Goal: Task Accomplishment & Management: Complete application form

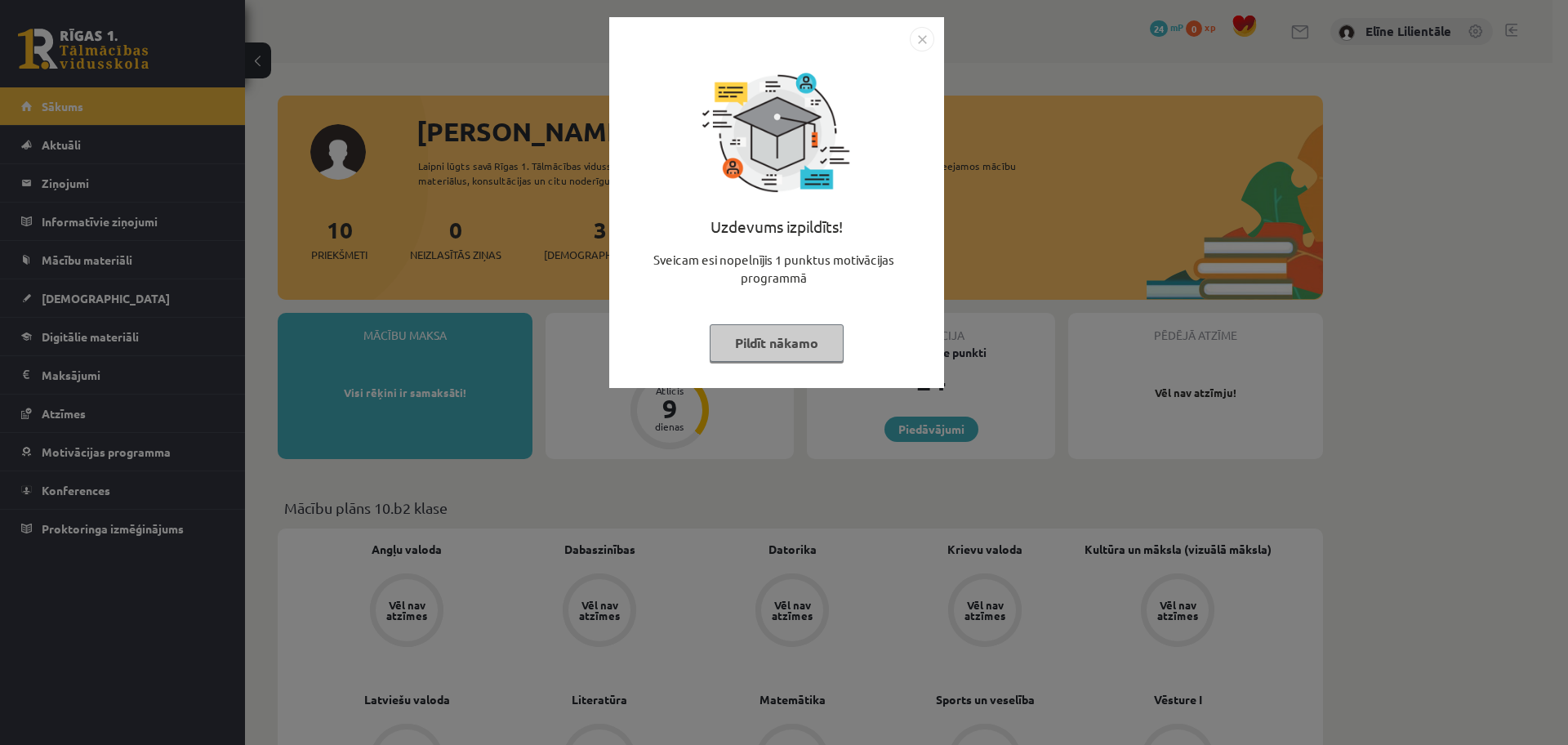
click at [806, 346] on button "Pildīt nākamo" at bounding box center [777, 343] width 134 height 37
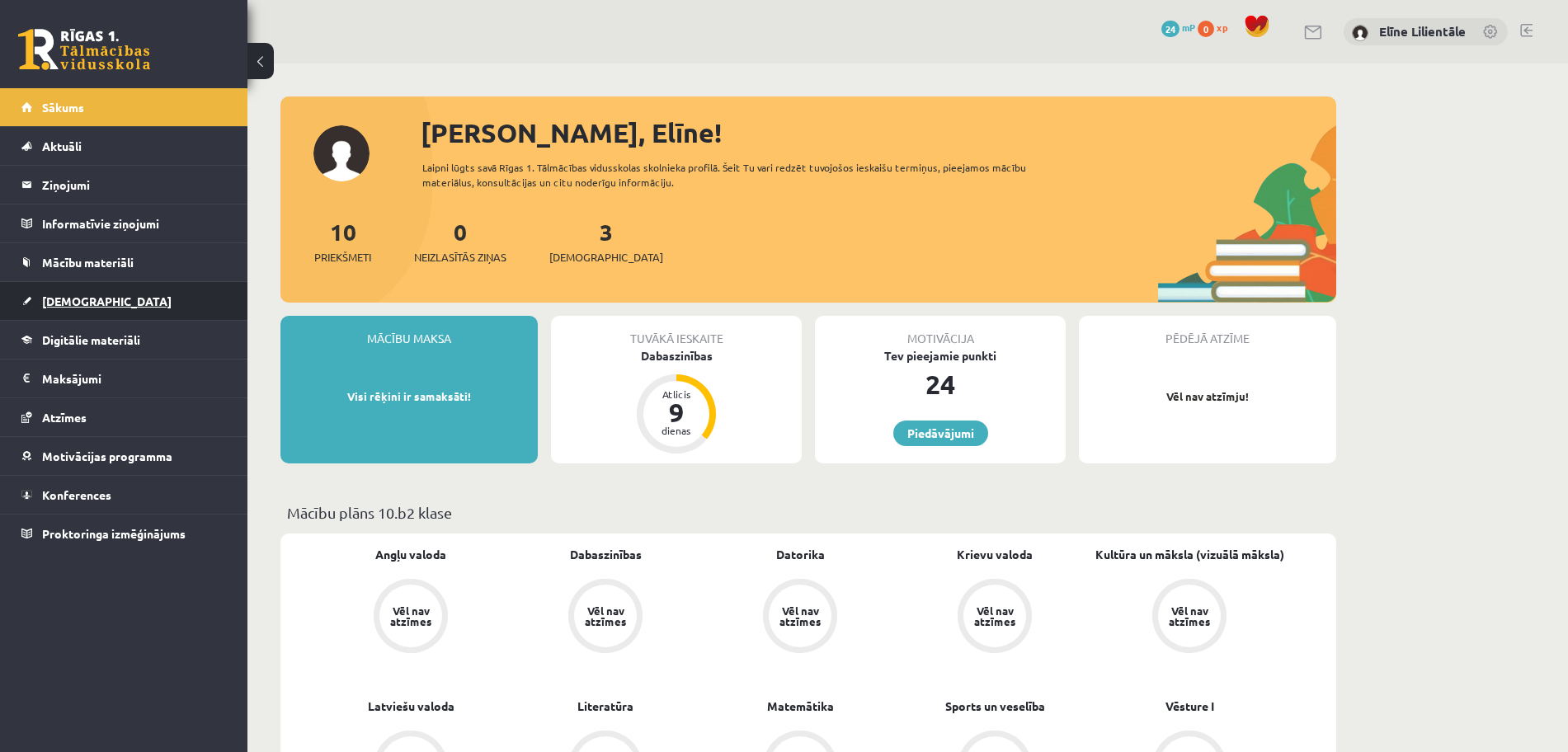
click at [82, 298] on span "[DEMOGRAPHIC_DATA]" at bounding box center [106, 301] width 129 height 15
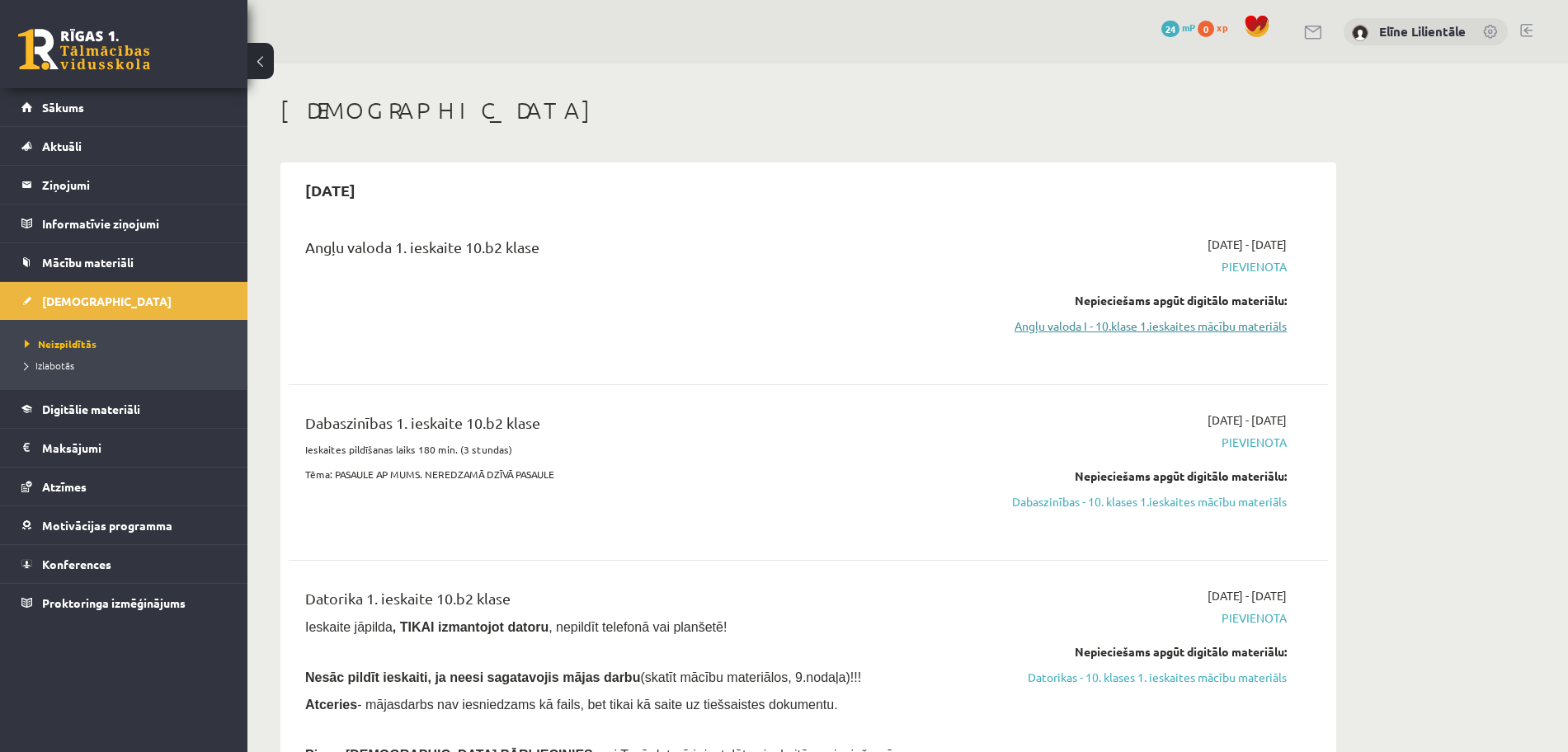
click at [1170, 325] on link "Angļu valoda I - 10.klase 1.ieskaites mācību materiāls" at bounding box center [1131, 326] width 311 height 17
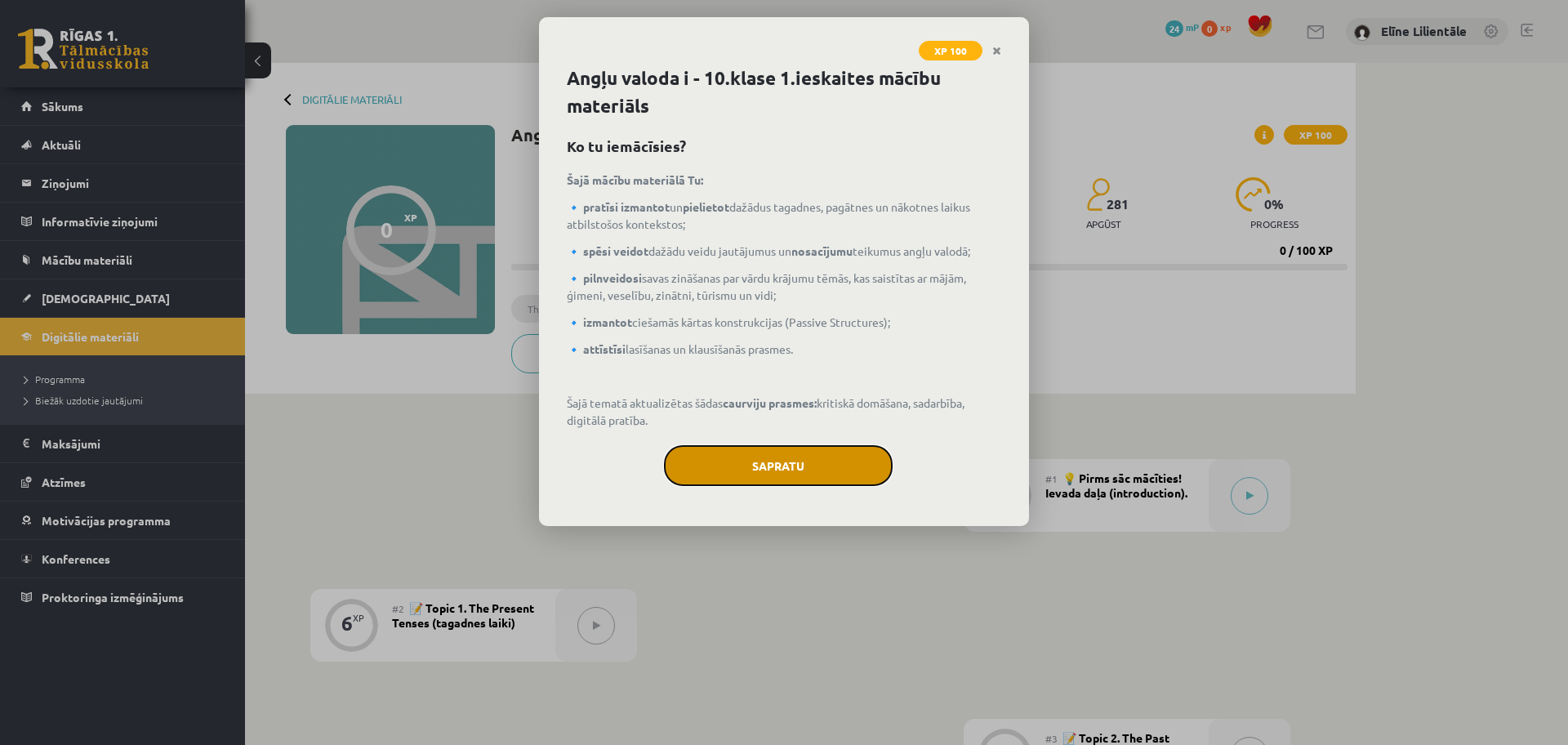
click at [827, 453] on button "Sapratu" at bounding box center [778, 466] width 229 height 41
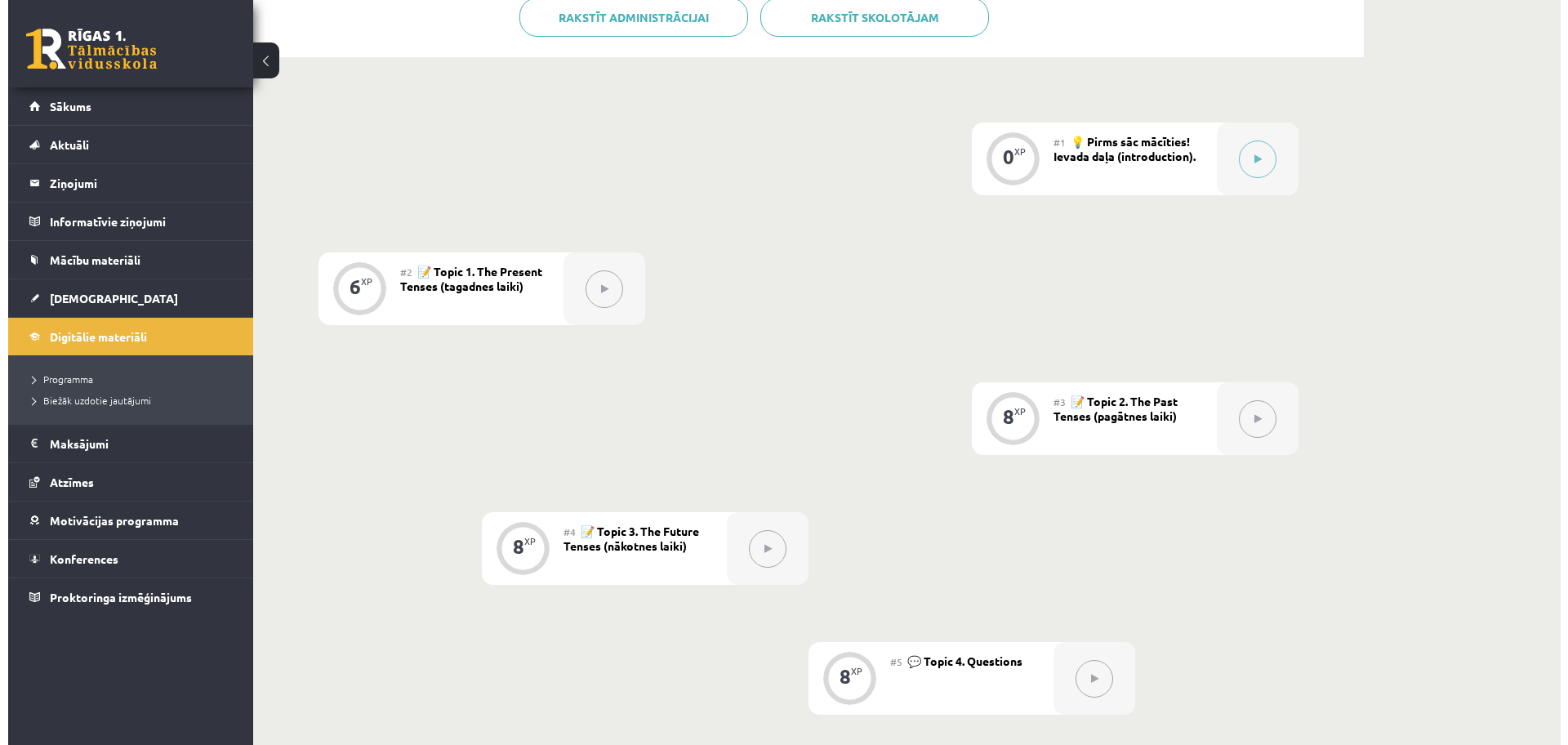
scroll to position [339, 0]
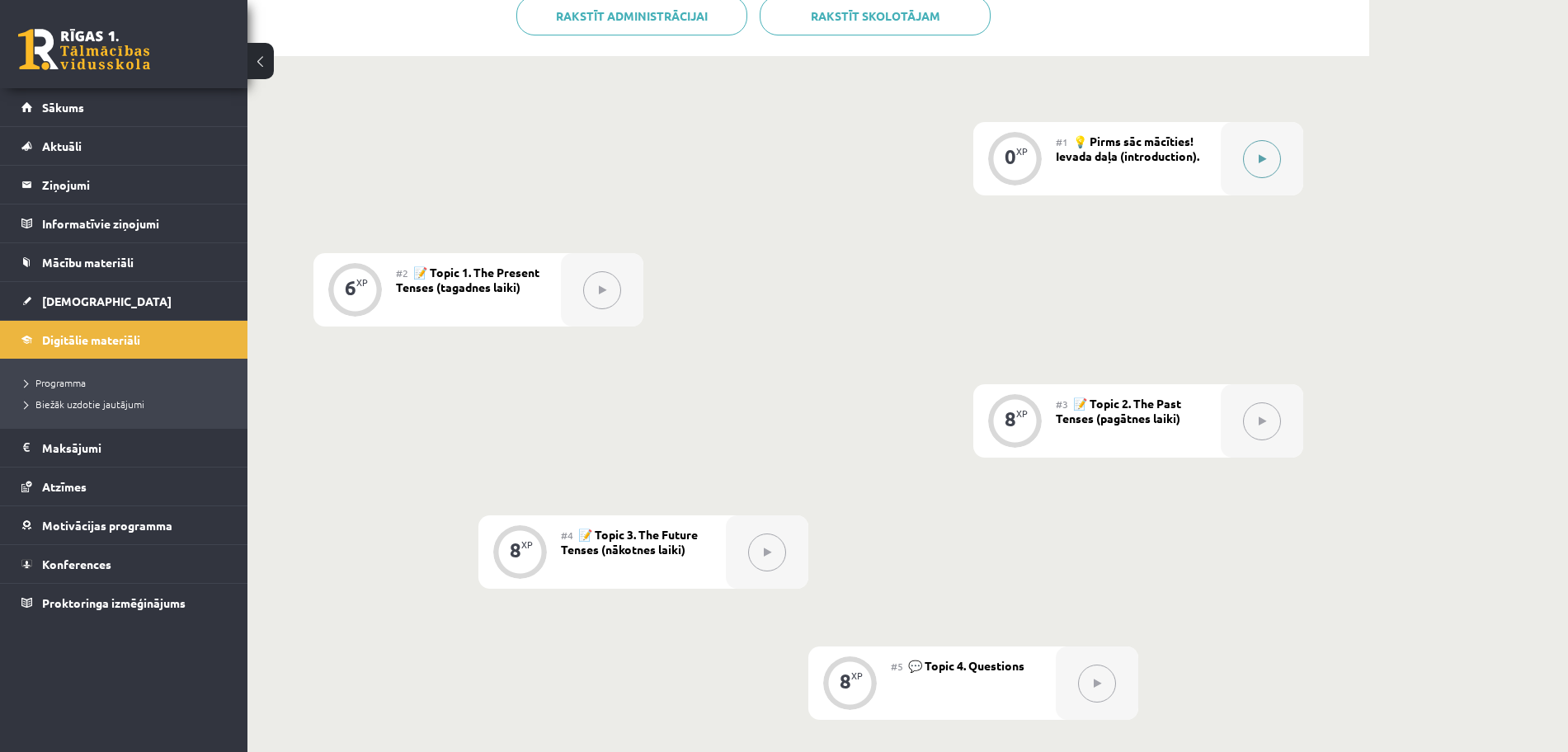
click at [1259, 162] on icon at bounding box center [1262, 159] width 8 height 10
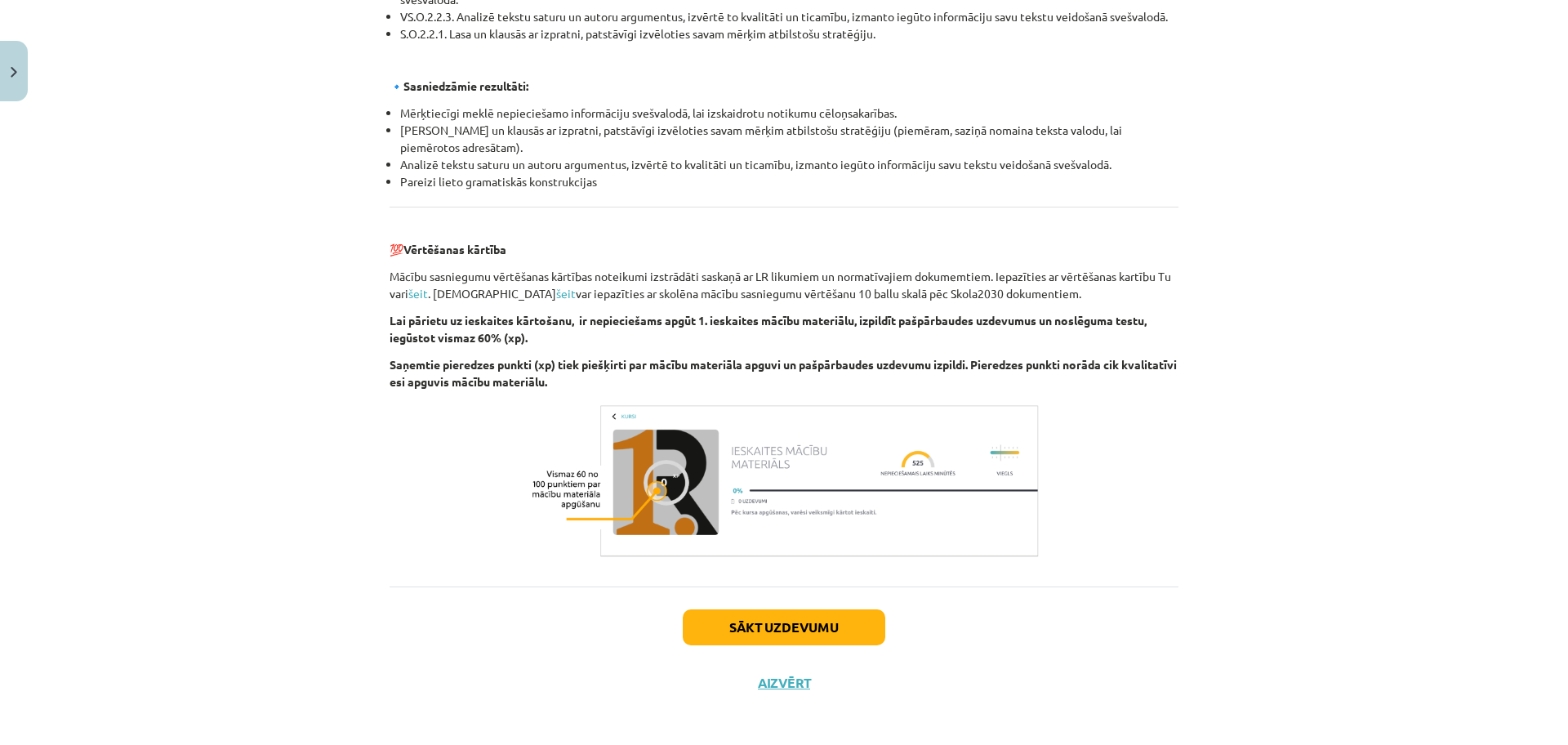
scroll to position [1712, 0]
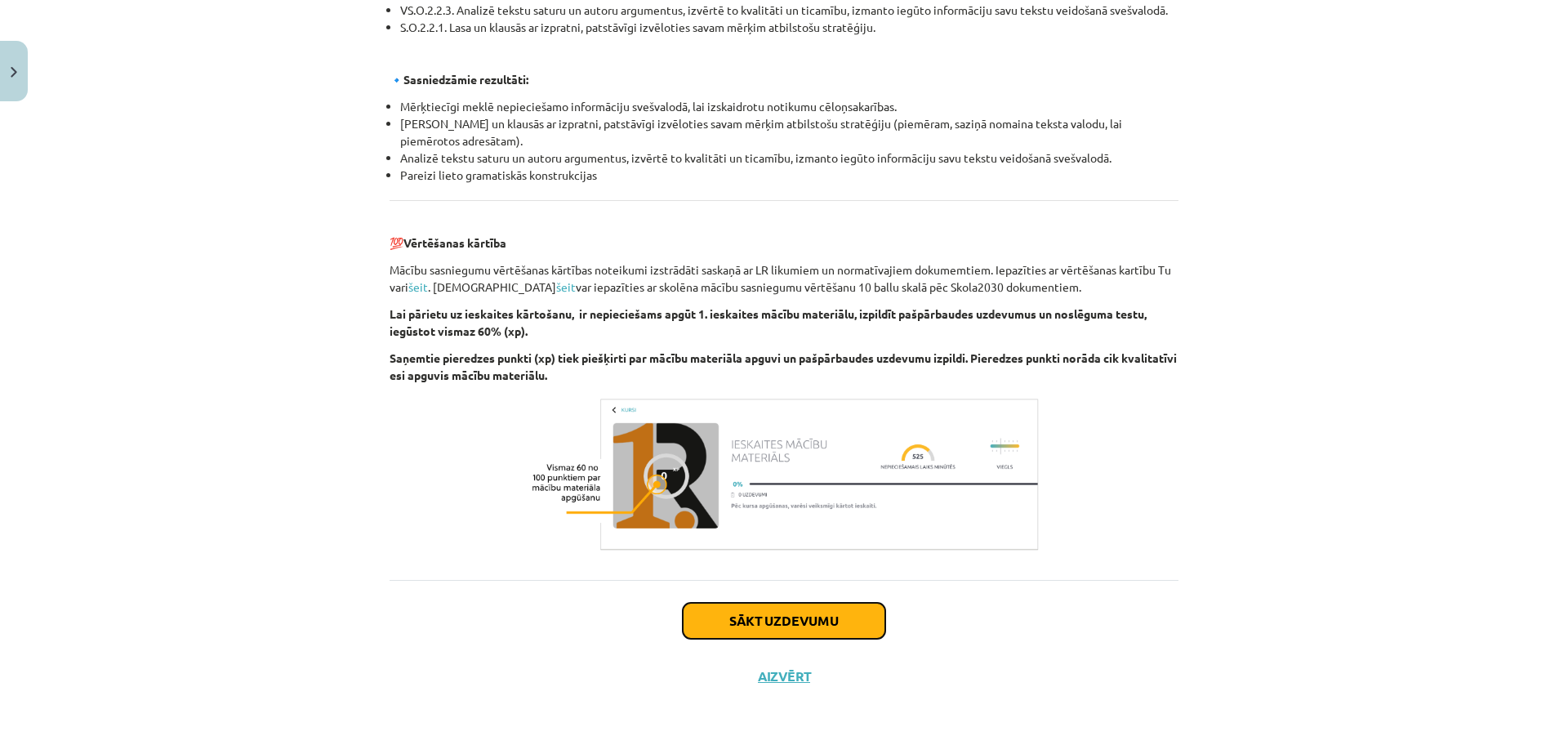
click at [787, 617] on button "Sākt uzdevumu" at bounding box center [784, 621] width 203 height 36
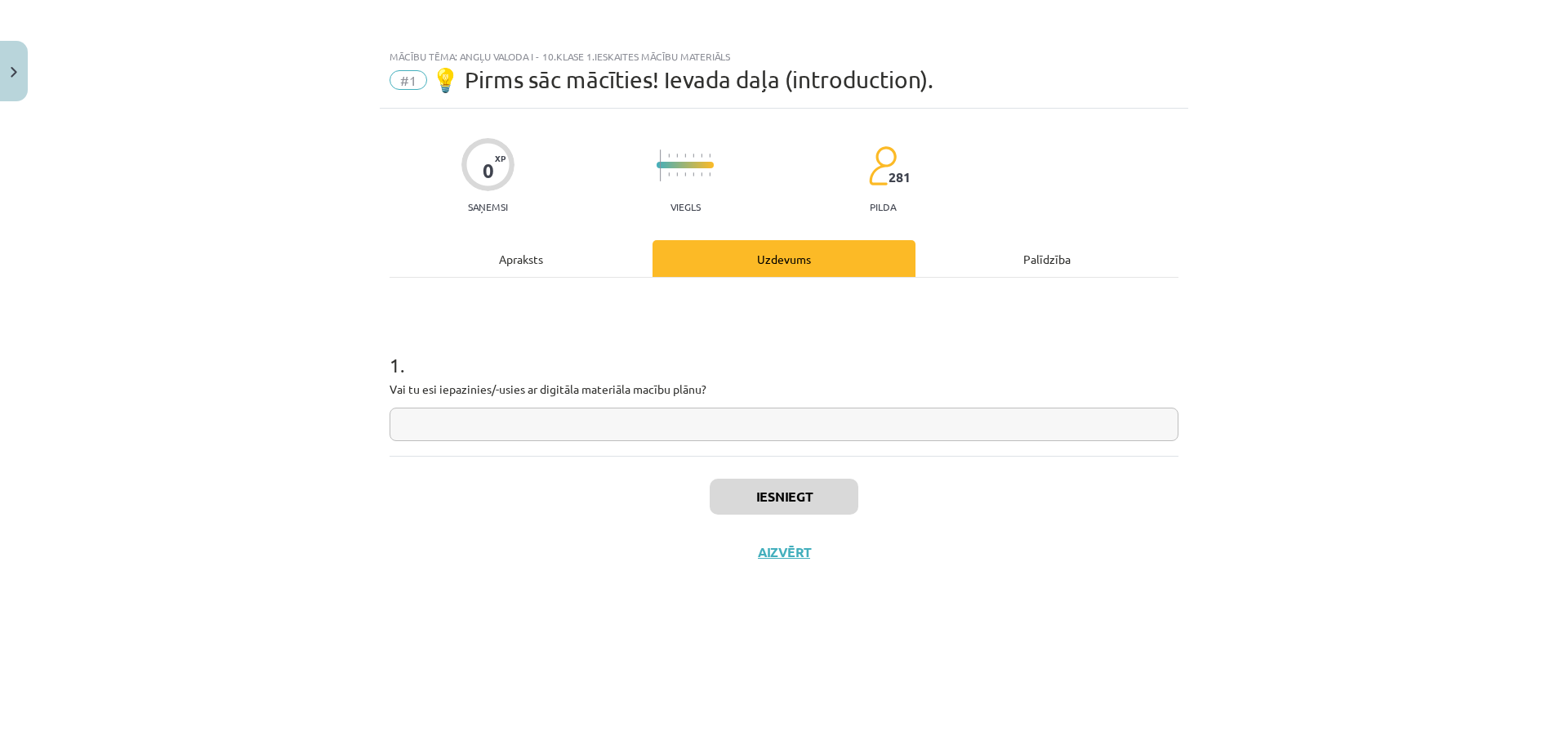
click at [594, 413] on input "text" at bounding box center [784, 423] width 789 height 33
type input "**"
click at [754, 489] on button "Iesniegt" at bounding box center [784, 496] width 148 height 36
click at [800, 560] on button "Nākamā nodarbība" at bounding box center [784, 563] width 160 height 37
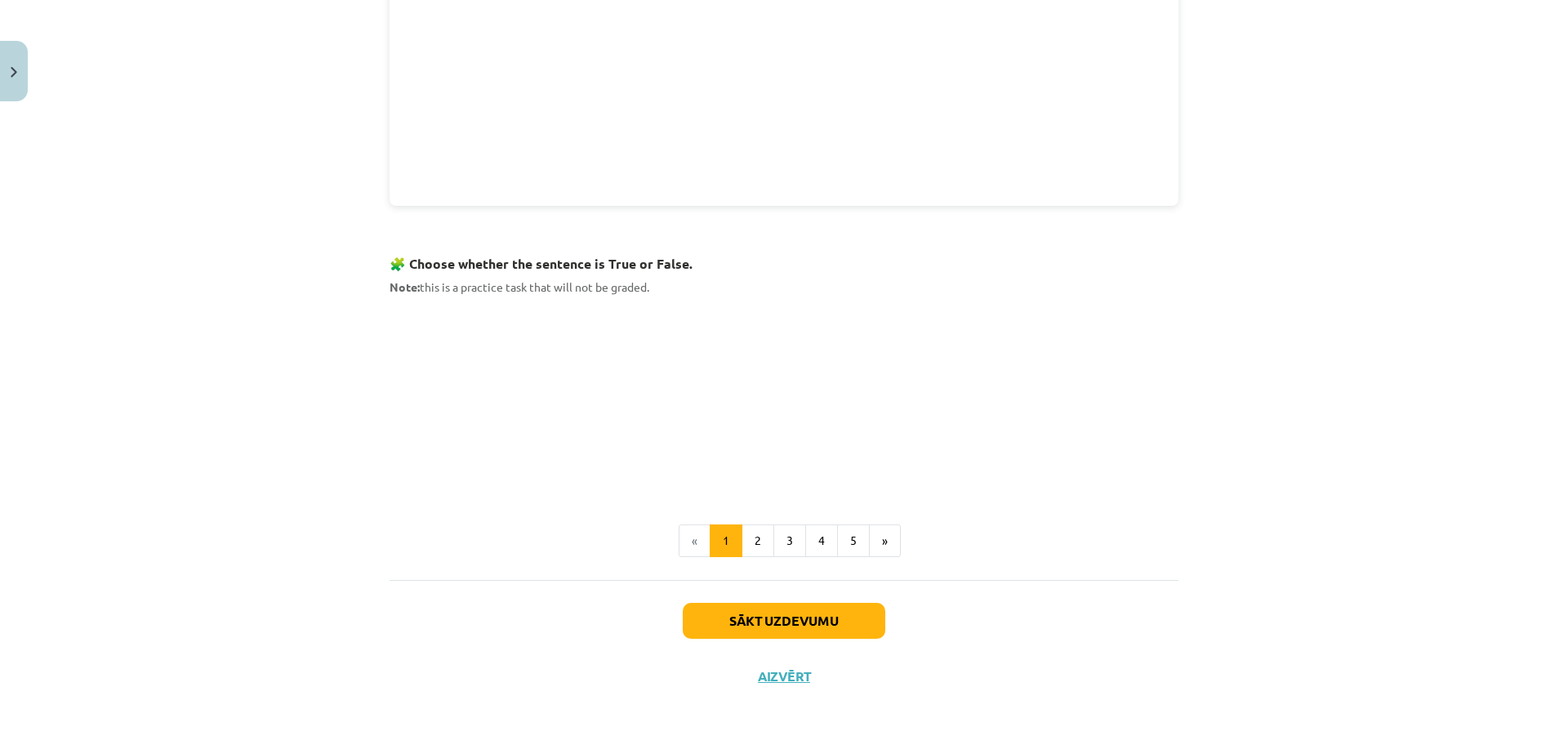
scroll to position [859, 0]
click at [746, 546] on button "2" at bounding box center [757, 543] width 33 height 33
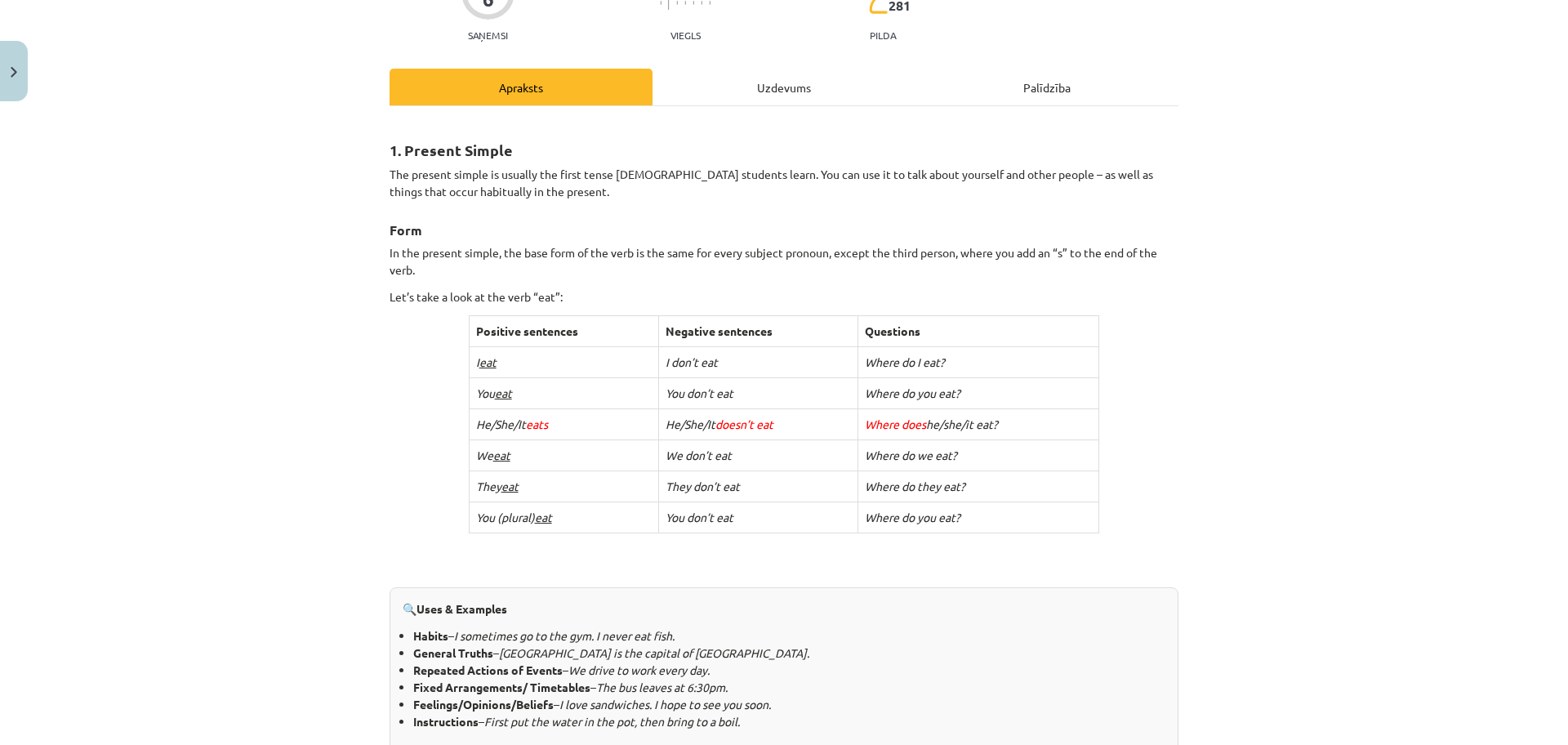
scroll to position [824, 0]
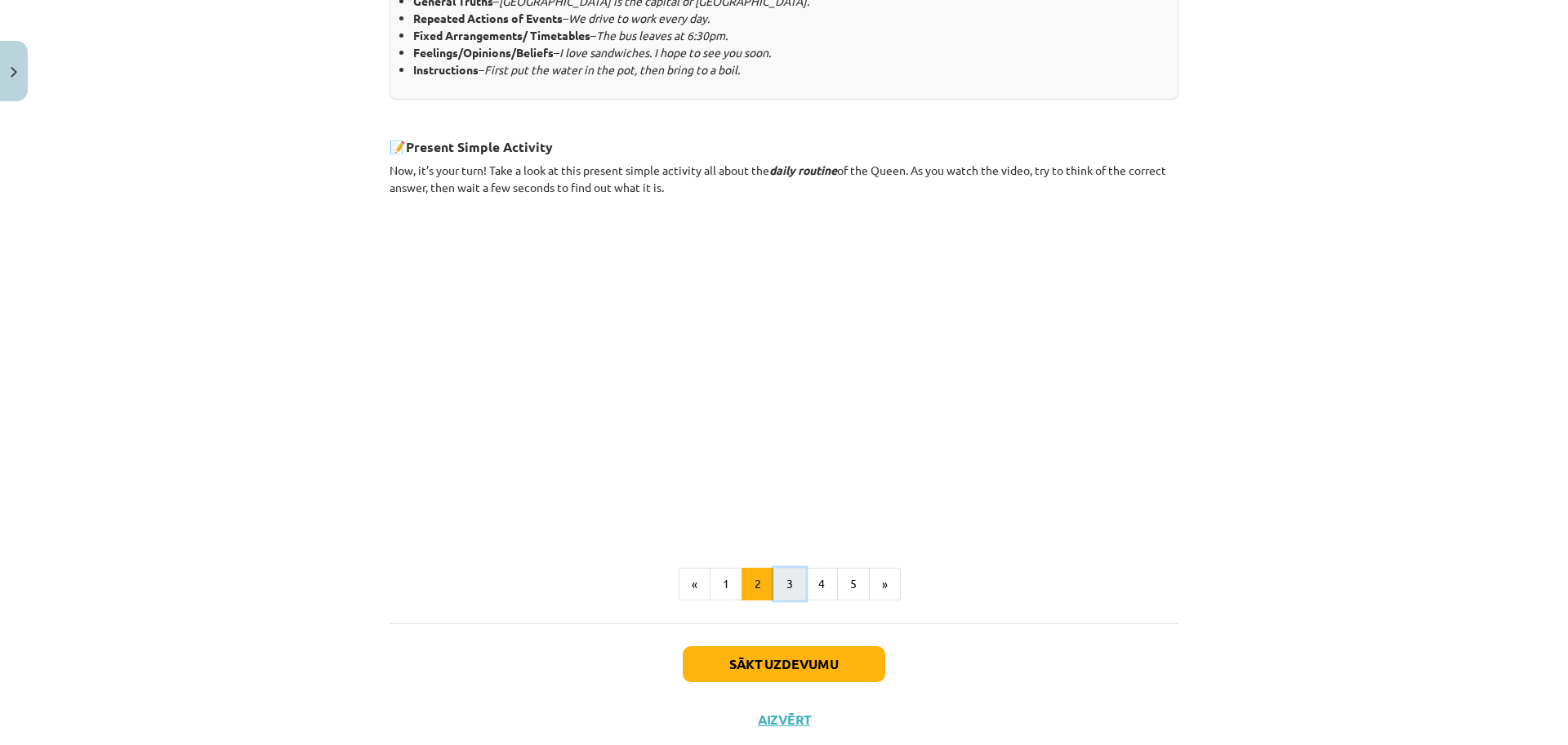
click at [778, 586] on button "3" at bounding box center [790, 584] width 33 height 33
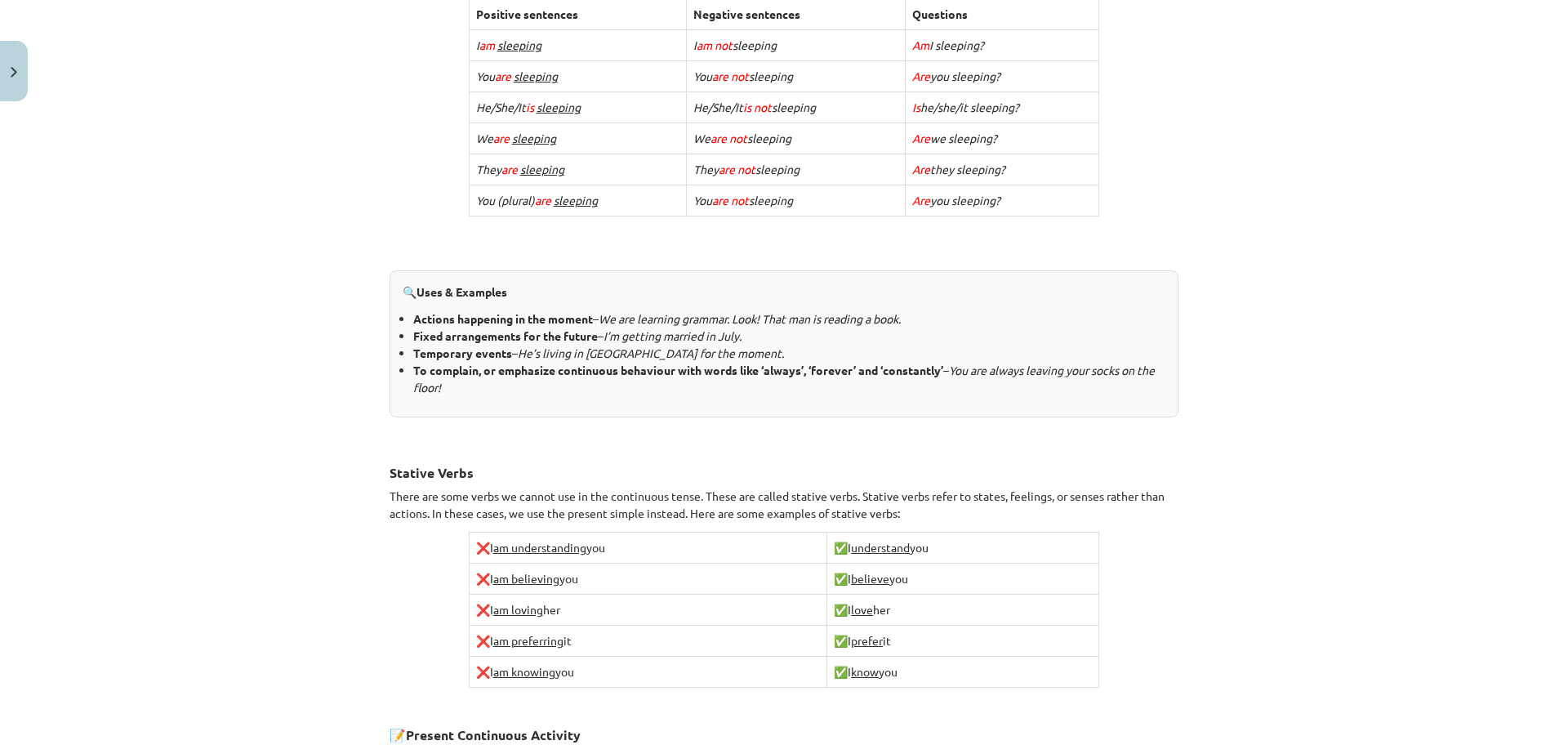
scroll to position [990, 0]
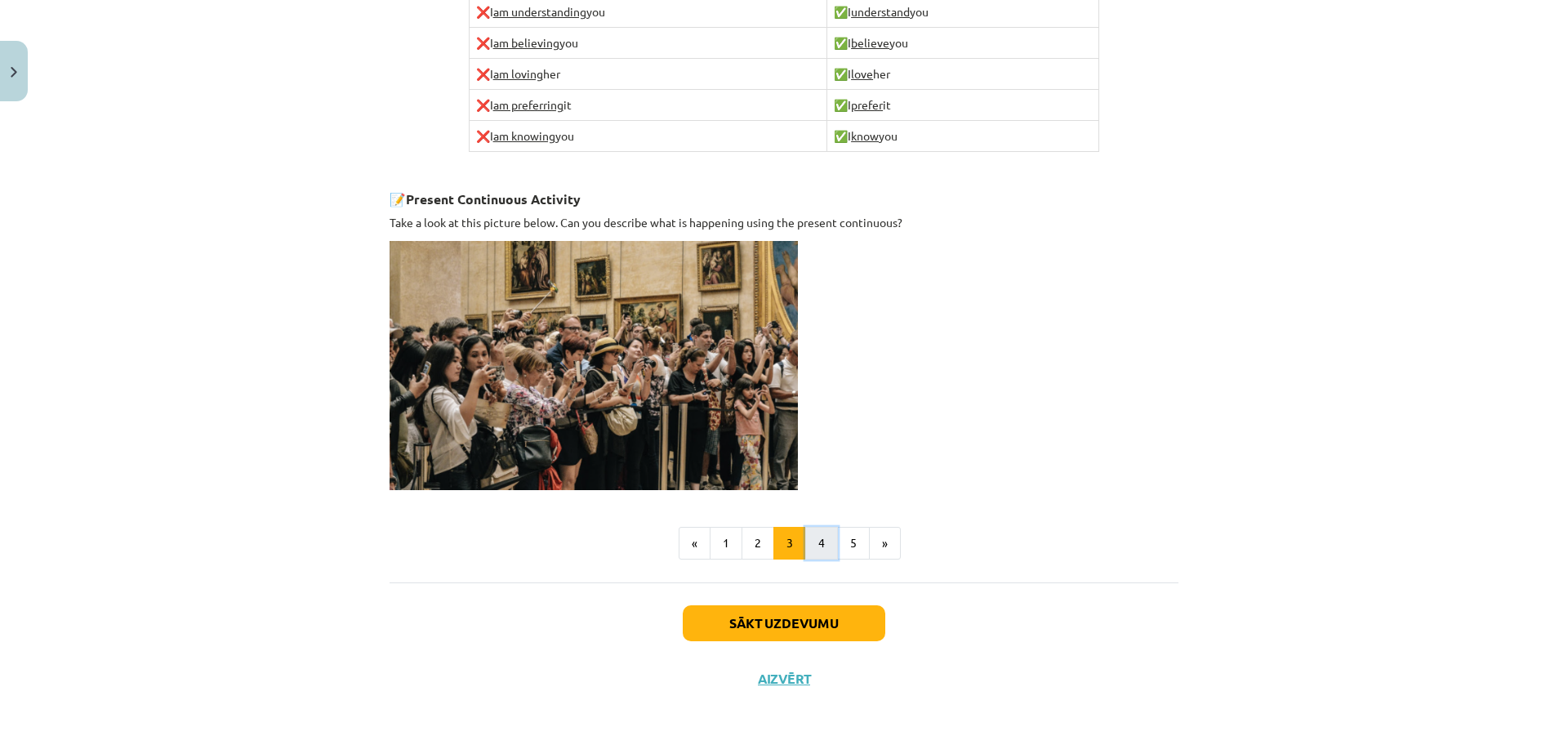
click at [814, 538] on button "4" at bounding box center [821, 543] width 33 height 33
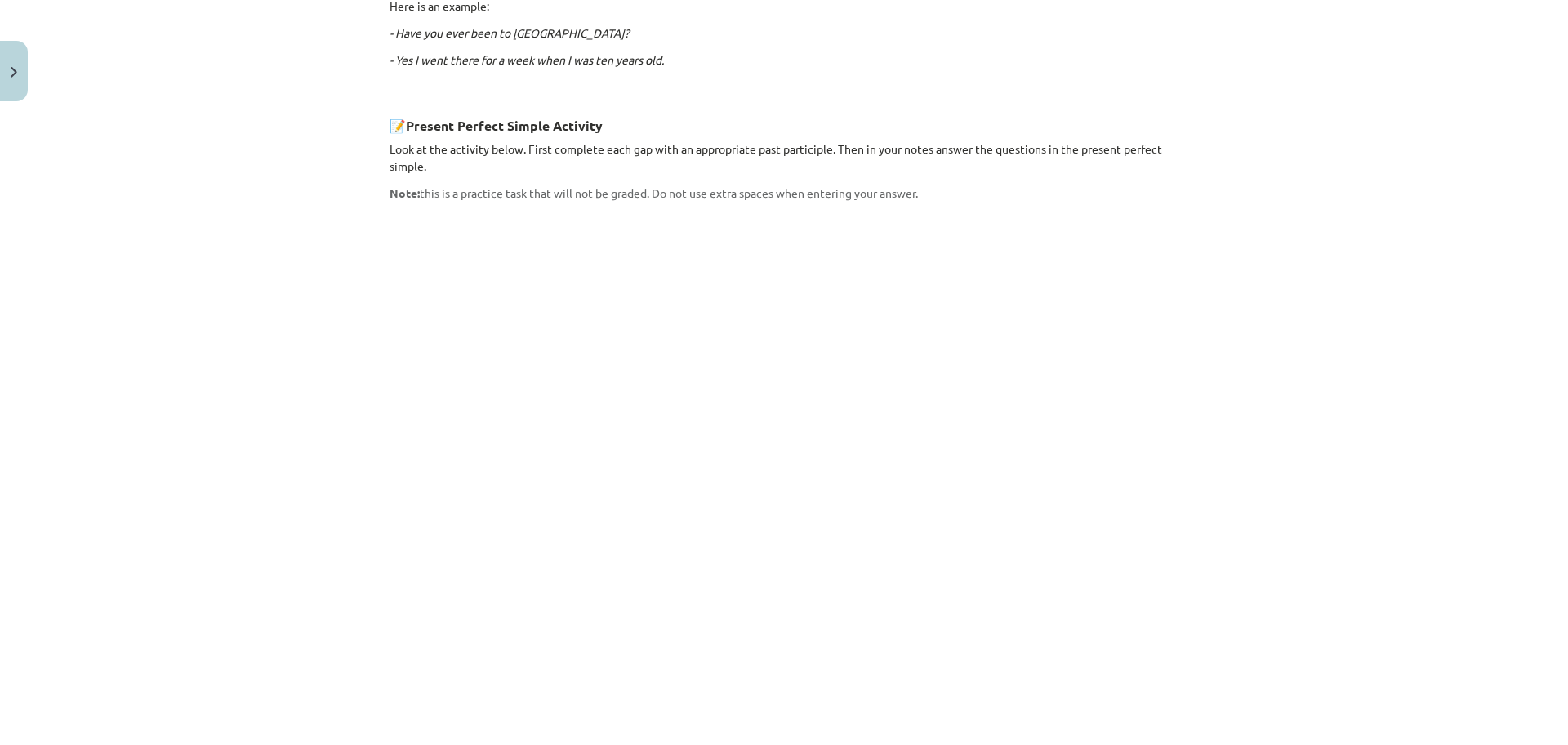
scroll to position [1149, 0]
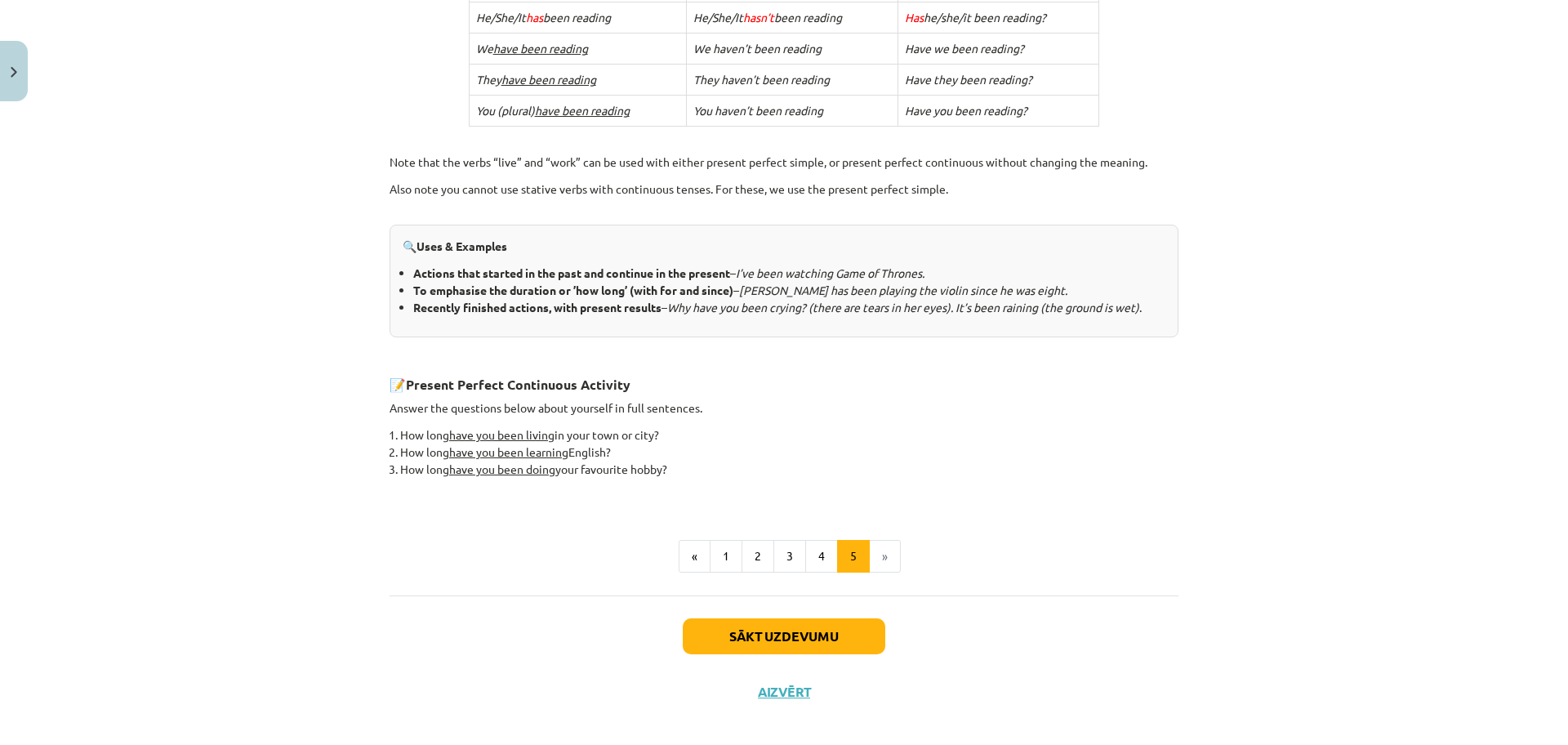
scroll to position [538, 0]
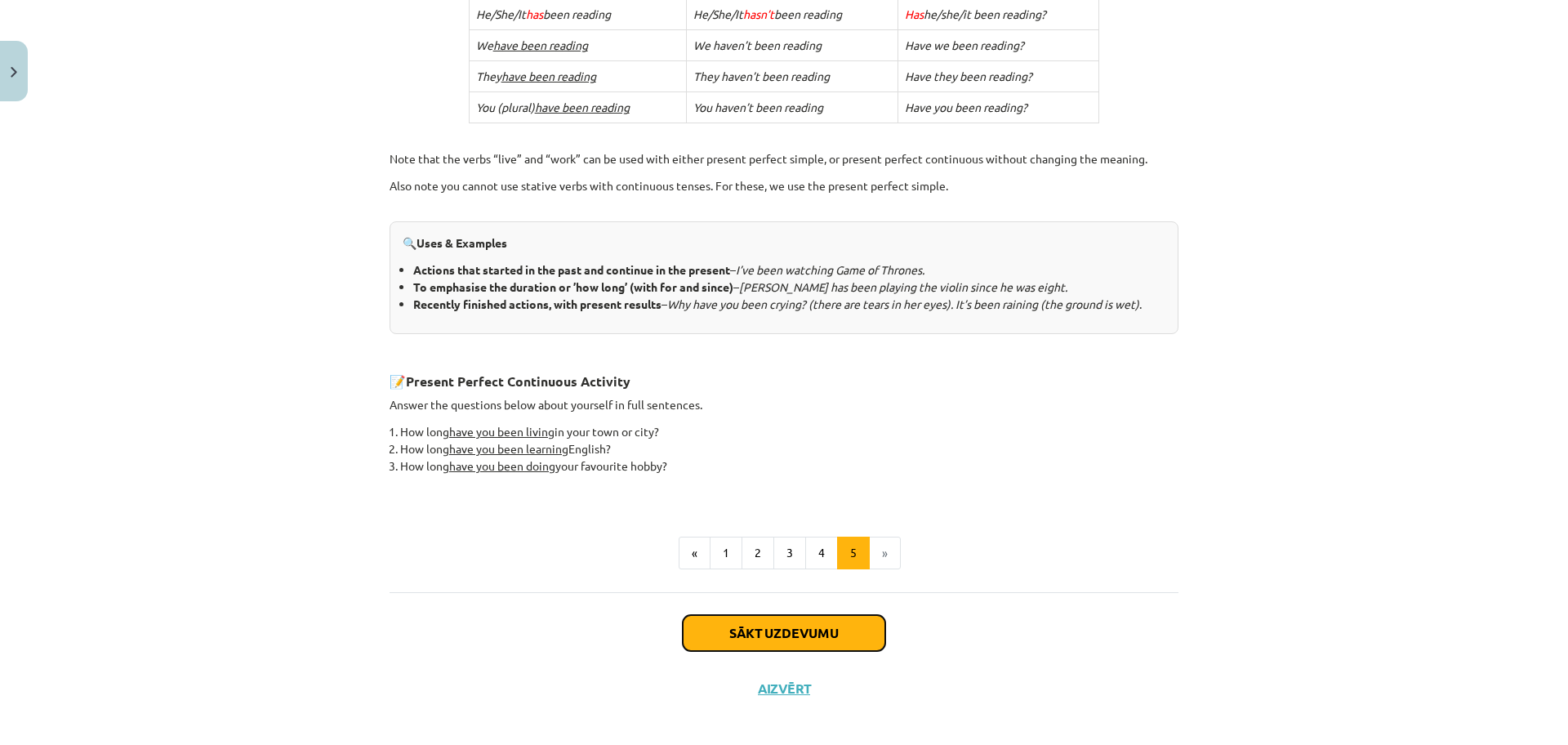
click at [820, 641] on button "Sākt uzdevumu" at bounding box center [784, 633] width 203 height 36
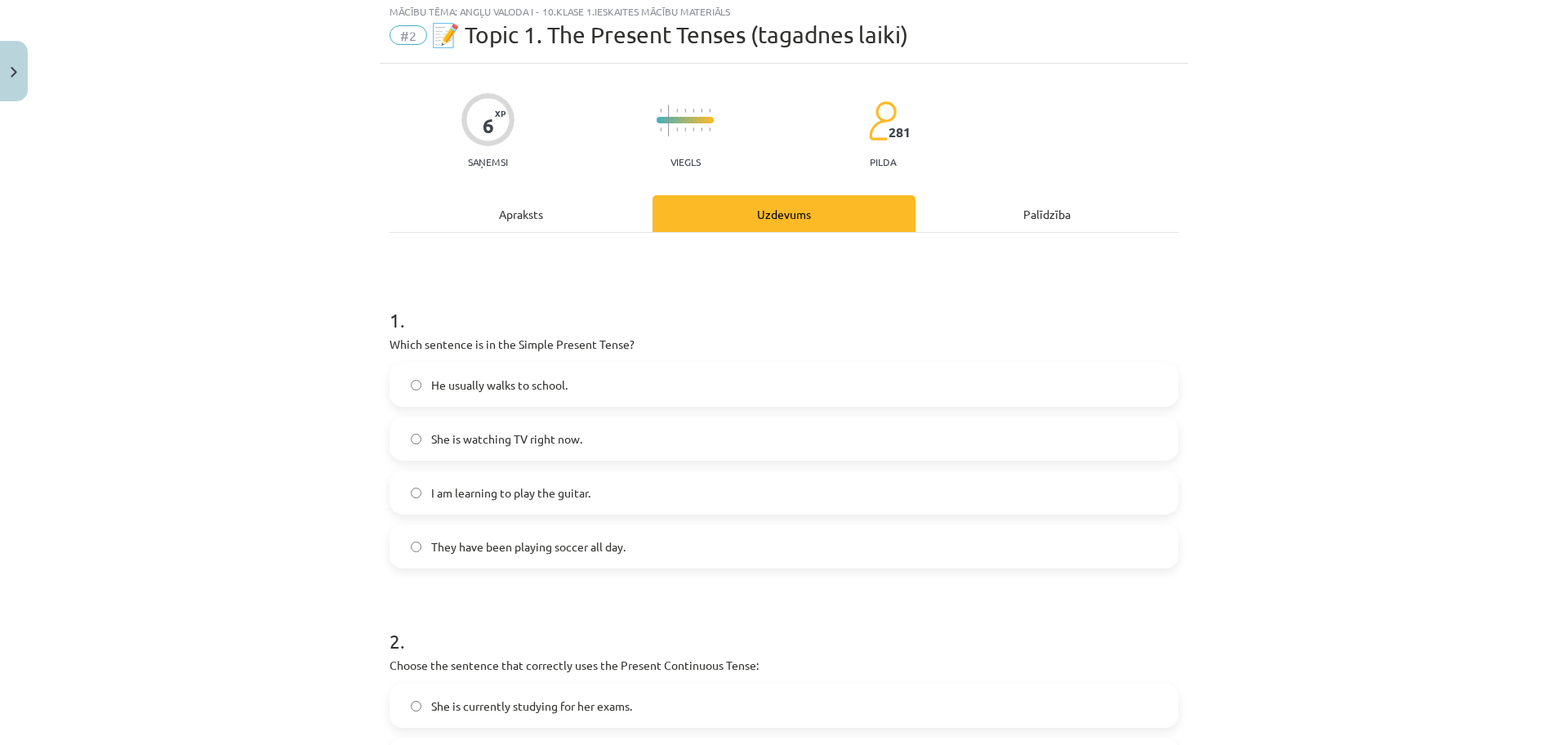
scroll to position [41, 0]
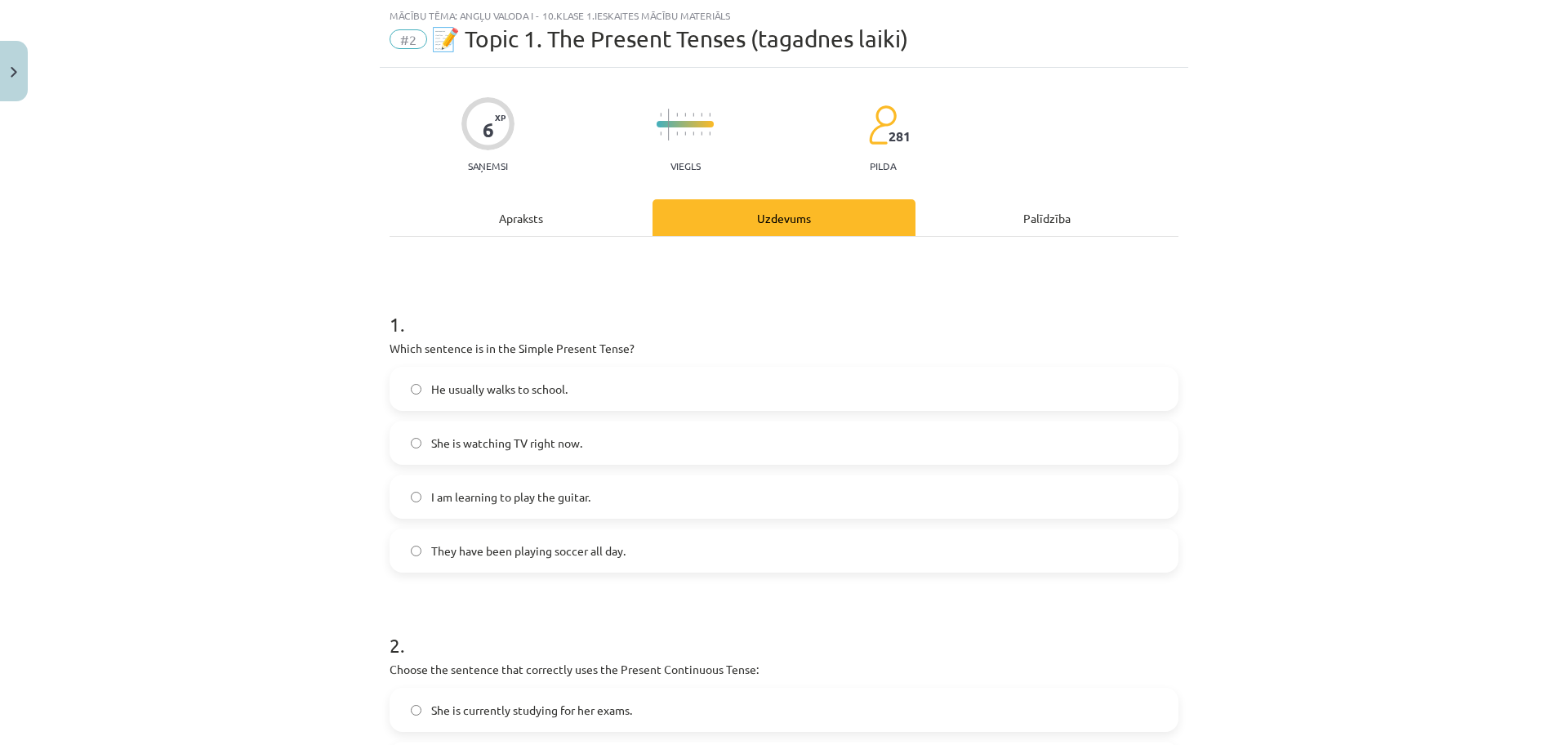
click at [566, 495] on span "I am learning to play the guitar." at bounding box center [511, 497] width 159 height 17
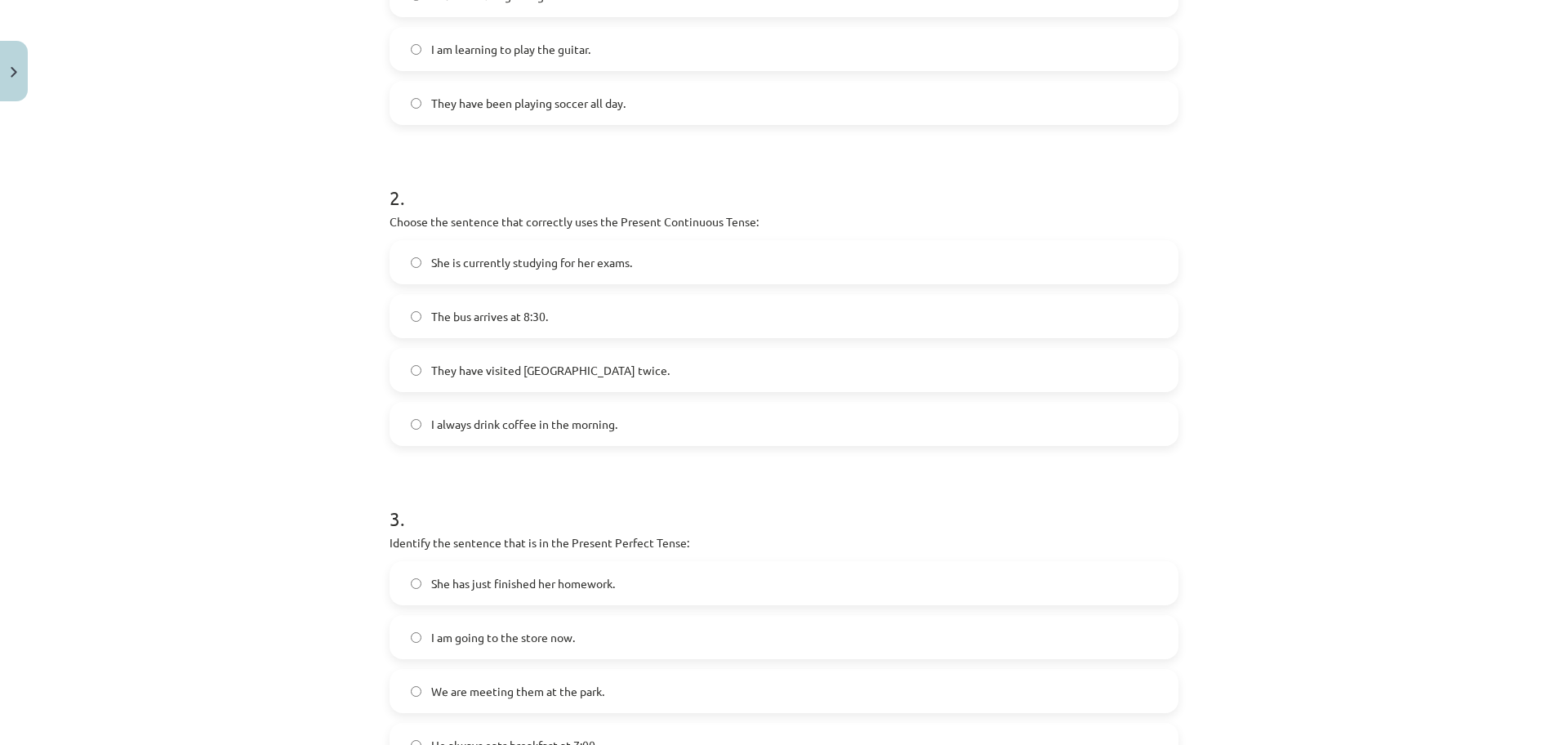
scroll to position [490, 0]
click at [667, 261] on label "She is currently studying for her exams." at bounding box center [784, 260] width 785 height 41
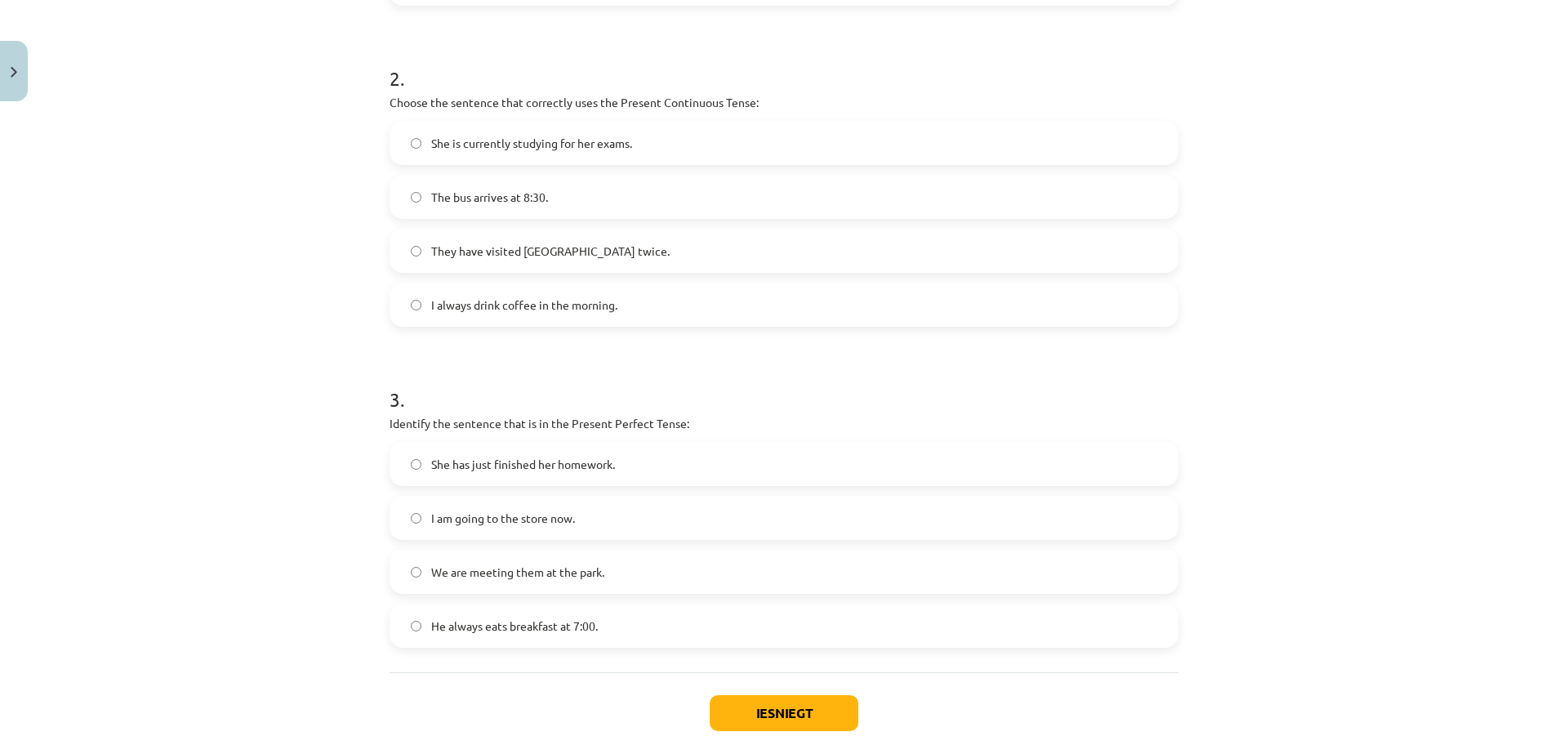
scroll to position [649, 0]
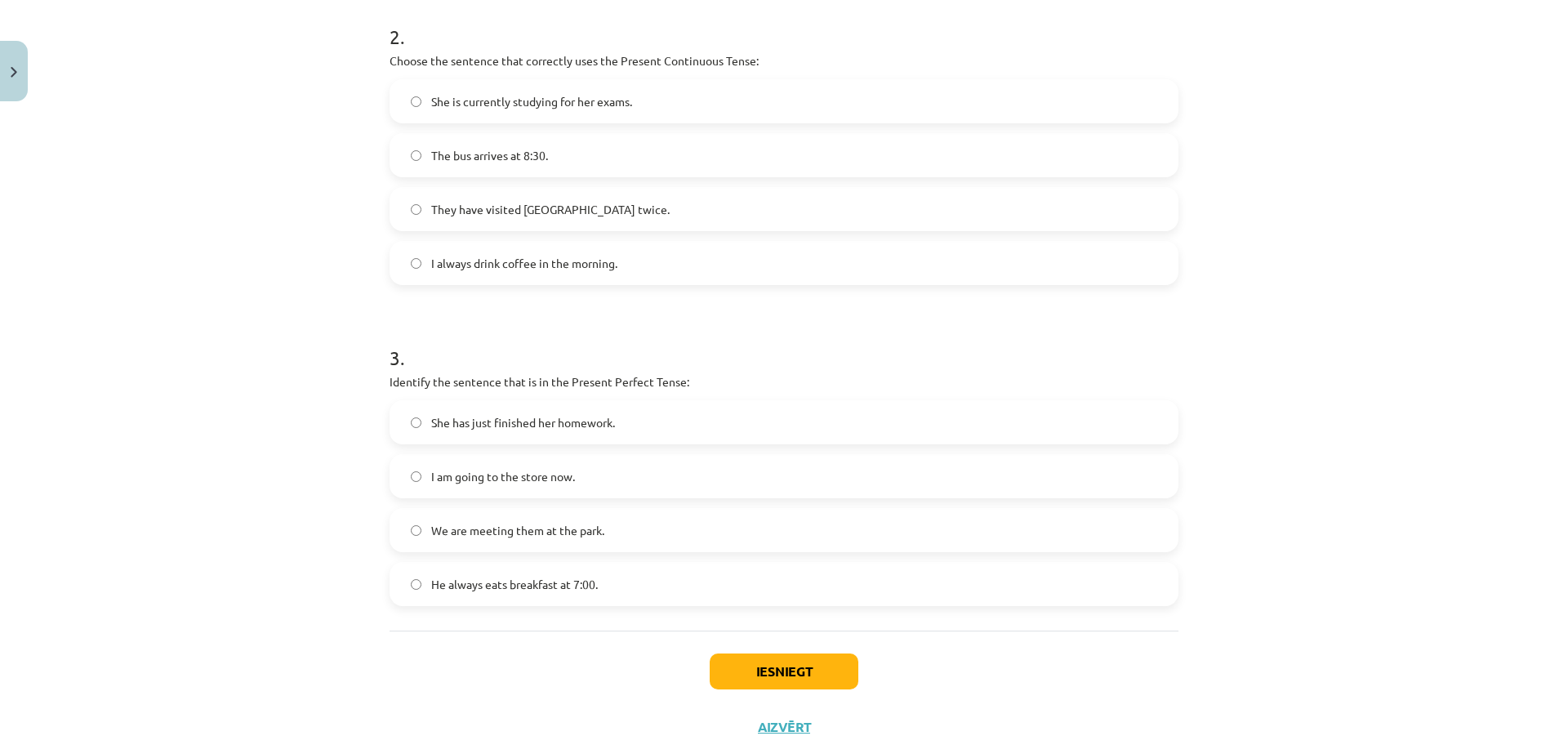
click at [612, 434] on label "She has just finished her homework." at bounding box center [784, 423] width 785 height 41
click at [784, 666] on button "Iesniegt" at bounding box center [784, 671] width 148 height 36
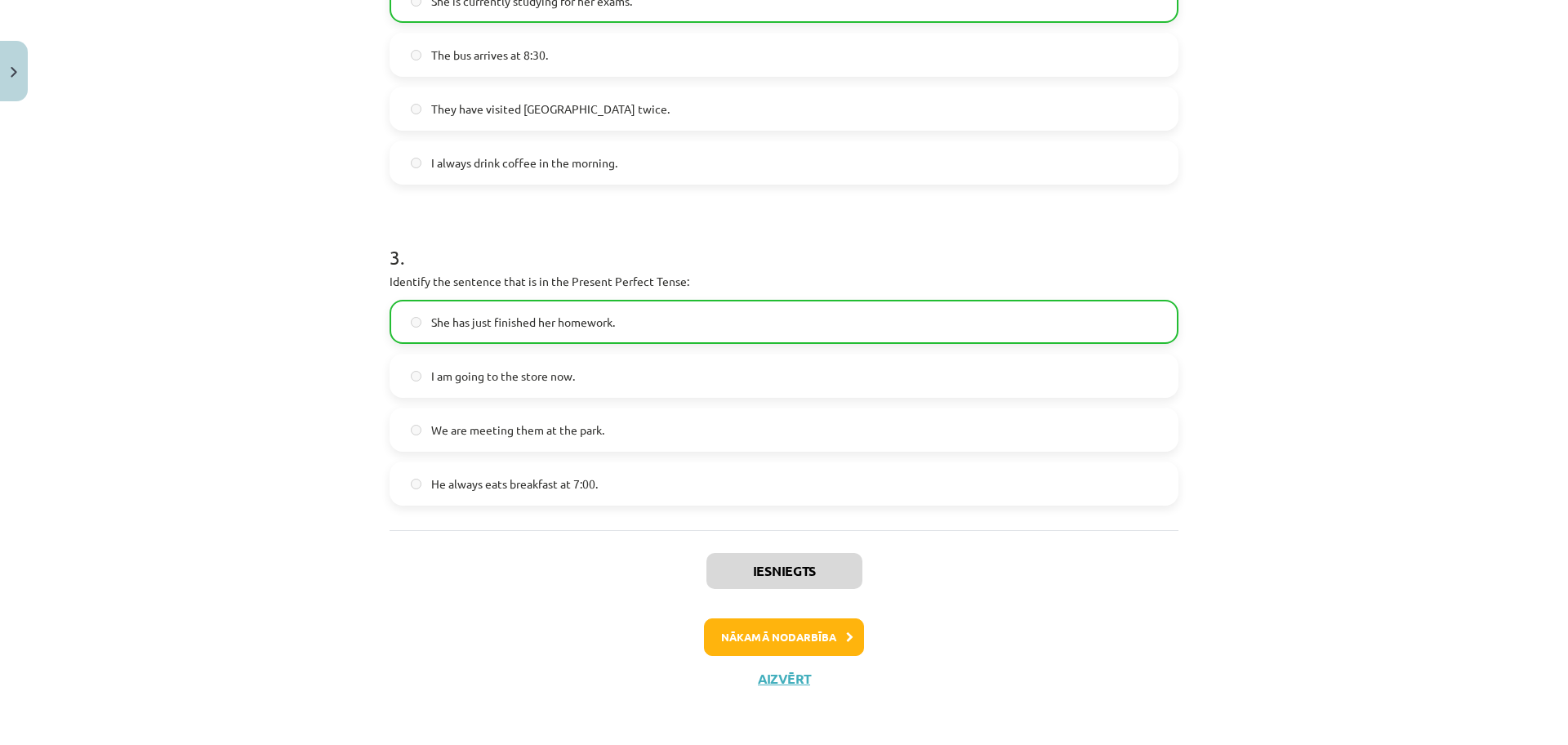
scroll to position [753, 0]
click at [801, 626] on button "Nākamā nodarbība" at bounding box center [784, 635] width 160 height 37
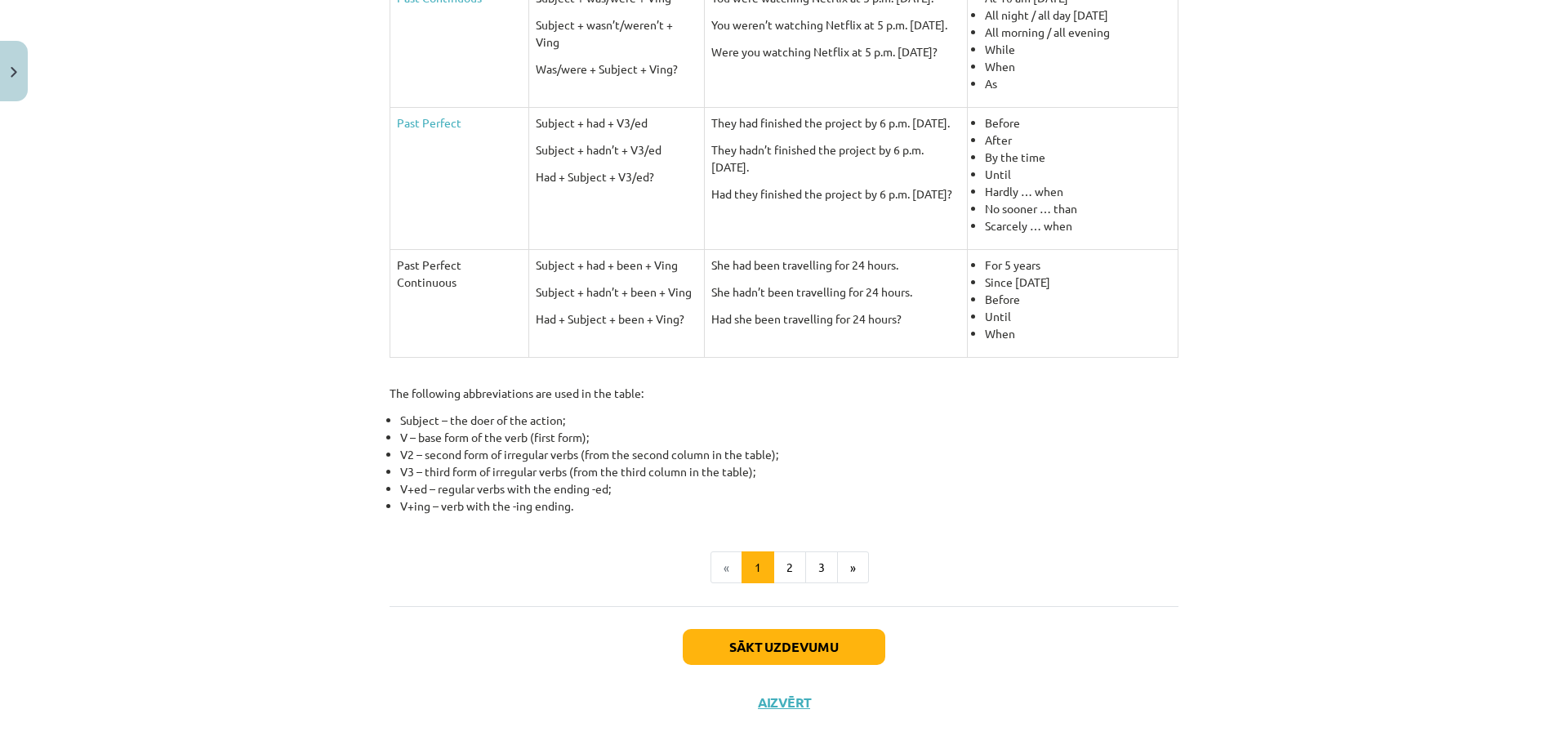
scroll to position [639, 0]
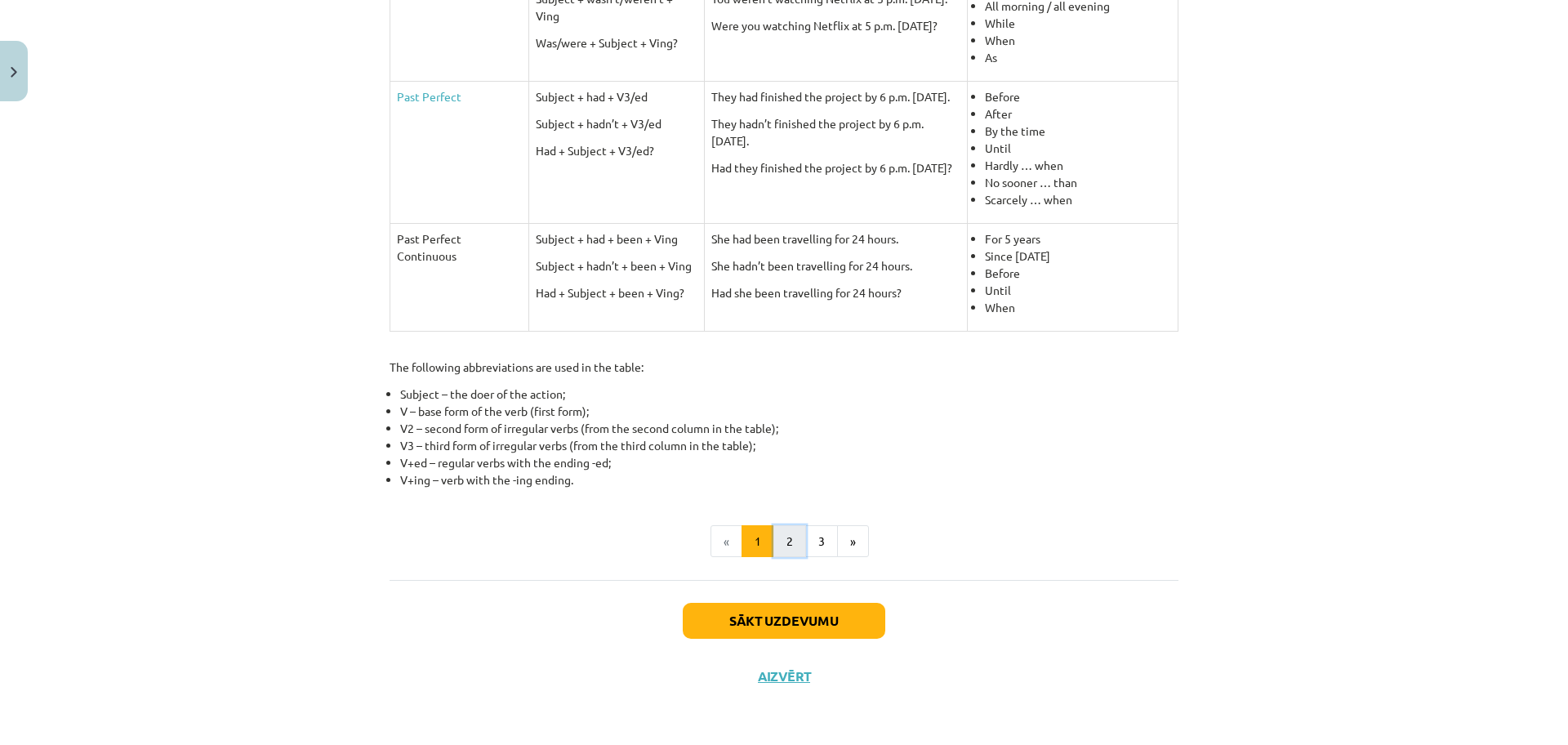
click at [785, 533] on button "2" at bounding box center [790, 541] width 33 height 33
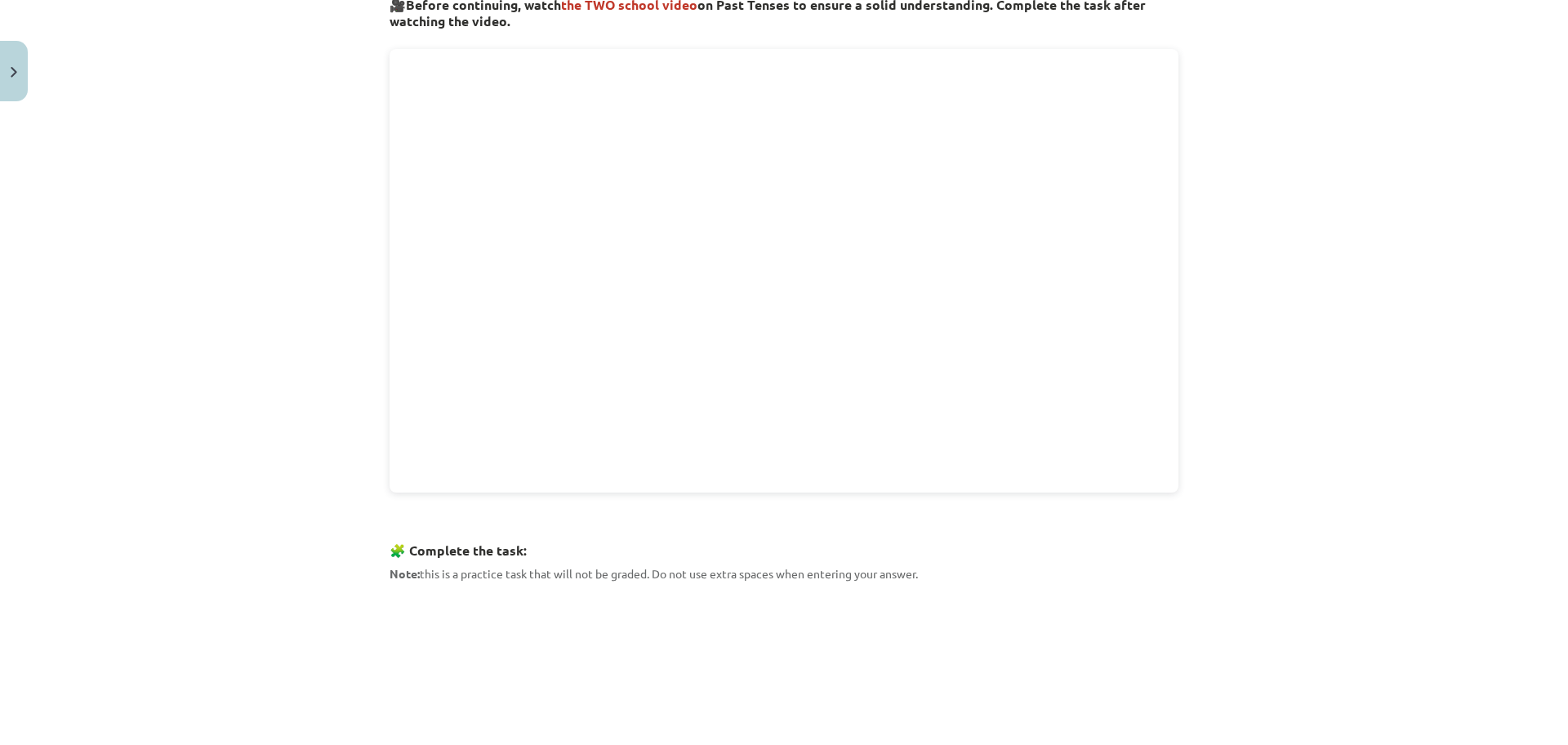
scroll to position [293, 0]
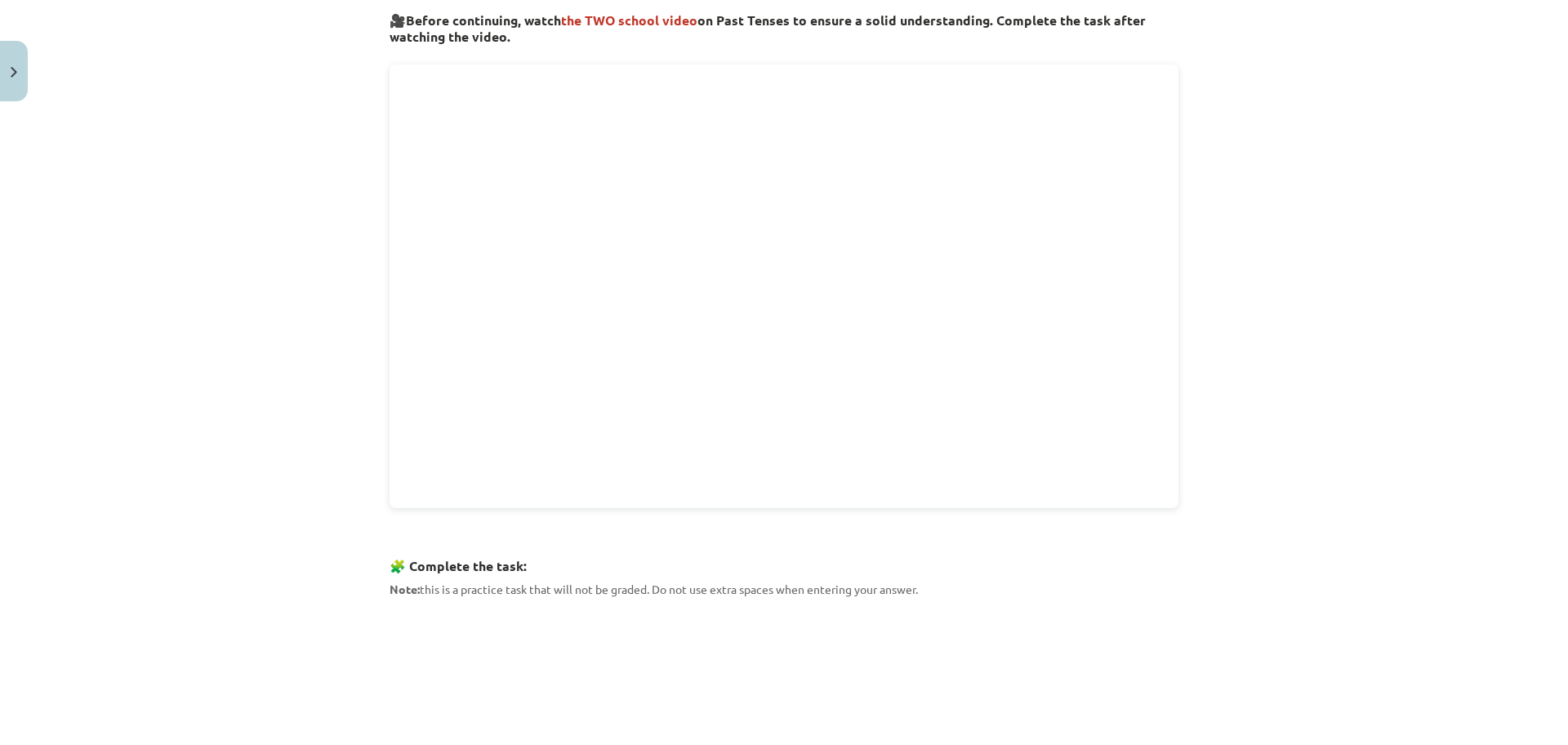
drag, startPoint x: 1264, startPoint y: 635, endPoint x: 1336, endPoint y: 660, distance: 76.2
click at [1336, 660] on div "Mācību tēma: Angļu valoda i - 10.klase 1.ieskaites mācību materiāls #3 📝 Topic …" at bounding box center [784, 372] width 1568 height 745
click at [1516, 714] on div "Mācību tēma: Angļu valoda i - 10.klase 1.ieskaites mācību materiāls #3 📝 Topic …" at bounding box center [784, 372] width 1568 height 745
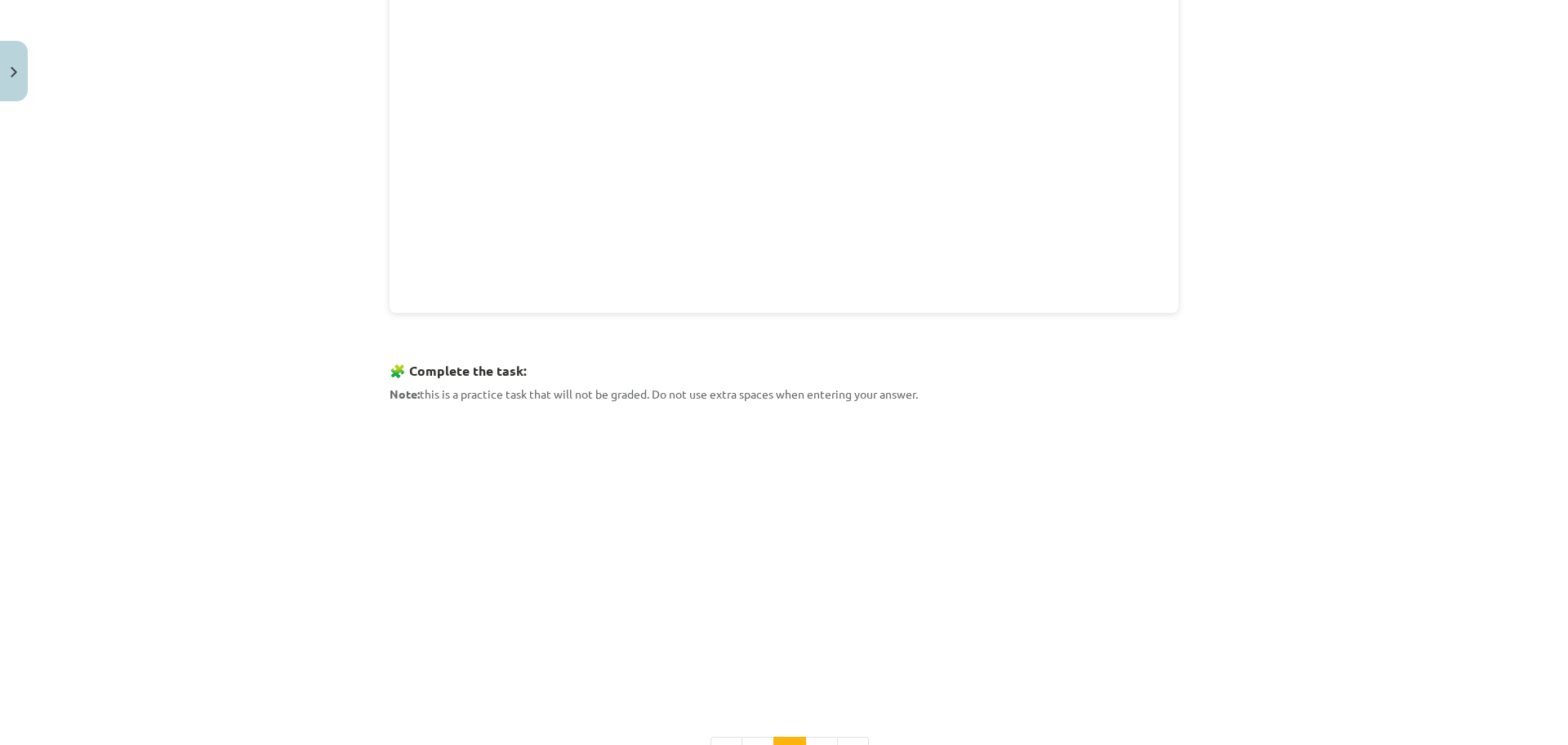
scroll to position [496, 0]
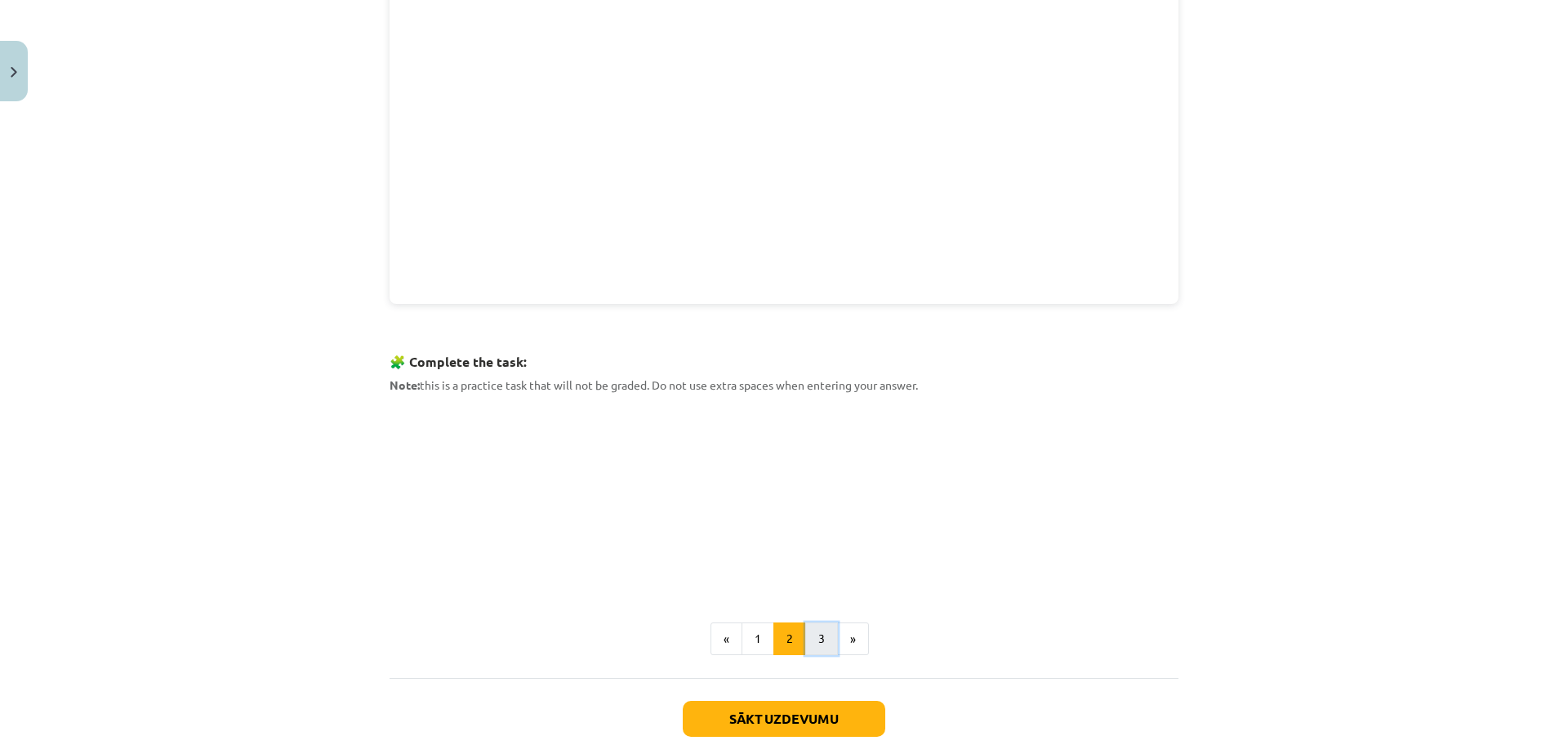
click at [812, 635] on button "3" at bounding box center [821, 639] width 33 height 33
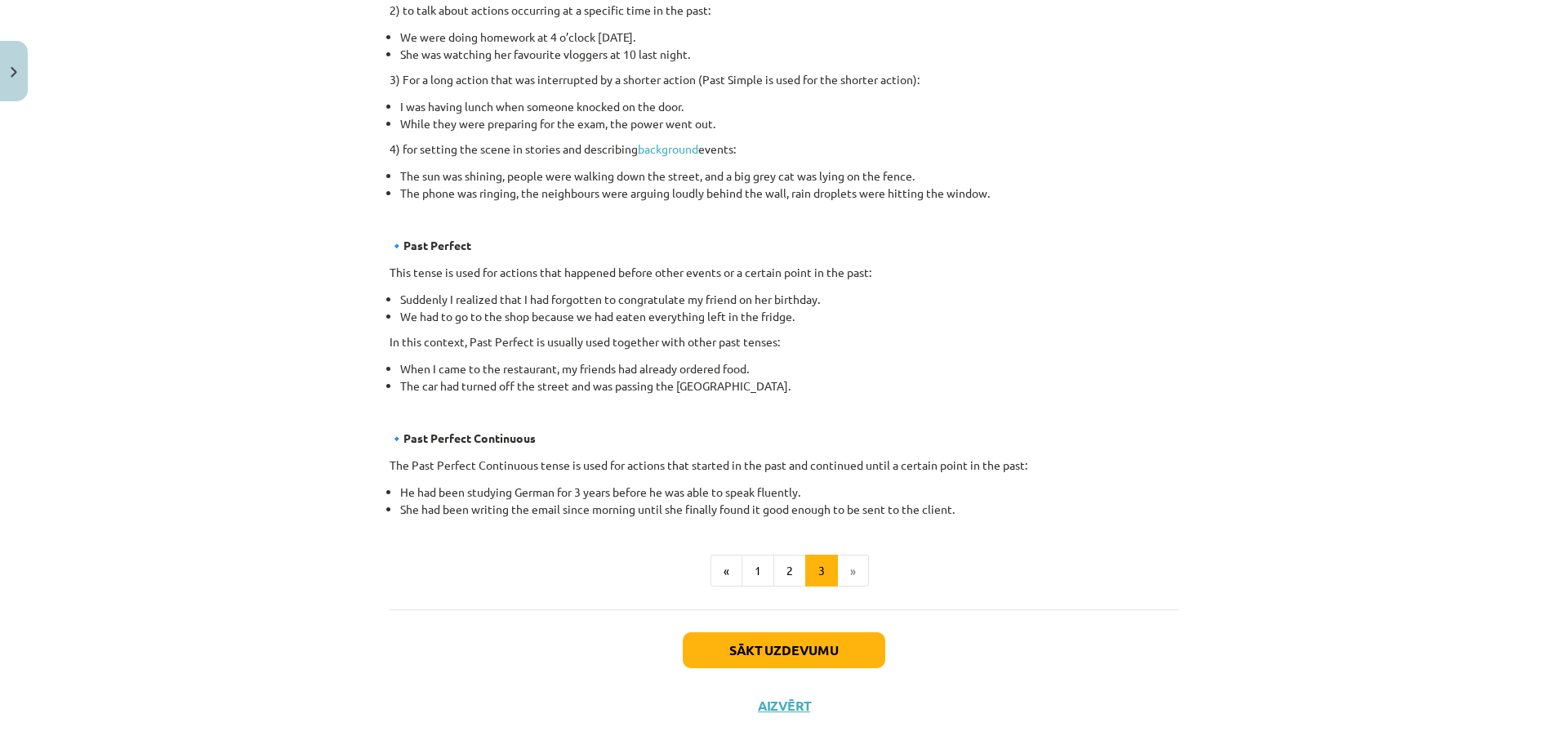
scroll to position [782, 0]
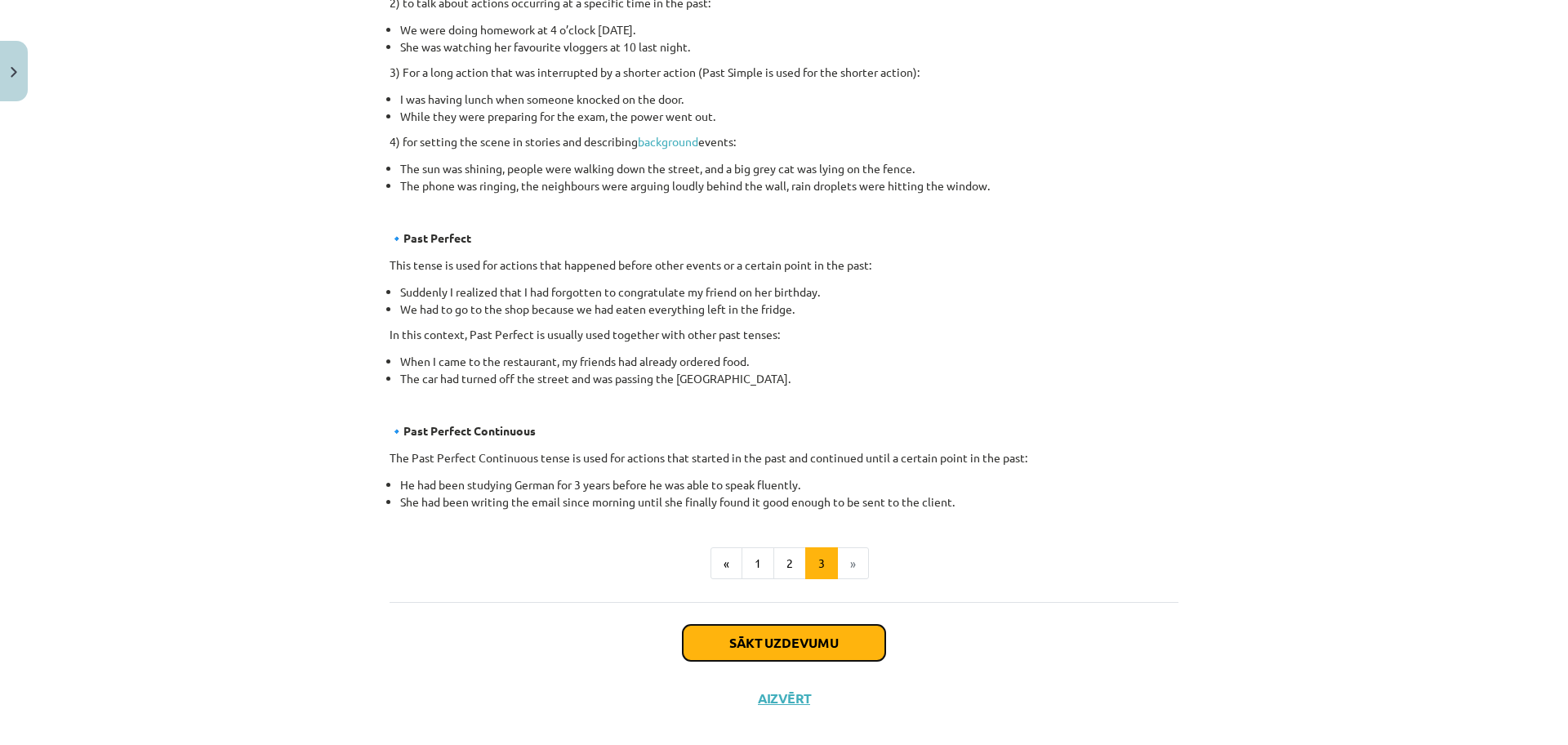
click at [751, 643] on button "Sākt uzdevumu" at bounding box center [784, 643] width 203 height 36
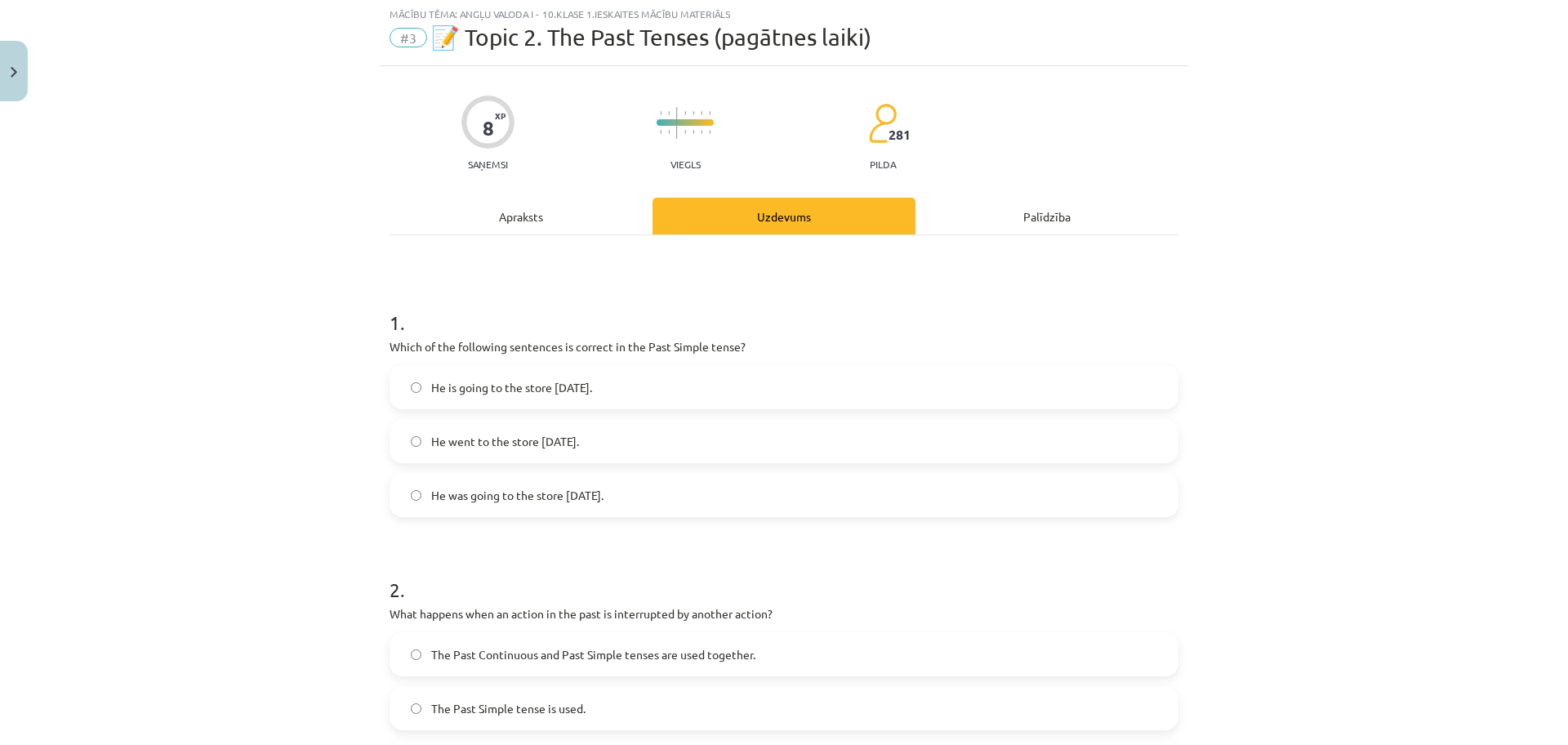
scroll to position [41, 0]
click at [598, 451] on label "He went to the store yesterday." at bounding box center [784, 443] width 785 height 41
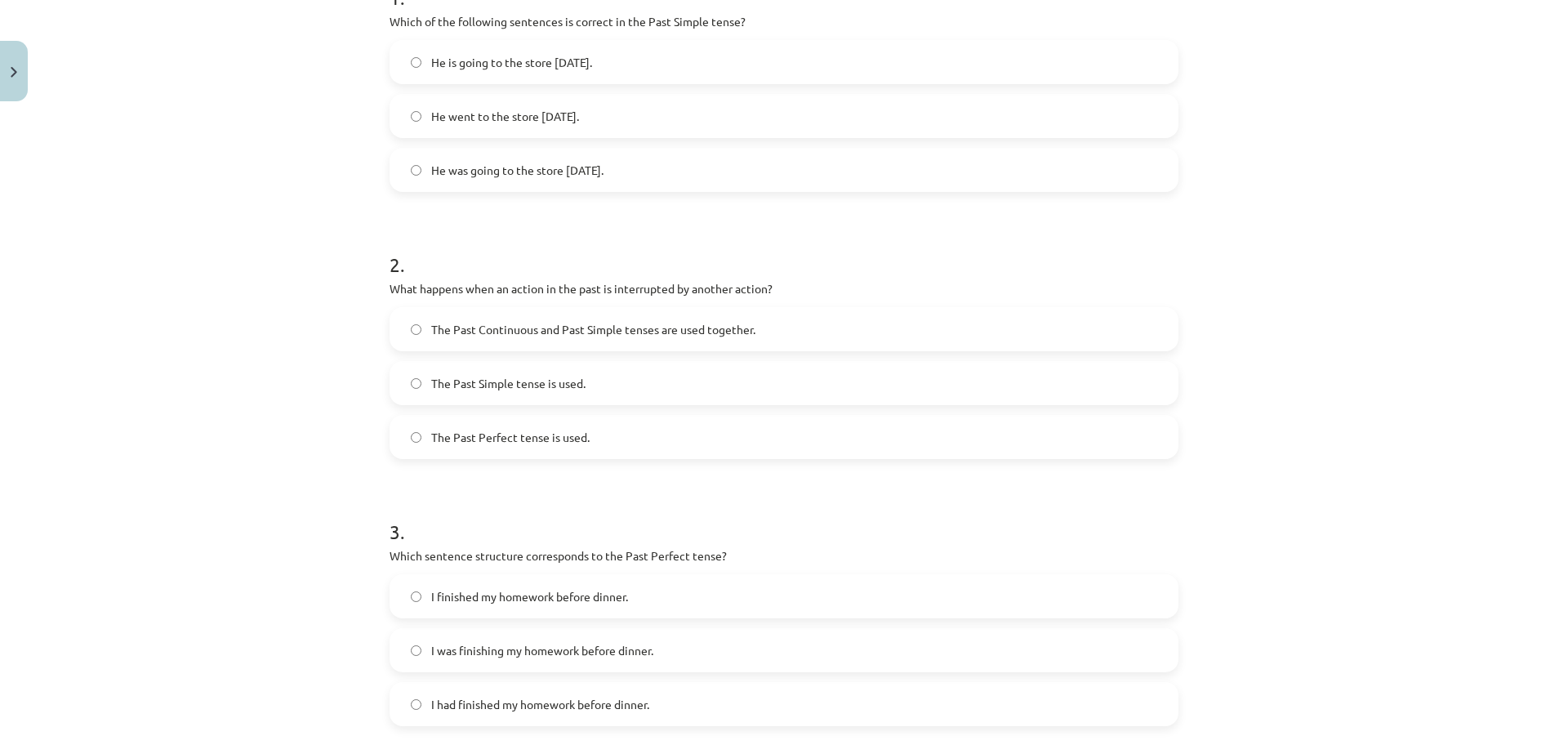
scroll to position [408, 0]
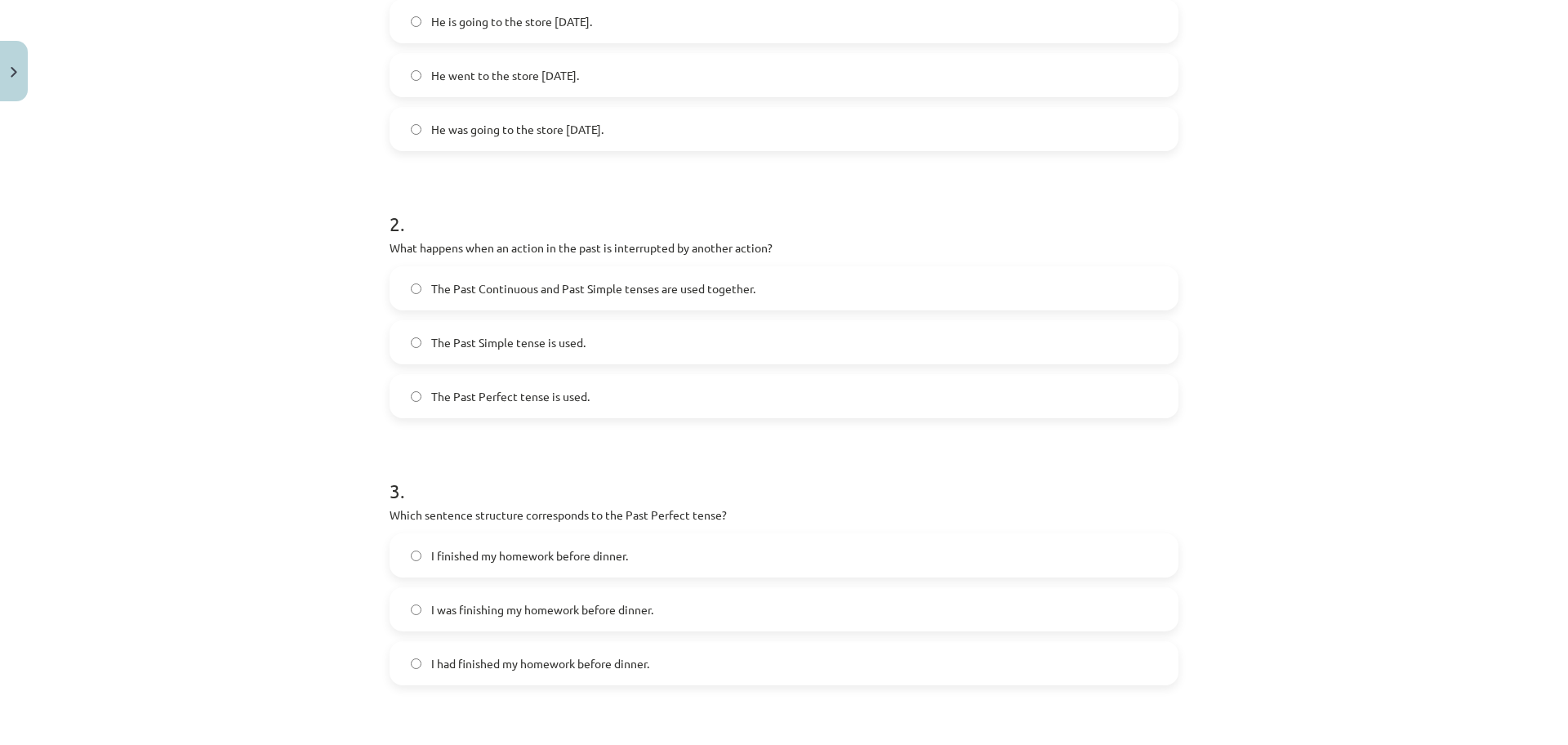
click at [649, 293] on span "The Past Continuous and Past Simple tenses are used together." at bounding box center [593, 288] width 324 height 17
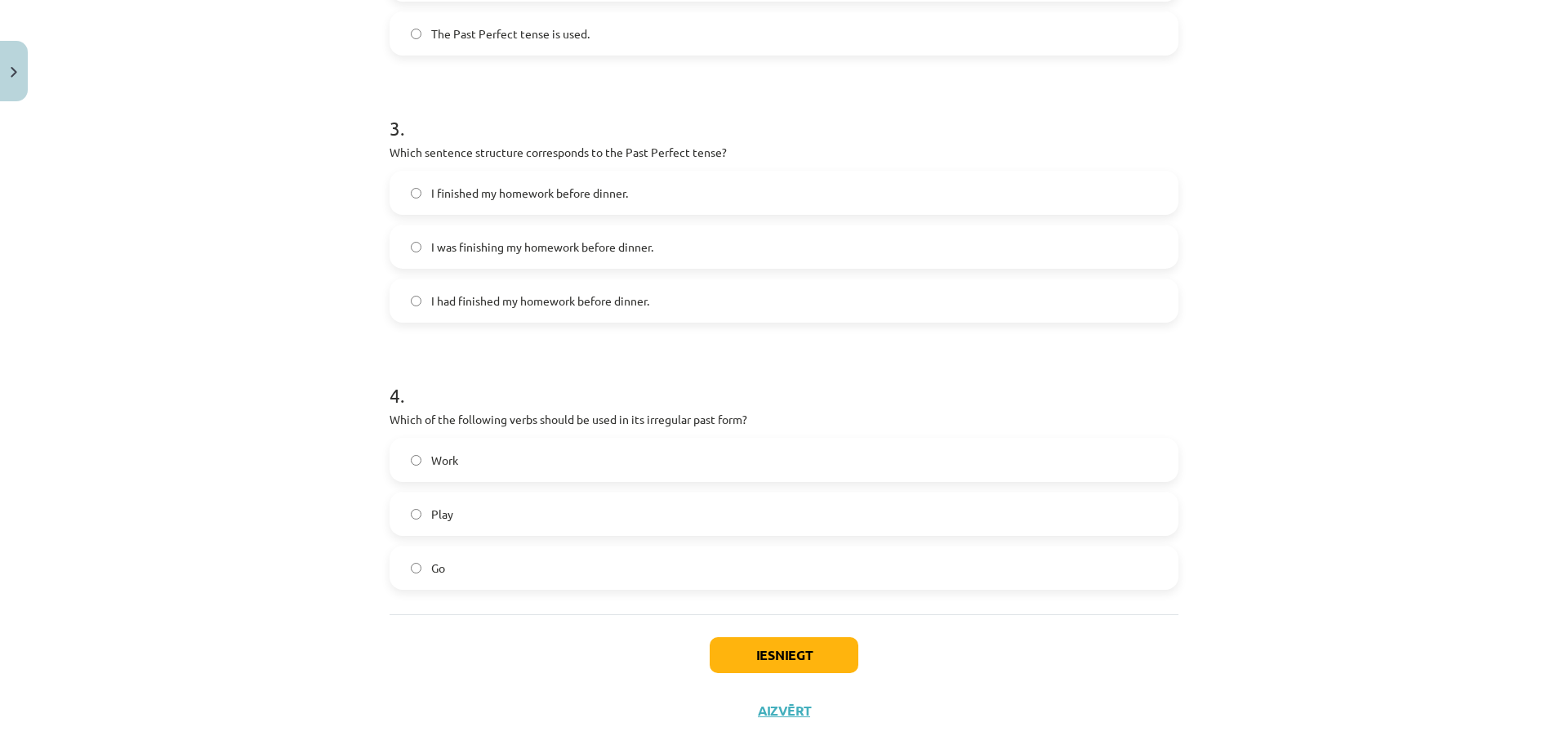
scroll to position [776, 0]
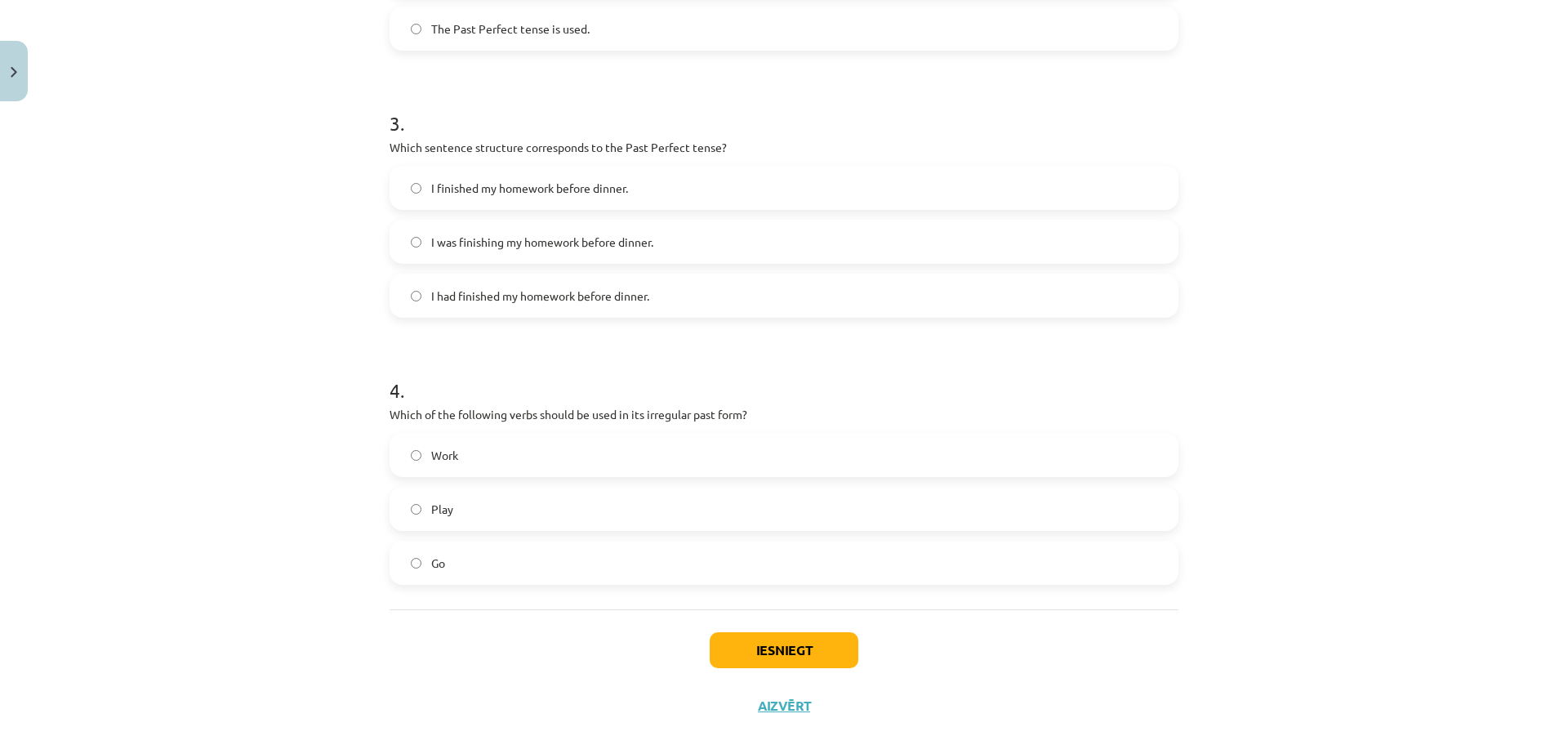
click at [650, 279] on label "I had finished my homework before dinner." at bounding box center [784, 295] width 785 height 41
drag, startPoint x: 809, startPoint y: 473, endPoint x: 841, endPoint y: 451, distance: 38.8
click at [841, 451] on label "Work" at bounding box center [784, 455] width 785 height 41
click at [787, 549] on label "Go" at bounding box center [784, 563] width 785 height 41
click at [780, 658] on button "Iesniegt" at bounding box center [784, 650] width 148 height 36
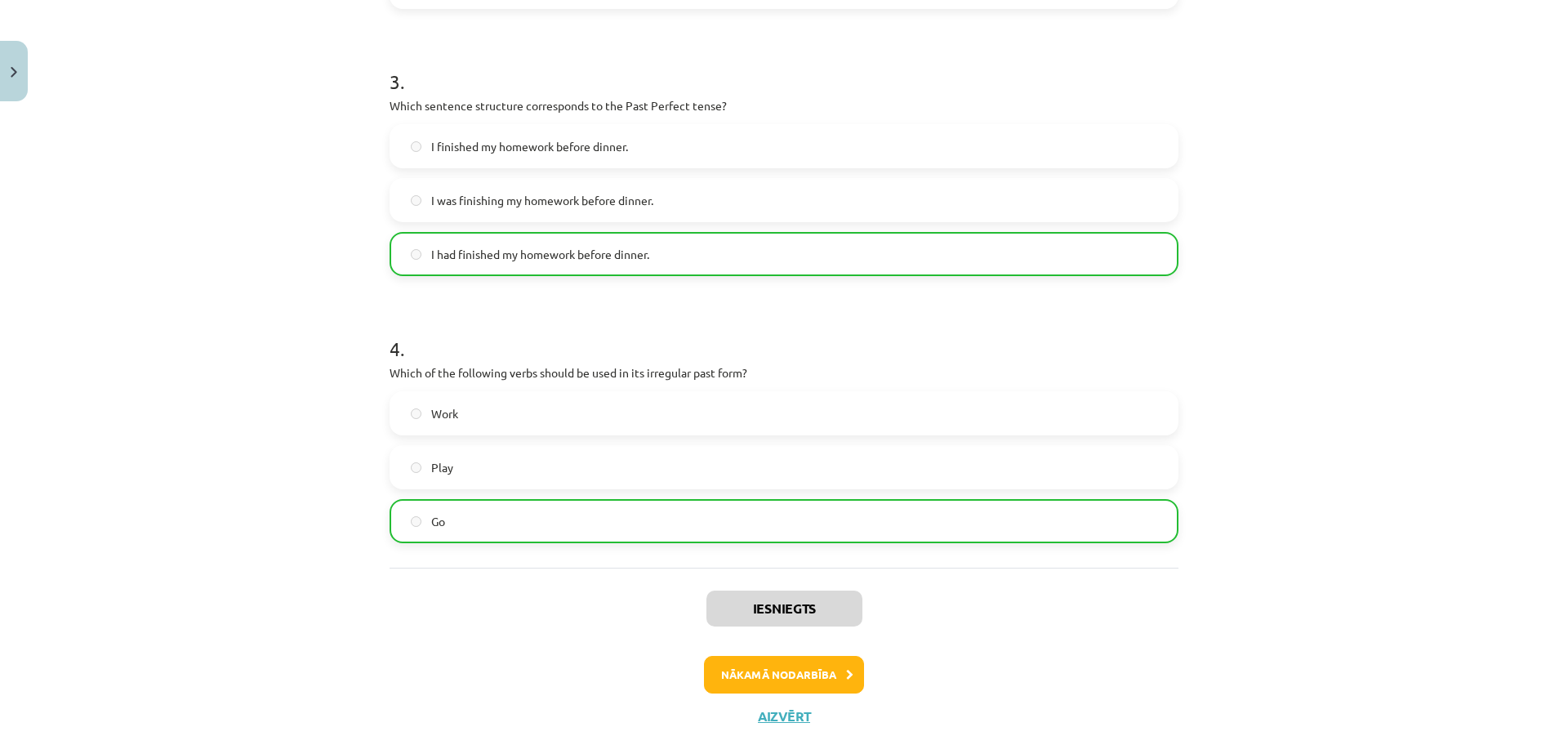
scroll to position [858, 0]
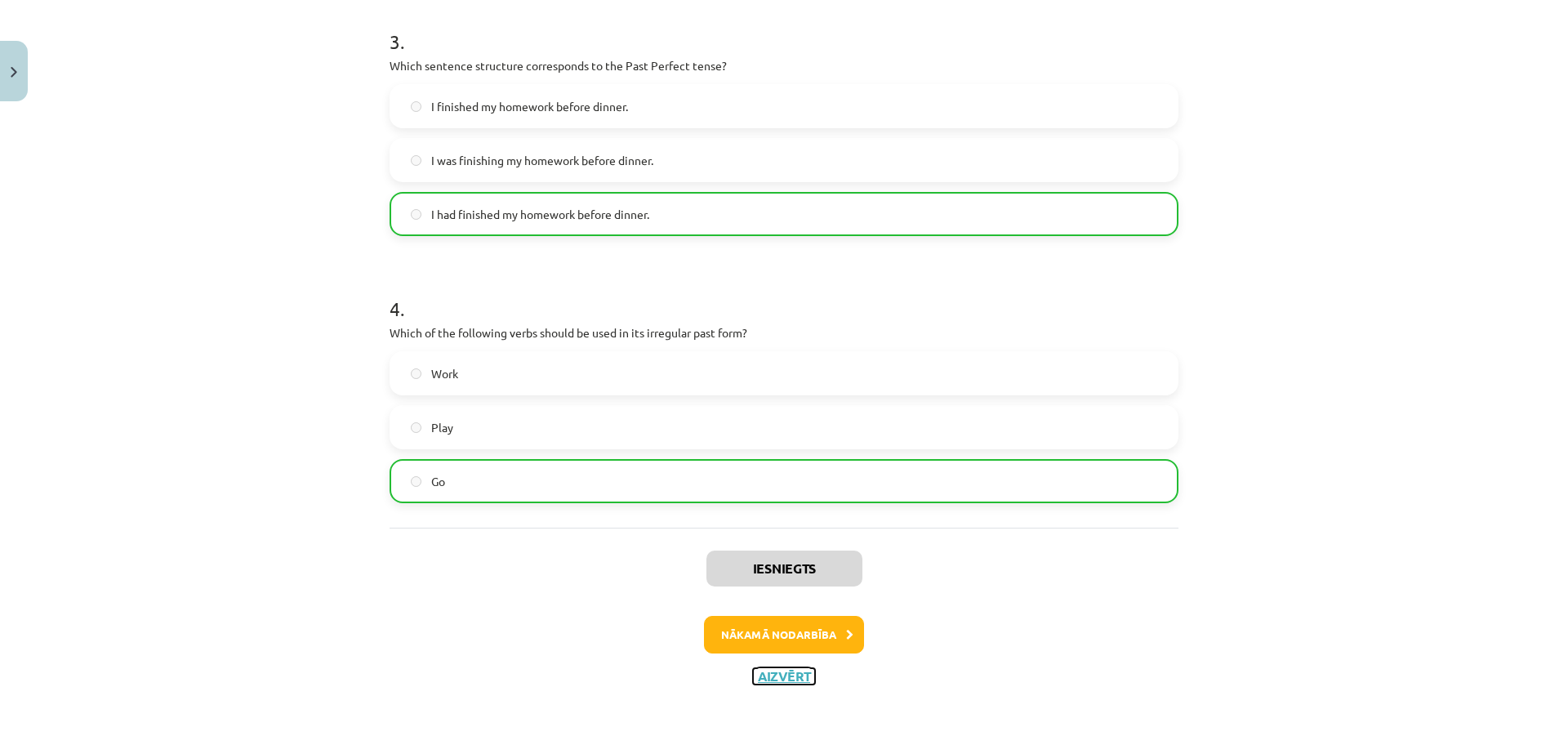
drag, startPoint x: 799, startPoint y: 672, endPoint x: 835, endPoint y: 635, distance: 51.6
click at [835, 635] on div "Iesniegts Nākamā nodarbība Aizvērt" at bounding box center [784, 611] width 789 height 166
click at [817, 625] on button "Nākamā nodarbība" at bounding box center [784, 635] width 160 height 37
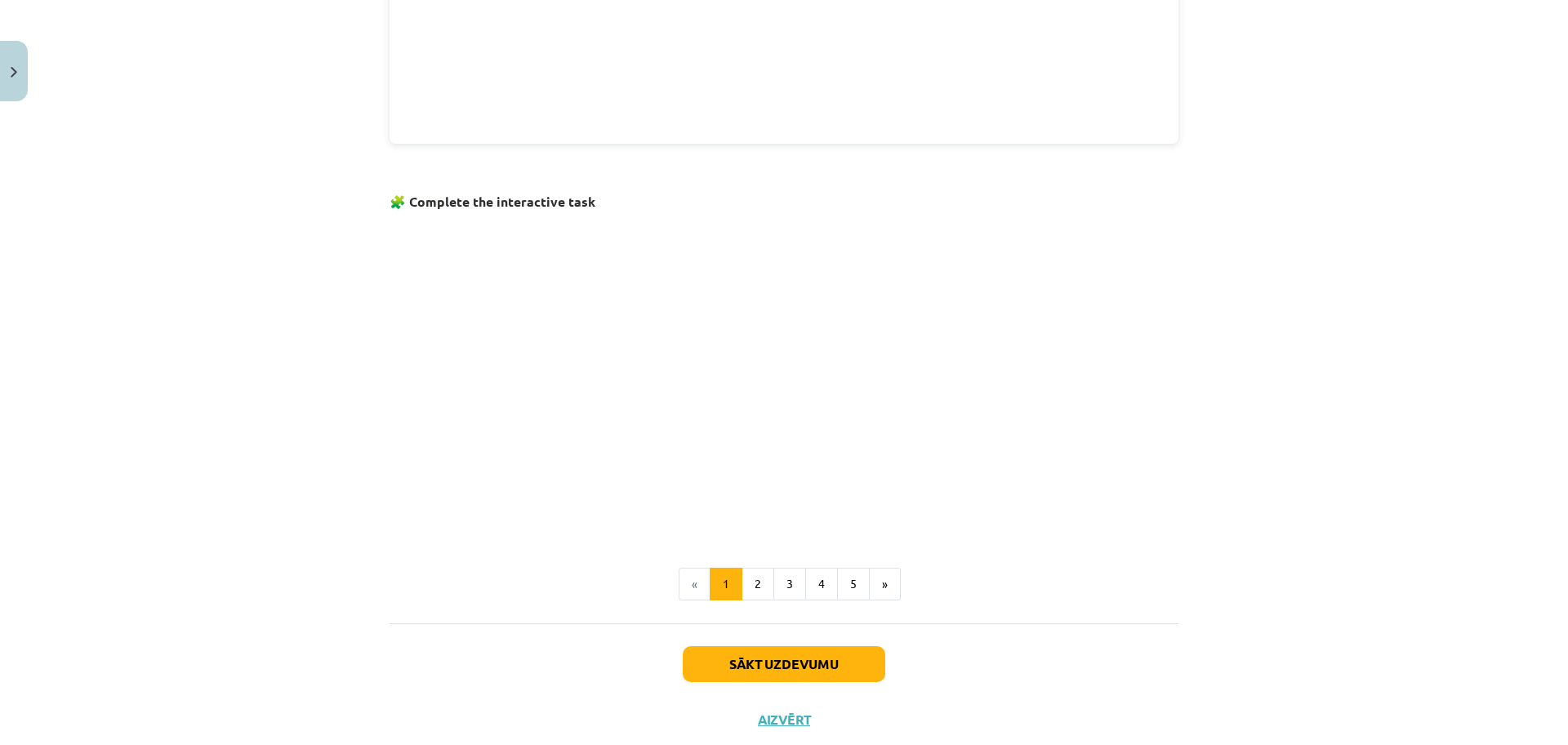
scroll to position [899, 0]
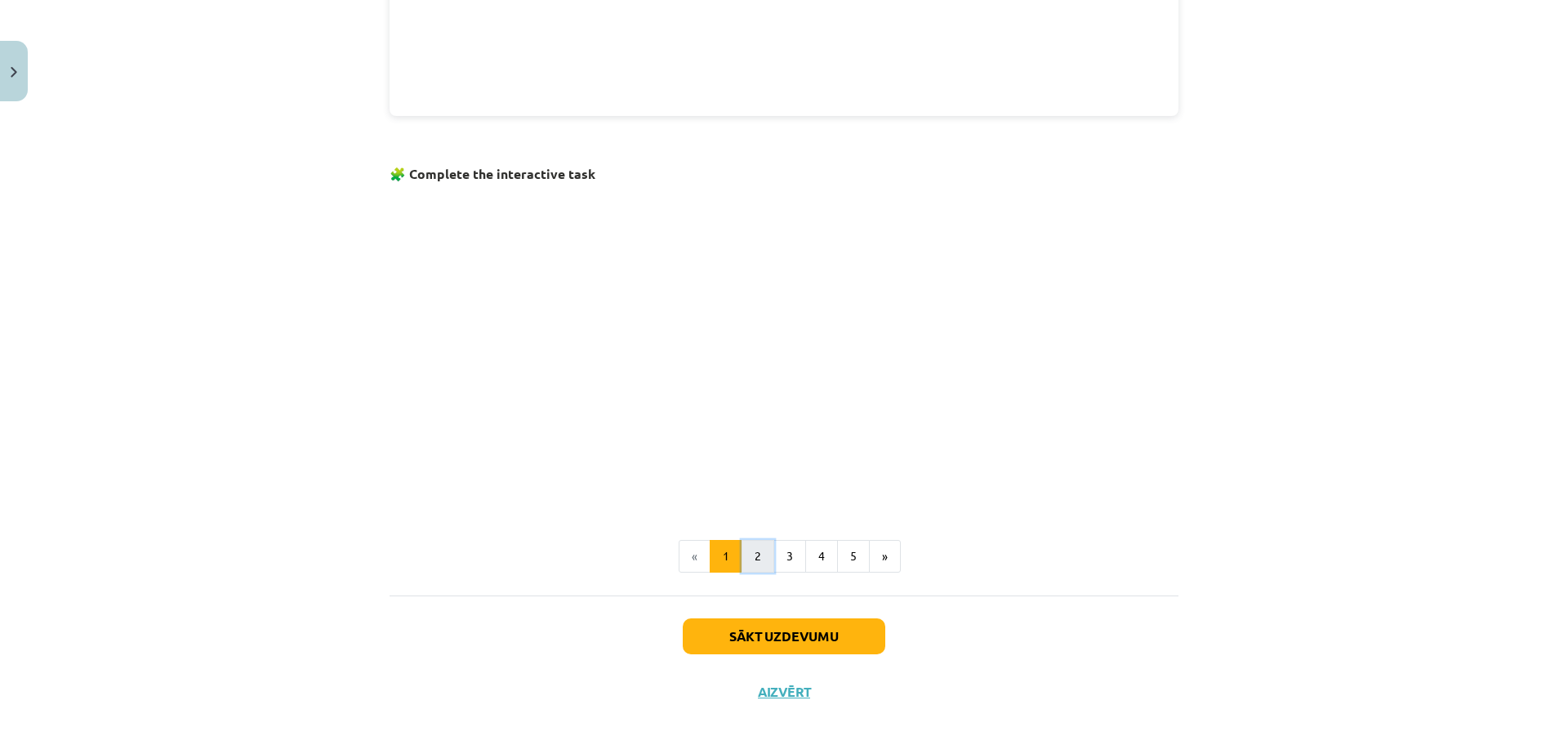
click at [751, 557] on button "2" at bounding box center [757, 556] width 33 height 33
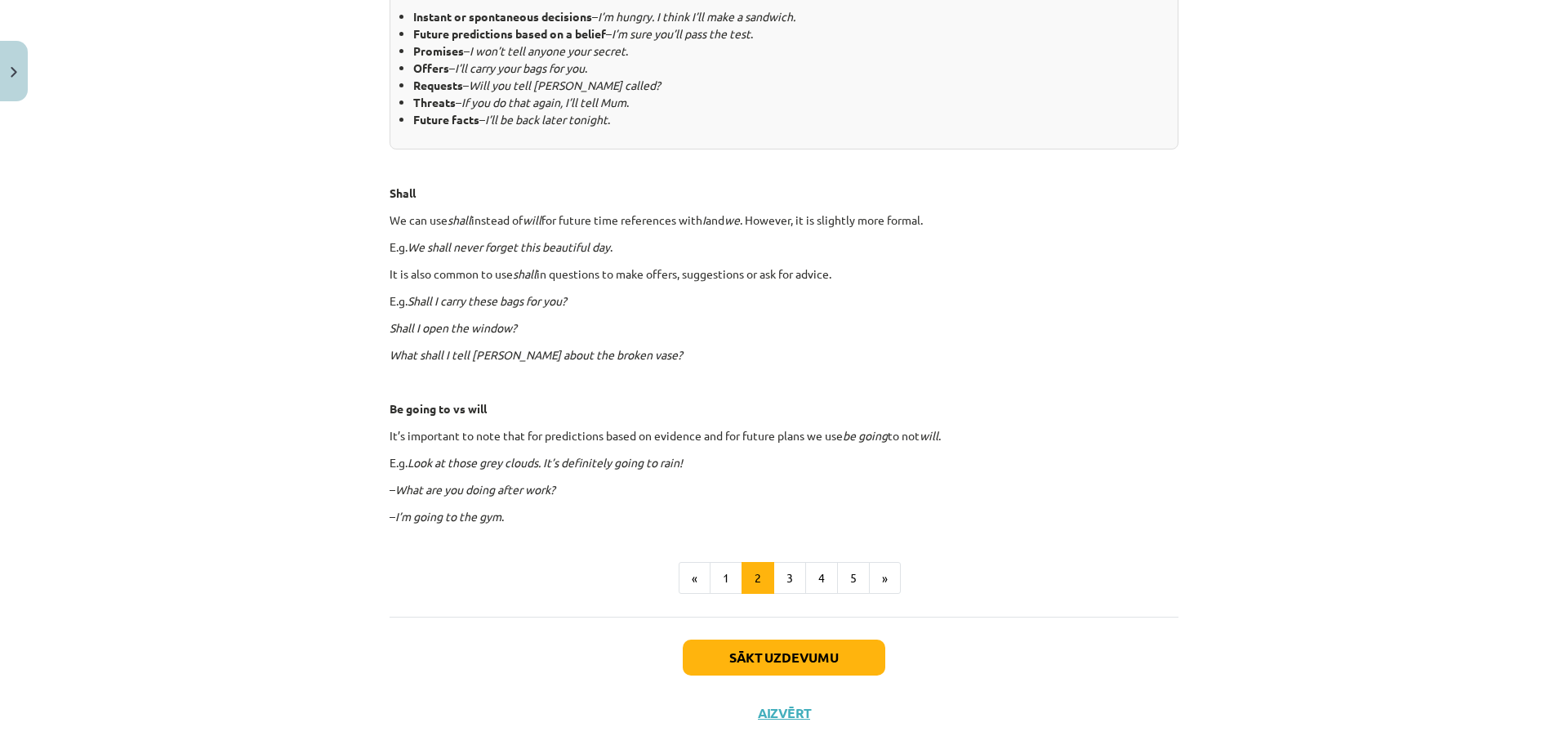
scroll to position [782, 0]
click at [778, 580] on button "3" at bounding box center [790, 577] width 33 height 33
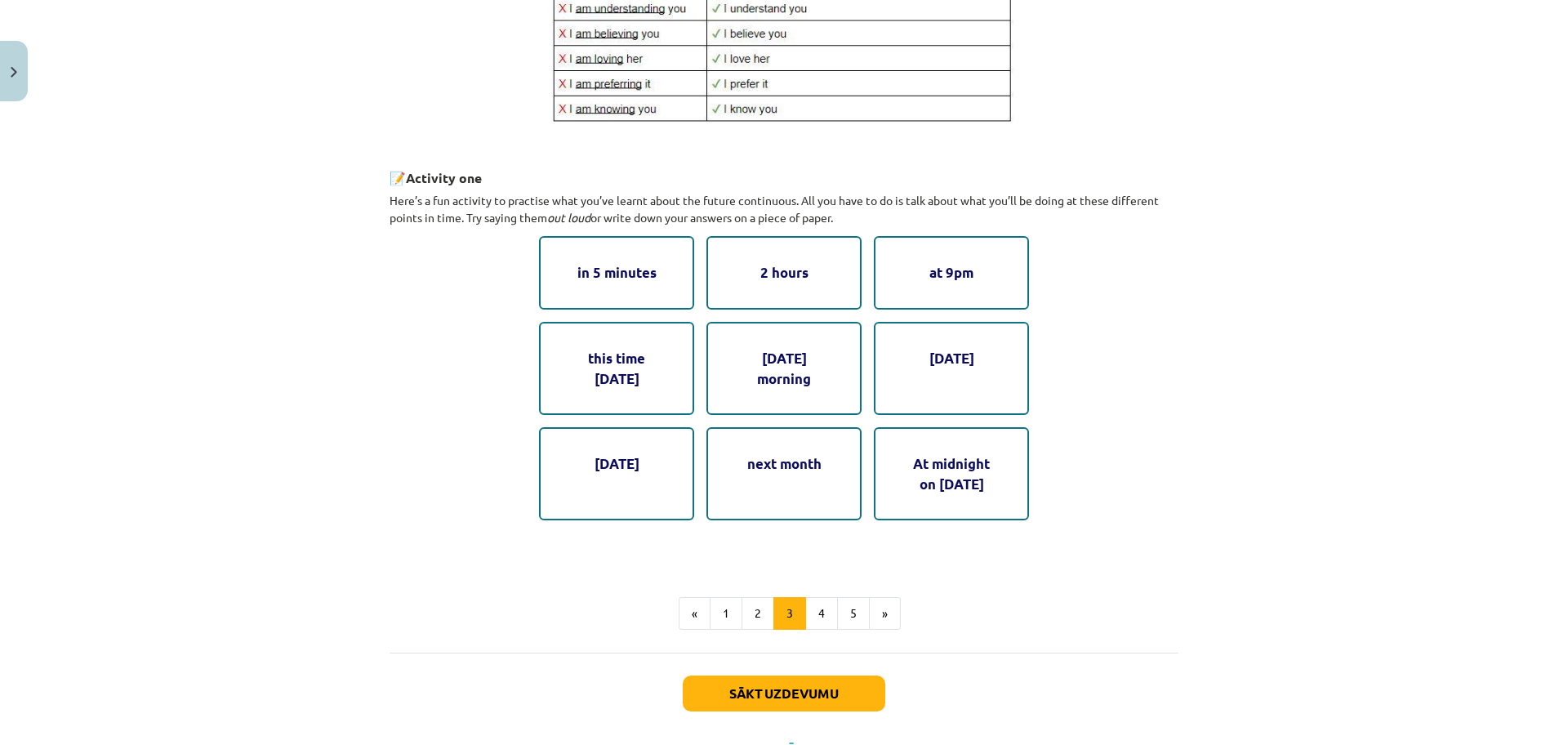
scroll to position [742, 0]
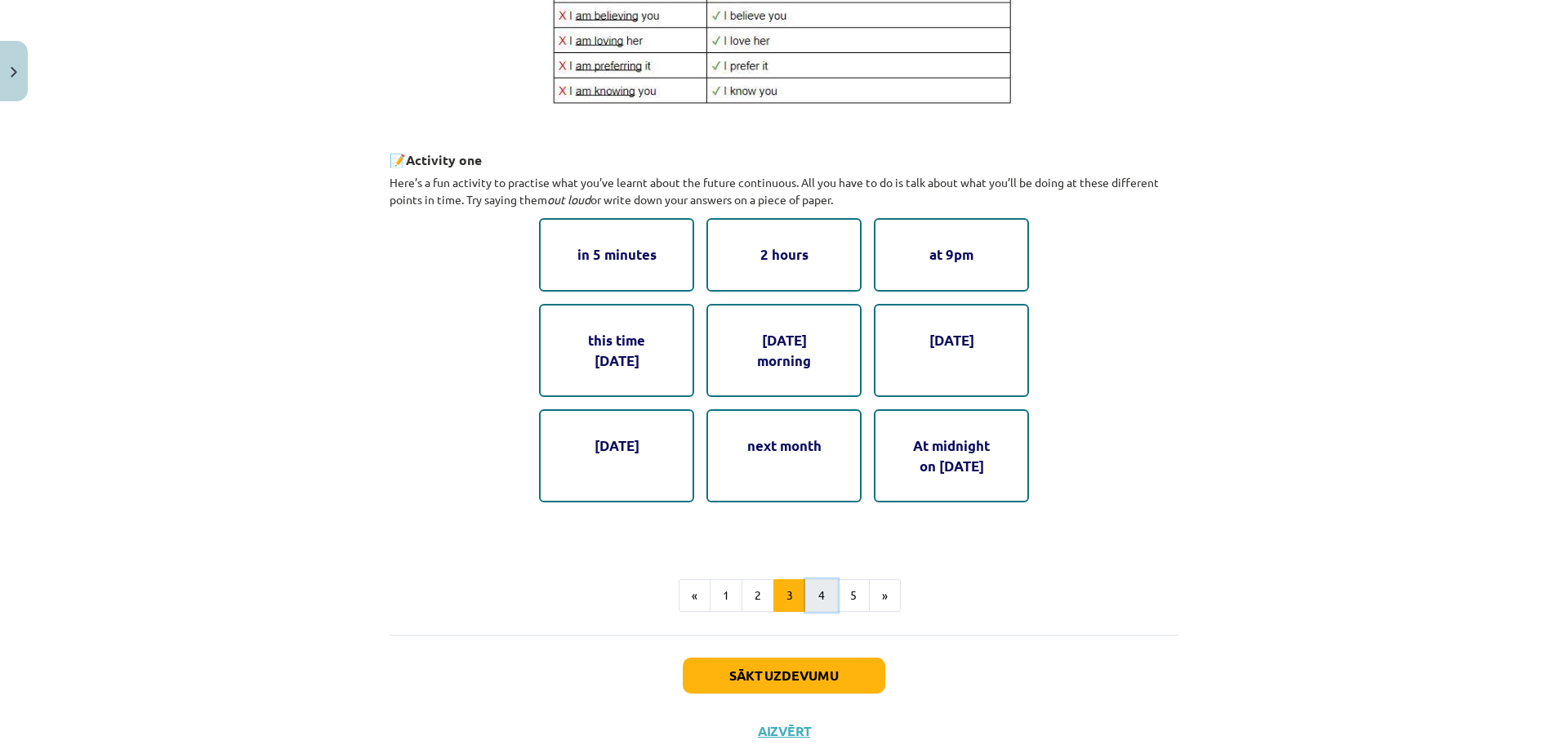
click at [817, 586] on button "4" at bounding box center [821, 596] width 33 height 33
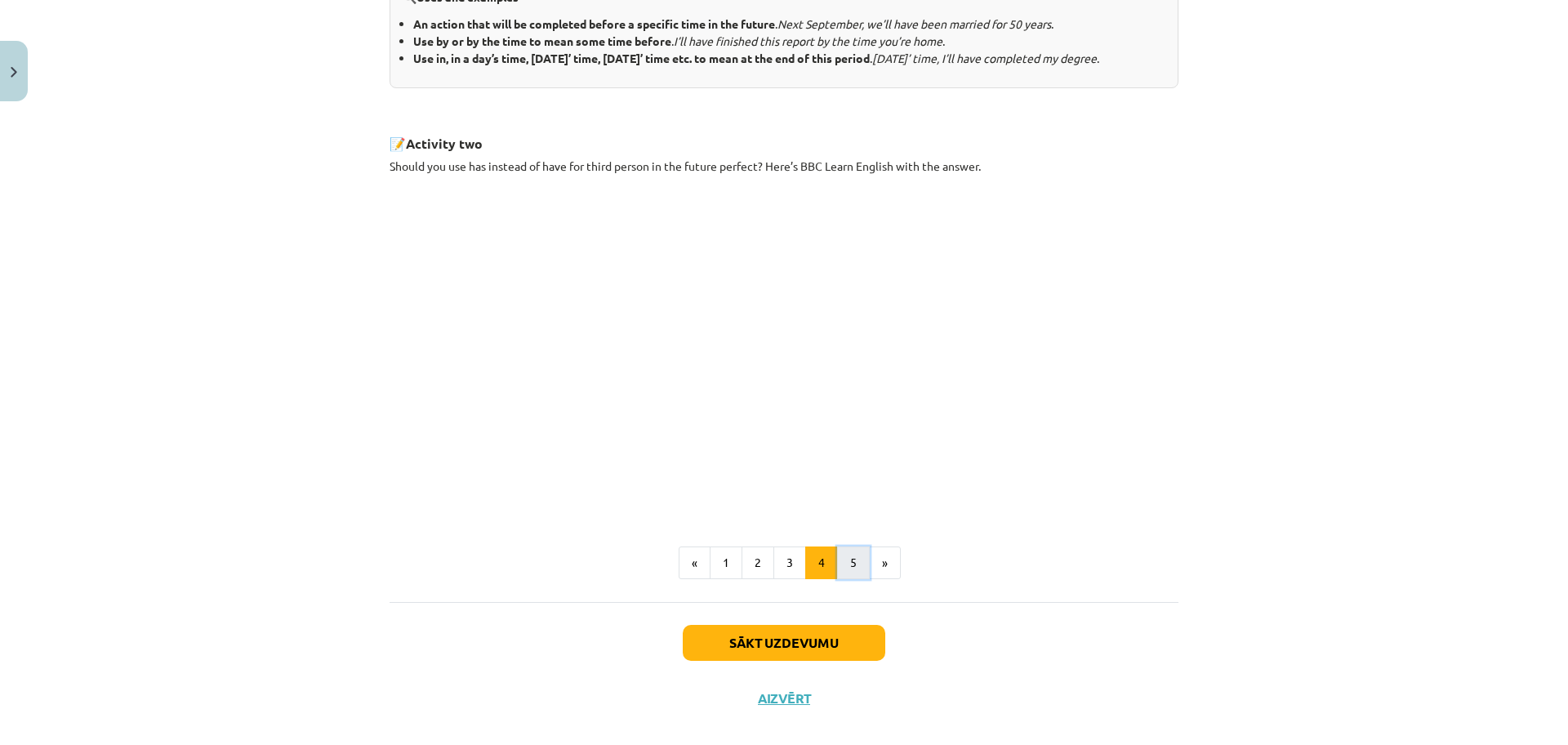
click at [846, 580] on button "5" at bounding box center [853, 563] width 33 height 33
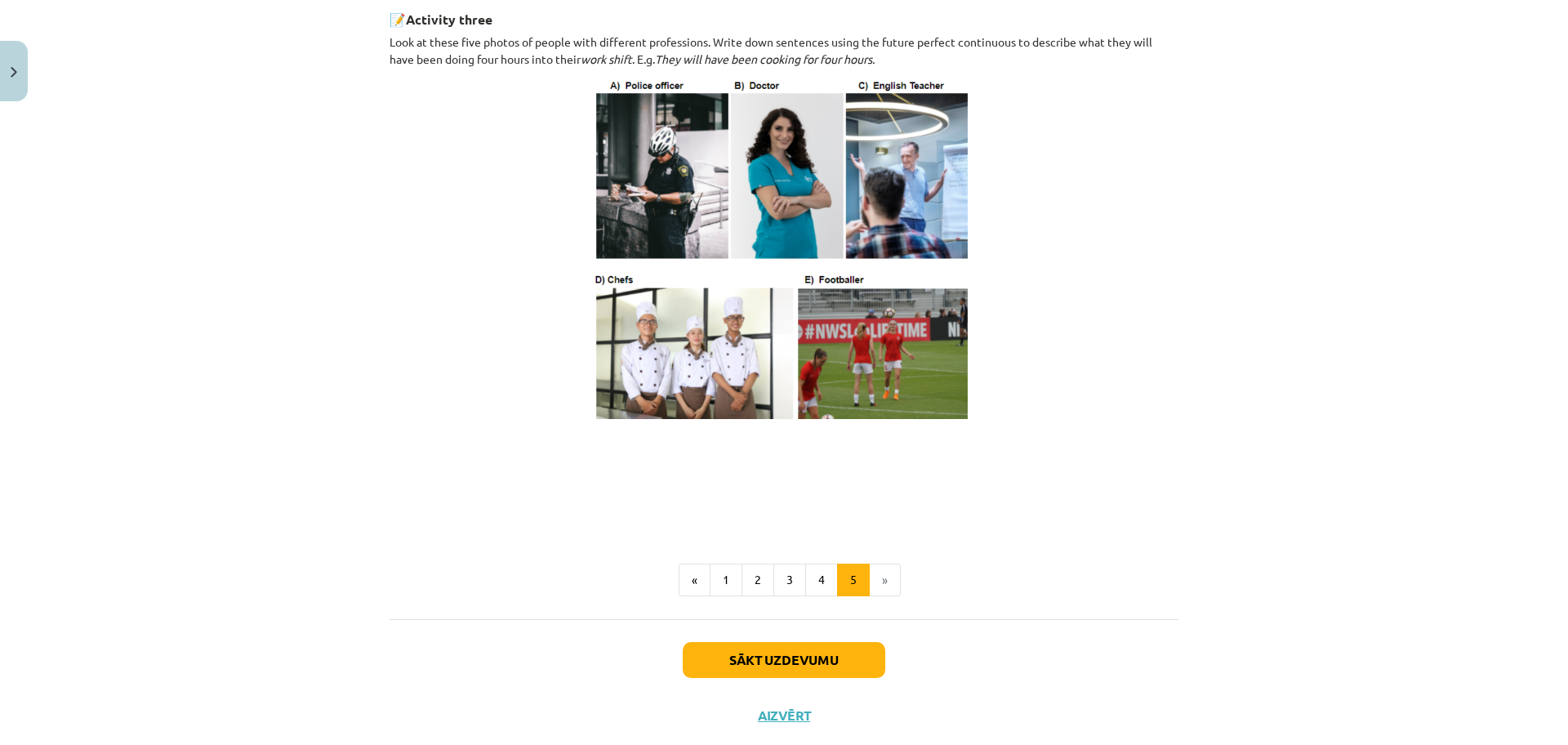
scroll to position [865, 0]
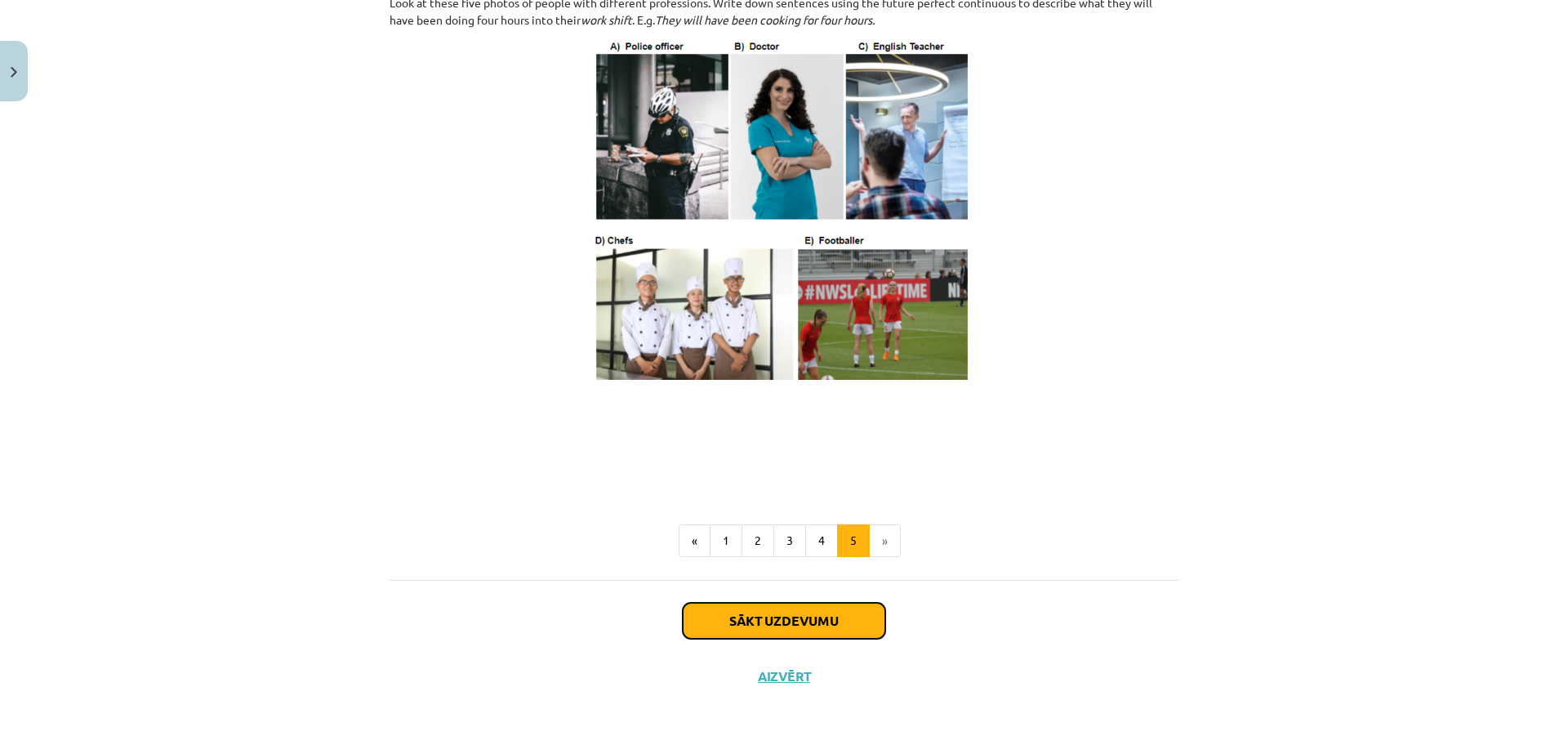
click at [842, 625] on button "Sākt uzdevumu" at bounding box center [784, 621] width 203 height 36
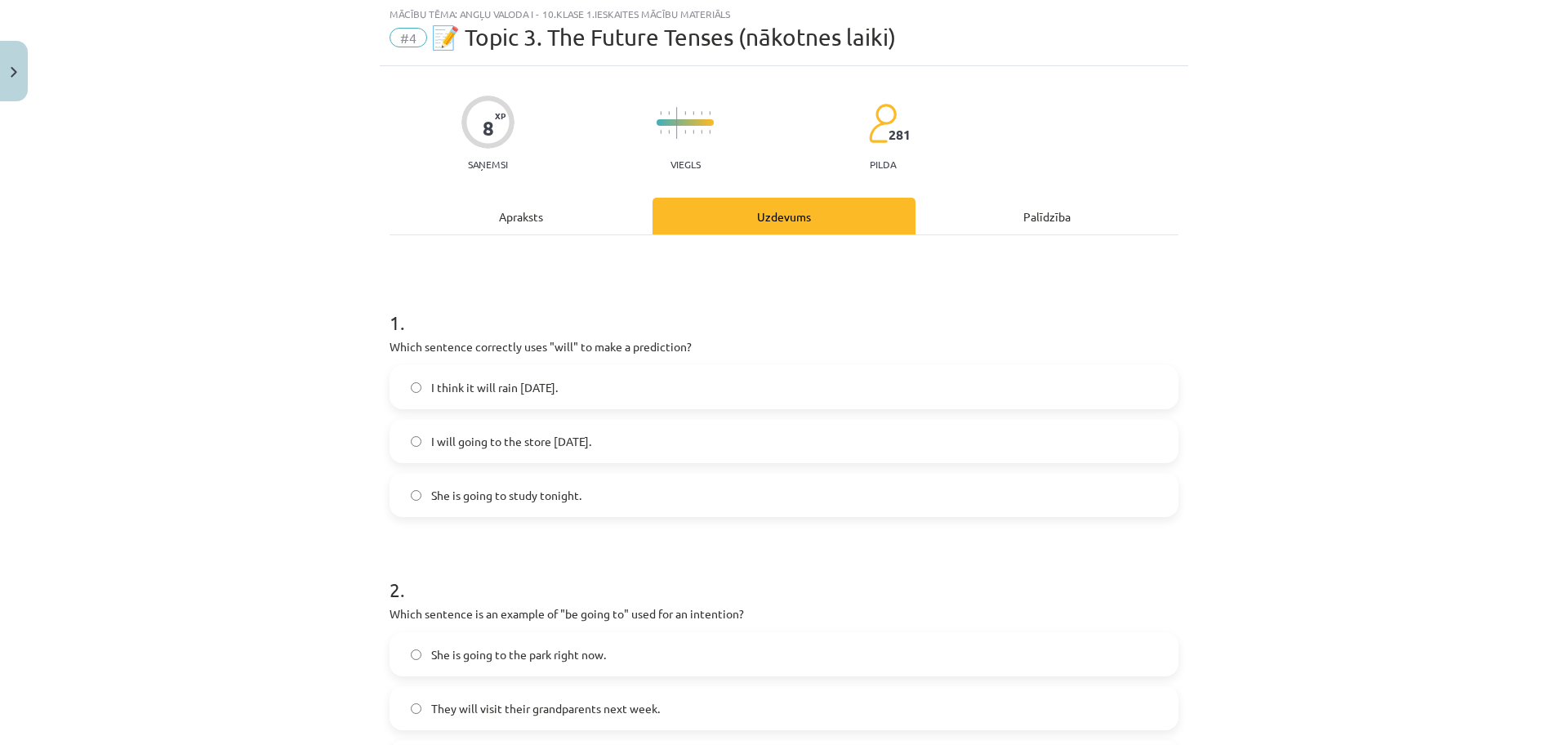
scroll to position [41, 0]
click at [670, 393] on label "I think it will rain tomorrow." at bounding box center [784, 389] width 785 height 41
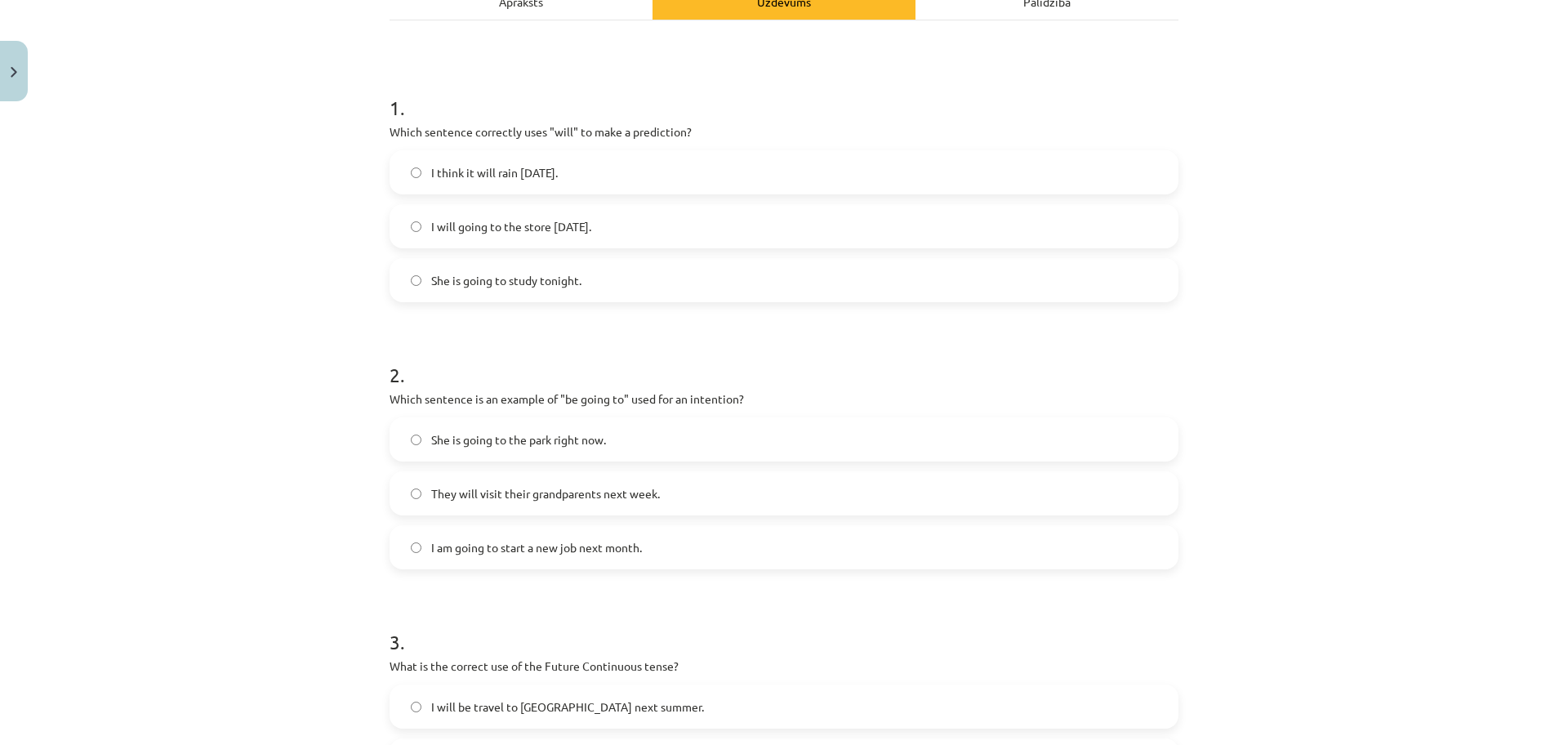
scroll to position [286, 0]
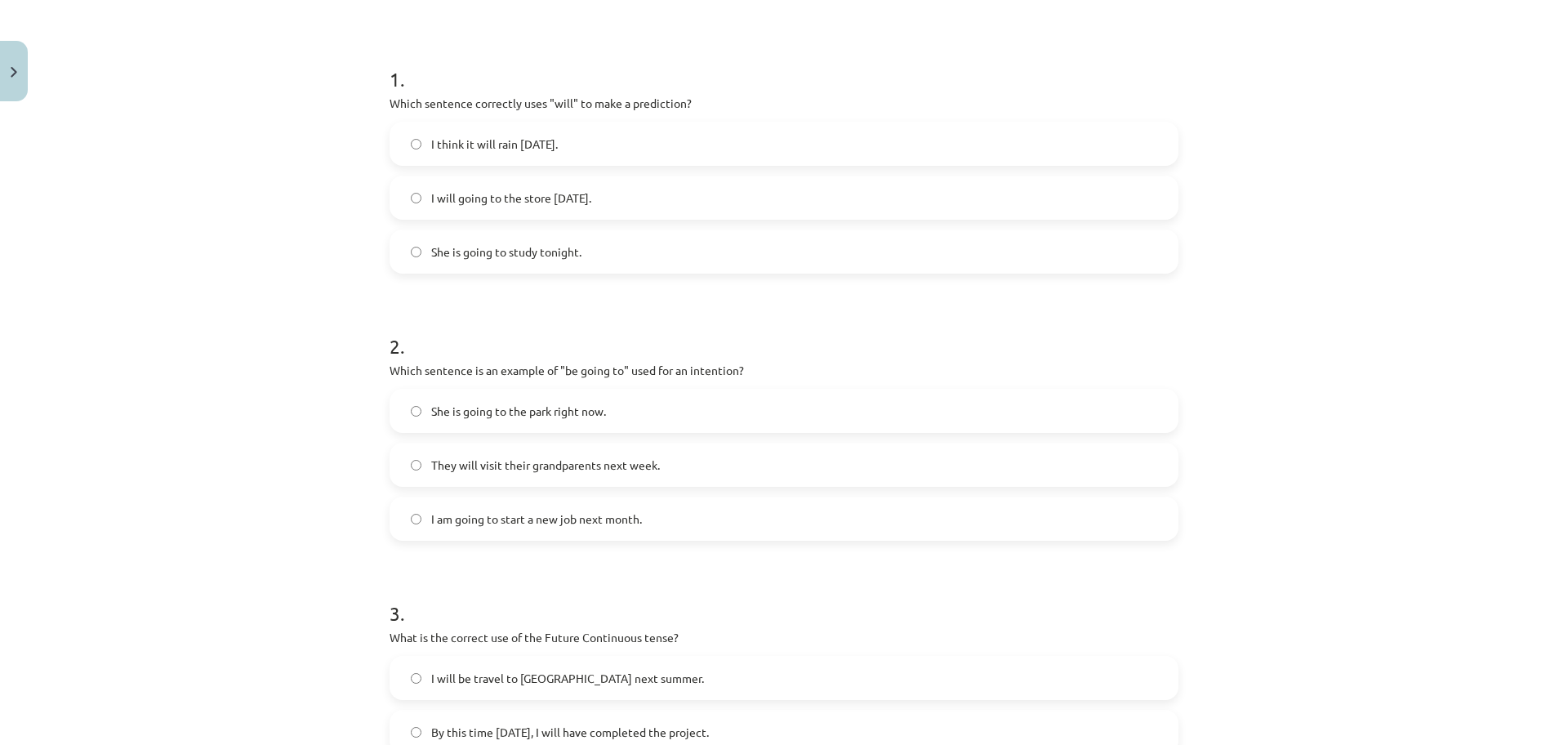
click at [1078, 466] on label "They will visit their grandparents next week." at bounding box center [784, 465] width 785 height 41
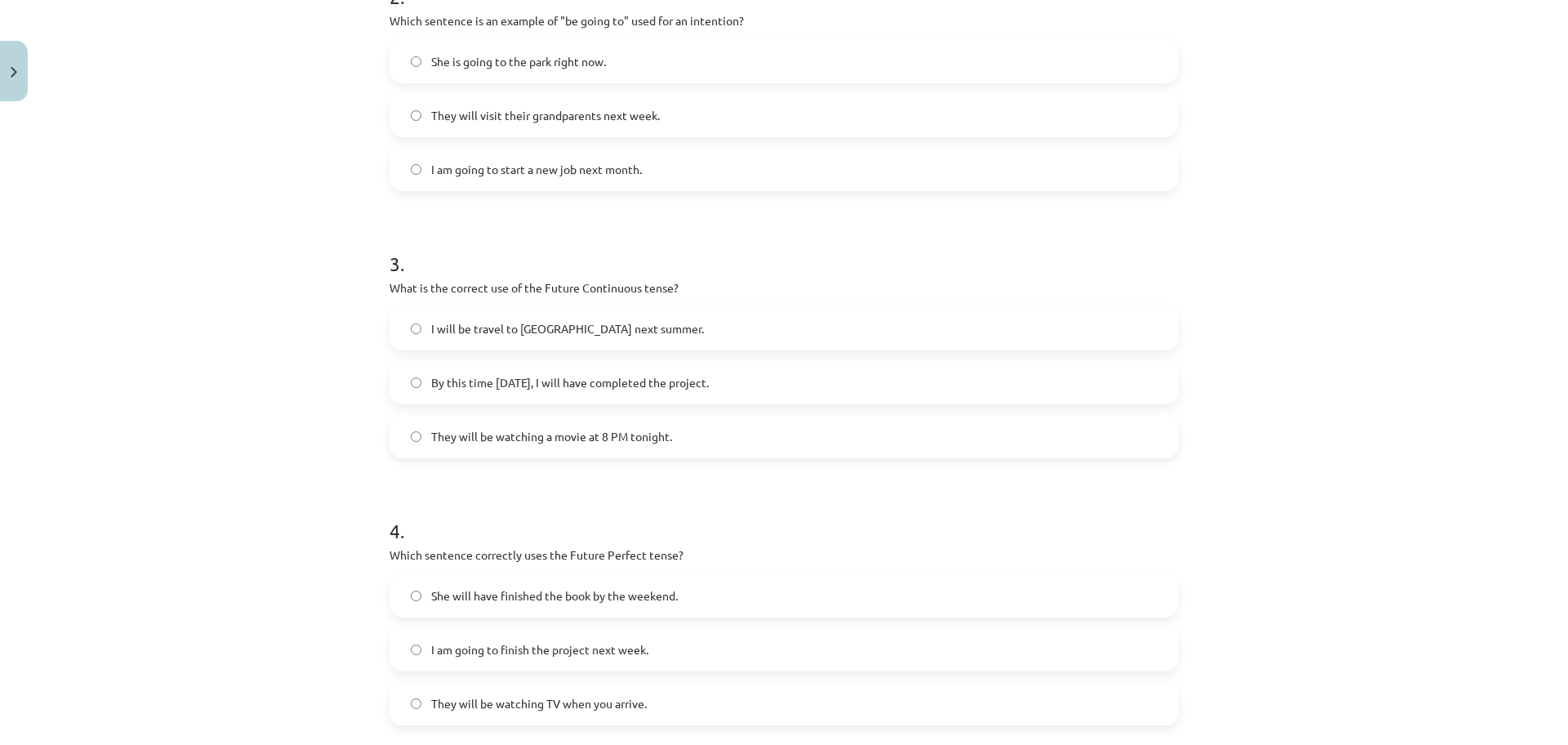
scroll to position [653, 0]
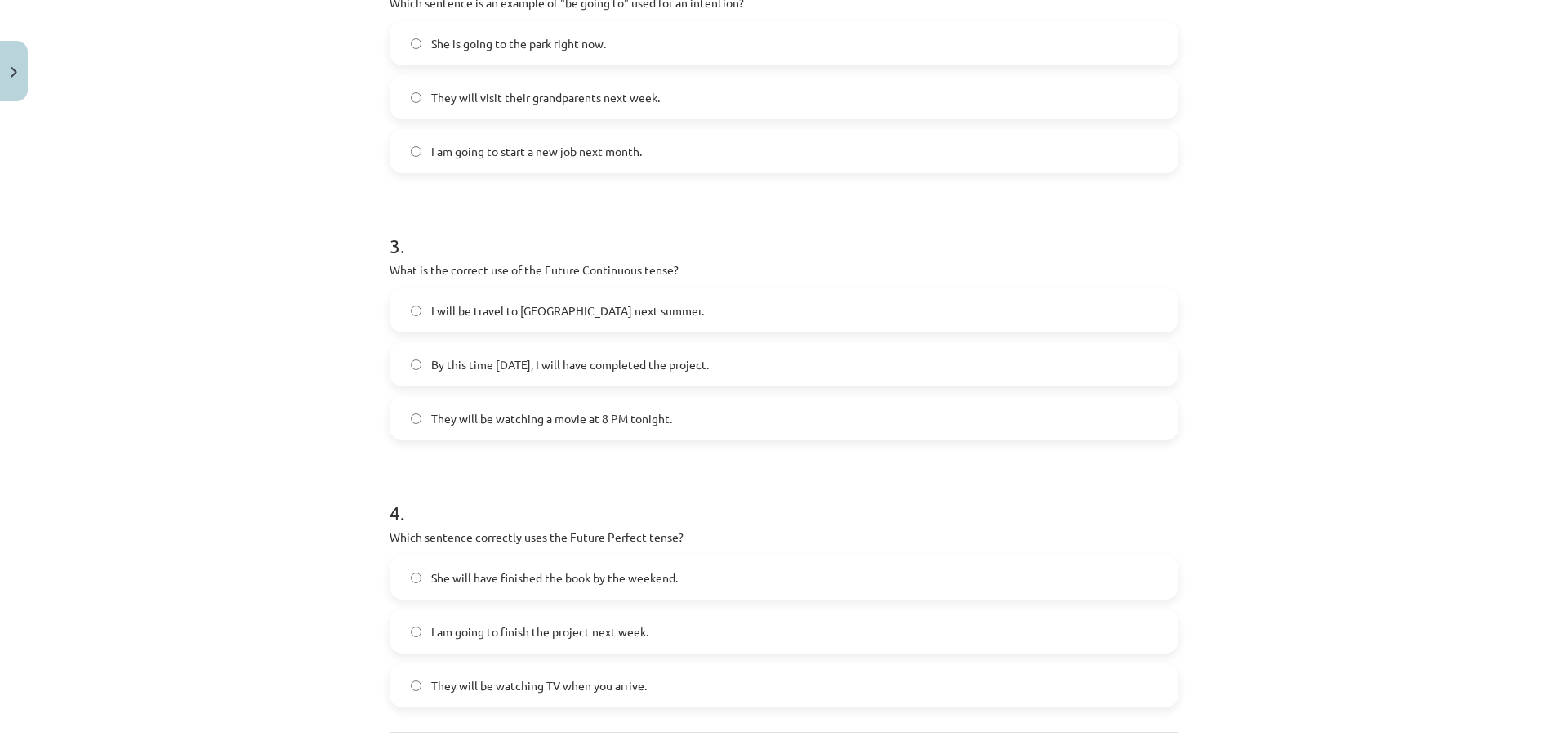
click at [756, 136] on label "I am going to start a new job next month." at bounding box center [784, 151] width 785 height 41
click at [1243, 201] on div "Mācību tēma: Angļu valoda i - 10.klase 1.ieskaites mācību materiāls #4 📝 Topic …" at bounding box center [784, 372] width 1568 height 745
click at [847, 593] on label "She will have finished the book by the weekend." at bounding box center [784, 578] width 785 height 41
click at [705, 314] on label "I will be travel to Spain next summer." at bounding box center [784, 311] width 785 height 41
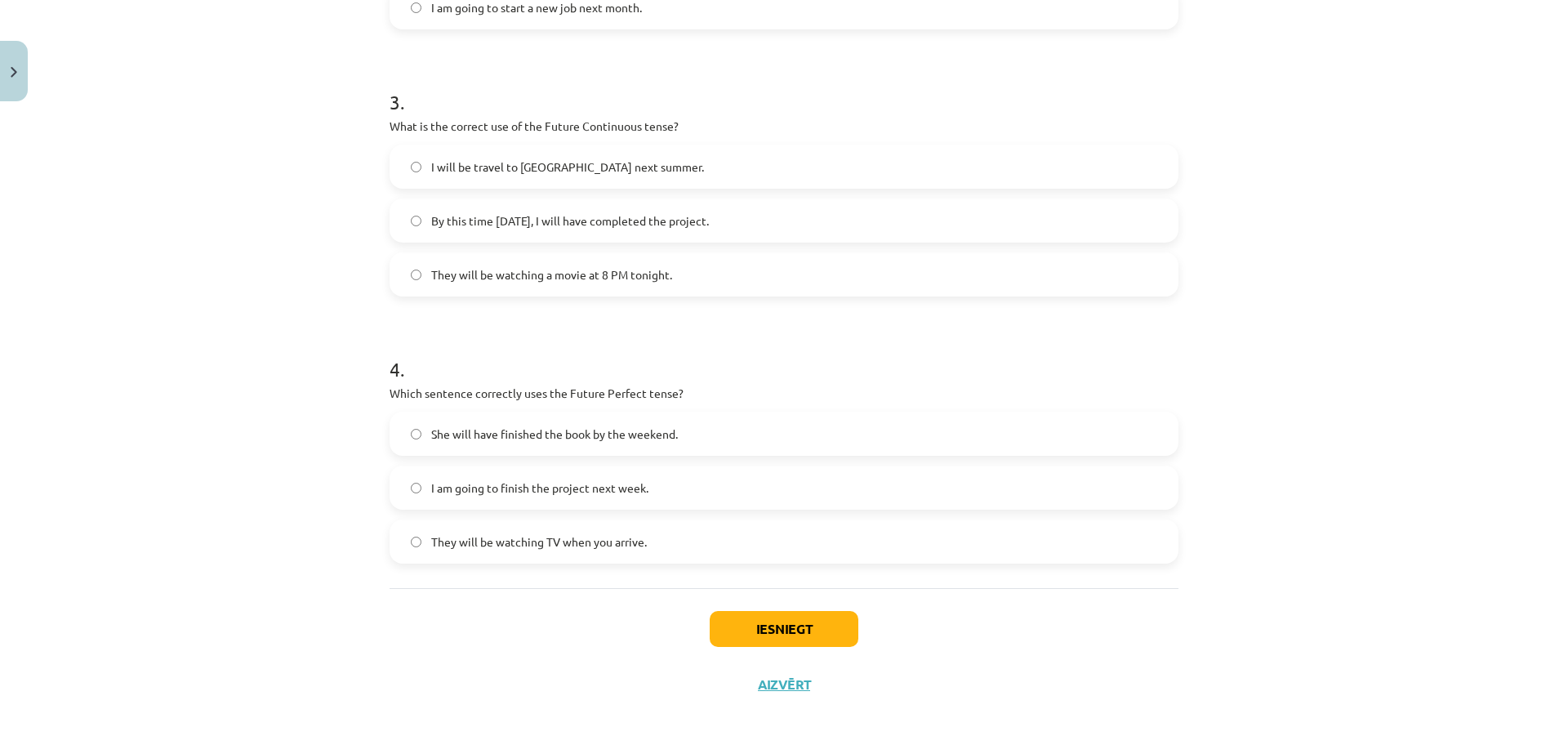
scroll to position [805, 0]
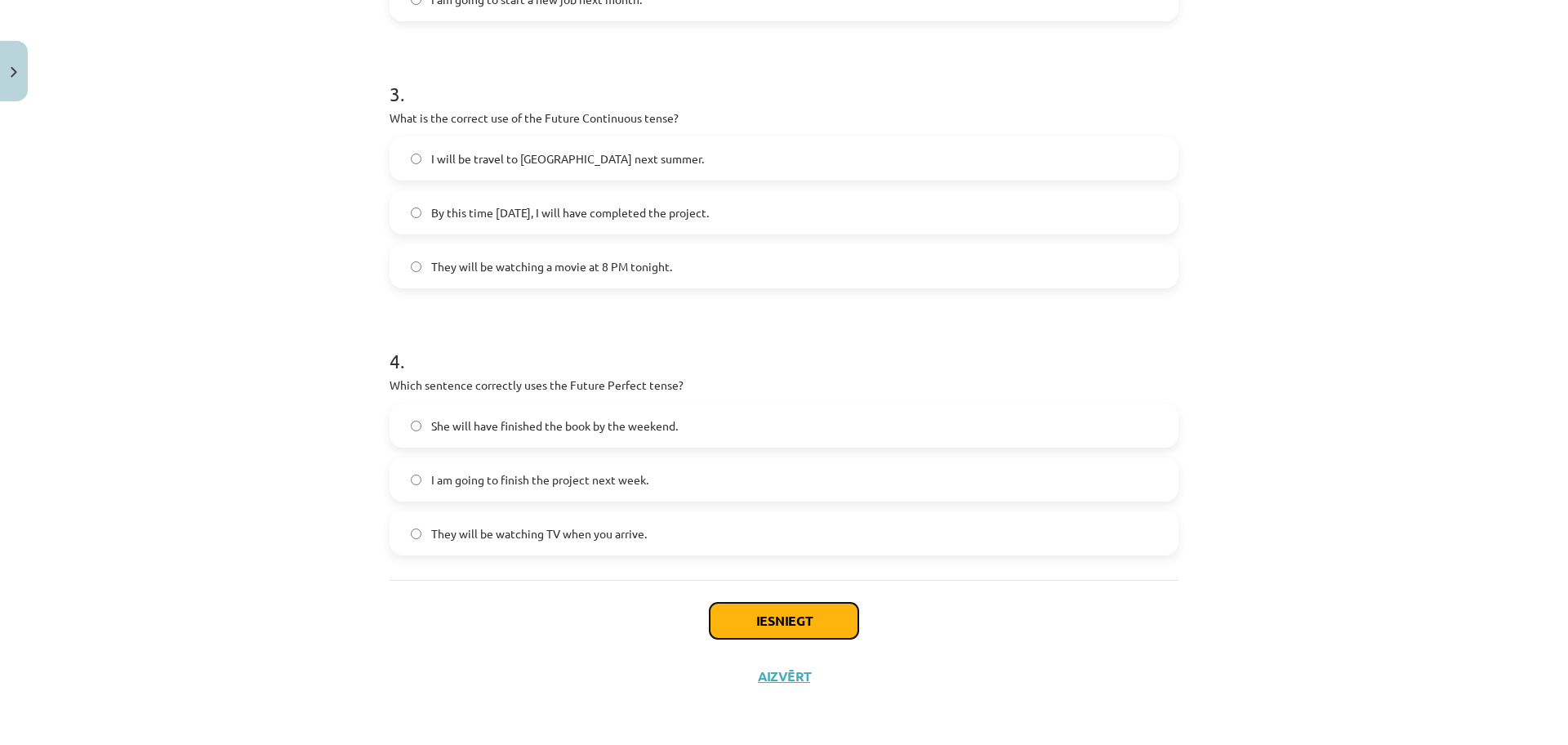
click at [807, 619] on button "Iesniegt" at bounding box center [784, 621] width 148 height 36
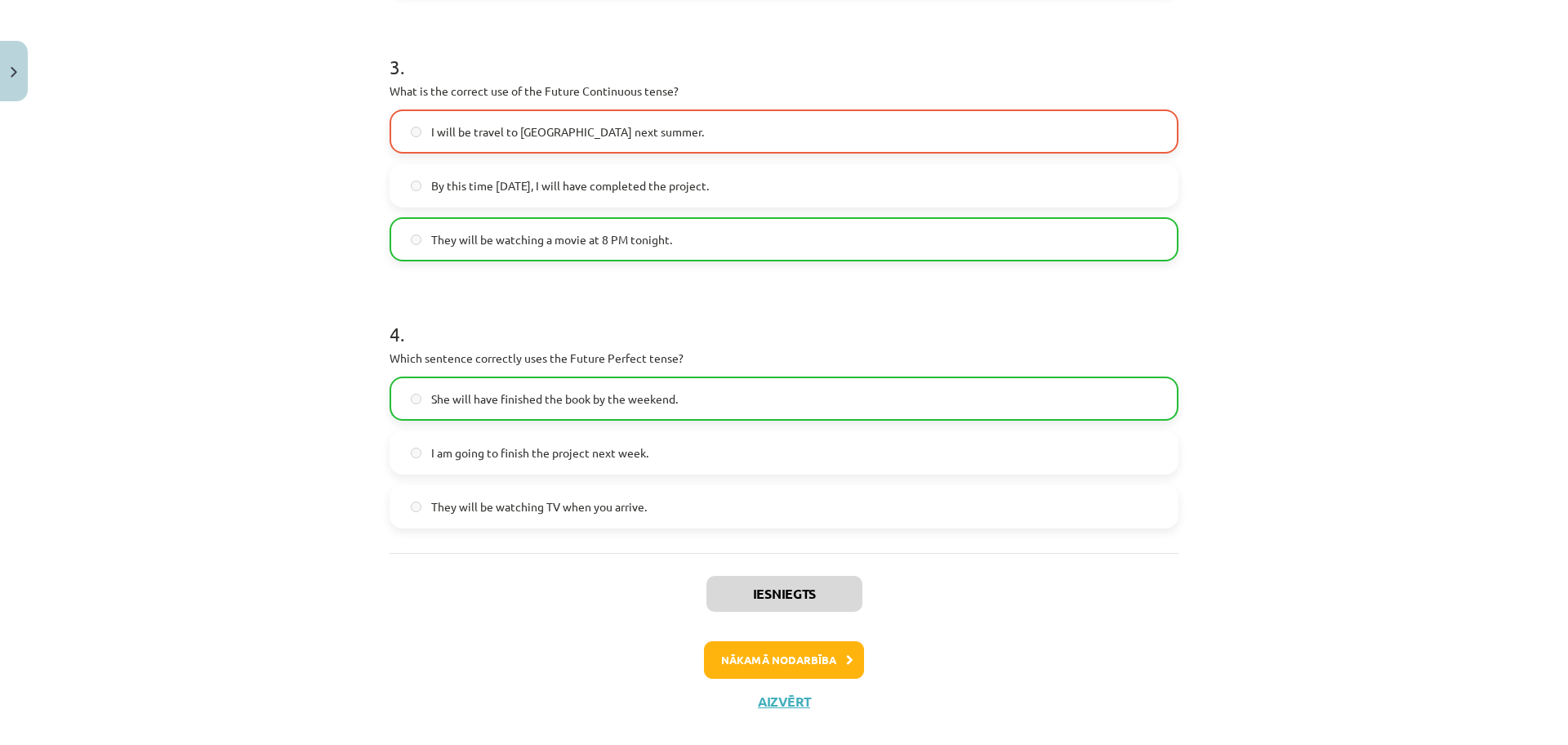
scroll to position [847, 0]
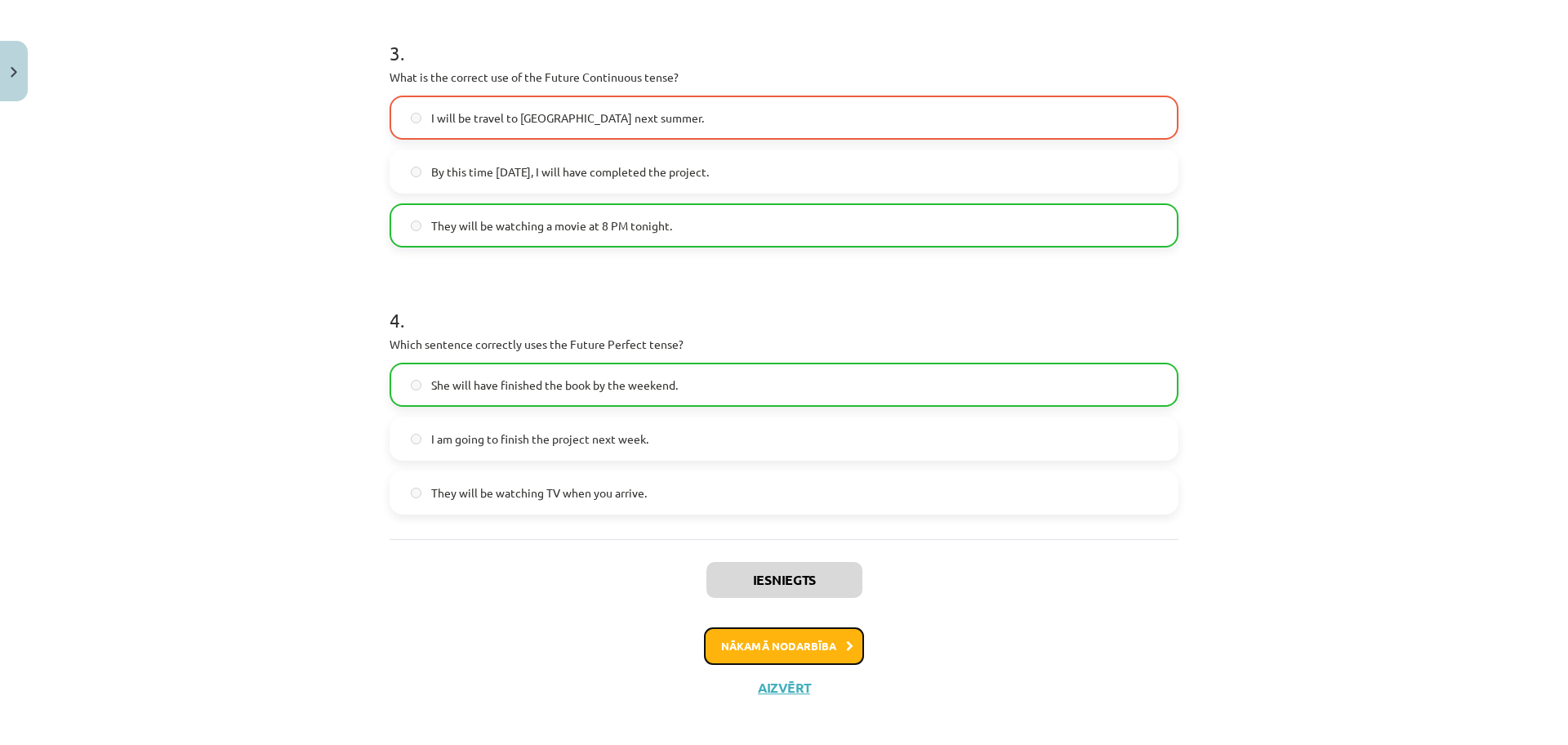
click at [783, 639] on button "Nākamā nodarbība" at bounding box center [784, 646] width 160 height 37
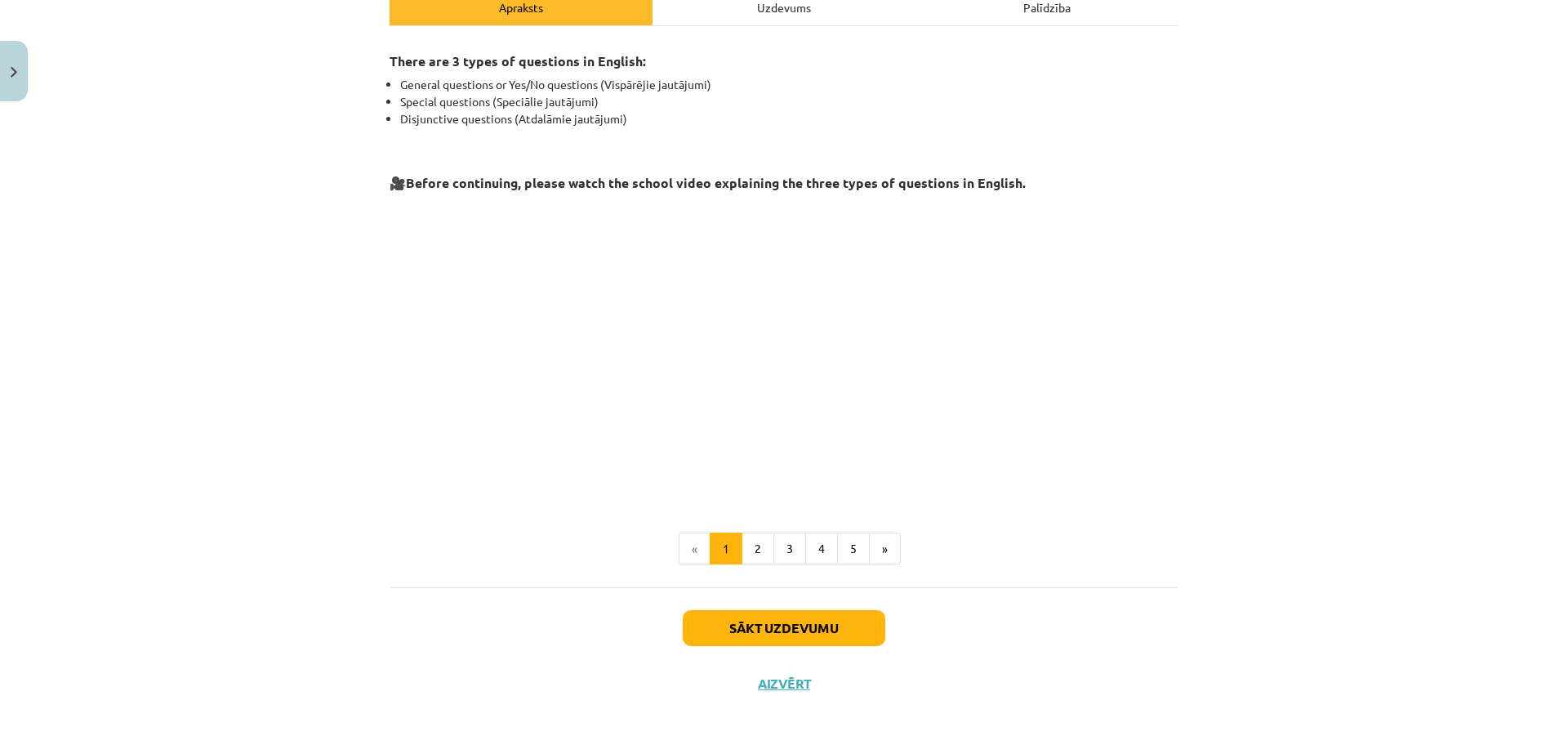
scroll to position [258, 0]
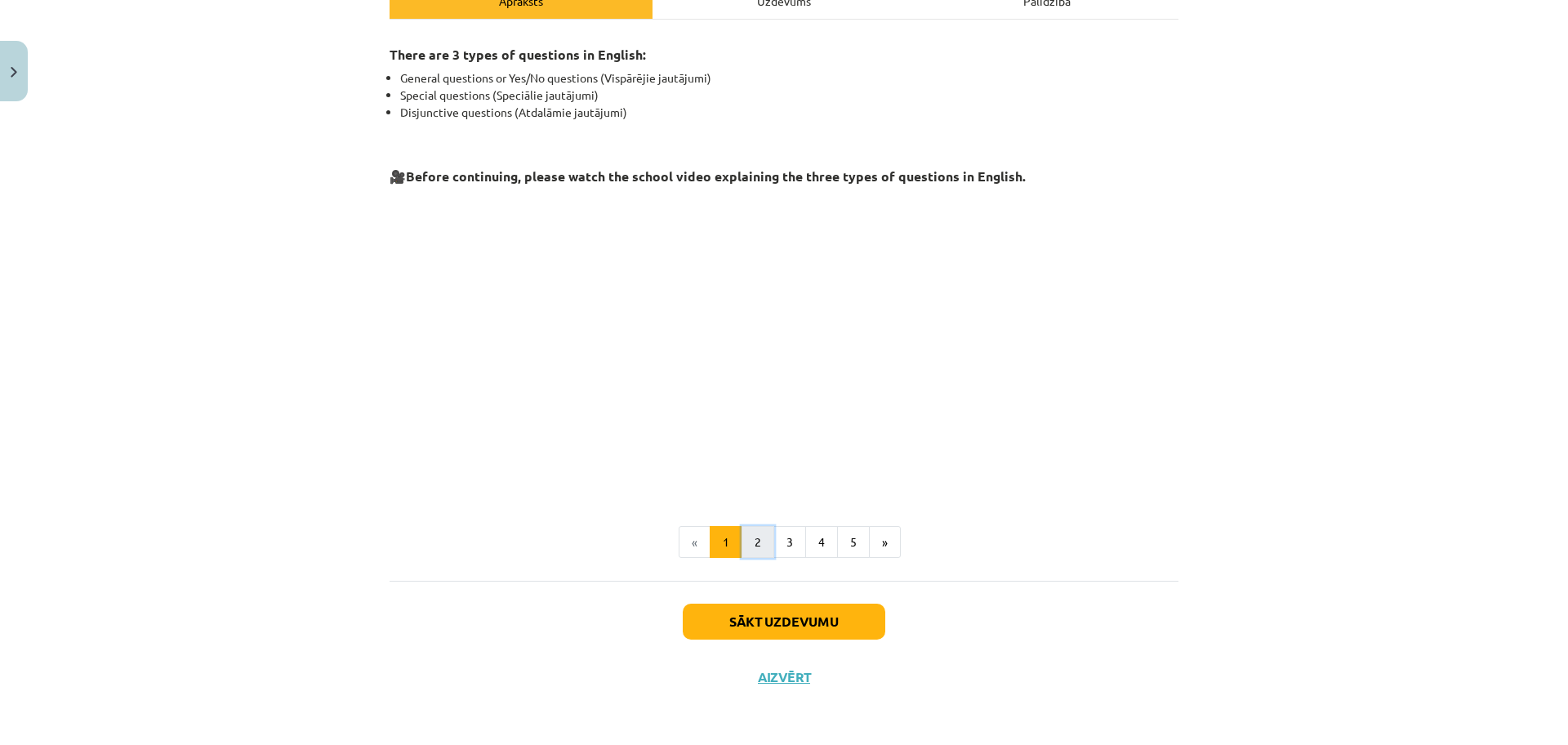
click at [758, 540] on button "2" at bounding box center [757, 542] width 33 height 33
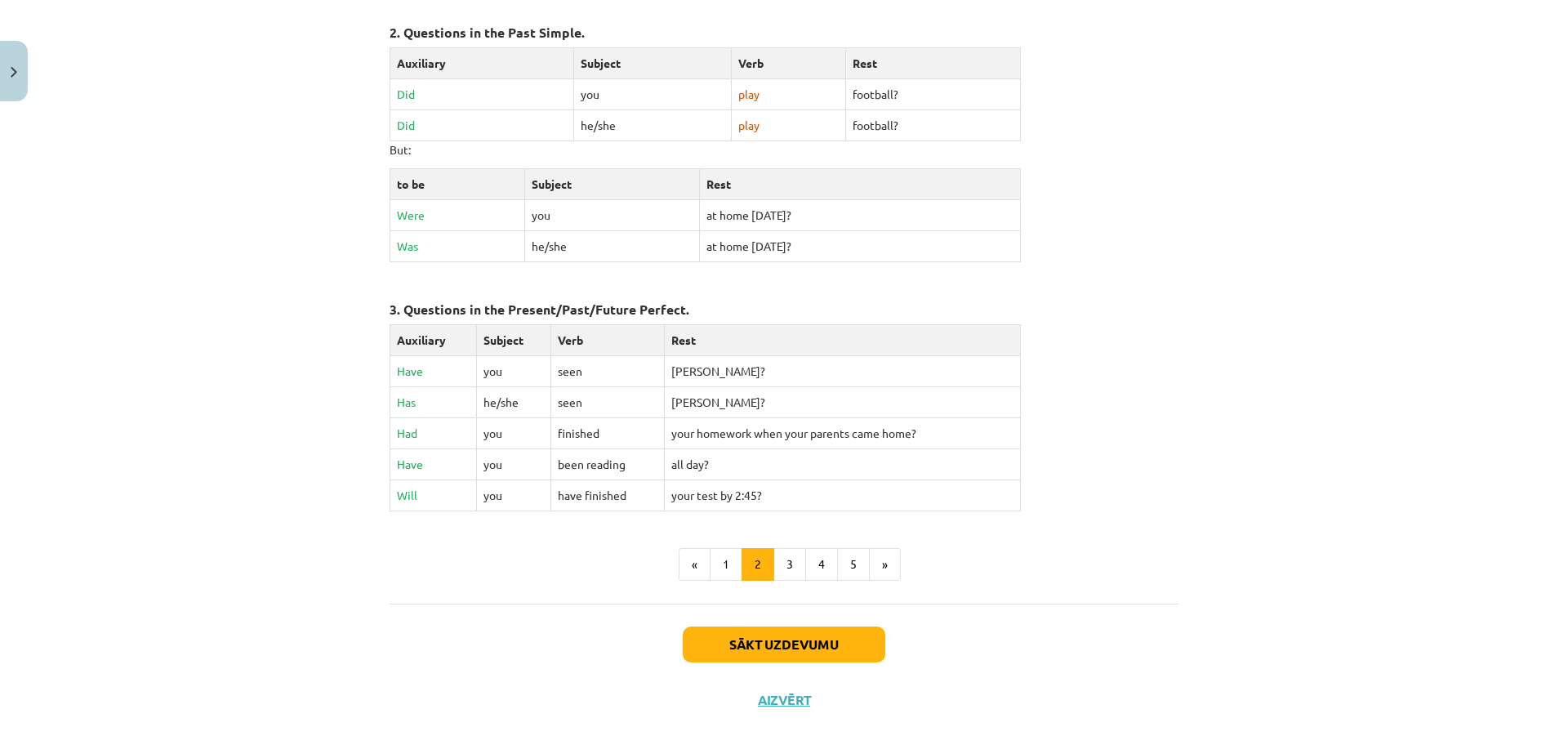
scroll to position [626, 0]
click at [785, 567] on button "3" at bounding box center [790, 563] width 33 height 33
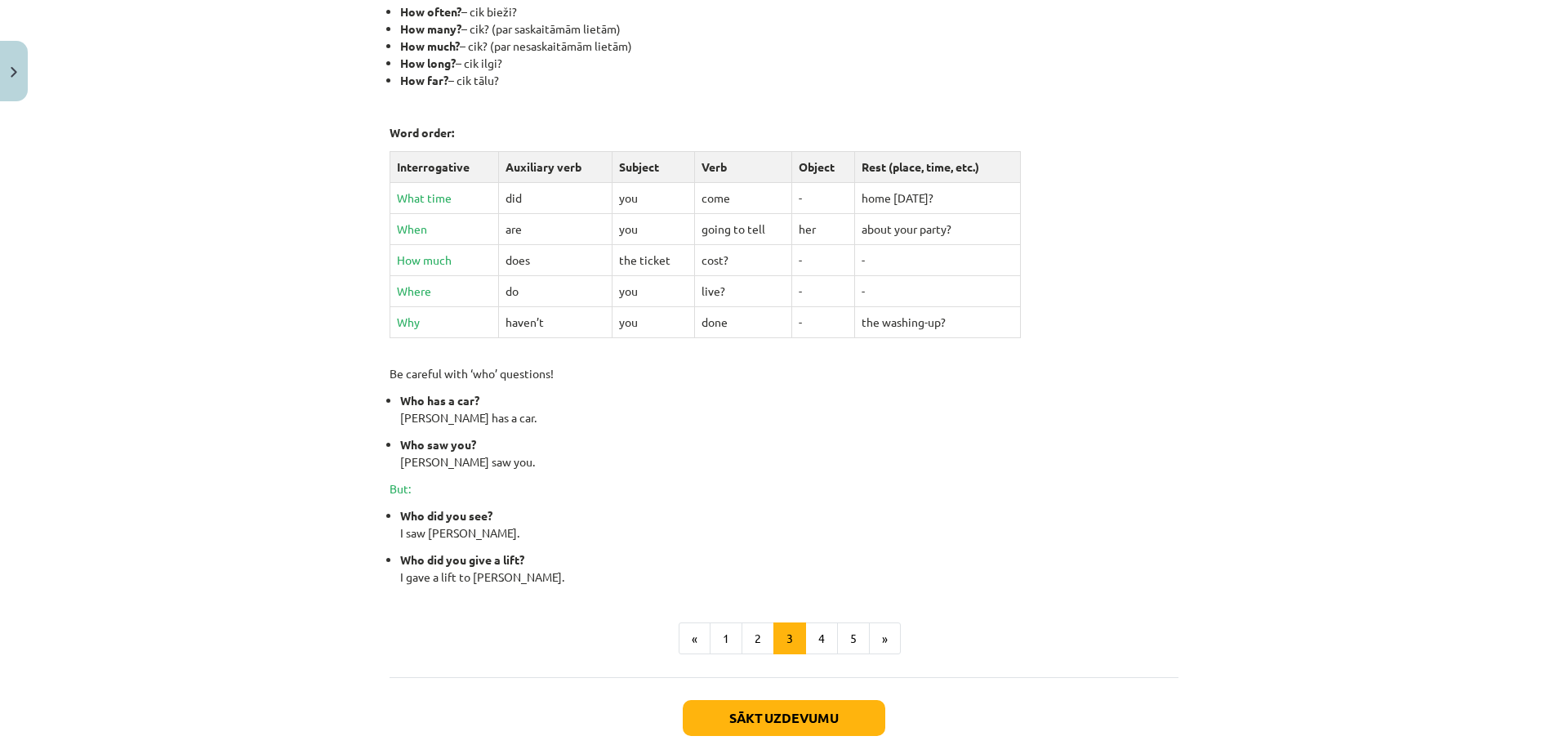
scroll to position [496, 0]
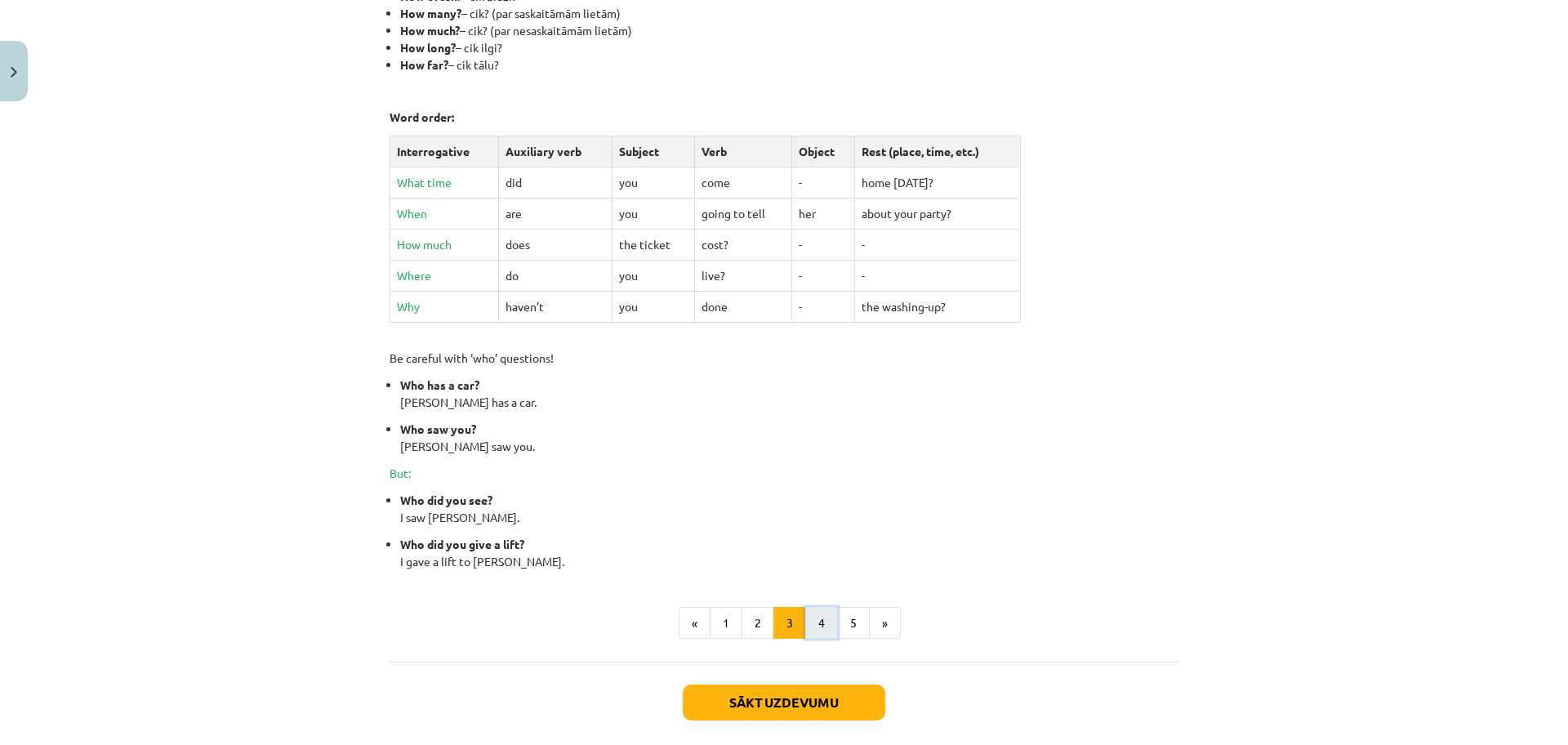
click at [809, 619] on button "4" at bounding box center [821, 623] width 33 height 33
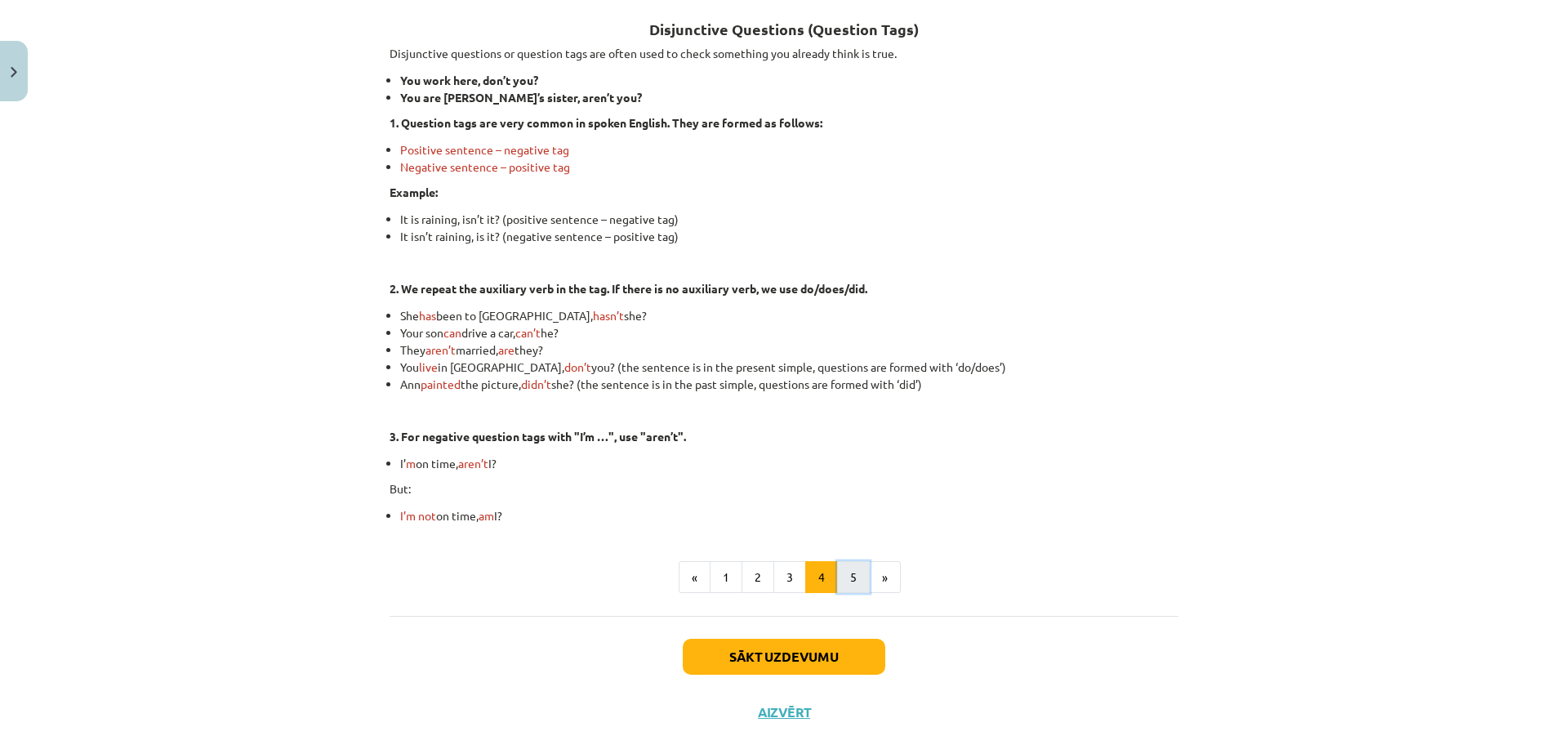
click at [841, 583] on button "5" at bounding box center [853, 577] width 33 height 33
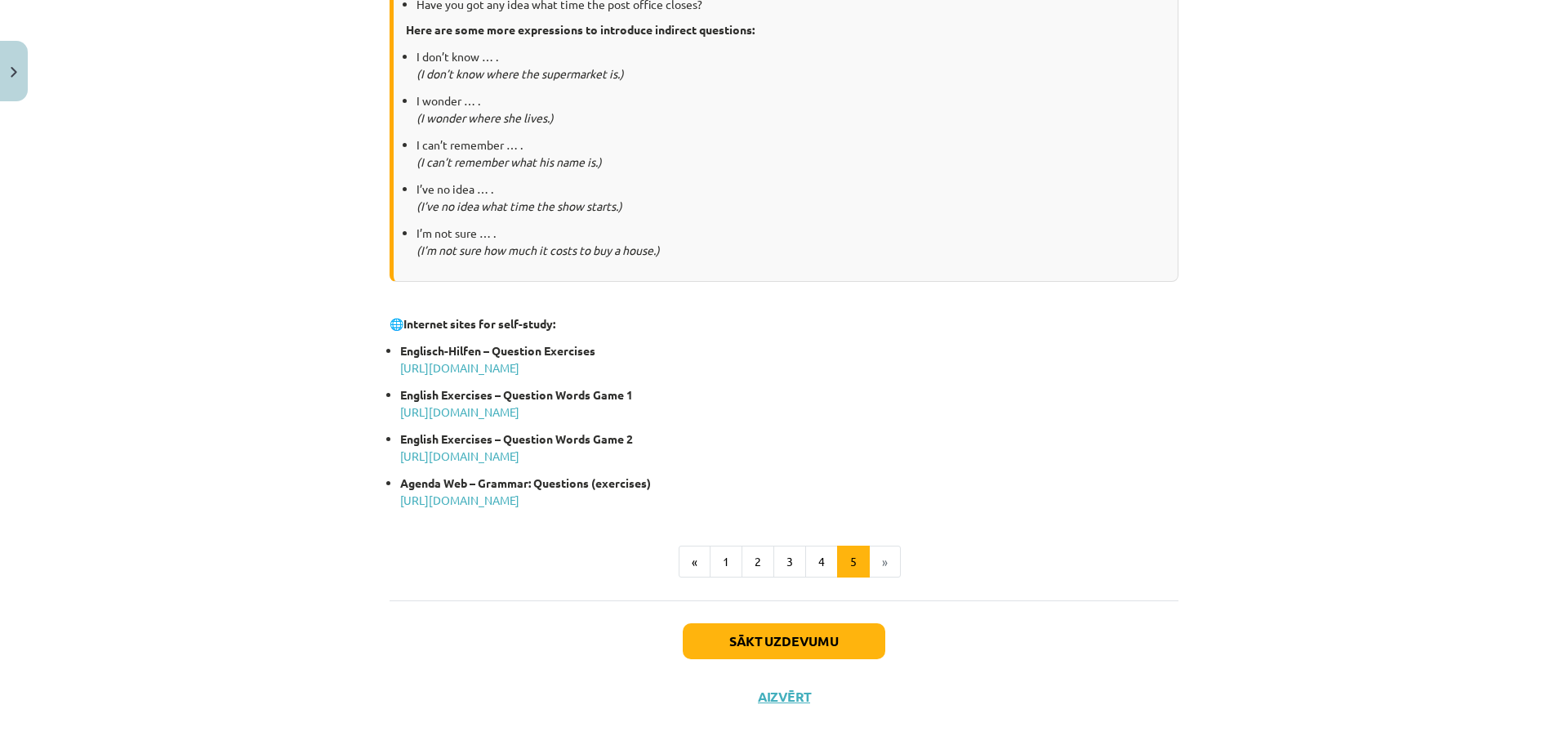
scroll to position [701, 0]
click at [849, 640] on button "Sākt uzdevumu" at bounding box center [784, 641] width 203 height 36
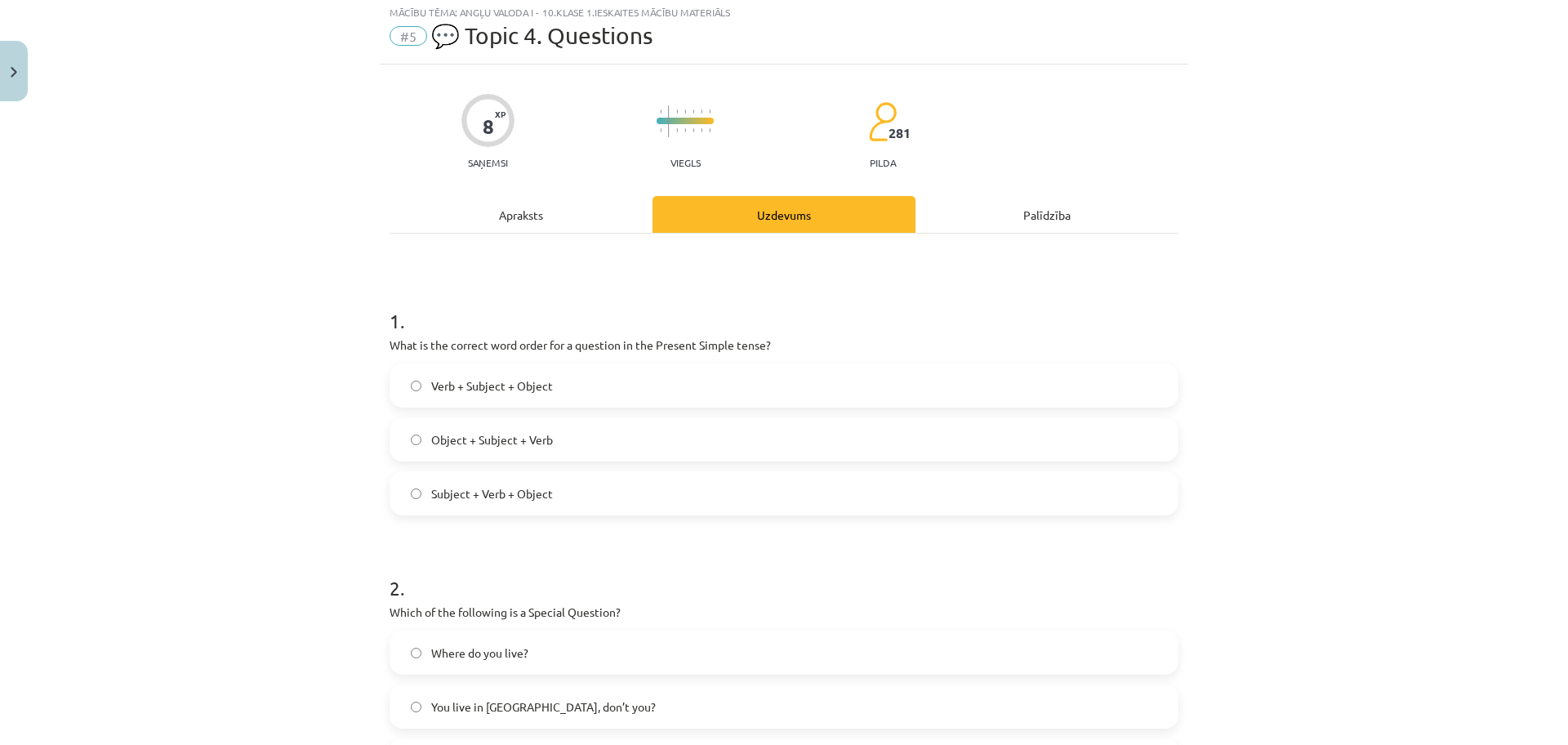
scroll to position [41, 0]
click at [573, 441] on label "Object + Subject + Verb" at bounding box center [784, 443] width 785 height 41
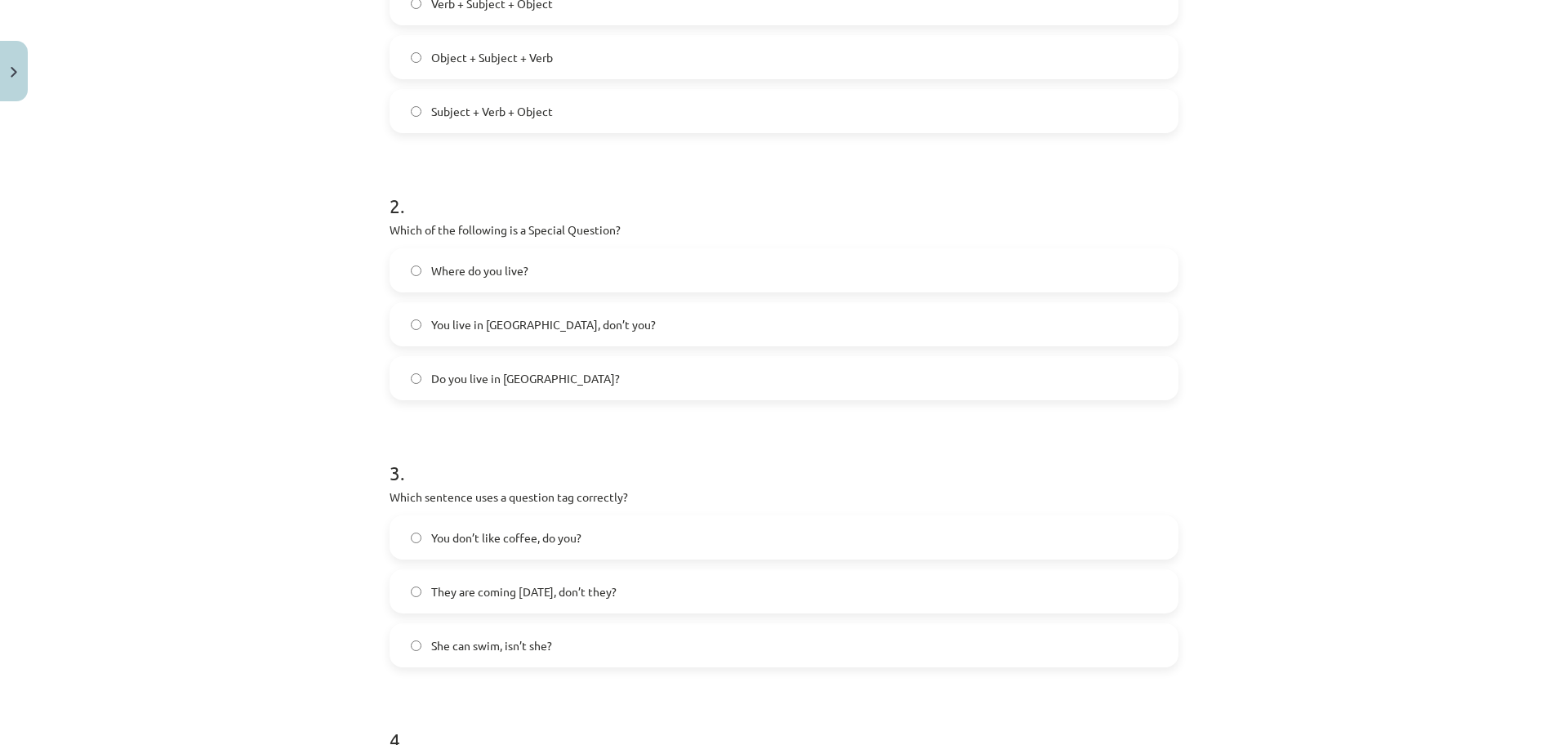
scroll to position [450, 0]
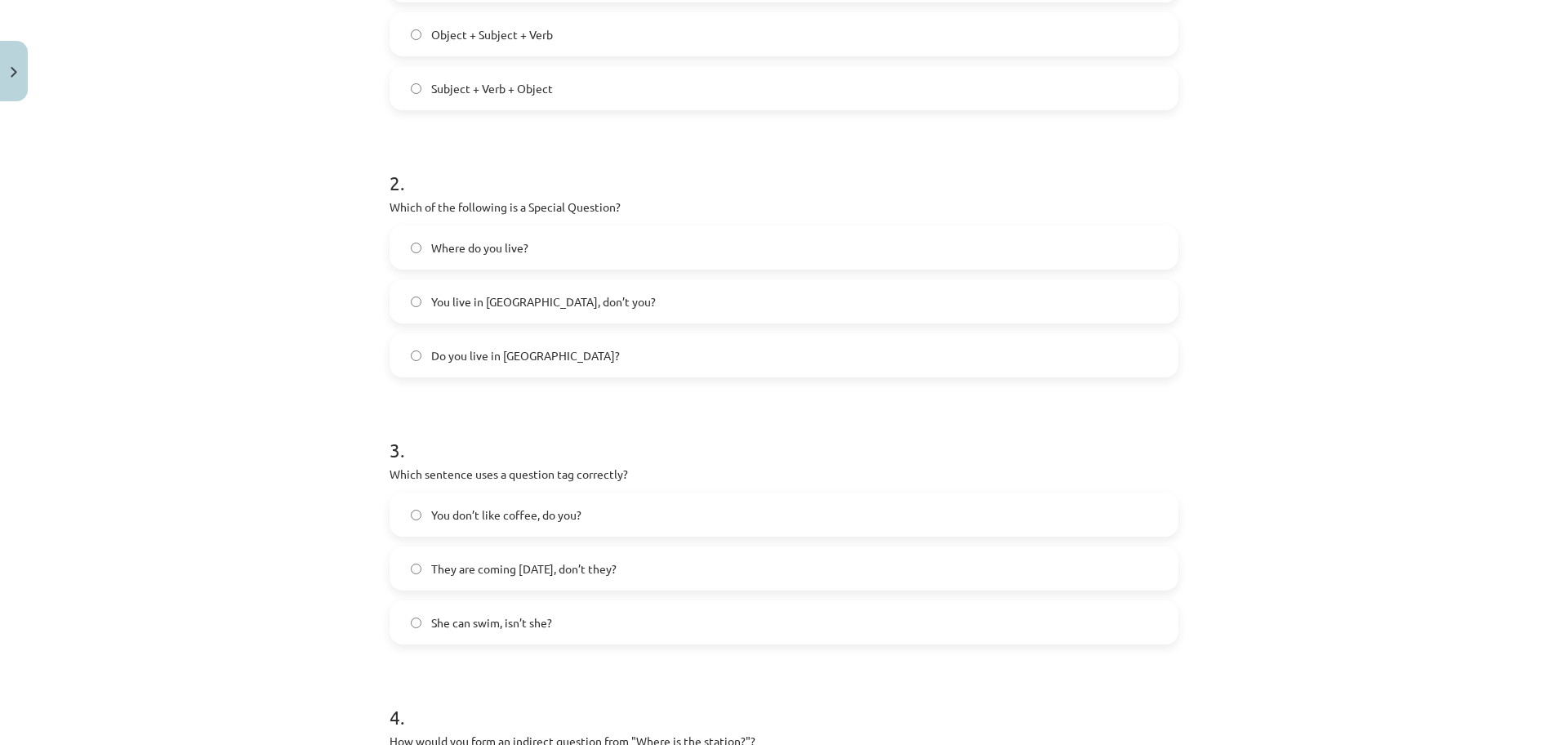
click at [538, 348] on label "Do you live in Riga?" at bounding box center [784, 356] width 785 height 41
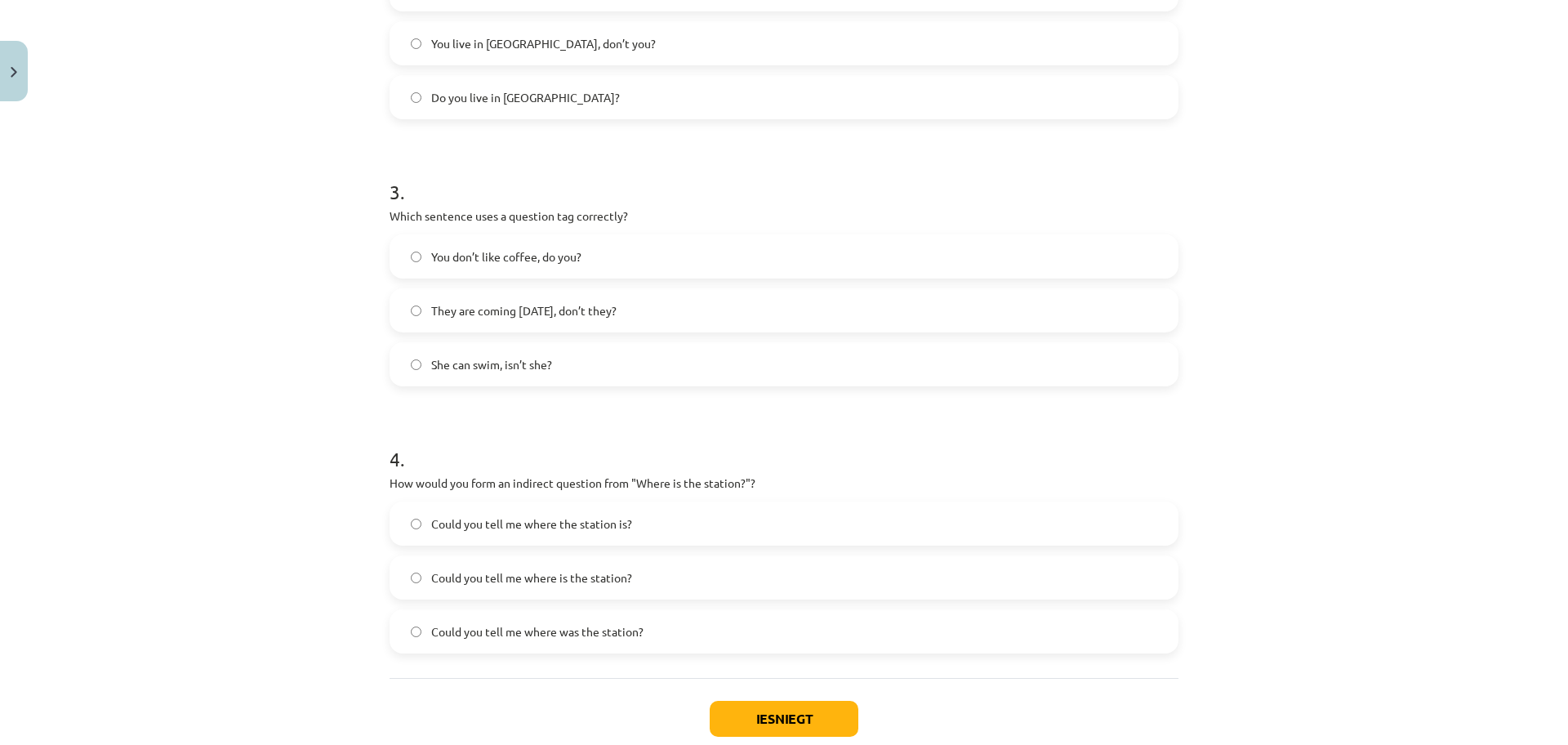
scroll to position [736, 0]
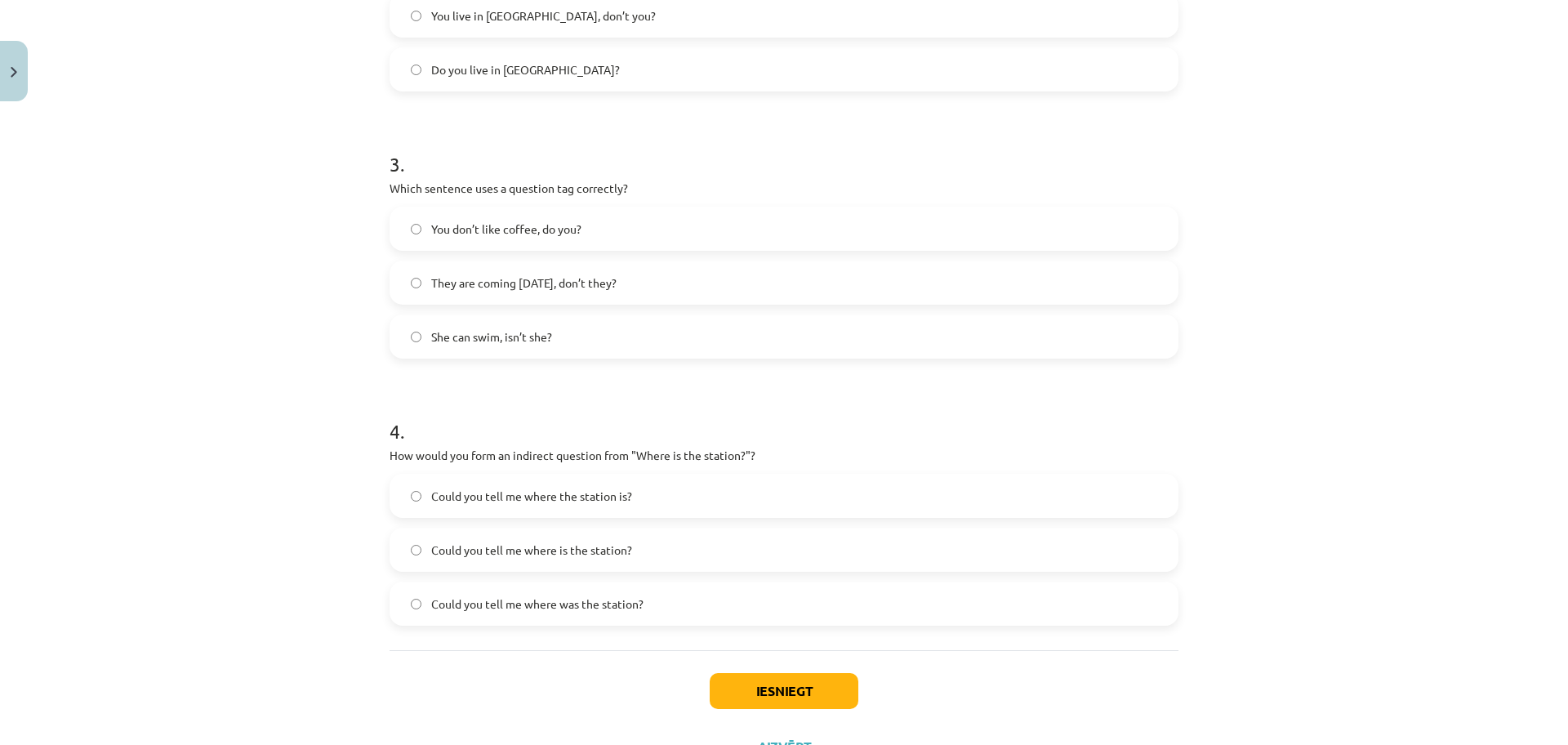
click at [596, 230] on label "You don’t like coffee, do you?" at bounding box center [784, 229] width 785 height 41
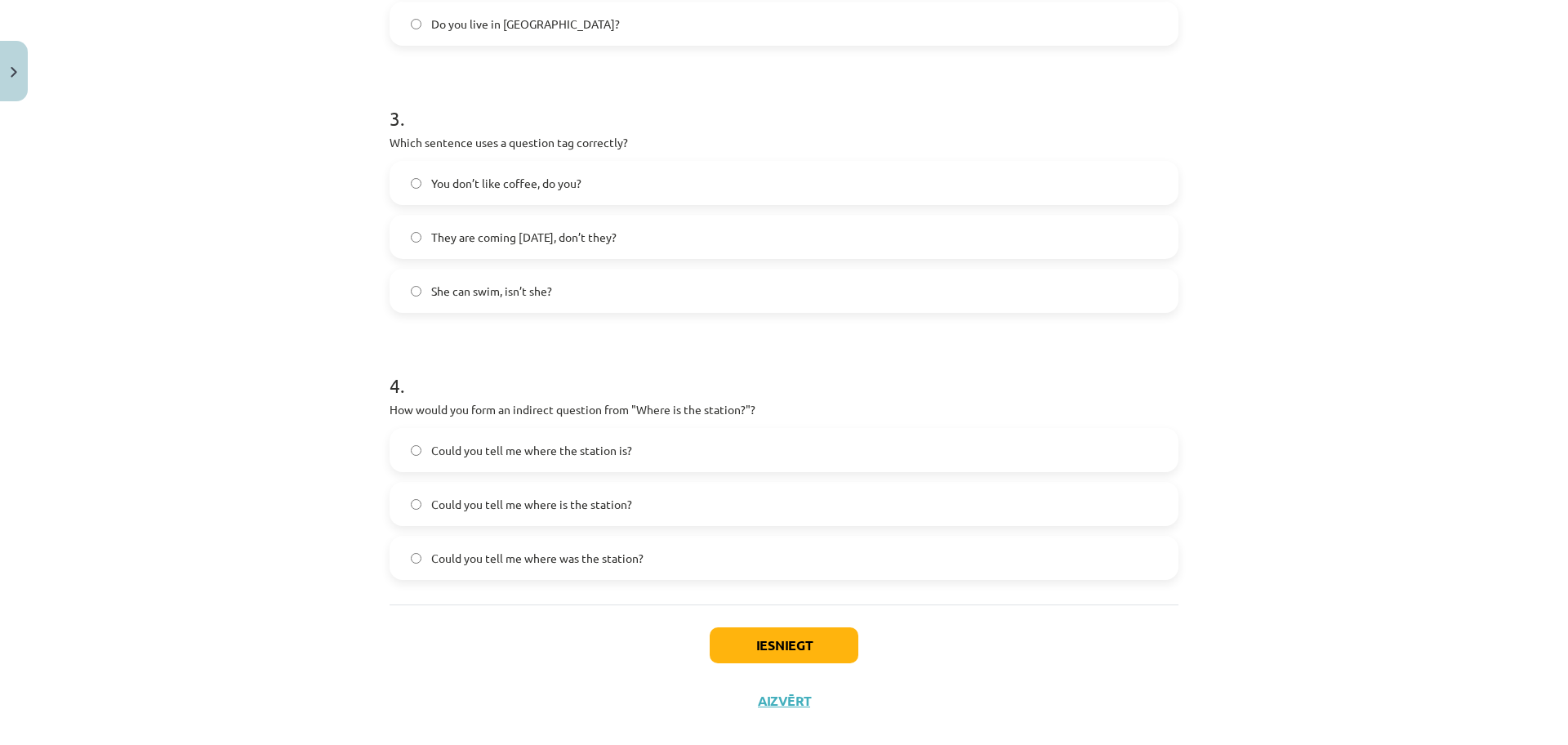
scroll to position [805, 0]
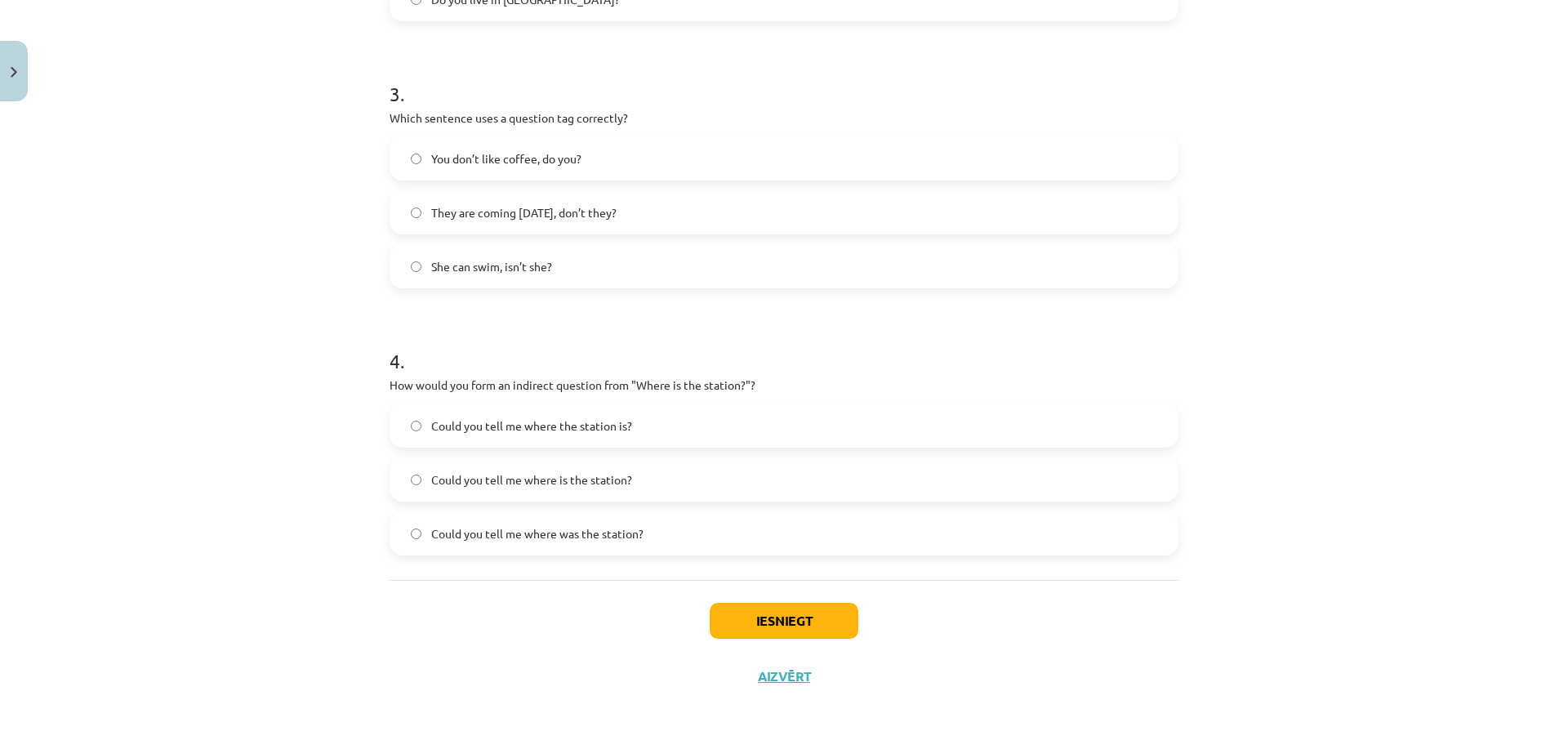
click at [604, 482] on span "Could you tell me where is the station?" at bounding box center [531, 480] width 201 height 17
click at [784, 626] on button "Iesniegt" at bounding box center [784, 621] width 148 height 36
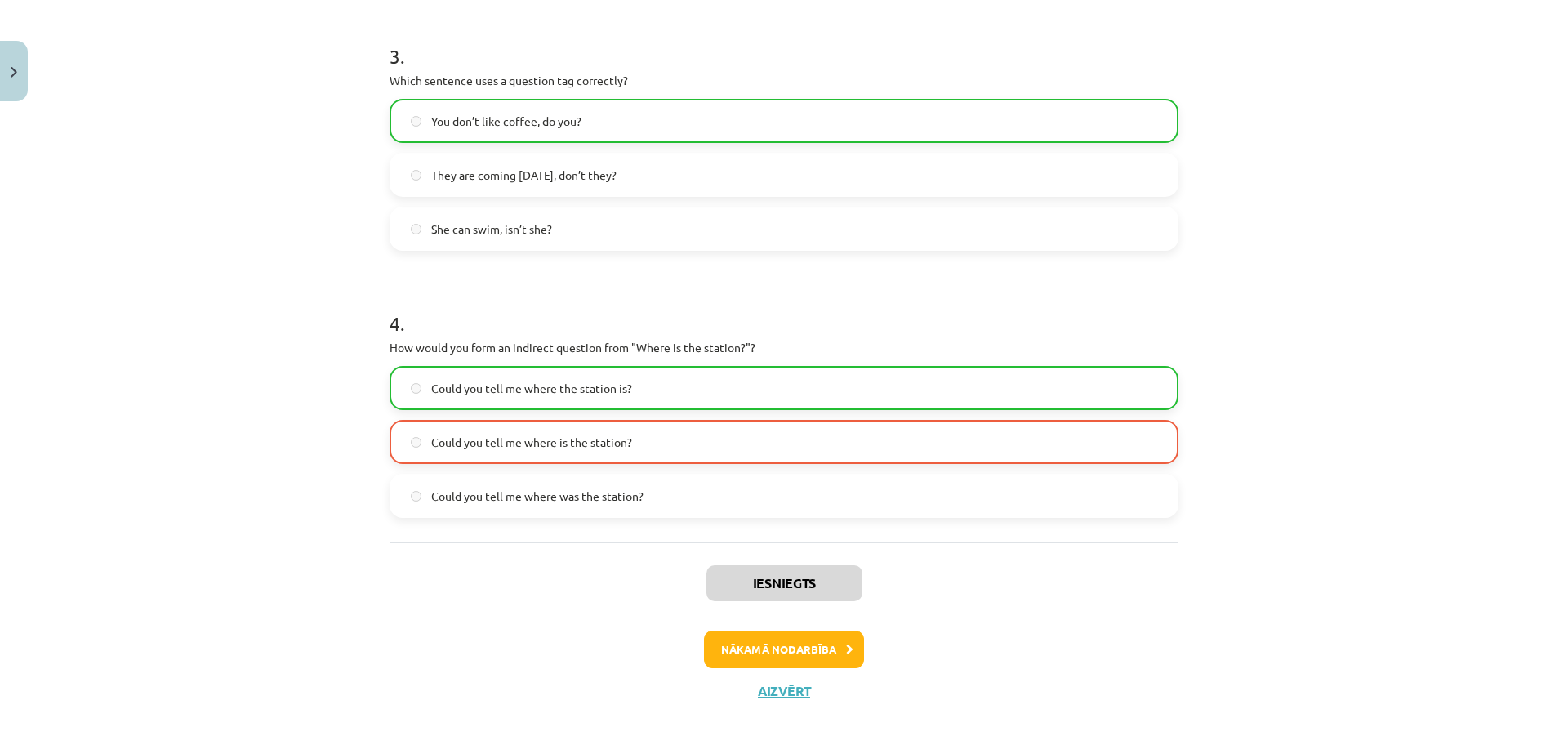
scroll to position [847, 0]
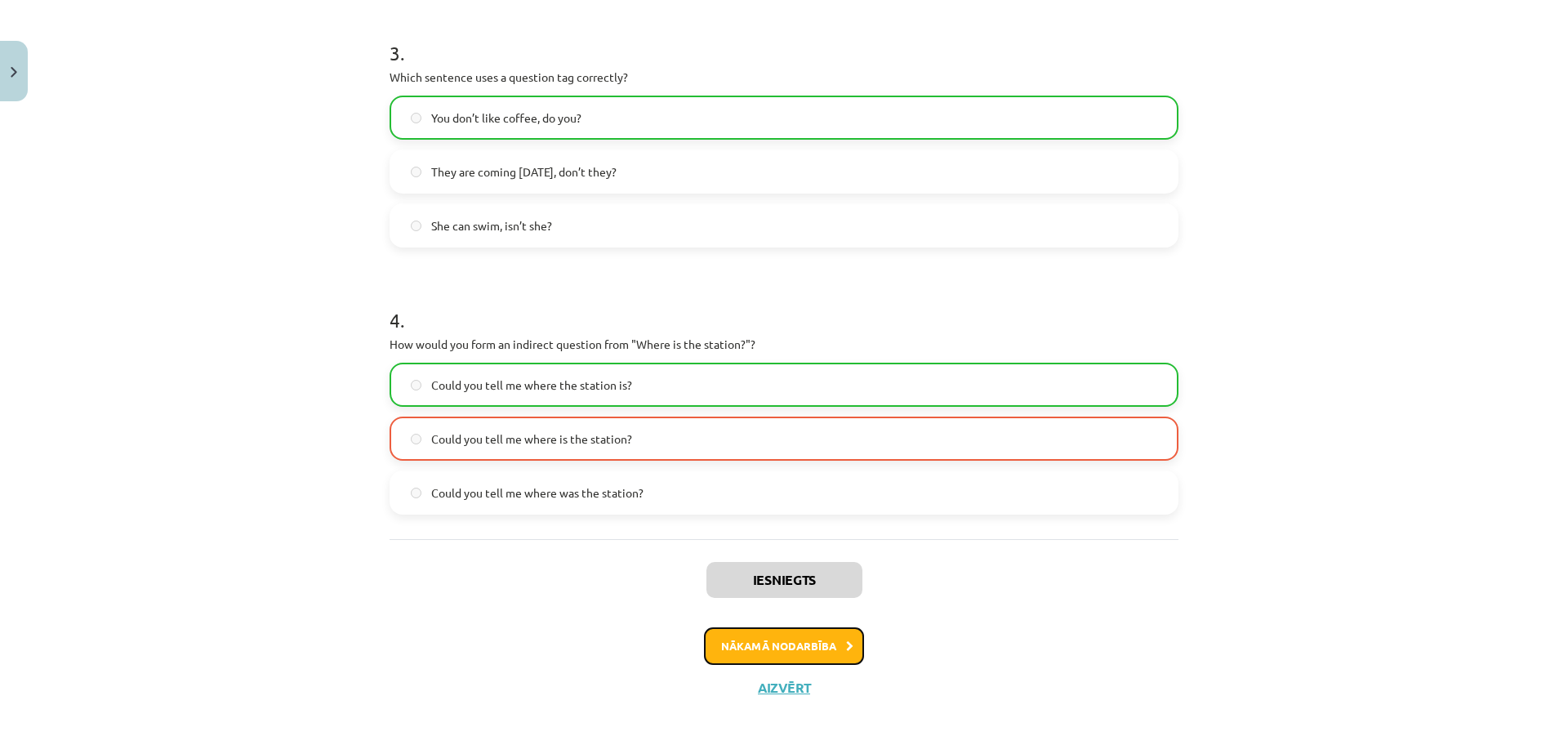
click at [738, 649] on button "Nākamā nodarbība" at bounding box center [784, 646] width 160 height 37
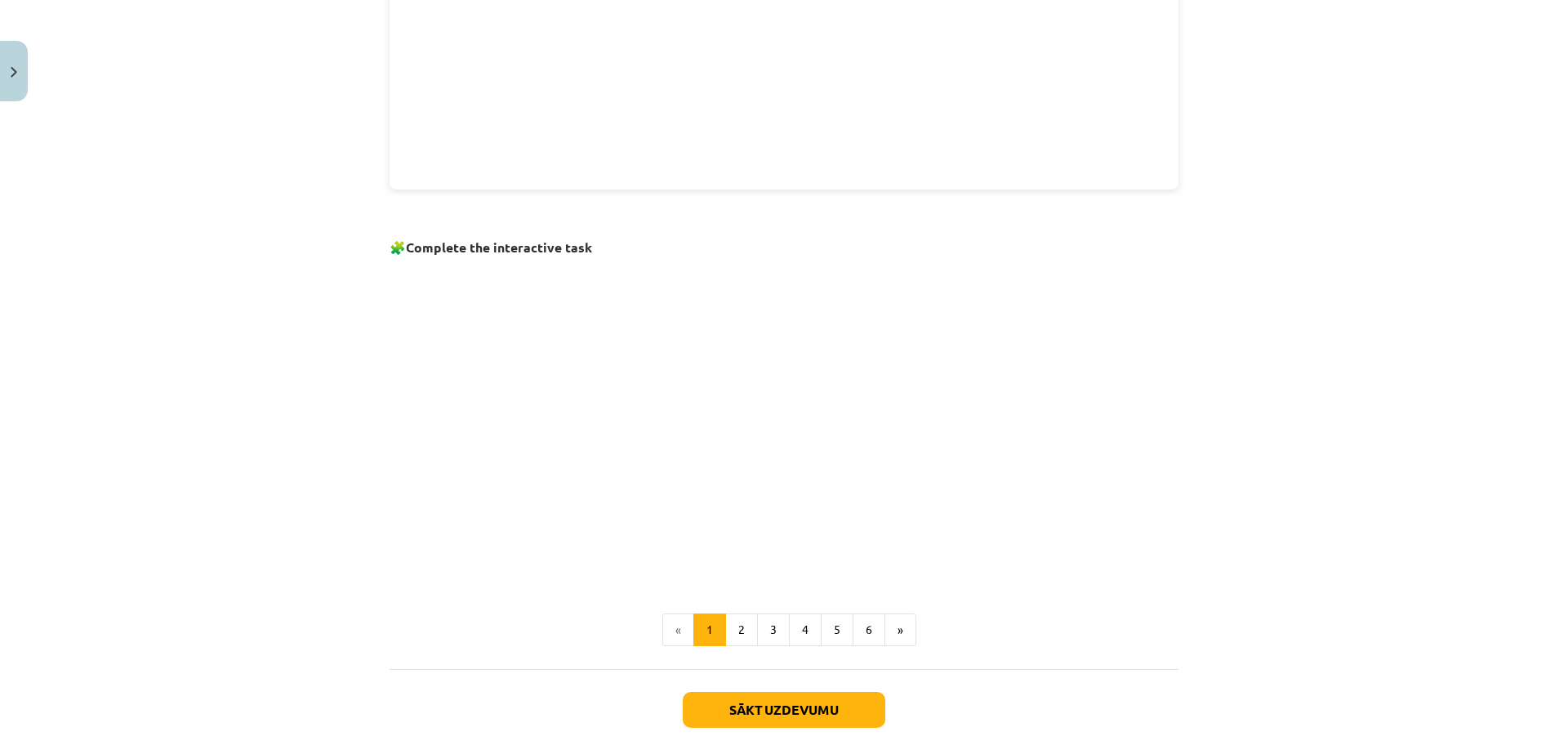
scroll to position [899, 0]
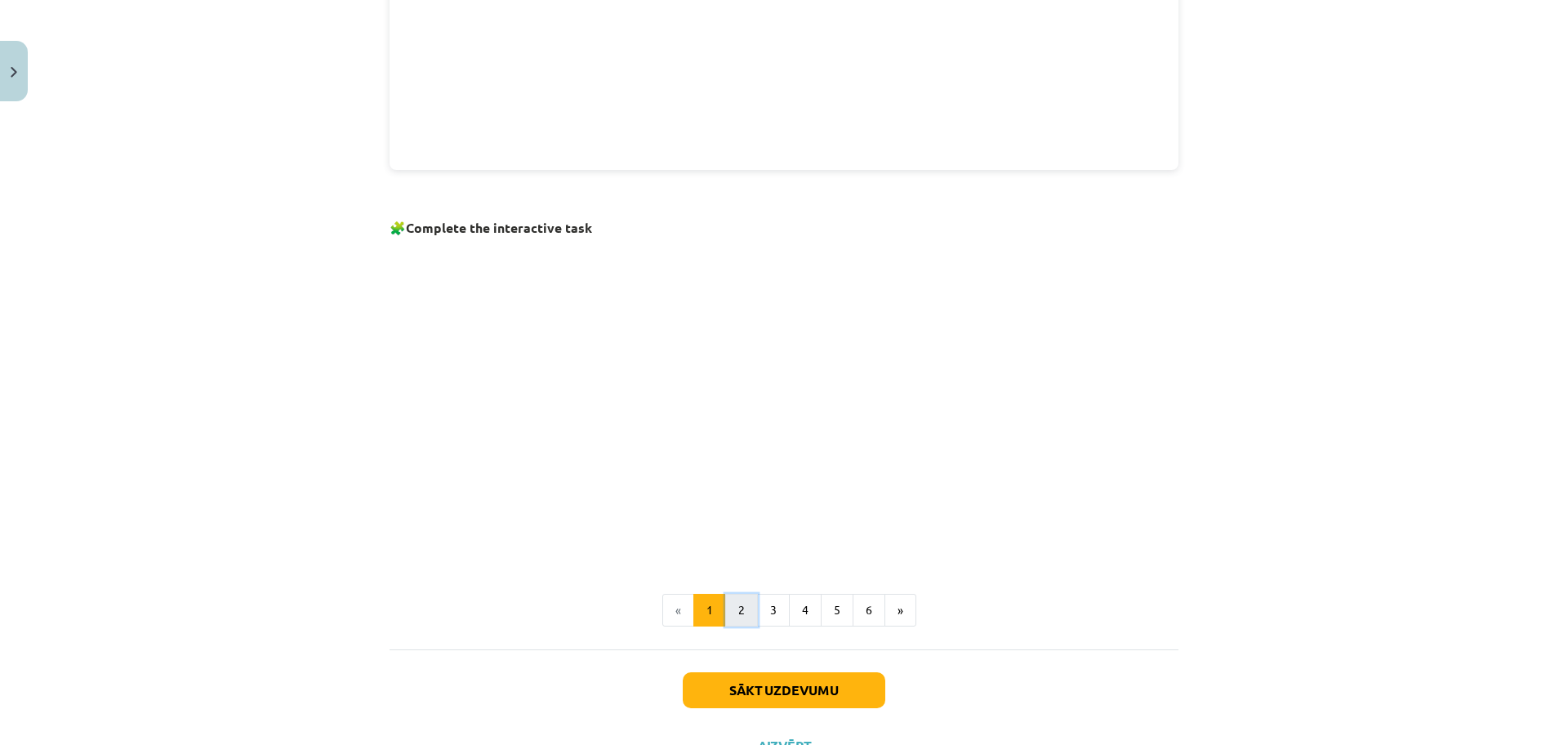
click at [735, 609] on button "2" at bounding box center [741, 610] width 33 height 33
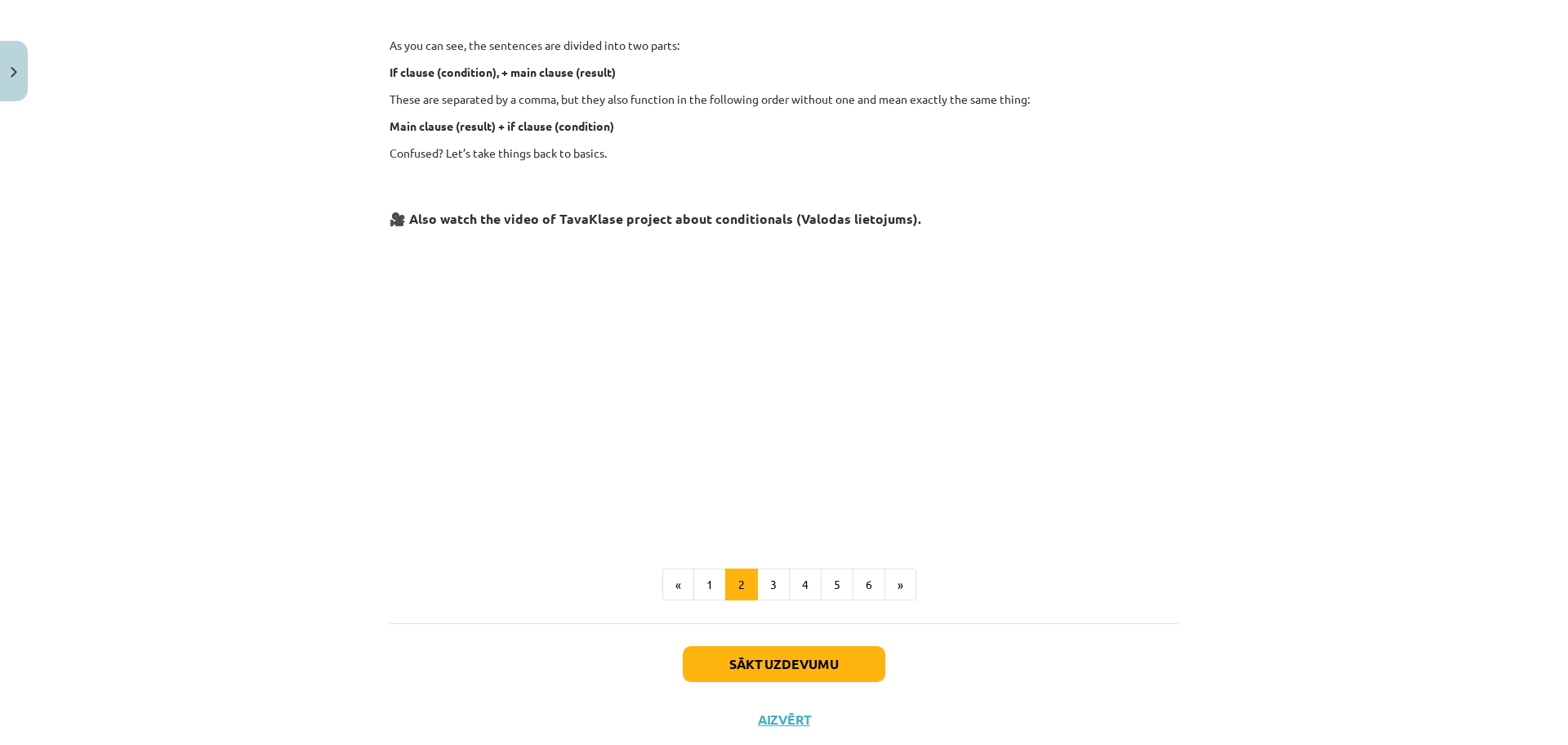
scroll to position [538, 0]
click at [772, 576] on button "3" at bounding box center [773, 583] width 33 height 33
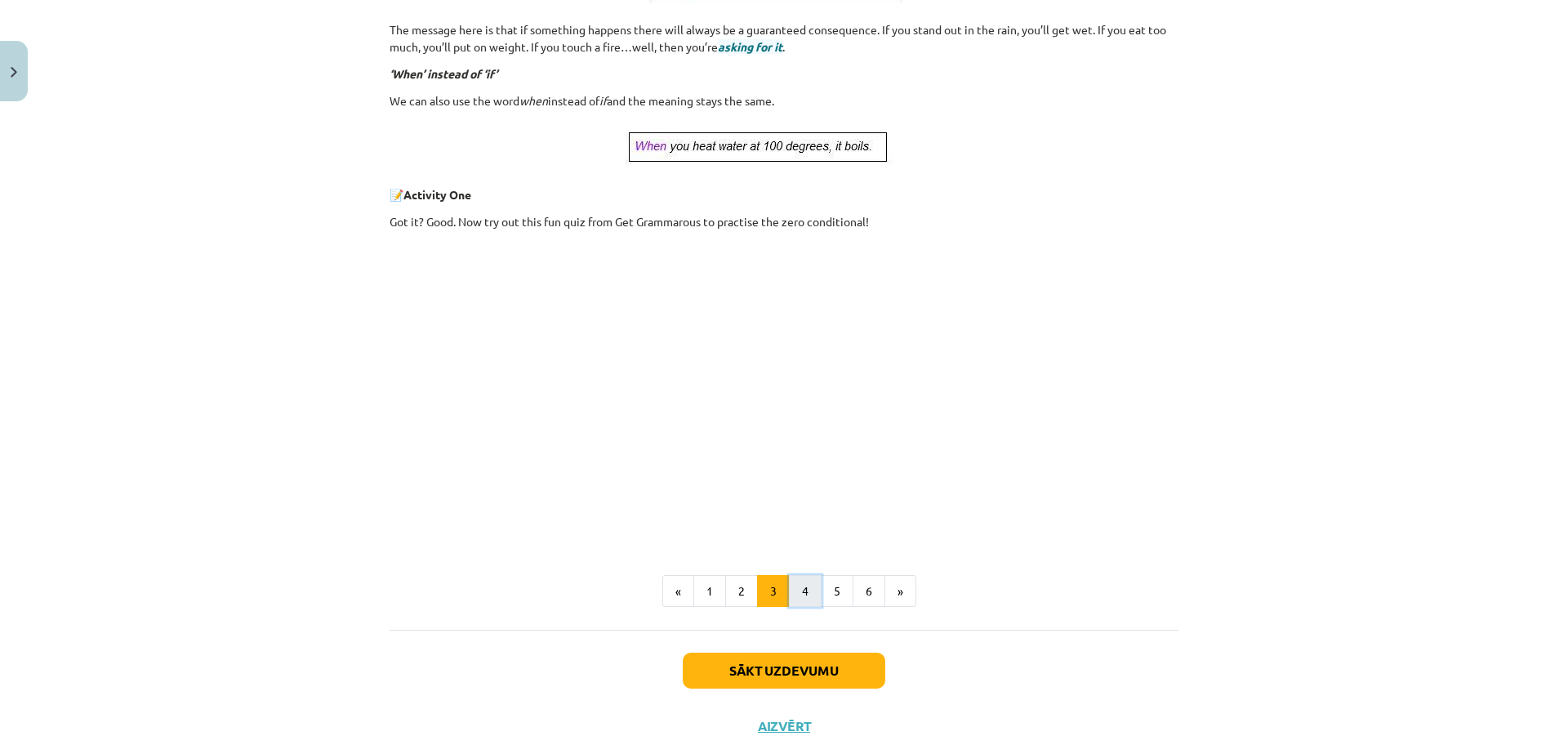
click at [802, 597] on button "4" at bounding box center [805, 591] width 33 height 33
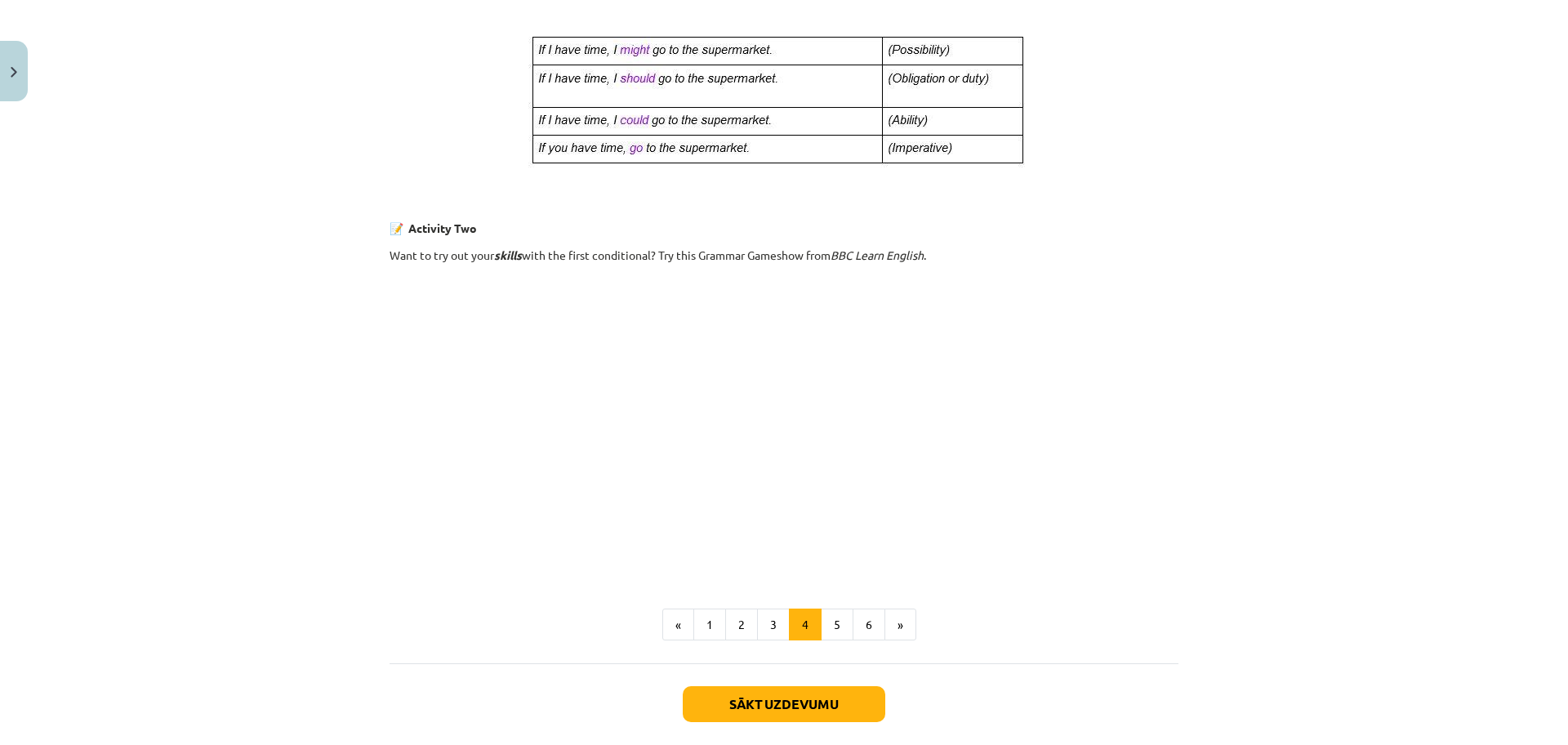
scroll to position [905, 0]
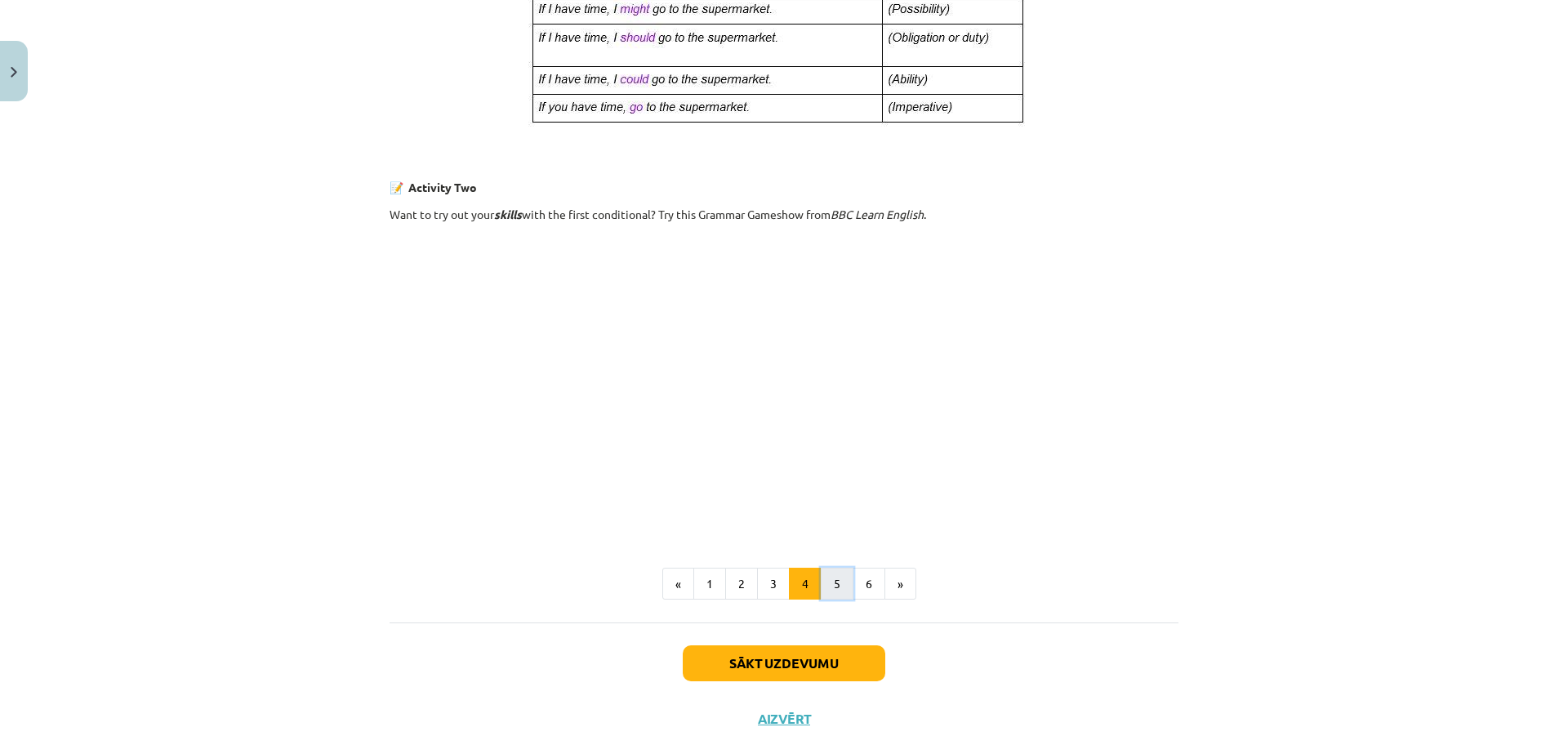
click at [838, 583] on button "5" at bounding box center [837, 584] width 33 height 33
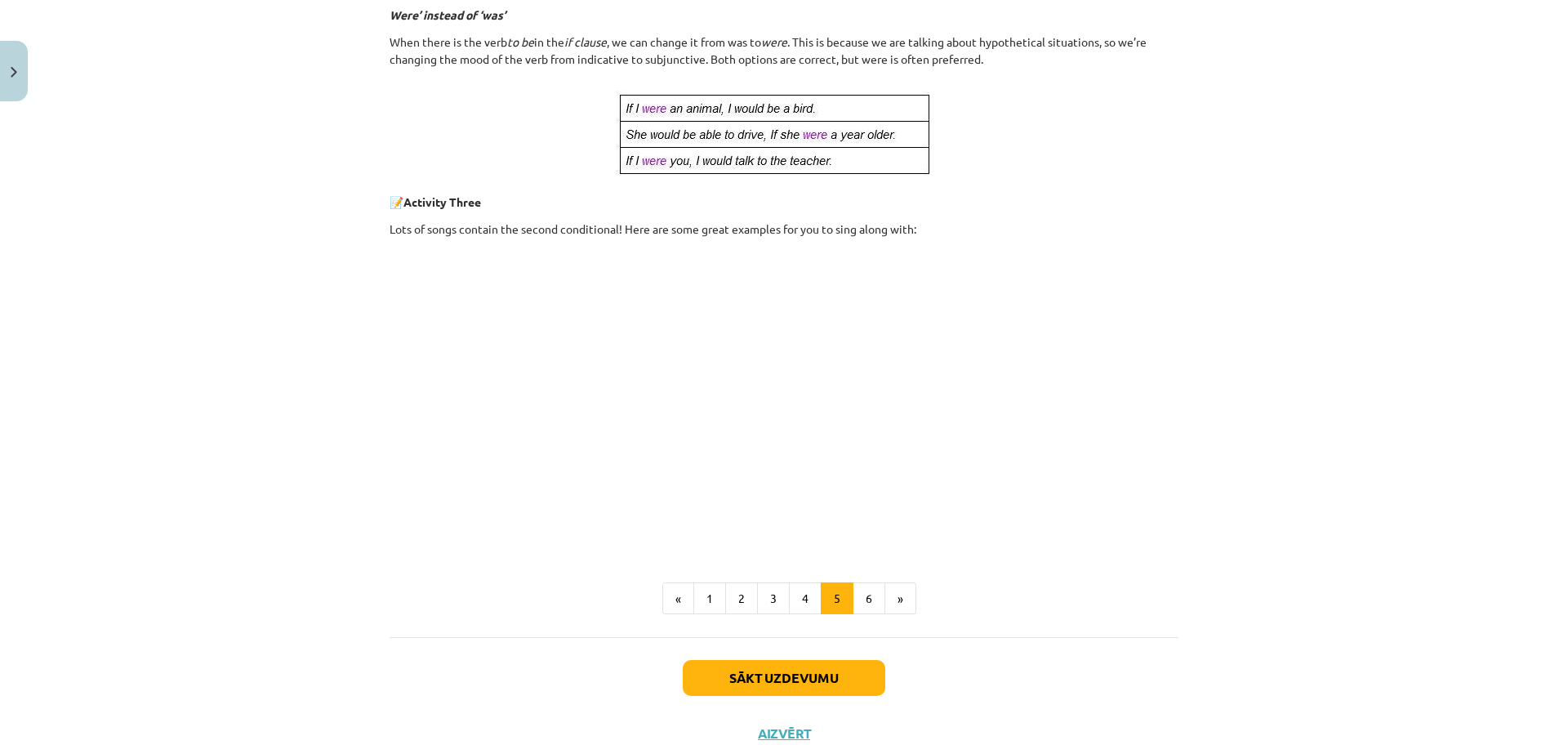
scroll to position [742, 0]
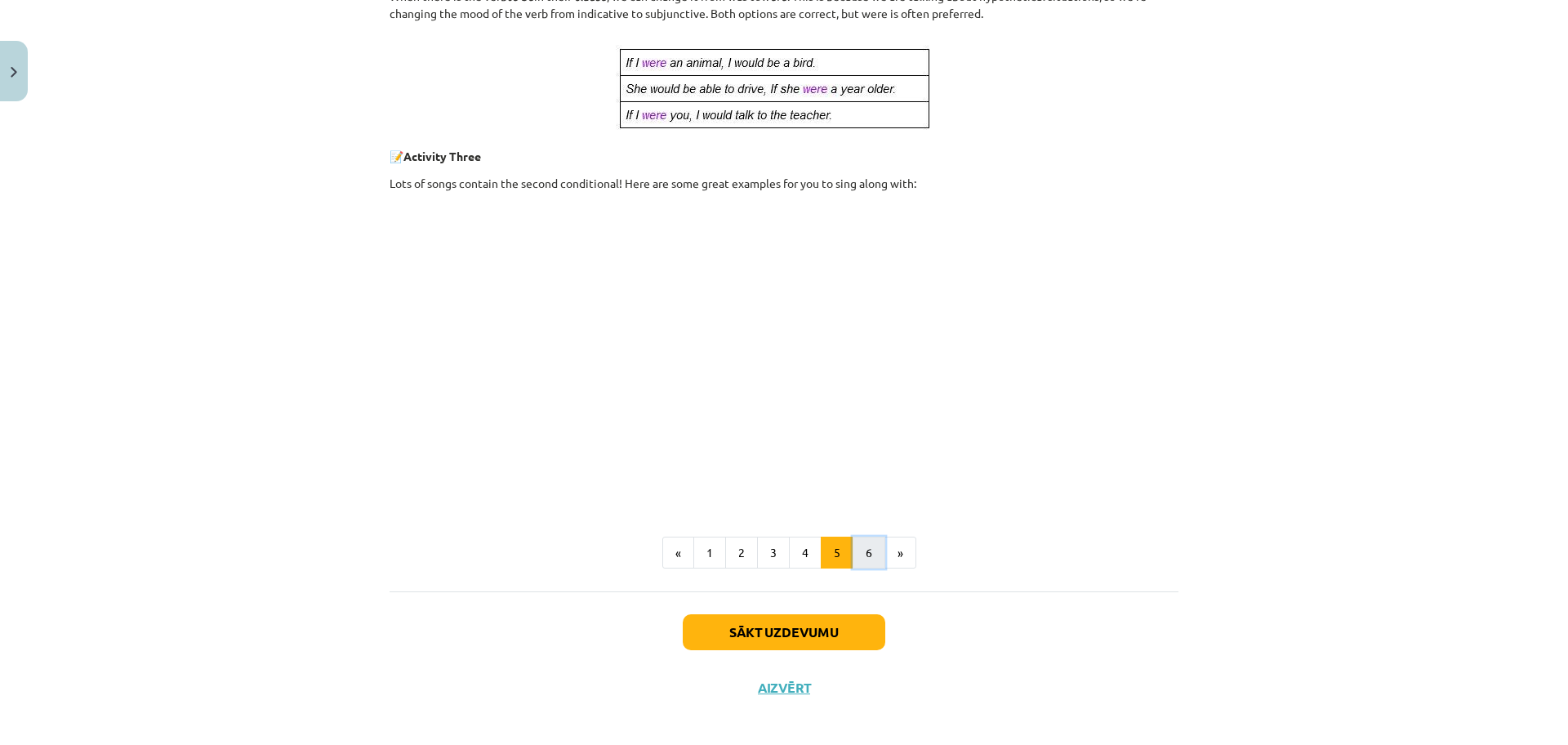
click at [862, 552] on button "6" at bounding box center [868, 553] width 33 height 33
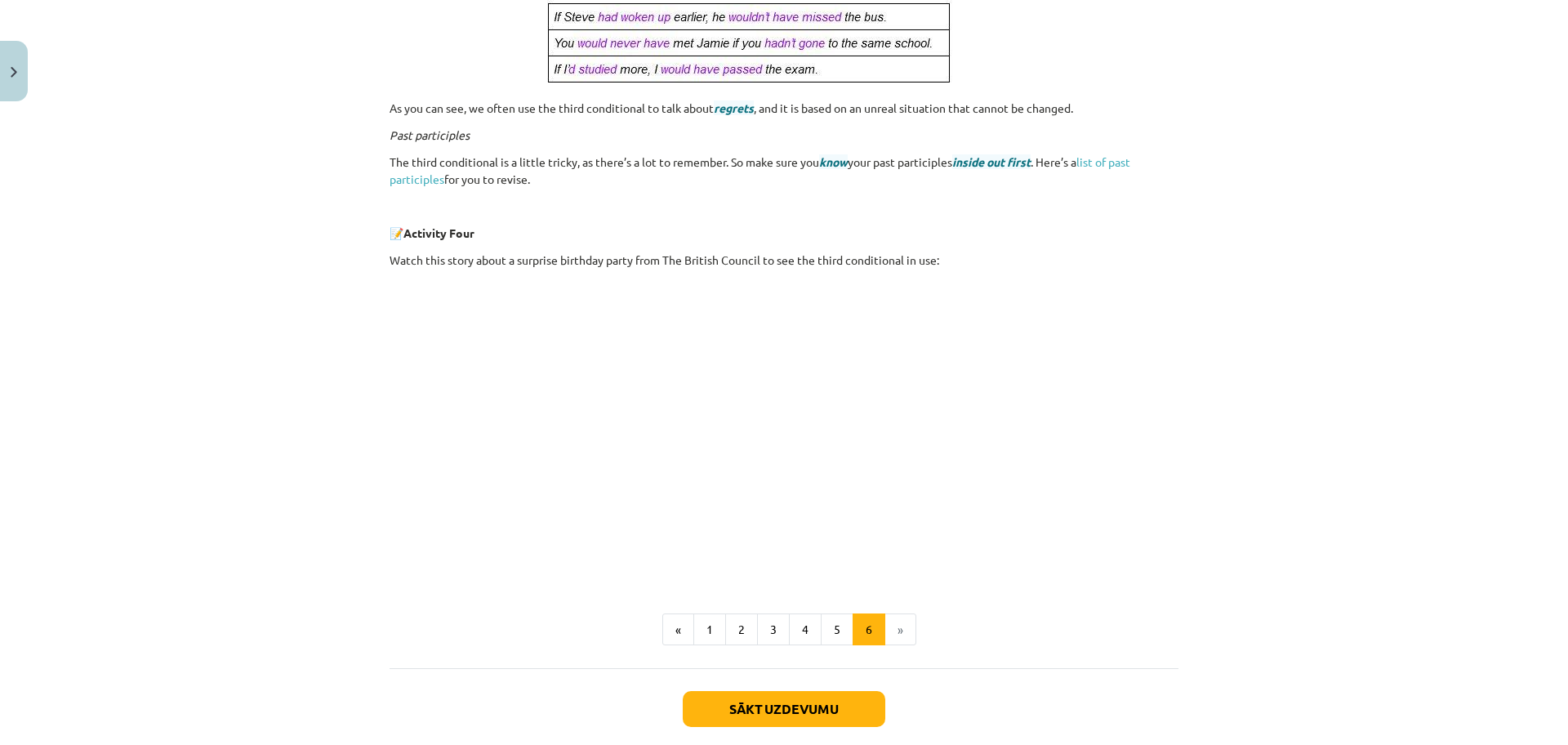
scroll to position [496, 0]
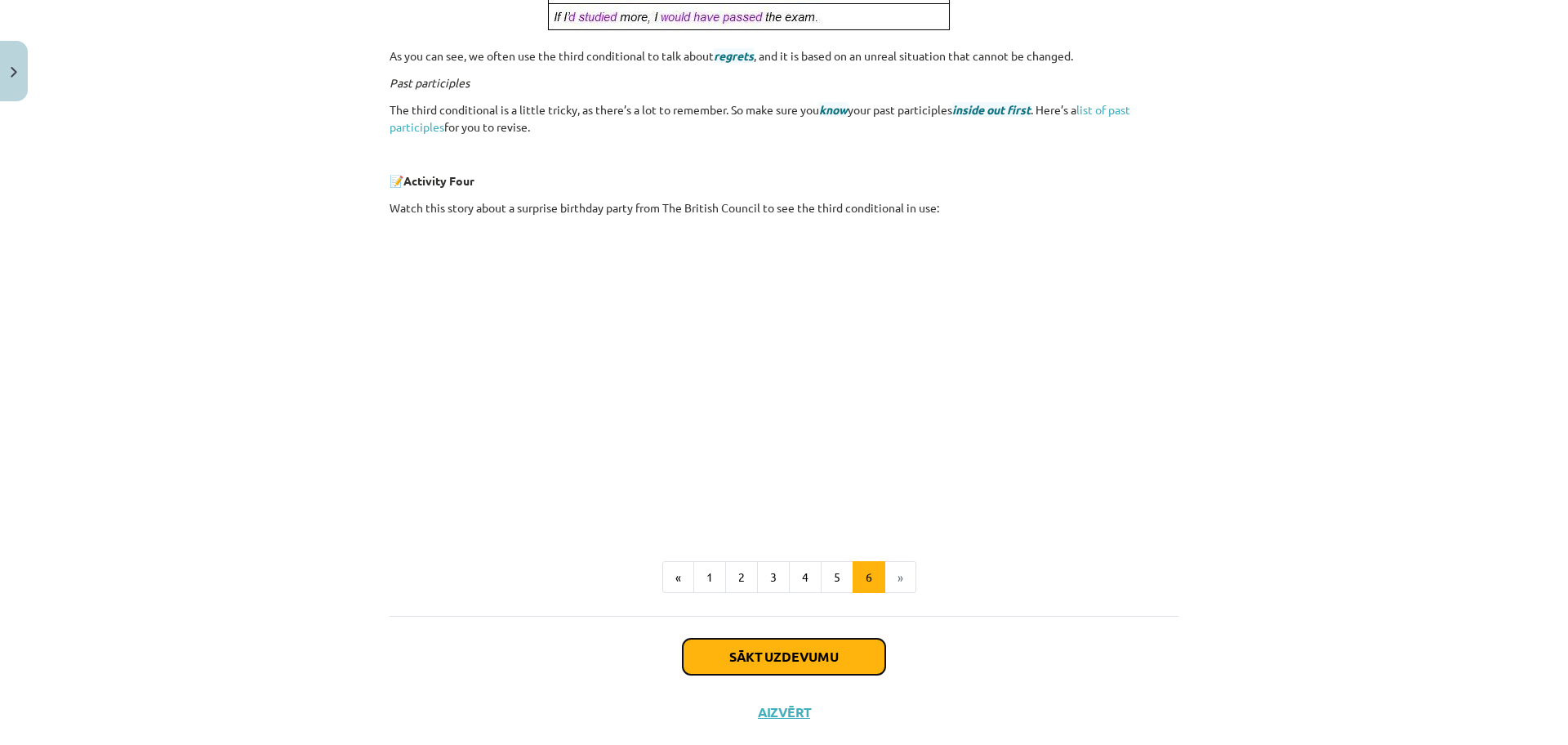
click at [854, 647] on button "Sākt uzdevumu" at bounding box center [784, 657] width 203 height 36
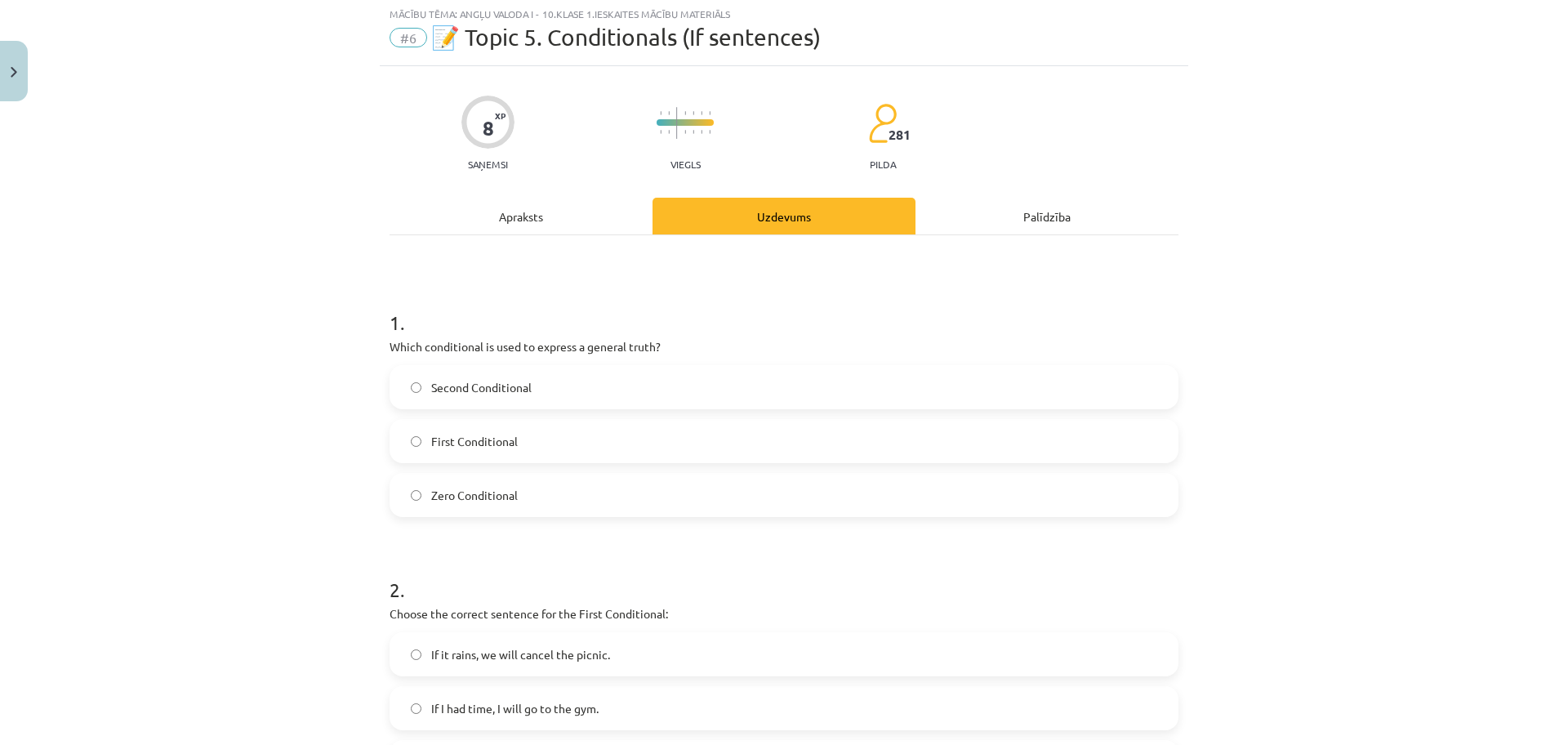
scroll to position [41, 0]
click at [578, 506] on label "Zero Conditional" at bounding box center [784, 496] width 785 height 41
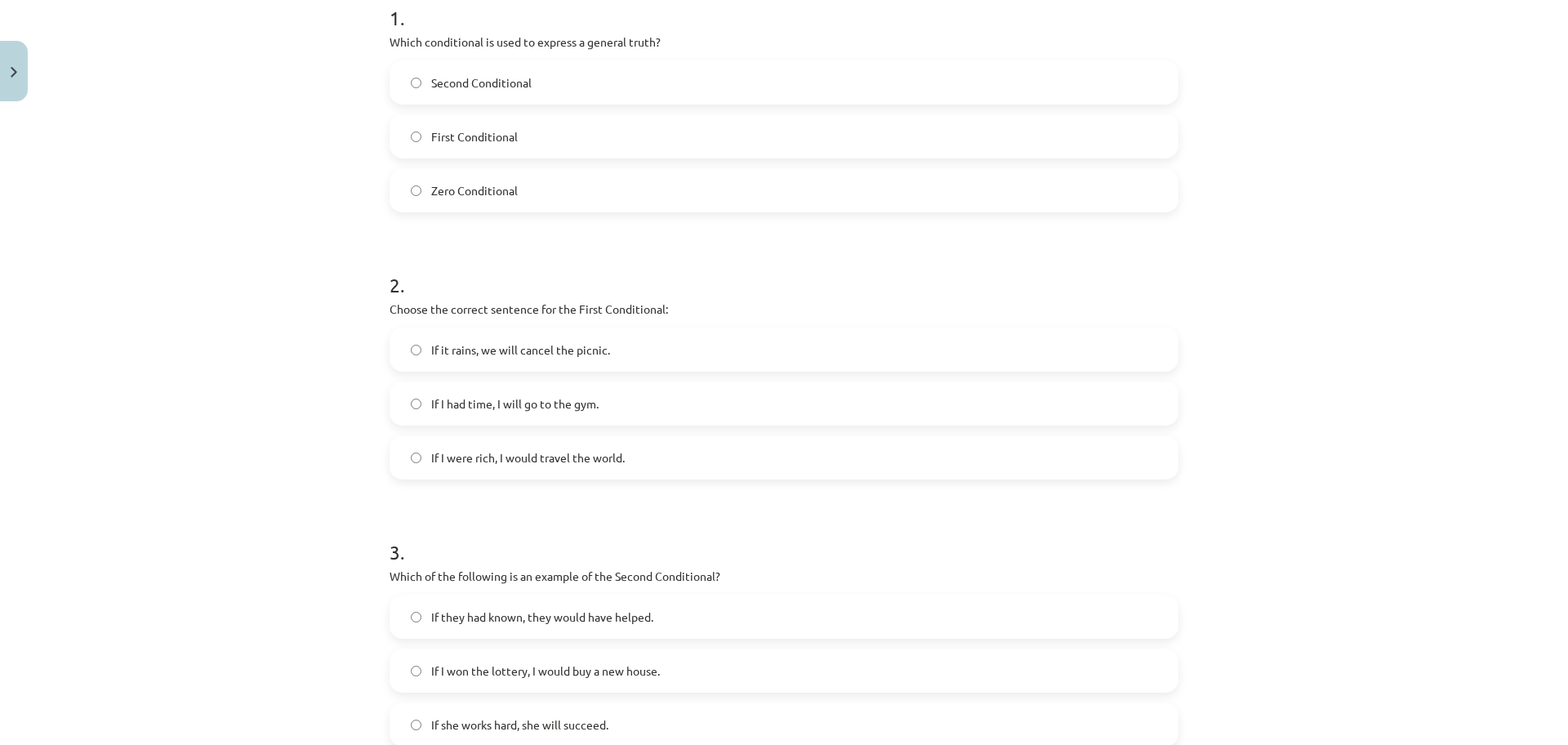
scroll to position [367, 0]
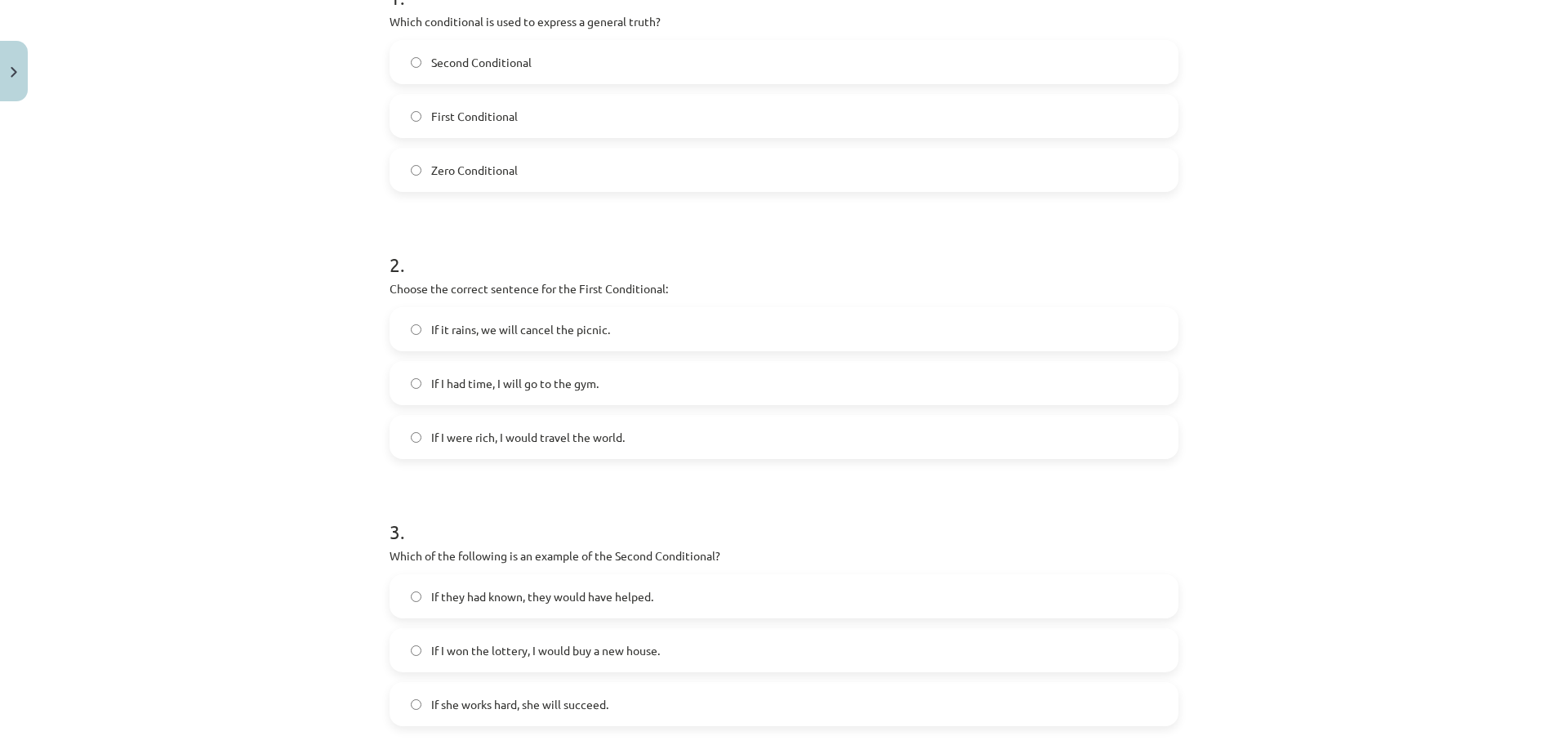
click at [762, 417] on label "If I were rich, I would travel the world." at bounding box center [784, 437] width 785 height 41
click at [641, 381] on label "If I had time, I will go to the gym." at bounding box center [784, 384] width 785 height 41
click at [633, 330] on label "If it rains, we will cancel the picnic." at bounding box center [784, 329] width 785 height 41
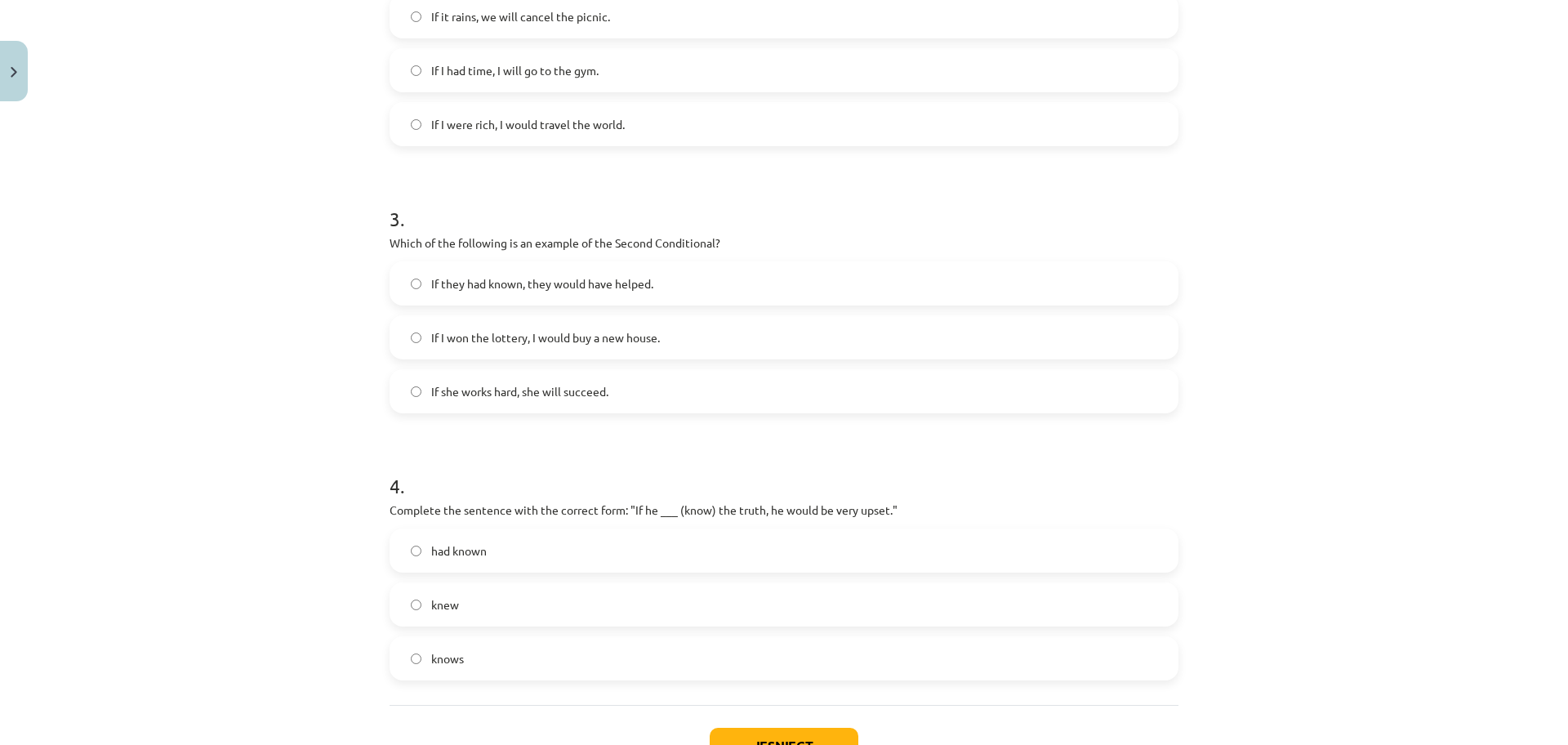
scroll to position [736, 0]
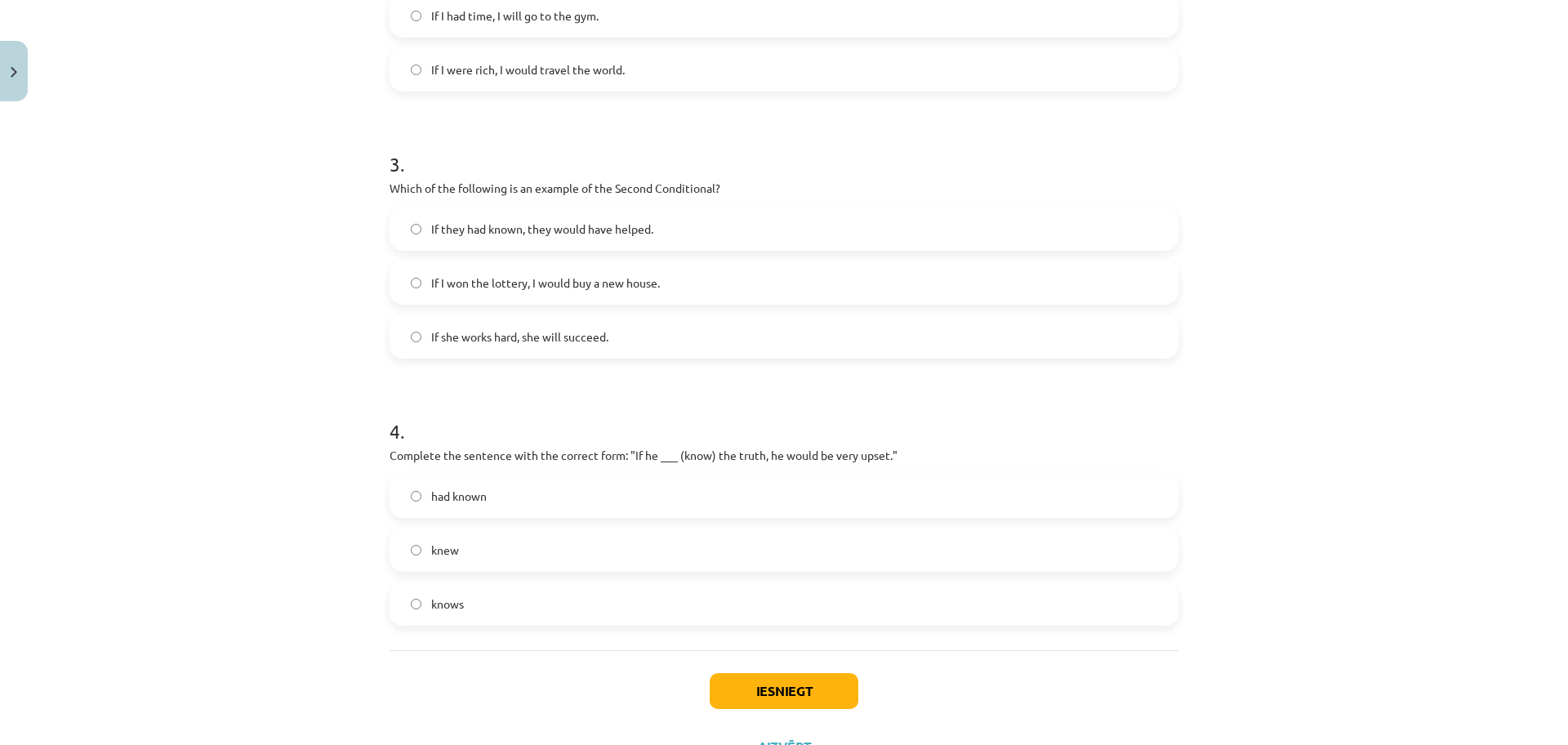
click at [660, 271] on label "If I won the lottery, I would buy a new house." at bounding box center [784, 283] width 785 height 41
click at [602, 545] on label "knew" at bounding box center [784, 550] width 785 height 41
click at [594, 597] on label "knows" at bounding box center [784, 603] width 785 height 41
click at [758, 689] on button "Iesniegt" at bounding box center [784, 691] width 148 height 36
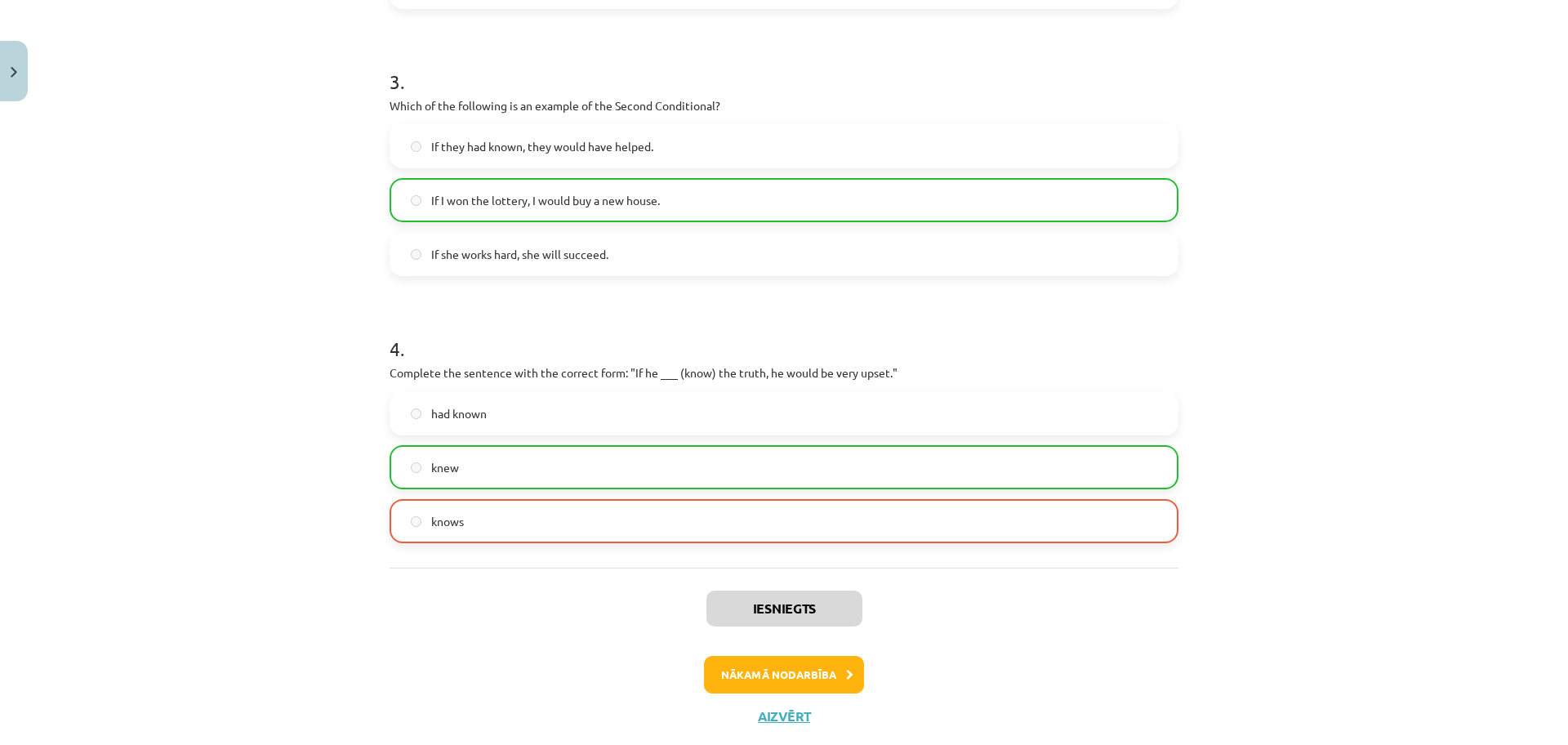
scroll to position [858, 0]
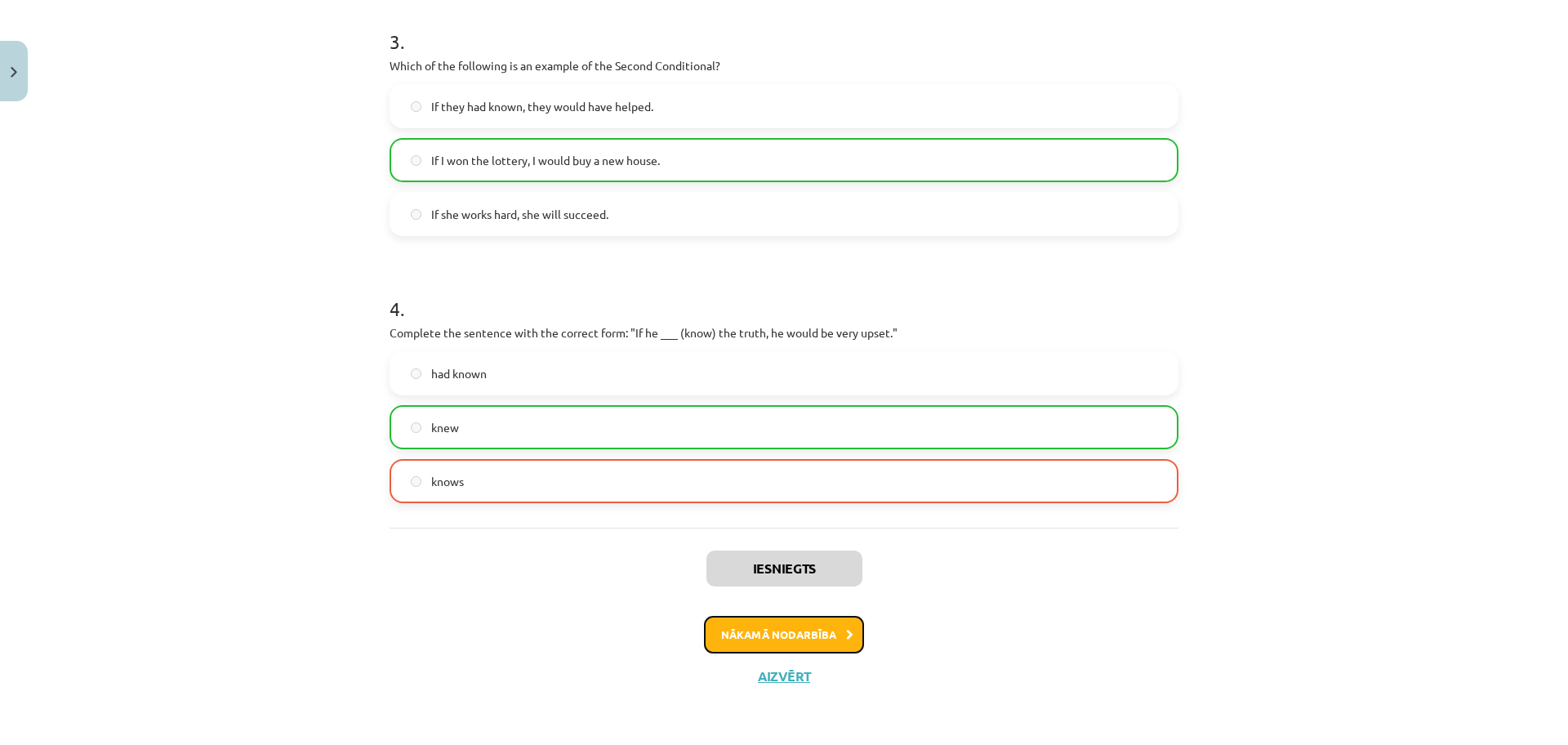
click at [833, 628] on button "Nākamā nodarbība" at bounding box center [784, 635] width 160 height 37
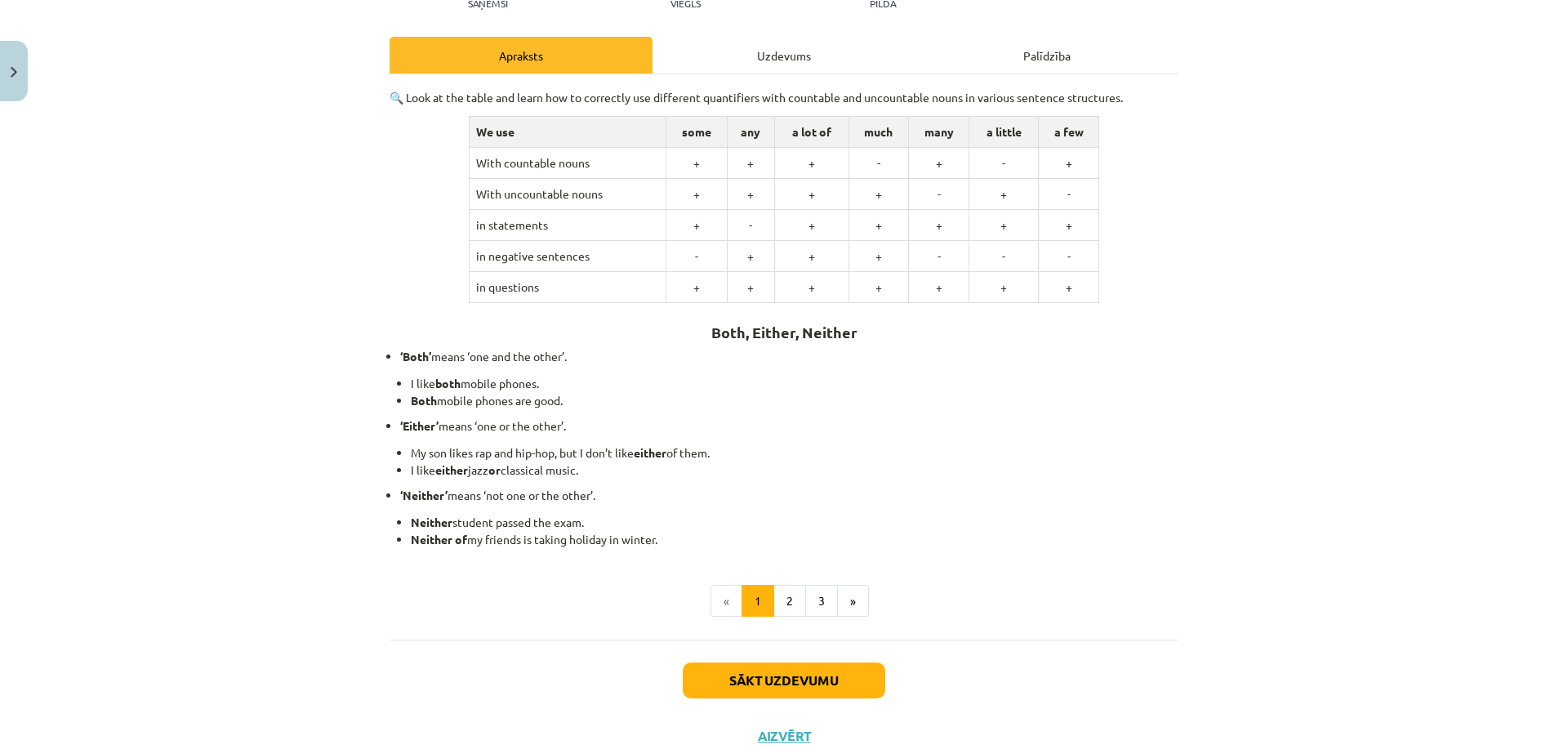
scroll to position [263, 0]
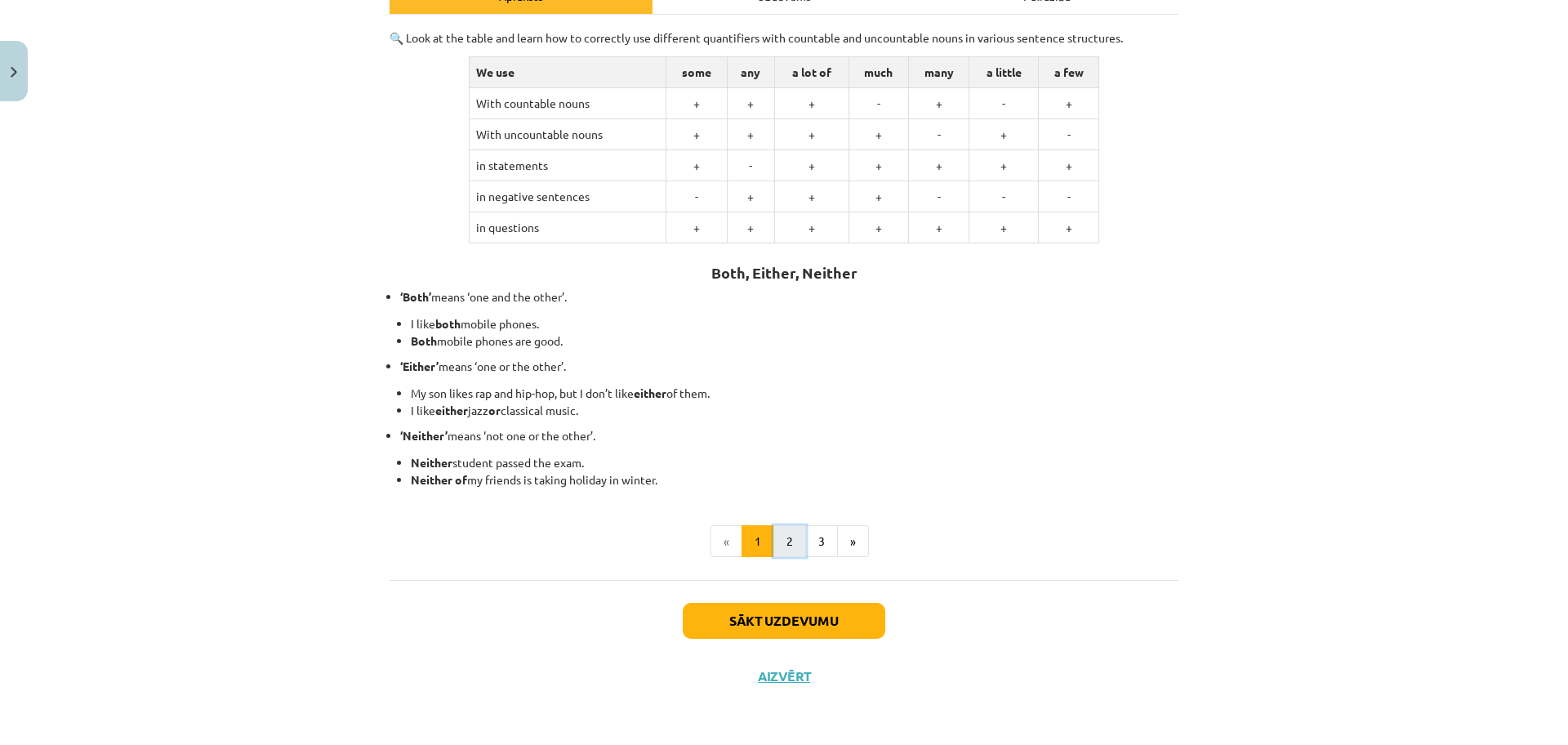
click at [784, 539] on button "2" at bounding box center [790, 541] width 33 height 33
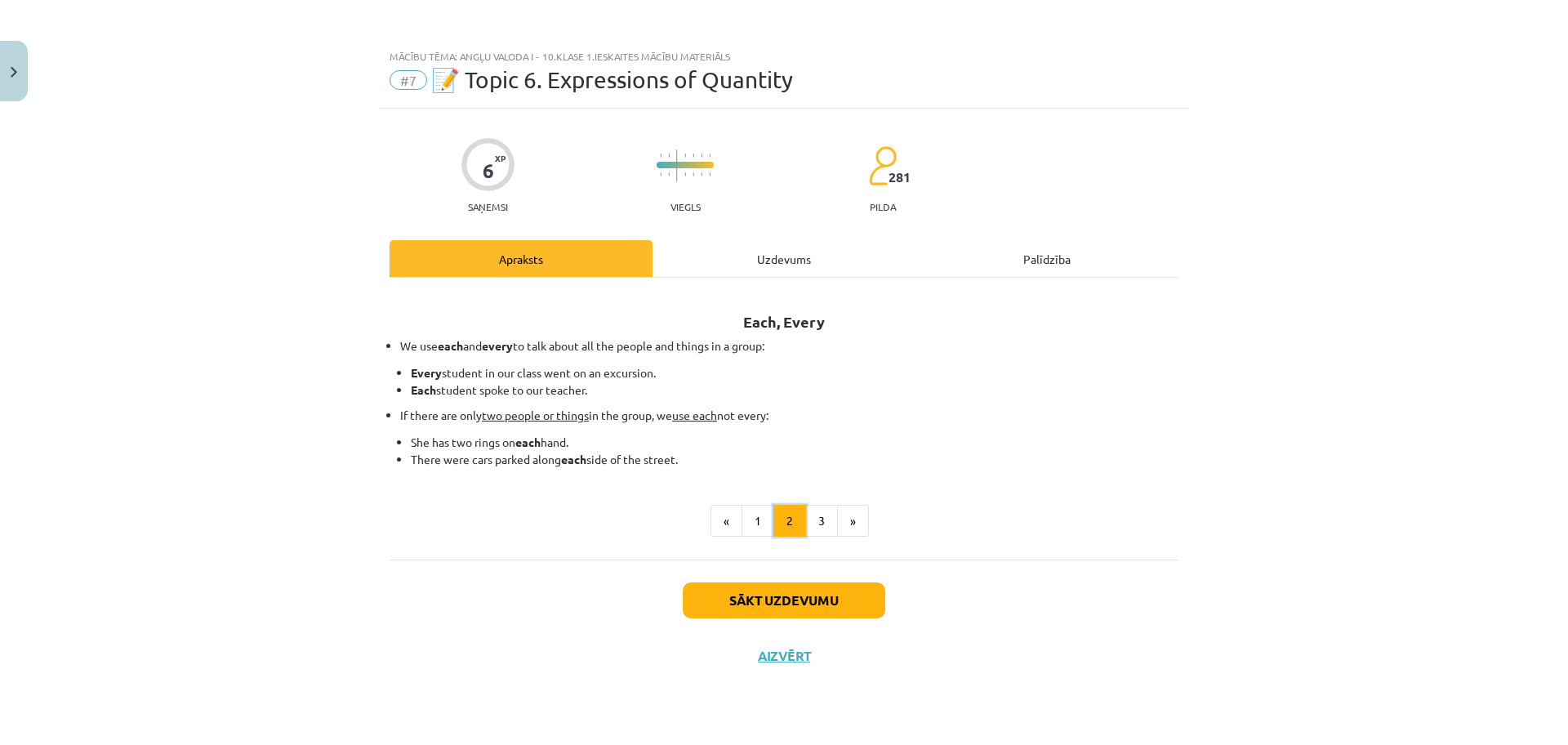
scroll to position [0, 0]
click at [817, 518] on button "3" at bounding box center [821, 521] width 33 height 33
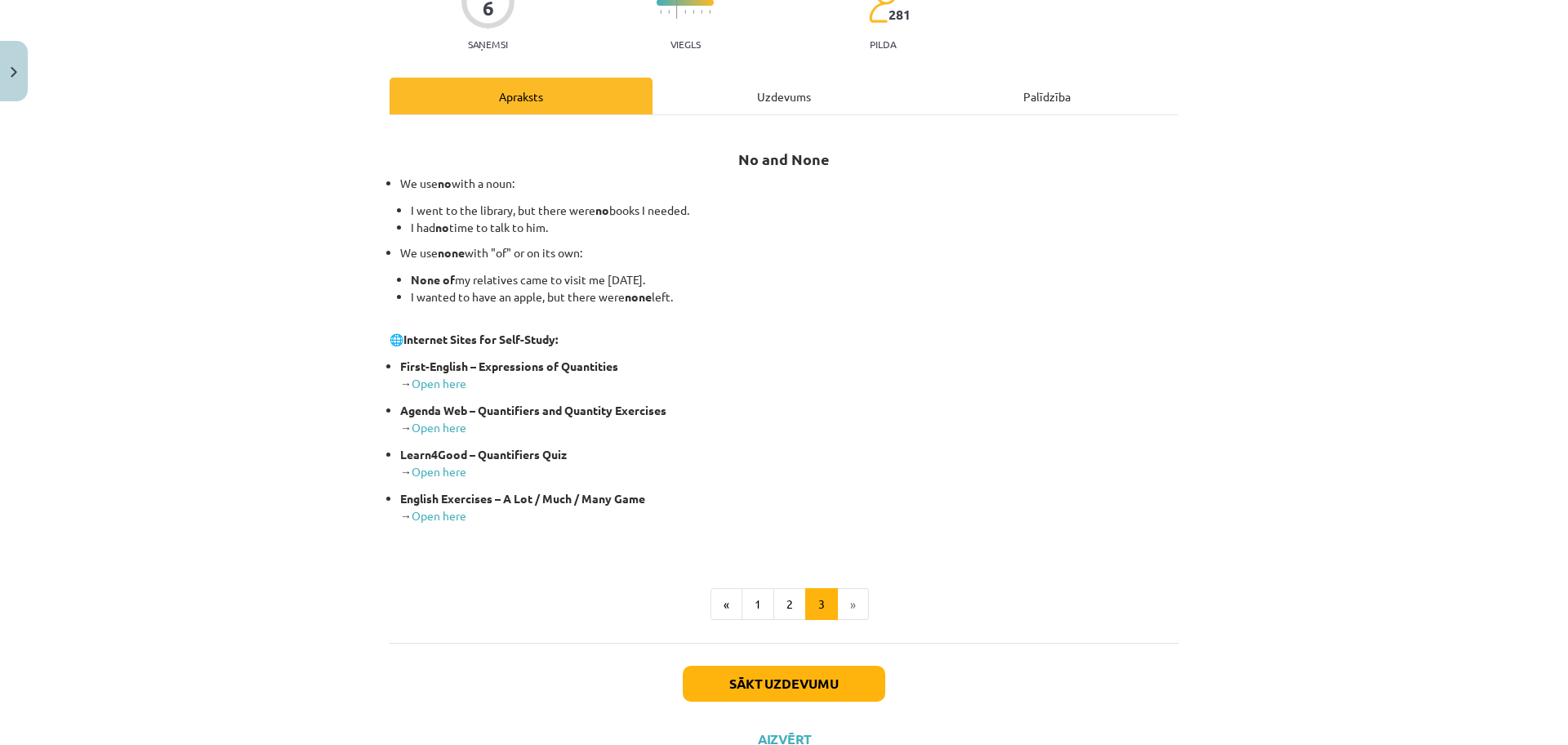
scroll to position [164, 0]
click at [857, 674] on button "Sākt uzdevumu" at bounding box center [784, 683] width 203 height 36
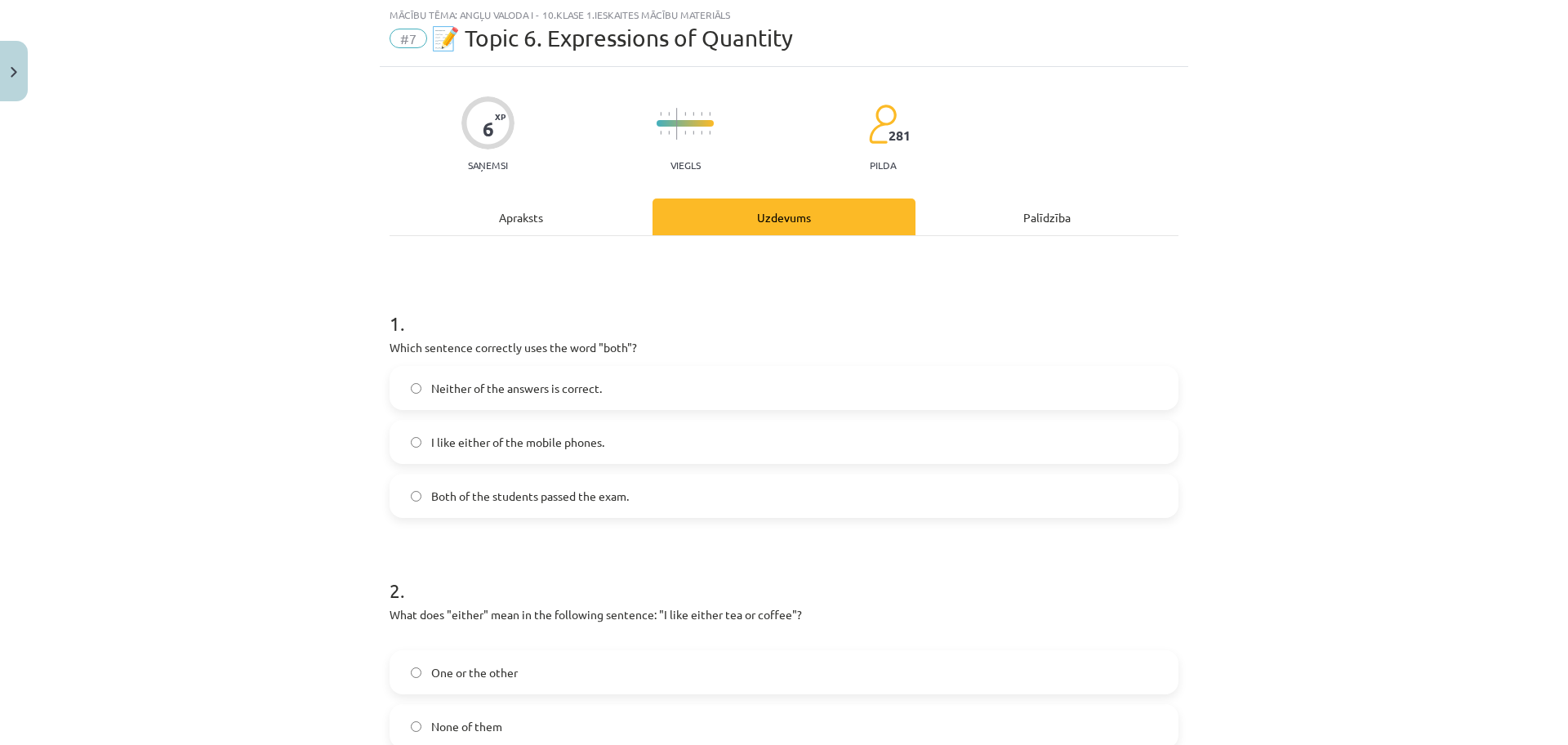
scroll to position [41, 0]
click at [633, 497] on label "Both of the students passed the exam." at bounding box center [784, 496] width 785 height 41
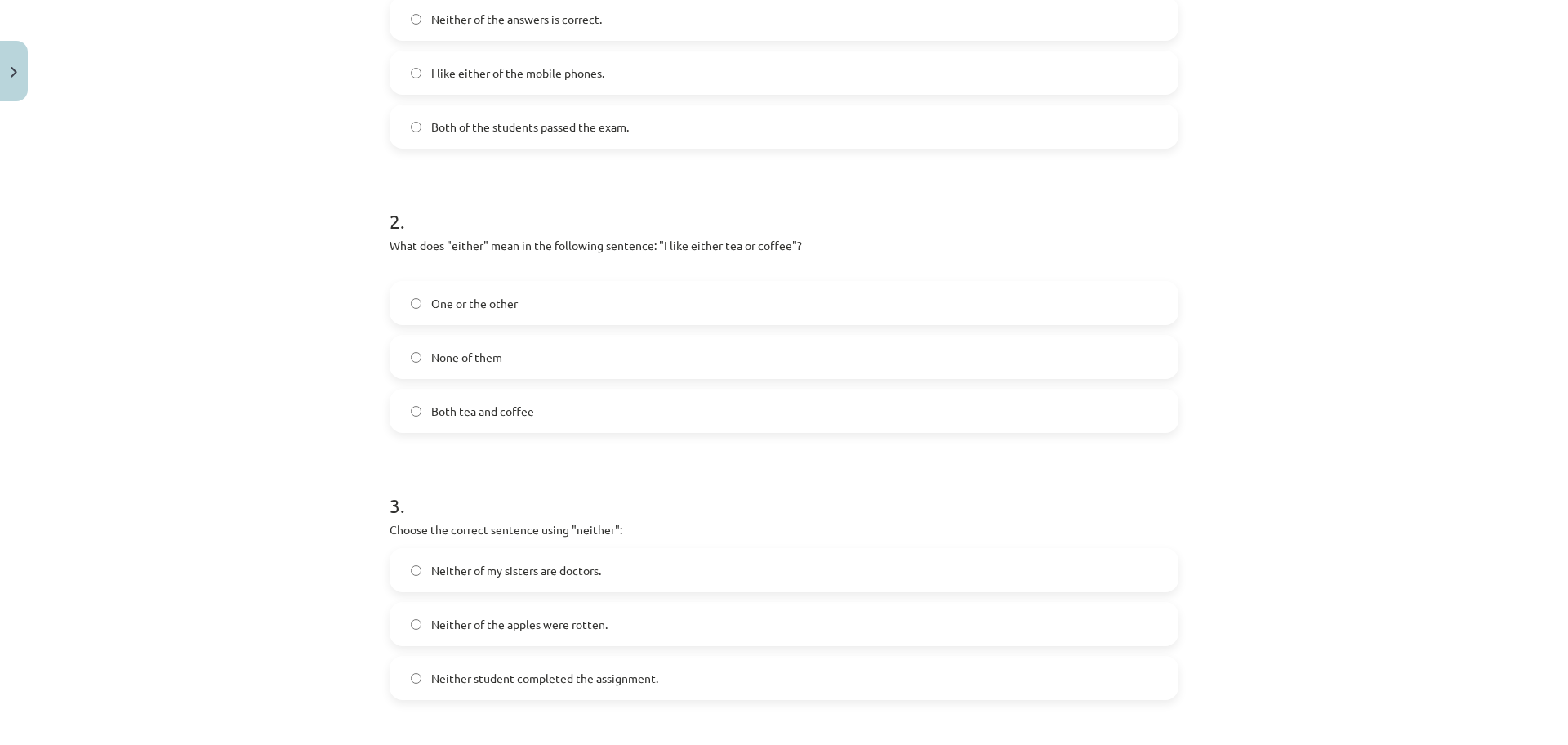
scroll to position [450, 0]
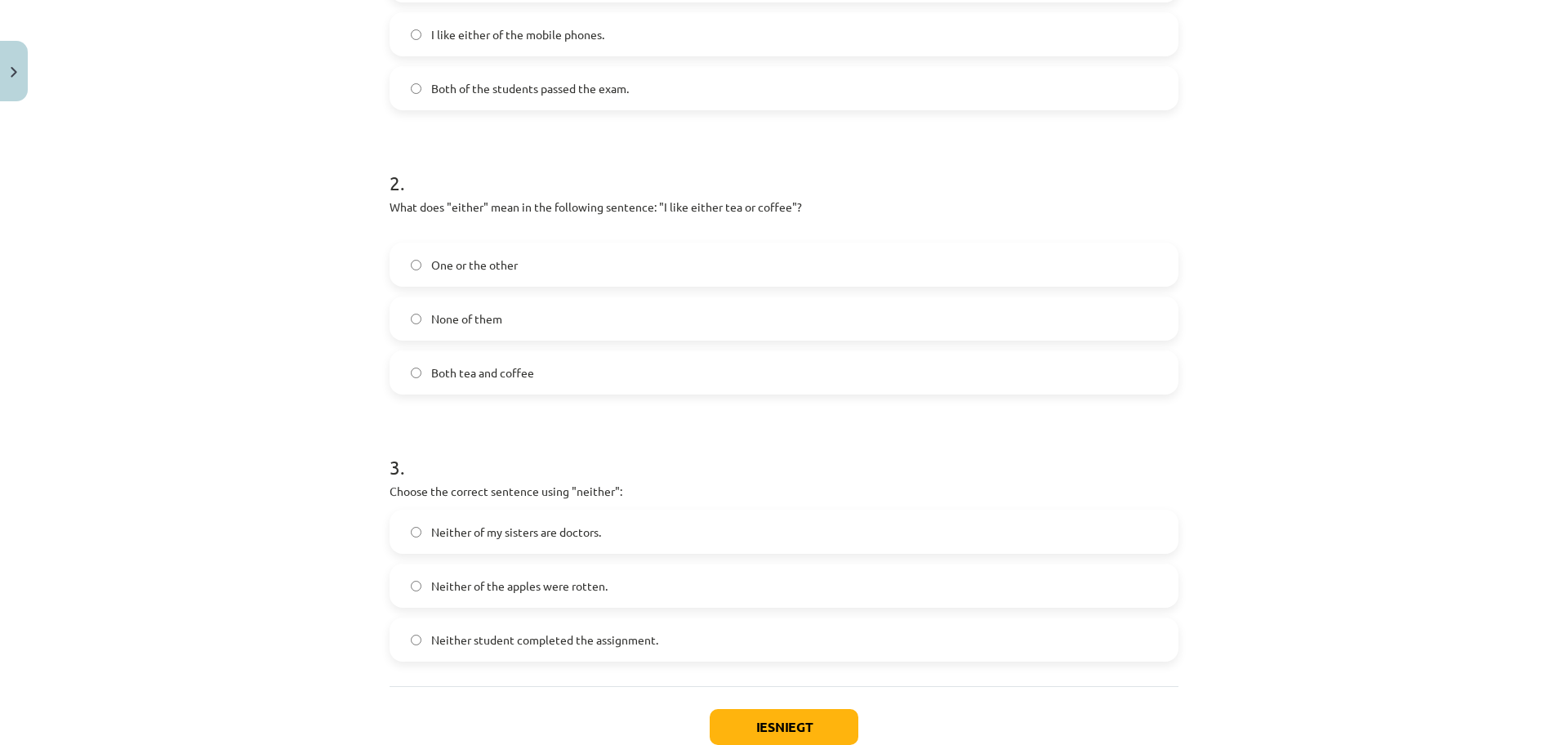
click at [596, 301] on label "None of them" at bounding box center [784, 318] width 785 height 41
click at [606, 531] on label "Neither of my sisters are doctors." at bounding box center [784, 532] width 785 height 41
click at [768, 725] on button "Iesniegt" at bounding box center [784, 727] width 148 height 36
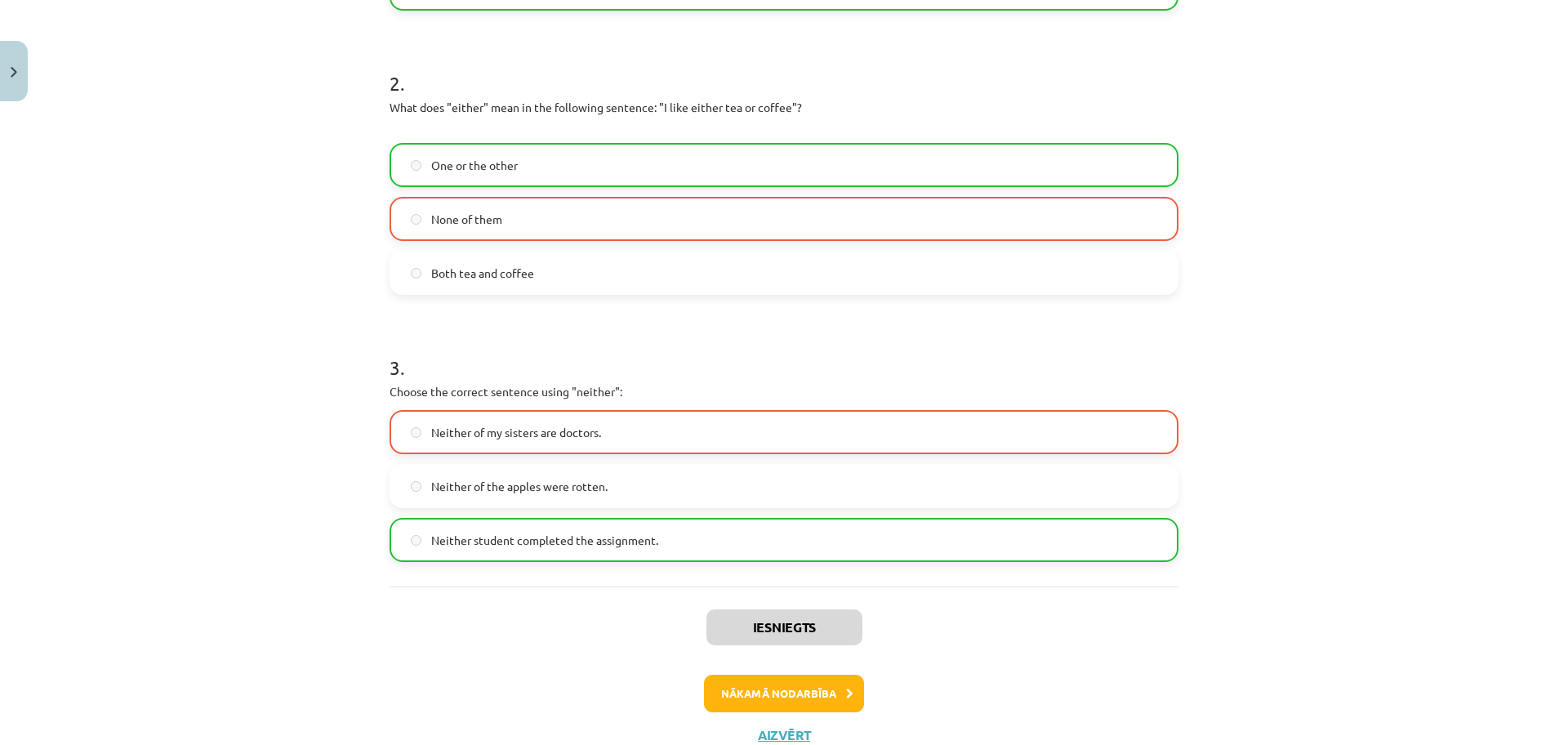
scroll to position [572, 0]
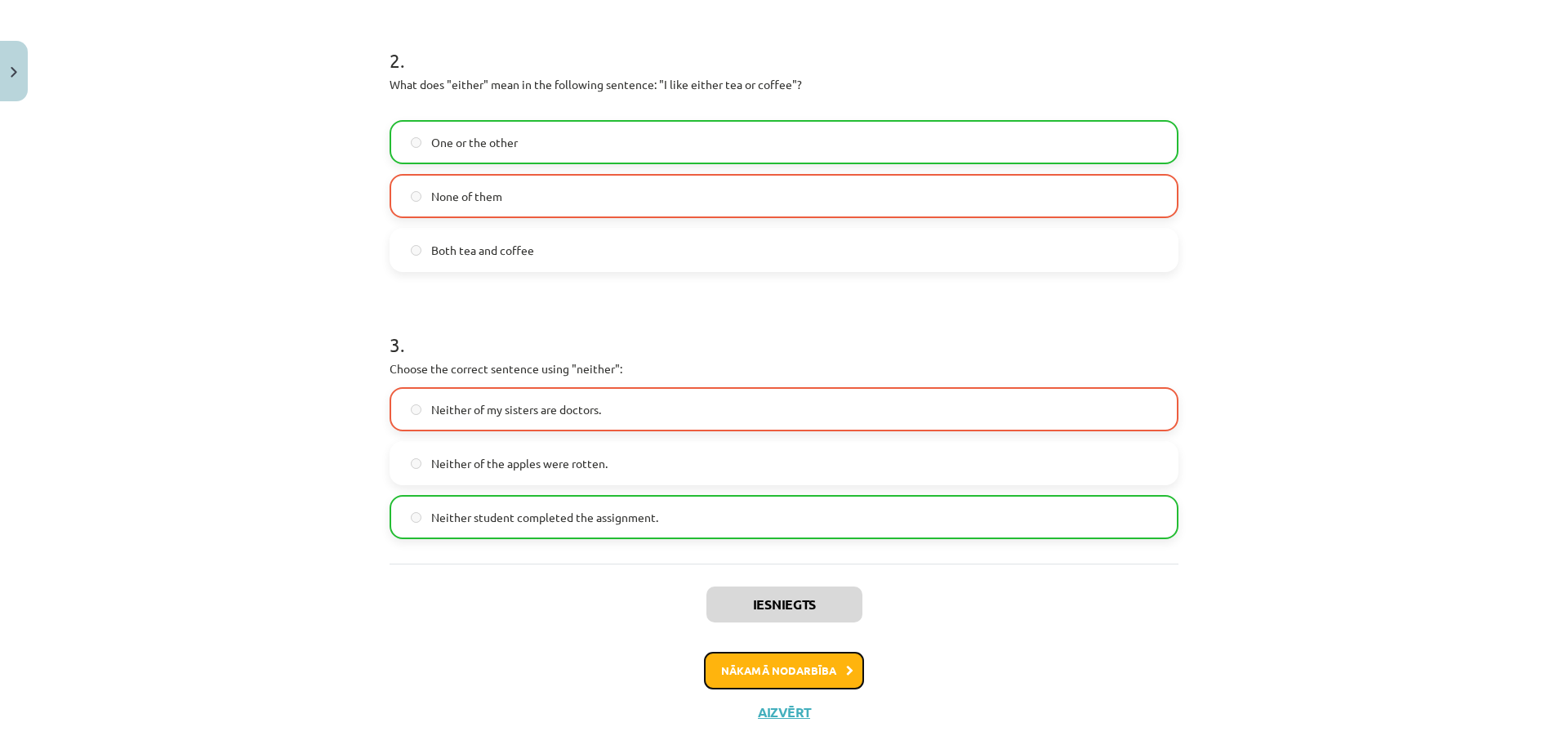
click at [839, 664] on button "Nākamā nodarbība" at bounding box center [784, 670] width 160 height 37
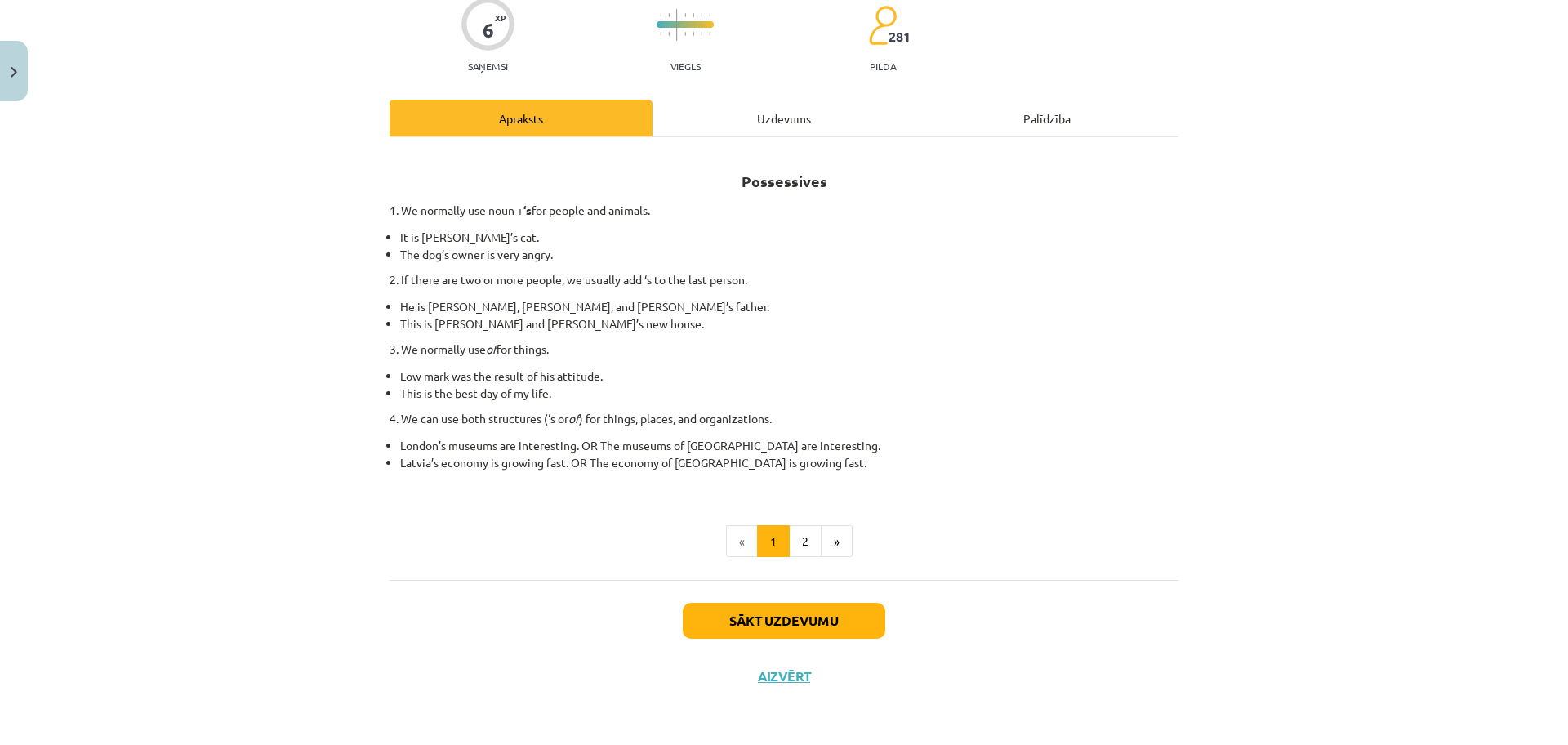
scroll to position [41, 0]
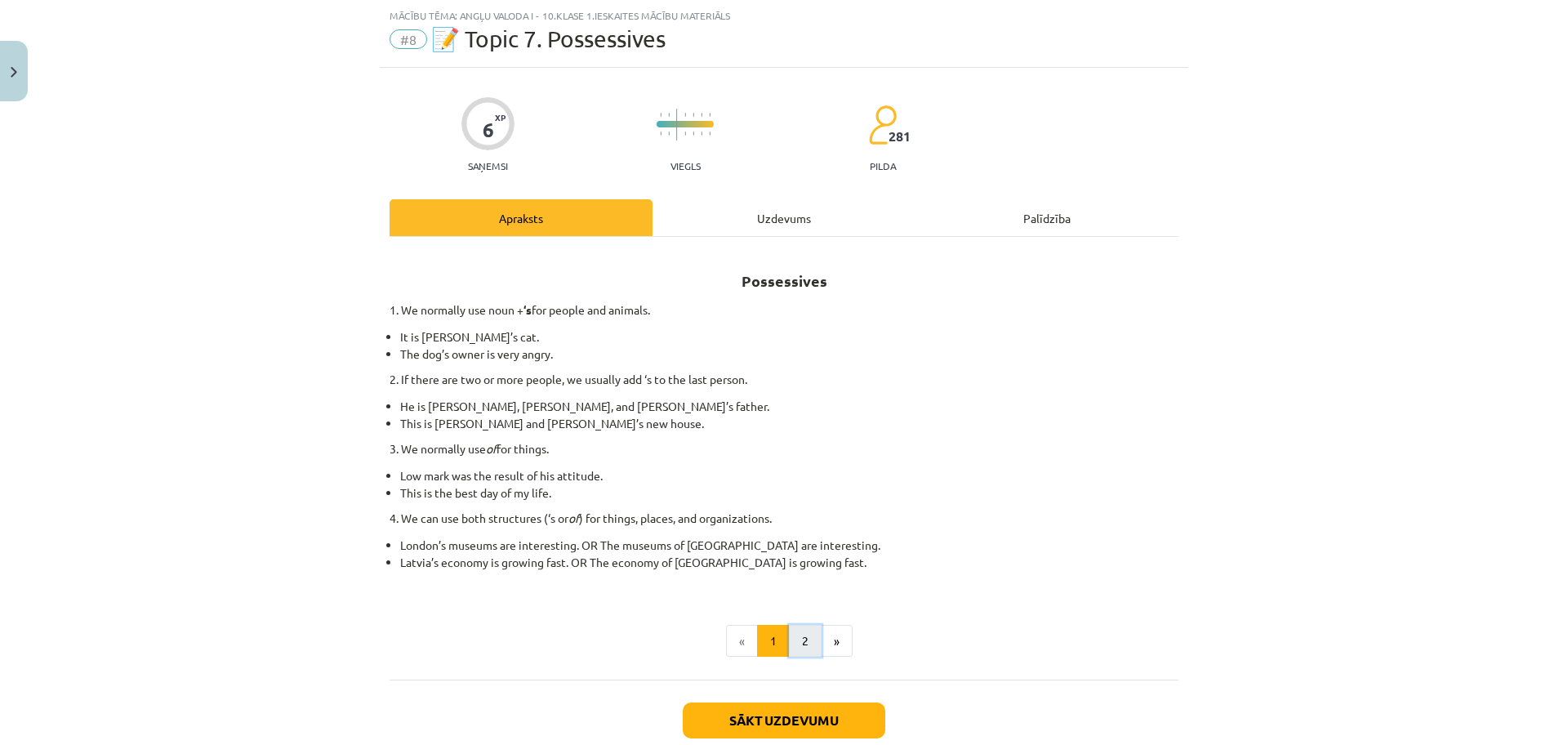
click at [796, 634] on button "2" at bounding box center [805, 641] width 33 height 33
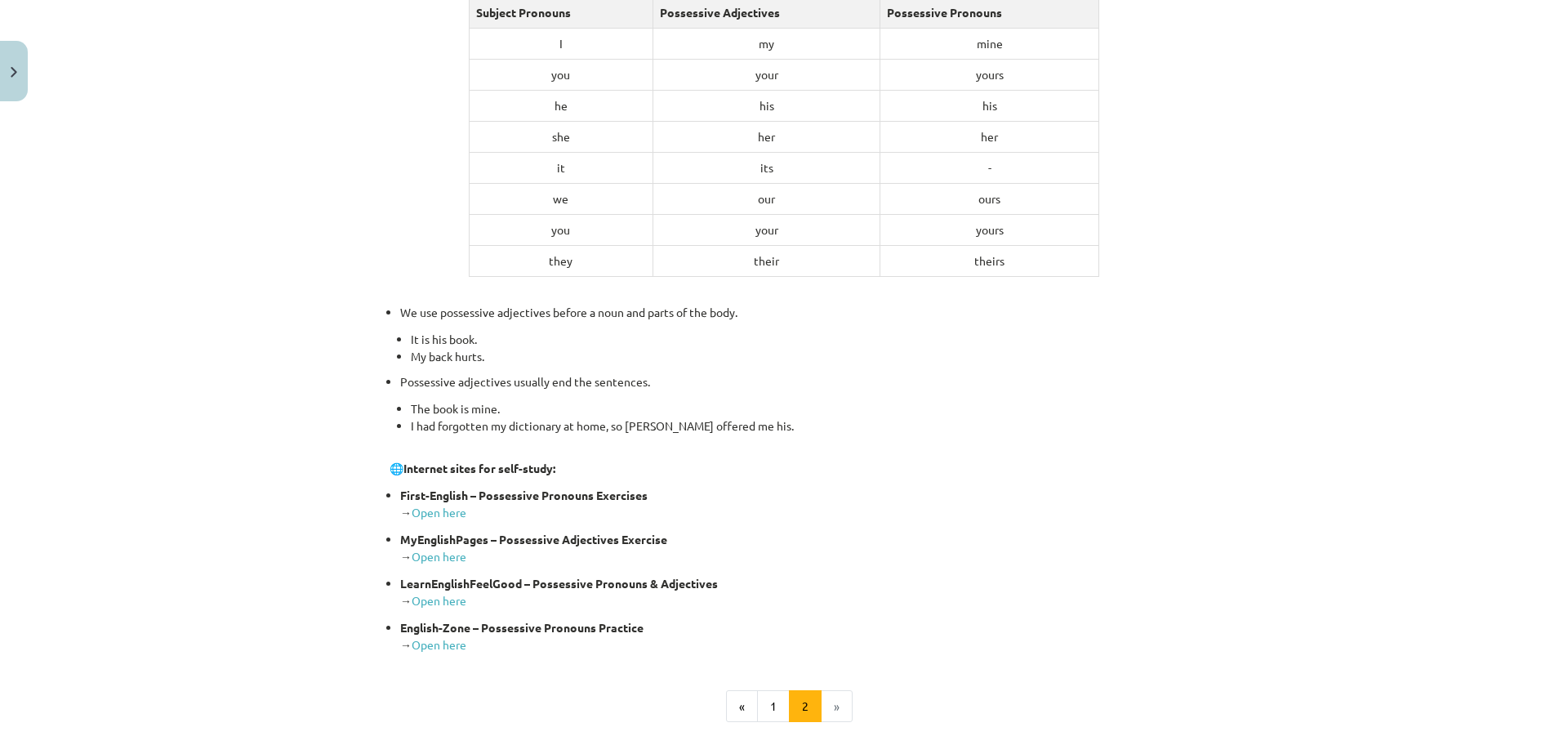
scroll to position [385, 0]
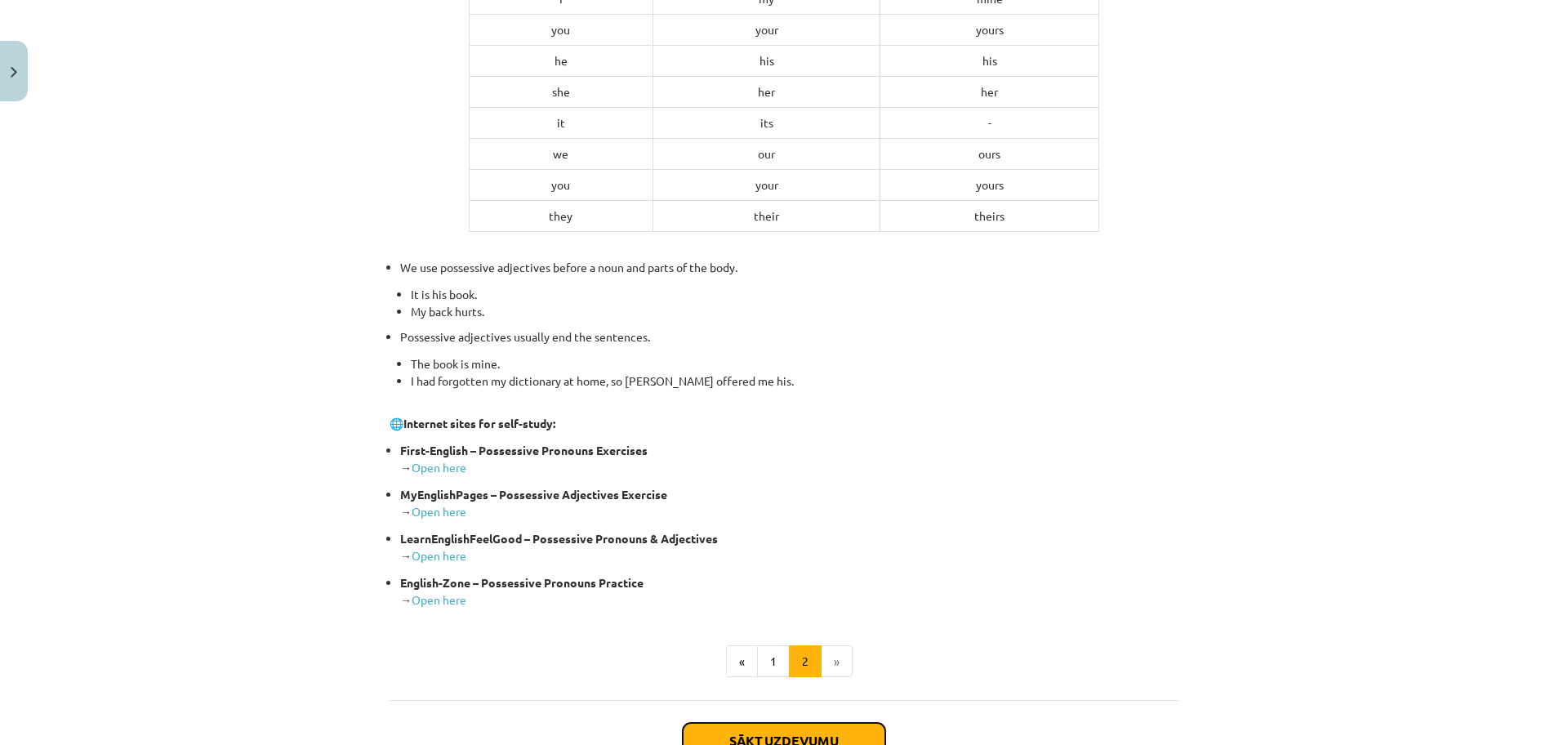
click at [793, 730] on button "Sākt uzdevumu" at bounding box center [784, 741] width 203 height 36
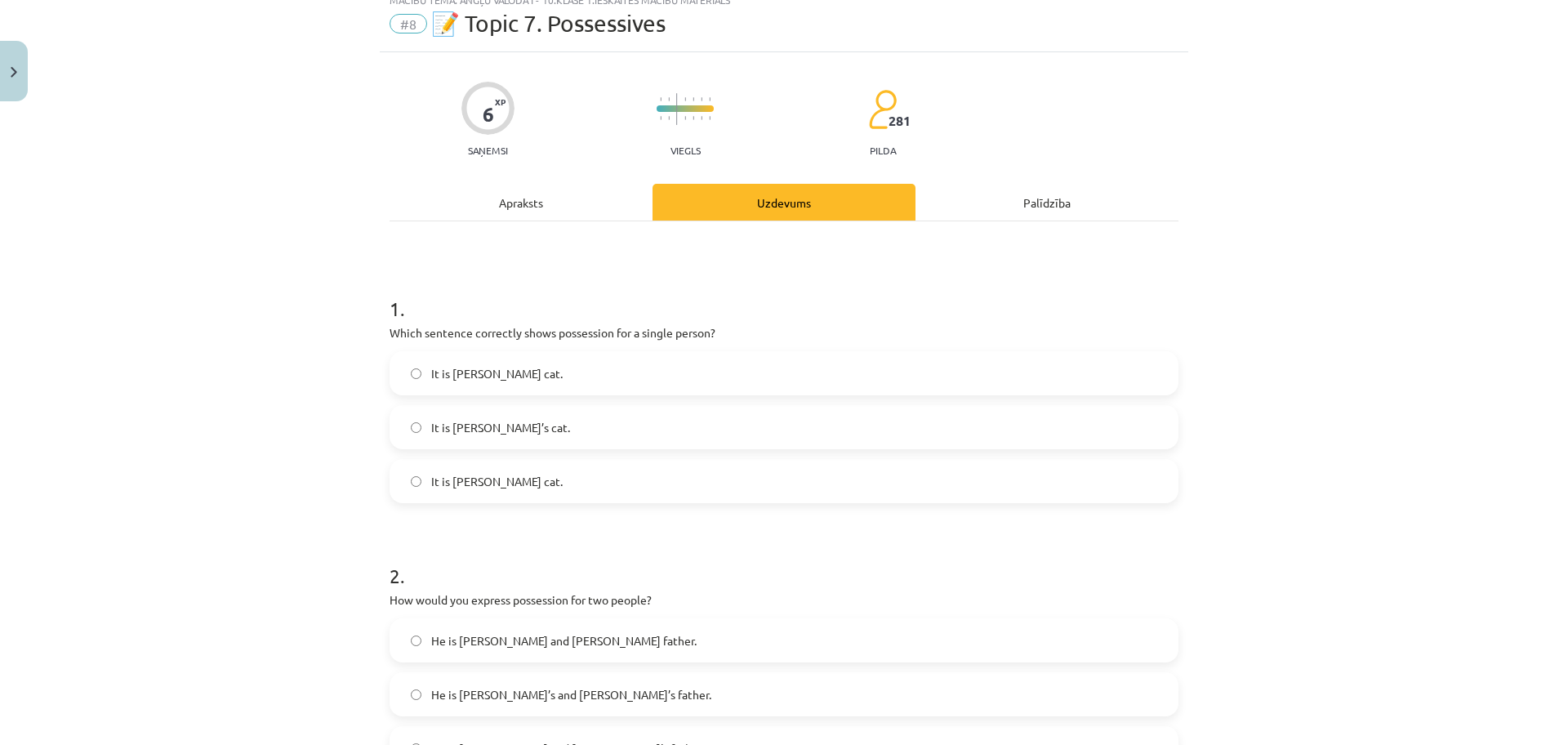
scroll to position [41, 0]
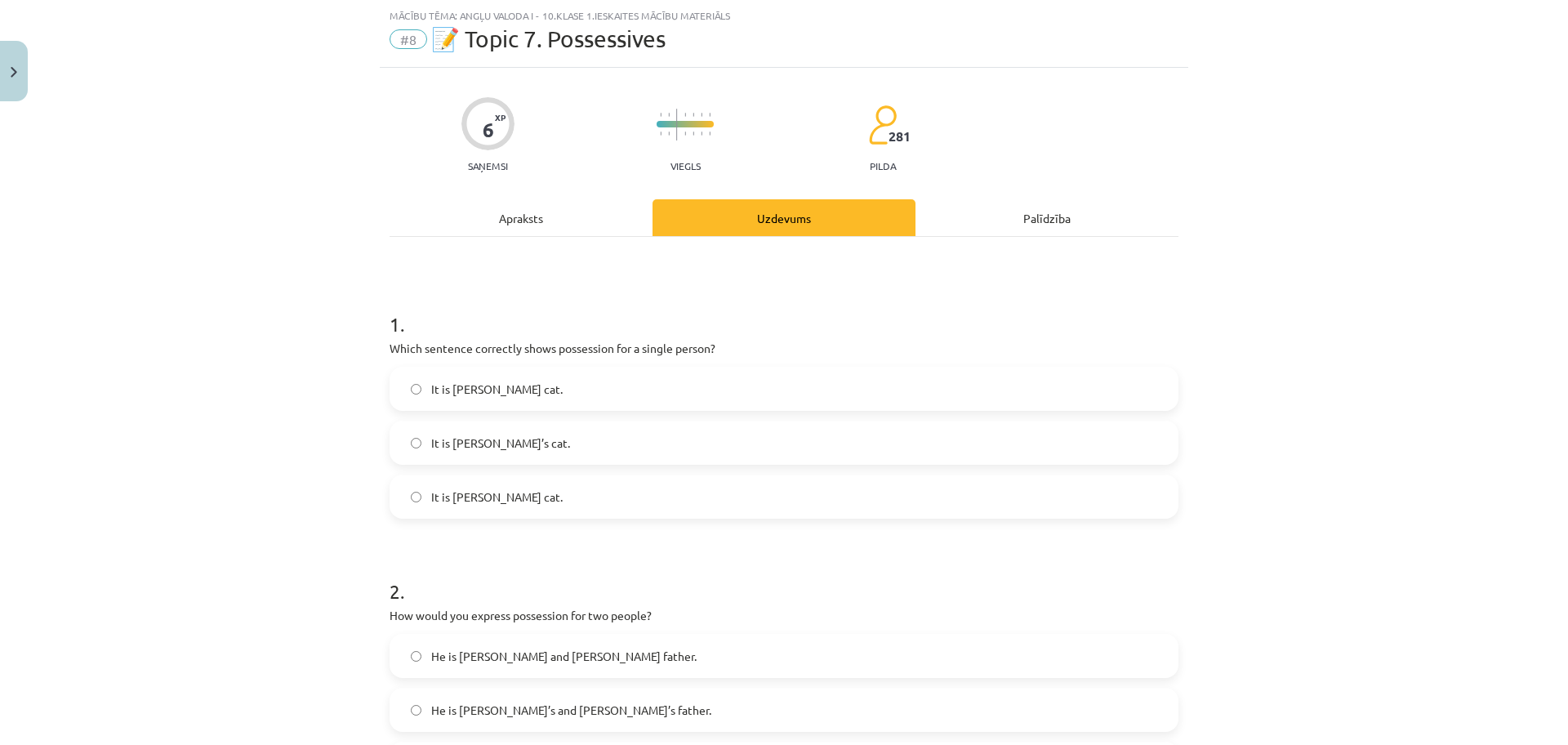
click at [538, 437] on label "It is Jane’s cat." at bounding box center [784, 443] width 785 height 41
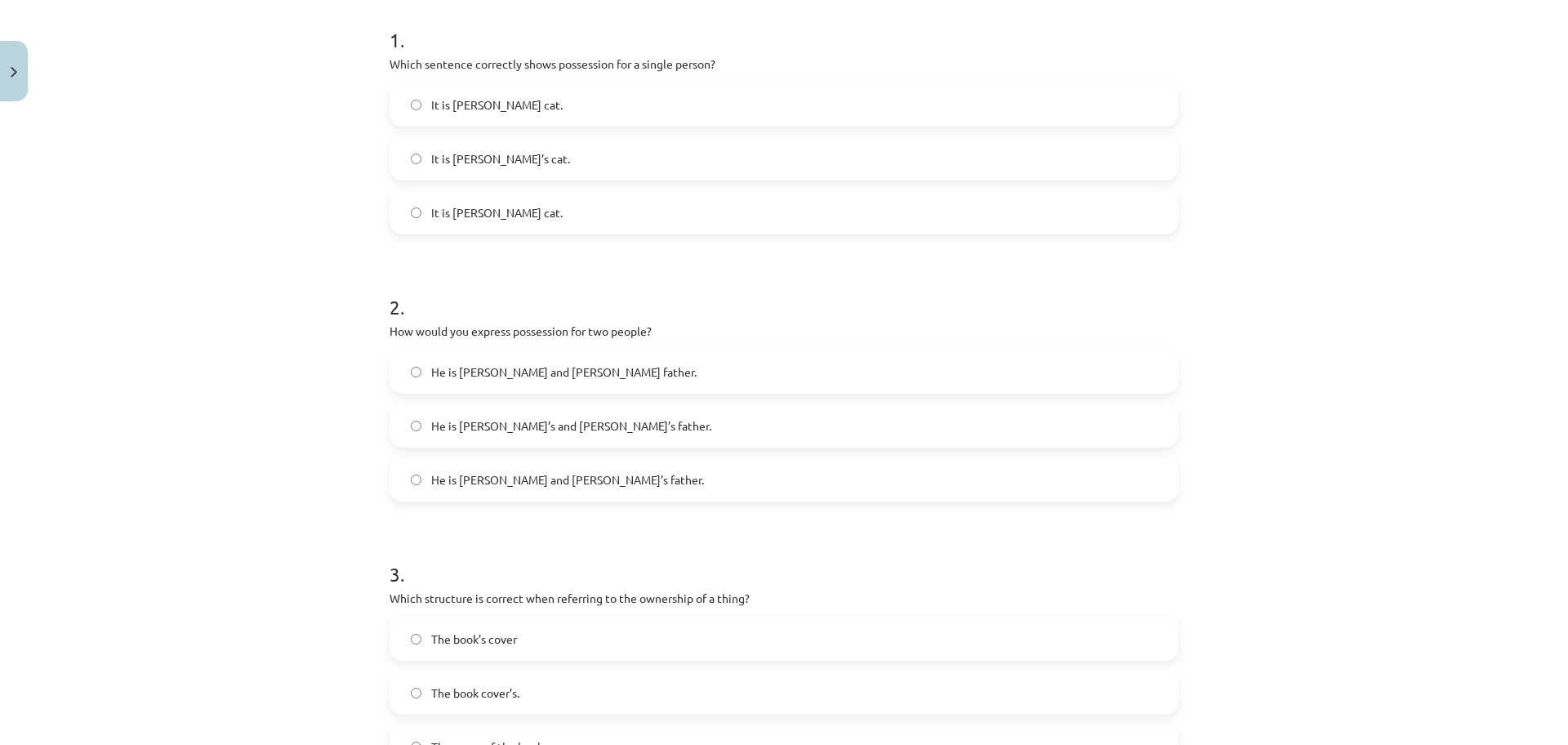
scroll to position [327, 0]
click at [608, 423] on label "He is Alice’s and James’s father." at bounding box center [784, 424] width 785 height 41
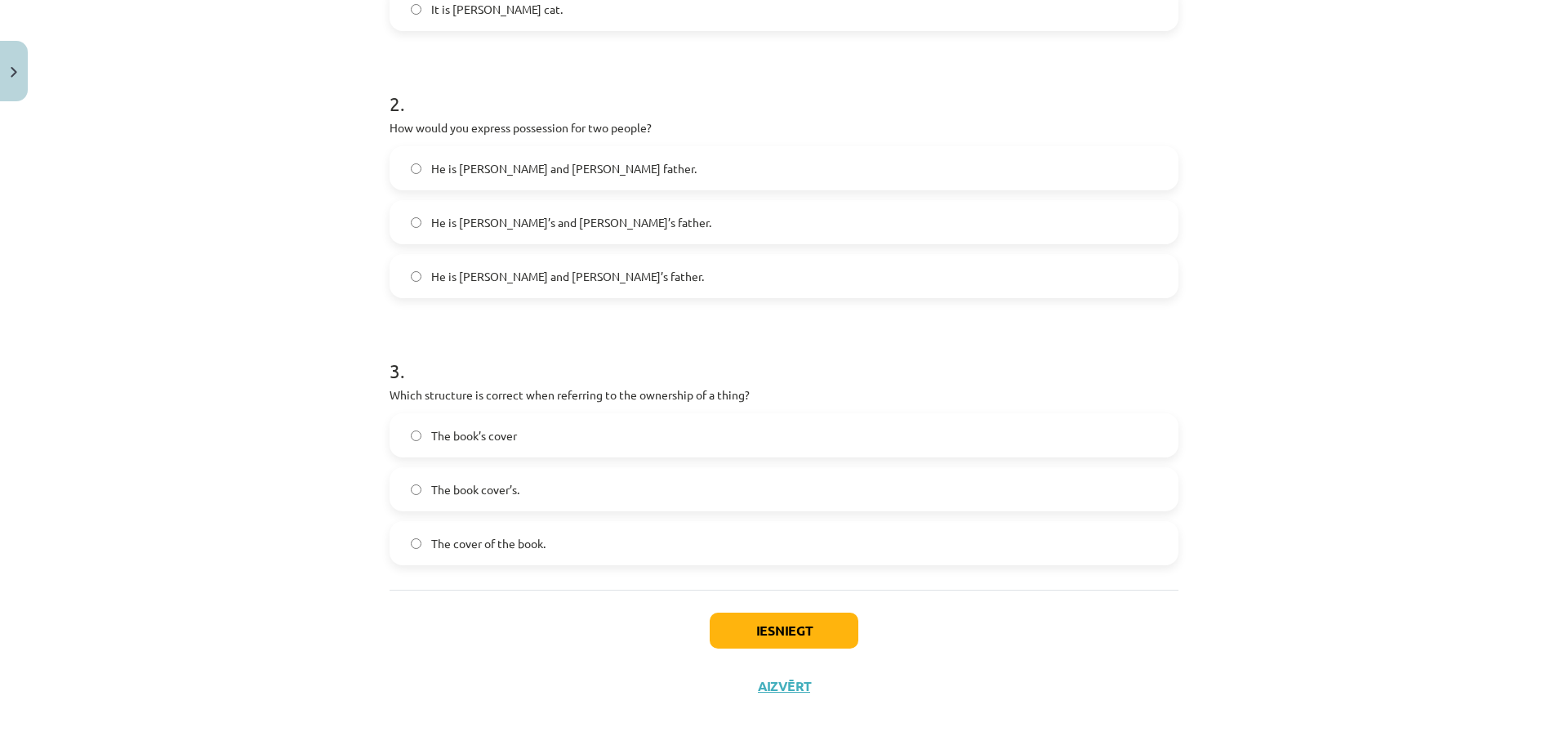
scroll to position [539, 0]
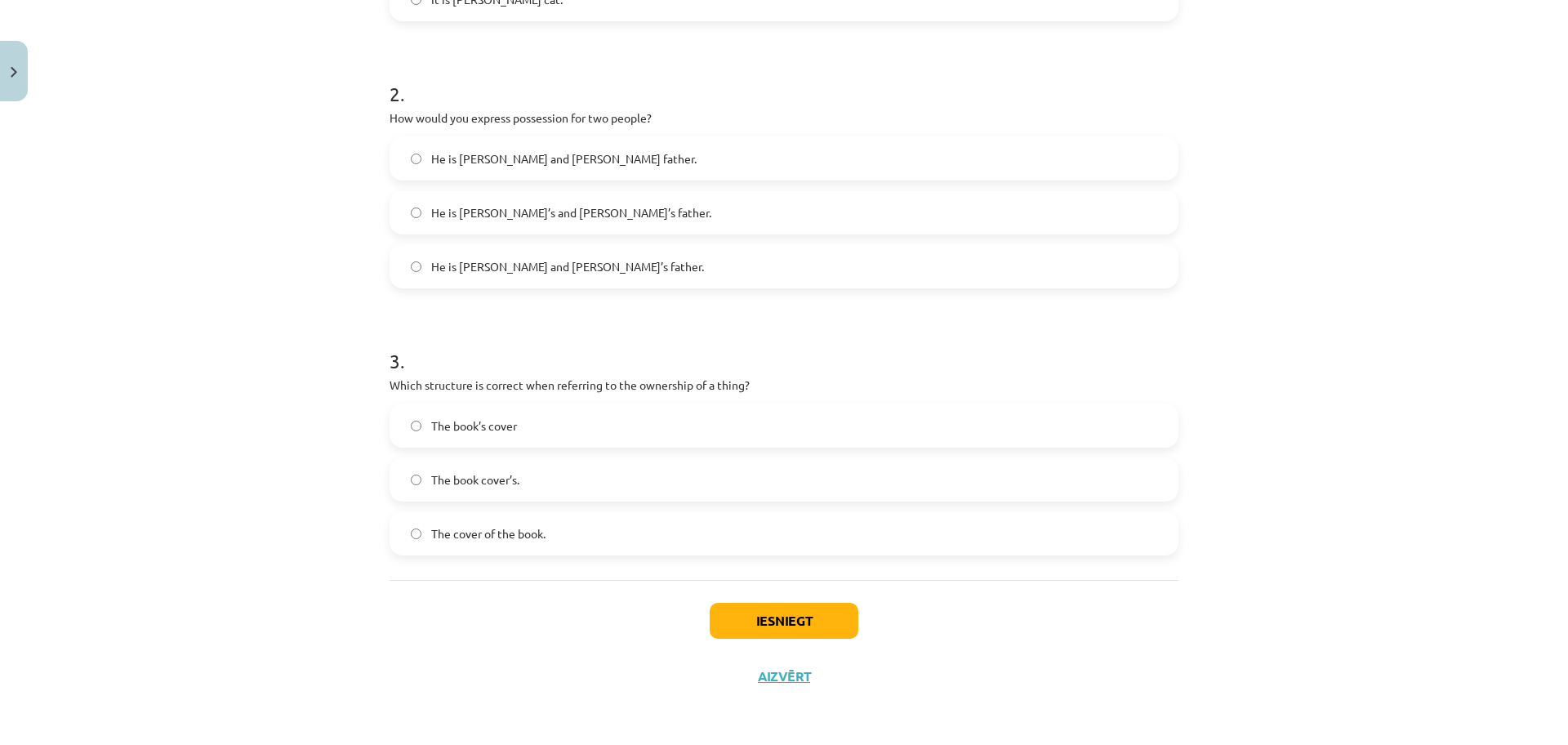
click at [524, 532] on span "The cover of the book." at bounding box center [488, 534] width 114 height 17
click at [747, 619] on button "Iesniegt" at bounding box center [784, 621] width 148 height 36
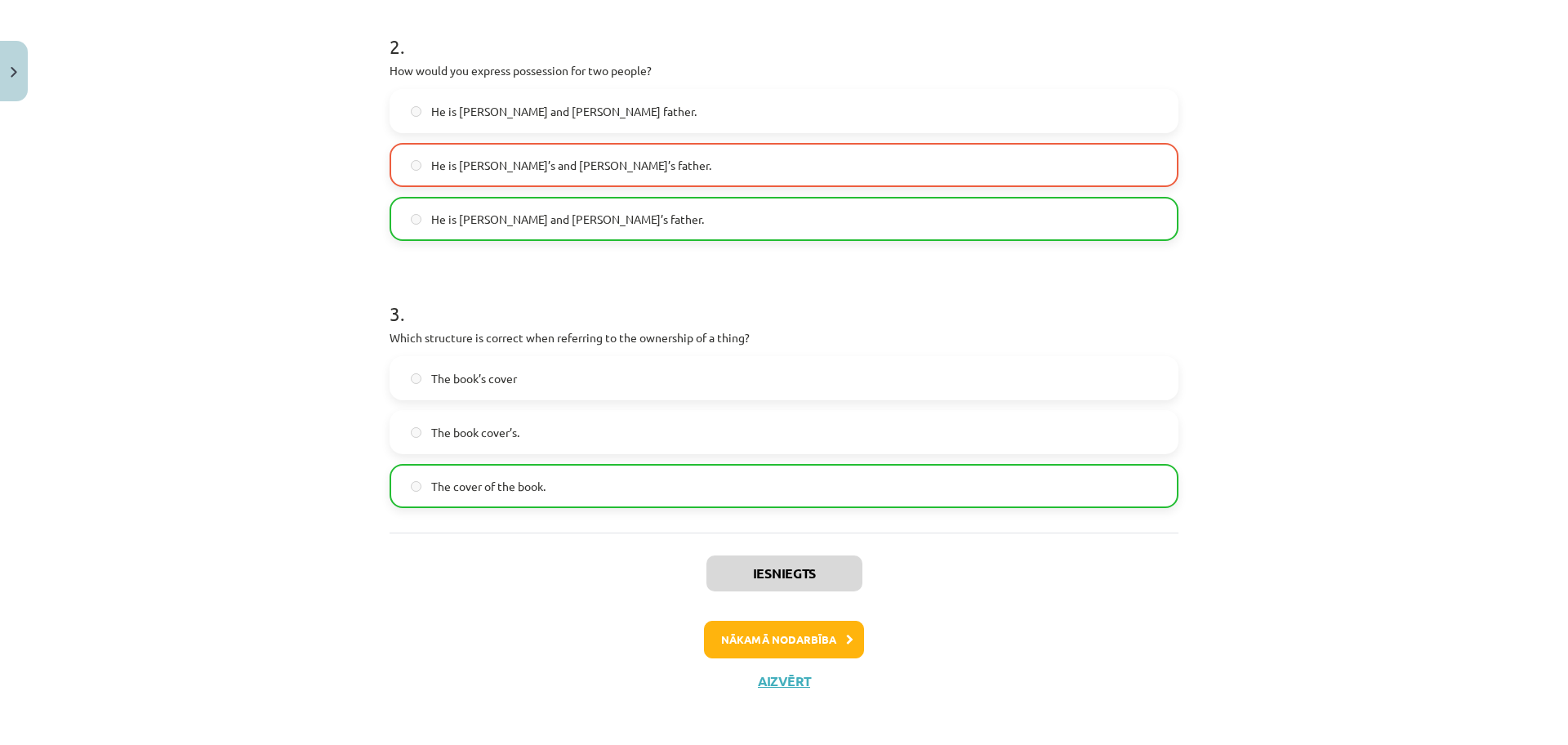
scroll to position [591, 0]
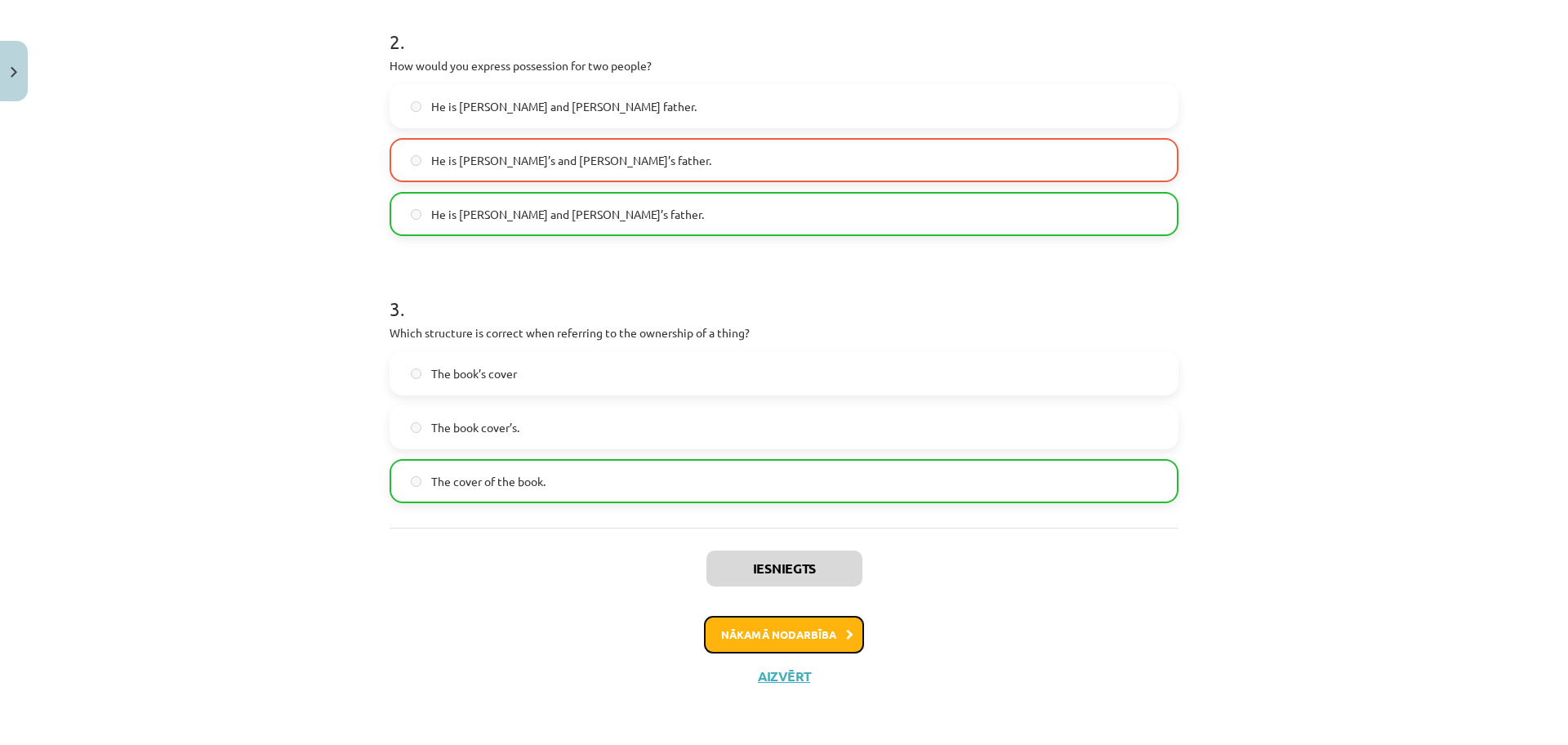
click at [828, 632] on button "Nākamā nodarbība" at bounding box center [784, 635] width 160 height 37
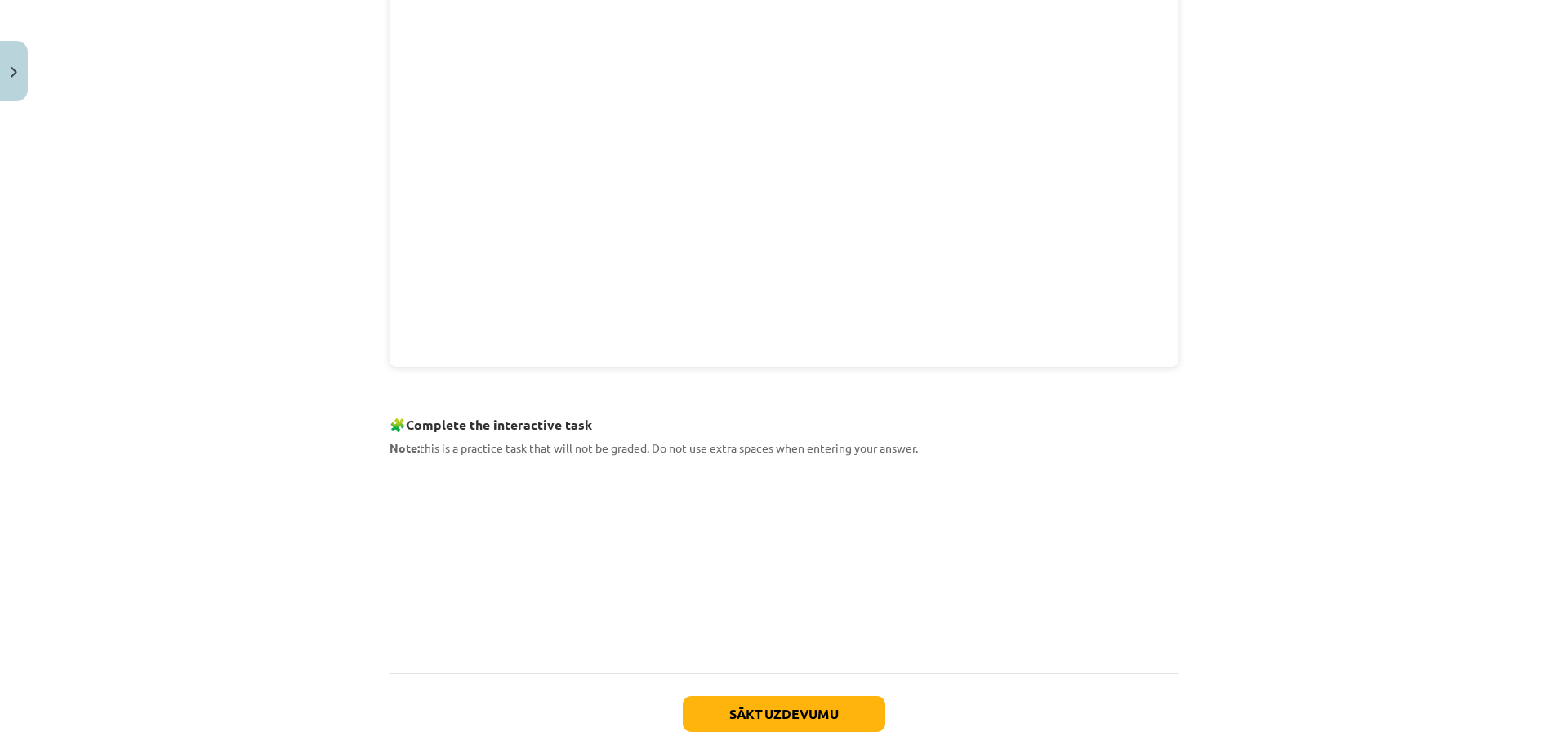
scroll to position [514, 0]
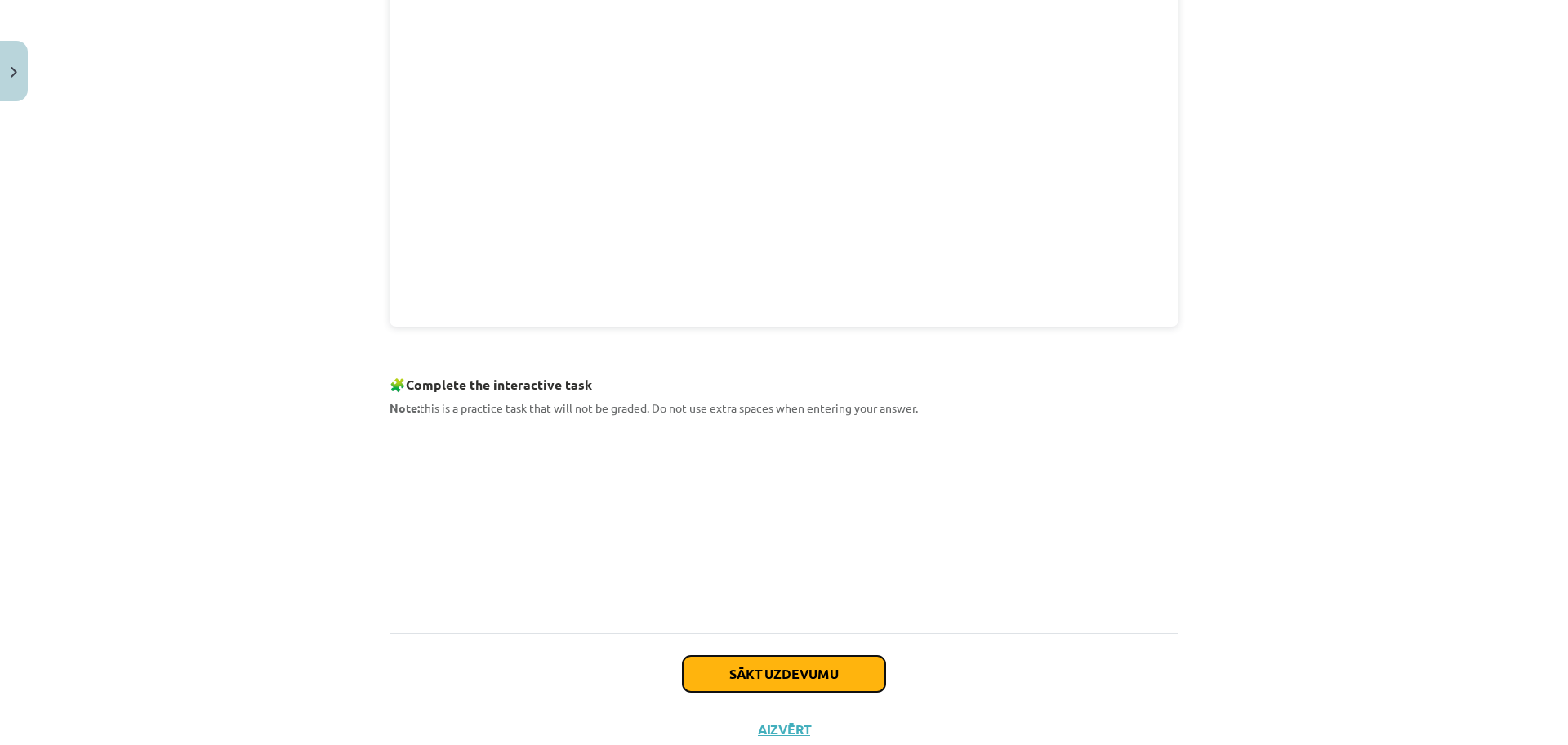
click at [793, 671] on button "Sākt uzdevumu" at bounding box center [784, 674] width 203 height 36
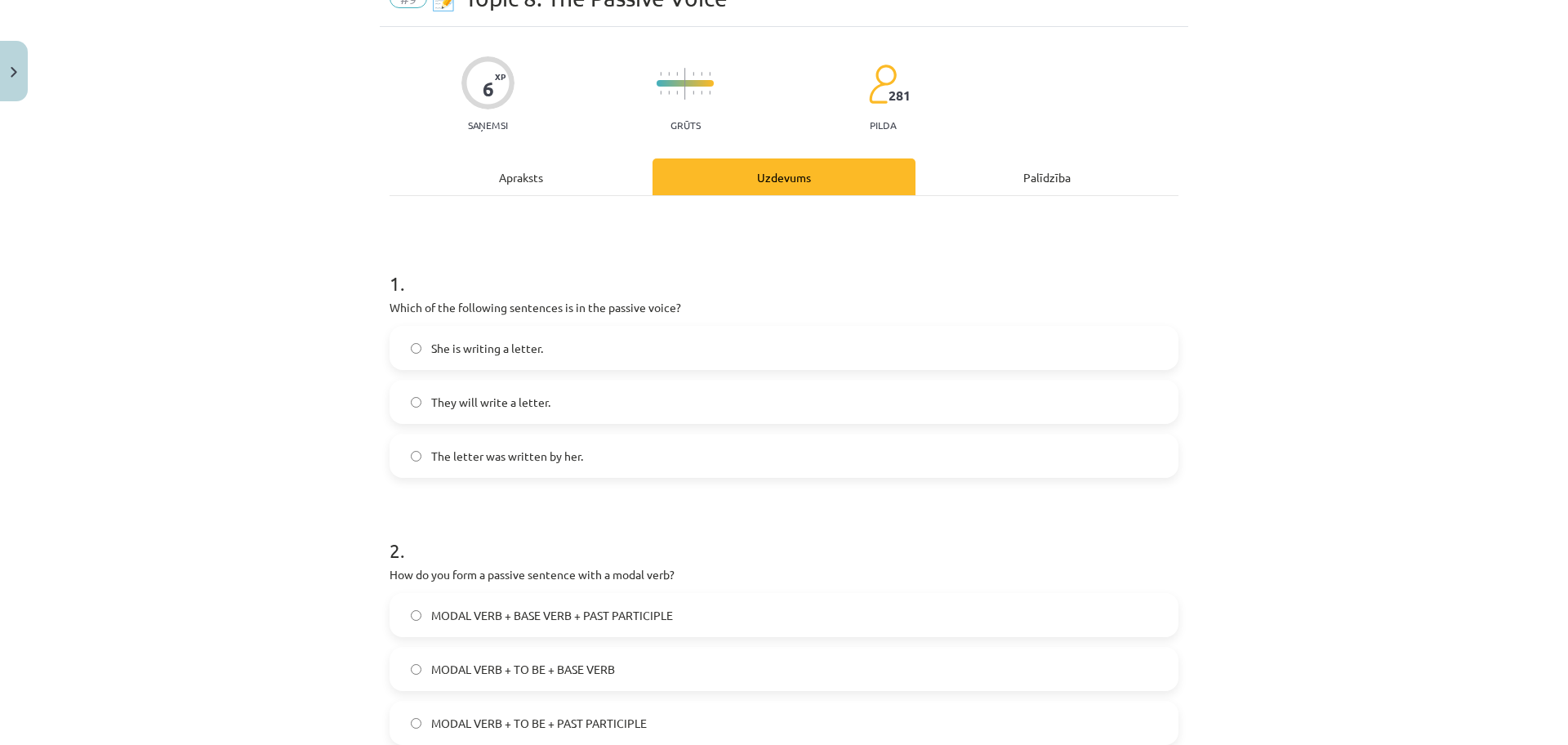
scroll to position [41, 0]
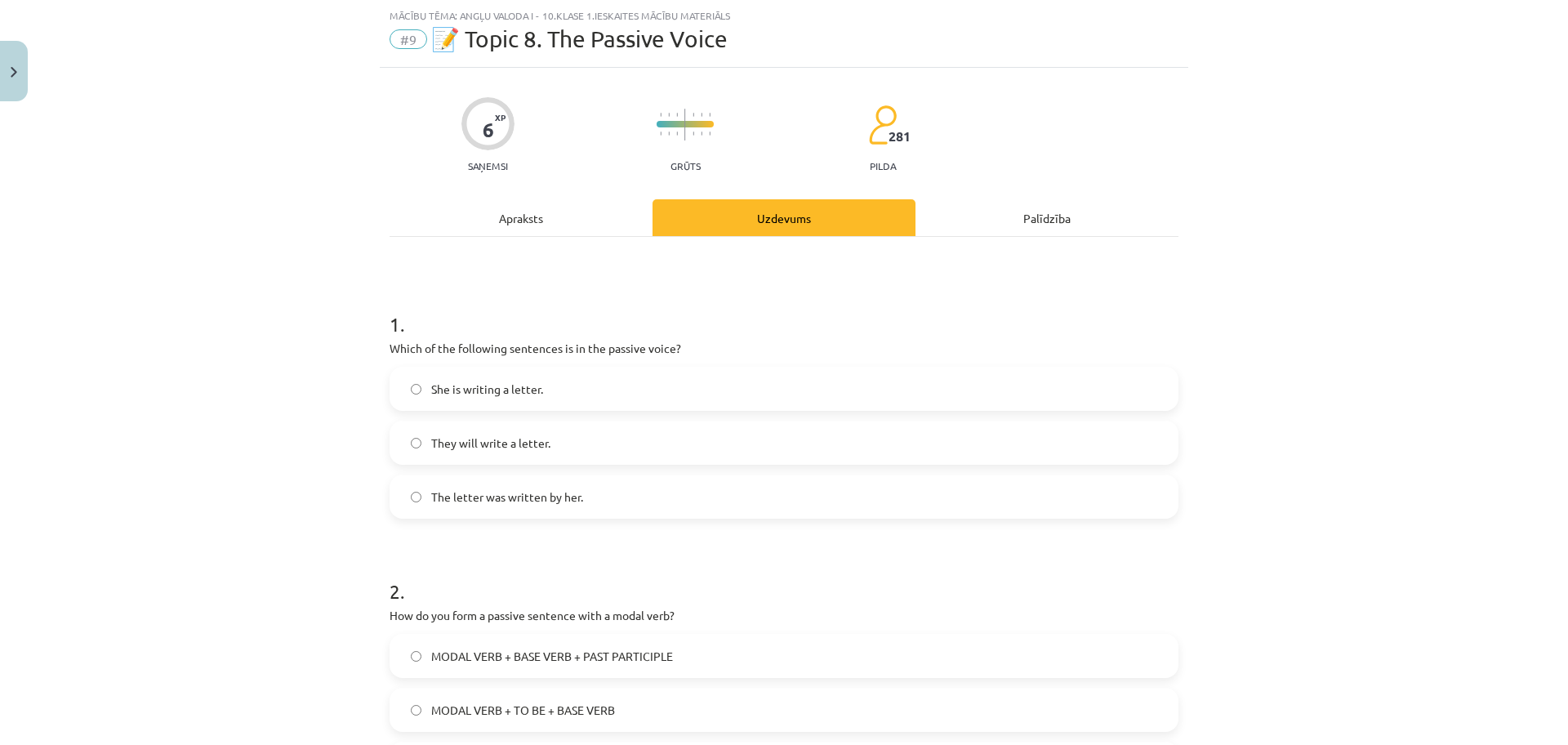
click at [719, 506] on label "The letter was written by her." at bounding box center [784, 496] width 785 height 41
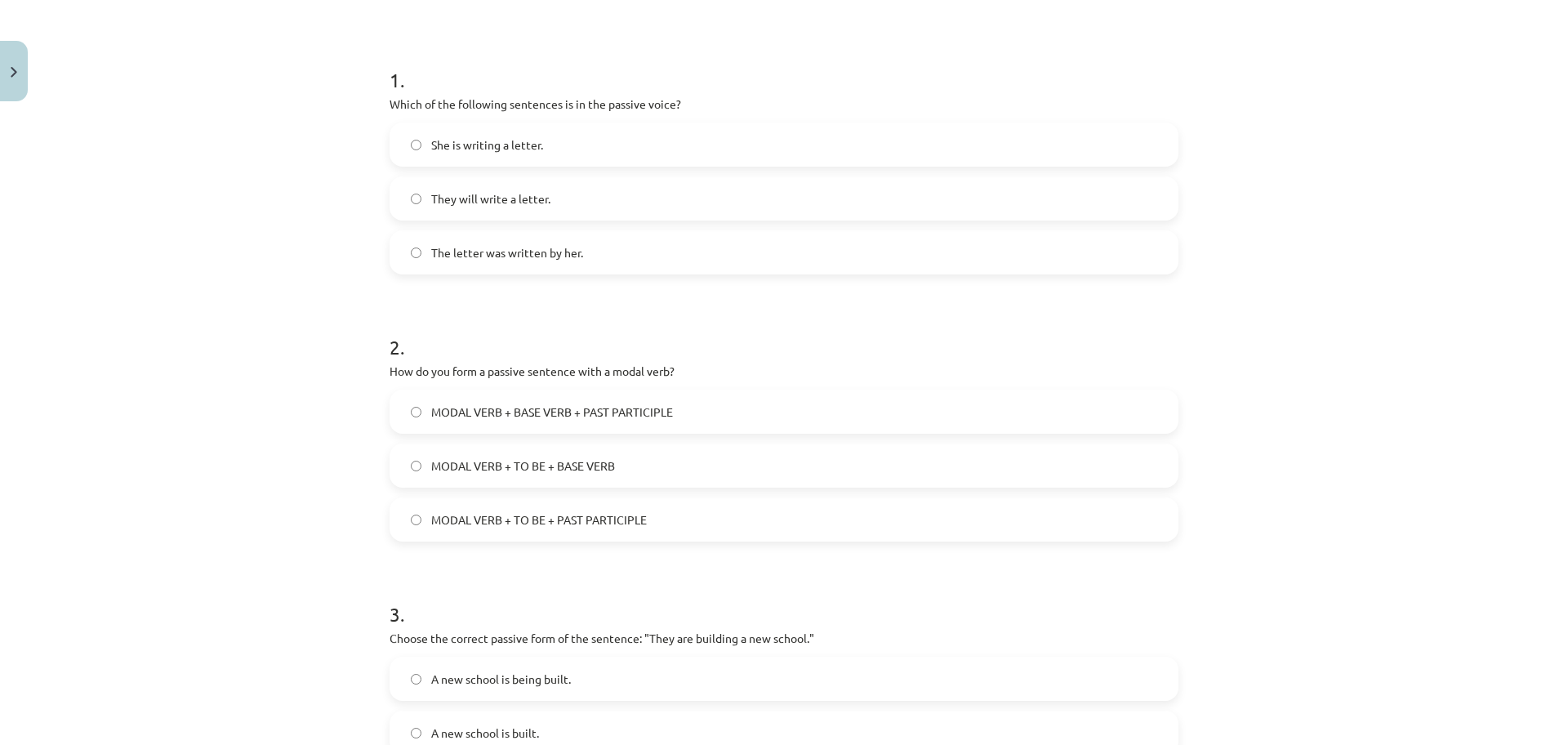
scroll to position [286, 0]
click at [621, 516] on span "MODAL VERB + TO BE + PAST PARTICIPLE" at bounding box center [538, 519] width 215 height 17
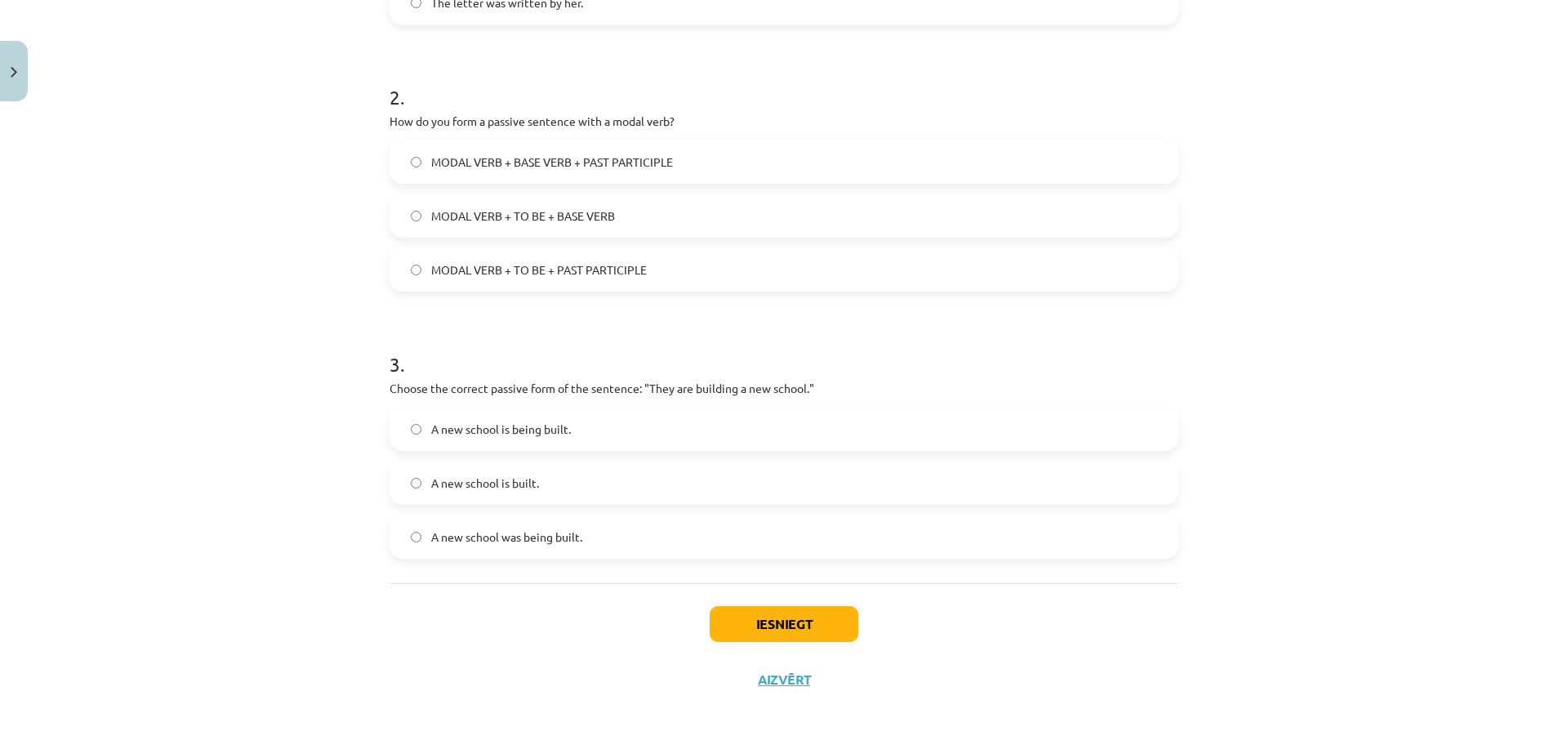
scroll to position [539, 0]
click at [572, 423] on label "A new school is being built." at bounding box center [784, 426] width 785 height 41
click at [798, 617] on button "Iesniegt" at bounding box center [784, 621] width 148 height 36
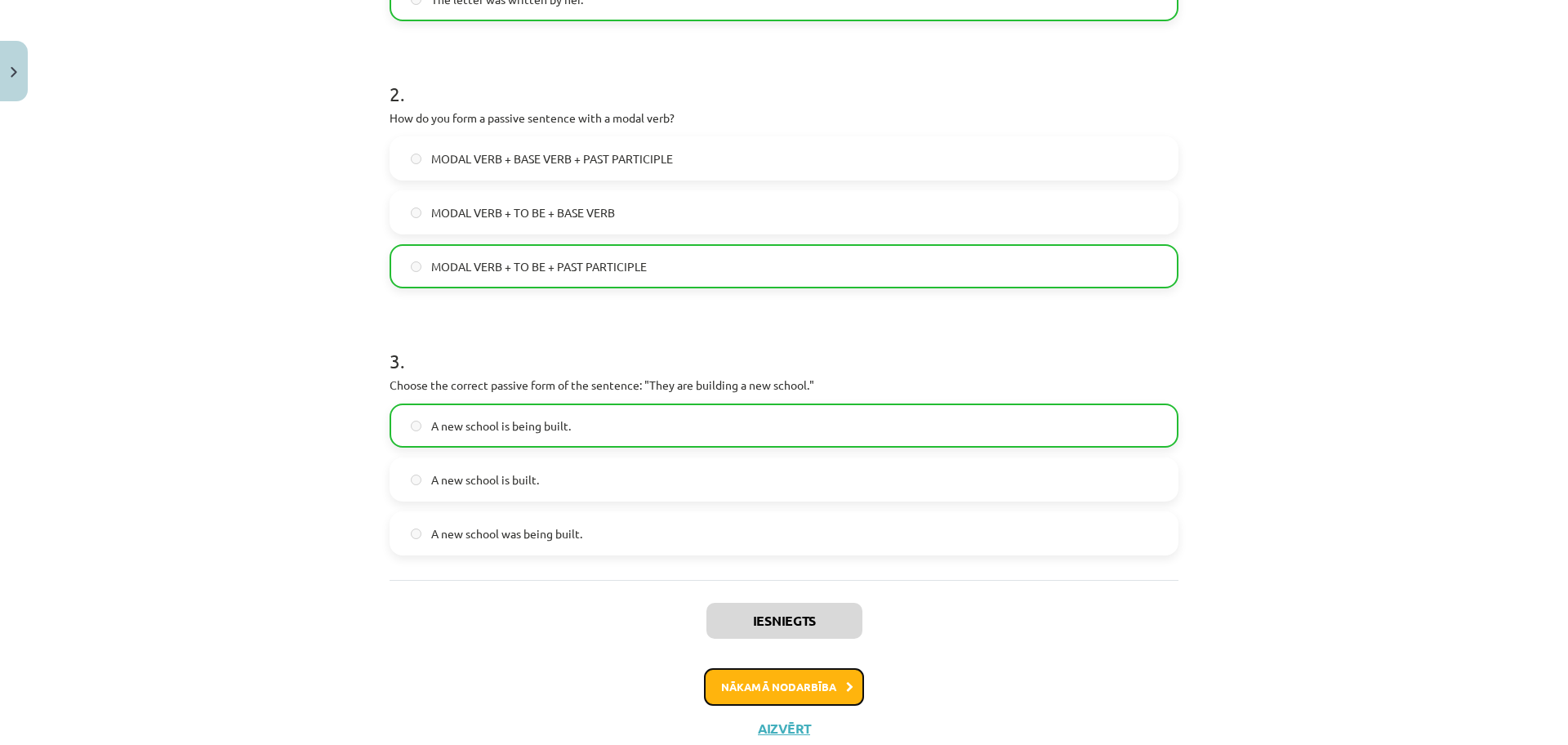
click at [805, 678] on button "Nākamā nodarbība" at bounding box center [784, 687] width 160 height 37
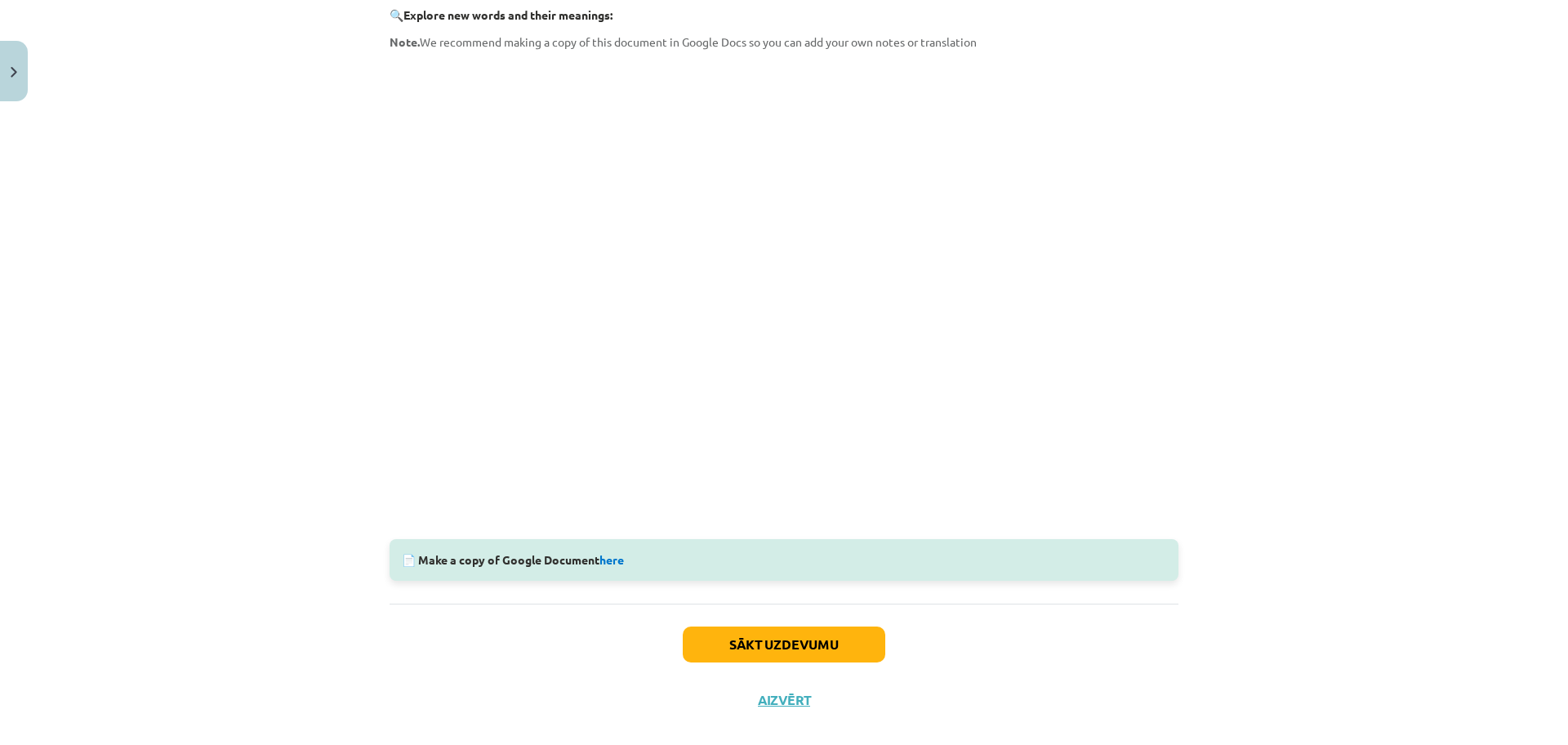
scroll to position [311, 0]
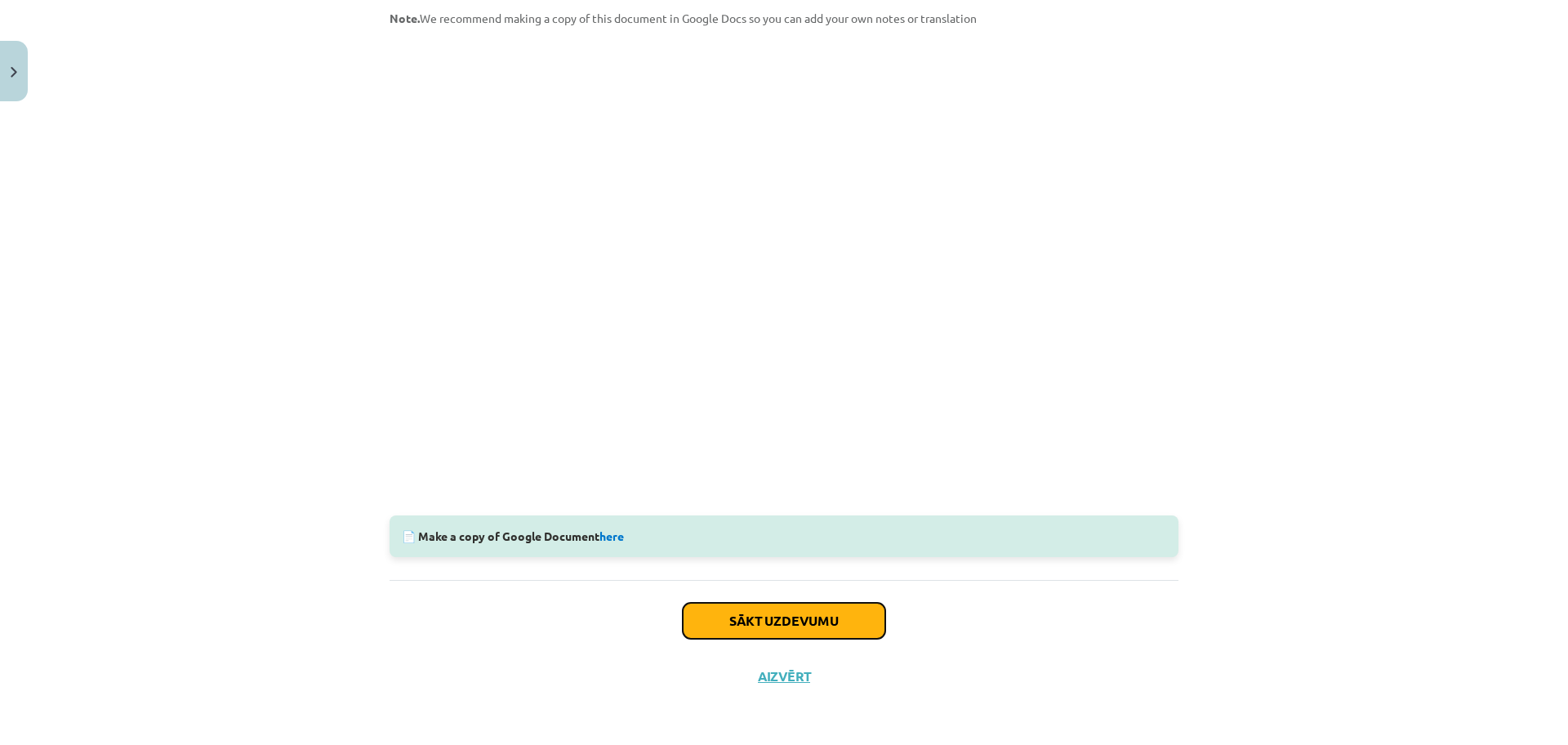
click at [802, 613] on button "Sākt uzdevumu" at bounding box center [784, 621] width 203 height 36
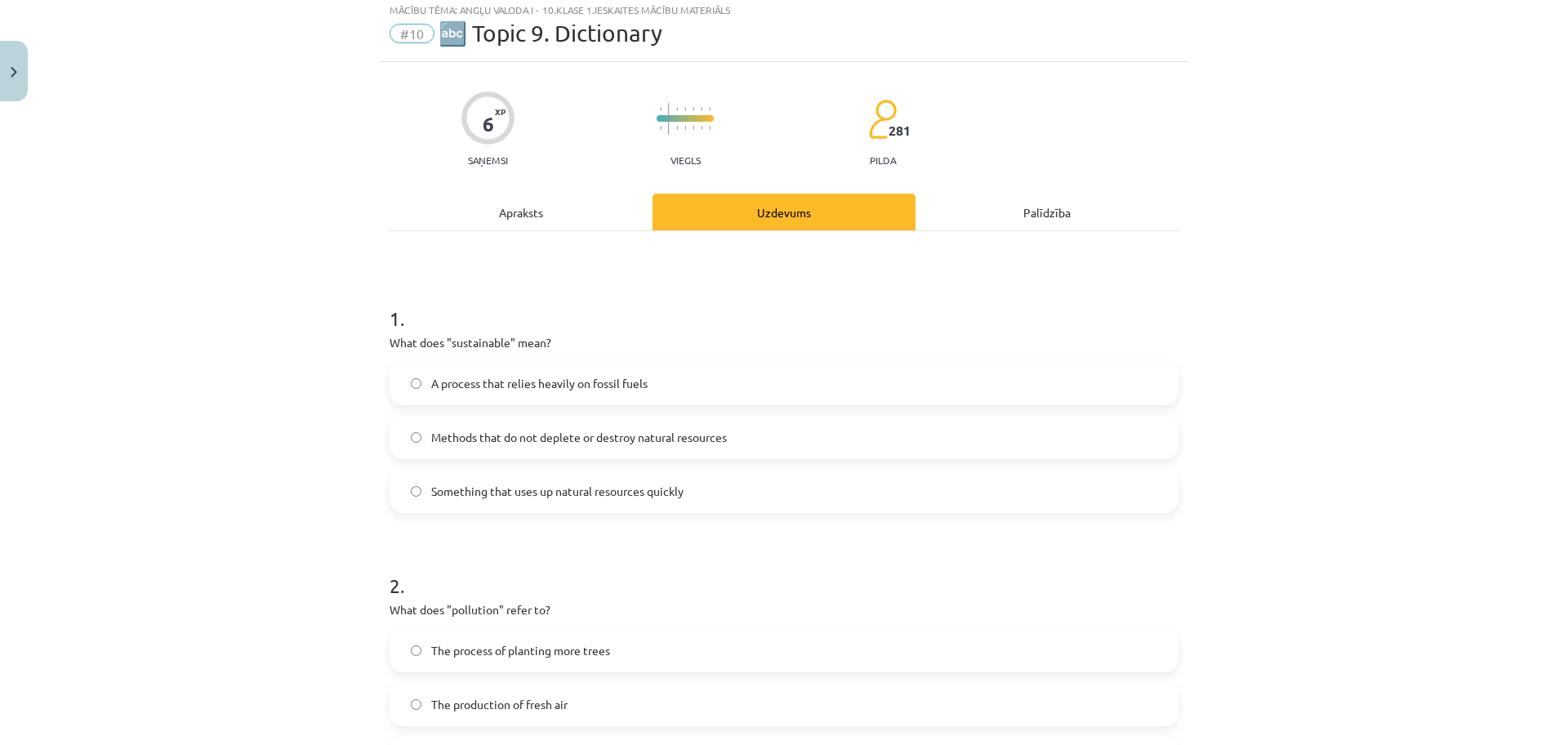
scroll to position [41, 0]
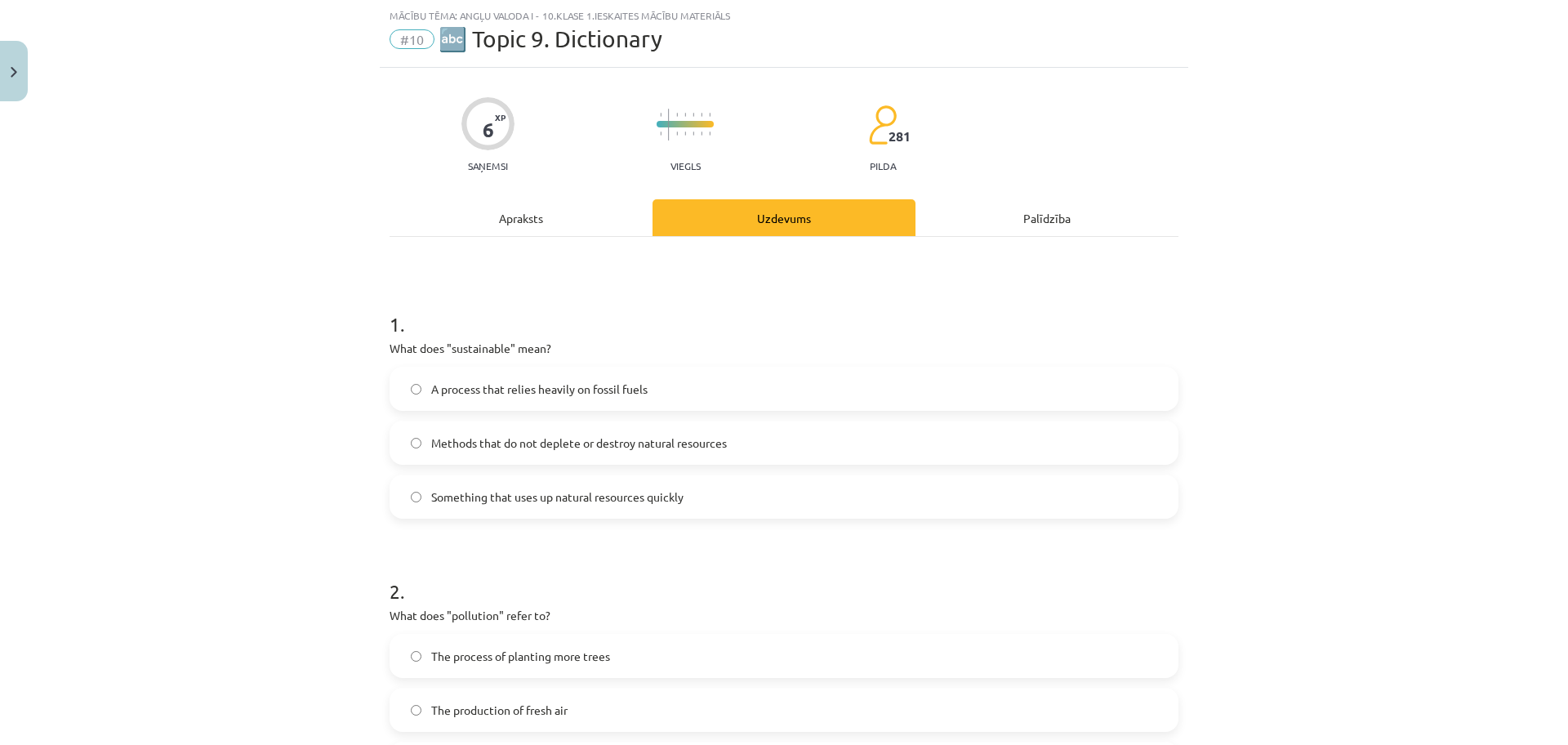
click at [717, 431] on label "Methods that do not deplete or destroy natural resources" at bounding box center [784, 443] width 785 height 41
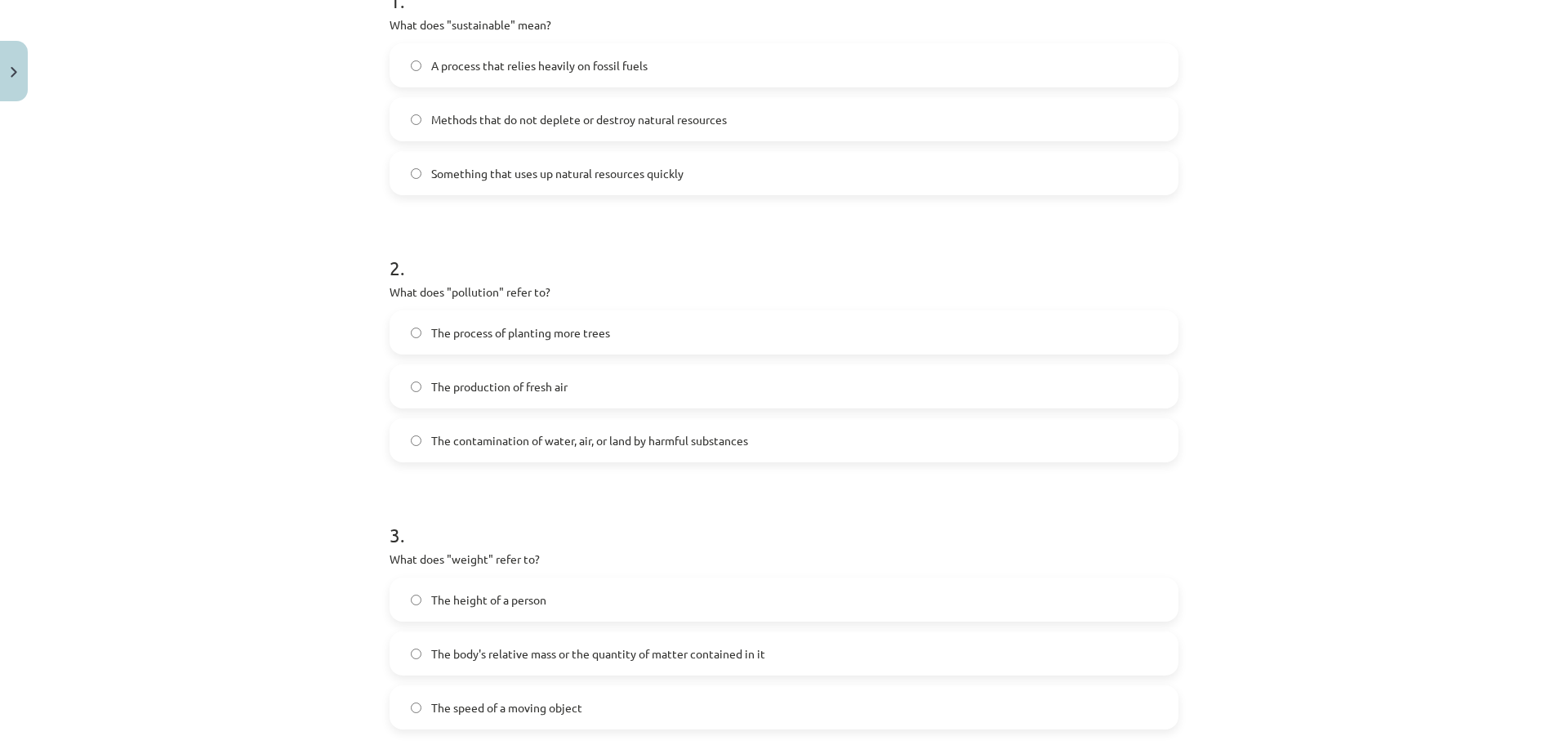
scroll to position [408, 0]
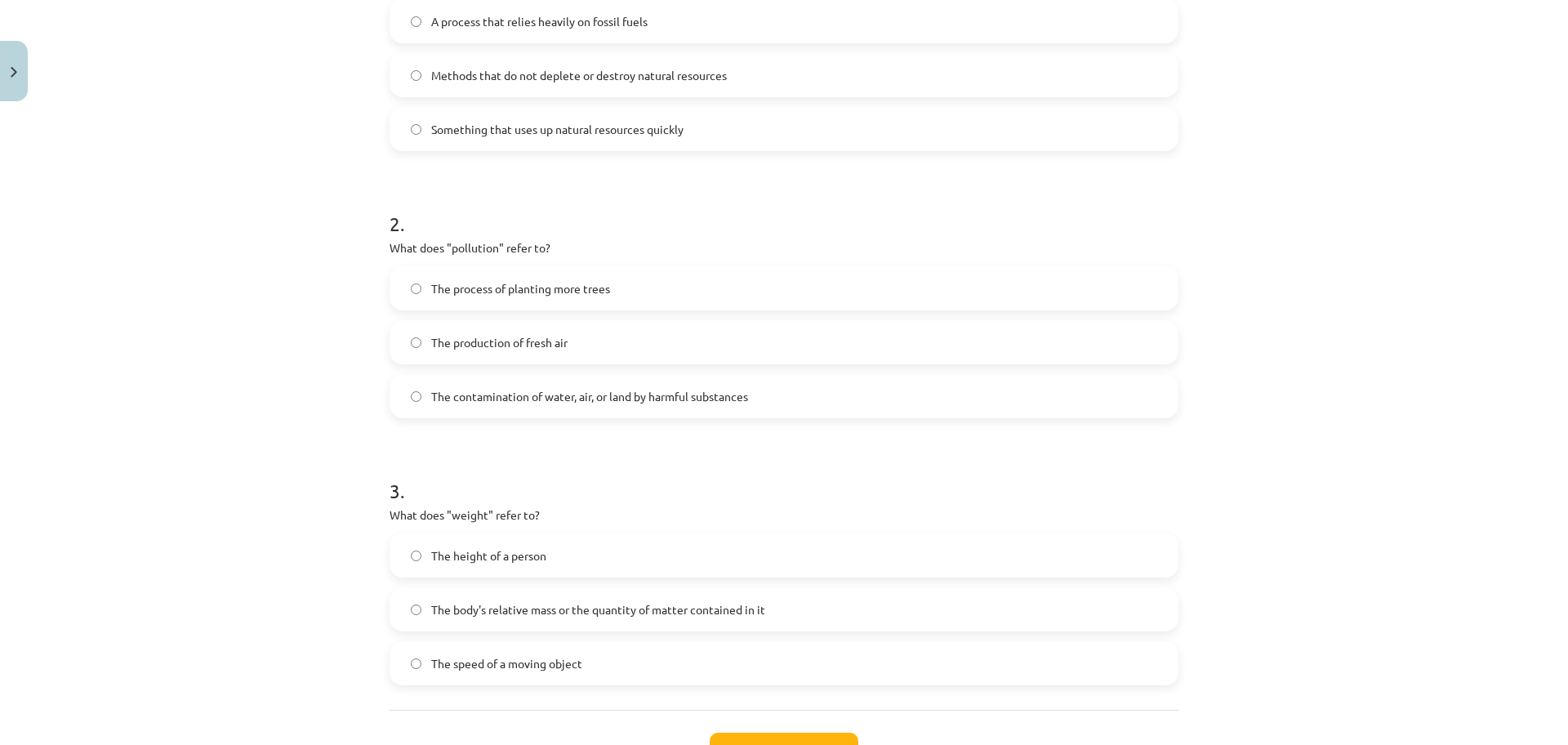
click at [931, 391] on label "The contamination of water, air, or land by harmful substances" at bounding box center [784, 396] width 785 height 41
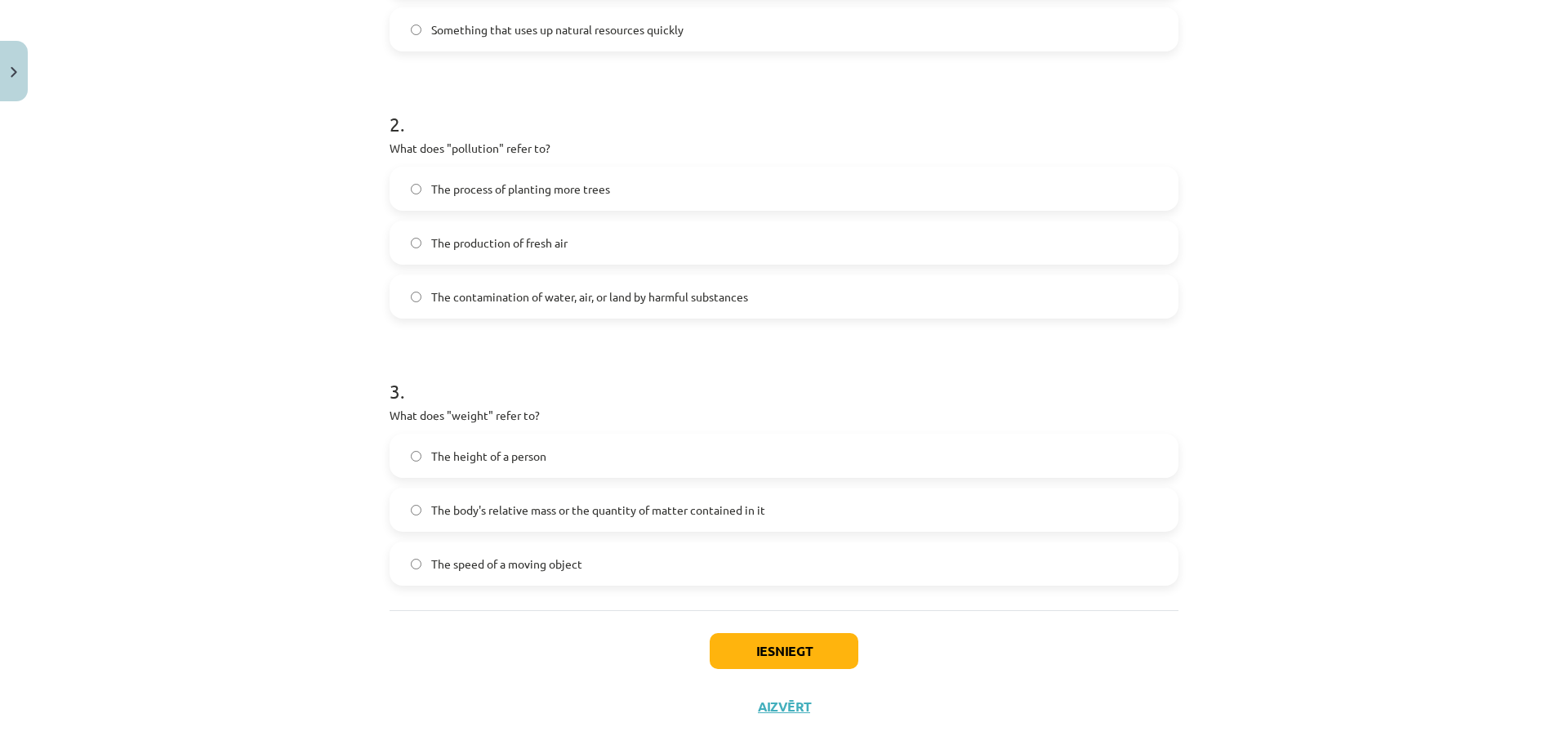
scroll to position [531, 0]
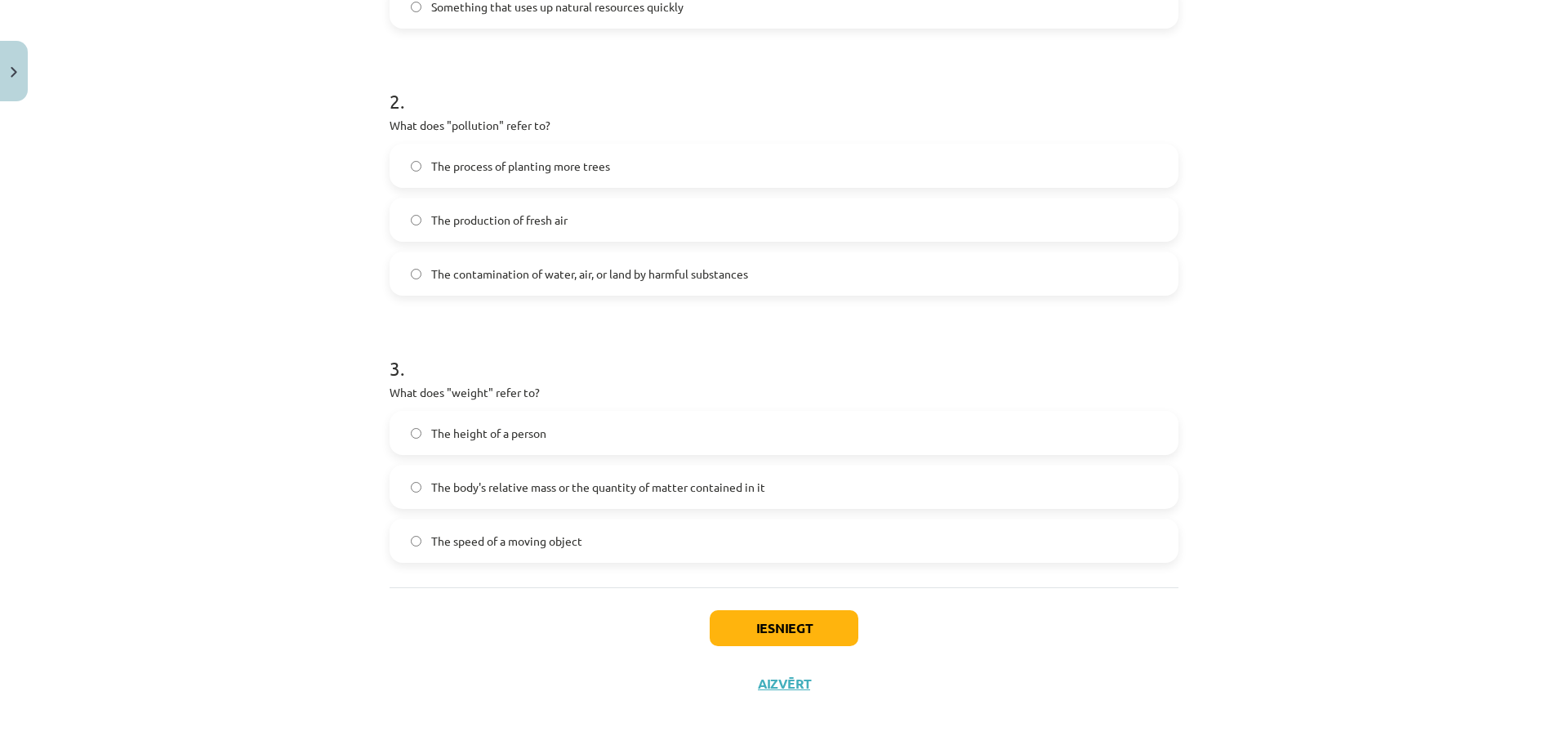
click at [581, 434] on label "The height of a person" at bounding box center [784, 433] width 785 height 41
click at [773, 626] on button "Iesniegt" at bounding box center [784, 628] width 148 height 36
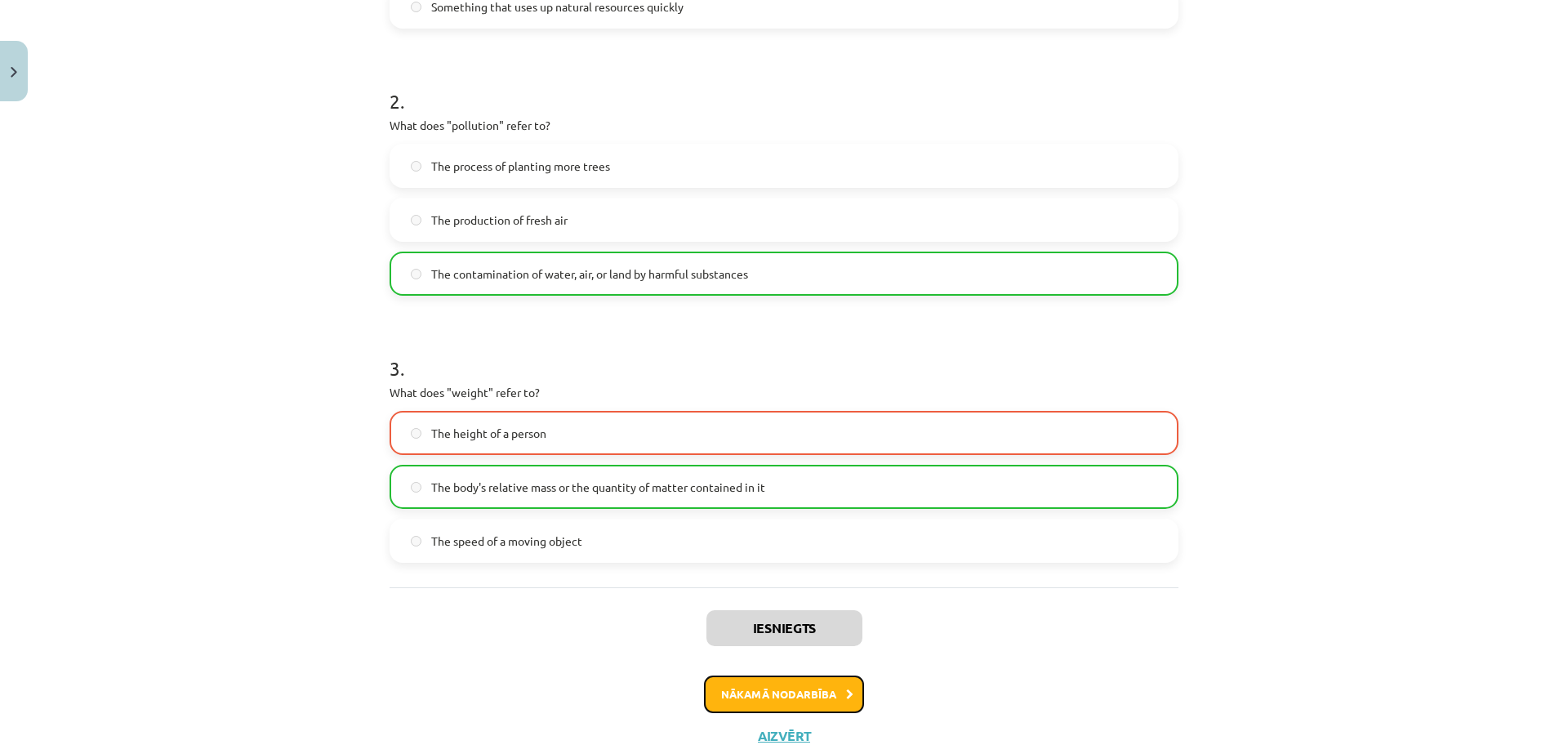
click at [737, 697] on button "Nākamā nodarbība" at bounding box center [784, 694] width 160 height 37
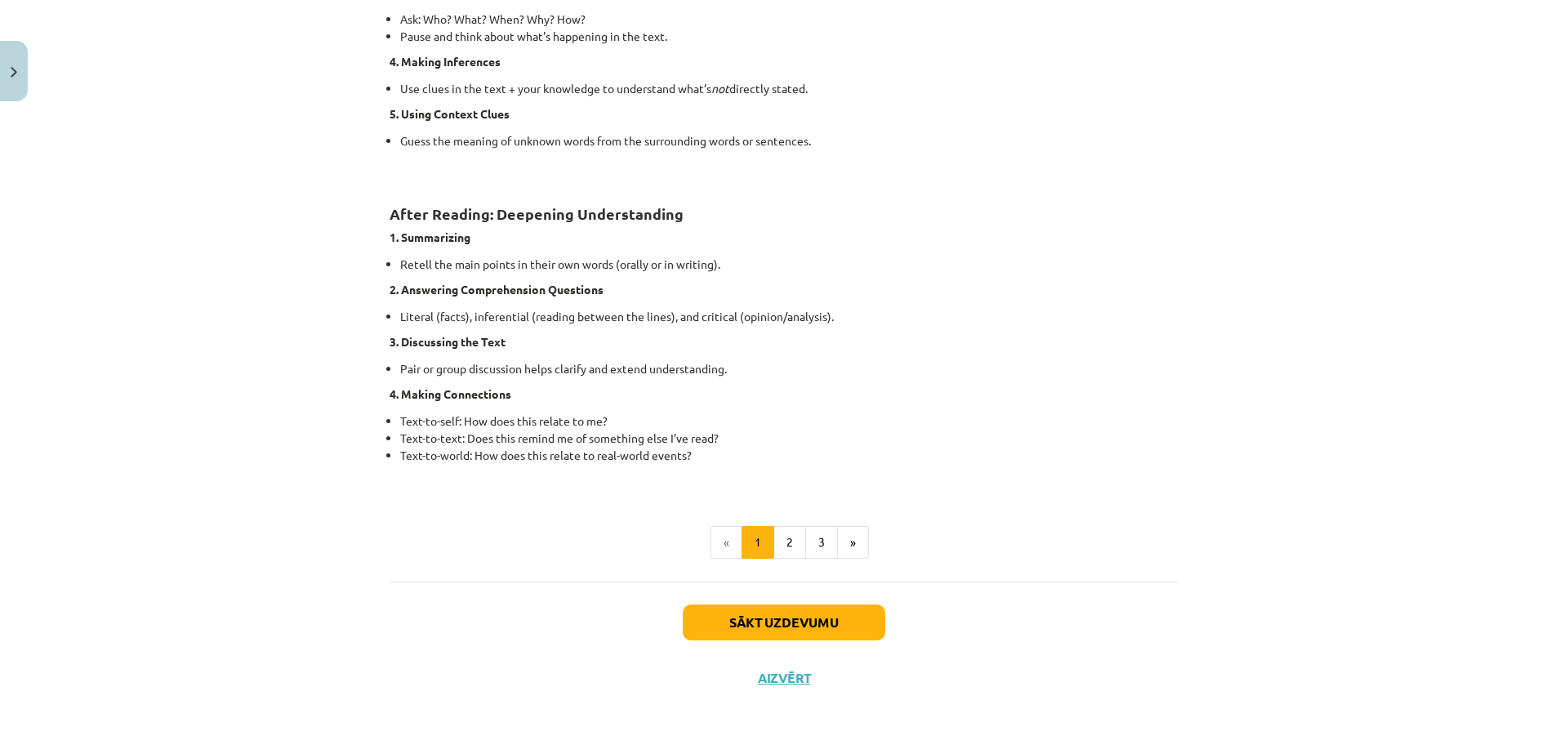
scroll to position [1143, 0]
click at [777, 535] on button "2" at bounding box center [790, 541] width 33 height 33
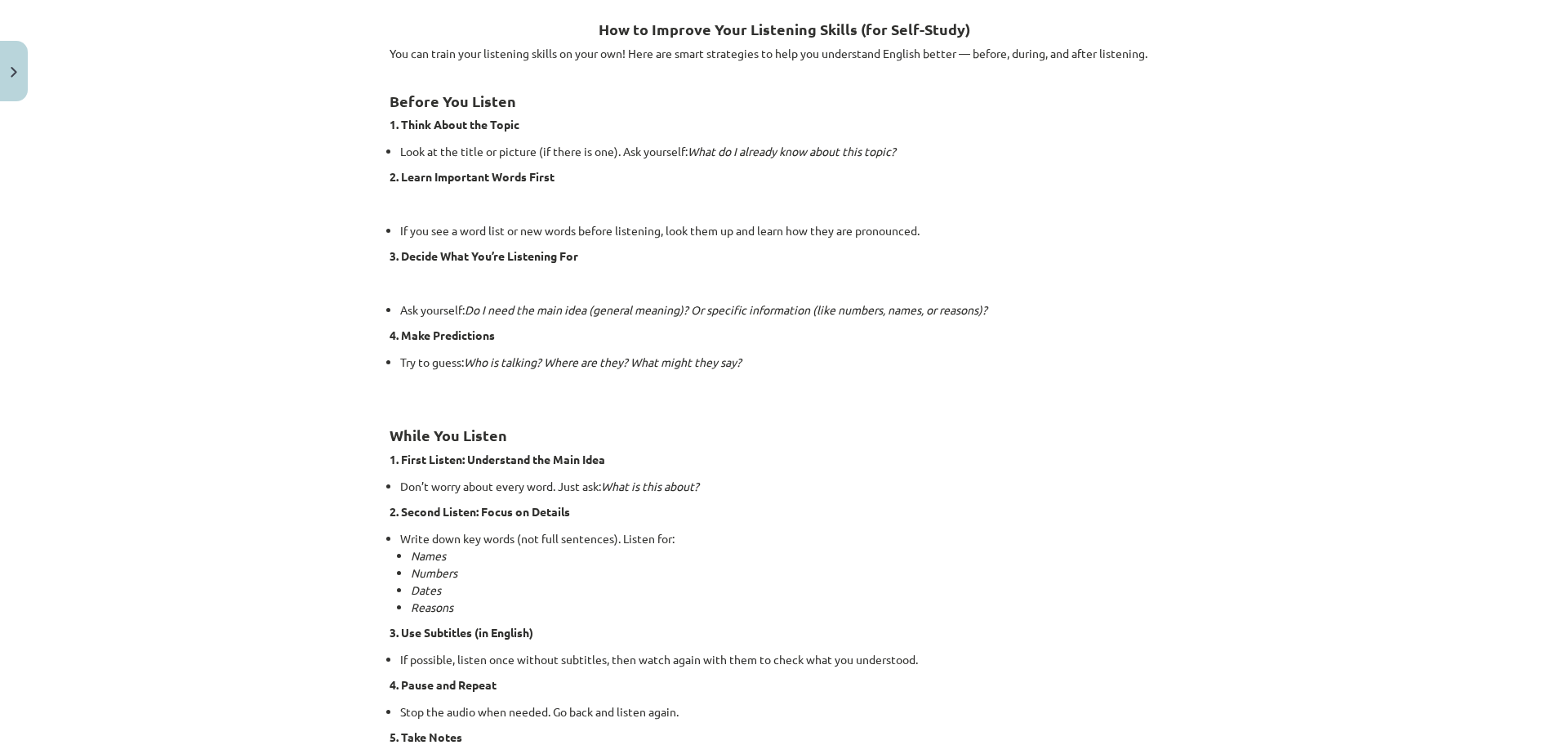
scroll to position [944, 0]
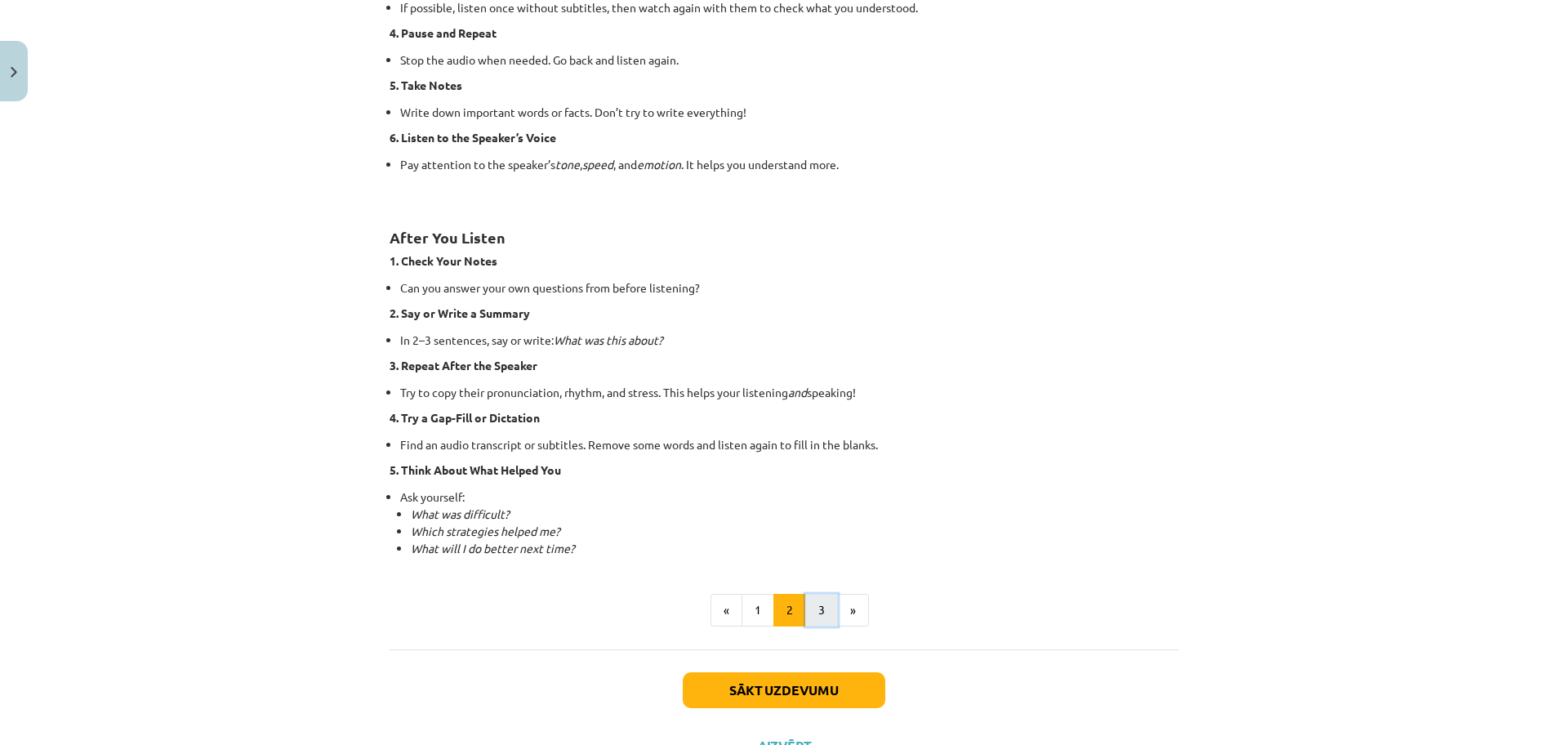
click at [824, 596] on button "3" at bounding box center [821, 610] width 33 height 33
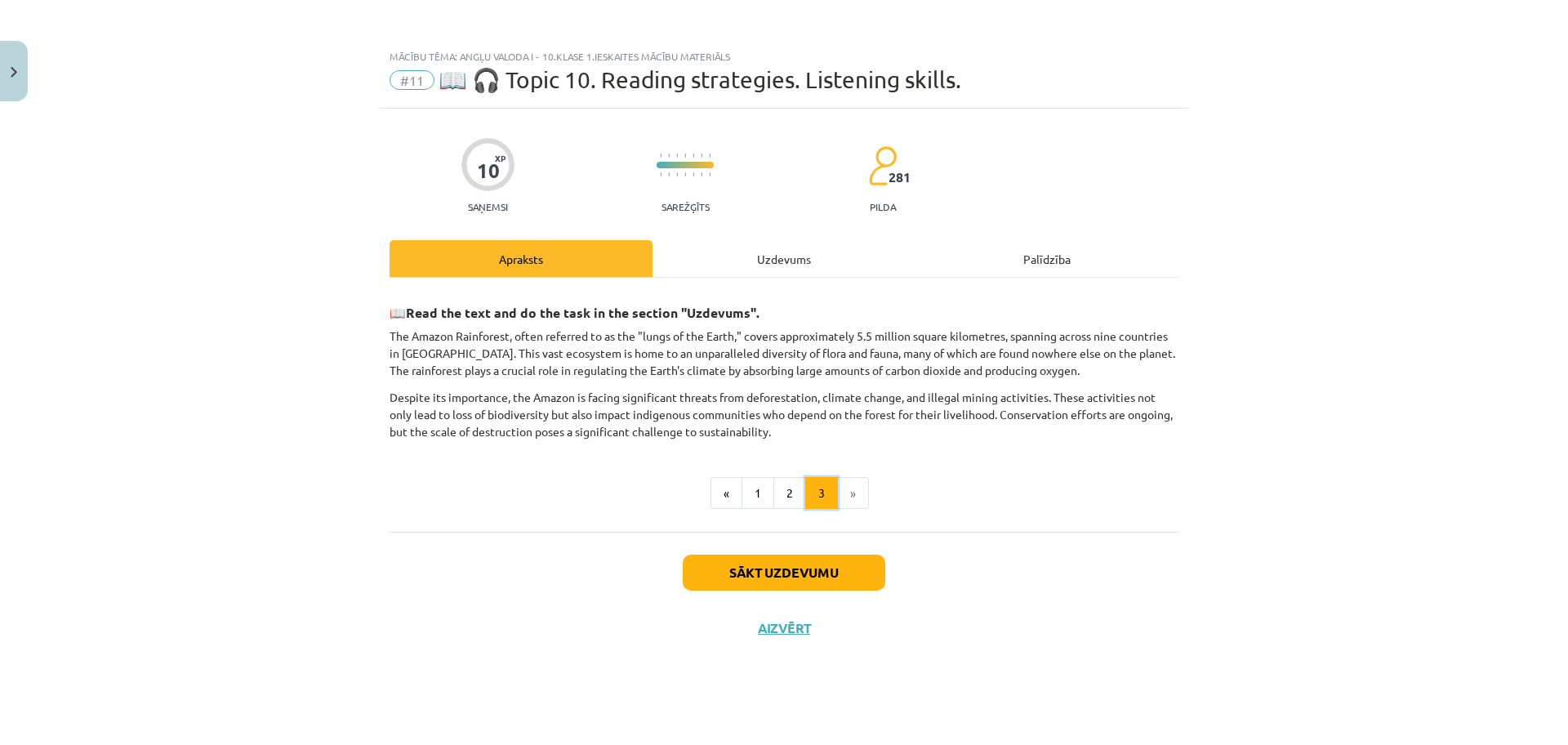
scroll to position [0, 0]
click at [817, 573] on button "Sākt uzdevumu" at bounding box center [784, 573] width 203 height 36
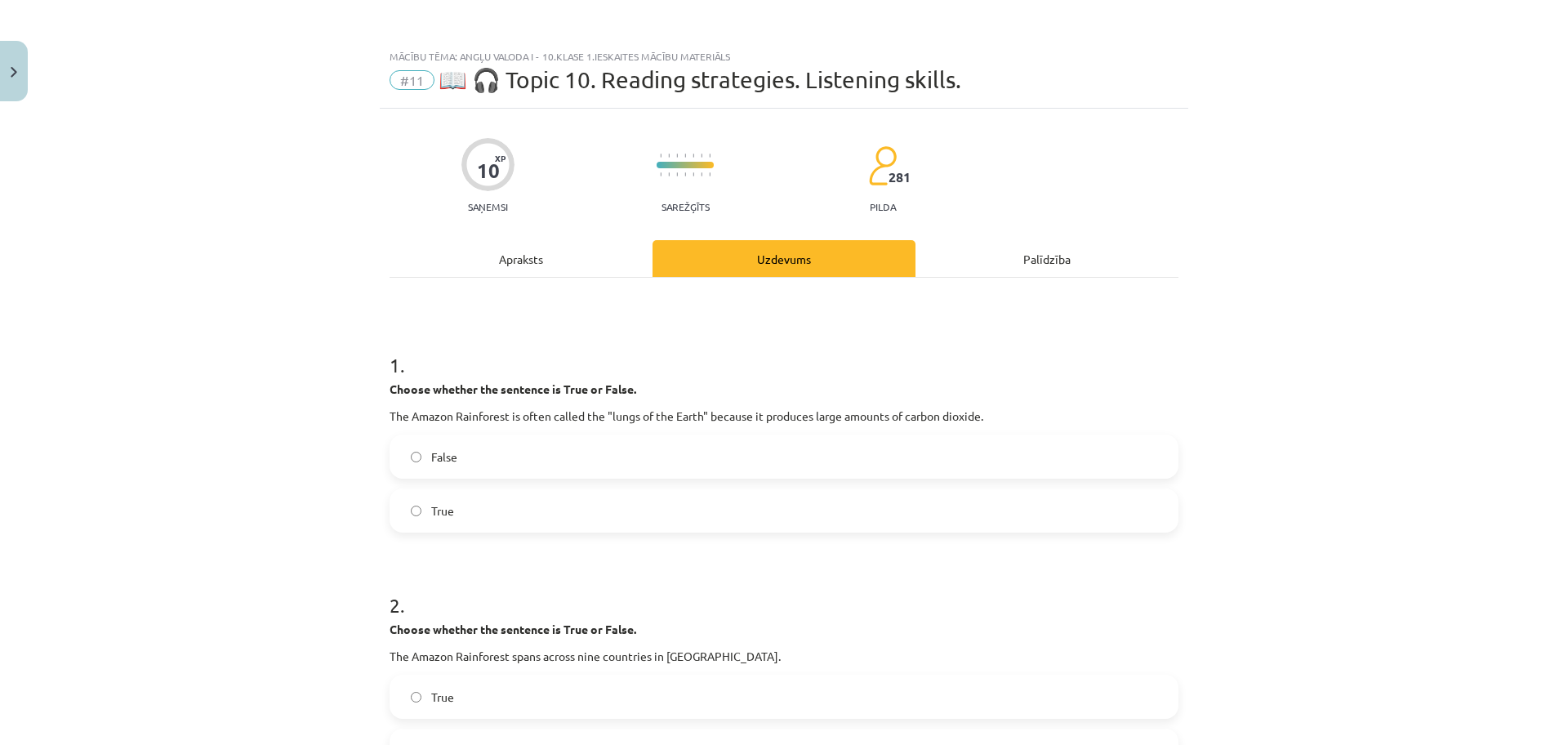
click at [706, 506] on label "True" at bounding box center [784, 511] width 785 height 41
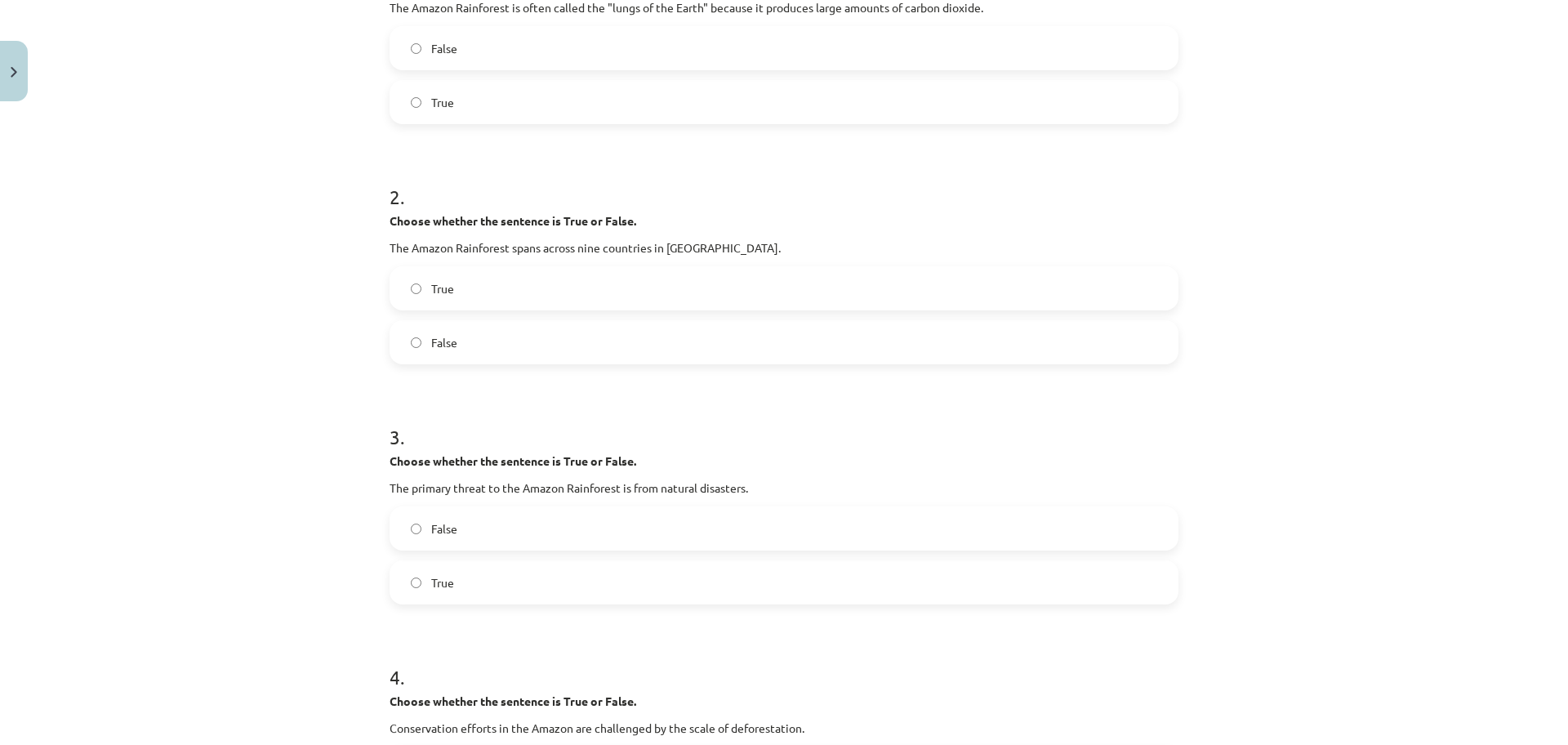
scroll to position [450, 0]
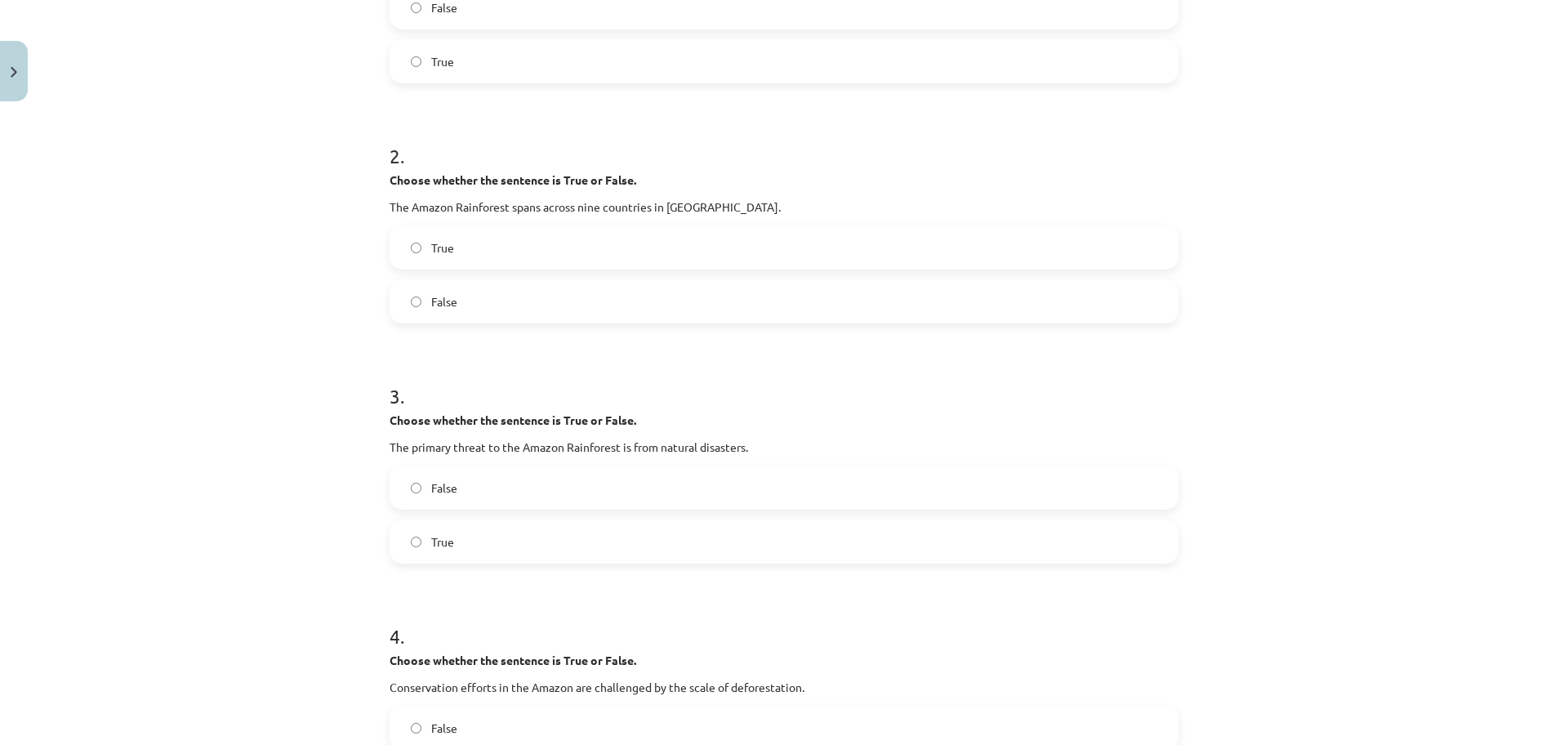
click at [698, 287] on label "False" at bounding box center [784, 301] width 785 height 41
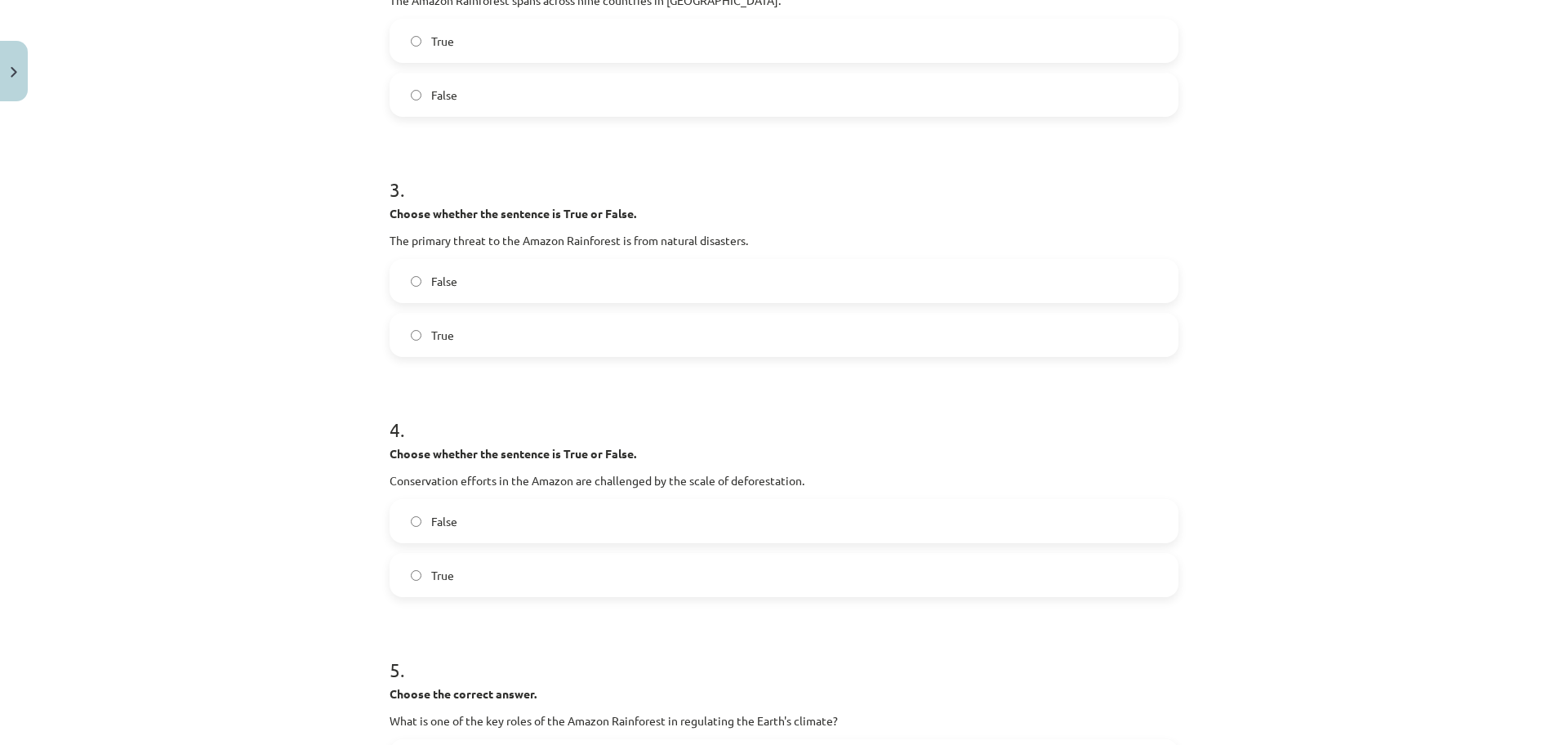
scroll to position [694, 0]
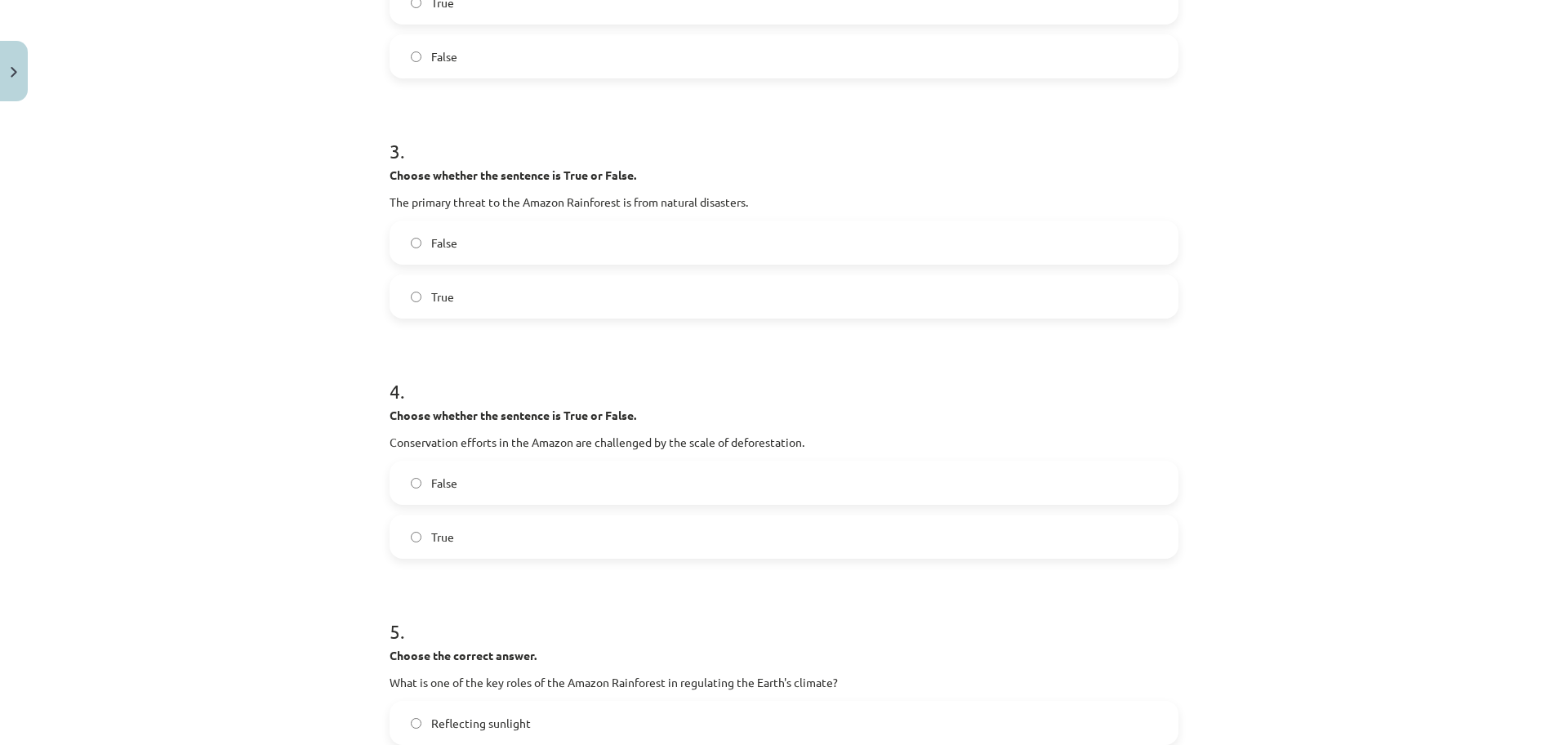
click at [736, 287] on label "True" at bounding box center [784, 296] width 785 height 41
click at [639, 528] on label "True" at bounding box center [784, 537] width 785 height 41
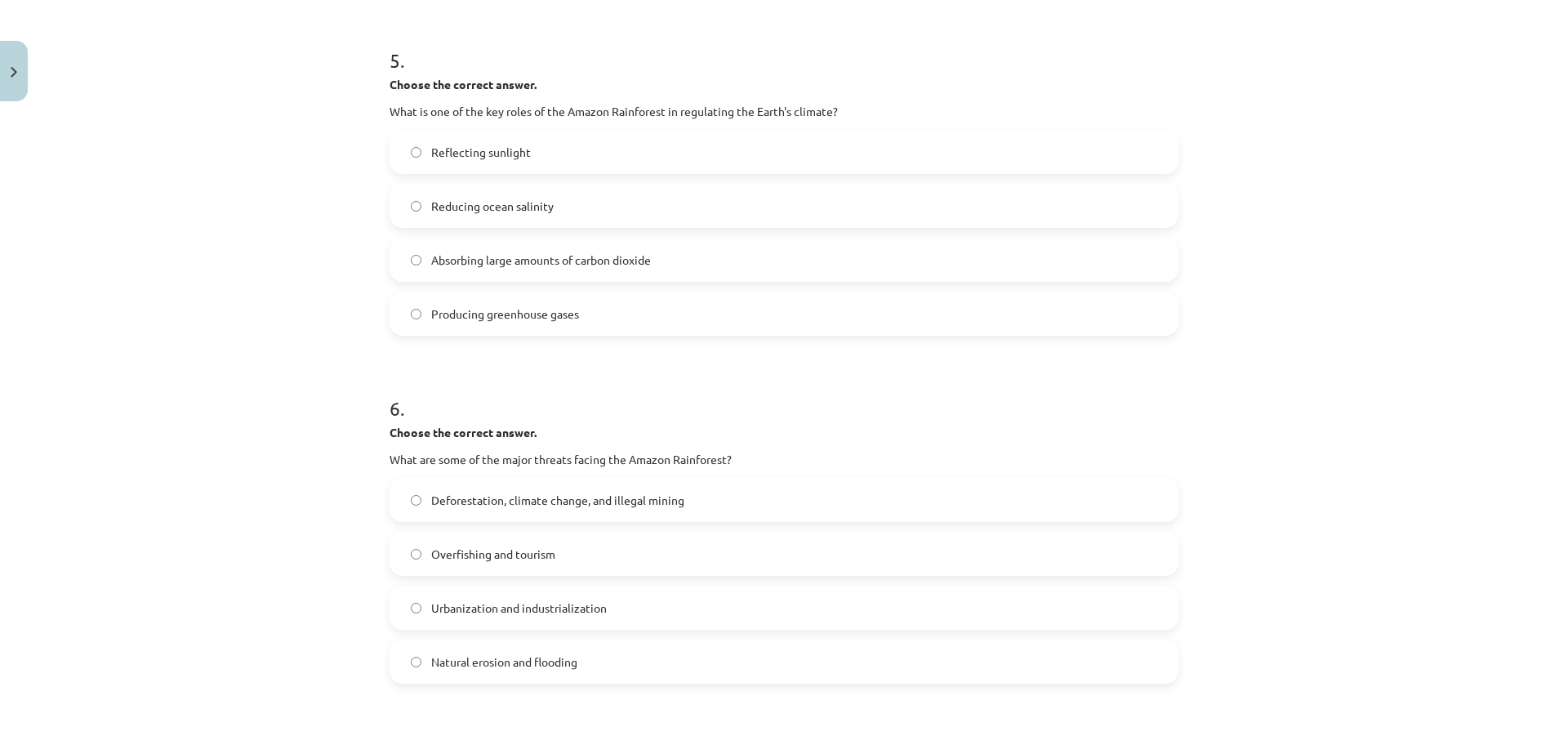
scroll to position [1266, 0]
click at [555, 209] on label "Reducing ocean salinity" at bounding box center [784, 205] width 785 height 41
click at [598, 503] on span "Deforestation, climate change, and illegal mining" at bounding box center [557, 500] width 253 height 17
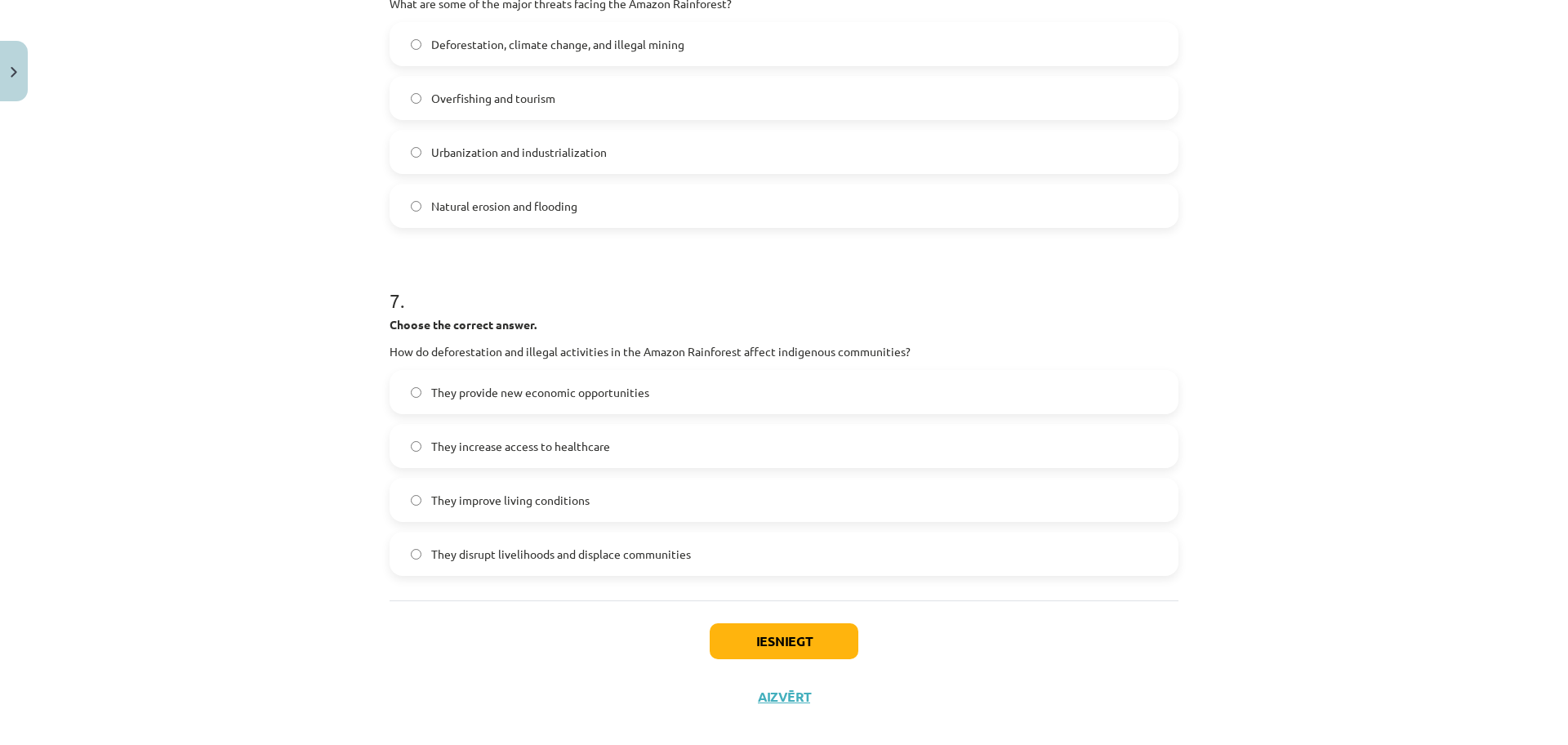
scroll to position [1742, 0]
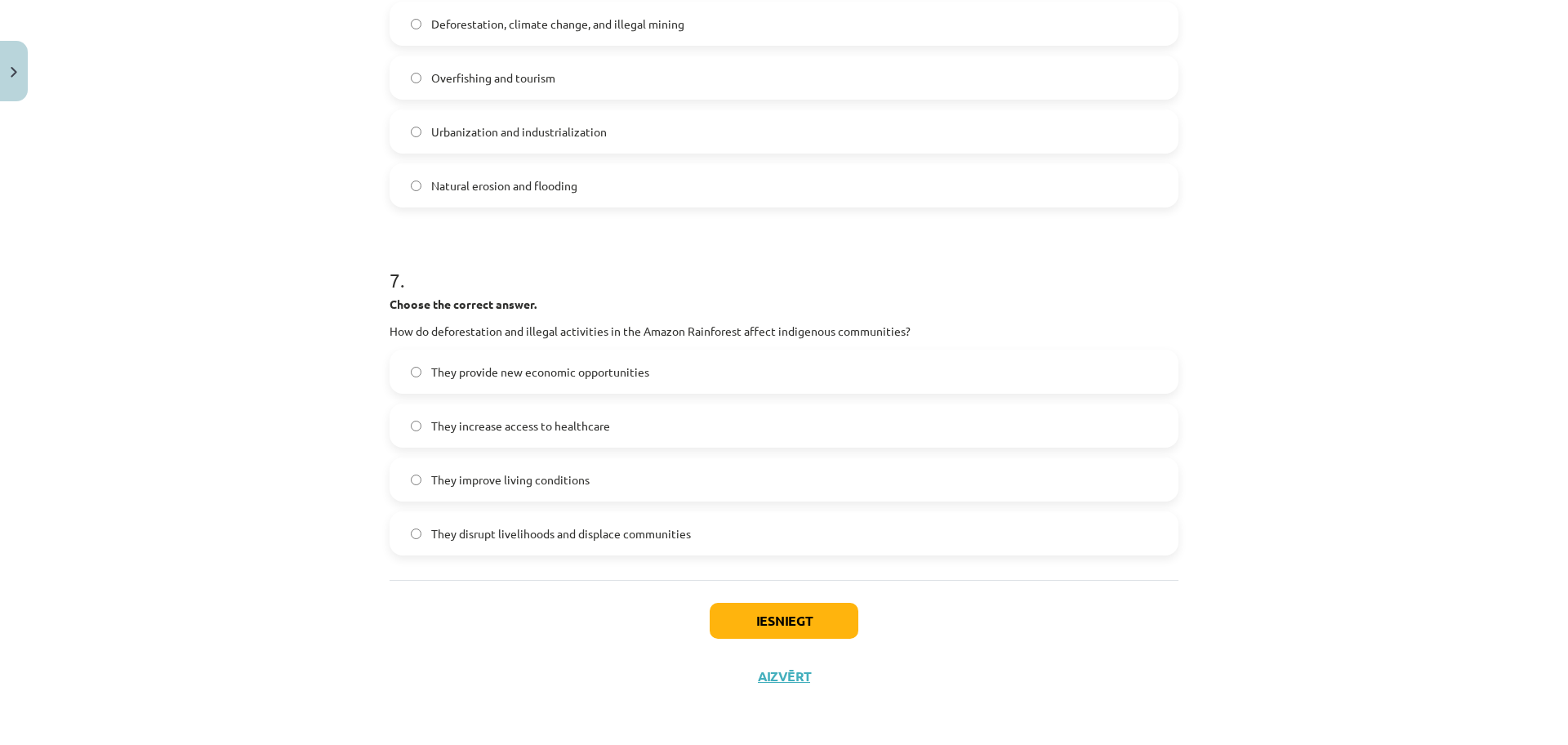
click at [625, 525] on span "They disrupt livelihoods and displace communities" at bounding box center [561, 534] width 259 height 17
click at [774, 613] on button "Iesniegt" at bounding box center [784, 621] width 148 height 36
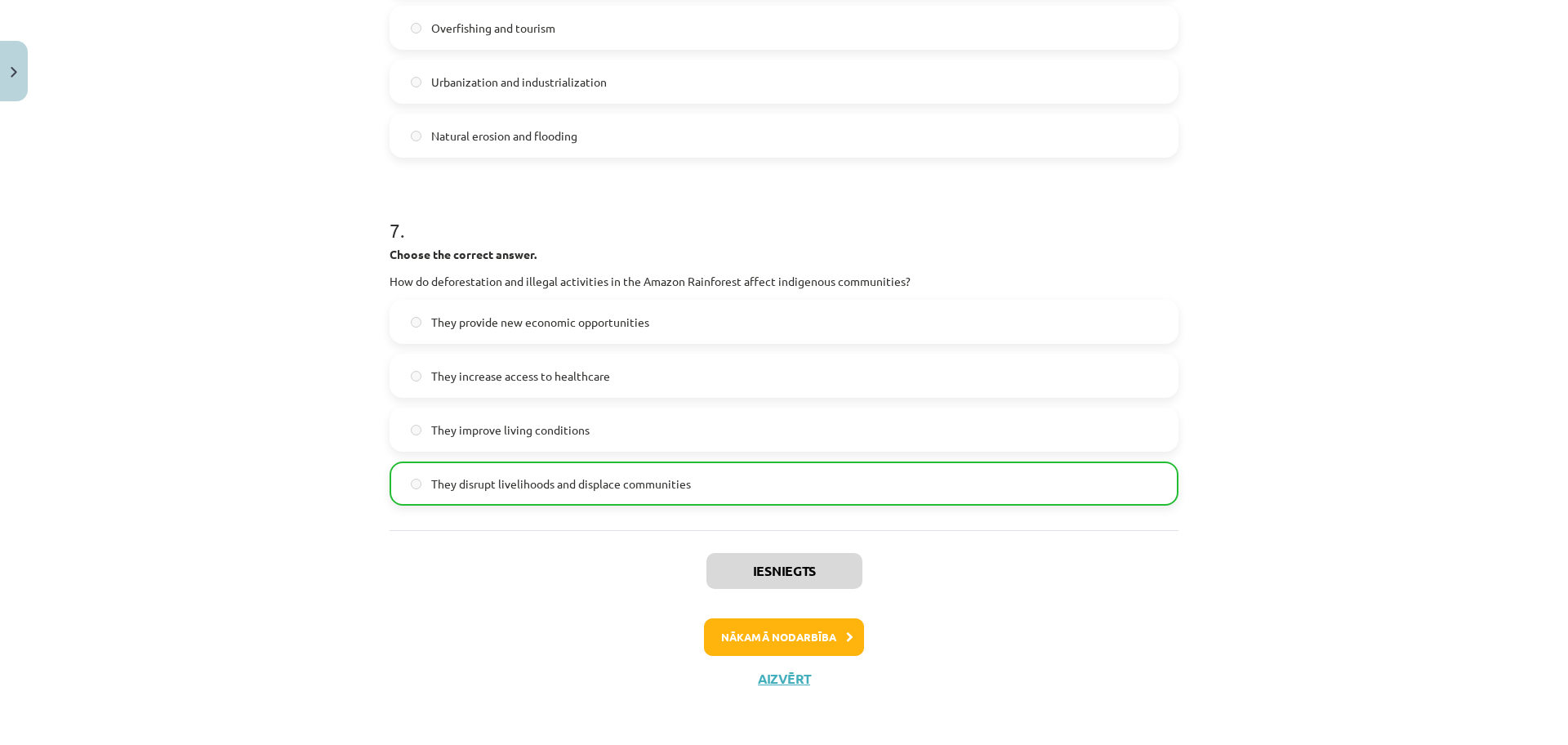
scroll to position [1794, 0]
click at [824, 628] on button "Nākamā nodarbība" at bounding box center [784, 635] width 160 height 37
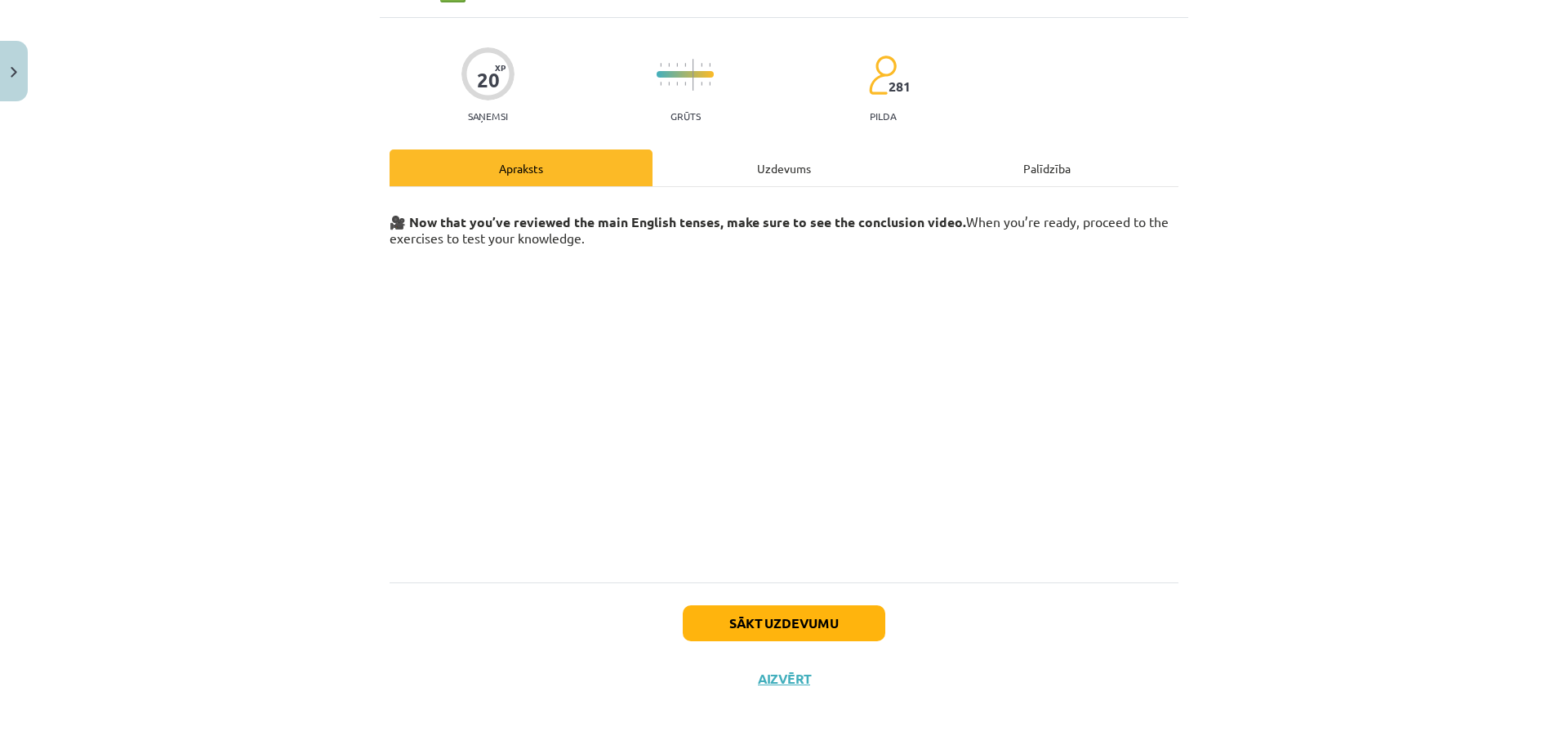
scroll to position [93, 0]
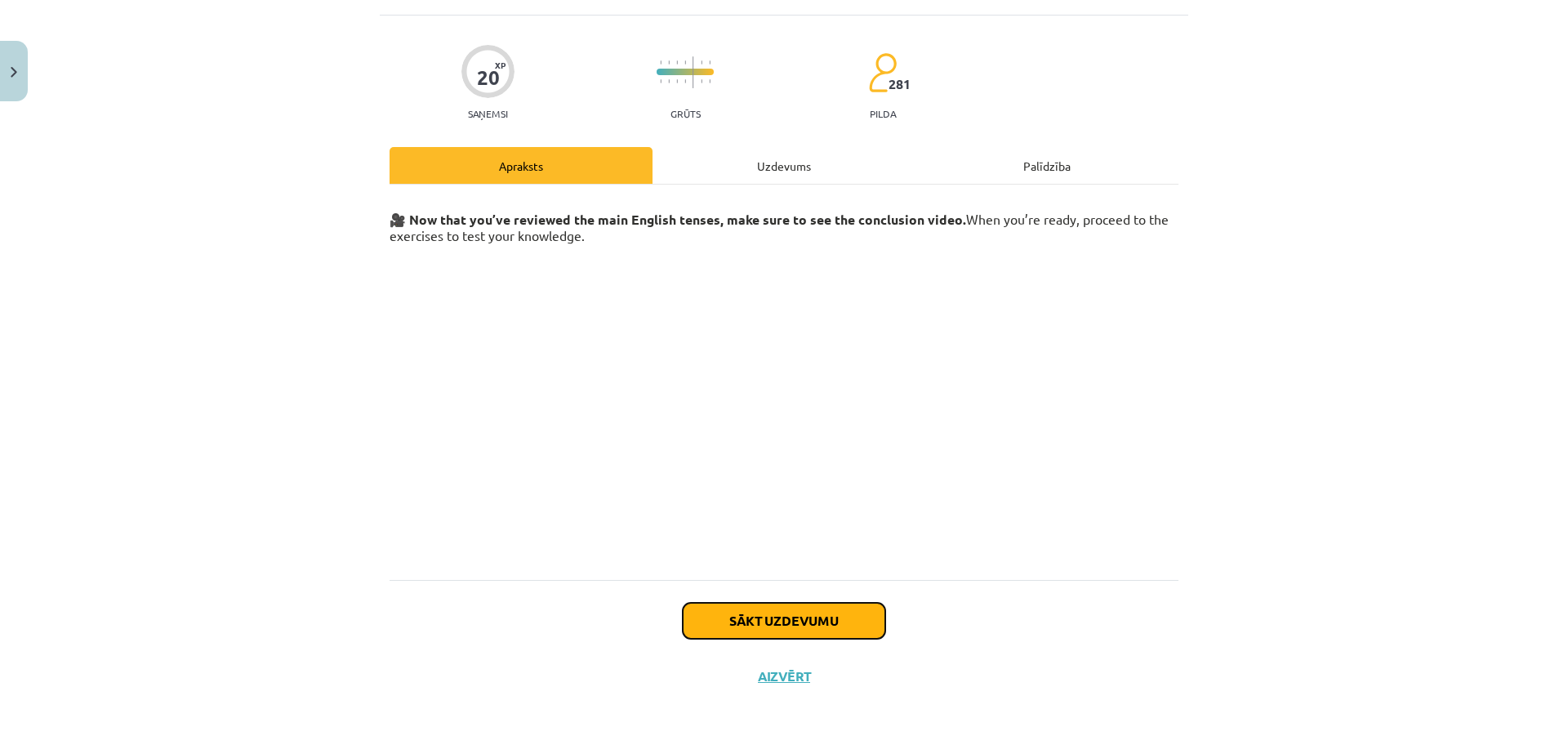
click at [815, 612] on button "Sākt uzdevumu" at bounding box center [784, 621] width 203 height 36
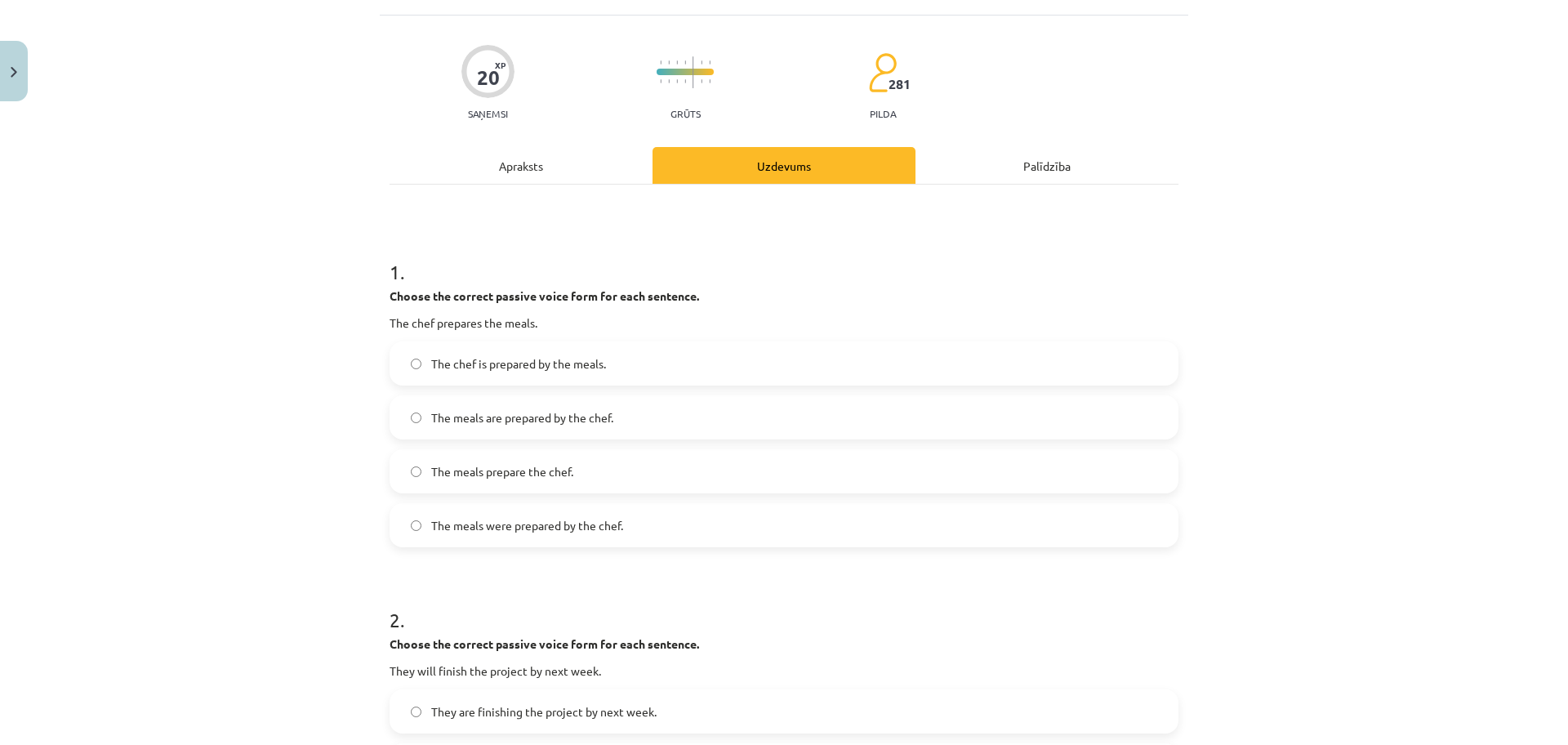
scroll to position [41, 0]
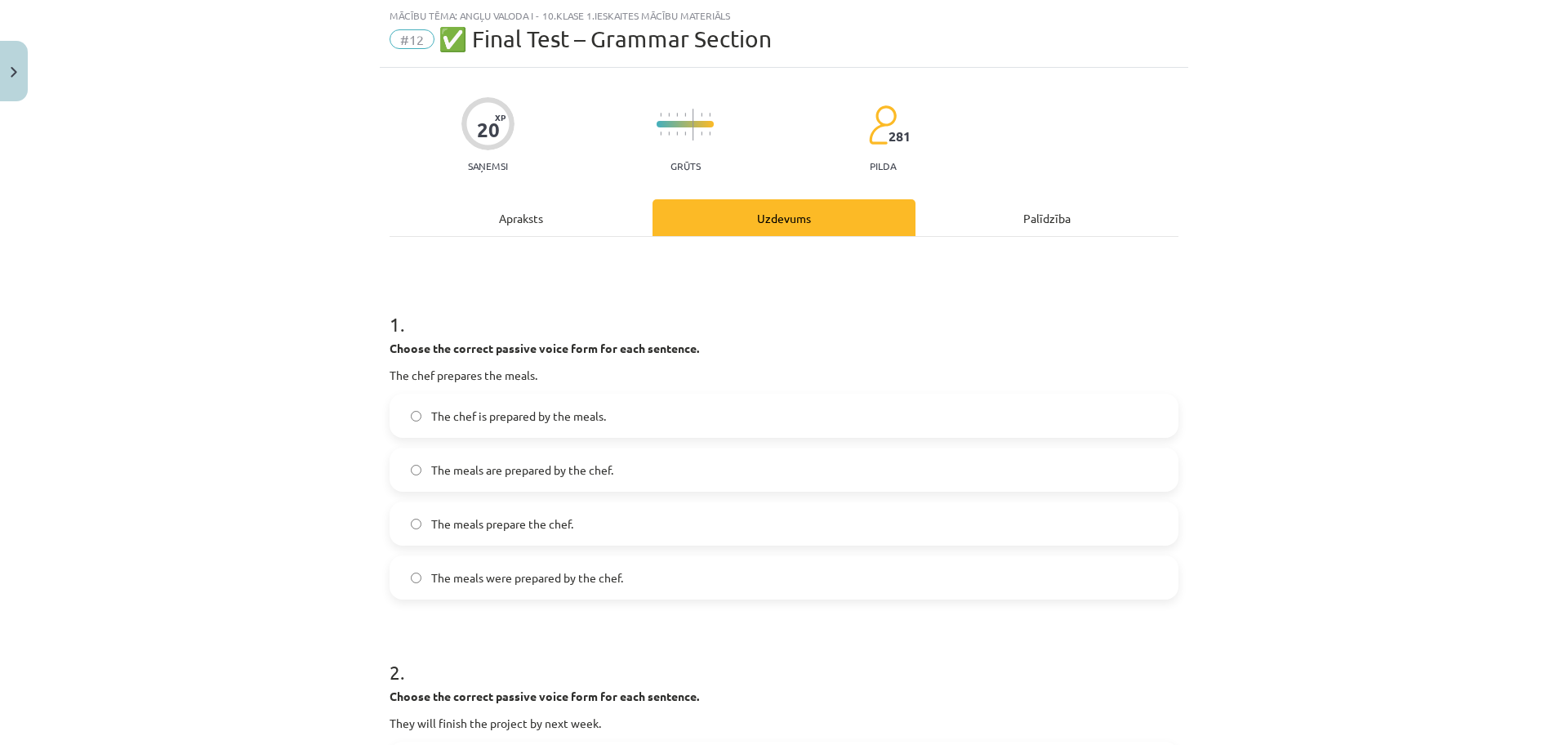
click at [639, 465] on label "The meals are prepared by the chef." at bounding box center [784, 470] width 785 height 41
click at [668, 589] on label "The meals were prepared by the chef." at bounding box center [784, 578] width 785 height 41
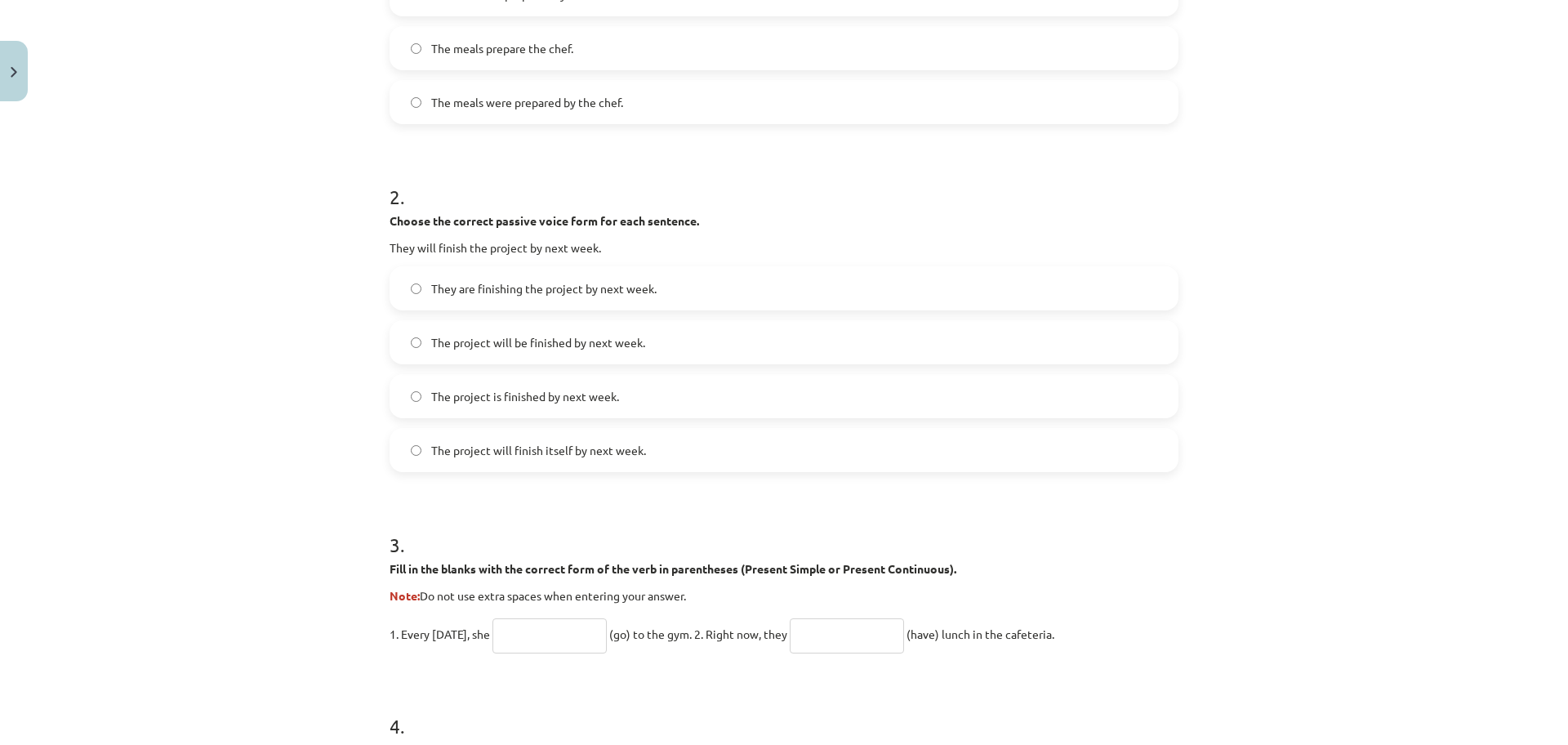
scroll to position [531, 0]
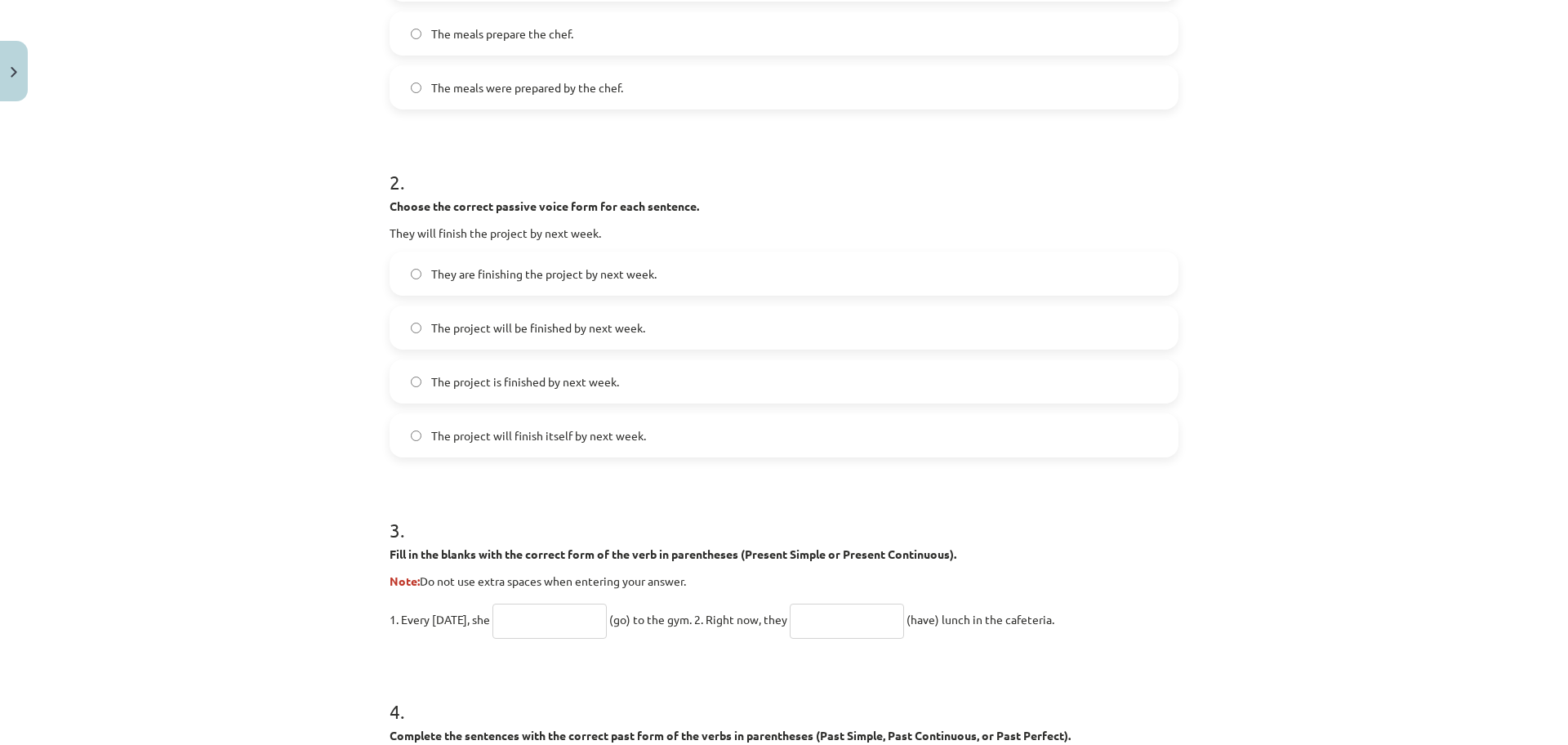
click at [708, 321] on label "The project will be finished by next week." at bounding box center [784, 328] width 785 height 41
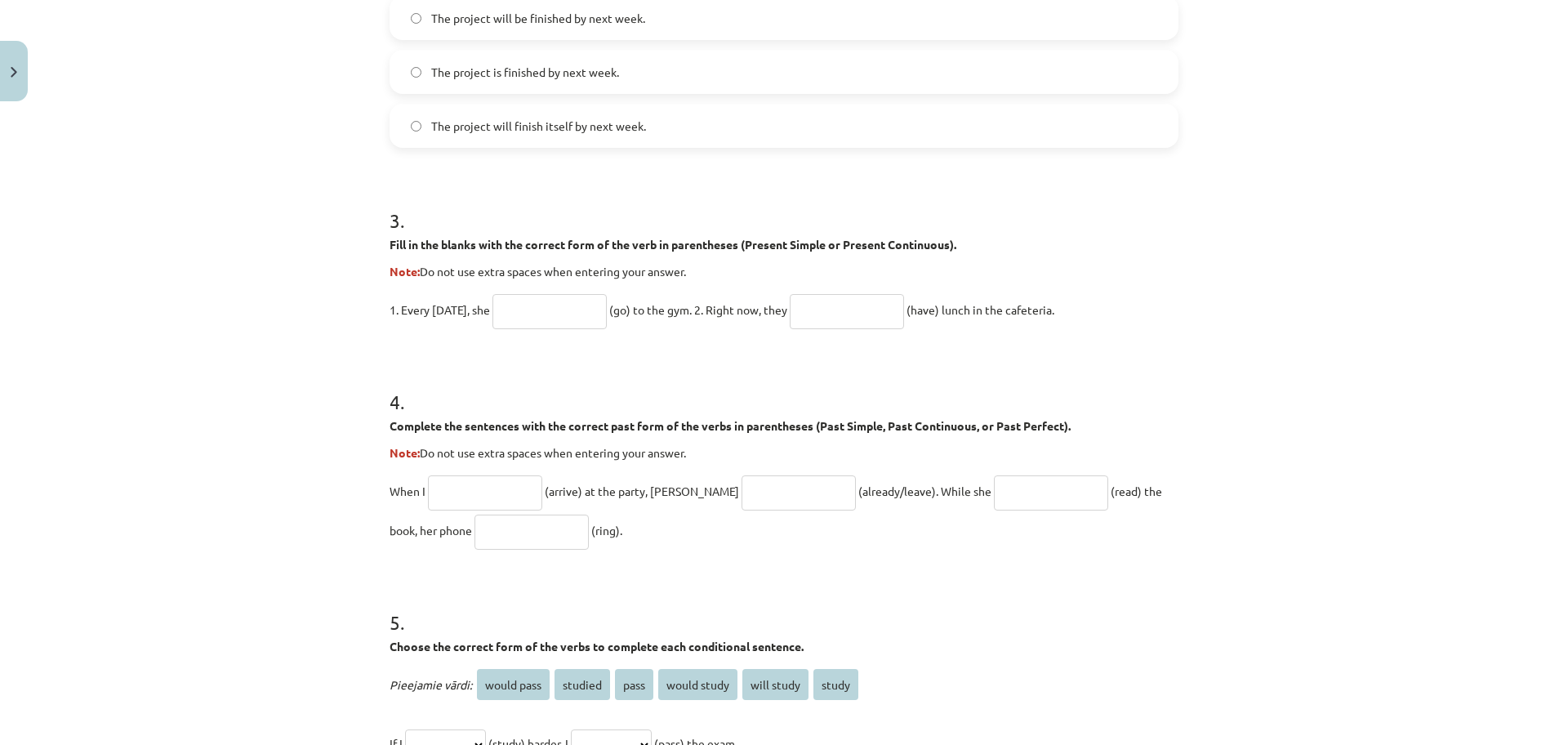
scroll to position [858, 0]
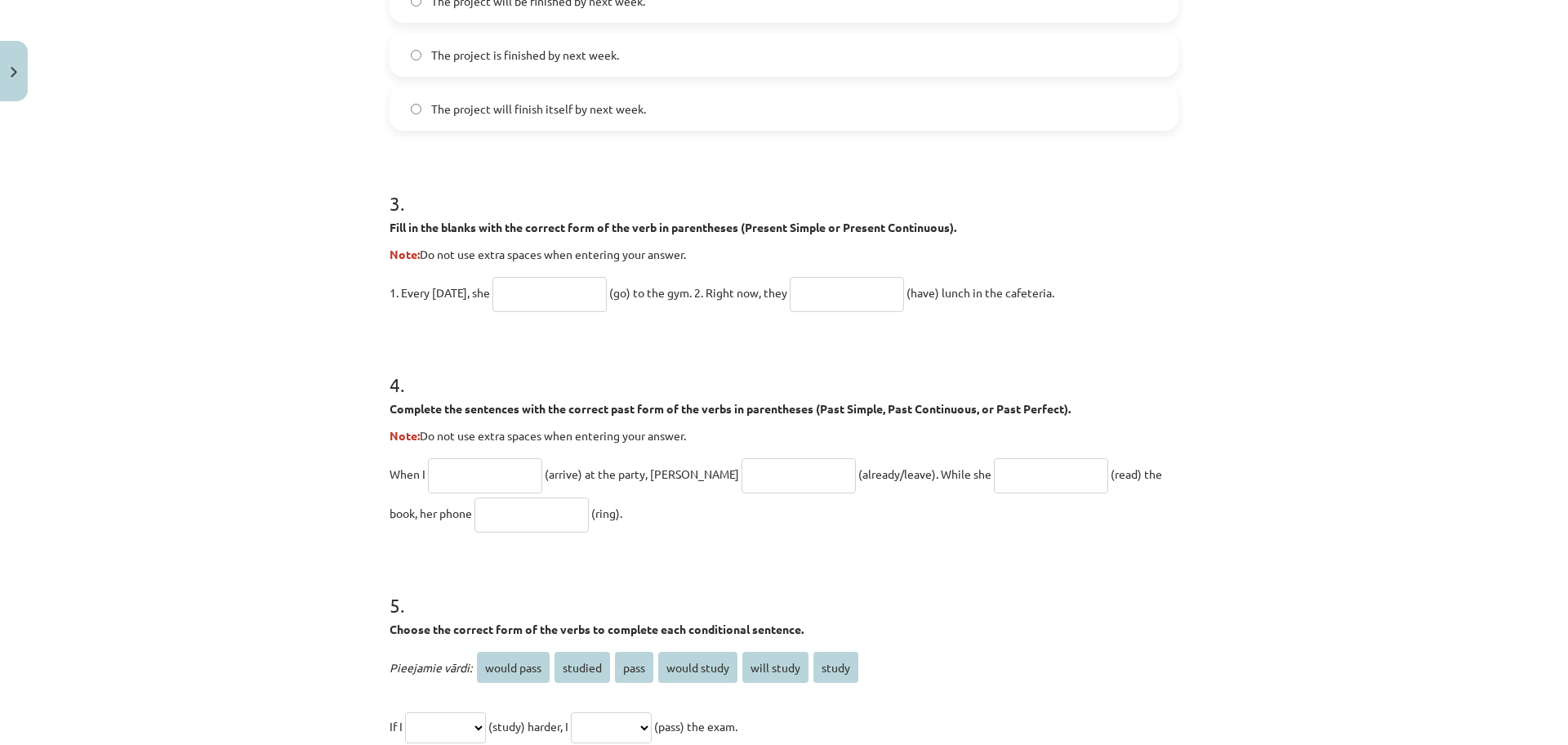
click at [530, 295] on input "text" at bounding box center [550, 294] width 114 height 35
type input "****"
click at [834, 299] on input "text" at bounding box center [846, 294] width 114 height 35
type input "*"
type input "****"
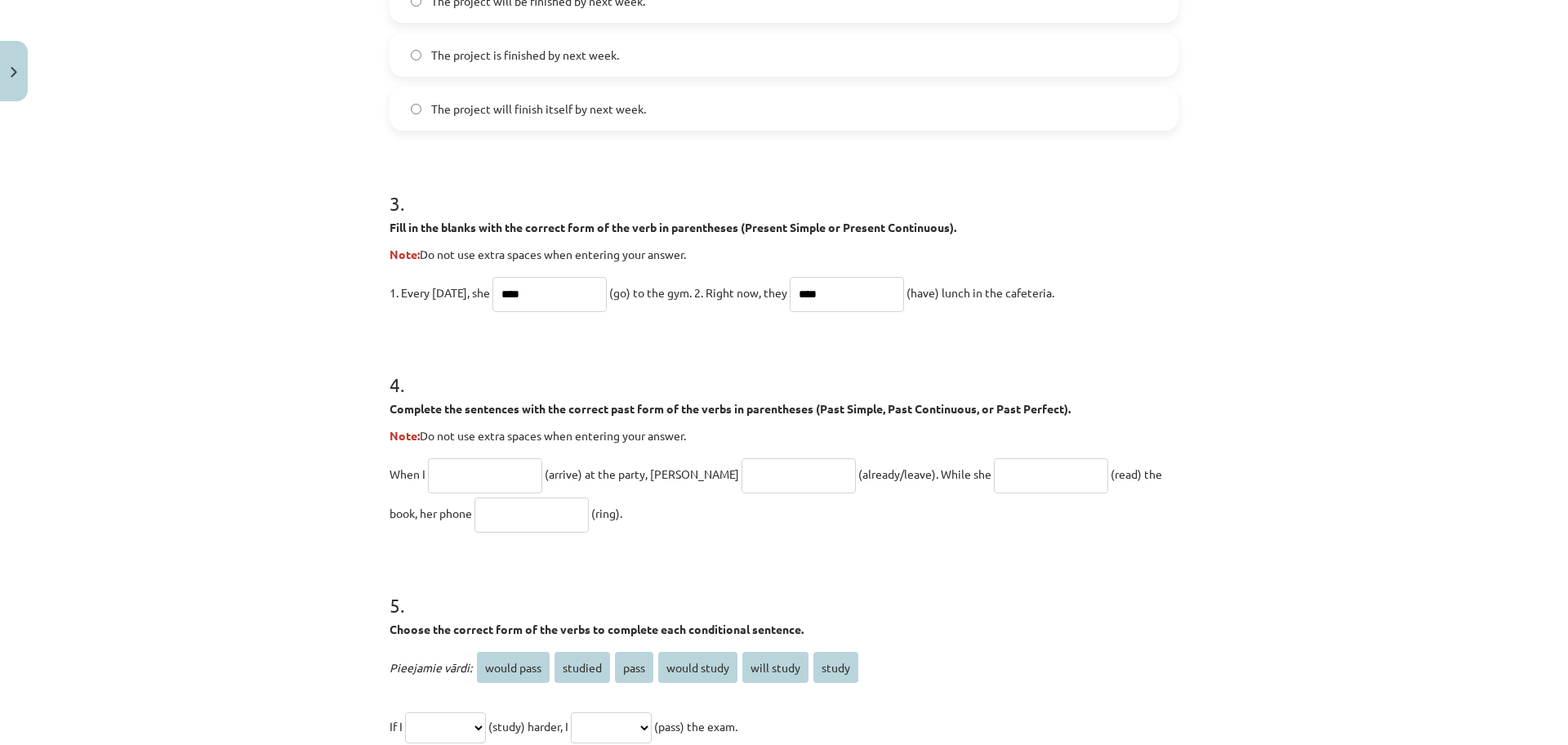
click at [490, 481] on input "text" at bounding box center [485, 475] width 114 height 35
type input "*******"
click at [745, 479] on input "text" at bounding box center [798, 475] width 114 height 35
type input "**********"
click at [994, 478] on input "text" at bounding box center [1051, 475] width 114 height 35
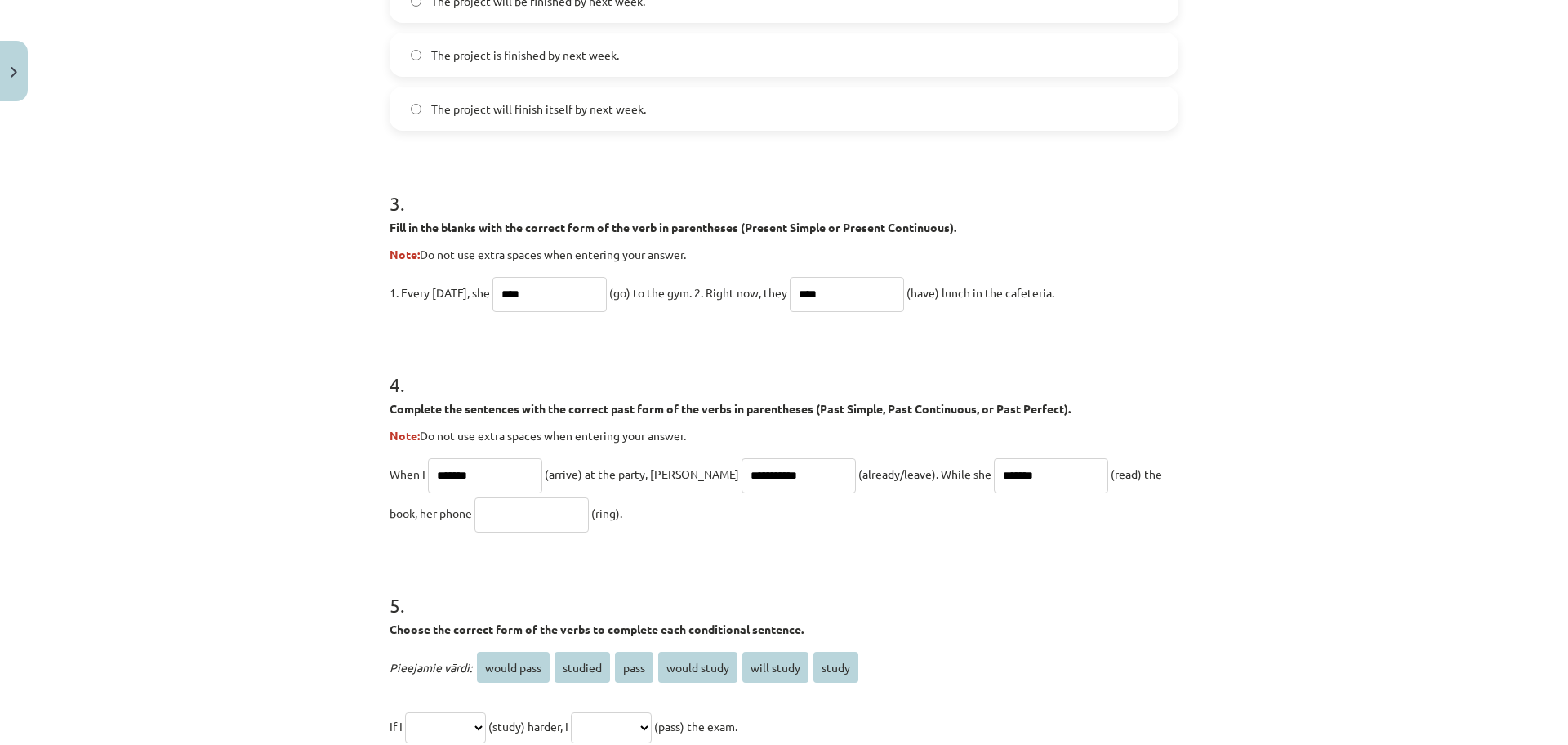
type input "*******"
click at [474, 521] on input "text" at bounding box center [531, 514] width 114 height 35
type input "****"
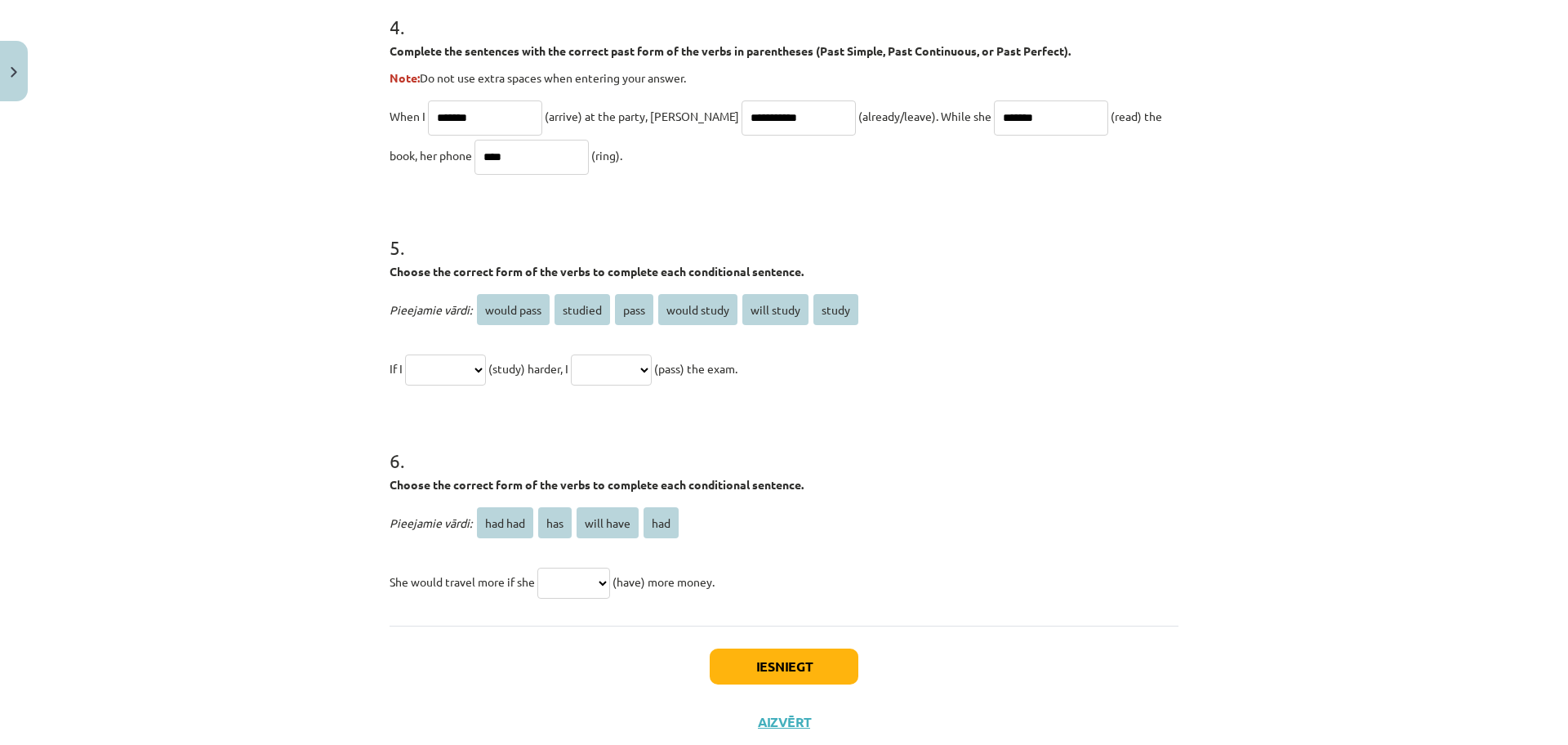
scroll to position [1225, 0]
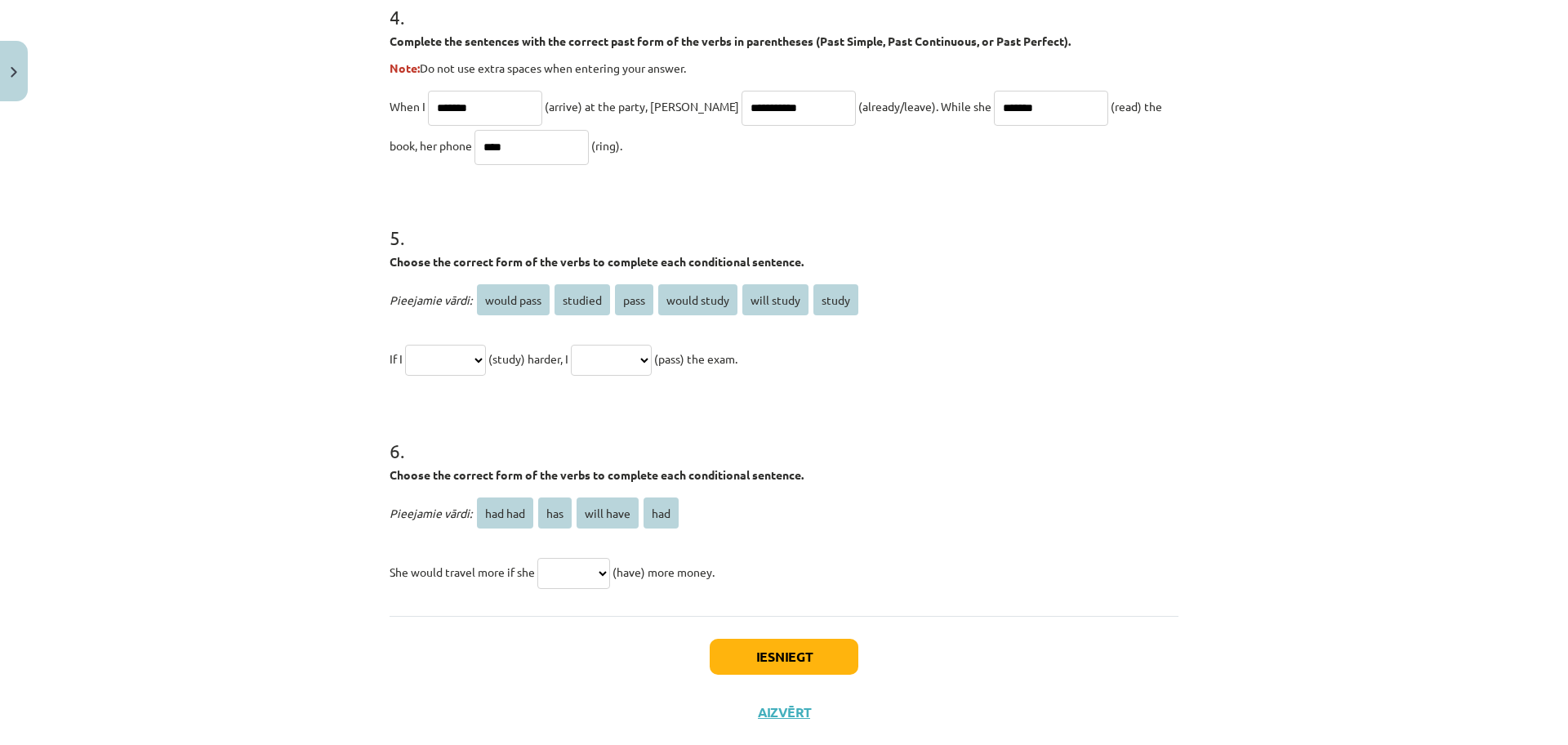
click at [458, 358] on select "**********" at bounding box center [445, 360] width 81 height 31
click at [405, 344] on select "**********" at bounding box center [445, 360] width 81 height 31
click at [651, 360] on select "**********" at bounding box center [611, 360] width 81 height 31
click at [481, 361] on select "**********" at bounding box center [445, 360] width 81 height 31
select select "*******"
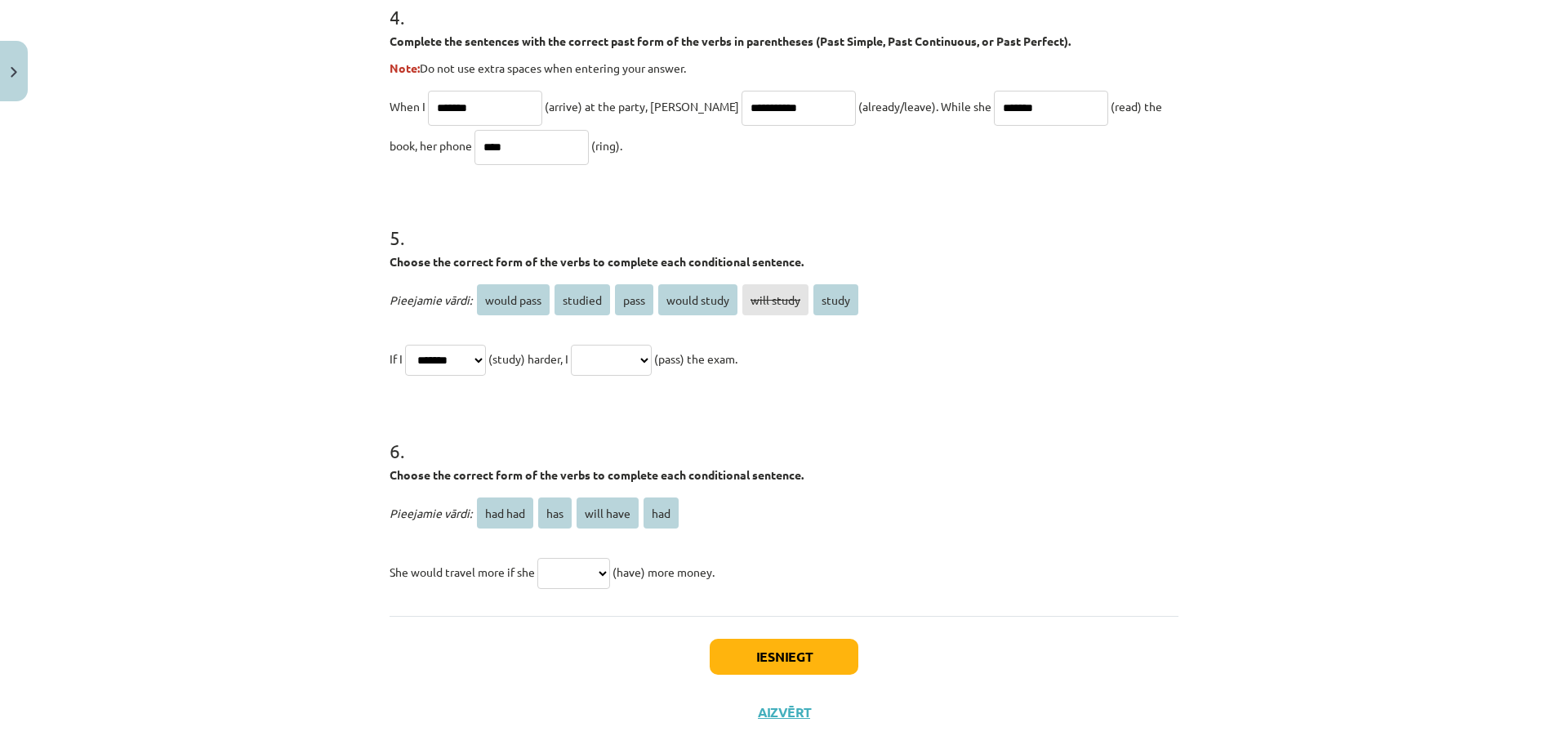
click at [405, 344] on select "**********" at bounding box center [445, 360] width 81 height 31
click at [651, 356] on select "**********" at bounding box center [611, 360] width 81 height 31
select select "**********"
click at [591, 344] on select "**********" at bounding box center [611, 360] width 81 height 31
click at [557, 569] on select "******* *** ********* ***" at bounding box center [574, 574] width 73 height 31
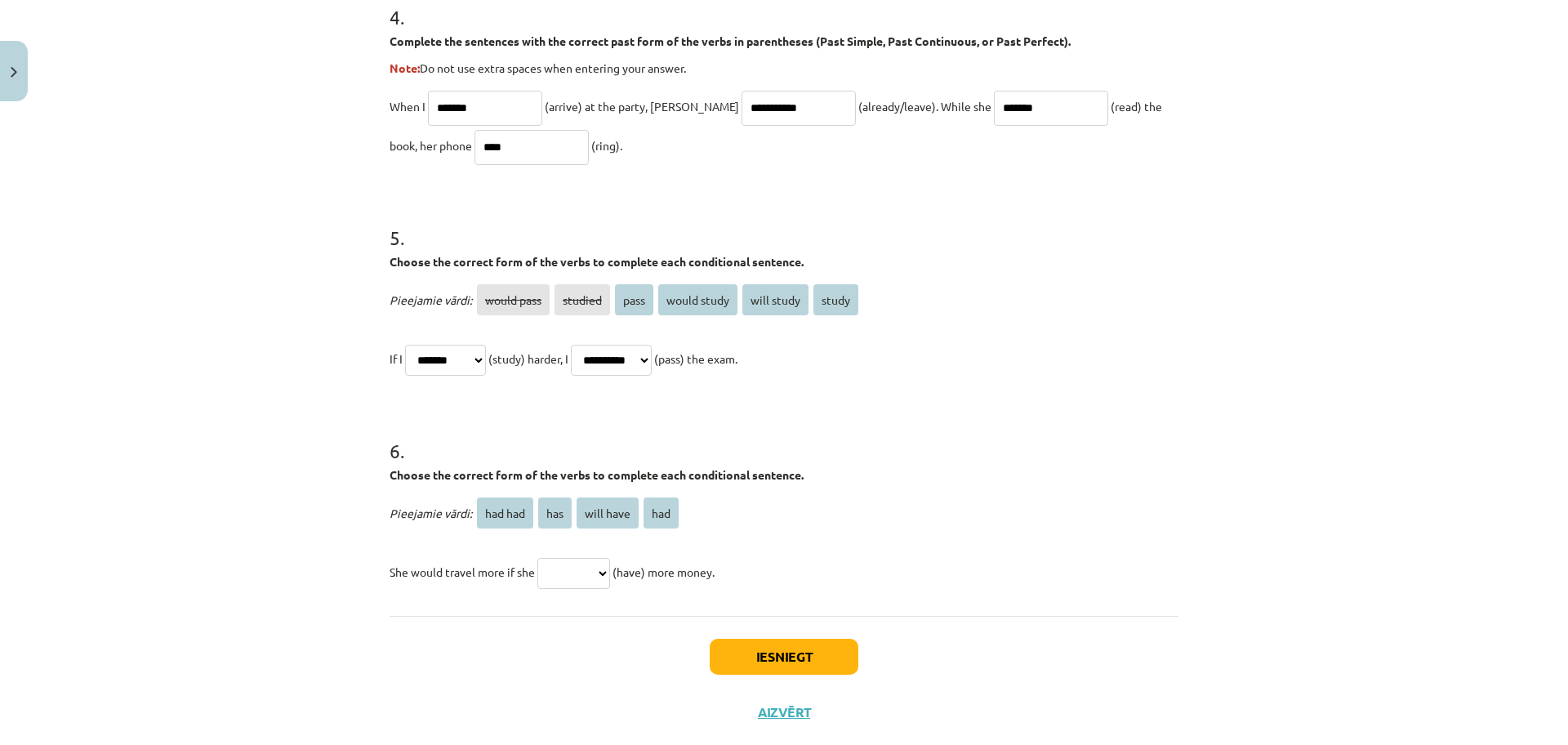
select select "*********"
click at [538, 558] on select "******* *** ********* ***" at bounding box center [574, 574] width 73 height 31
click at [803, 664] on button "Iesniegt" at bounding box center [784, 657] width 148 height 36
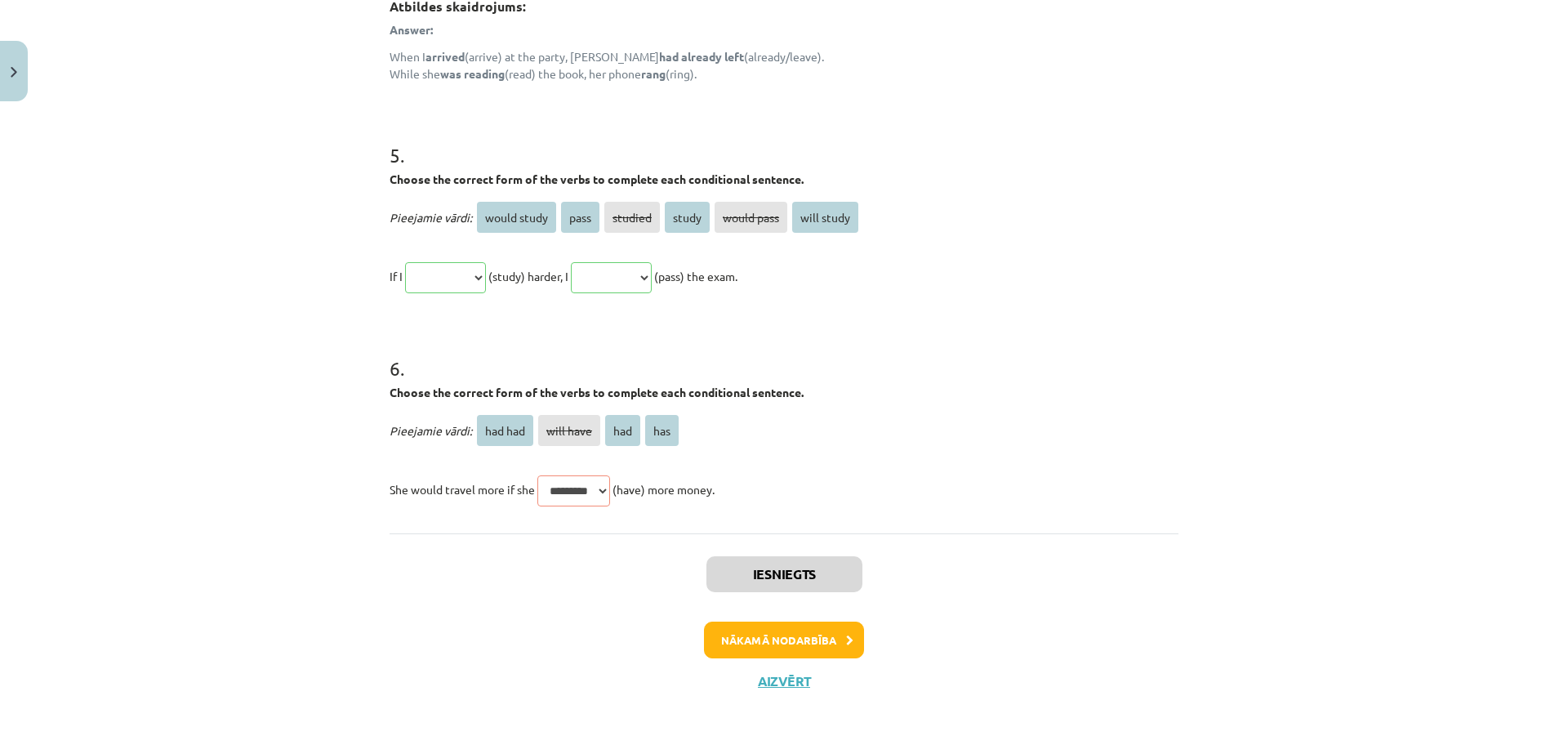
scroll to position [1553, 0]
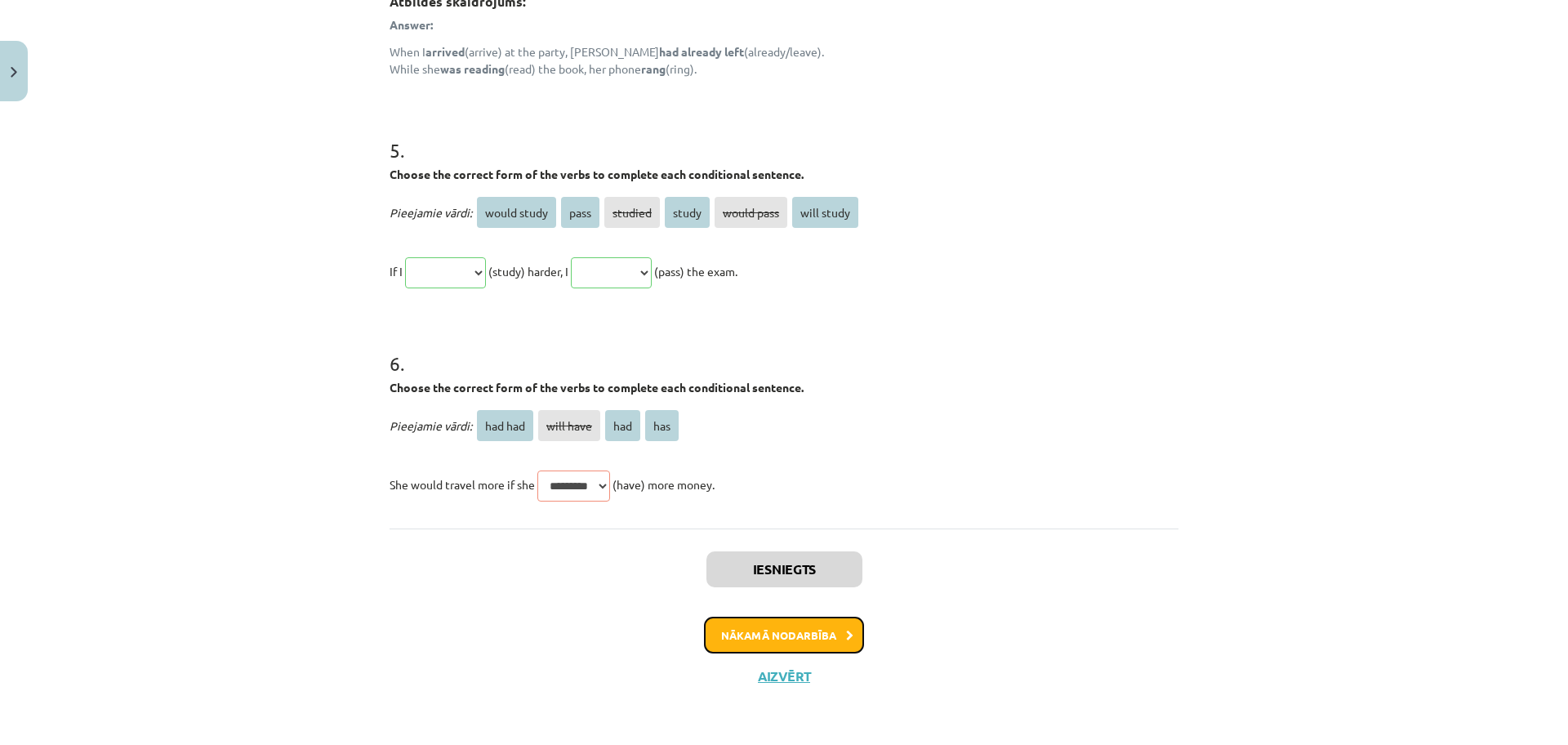
click at [823, 636] on button "Nākamā nodarbība" at bounding box center [784, 636] width 160 height 37
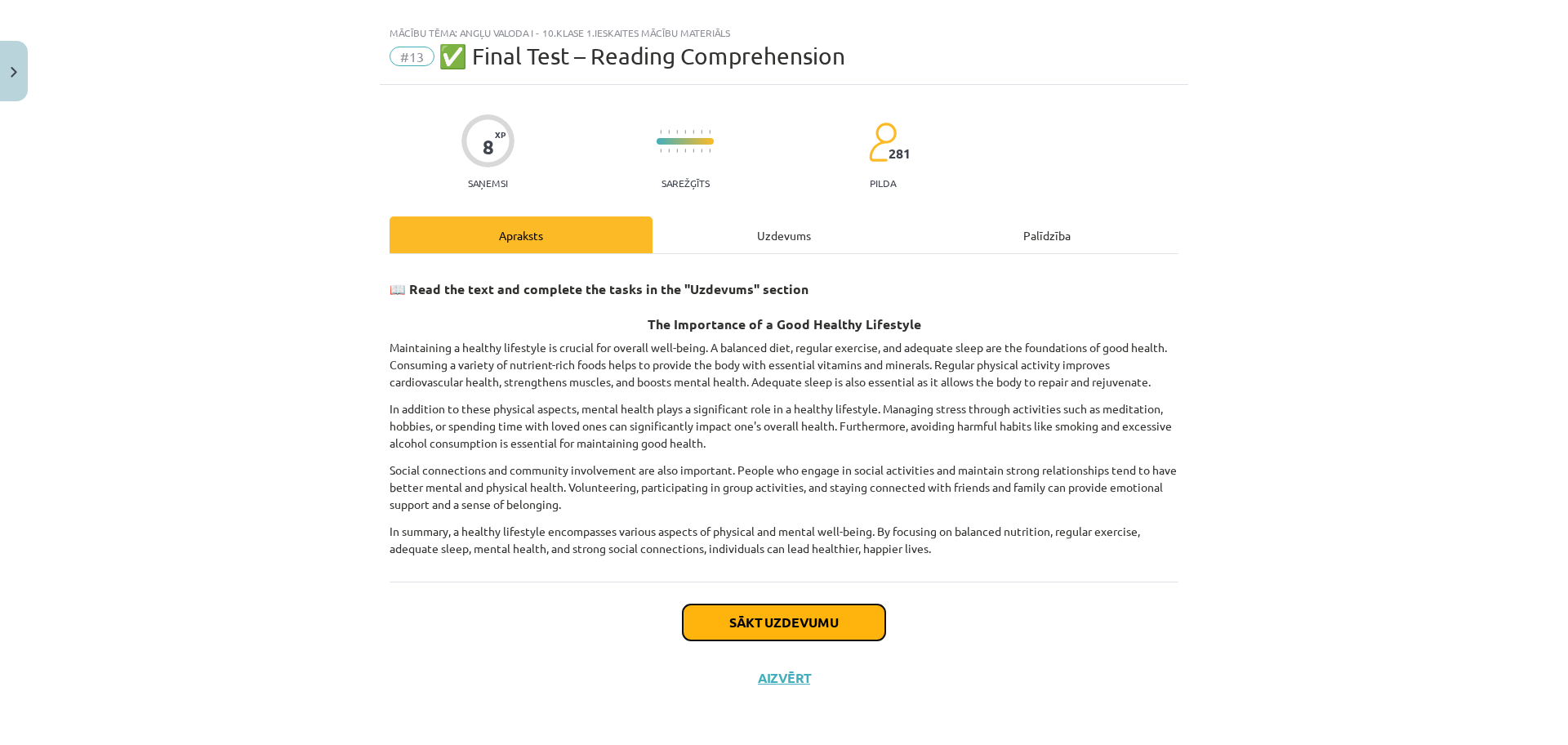
click at [799, 613] on button "Sākt uzdevumu" at bounding box center [784, 623] width 203 height 36
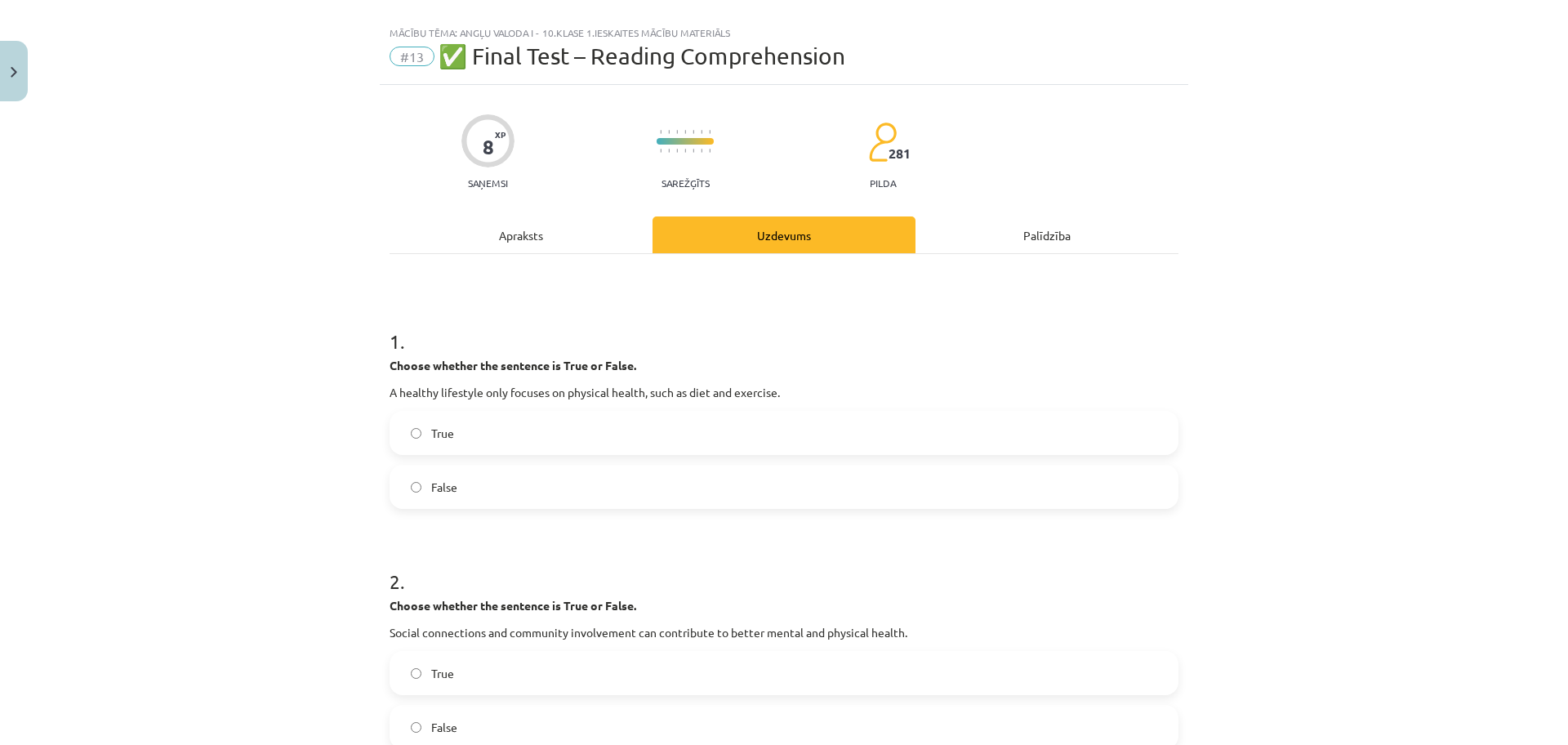
click at [492, 423] on label "True" at bounding box center [784, 433] width 785 height 41
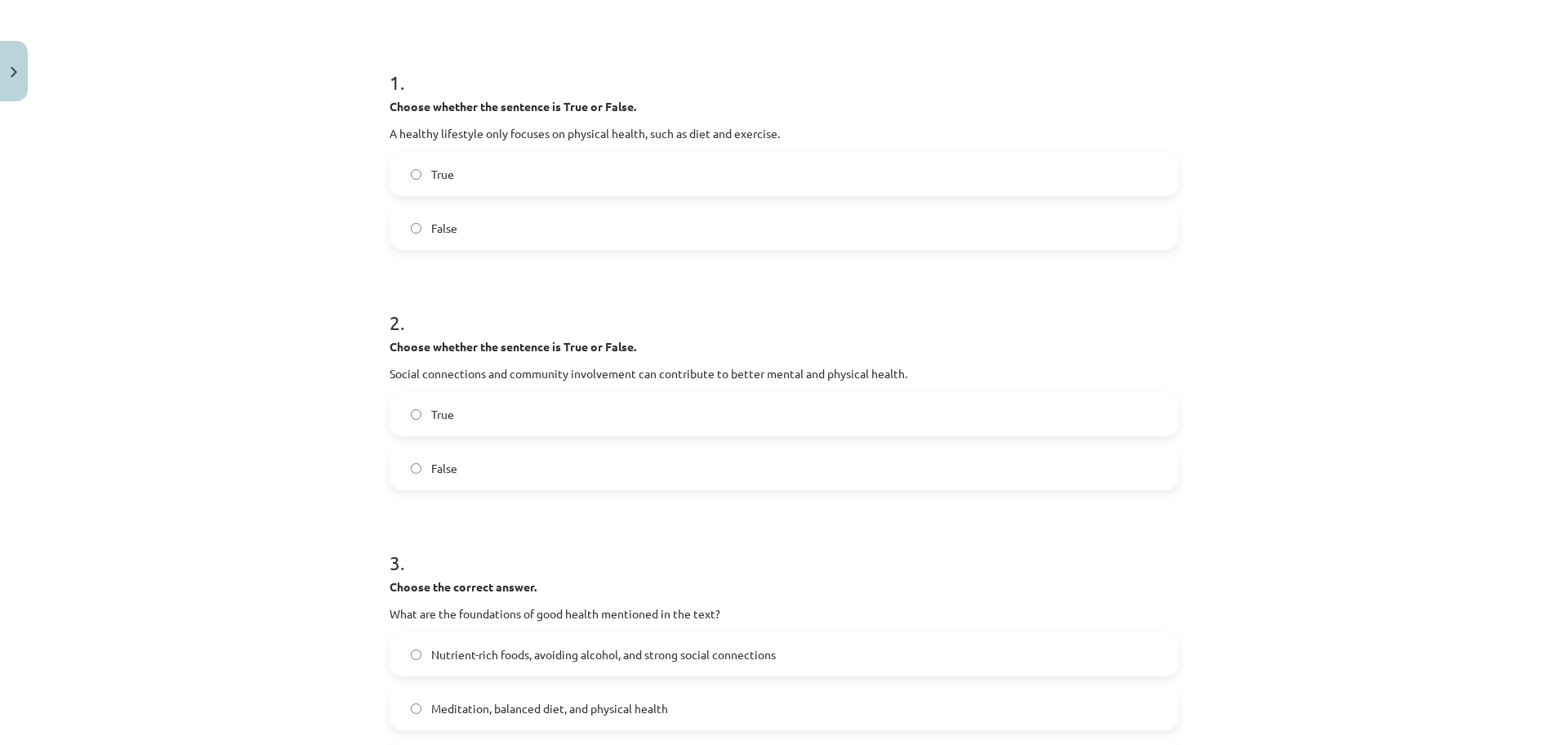
scroll to position [310, 0]
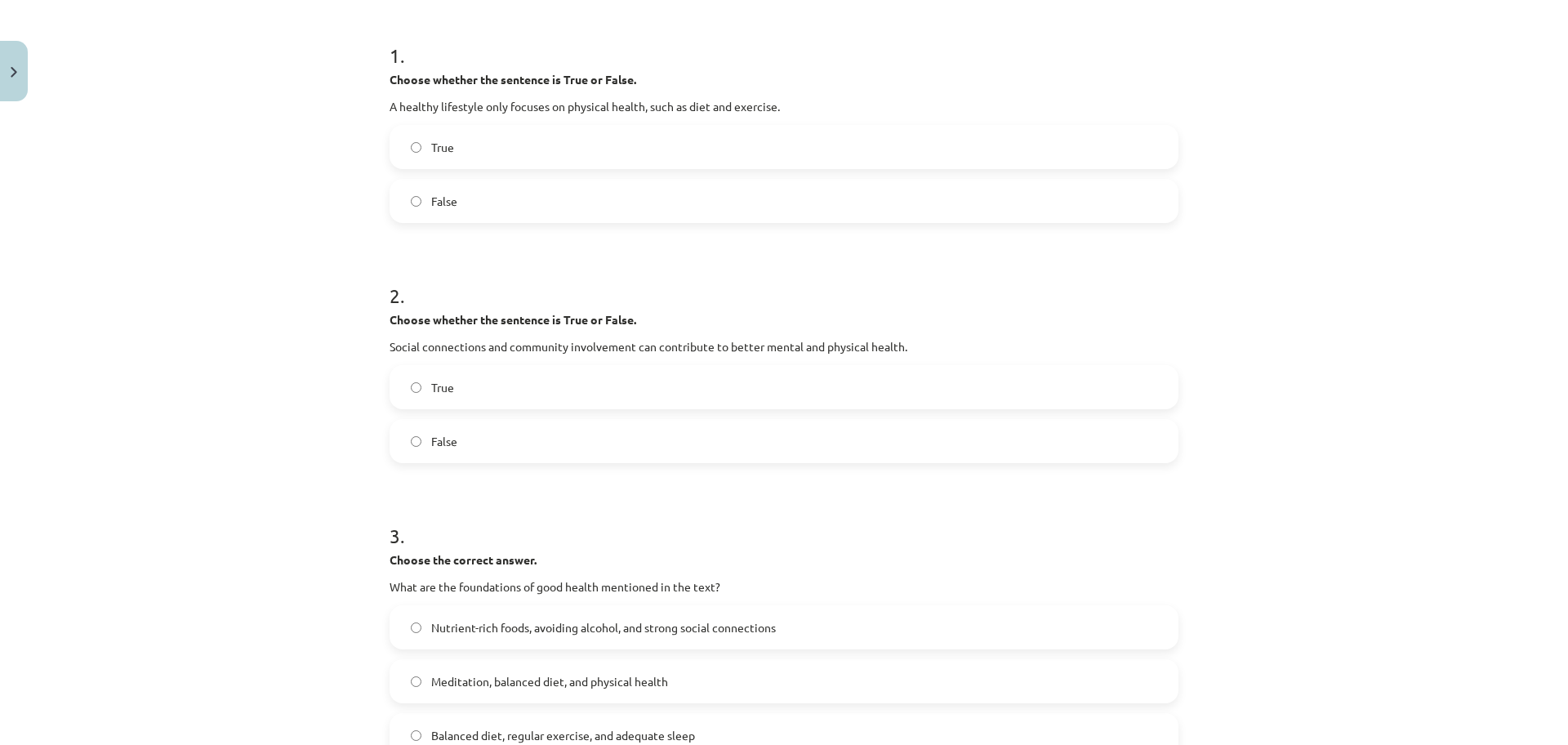
click at [972, 389] on label "True" at bounding box center [784, 387] width 785 height 41
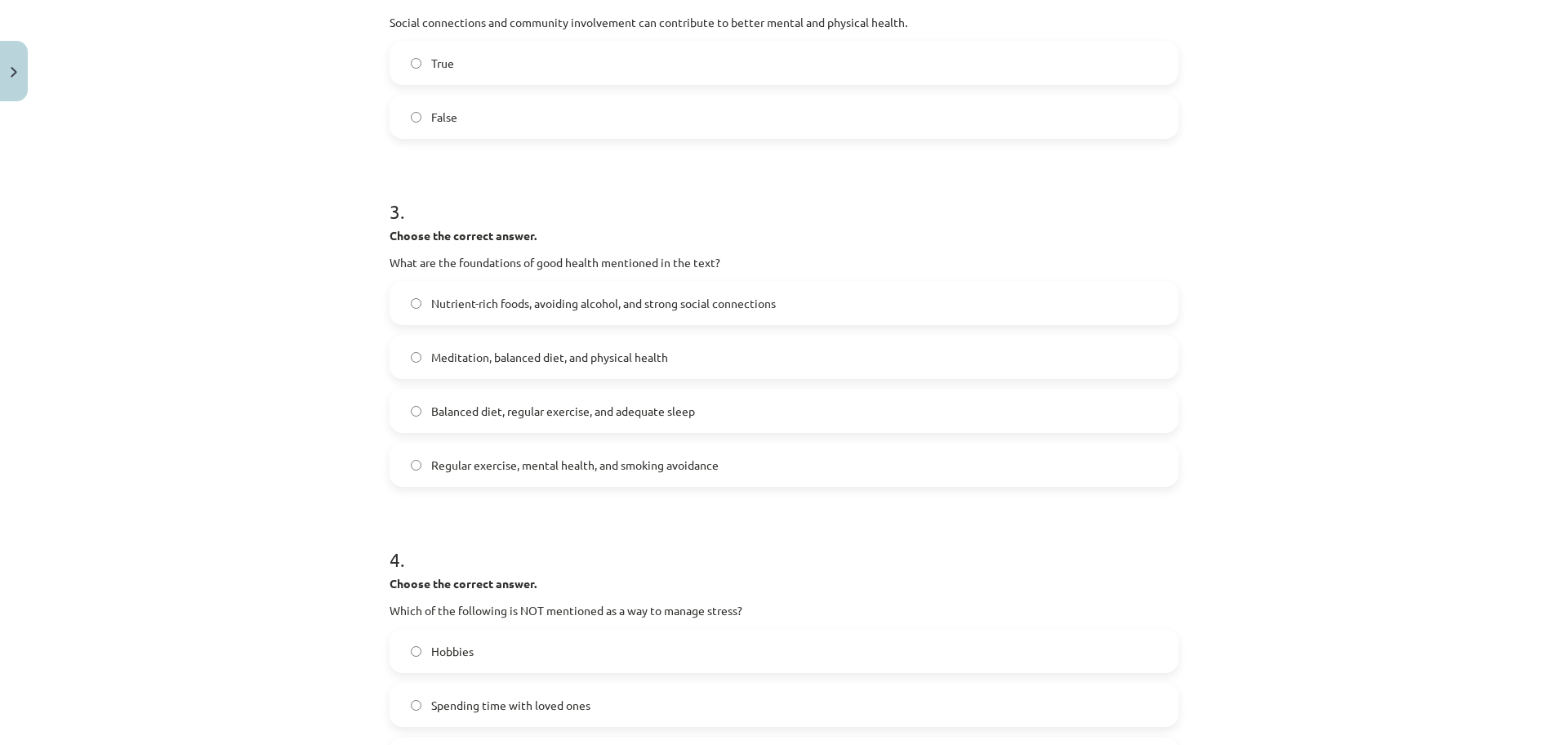
scroll to position [636, 0]
click at [614, 415] on span "Balanced diet, regular exercise, and adequate sleep" at bounding box center [562, 409] width 264 height 17
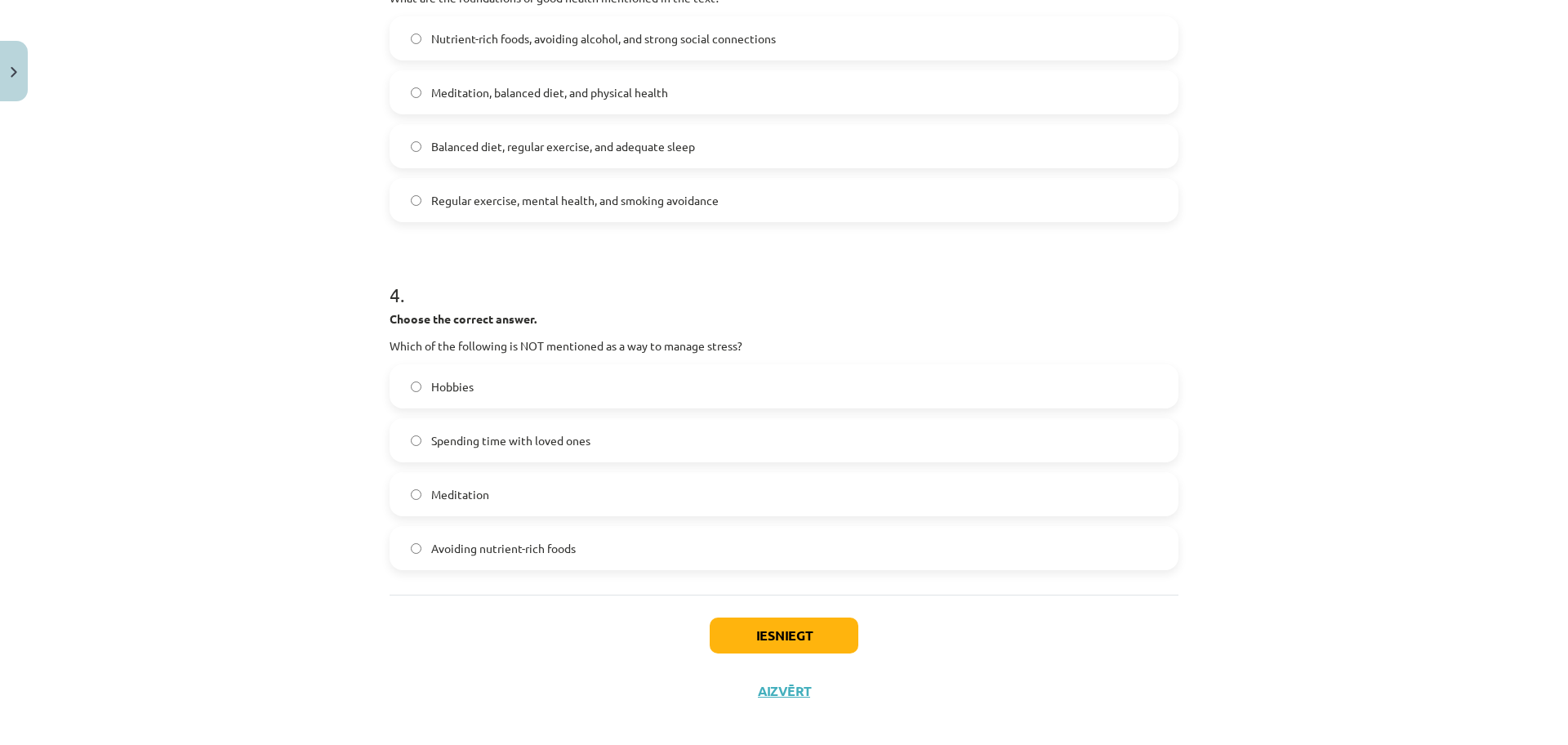
scroll to position [913, 0]
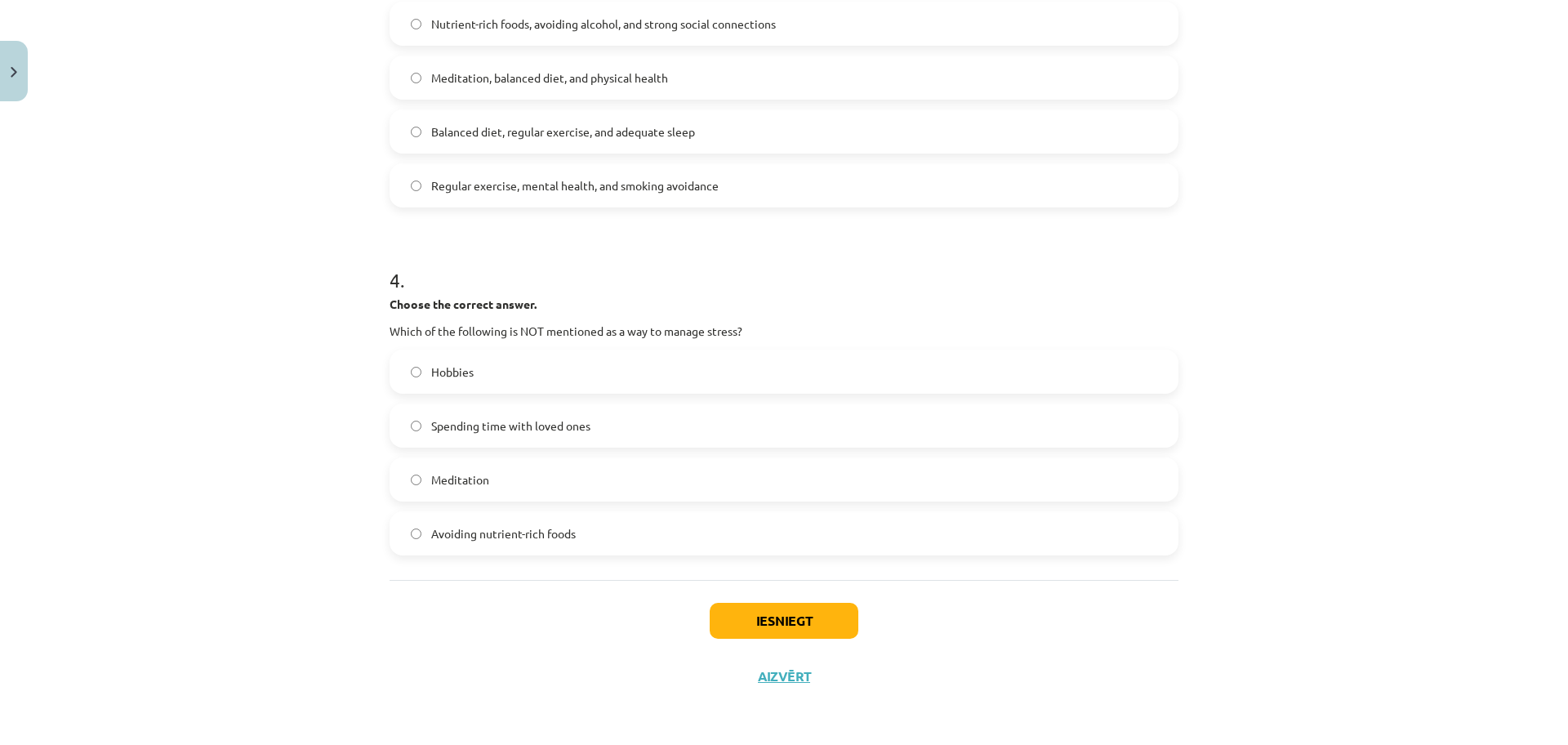
click label "Meditation"
click button "Iesniegt"
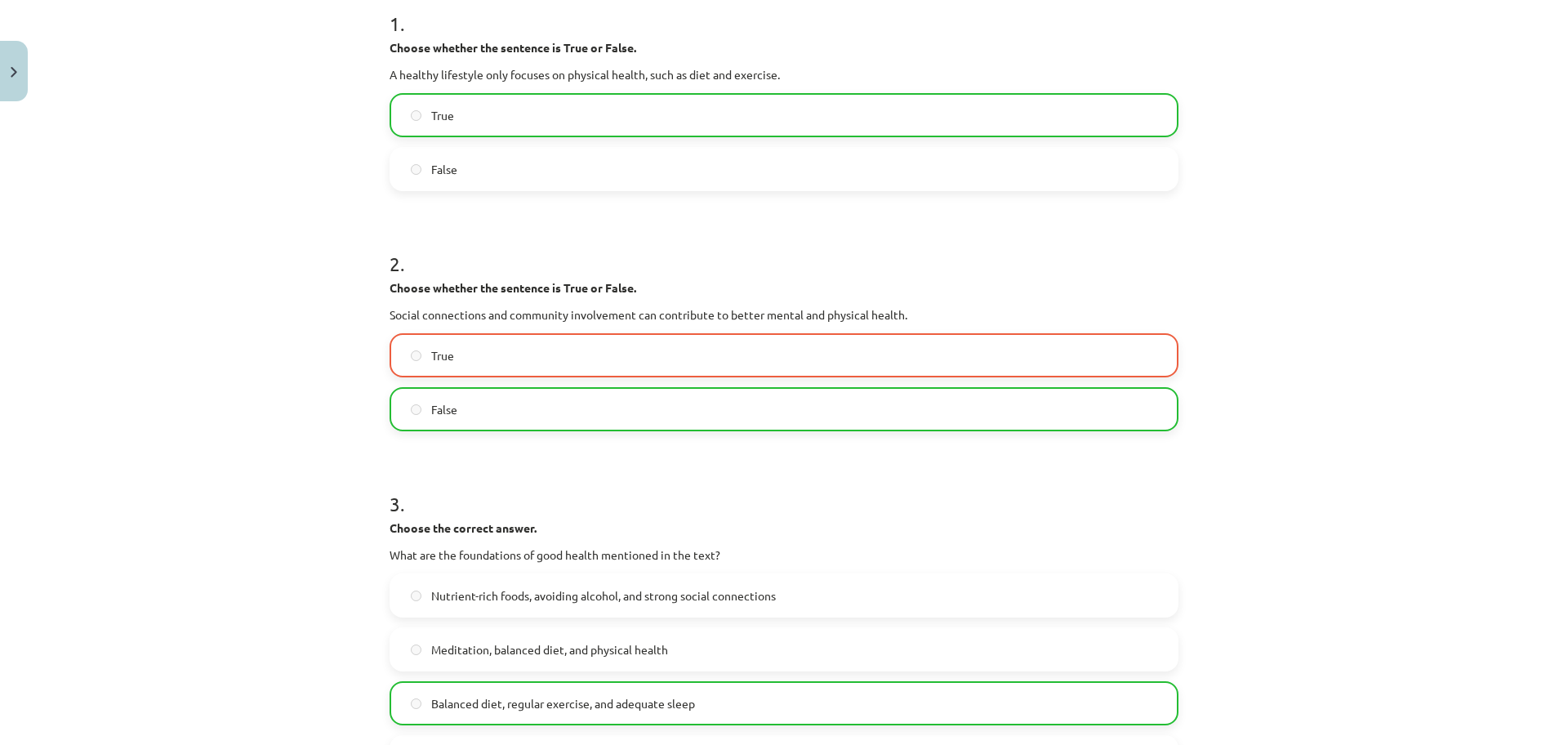
scroll to position [966, 0]
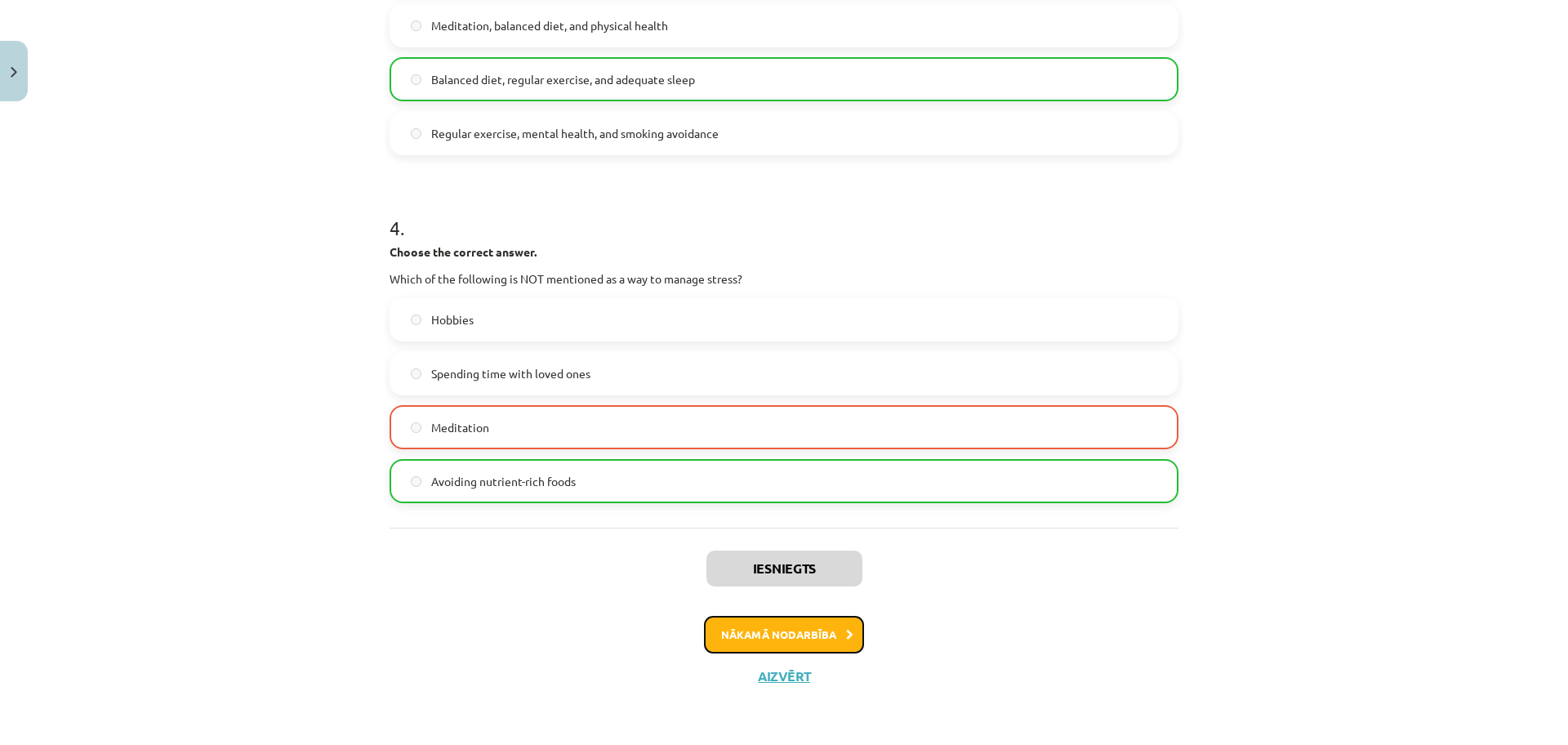
click button "Nākamā nodarbība"
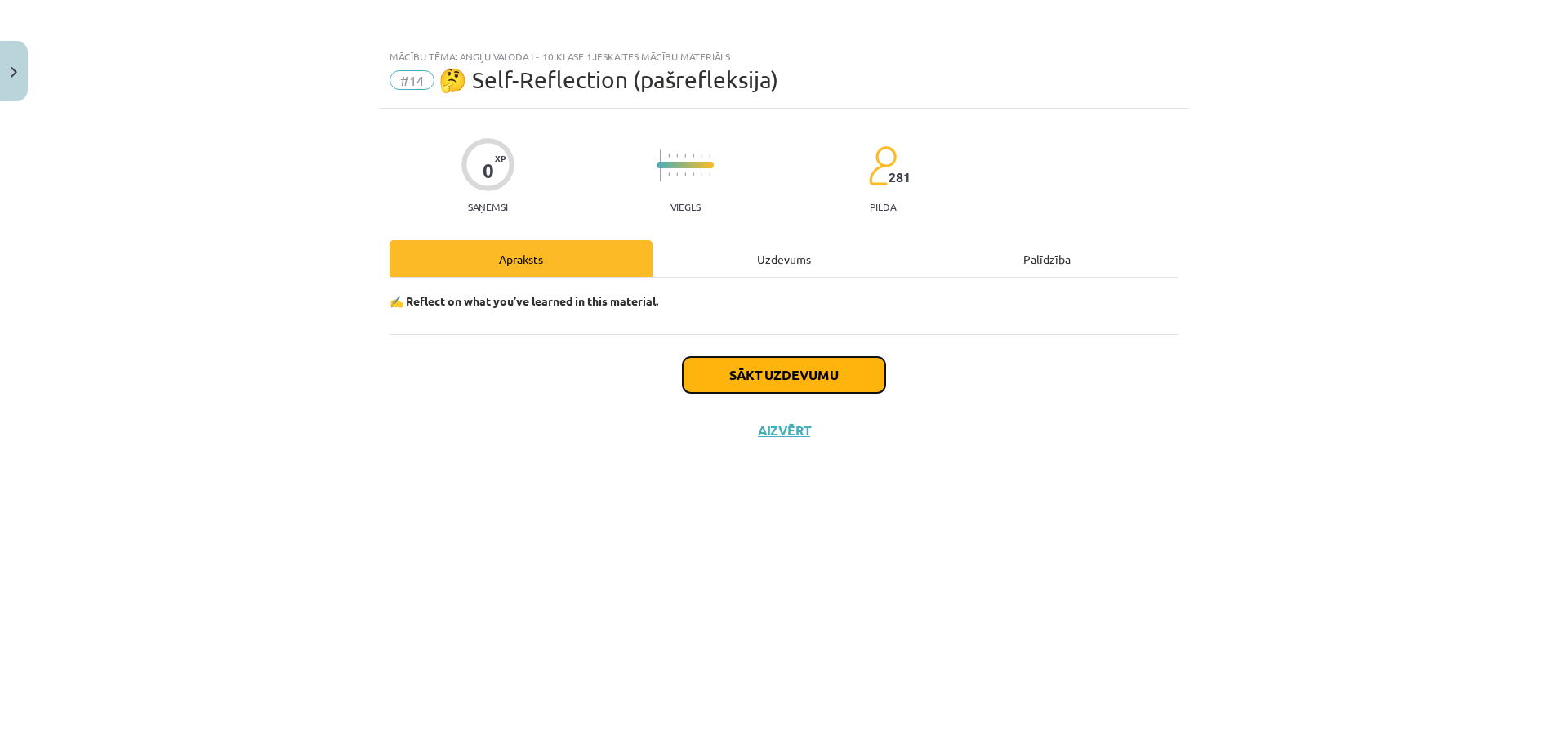
click button "Sākt uzdevumu"
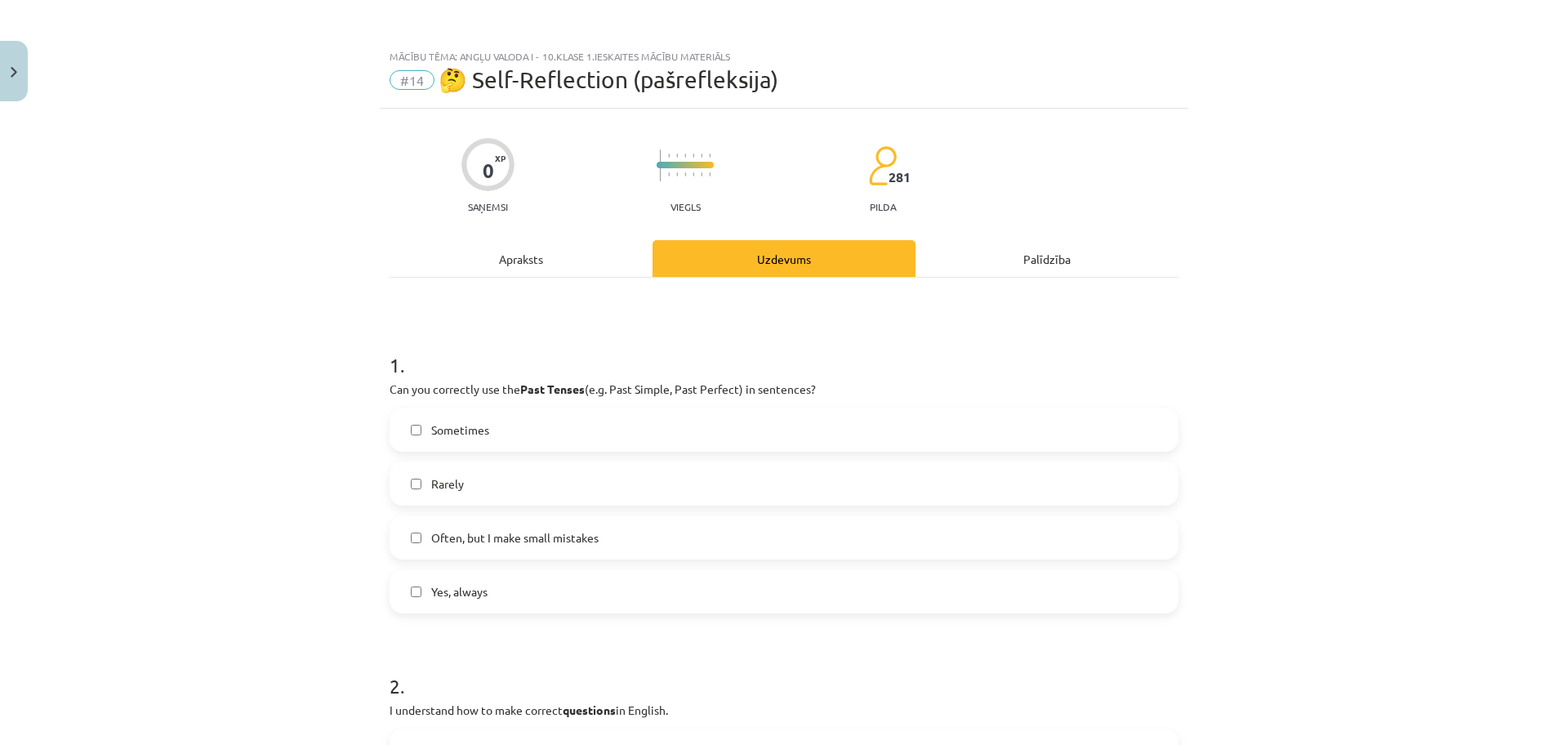
click span "Sometimes"
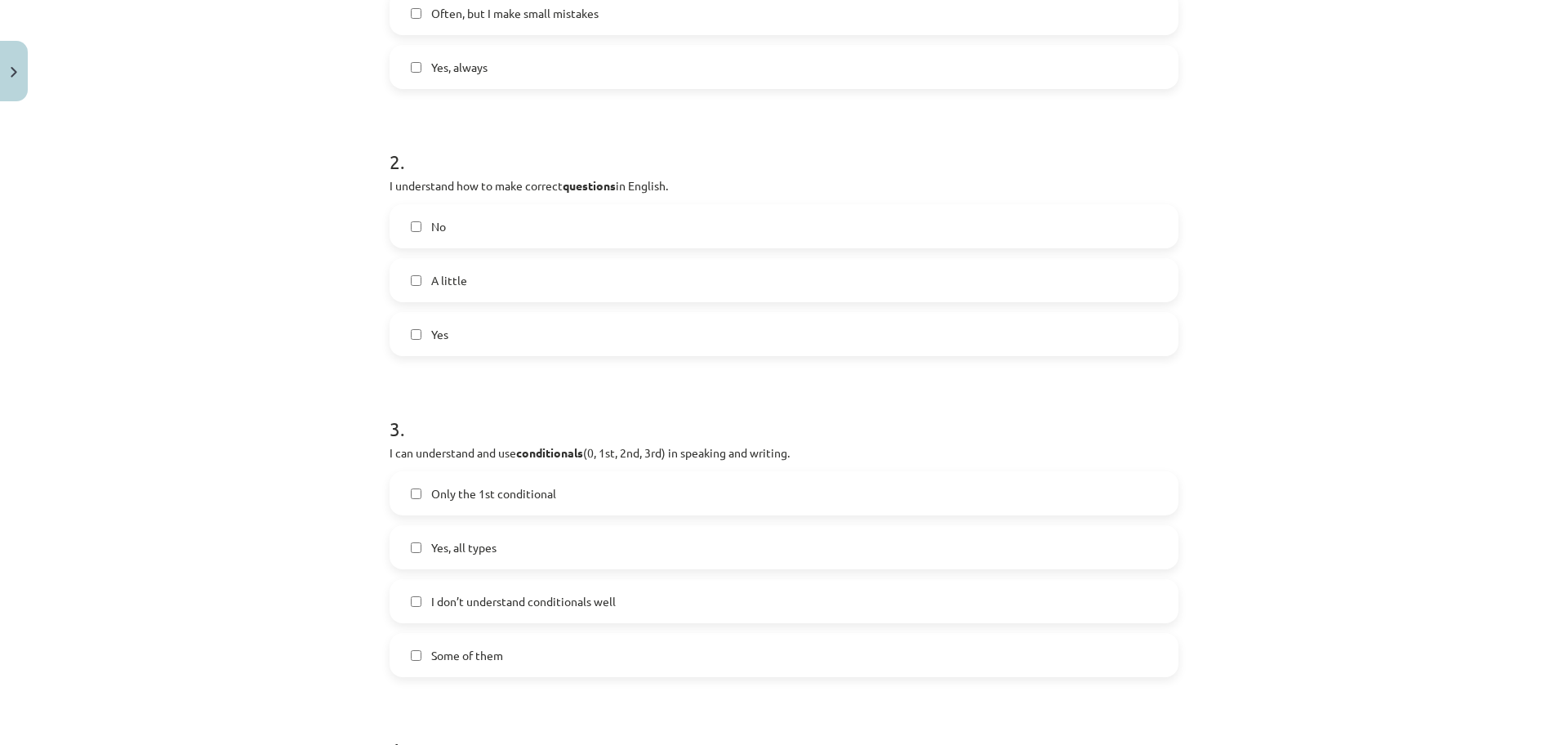
scroll to position [531, 0]
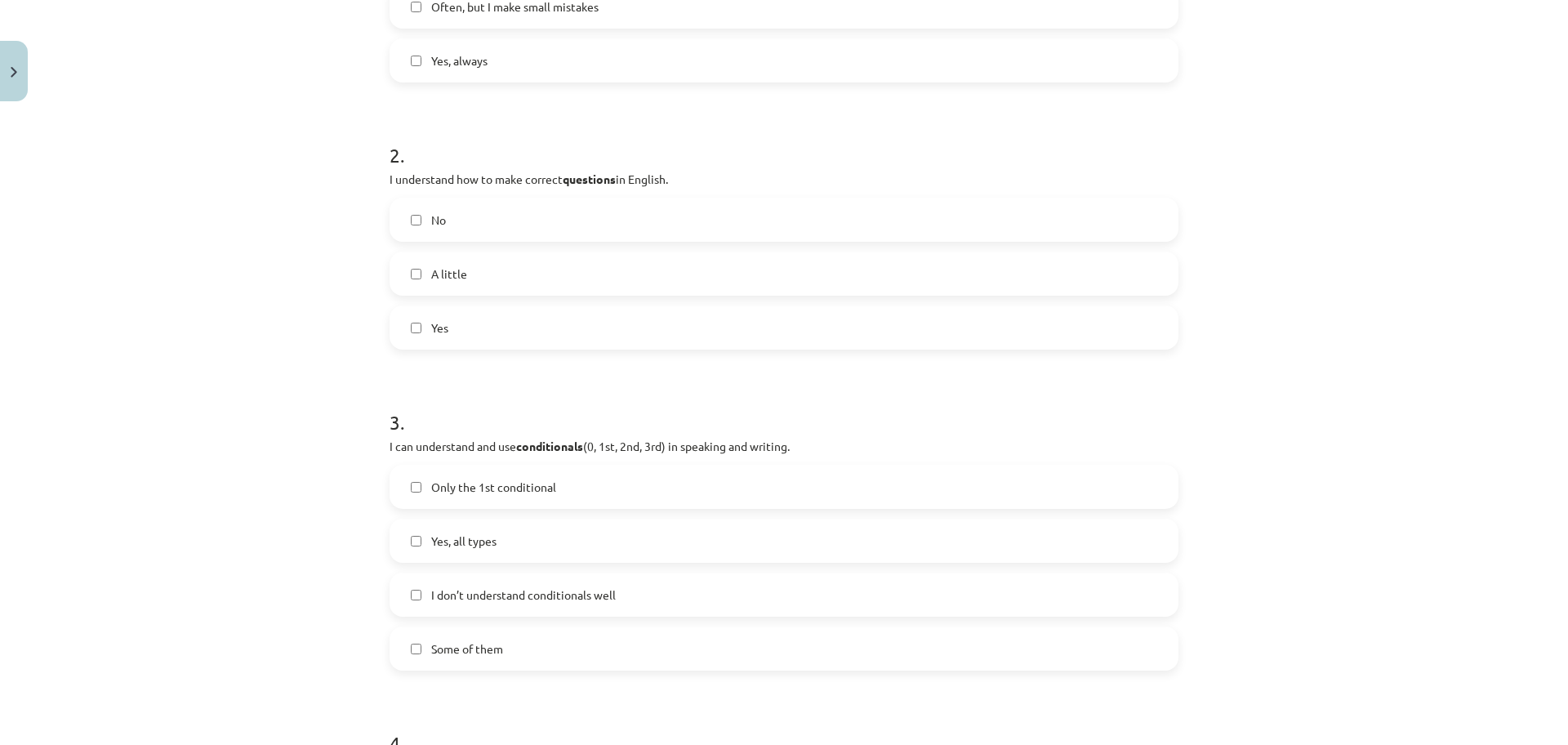
click label "A little"
click label "Some of them"
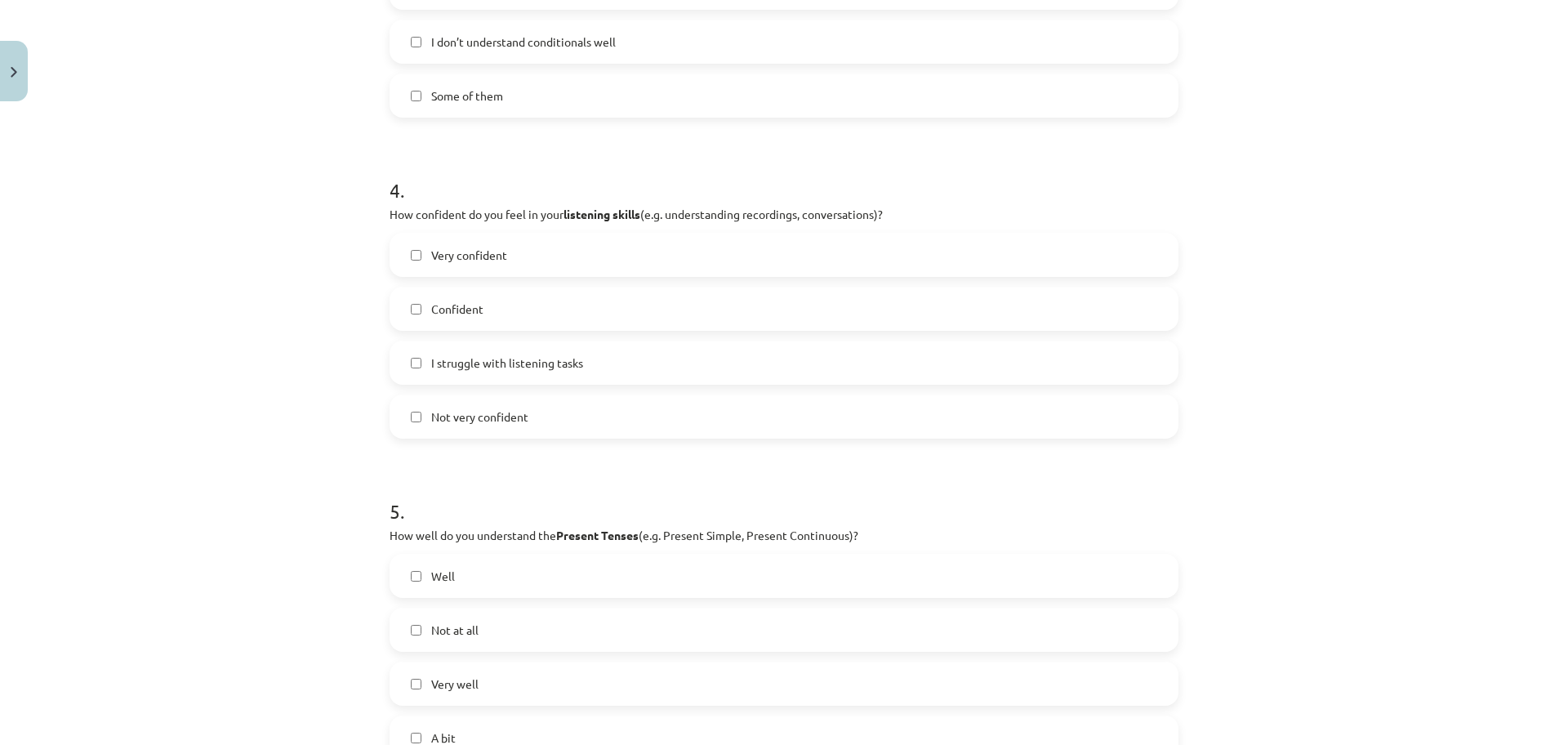
scroll to position [1103, 0]
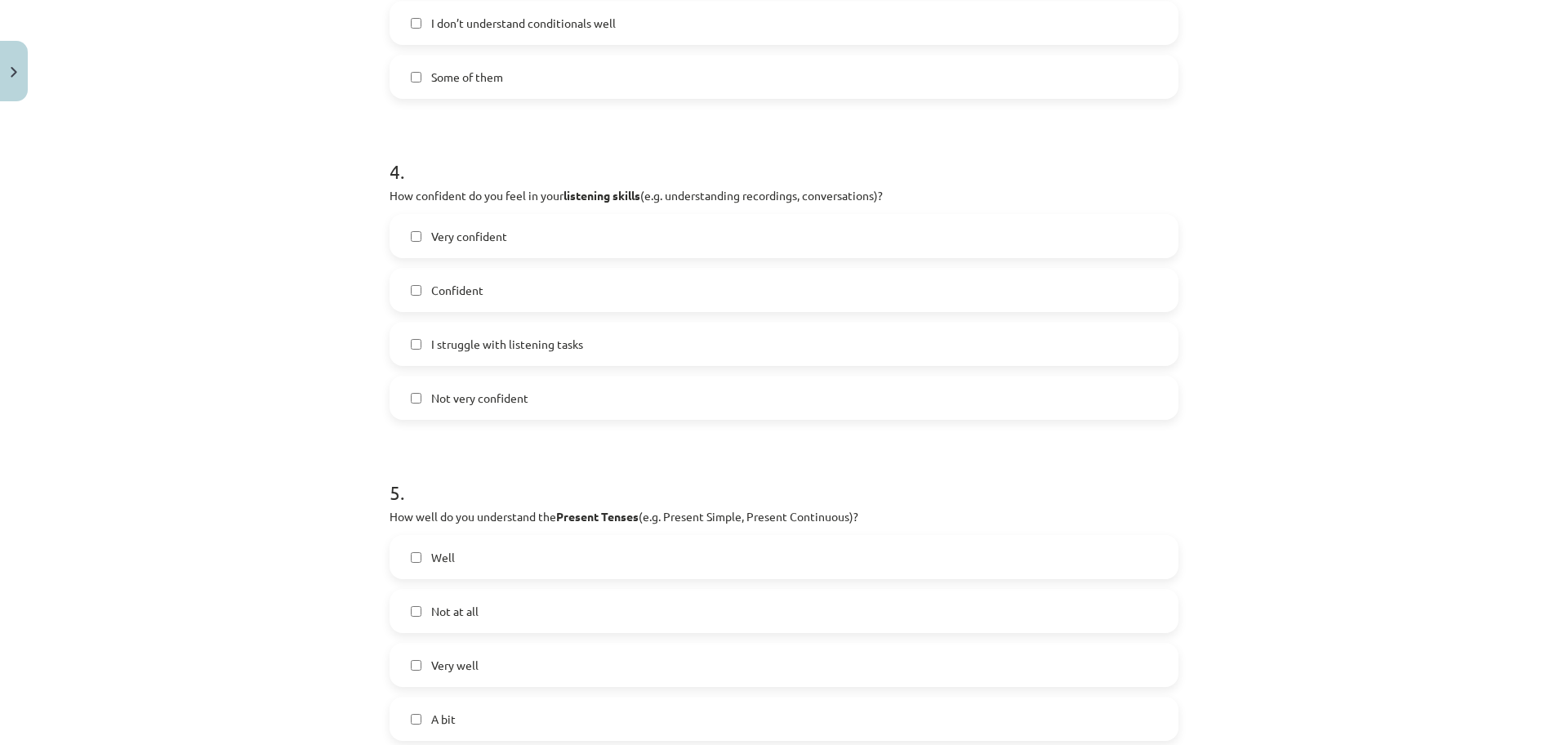
click label "I struggle with listening tasks"
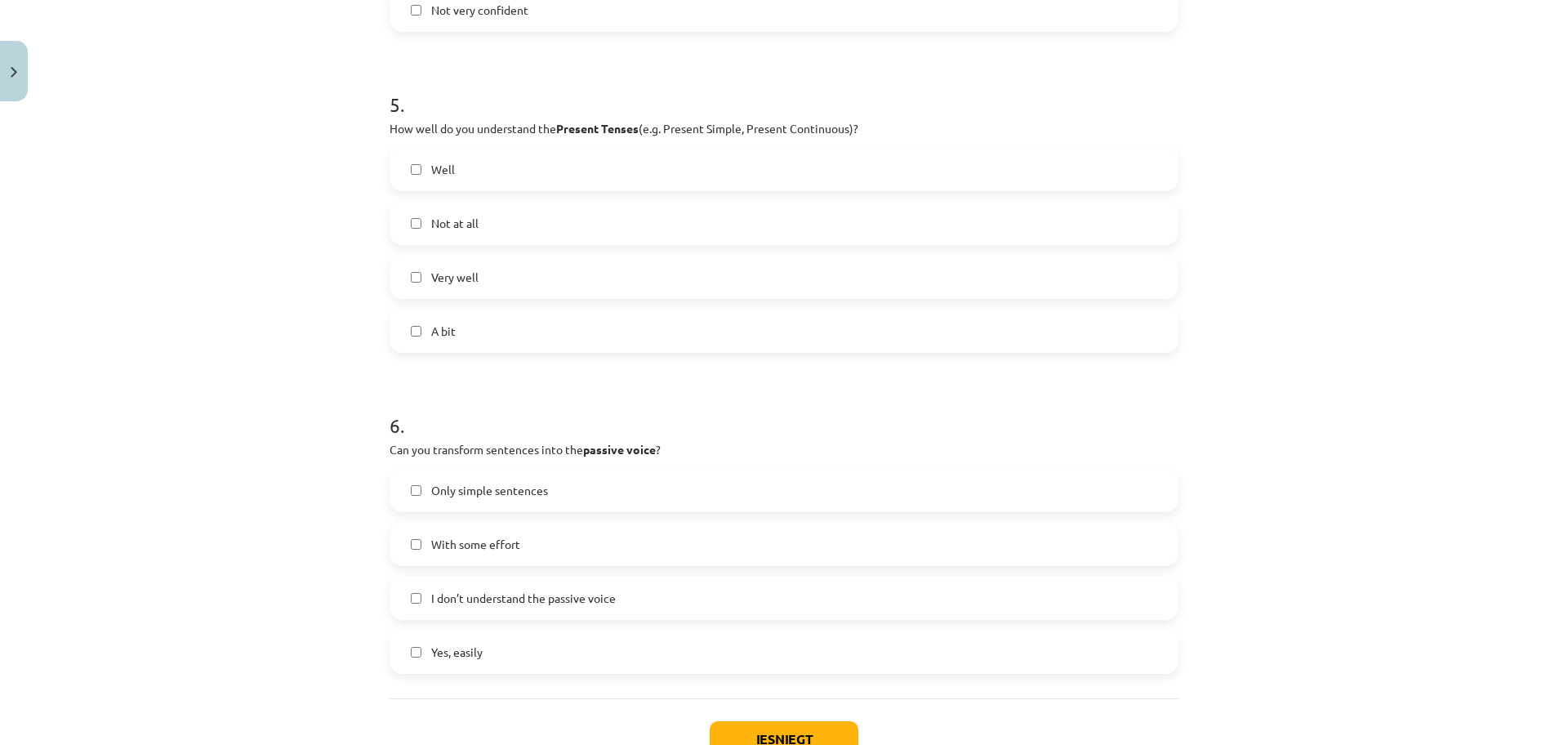
scroll to position [1511, 0]
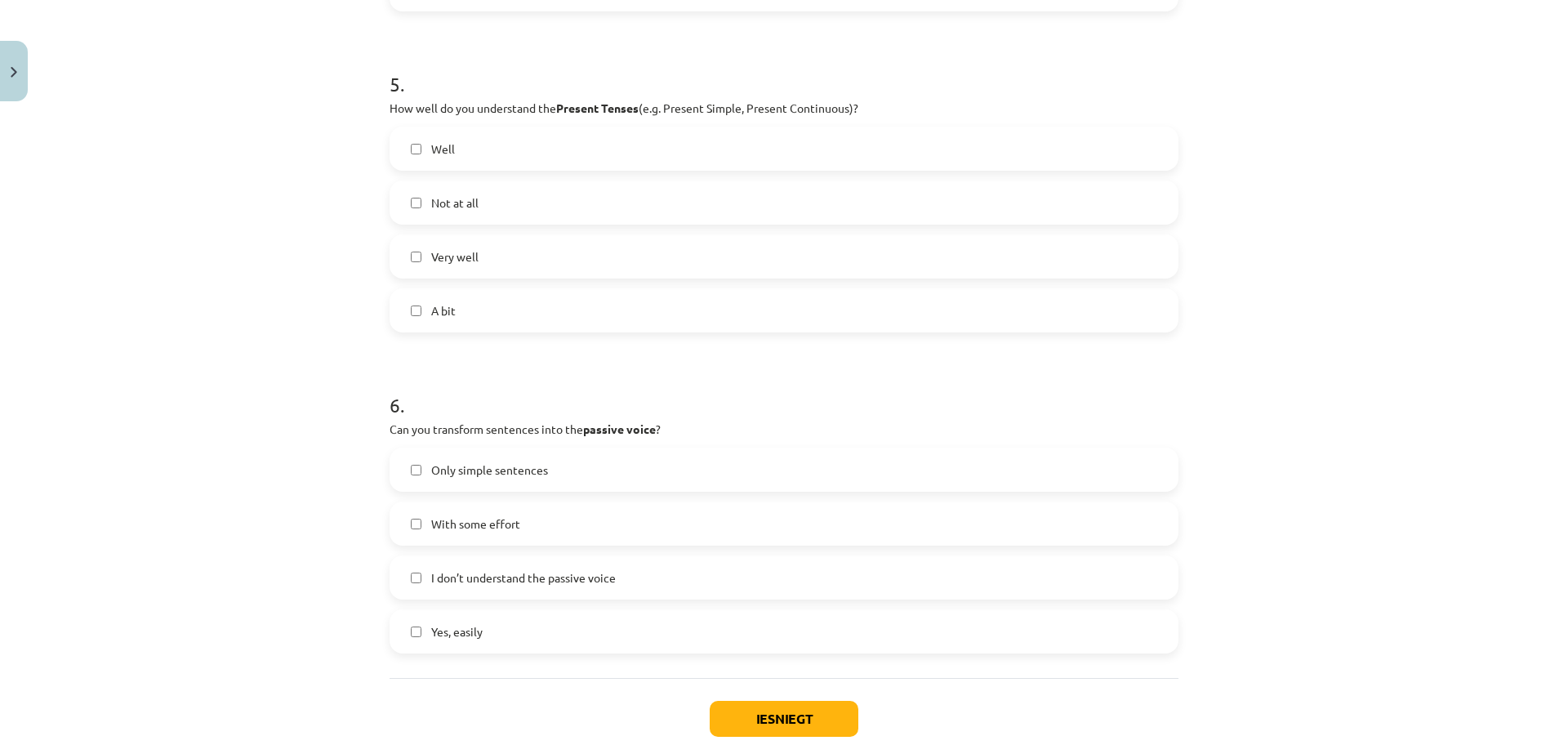
click label "A bit"
click span "Only simple sentences"
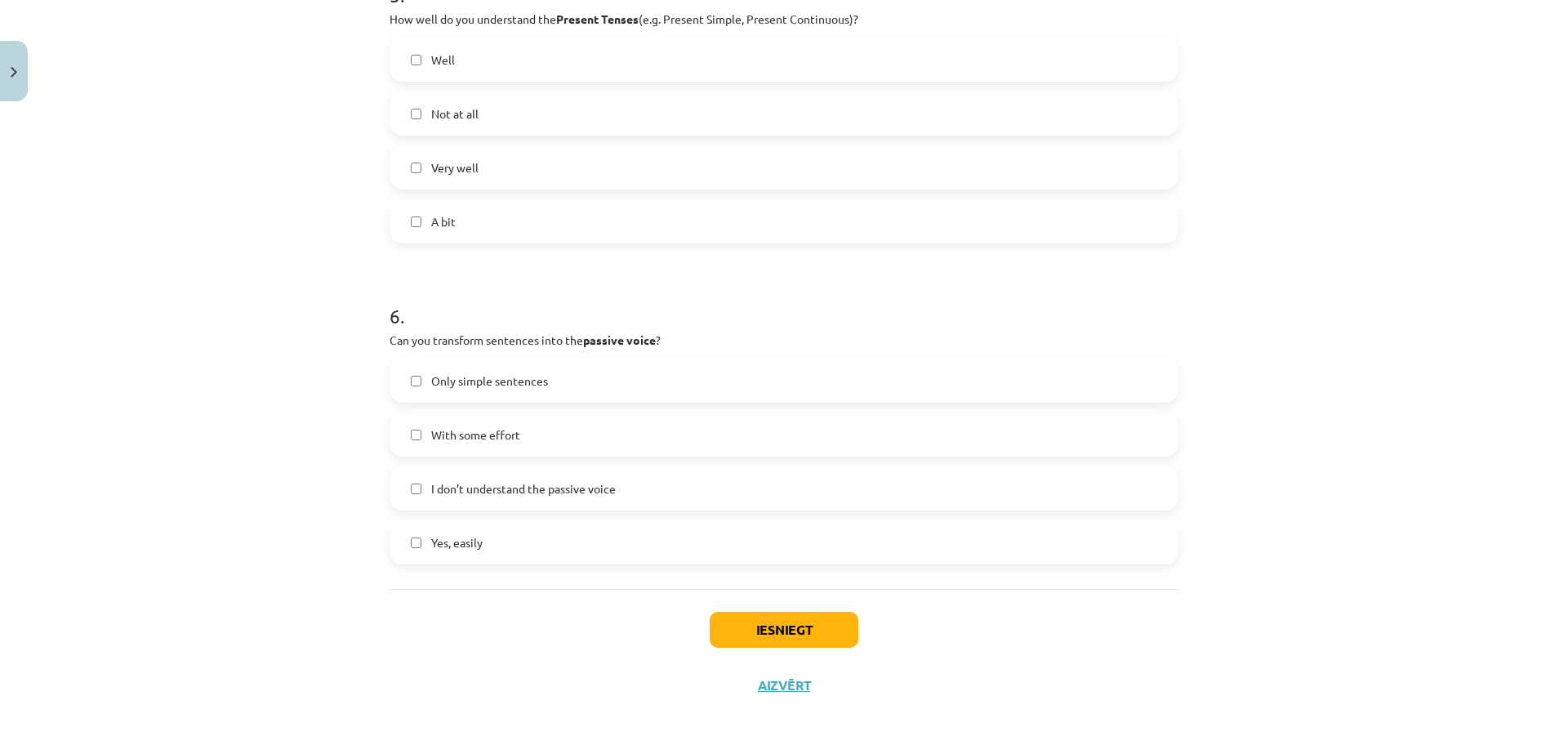
scroll to position [1610, 0]
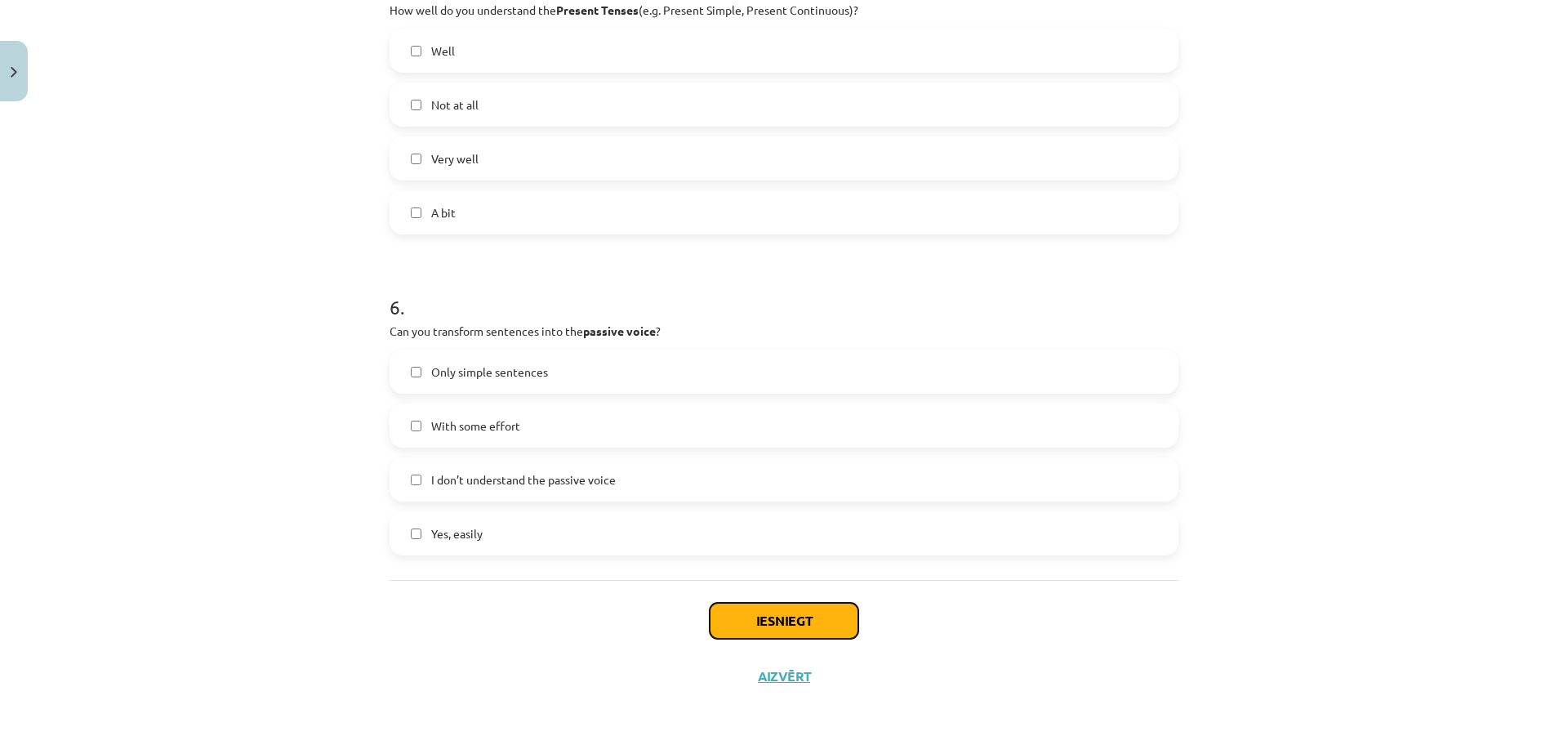
click button "Iesniegt"
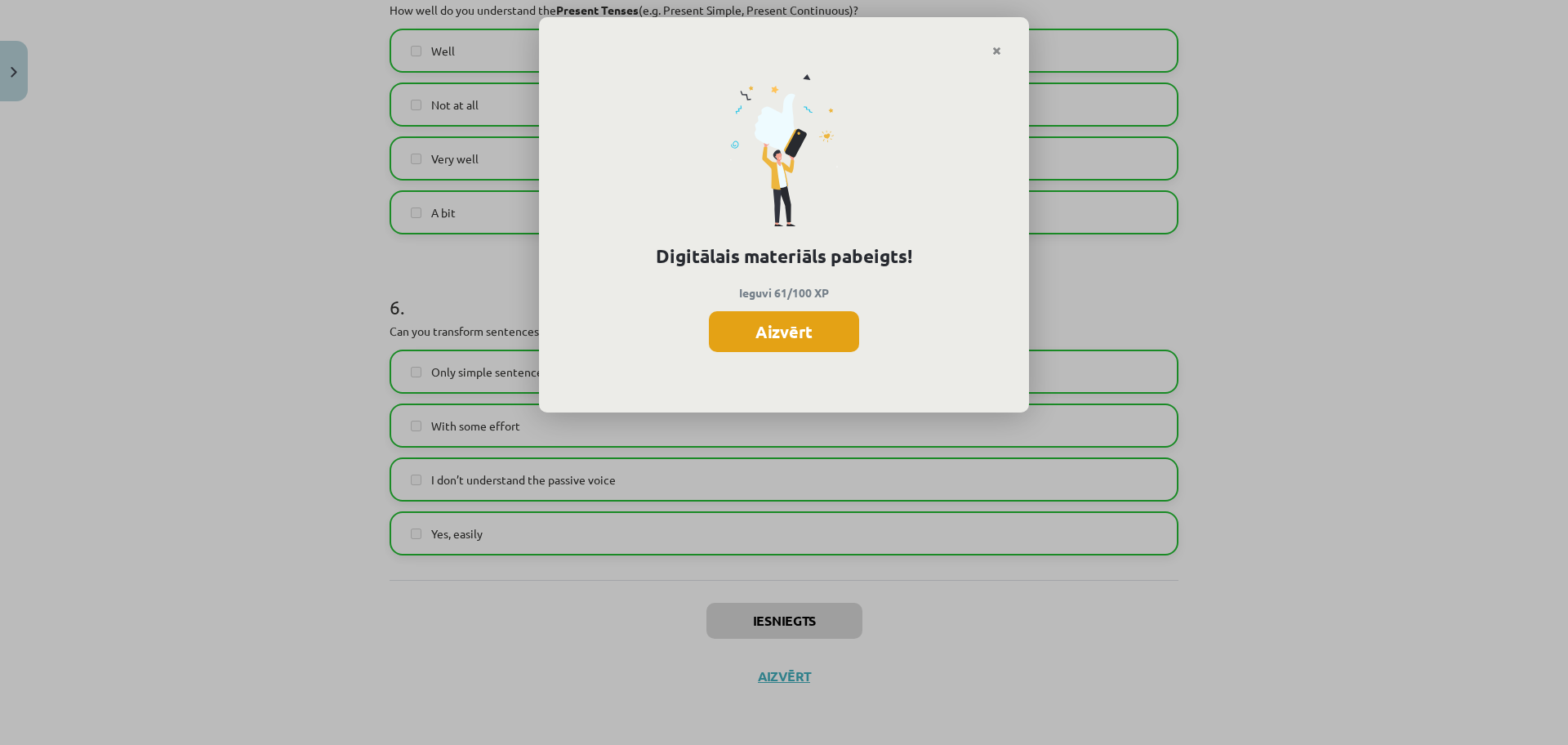
click button "Aizvērt"
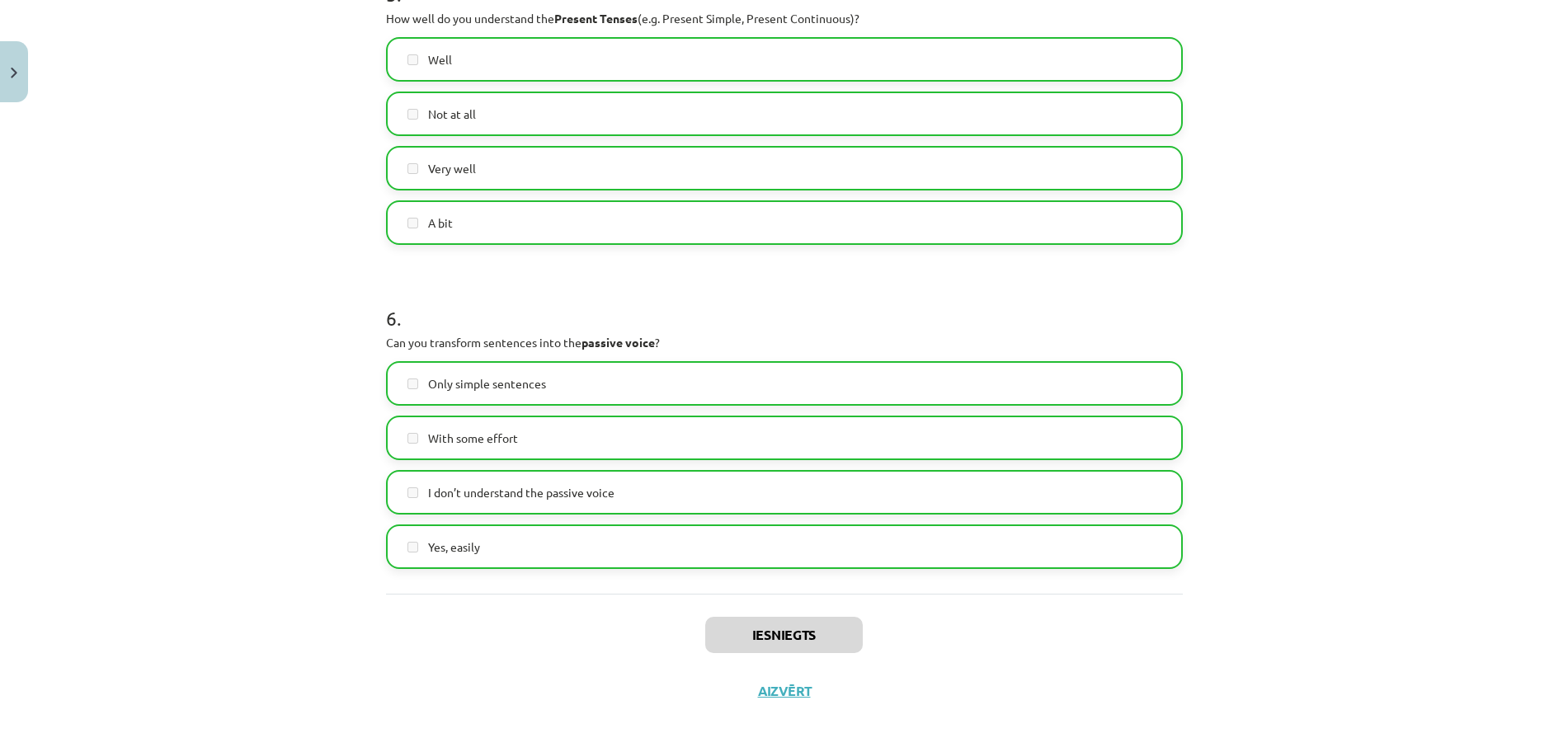
scroll to position [1625, 0]
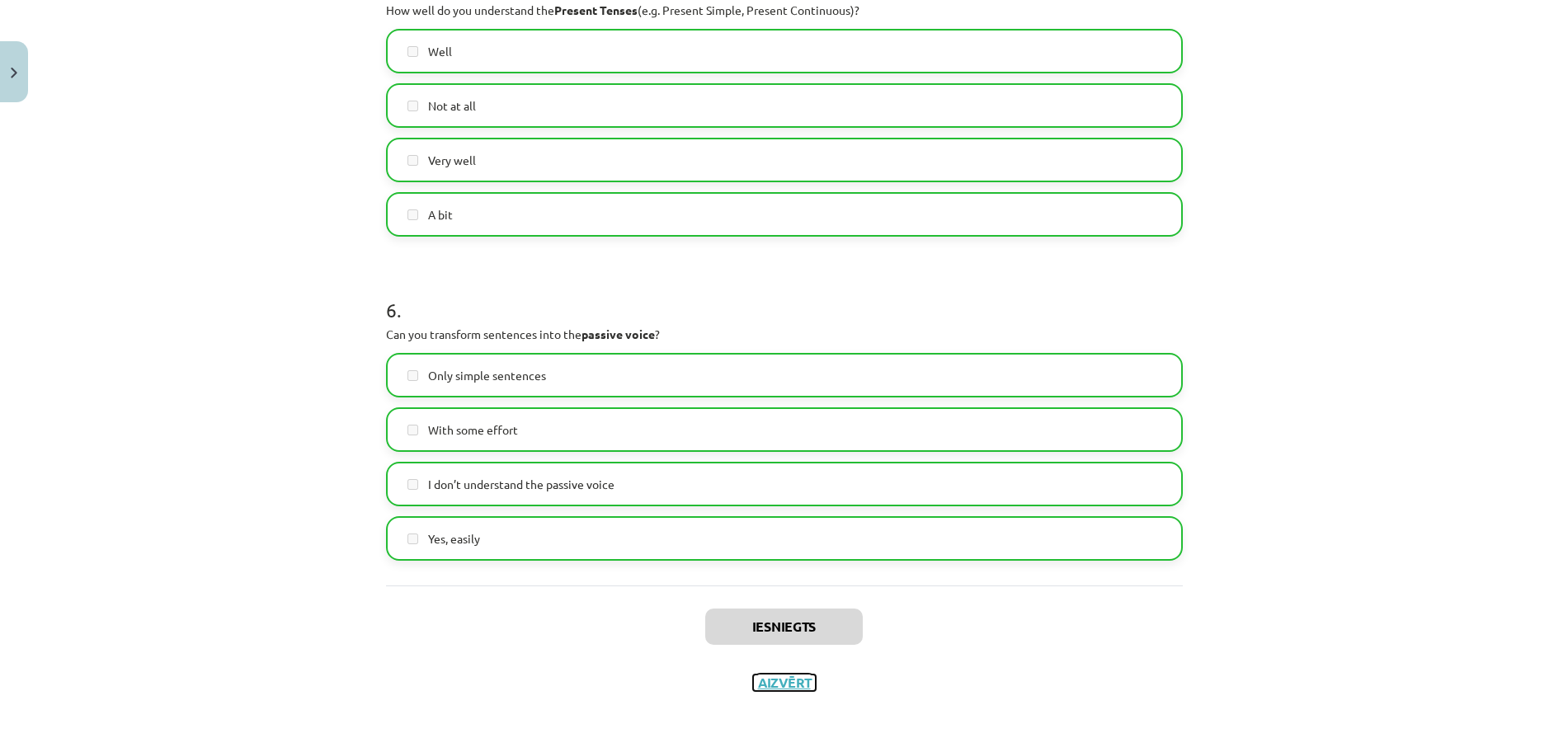
click button "Aizvērt"
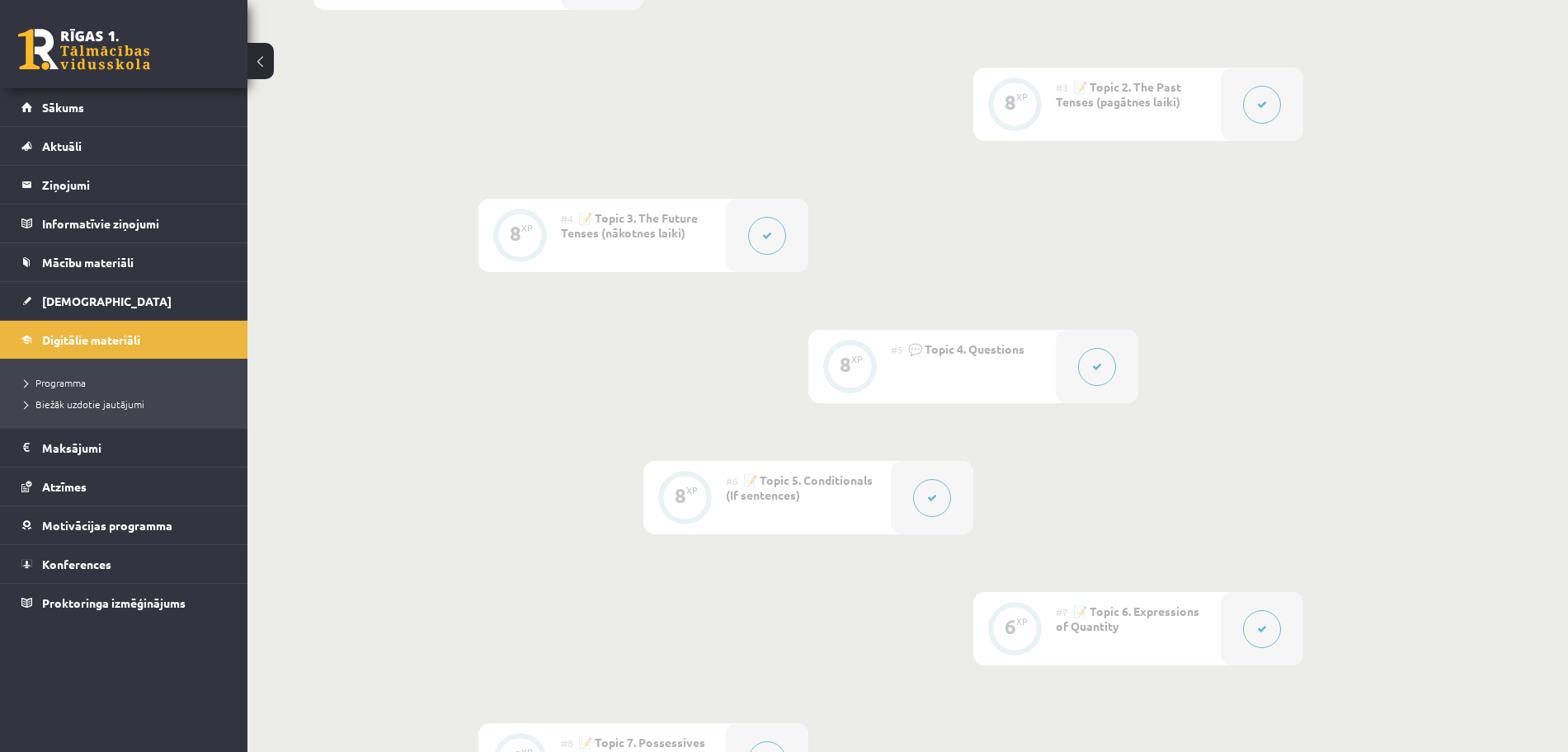
scroll to position [0, 0]
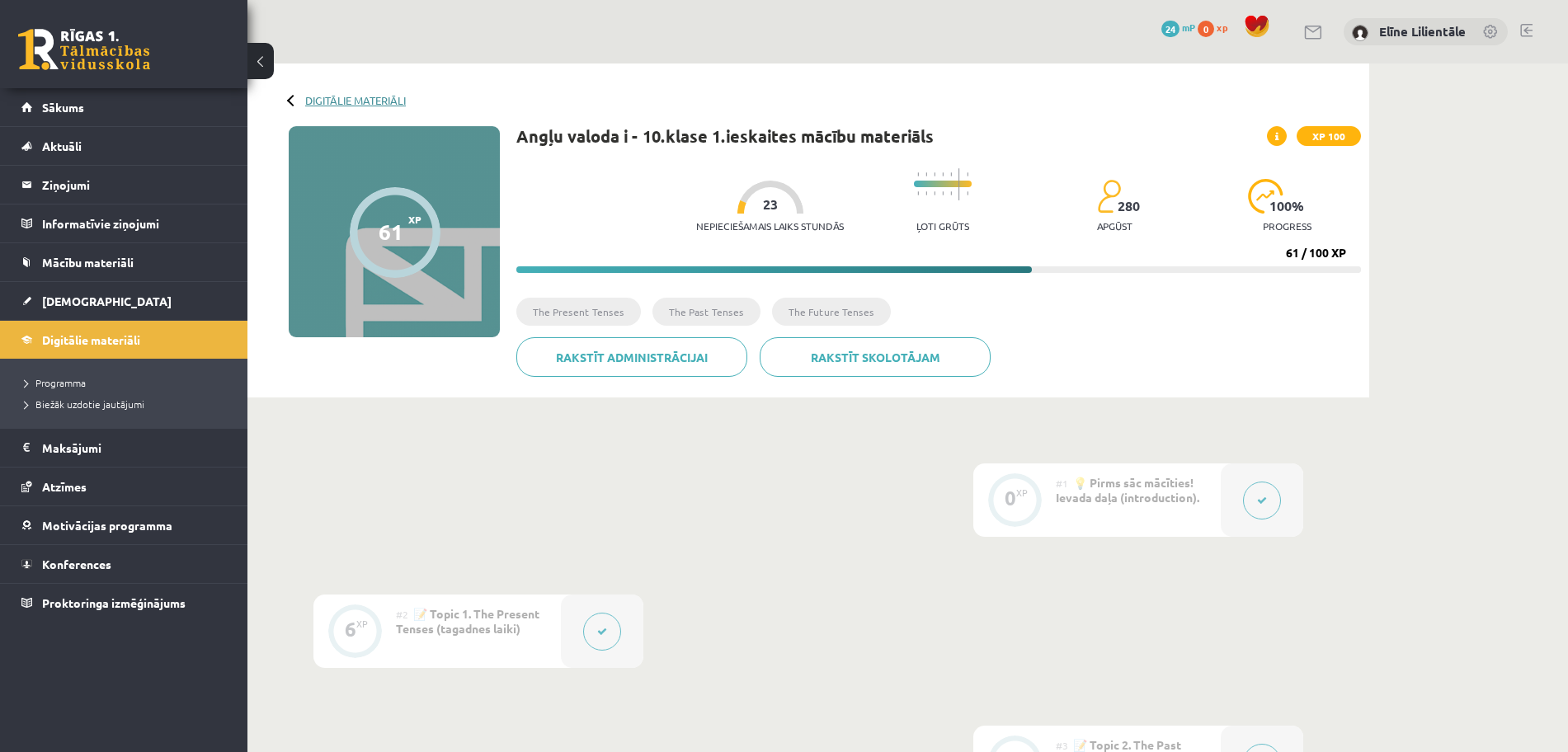
click link "Digitālie materiāli"
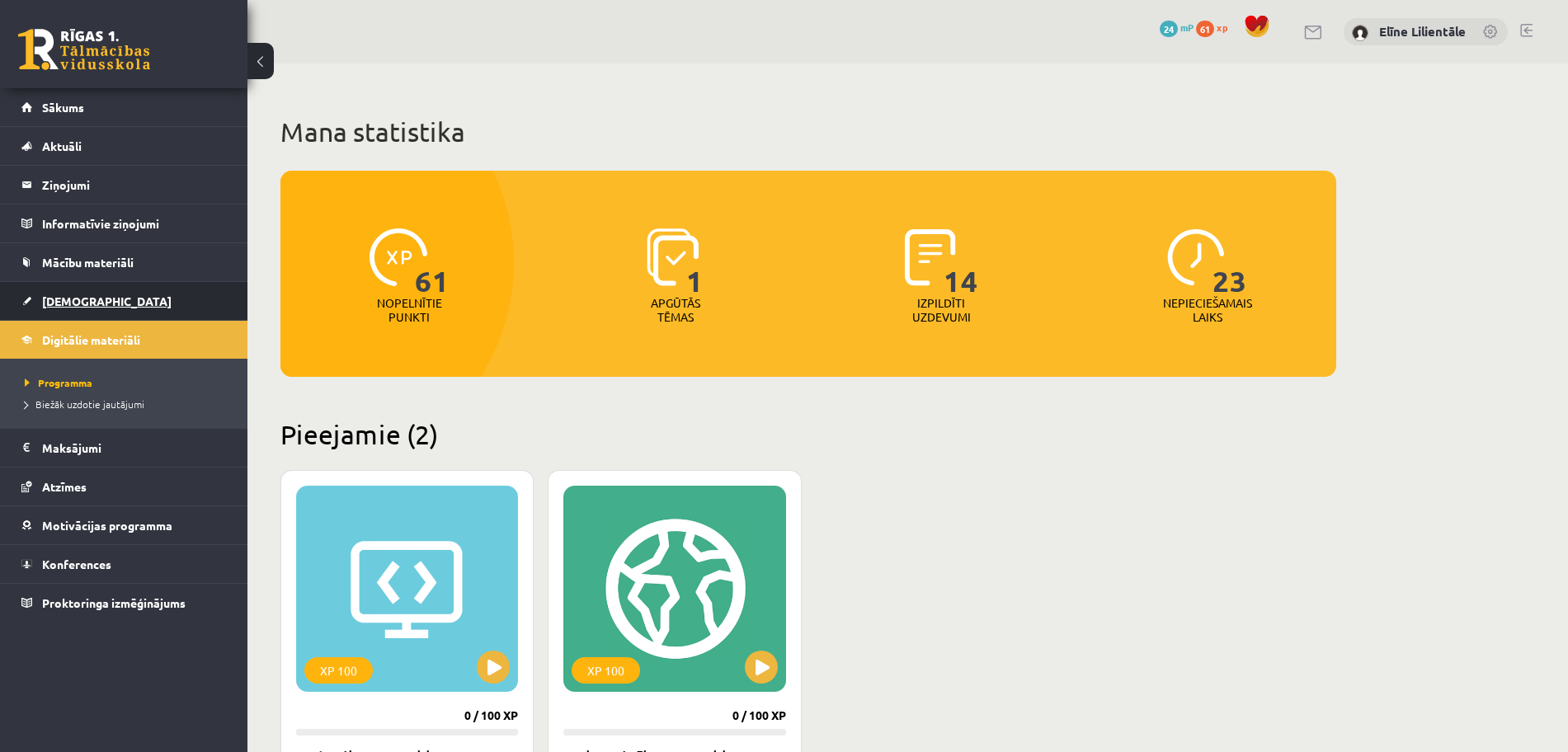
click at [174, 300] on link "[DEMOGRAPHIC_DATA]" at bounding box center [124, 301] width 206 height 38
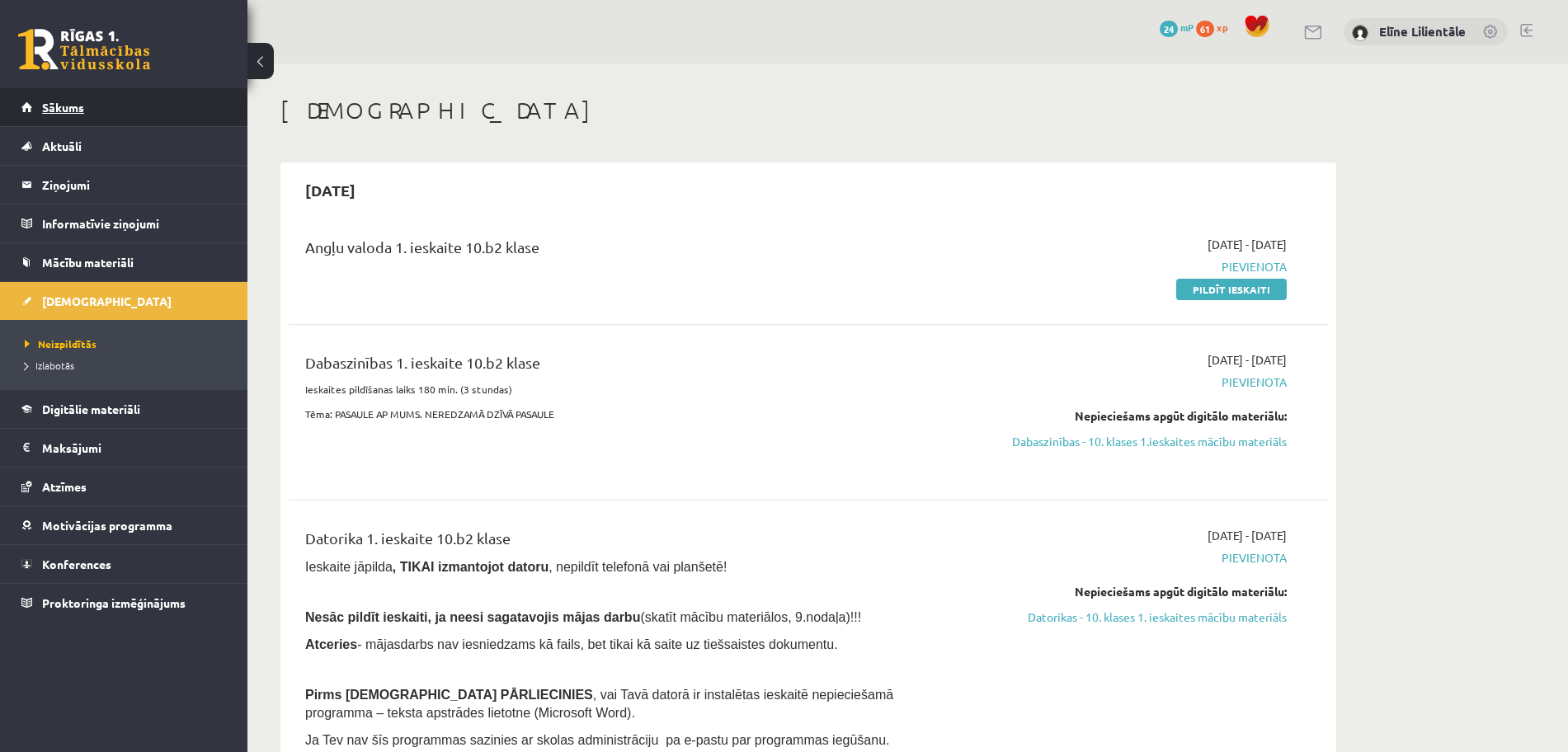
click at [144, 102] on link "Sākums" at bounding box center [124, 107] width 206 height 38
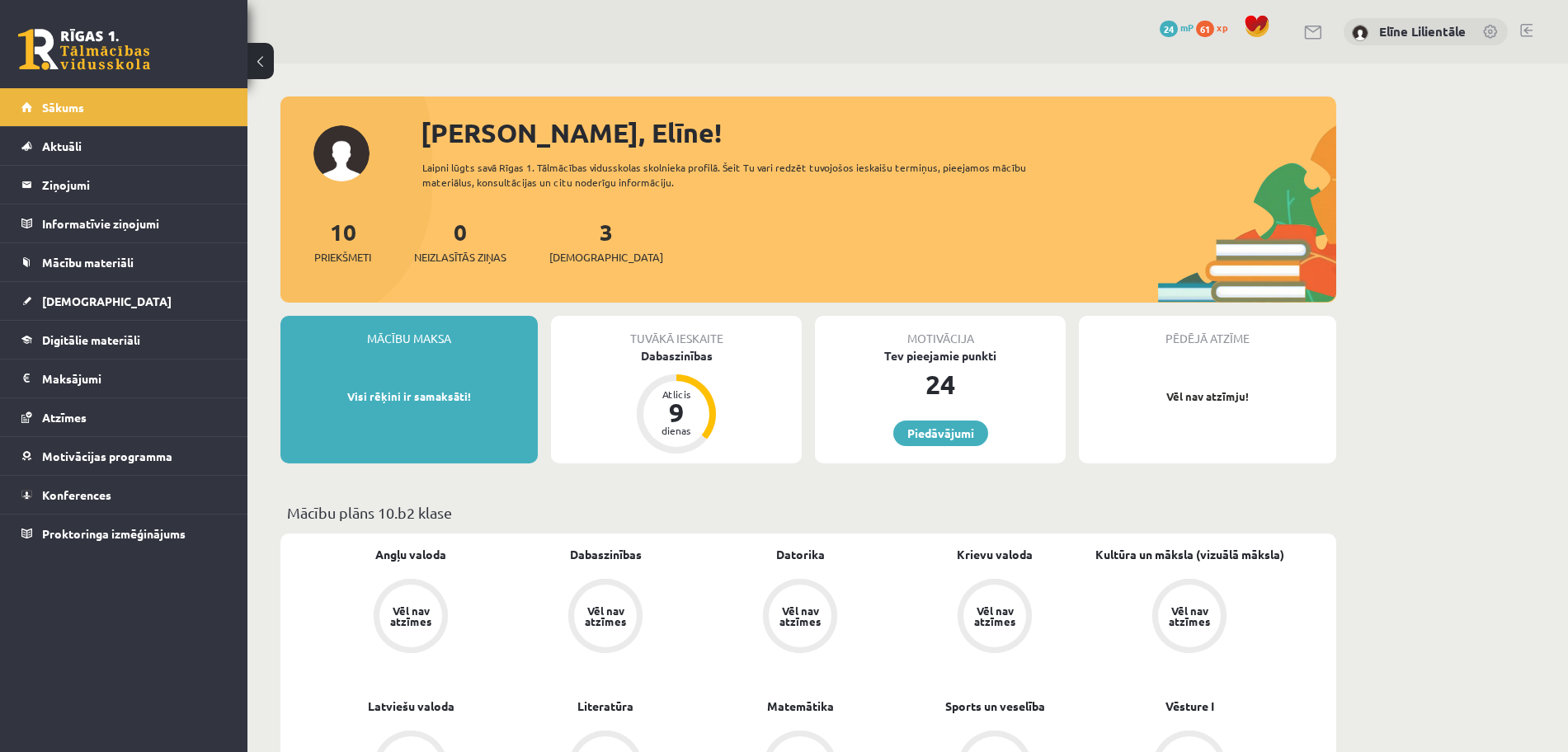
click at [1165, 28] on span "24" at bounding box center [1169, 28] width 18 height 16
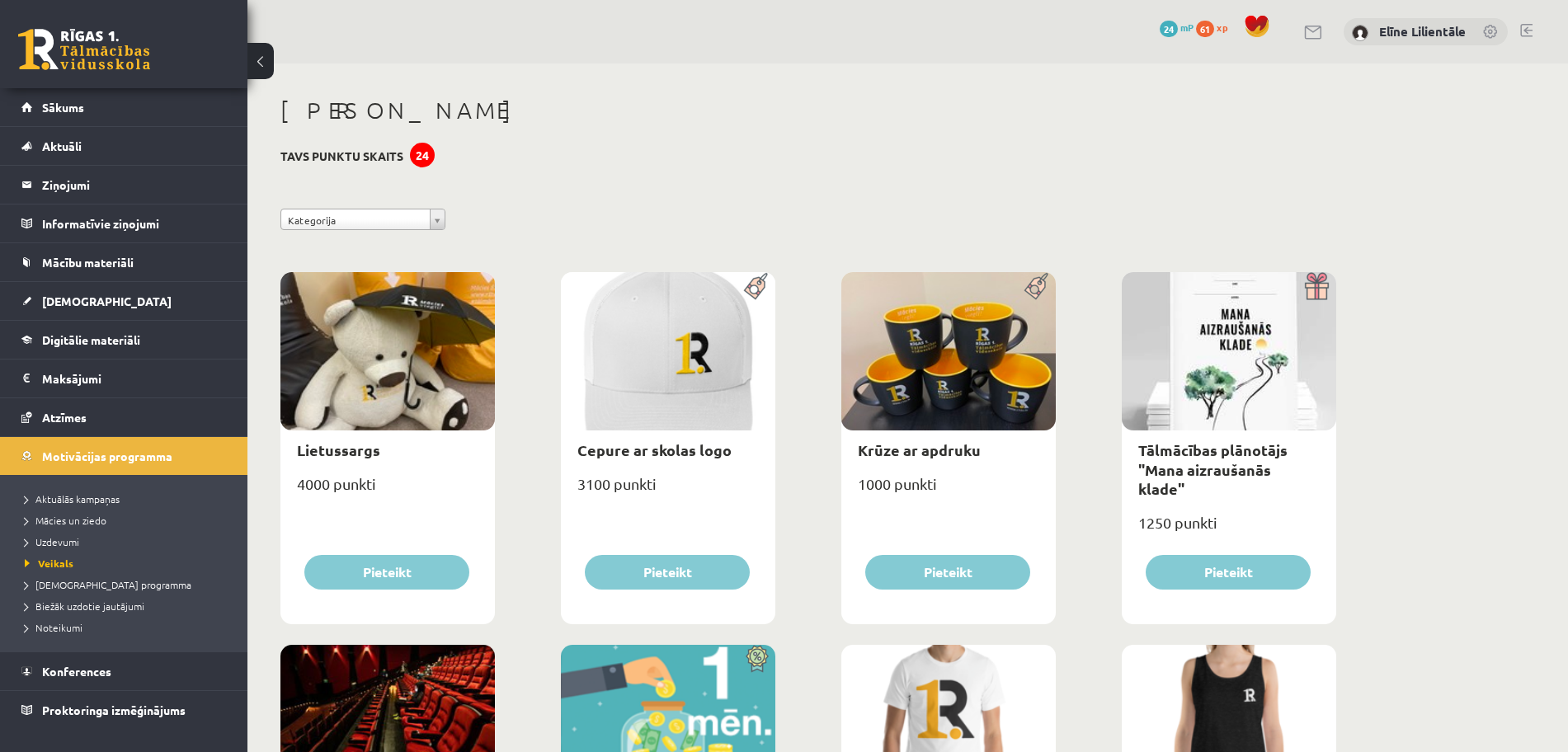
click at [1208, 27] on span "61" at bounding box center [1205, 28] width 18 height 16
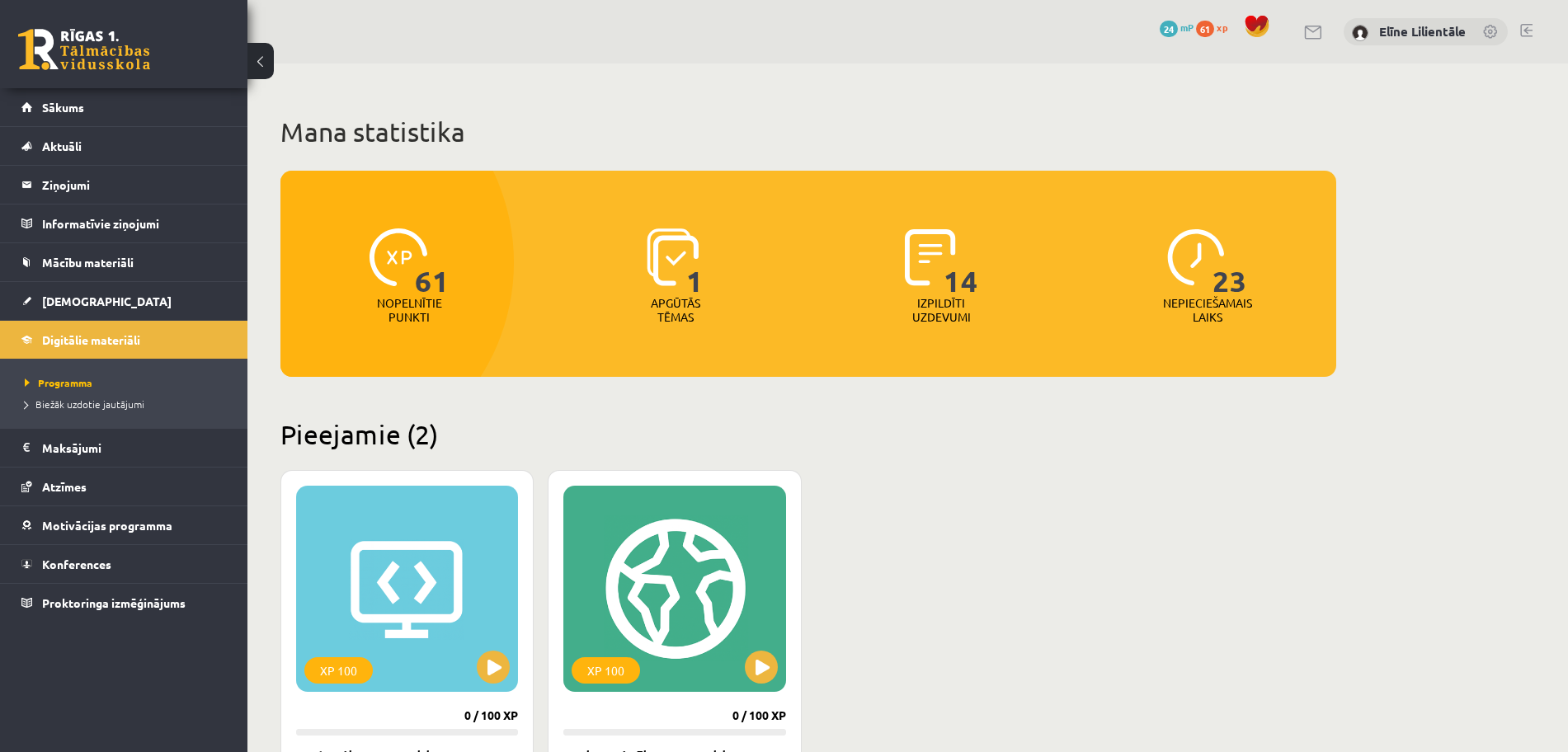
click at [1167, 27] on span "24" at bounding box center [1169, 28] width 18 height 16
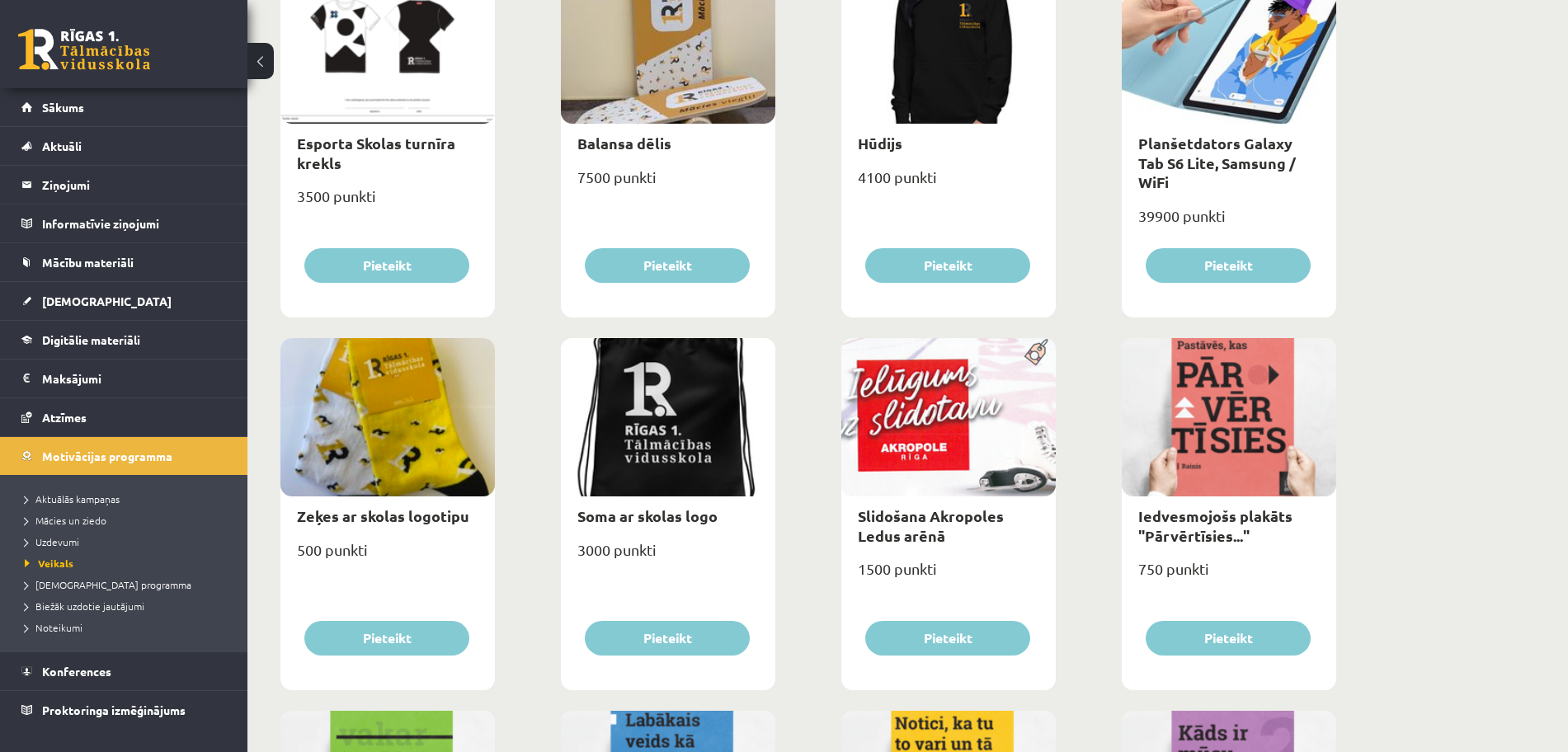
scroll to position [1072, 0]
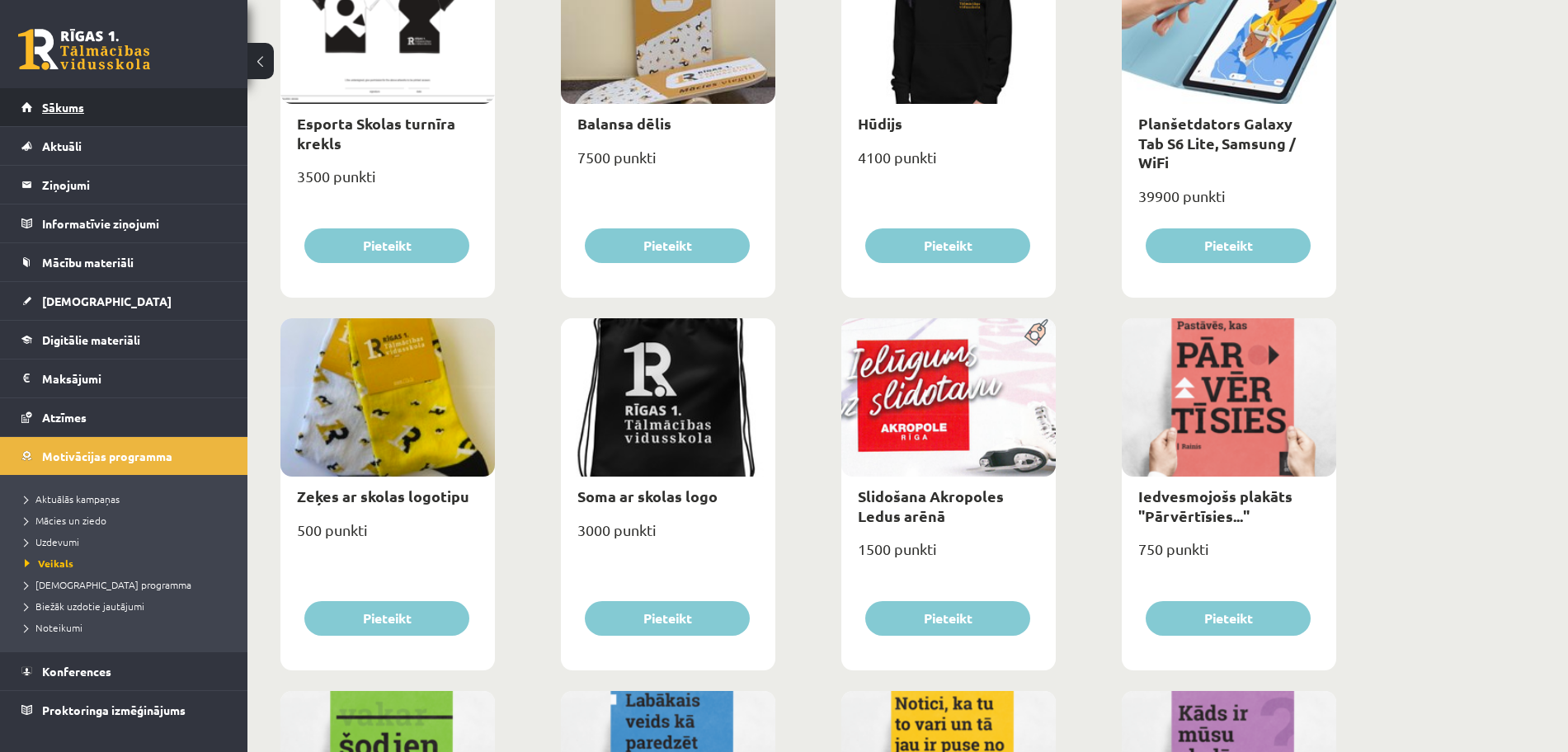
click at [67, 97] on link "Sākums" at bounding box center [124, 107] width 206 height 38
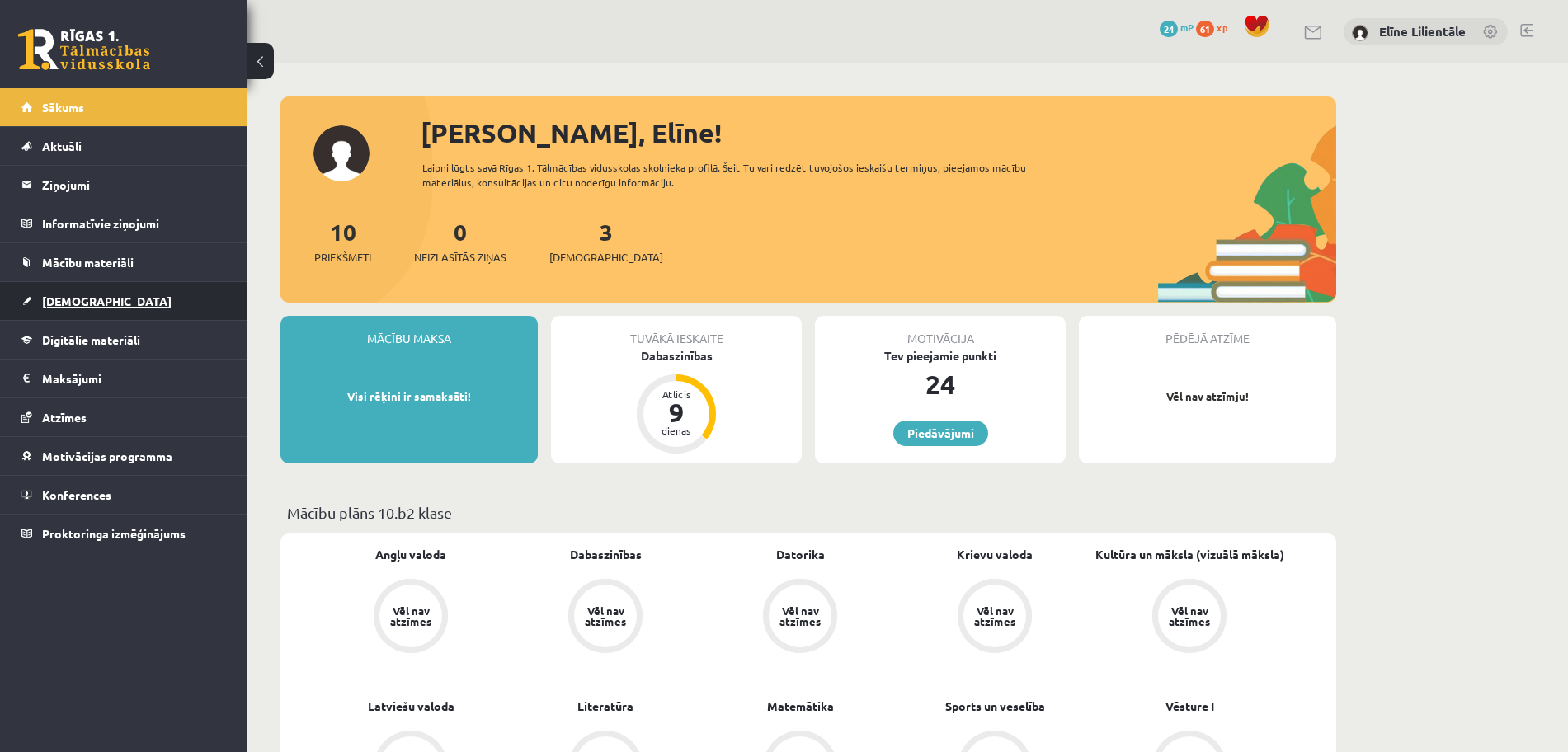
click at [180, 300] on link "[DEMOGRAPHIC_DATA]" at bounding box center [124, 301] width 206 height 38
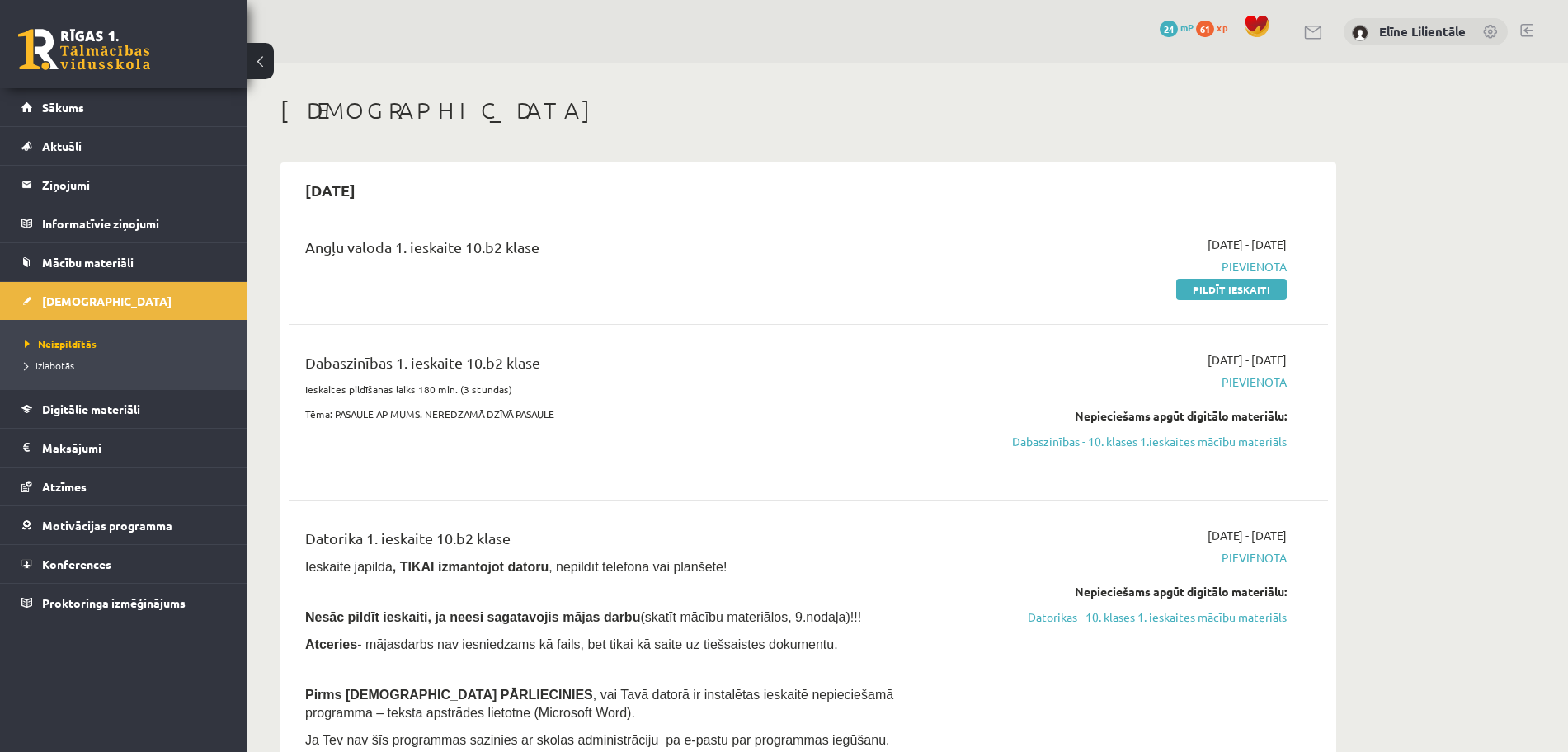
drag, startPoint x: 1245, startPoint y: 289, endPoint x: 883, endPoint y: 101, distance: 407.9
click at [1245, 289] on link "Pildīt ieskaiti" at bounding box center [1231, 289] width 111 height 21
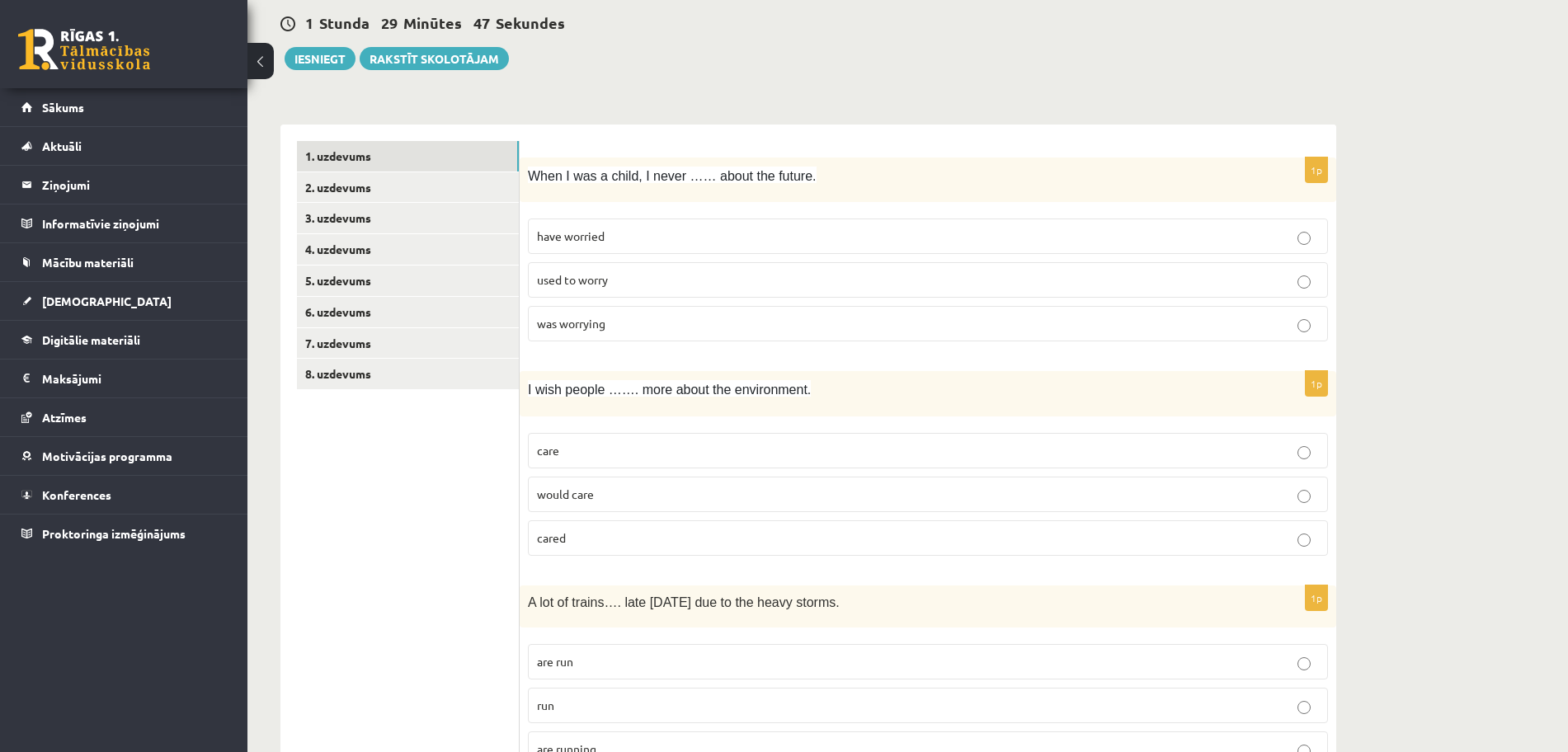
scroll to position [165, 0]
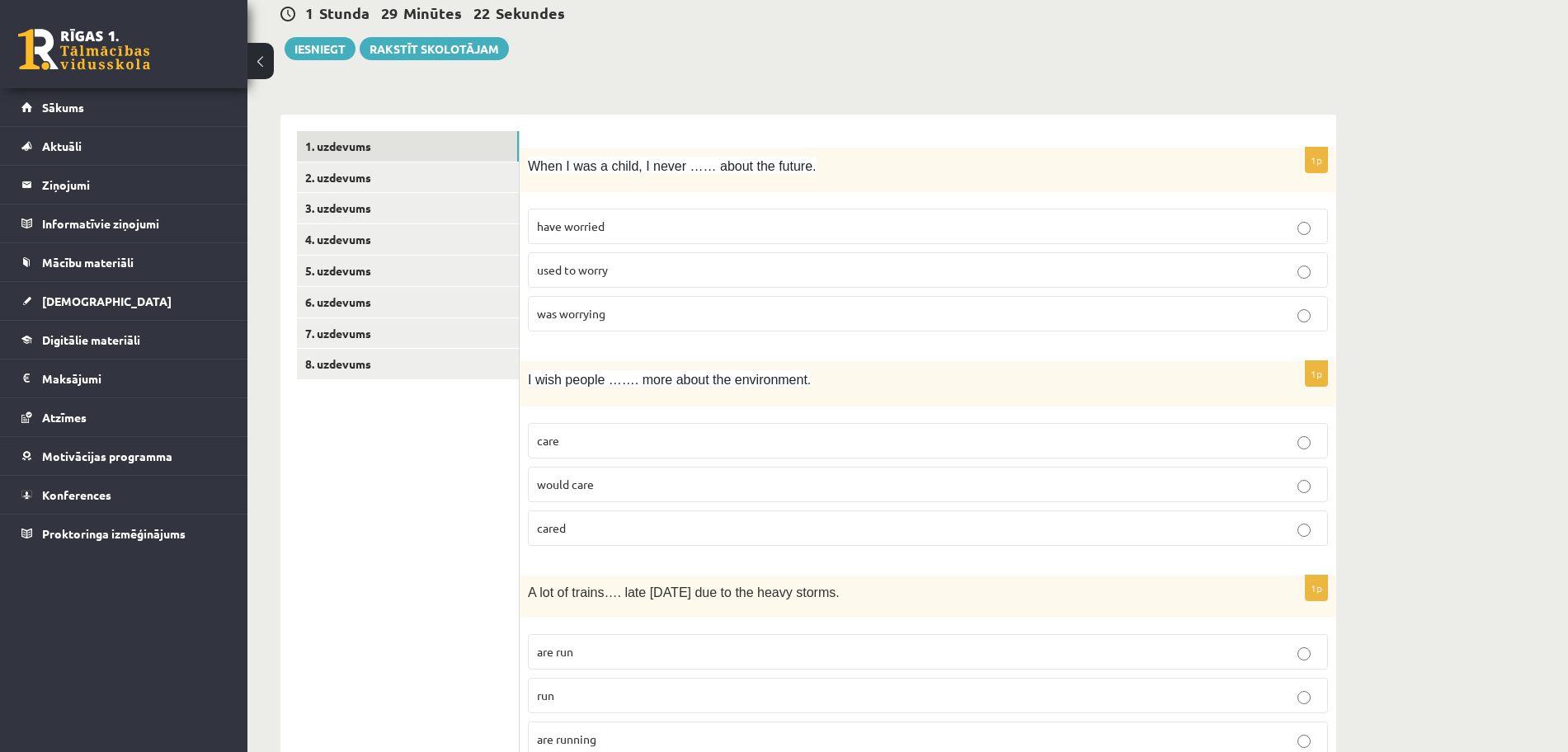
click at [716, 263] on p "used to worry" at bounding box center [928, 270] width 782 height 17
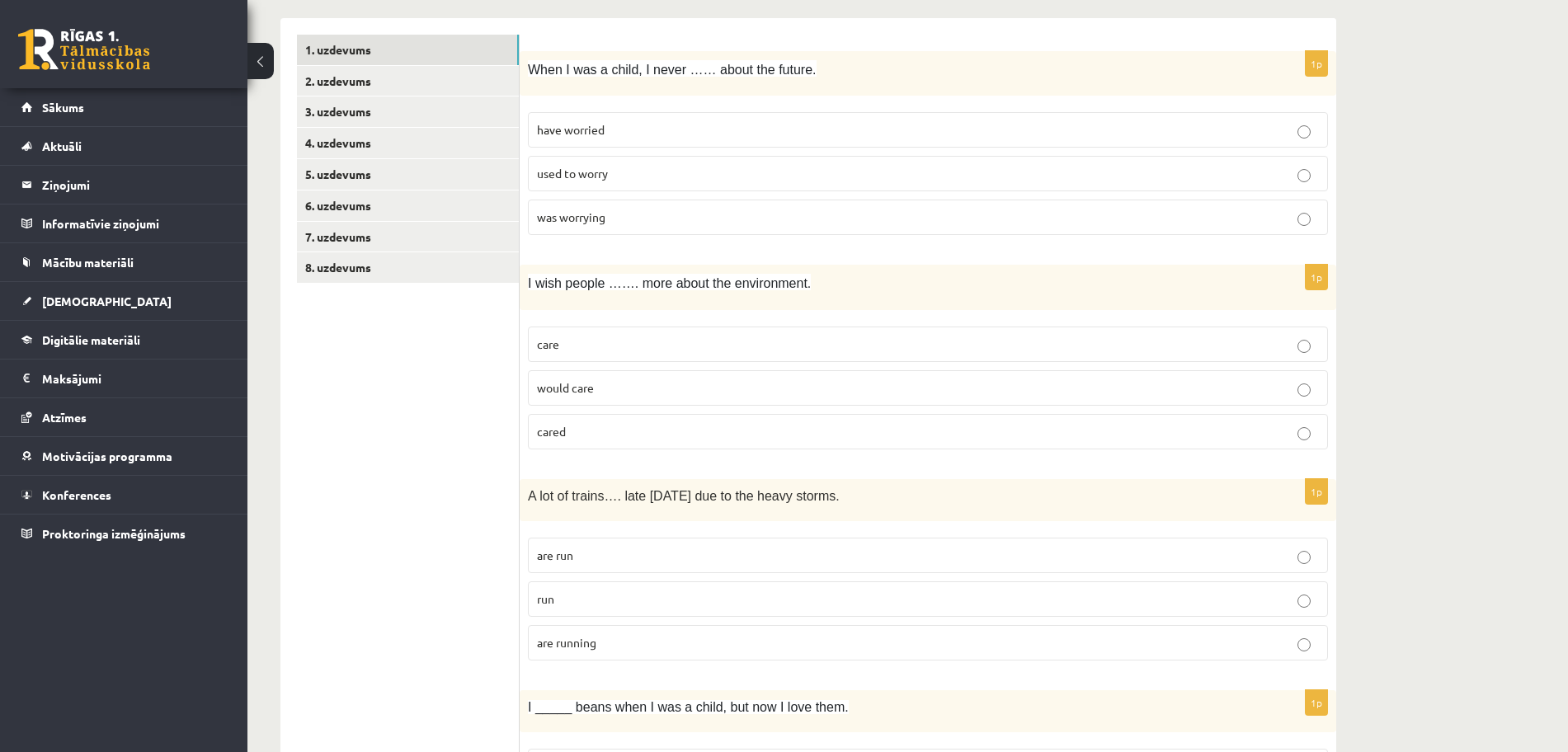
scroll to position [289, 0]
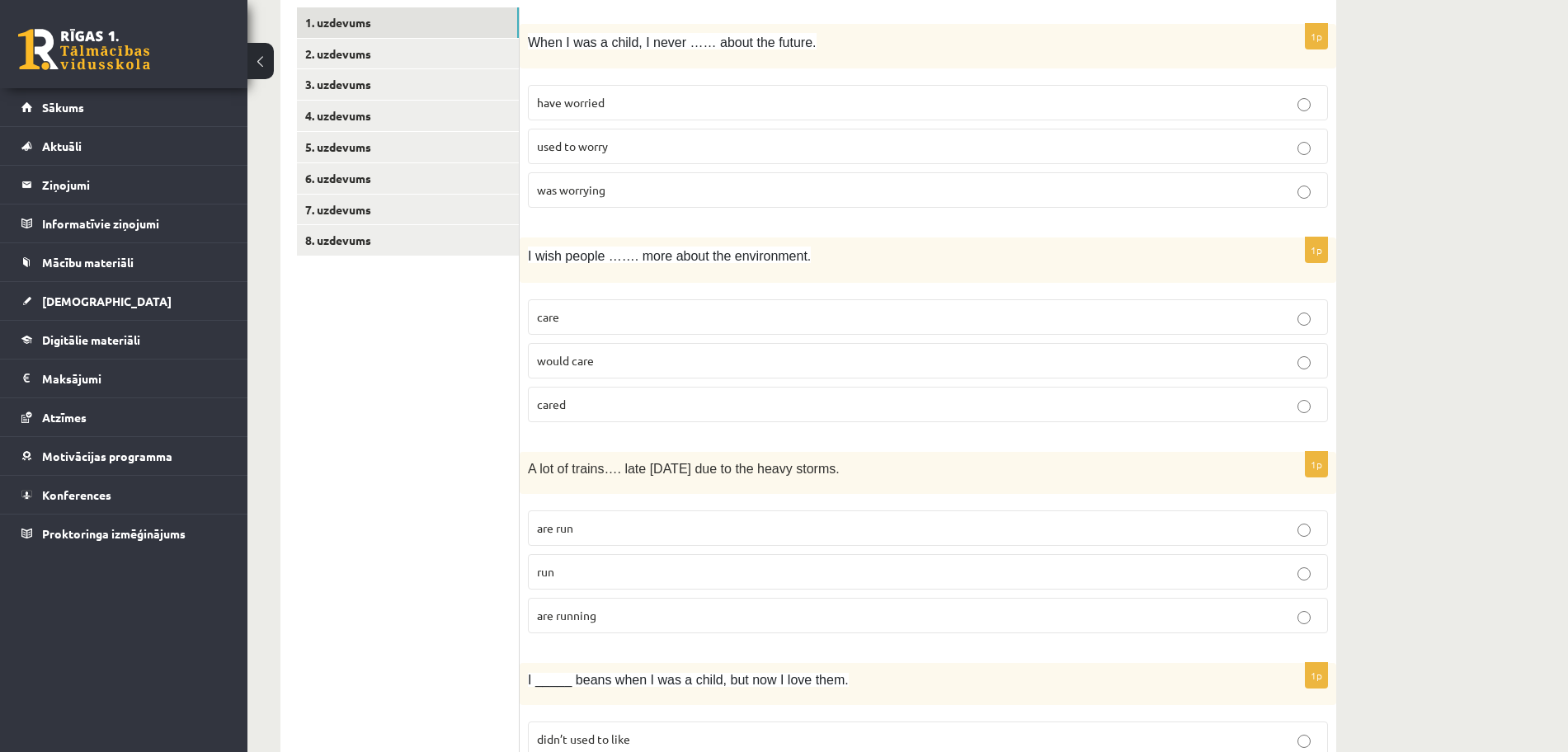
click at [732, 355] on p "would care" at bounding box center [928, 361] width 782 height 17
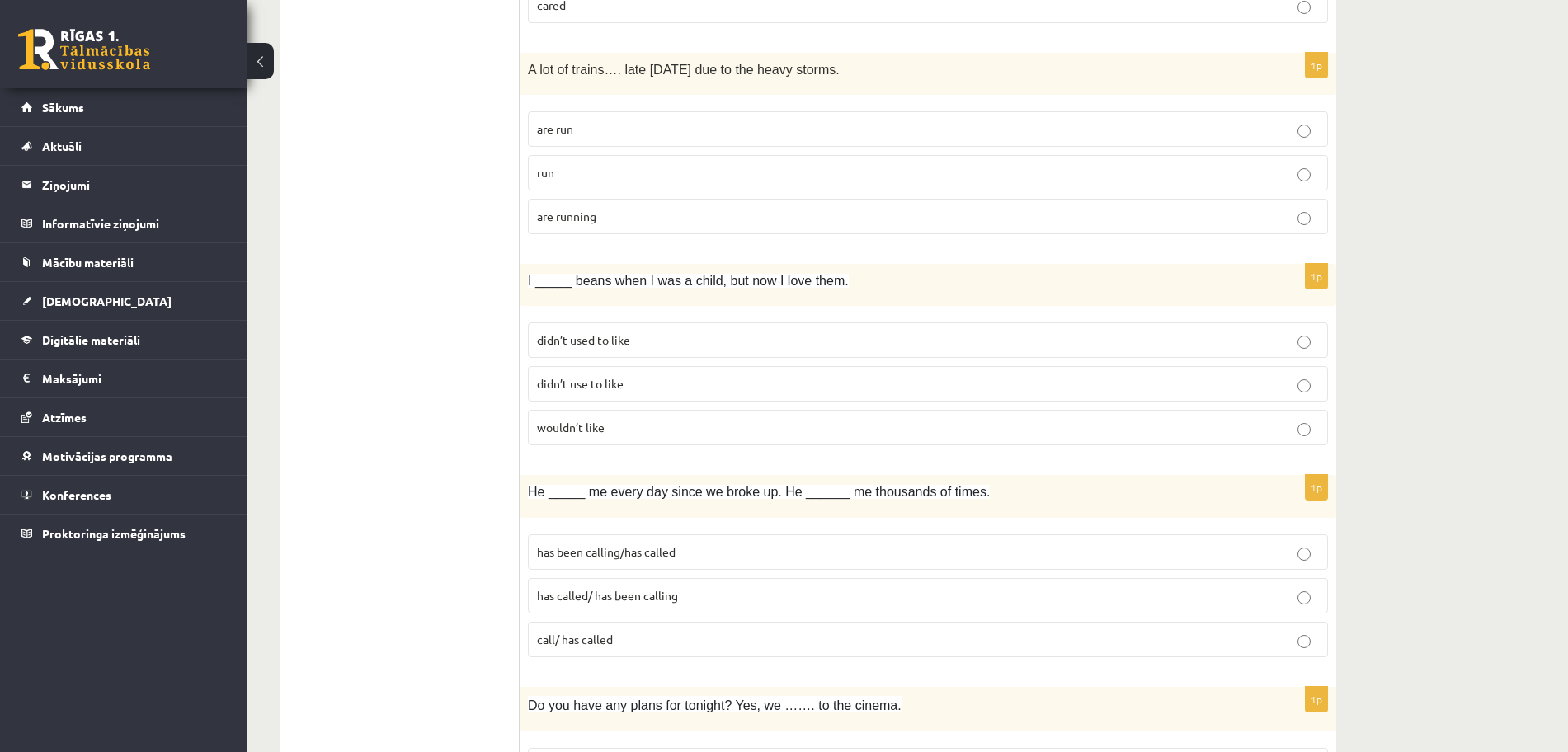
scroll to position [701, 0]
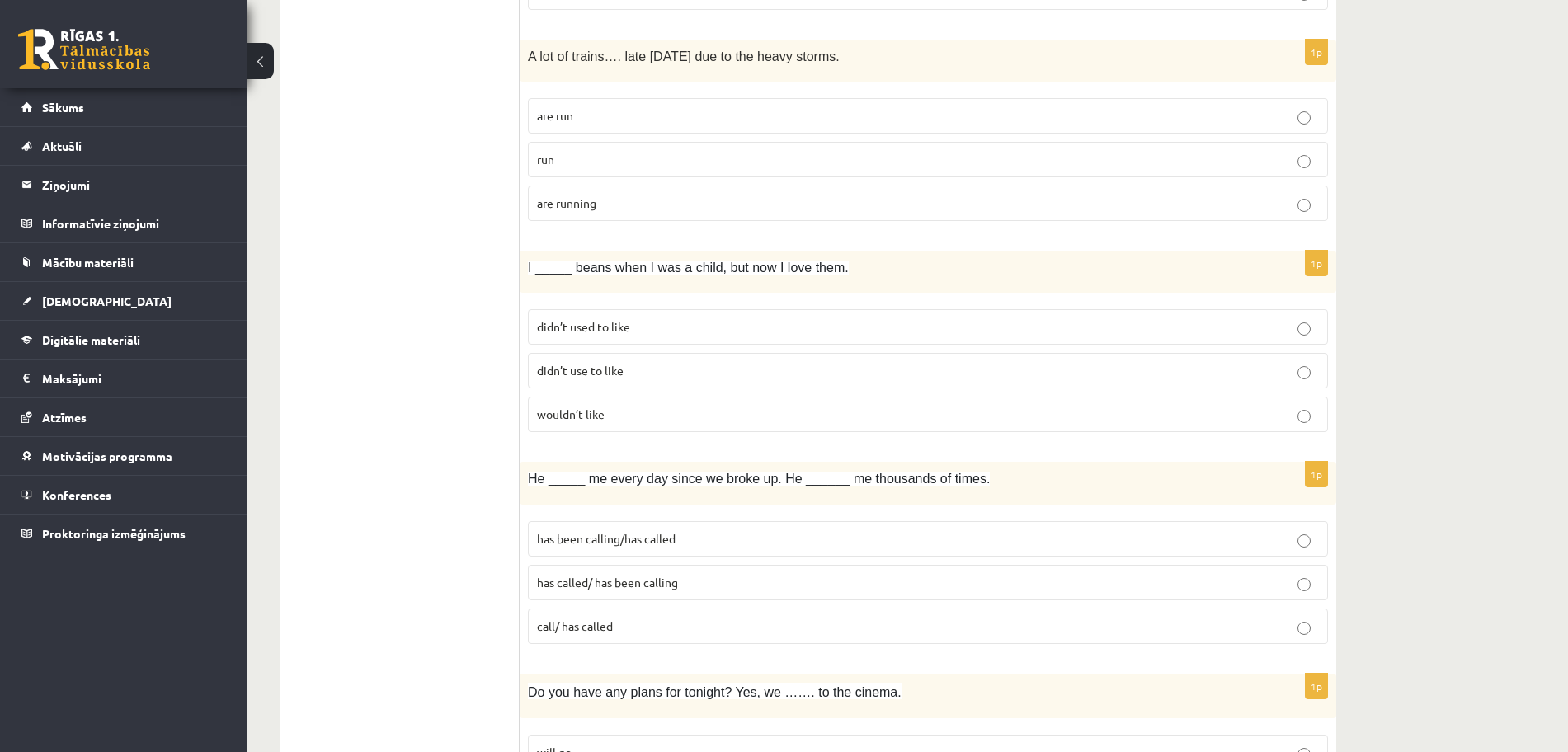
click at [744, 191] on label "are running" at bounding box center [928, 203] width 800 height 35
click at [773, 373] on p "didn’t use to like" at bounding box center [928, 371] width 782 height 17
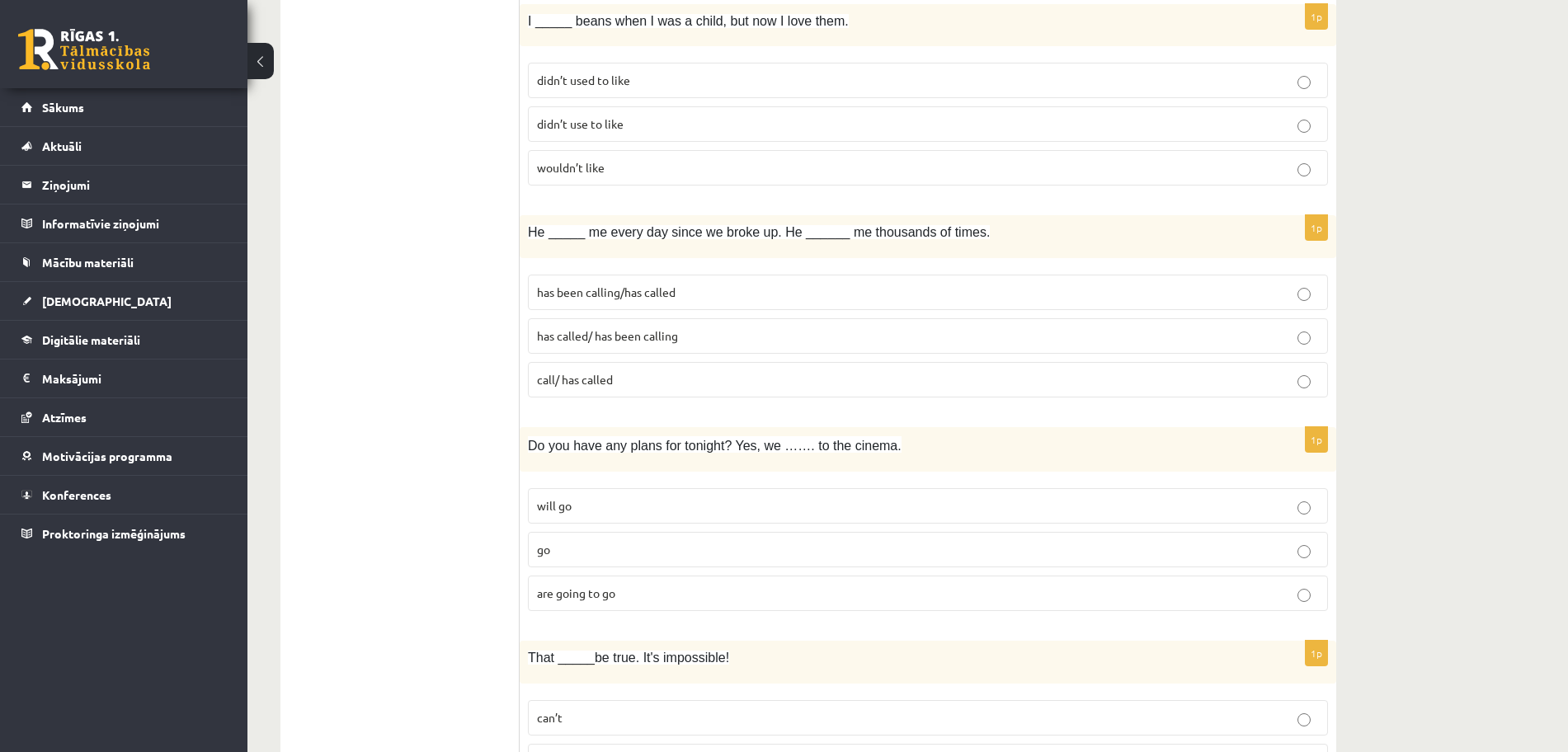
scroll to position [948, 0]
click at [788, 513] on p "will go" at bounding box center [928, 505] width 782 height 17
click at [771, 381] on p "call/ has called" at bounding box center [928, 379] width 782 height 17
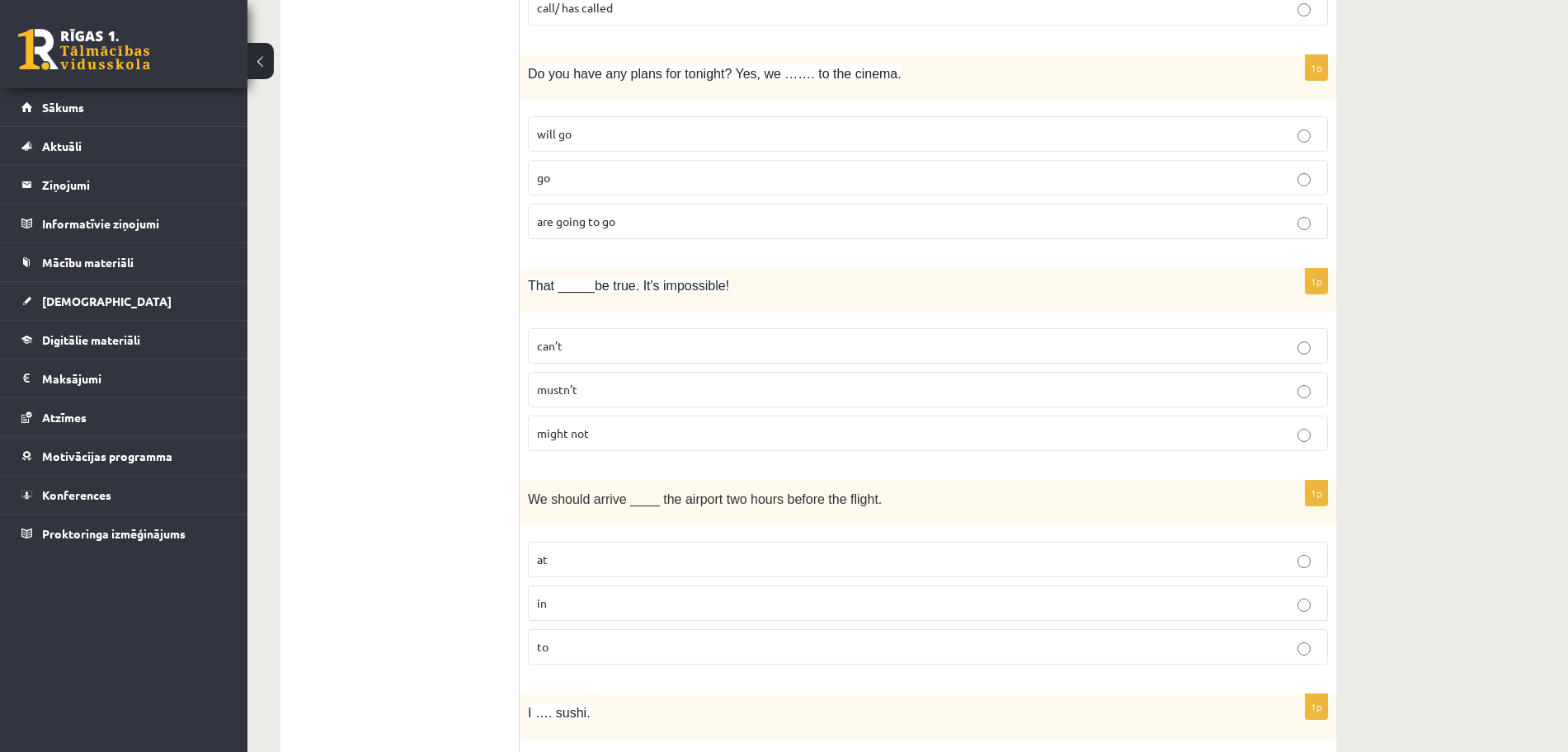
scroll to position [1361, 0]
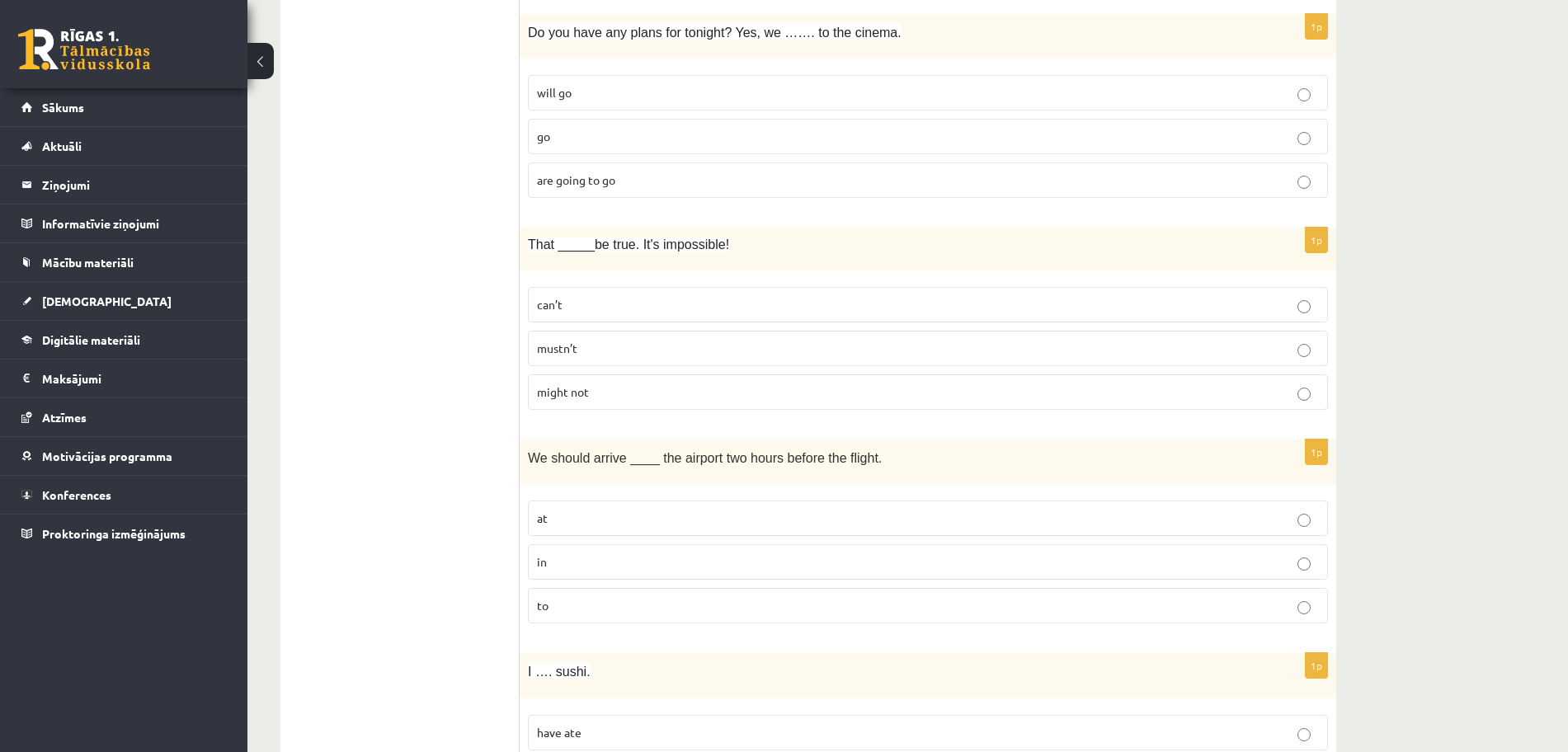
click at [828, 306] on p "can’t" at bounding box center [928, 305] width 782 height 17
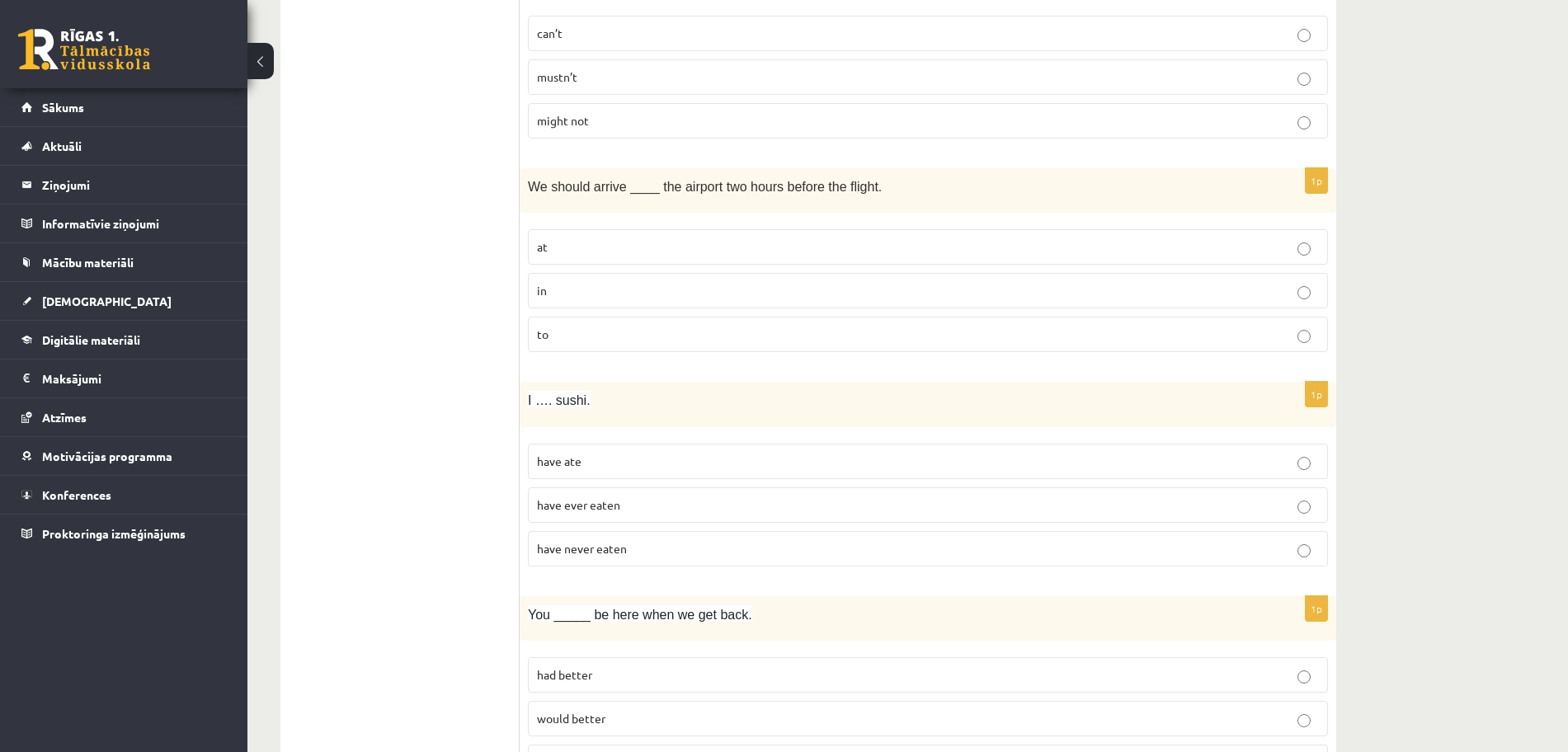
scroll to position [1650, 0]
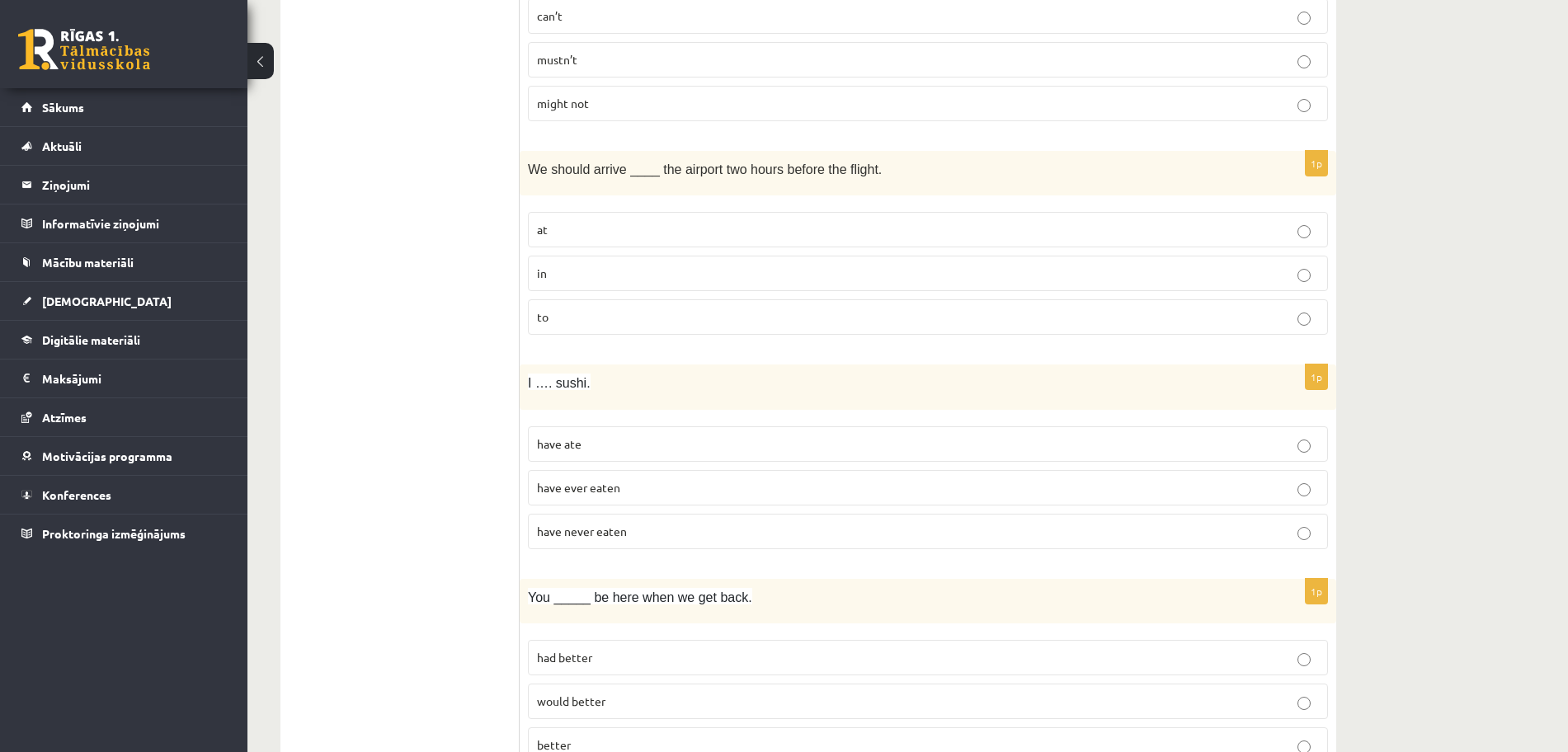
click at [768, 320] on p "to" at bounding box center [928, 317] width 782 height 17
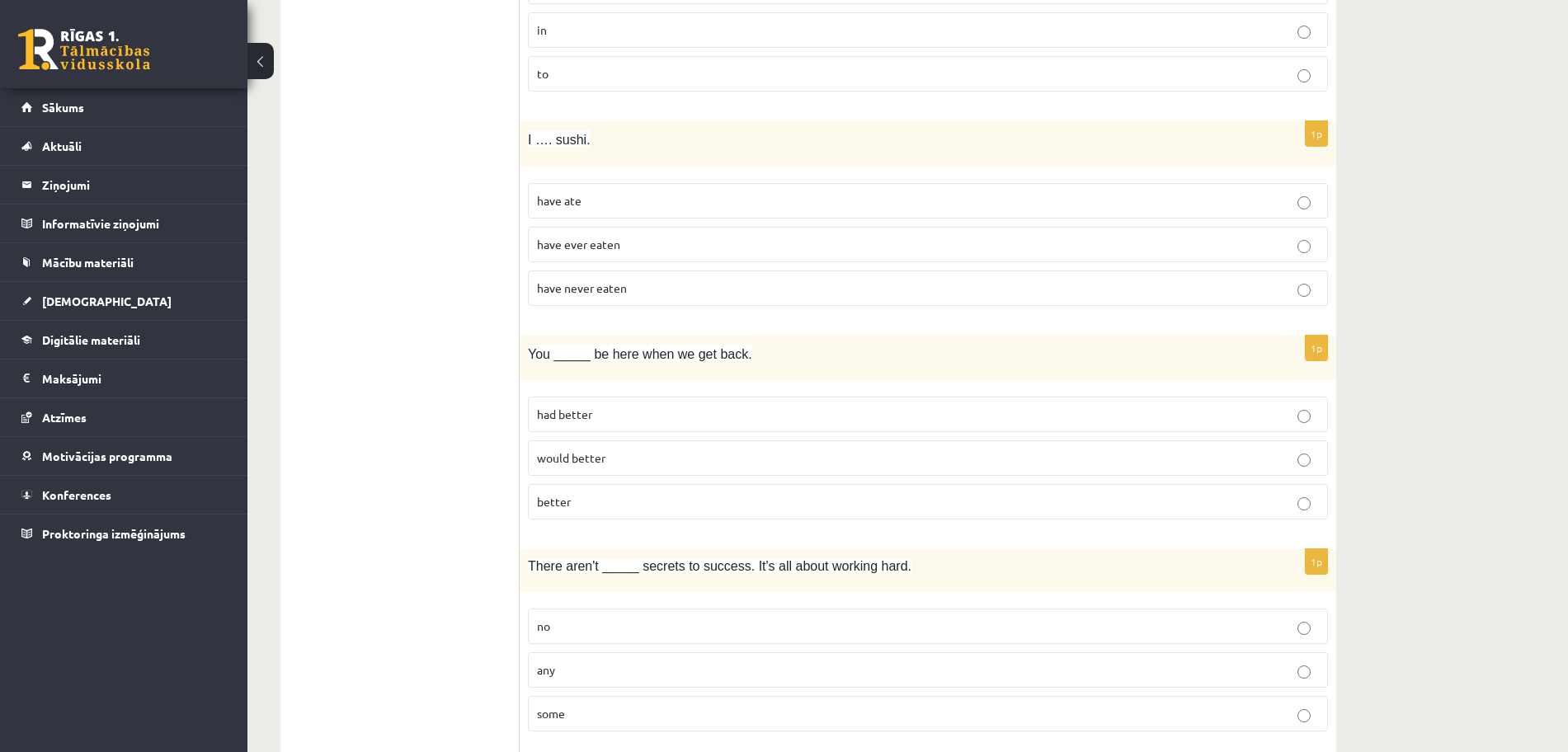
scroll to position [1897, 0]
click at [829, 282] on p "have never eaten" at bounding box center [928, 284] width 782 height 17
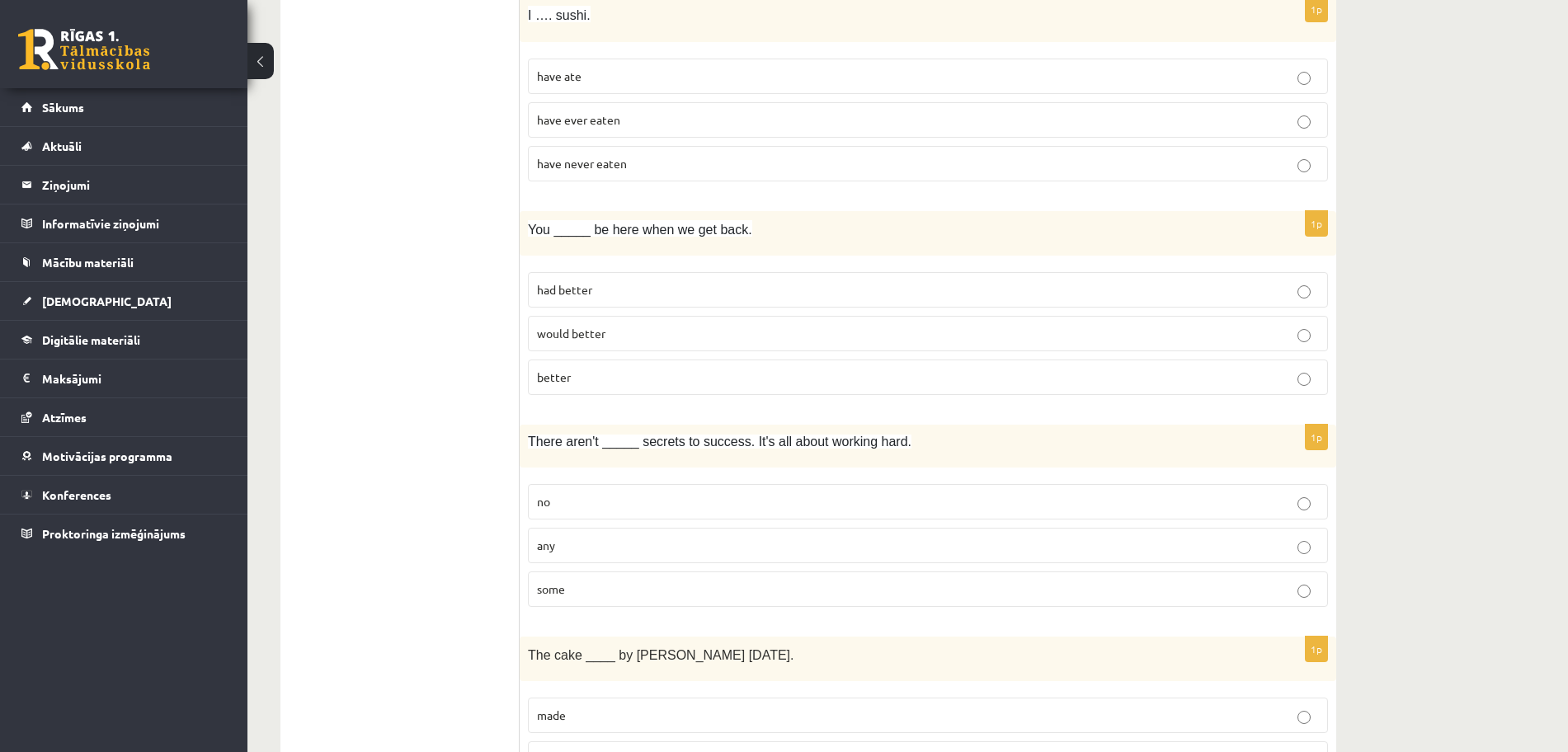
scroll to position [2020, 0]
click at [949, 337] on p "would better" at bounding box center [928, 331] width 782 height 17
click at [953, 548] on p "any" at bounding box center [928, 542] width 782 height 17
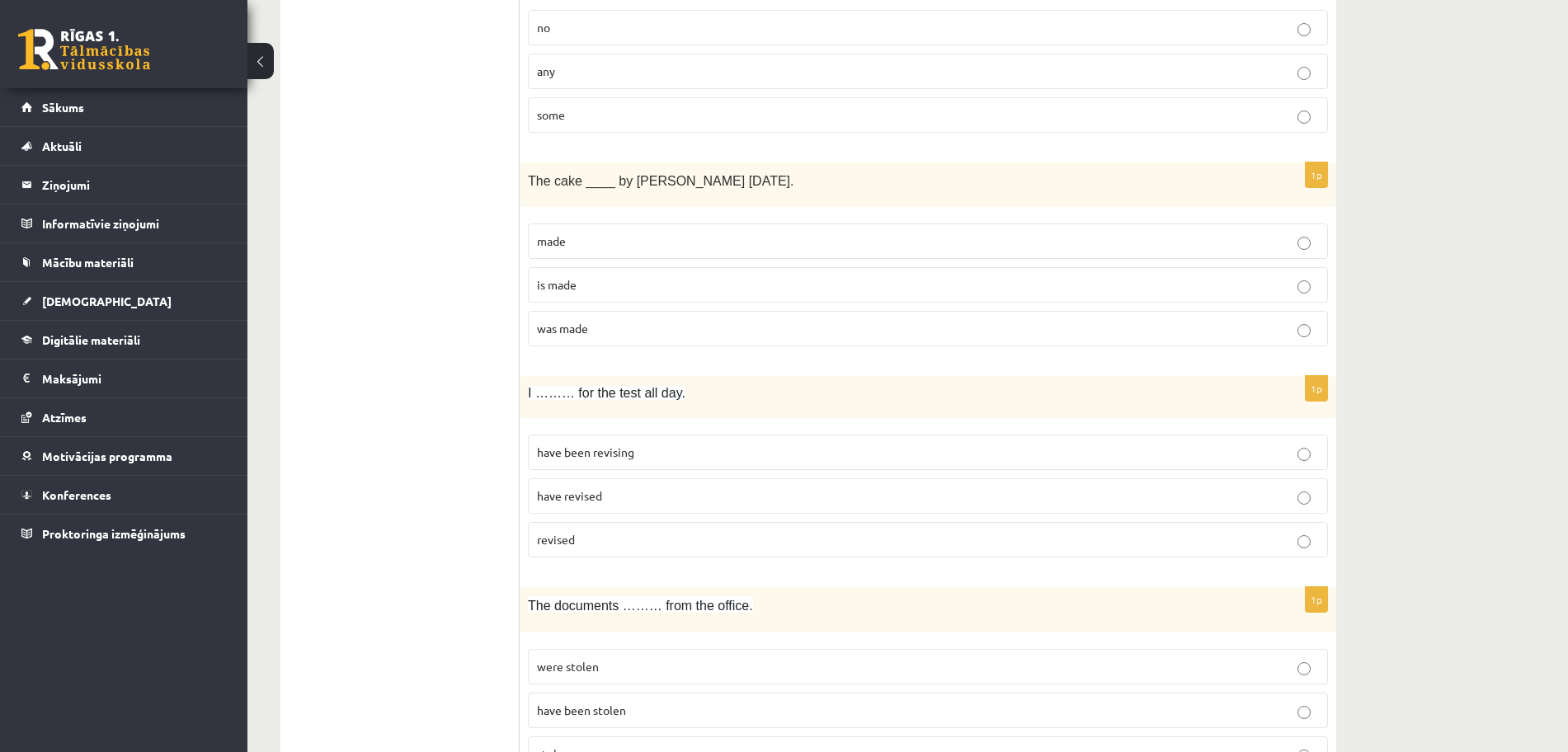
scroll to position [2516, 0]
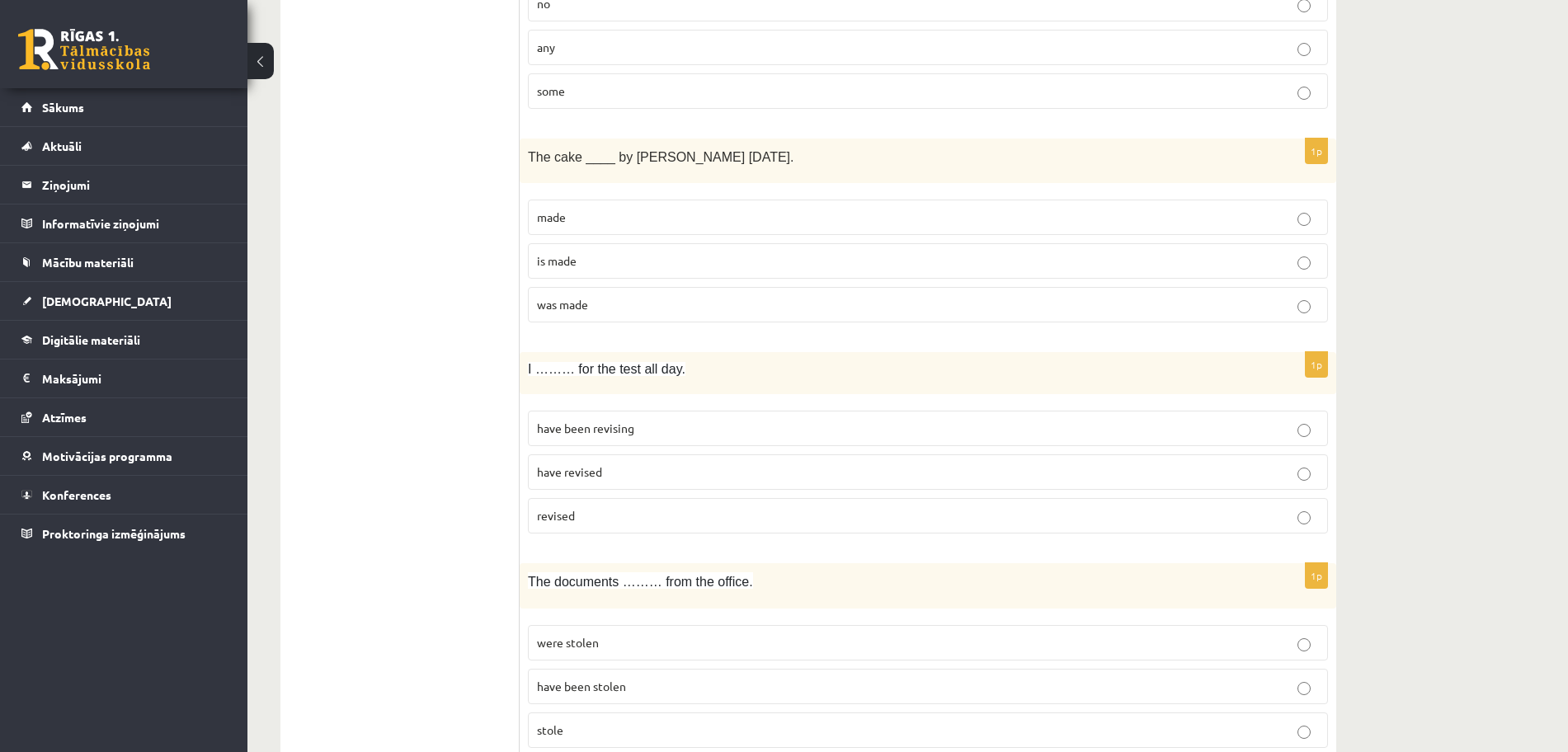
click at [739, 307] on p "was made" at bounding box center [928, 305] width 782 height 17
click at [821, 434] on p "have been revising" at bounding box center [928, 428] width 782 height 17
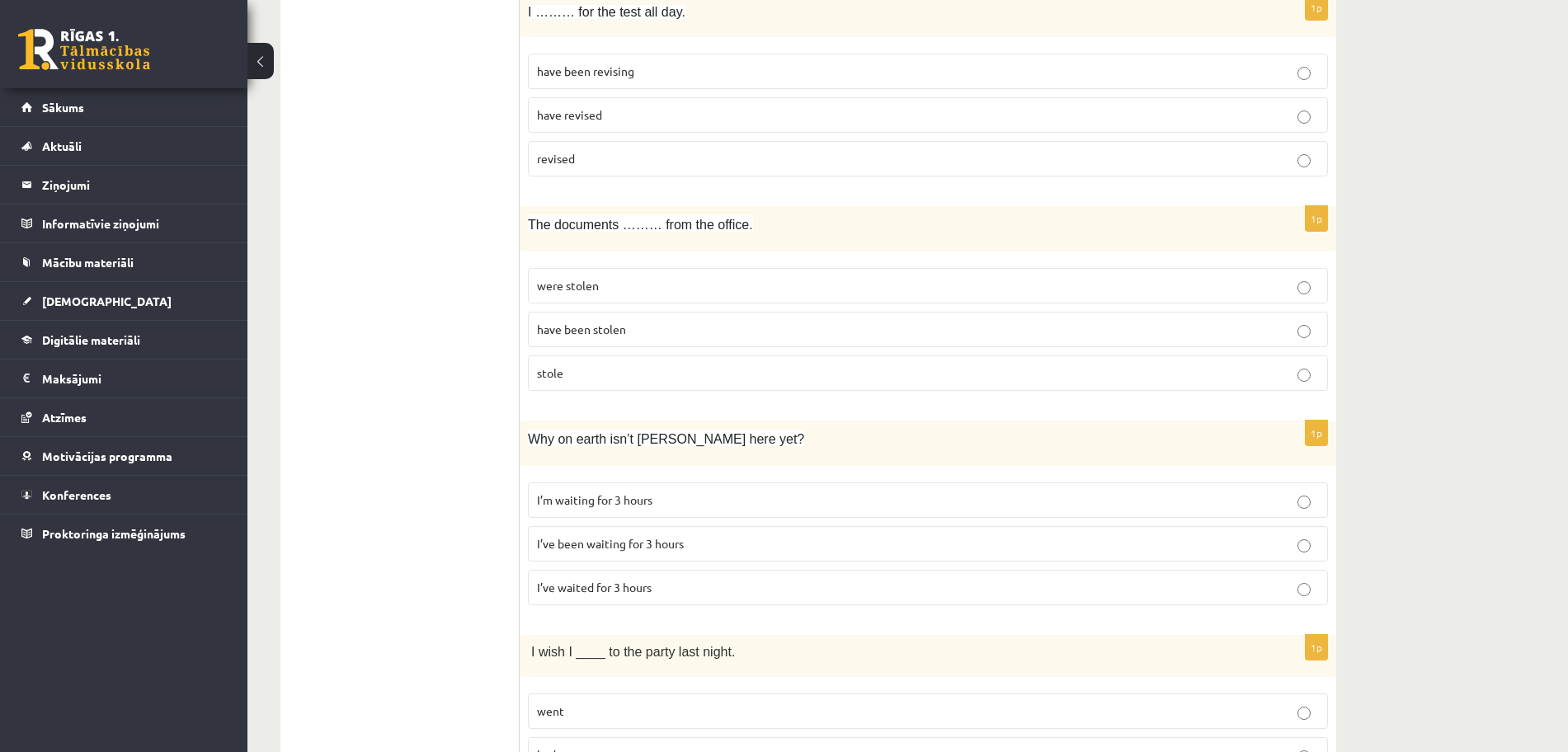
scroll to position [2886, 0]
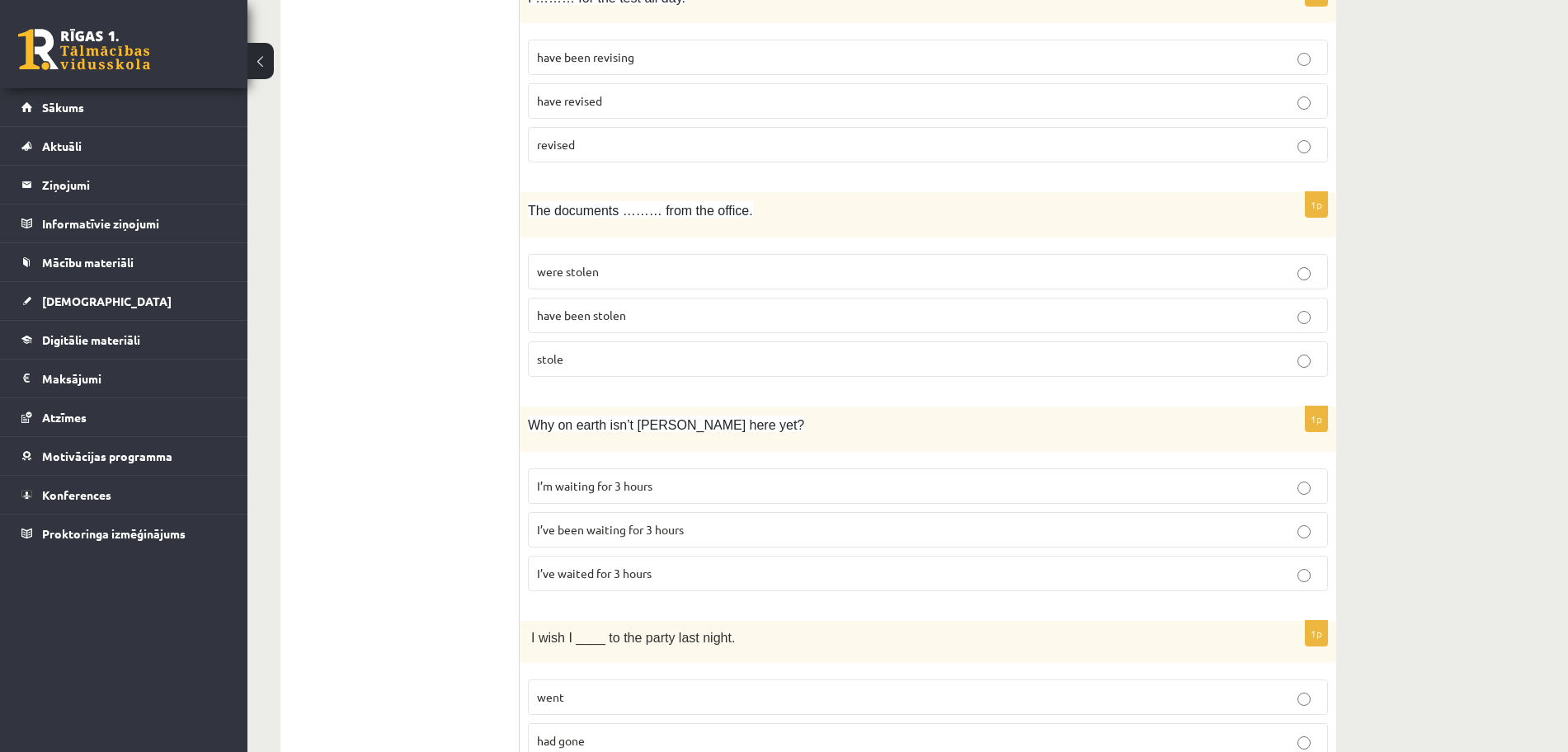
click at [757, 275] on p "were stolen" at bounding box center [928, 272] width 782 height 17
click at [819, 534] on p "I’ve been waiting for 3 hours" at bounding box center [928, 530] width 782 height 17
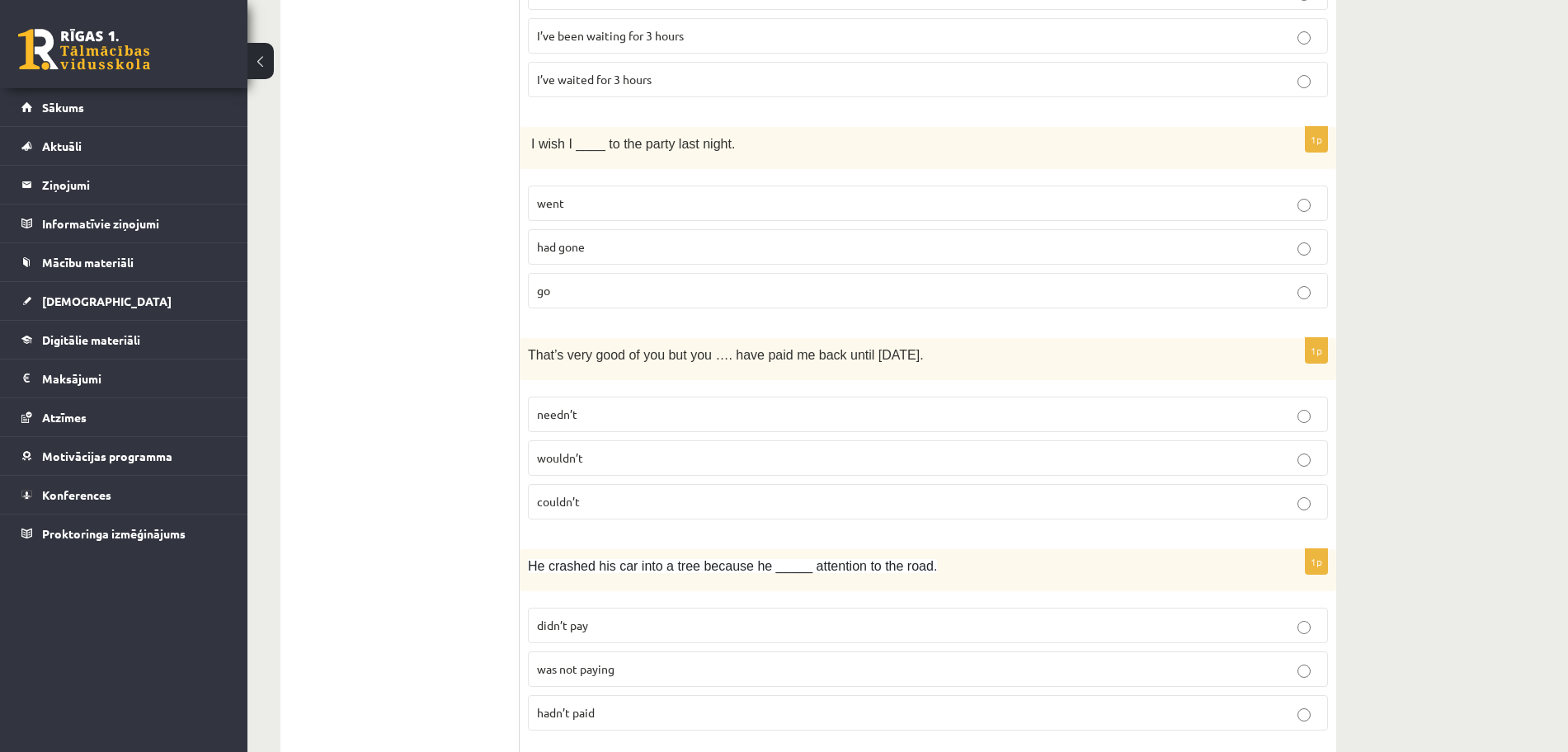
scroll to position [3381, 0]
click at [750, 202] on p "went" at bounding box center [928, 202] width 782 height 17
click at [737, 415] on p "needn’t" at bounding box center [928, 414] width 782 height 17
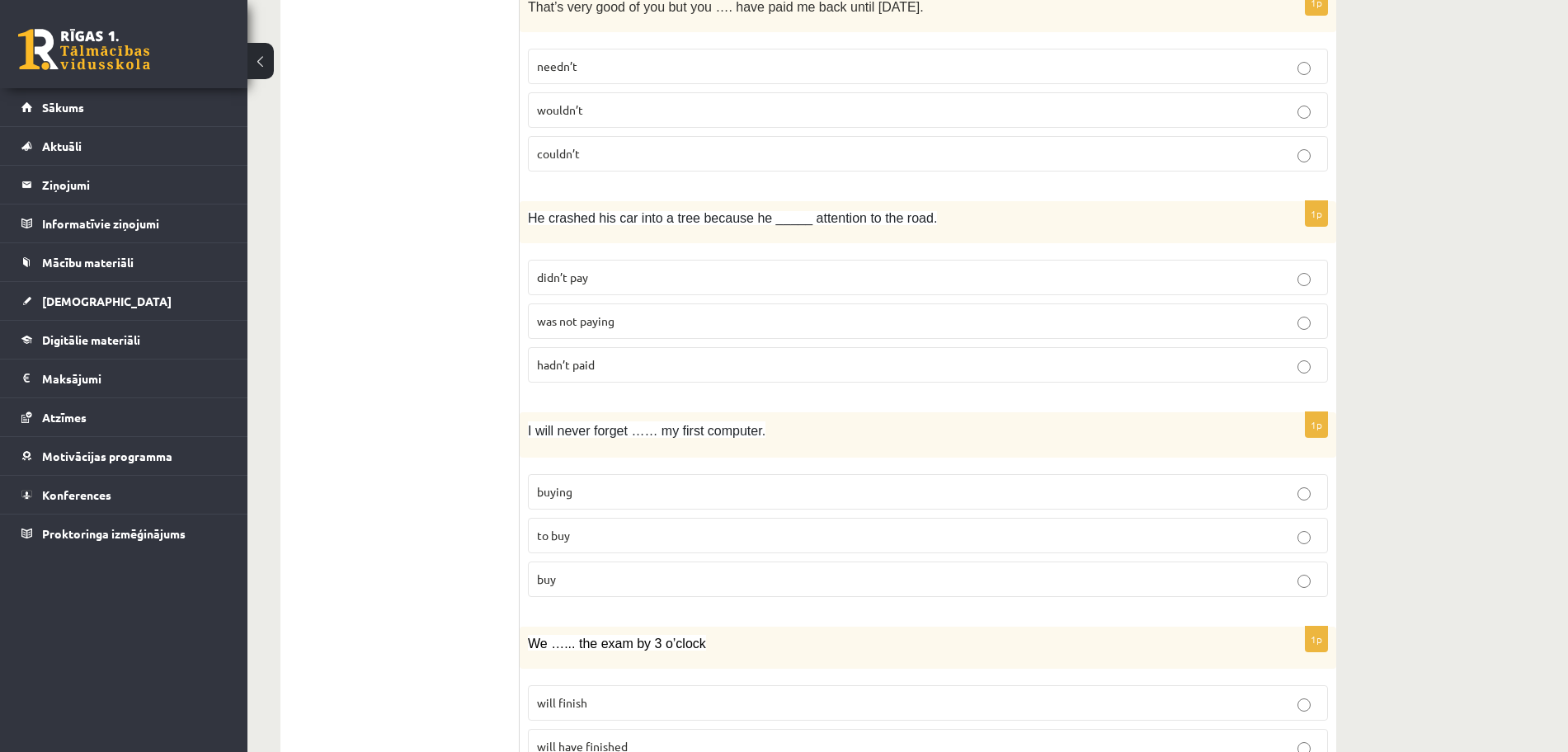
scroll to position [3752, 0]
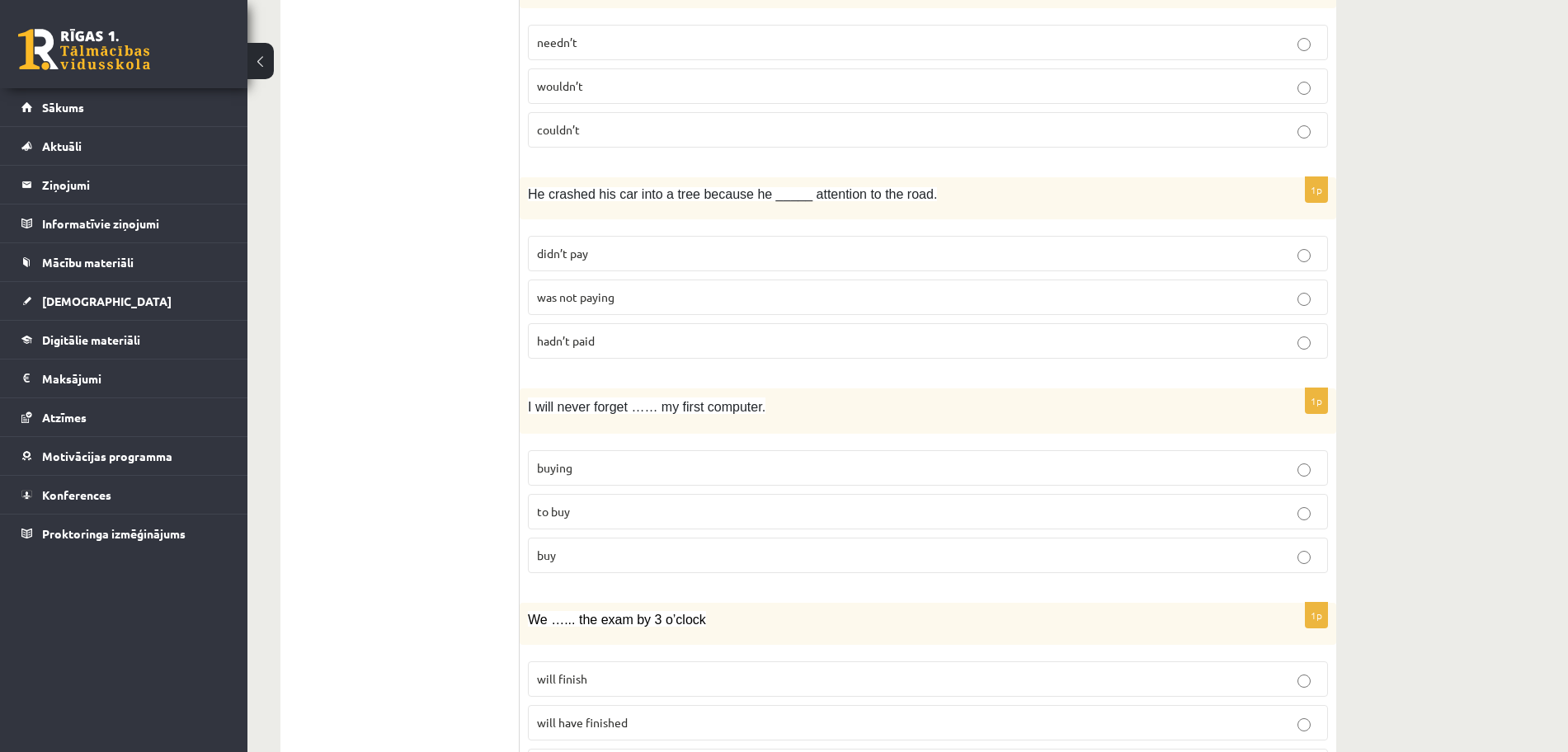
click at [678, 295] on p "was not paying" at bounding box center [928, 297] width 782 height 17
click at [662, 510] on p "to buy" at bounding box center [928, 511] width 782 height 17
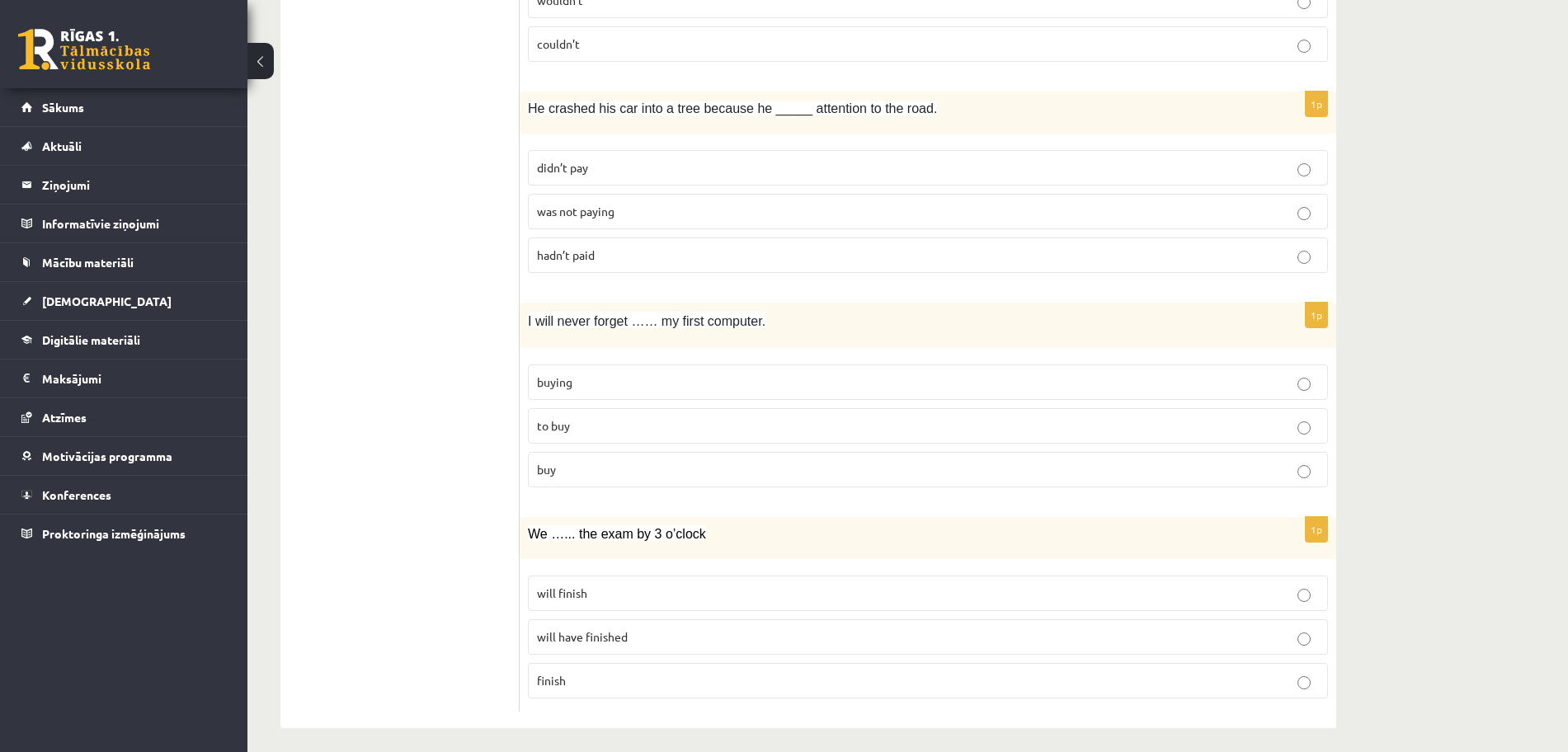
scroll to position [3848, 0]
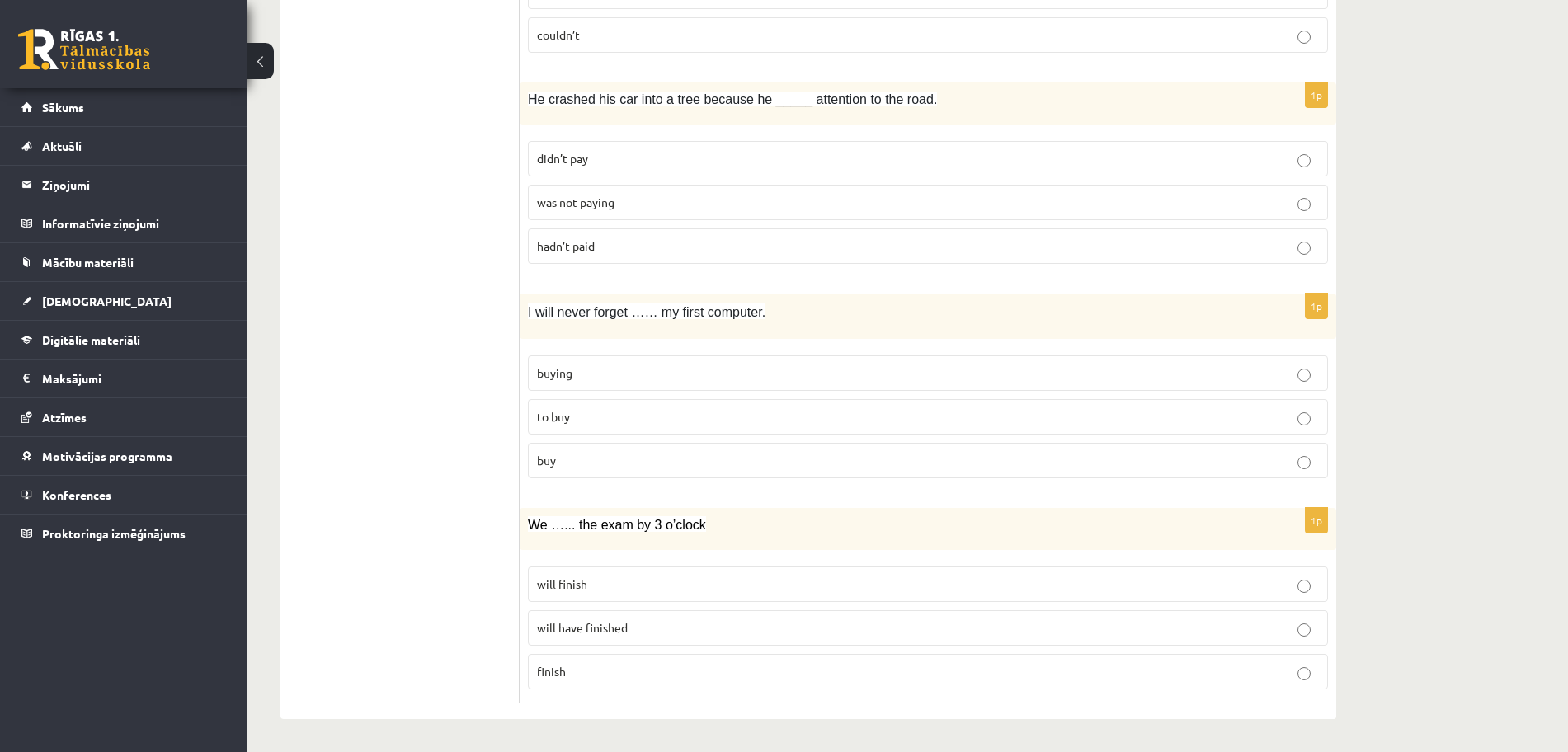
click at [741, 672] on p "finish" at bounding box center [928, 671] width 782 height 17
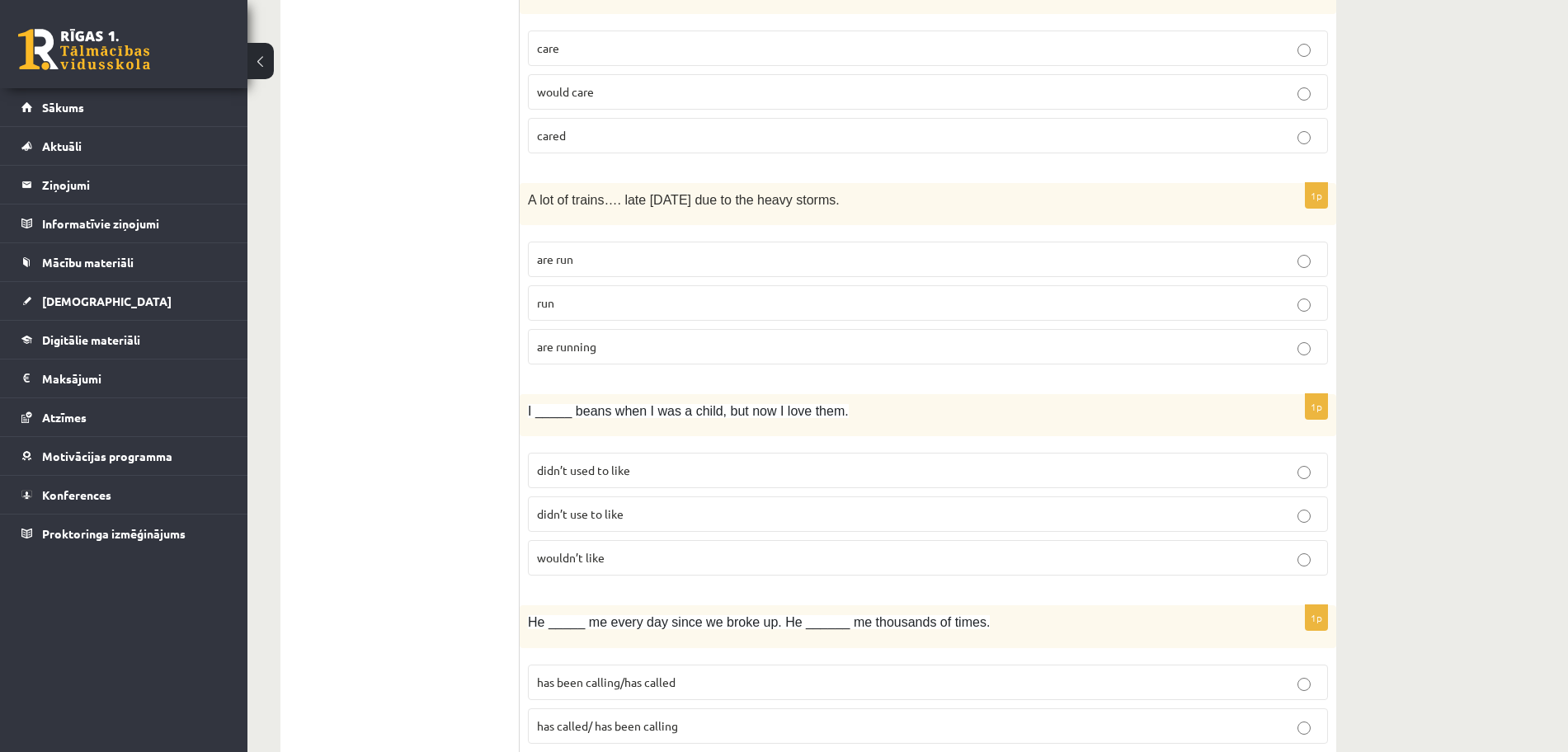
scroll to position [0, 0]
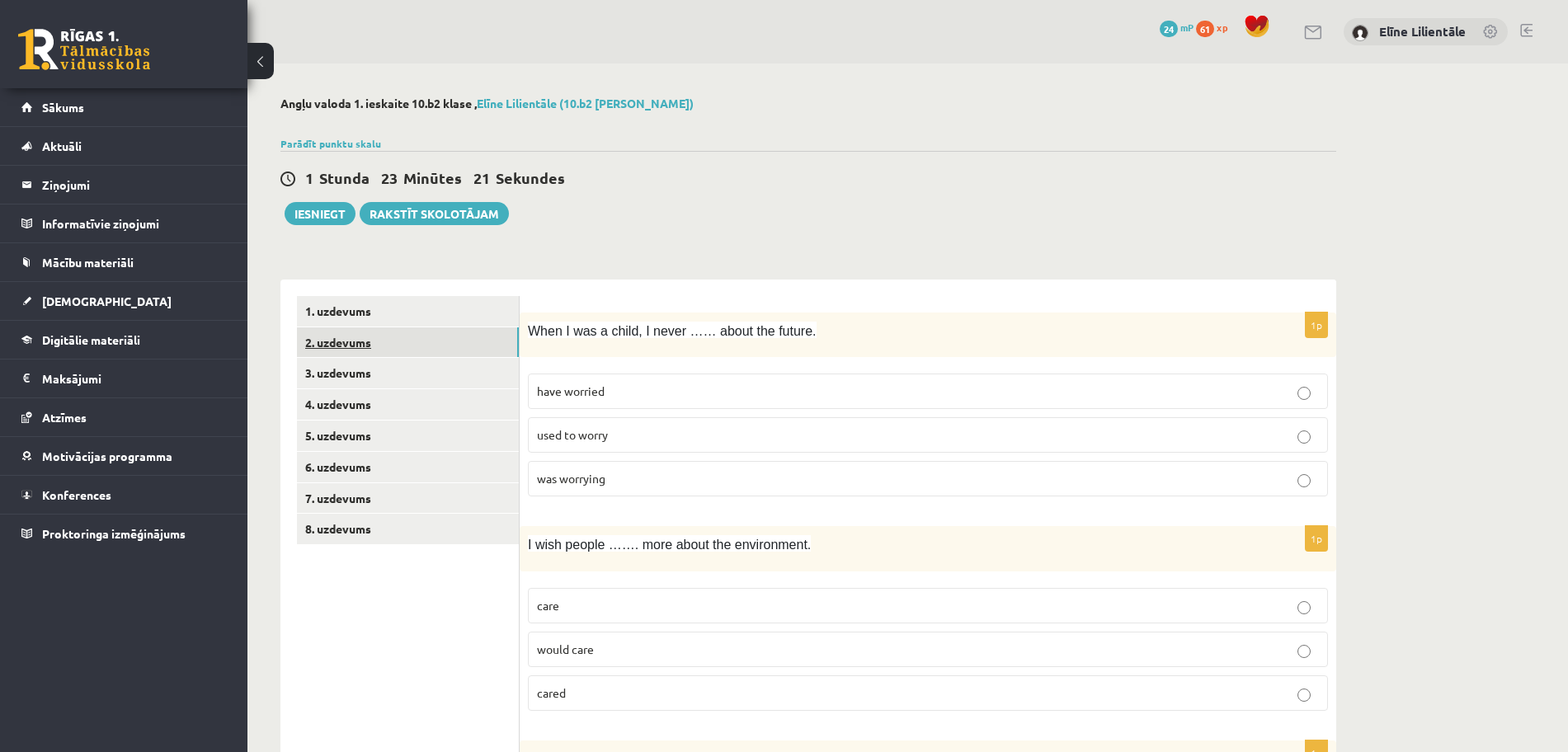
click at [364, 339] on link "2. uzdevums" at bounding box center [408, 343] width 222 height 31
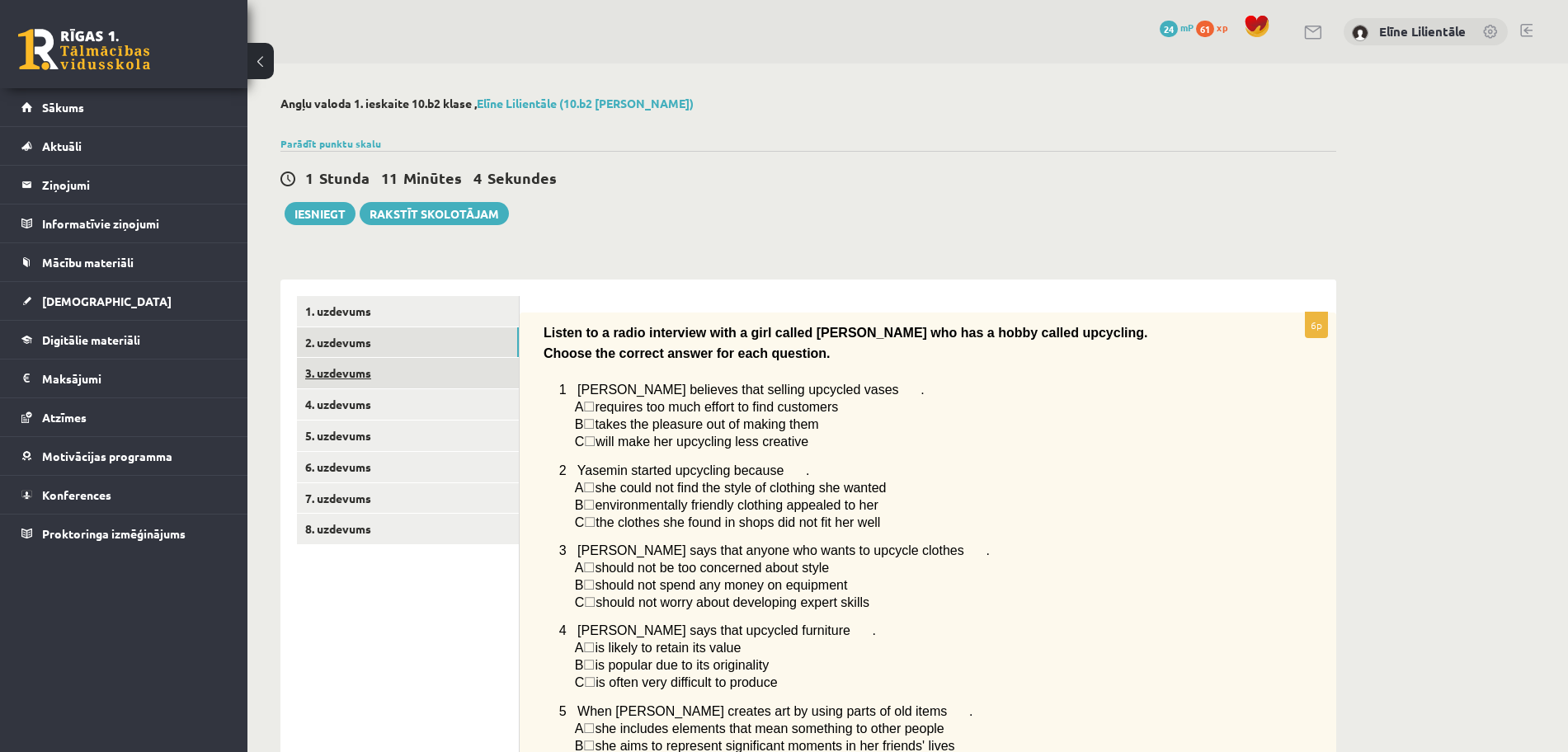
click at [451, 373] on link "3. uzdevums" at bounding box center [408, 373] width 222 height 31
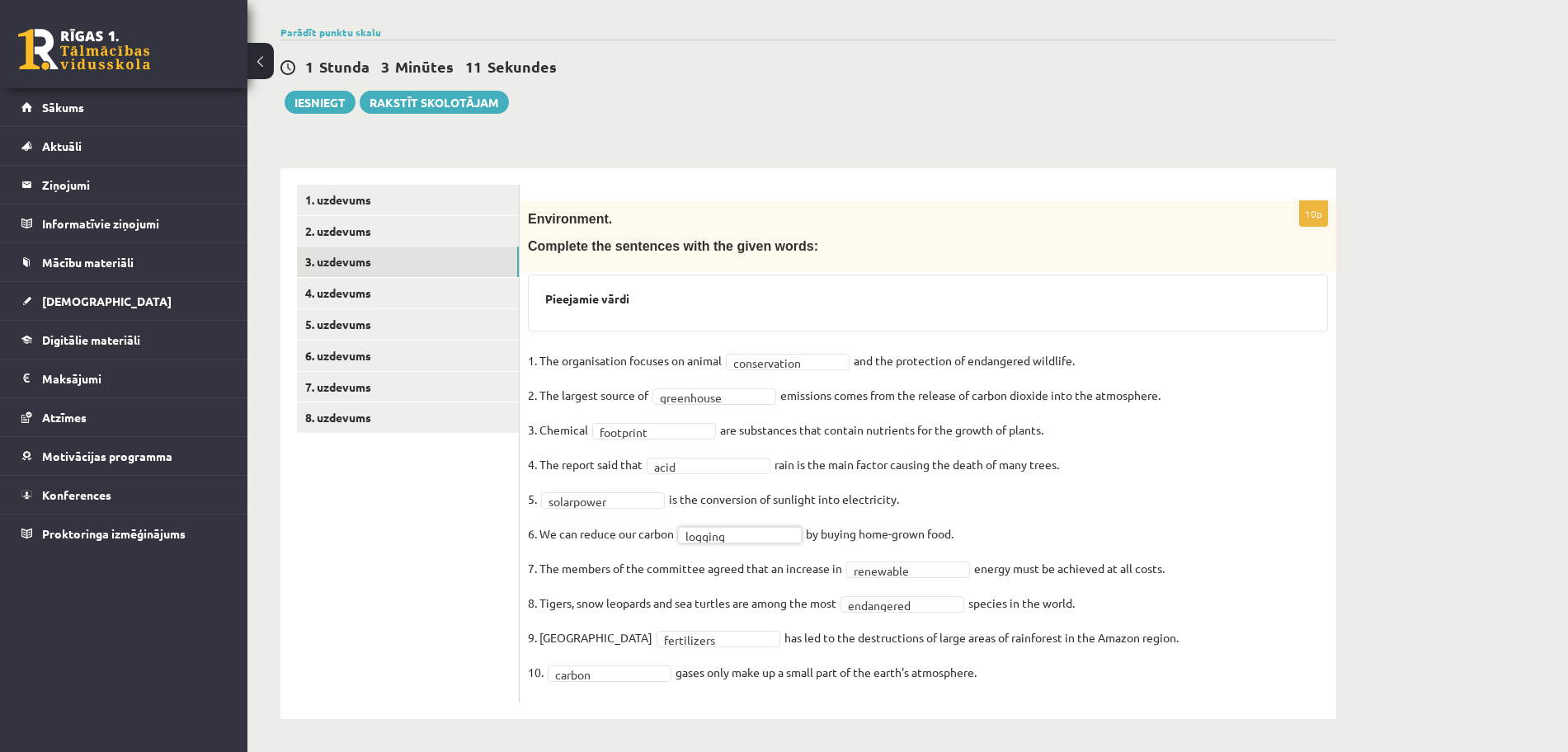
scroll to position [112, 0]
click at [339, 297] on link "4. uzdevums" at bounding box center [408, 293] width 222 height 31
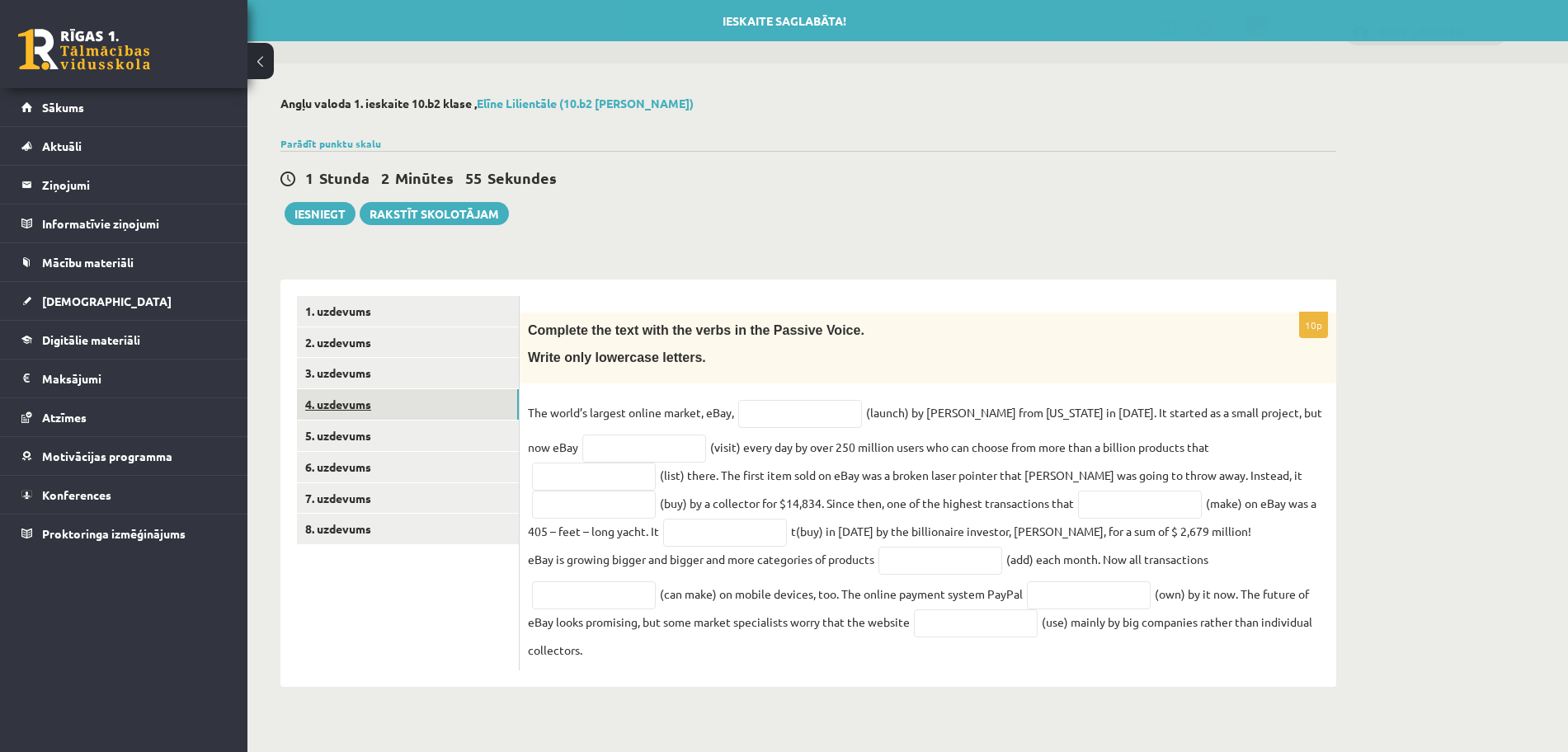
scroll to position [0, 0]
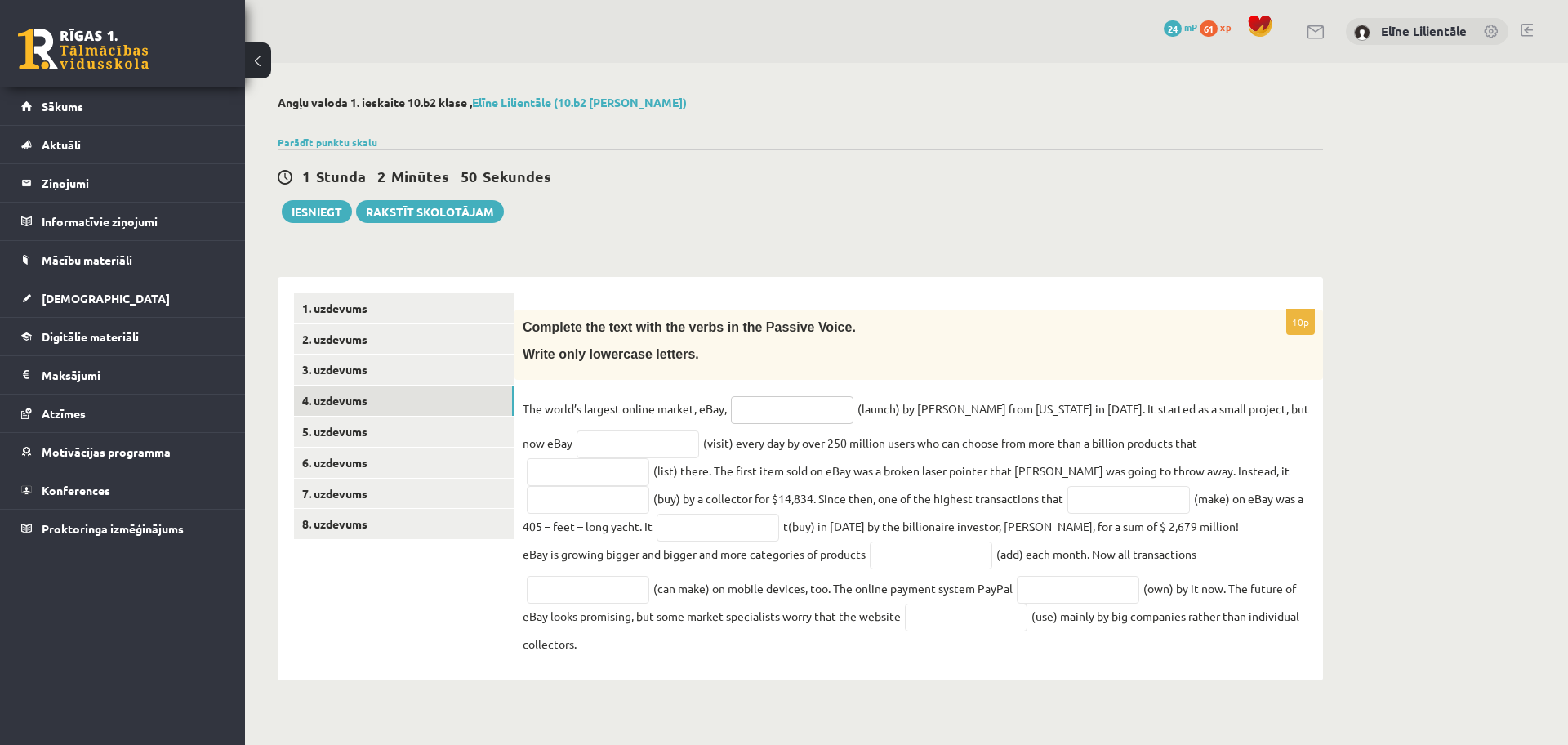
click at [790, 408] on input "text" at bounding box center [792, 410] width 122 height 28
type input "********"
click at [595, 451] on input "text" at bounding box center [638, 444] width 122 height 28
type input "*******"
click at [649, 458] on input "text" at bounding box center [588, 472] width 122 height 28
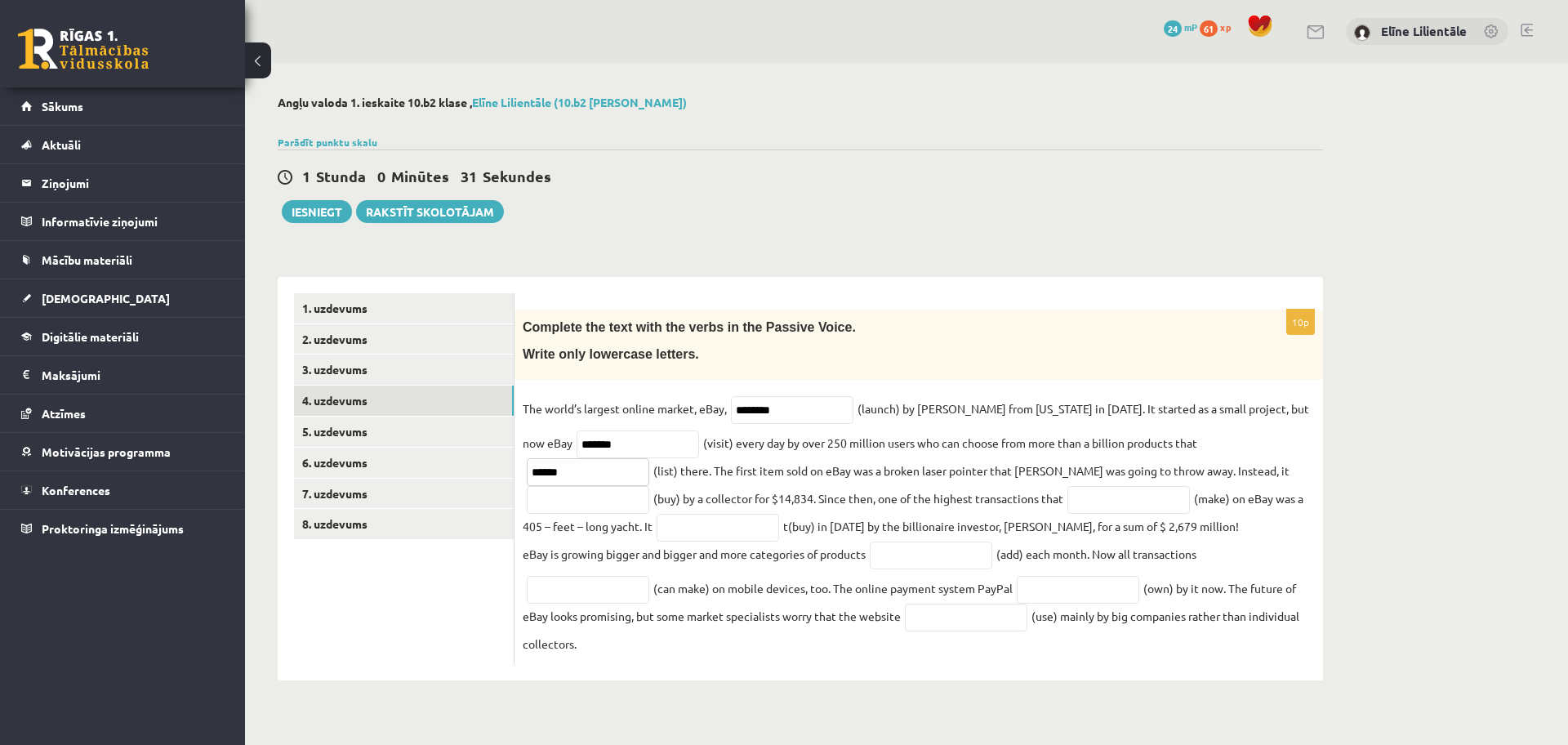
type input "******"
click at [649, 486] on input "text" at bounding box center [588, 500] width 122 height 28
type input "******"
click at [1067, 505] on input "text" at bounding box center [1128, 500] width 122 height 28
type input "*****"
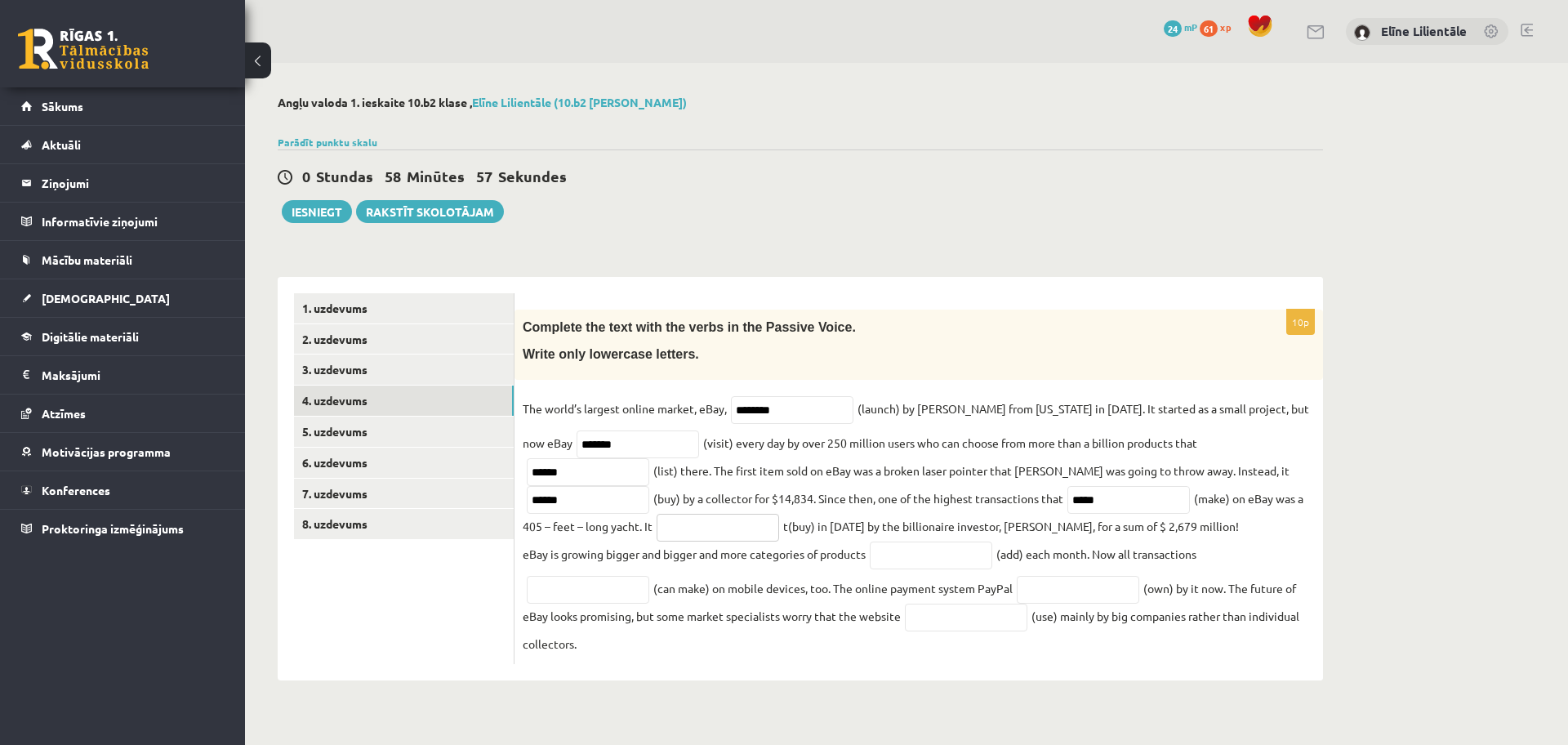
click at [656, 529] on input "text" at bounding box center [717, 528] width 122 height 28
type input "******"
click at [909, 559] on input "text" at bounding box center [930, 555] width 122 height 28
type input "****"
click at [594, 592] on input "text" at bounding box center [588, 590] width 122 height 28
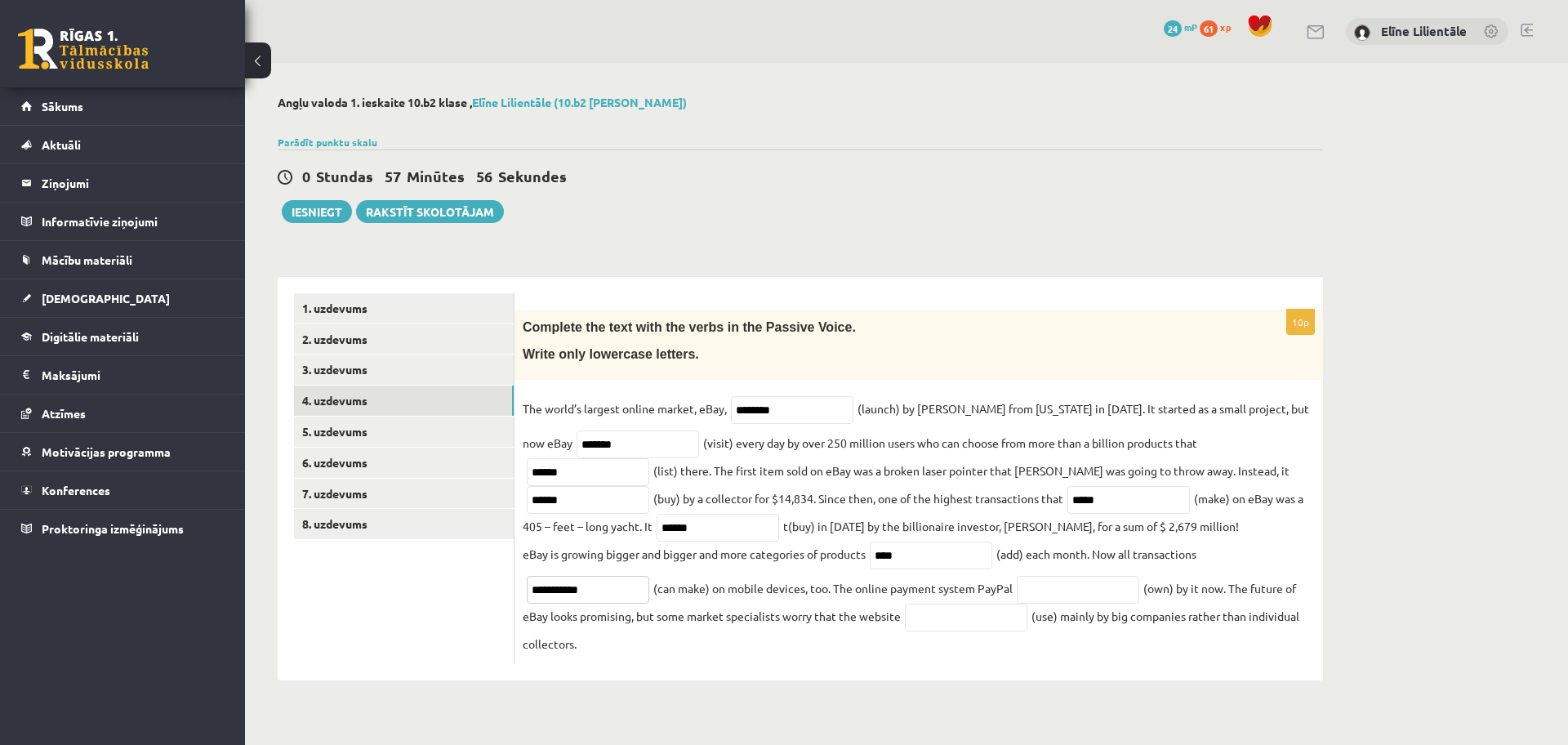
type input "**********"
click at [1037, 597] on input "text" at bounding box center [1078, 590] width 122 height 28
type input "*****"
click at [980, 619] on input "text" at bounding box center [966, 618] width 122 height 28
type input "****"
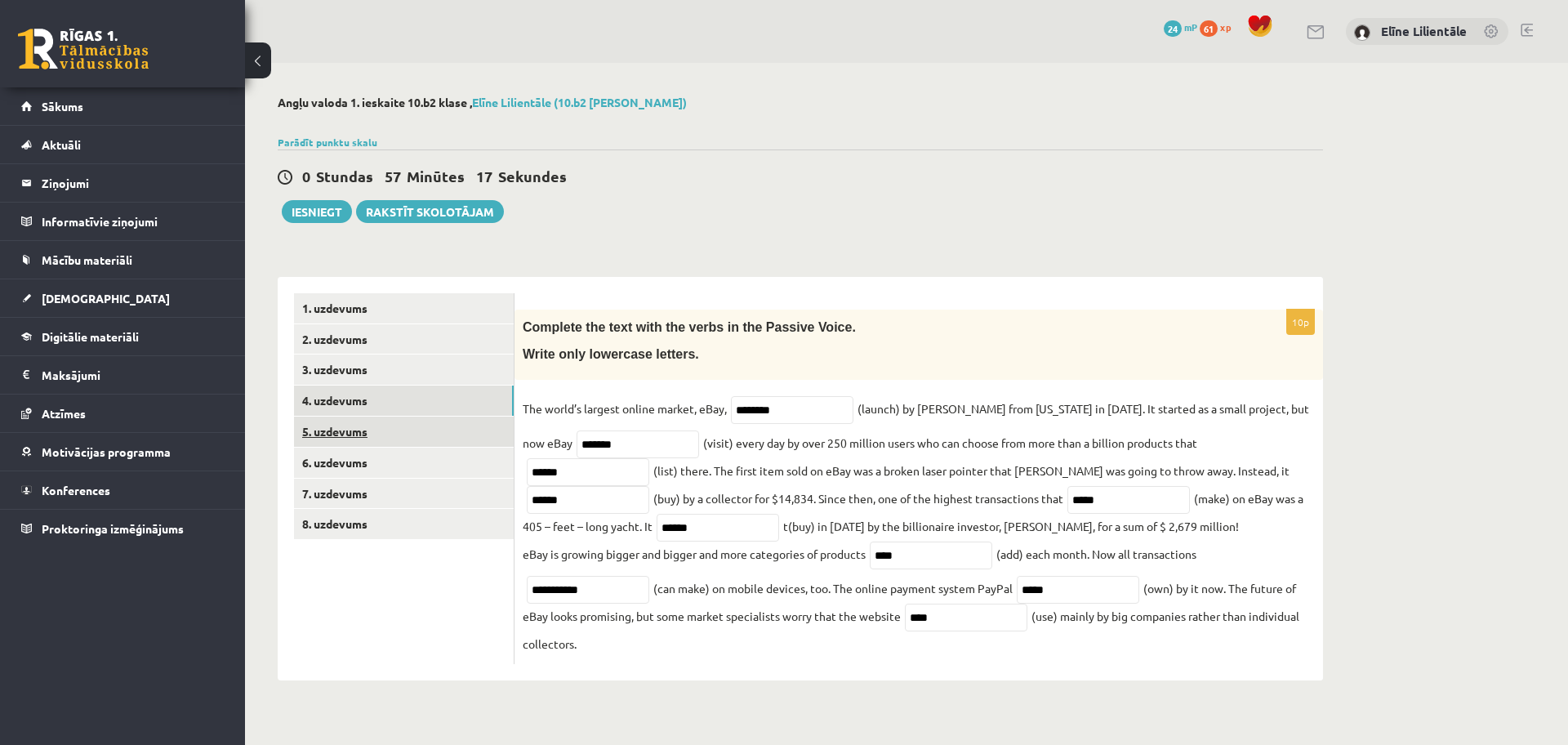
click at [408, 421] on link "5. uzdevums" at bounding box center [404, 432] width 220 height 31
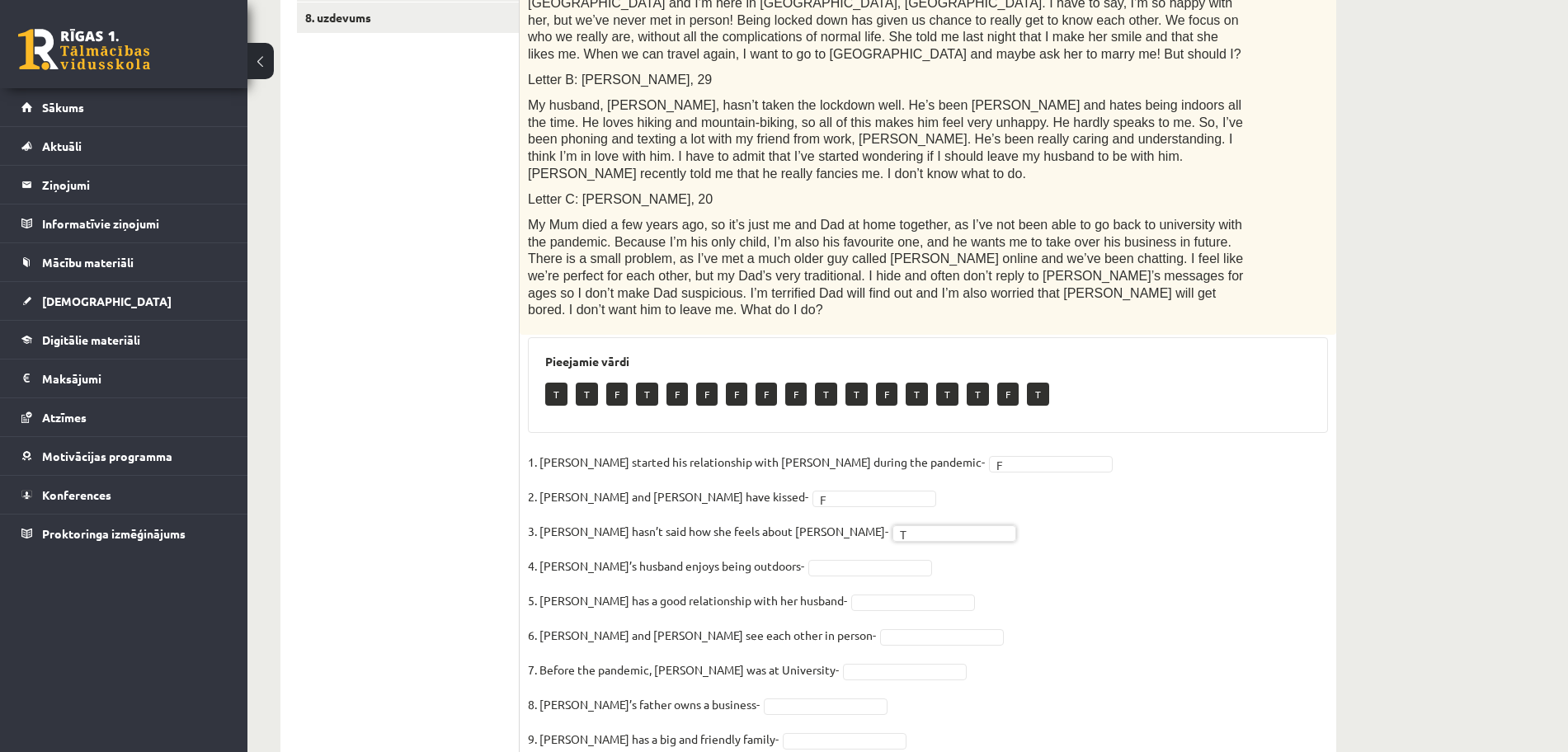
scroll to position [536, 0]
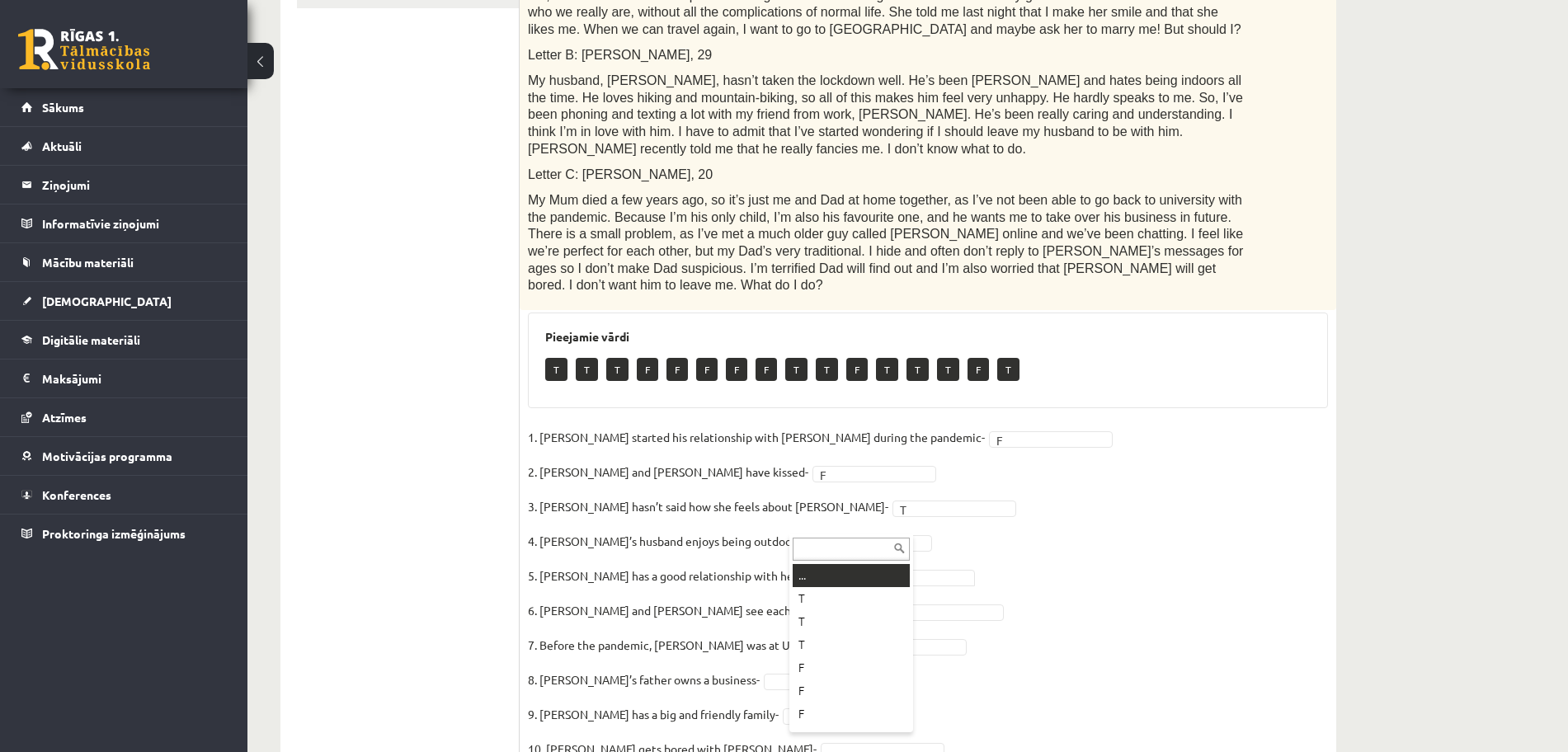
drag, startPoint x: 823, startPoint y: 524, endPoint x: 835, endPoint y: 600, distance: 76.9
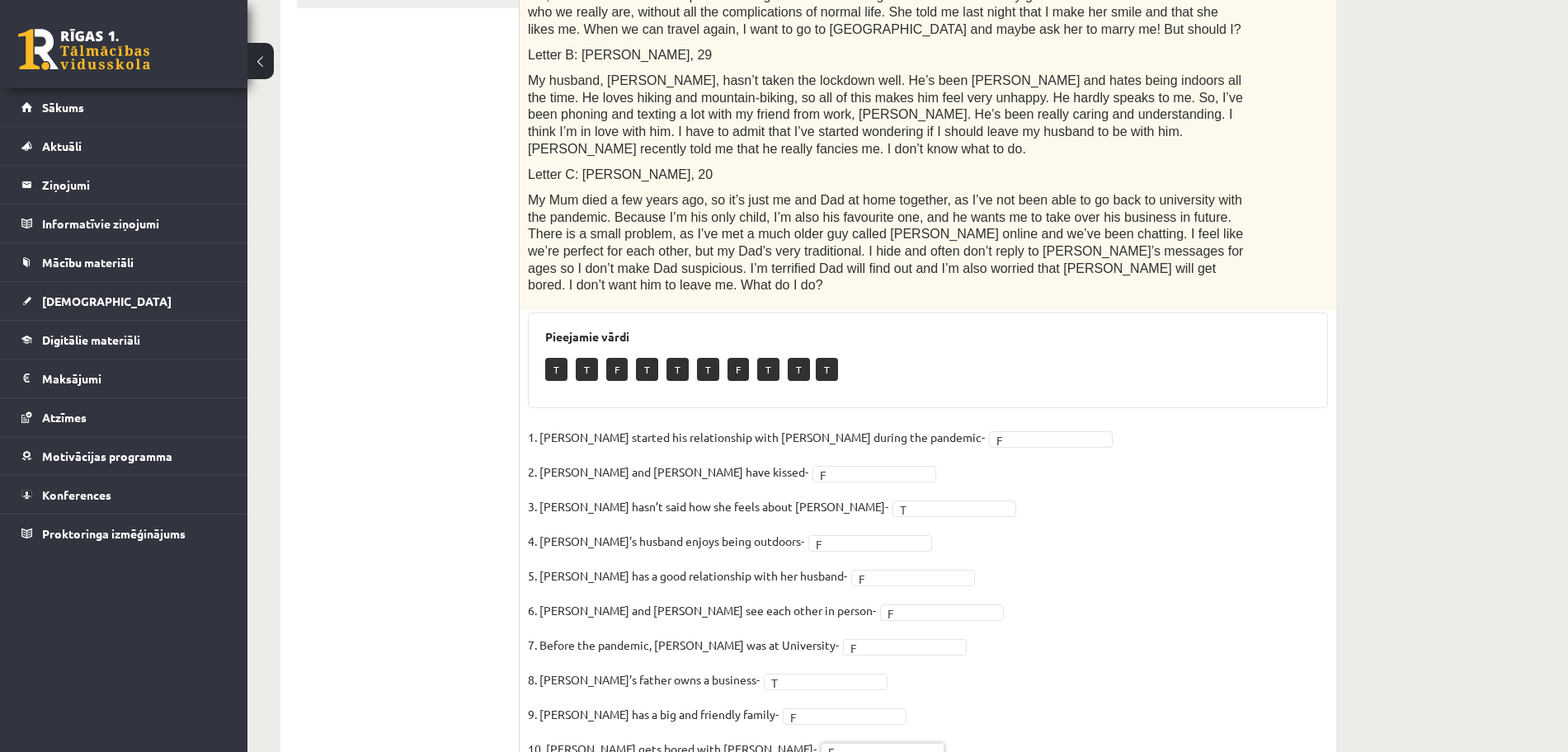
scroll to position [0, 0]
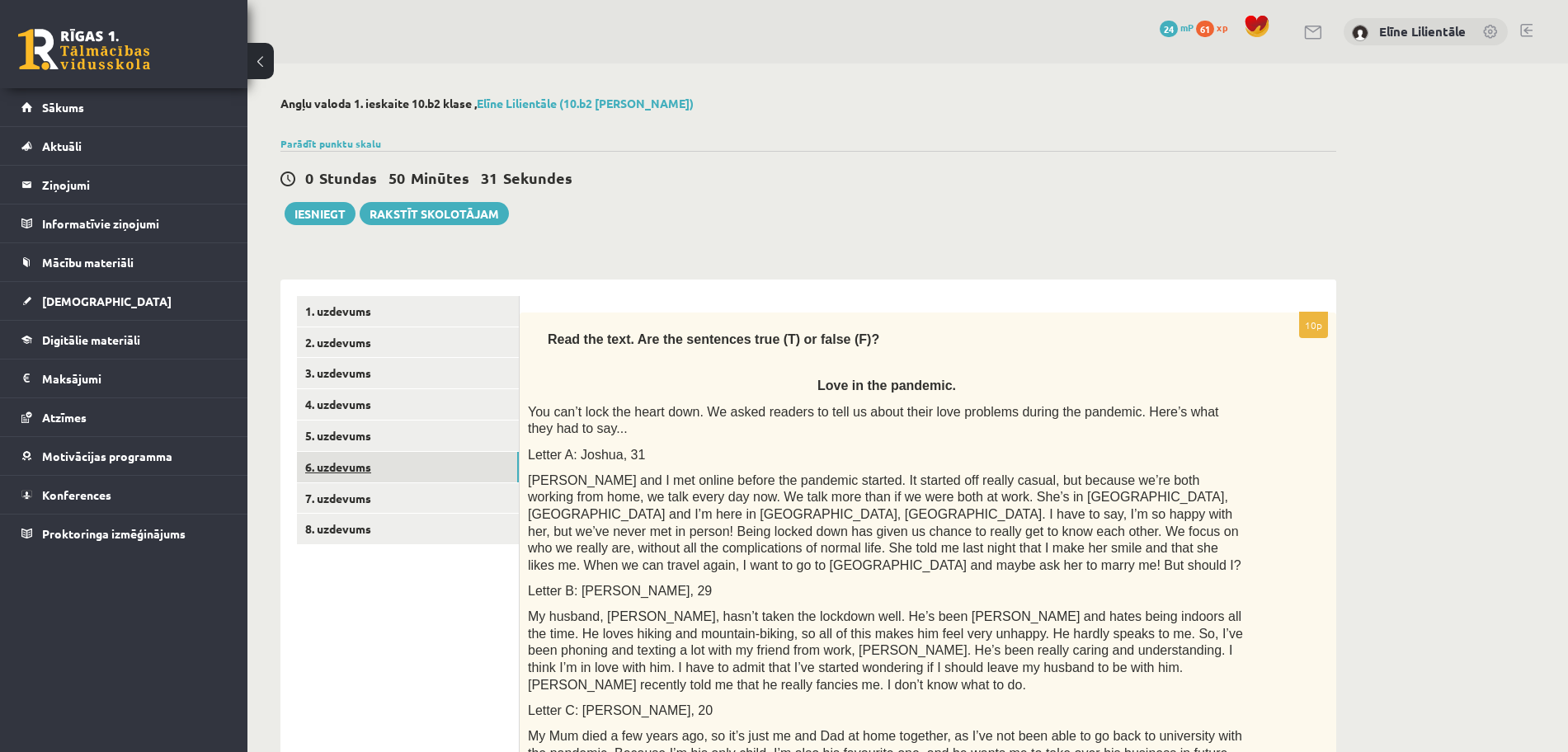
click at [371, 457] on link "6. uzdevums" at bounding box center [408, 468] width 222 height 31
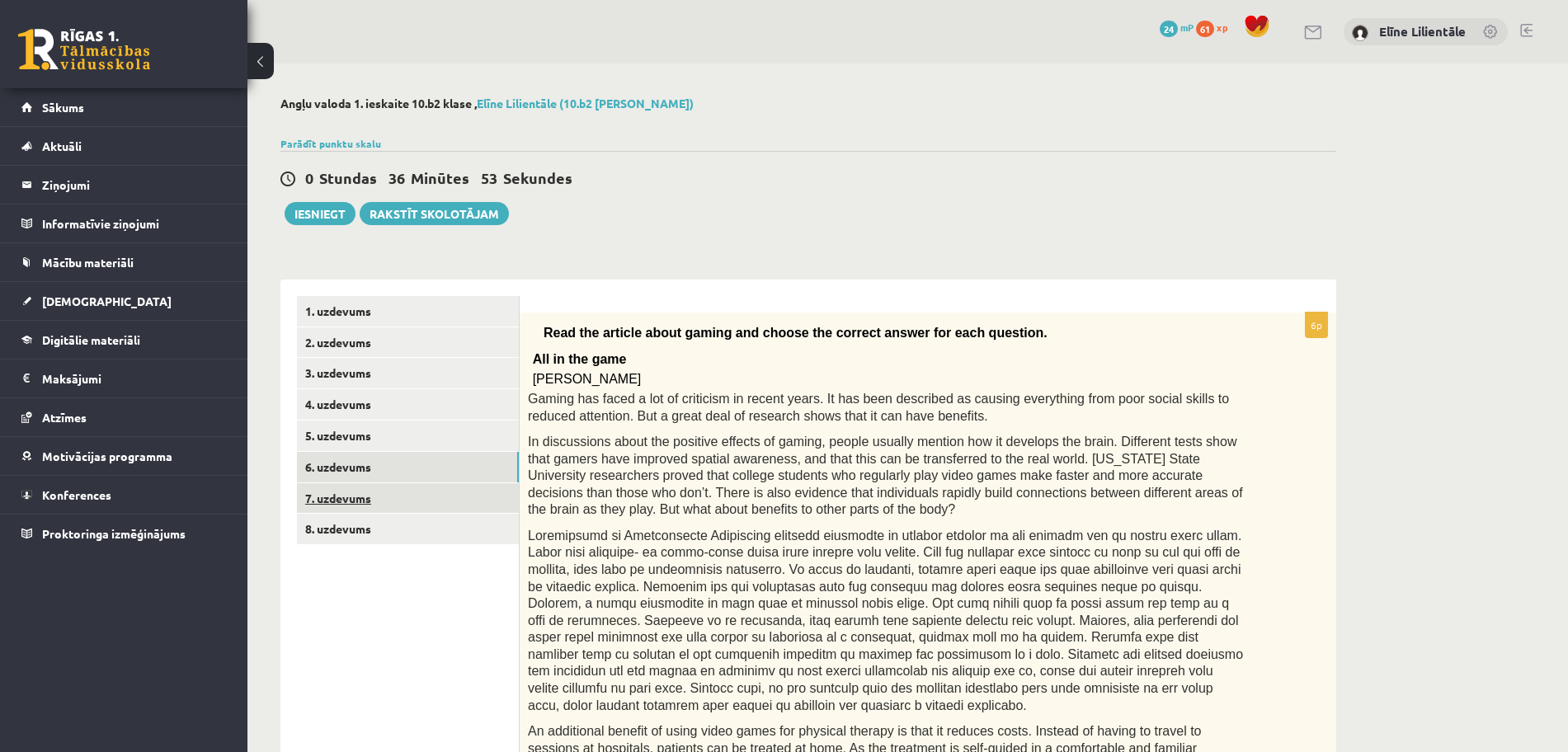
click at [356, 498] on link "7. uzdevums" at bounding box center [408, 498] width 222 height 31
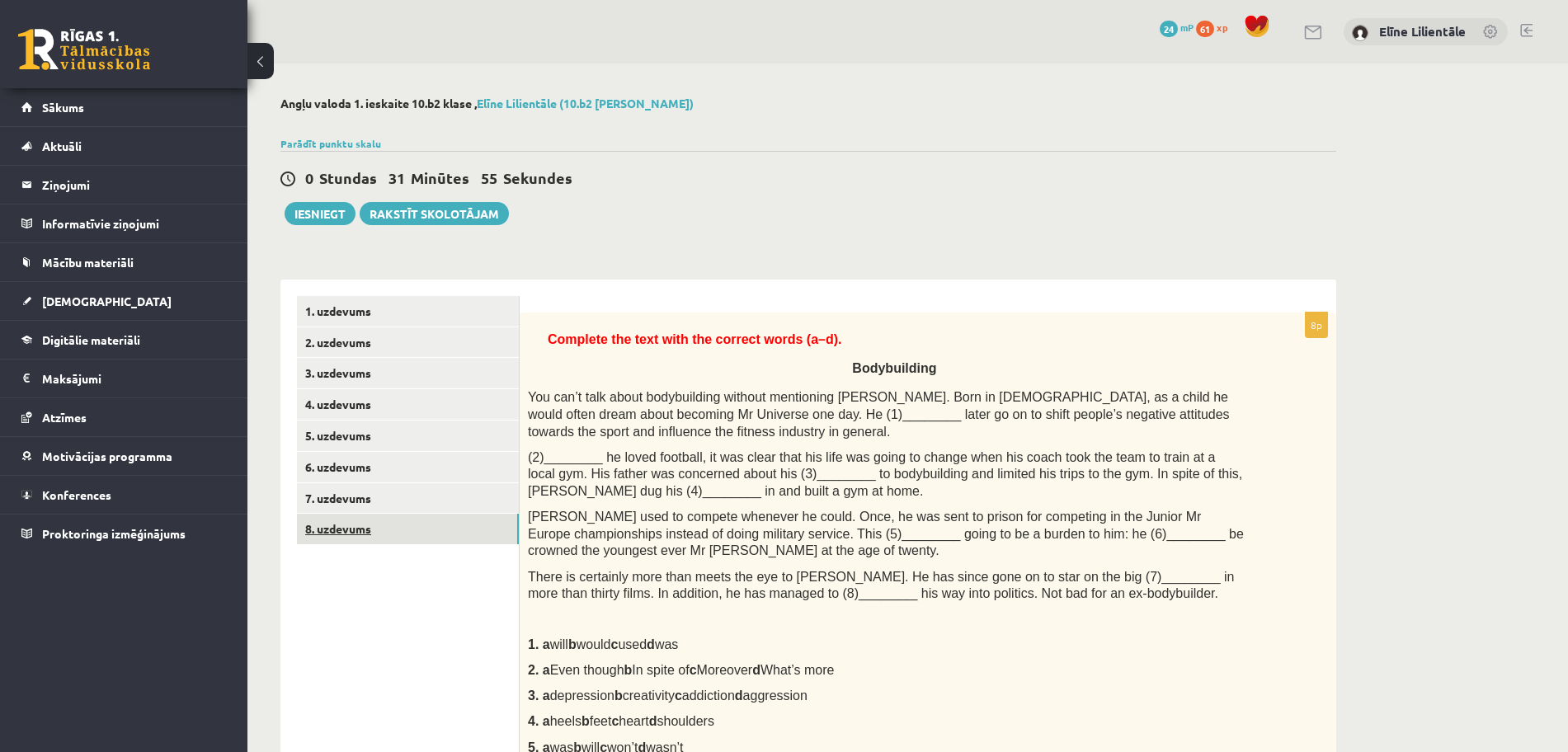
click at [379, 531] on link "8. uzdevums" at bounding box center [408, 529] width 222 height 31
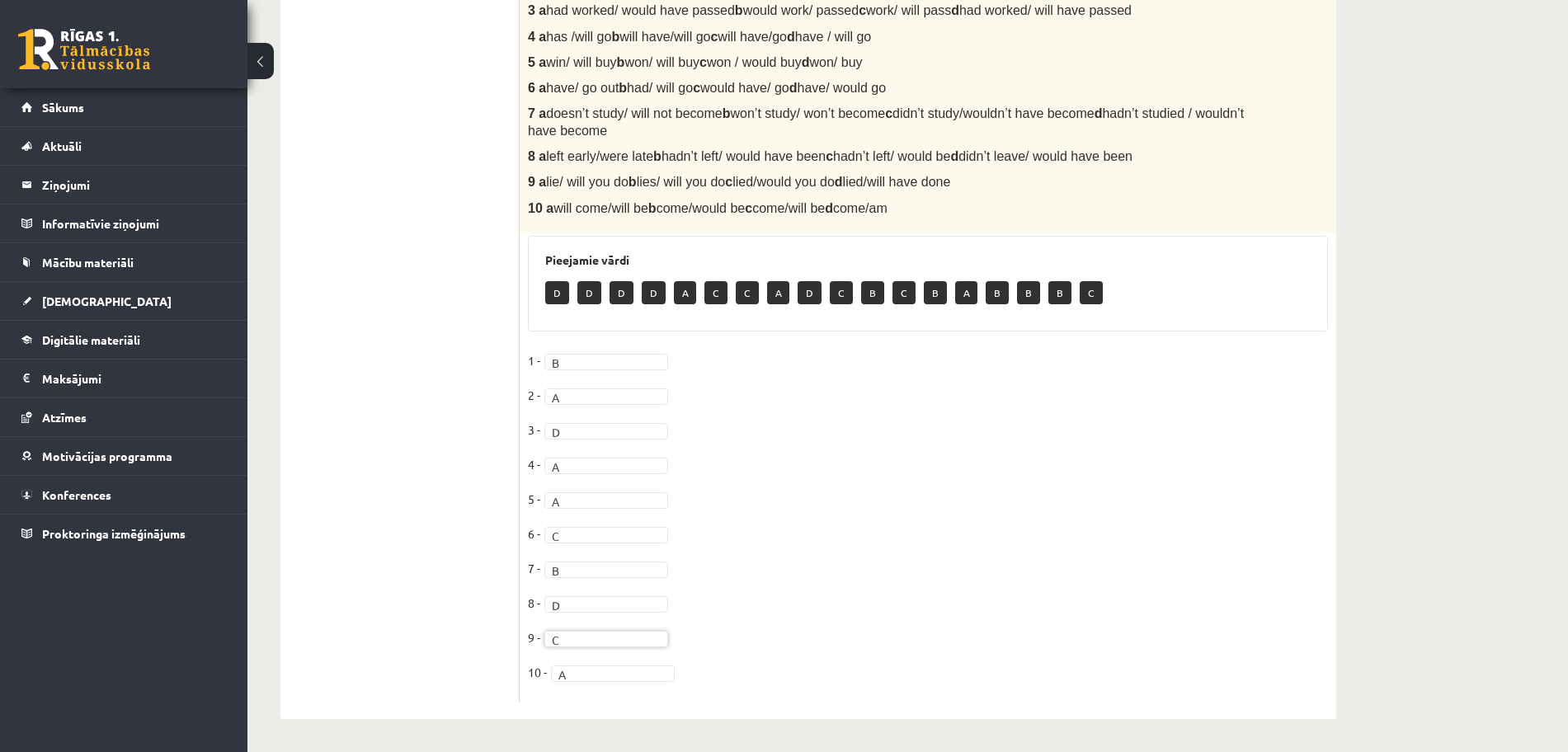
scroll to position [21, 0]
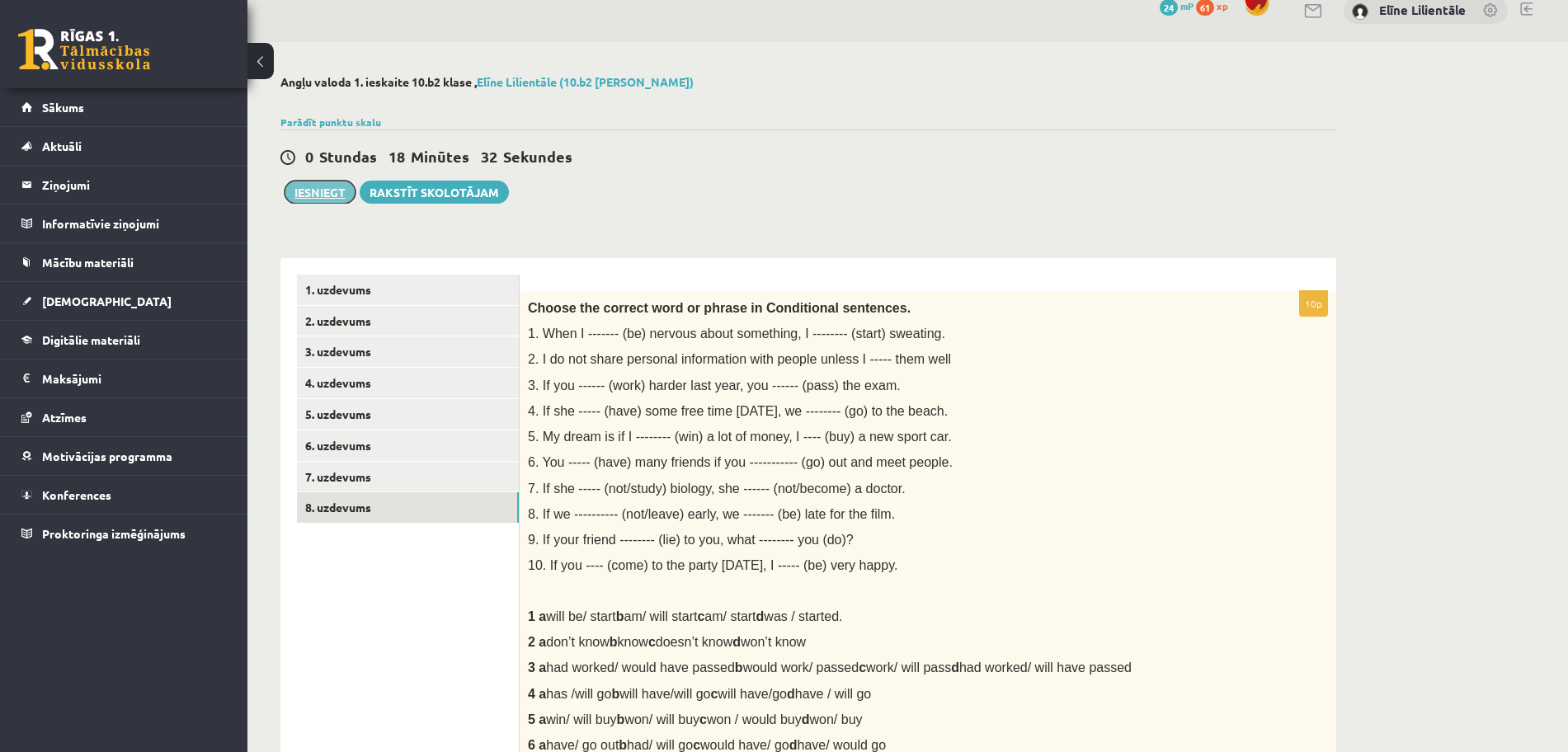
click at [326, 192] on button "Iesniegt" at bounding box center [320, 192] width 71 height 23
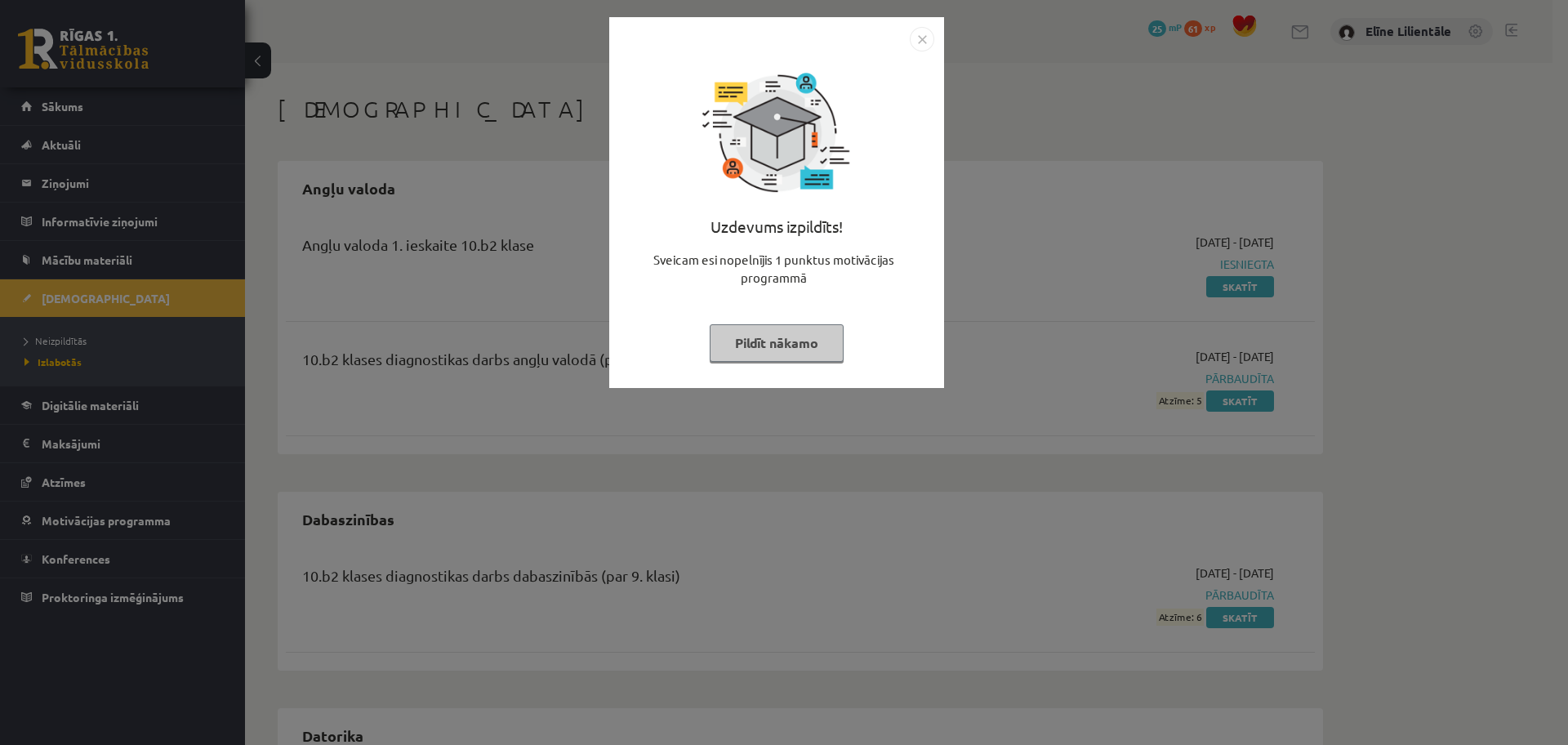
click at [801, 337] on button "Pildīt nākamo" at bounding box center [777, 343] width 134 height 37
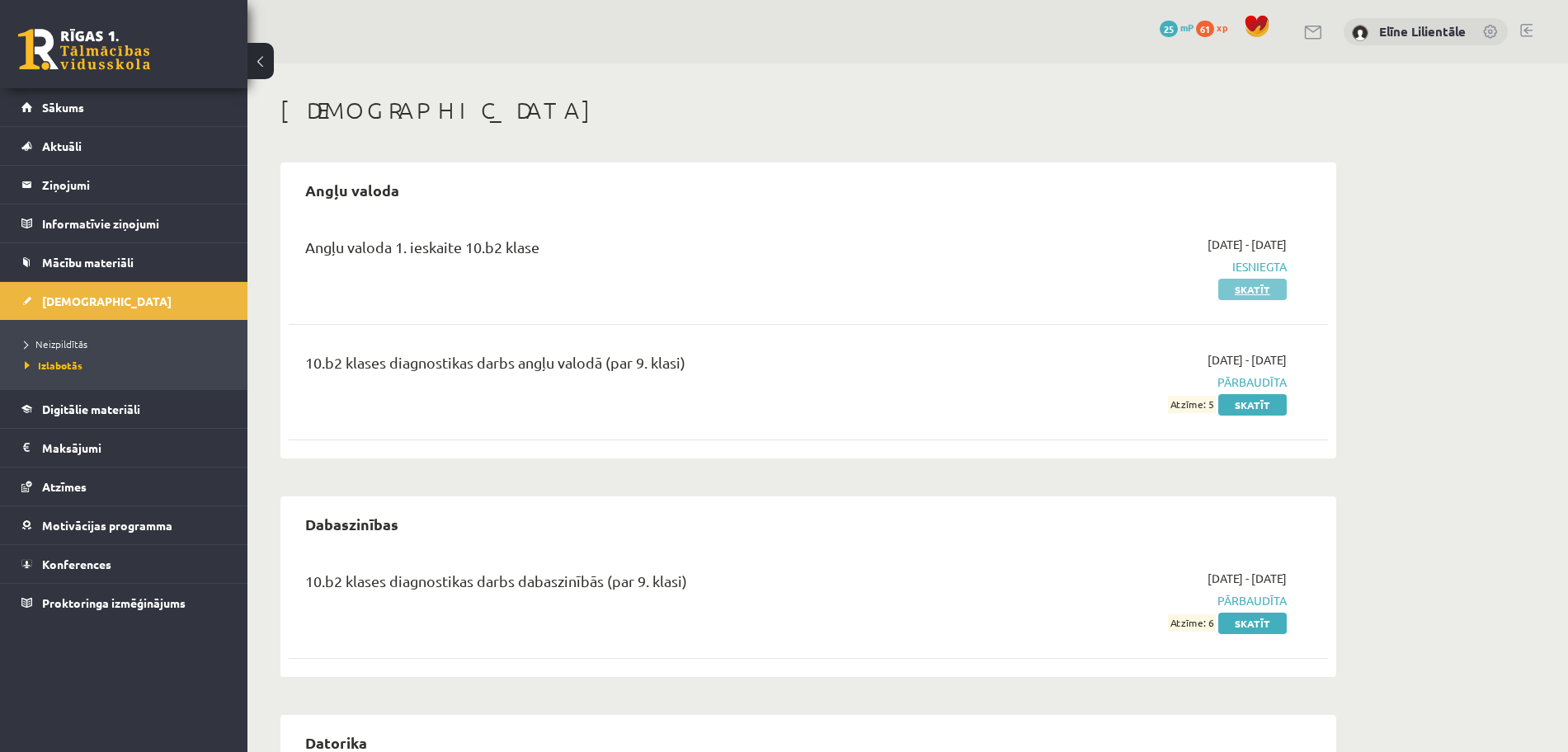
click at [1232, 295] on link "Skatīt" at bounding box center [1253, 289] width 69 height 21
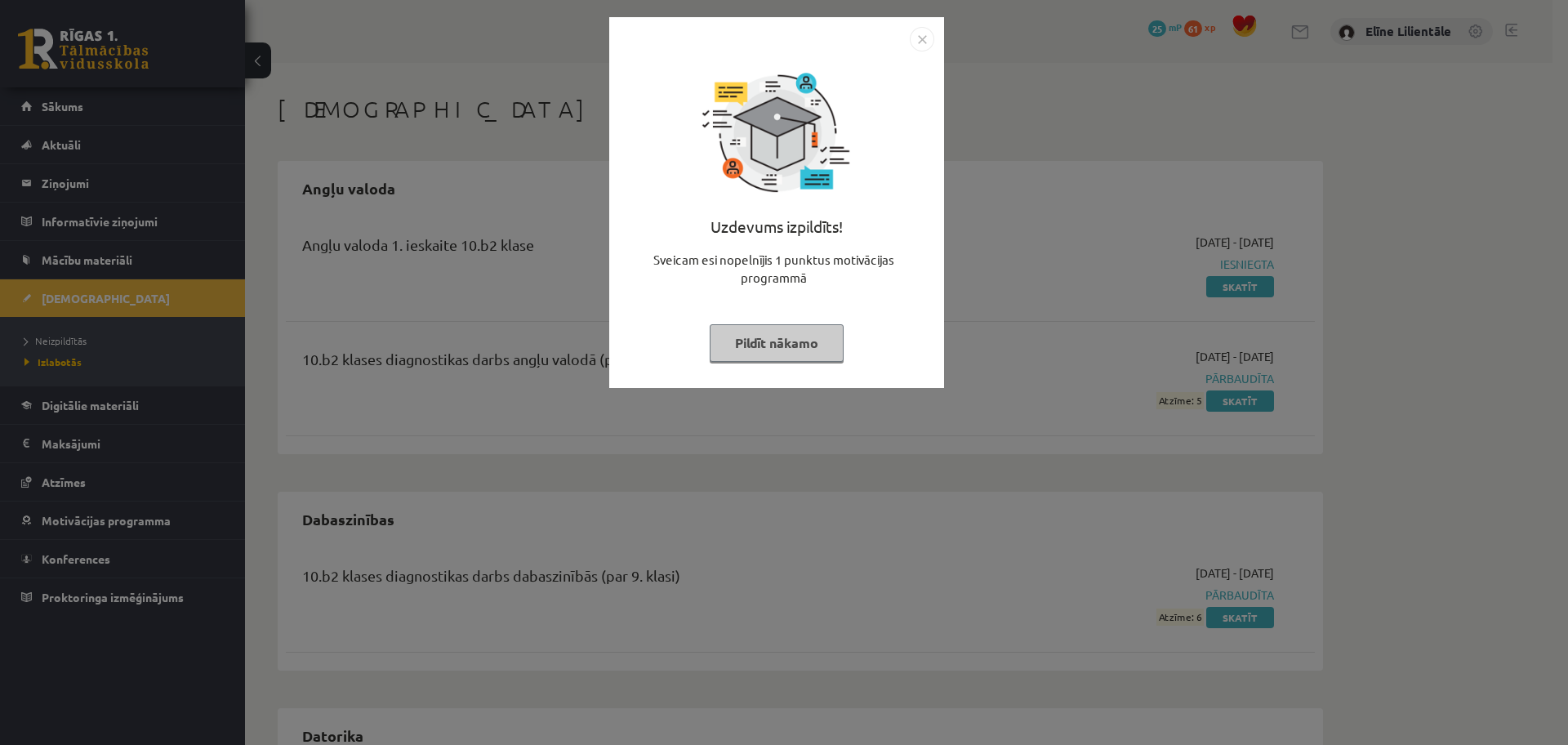
click at [832, 344] on button "Pildīt nākamo" at bounding box center [777, 343] width 134 height 37
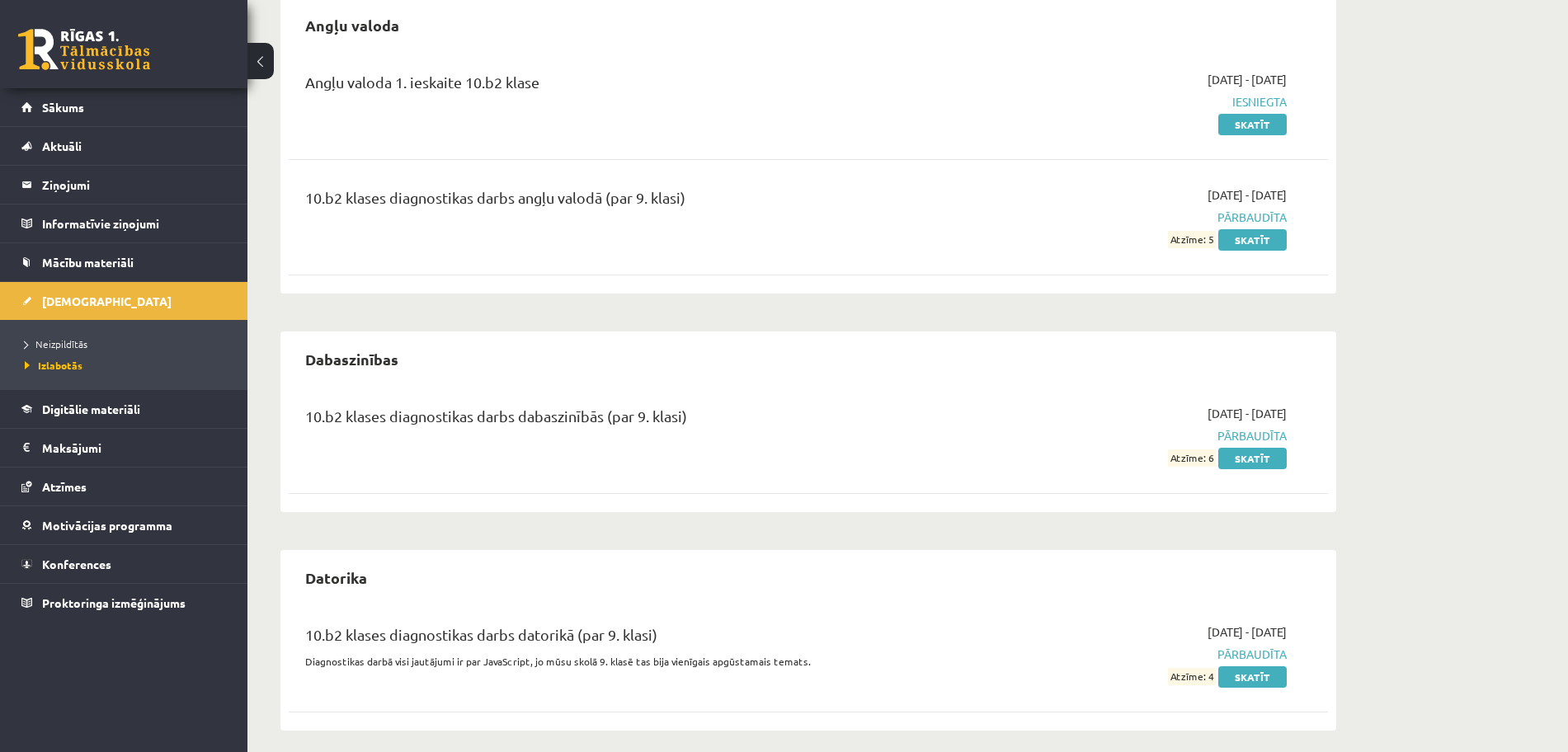
scroll to position [176, 0]
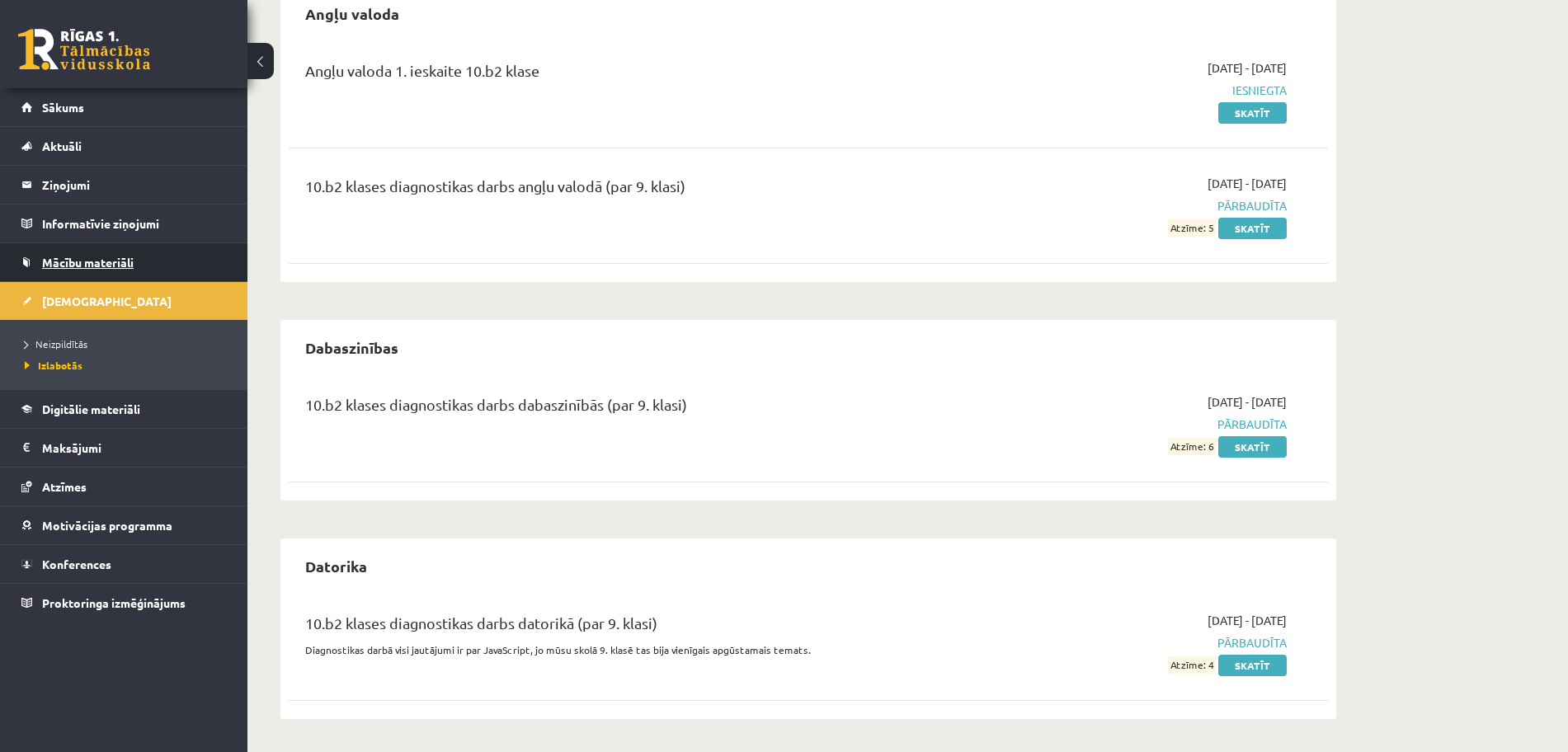
click at [164, 271] on link "Mācību materiāli" at bounding box center [124, 262] width 206 height 38
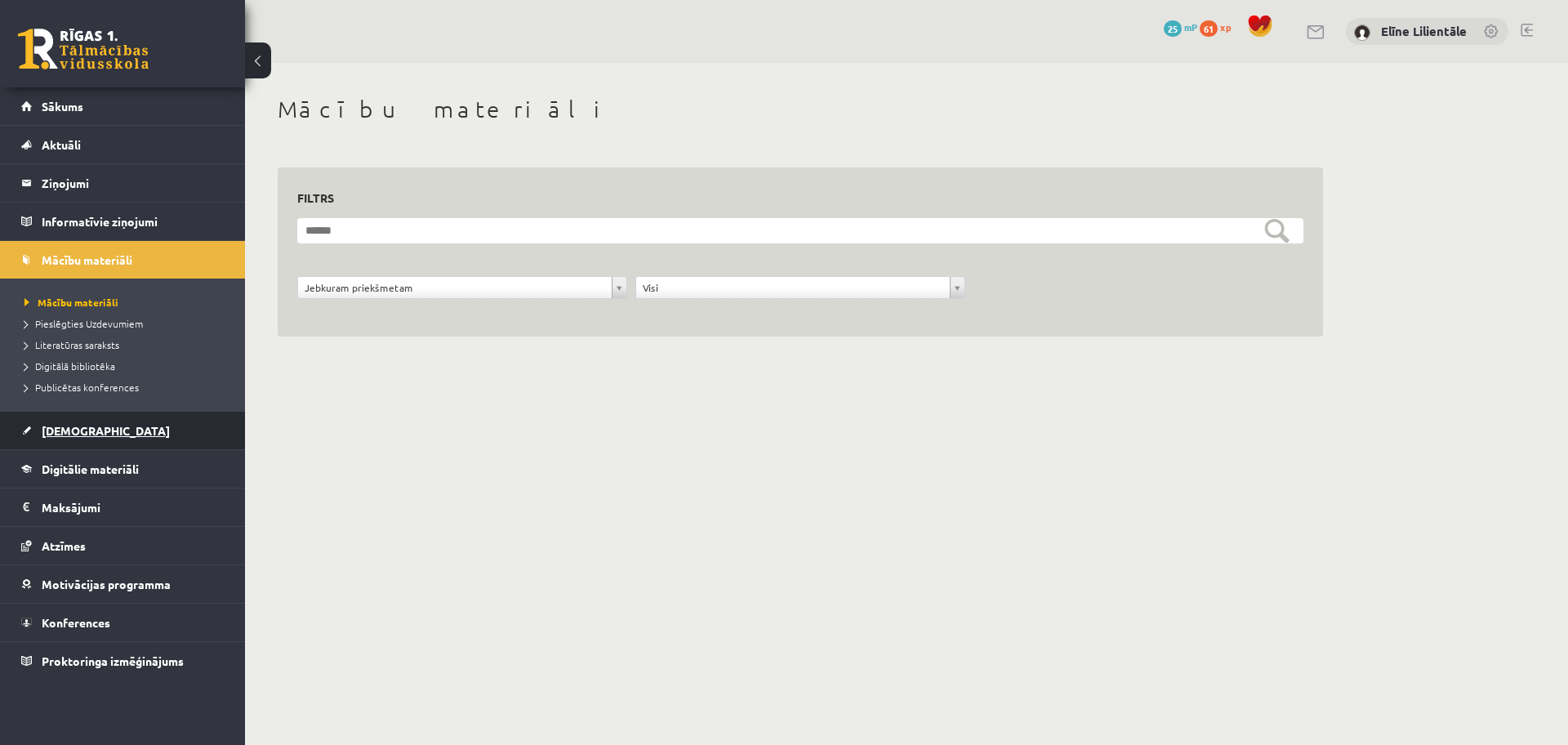
click at [80, 422] on link "[DEMOGRAPHIC_DATA]" at bounding box center [123, 430] width 204 height 37
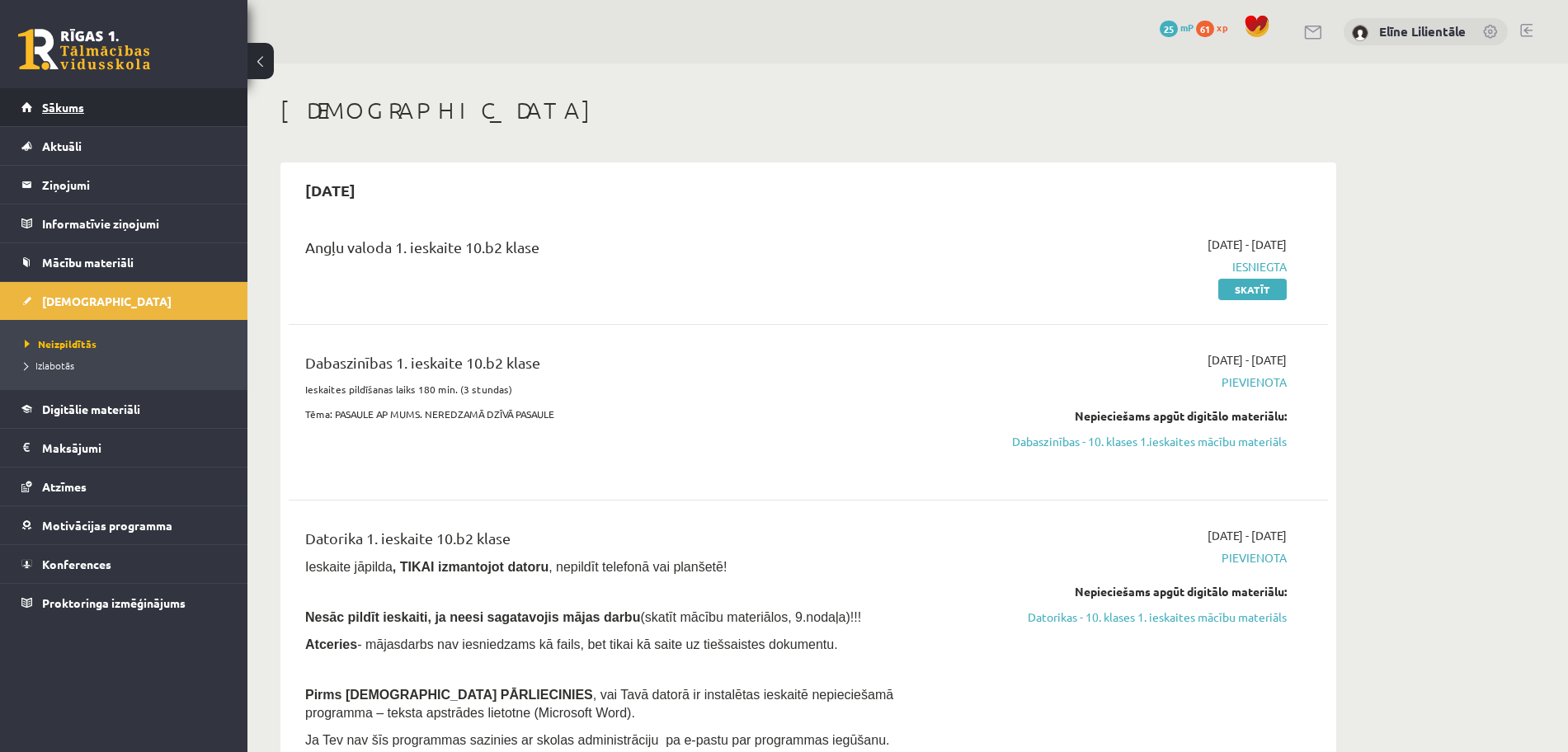
click at [71, 101] on span "Sākums" at bounding box center [63, 107] width 42 height 15
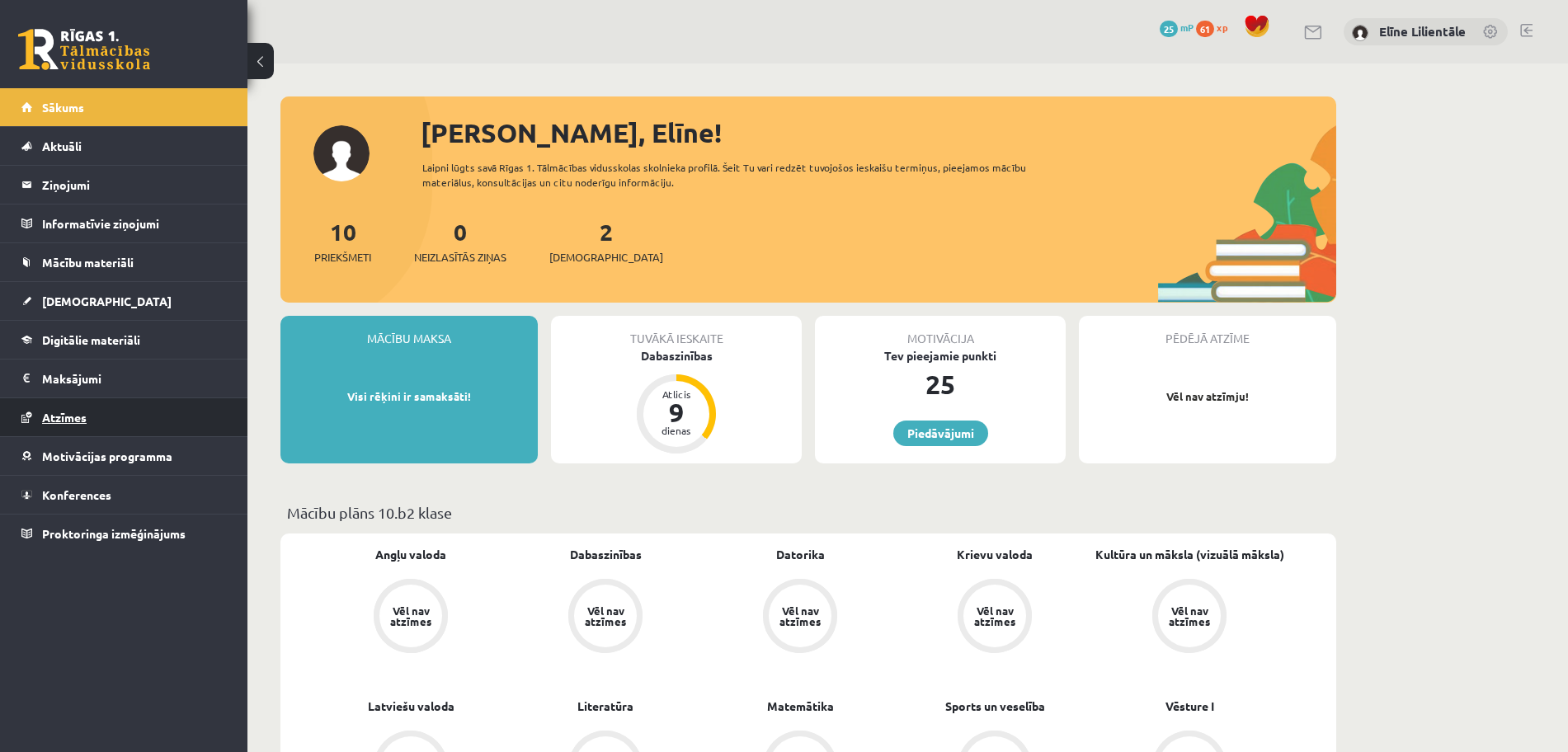
click at [71, 411] on span "Atzīmes" at bounding box center [64, 417] width 45 height 15
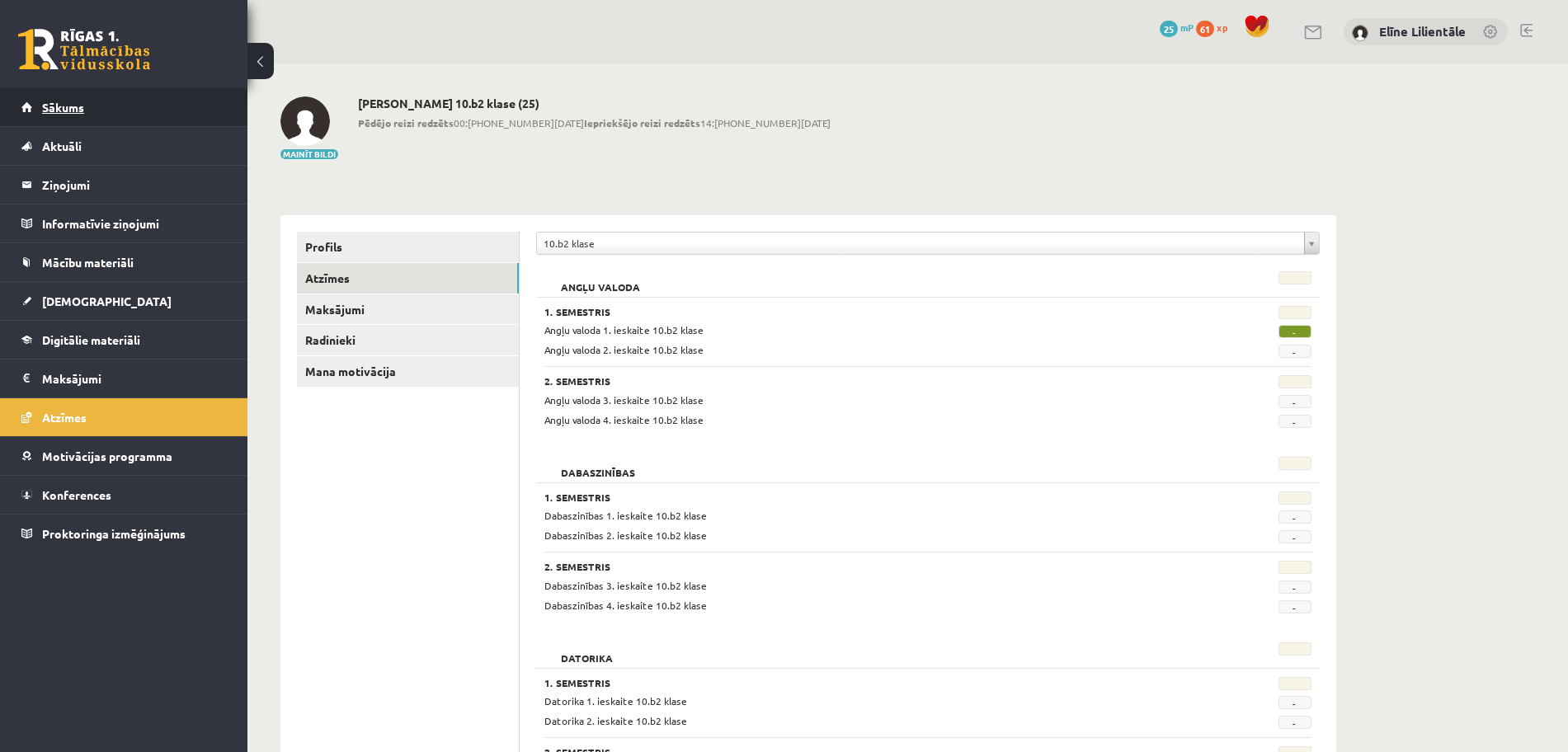
click at [72, 111] on span "Sākums" at bounding box center [63, 107] width 42 height 15
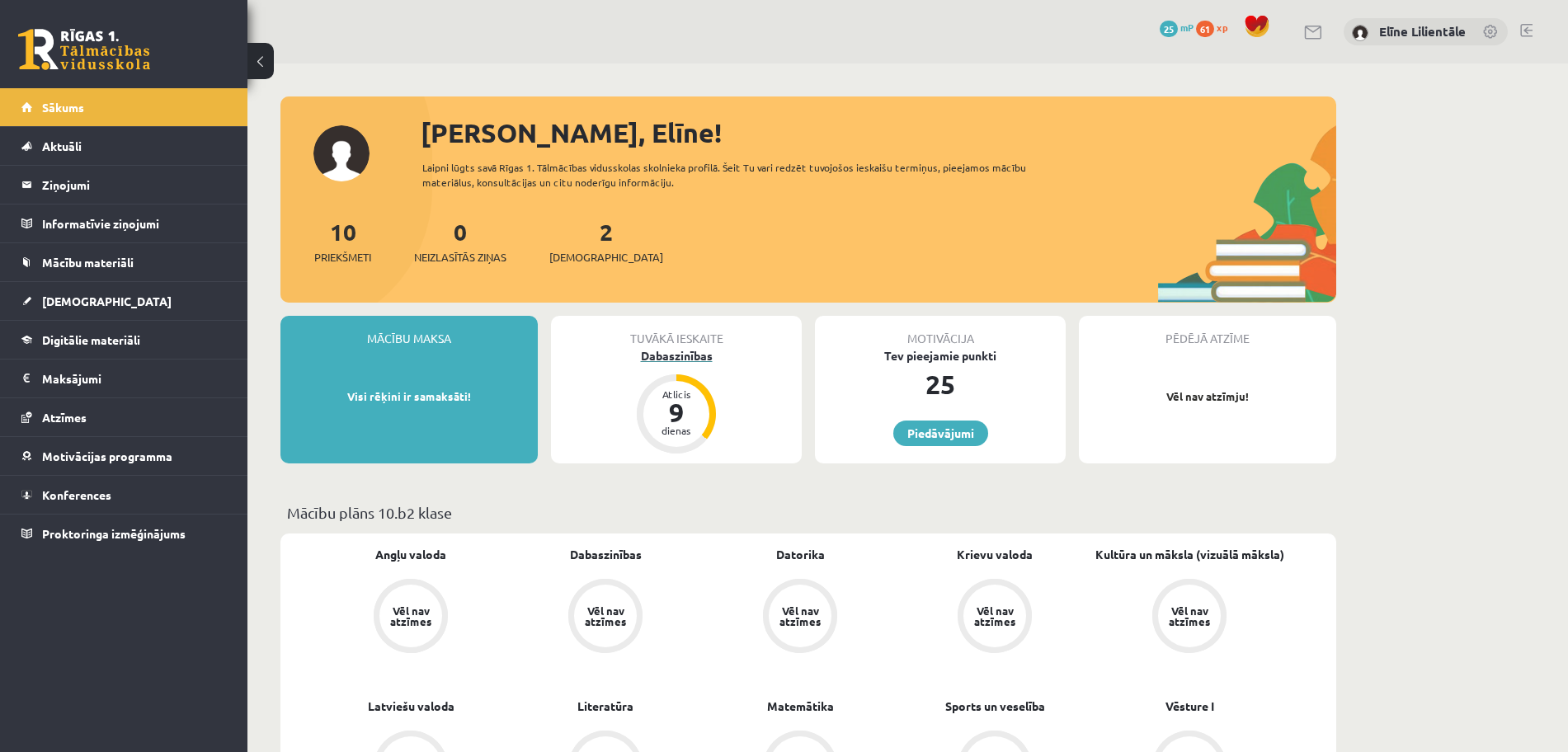
click at [671, 389] on div "Atlicis" at bounding box center [677, 394] width 50 height 10
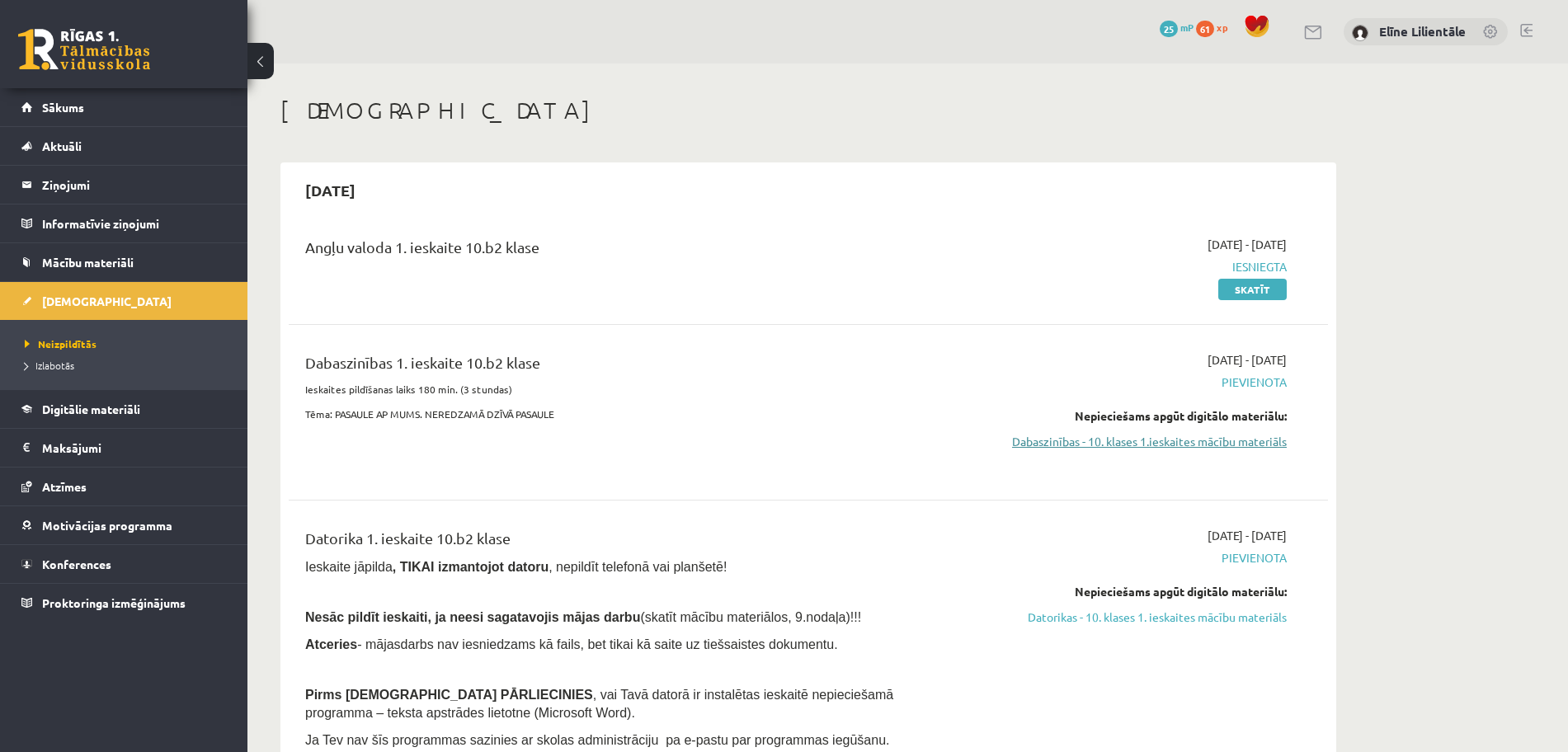
click at [1176, 439] on link "Dabaszinības - 10. klases 1.ieskaites mācību materiāls" at bounding box center [1131, 441] width 311 height 17
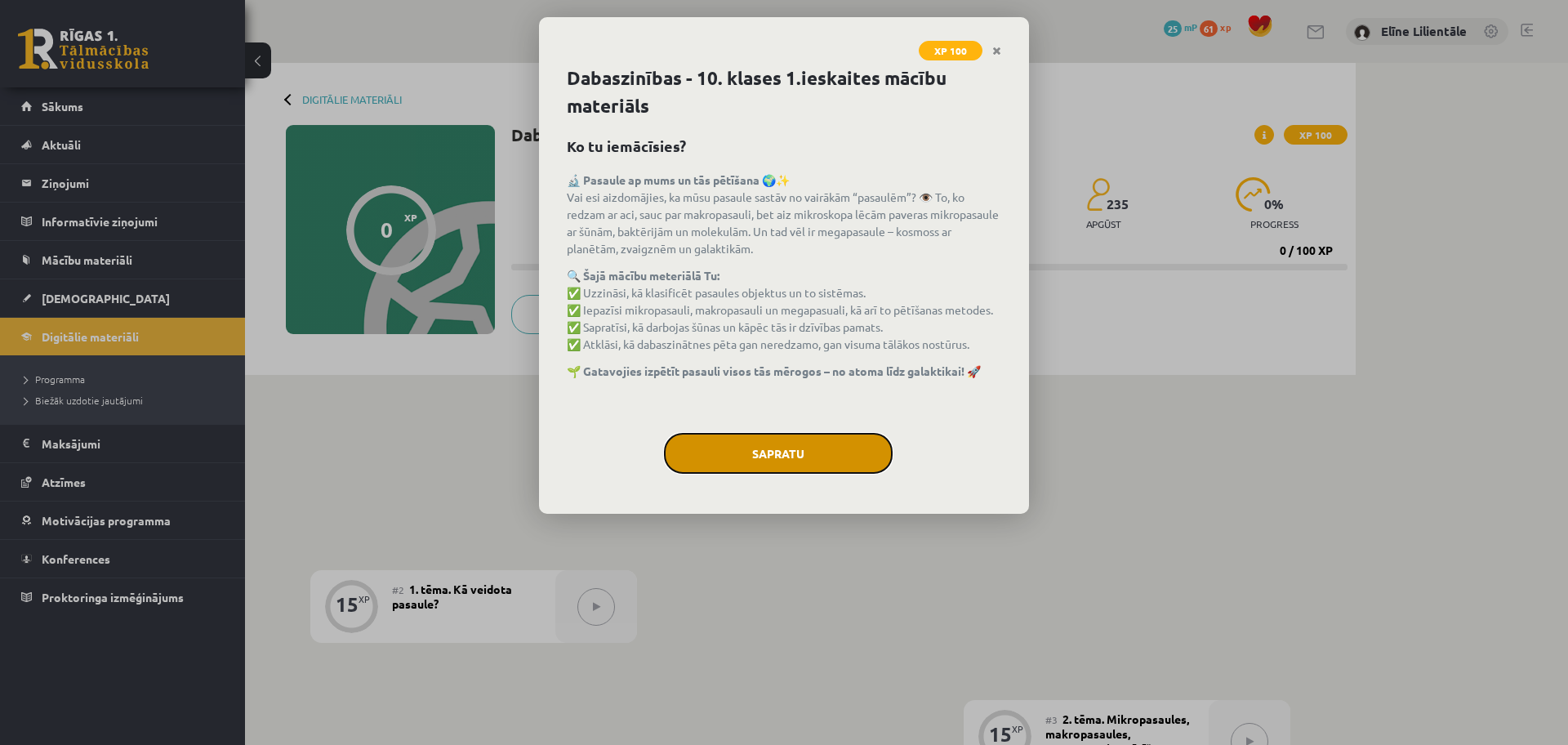
click at [839, 464] on button "Sapratu" at bounding box center [778, 453] width 229 height 41
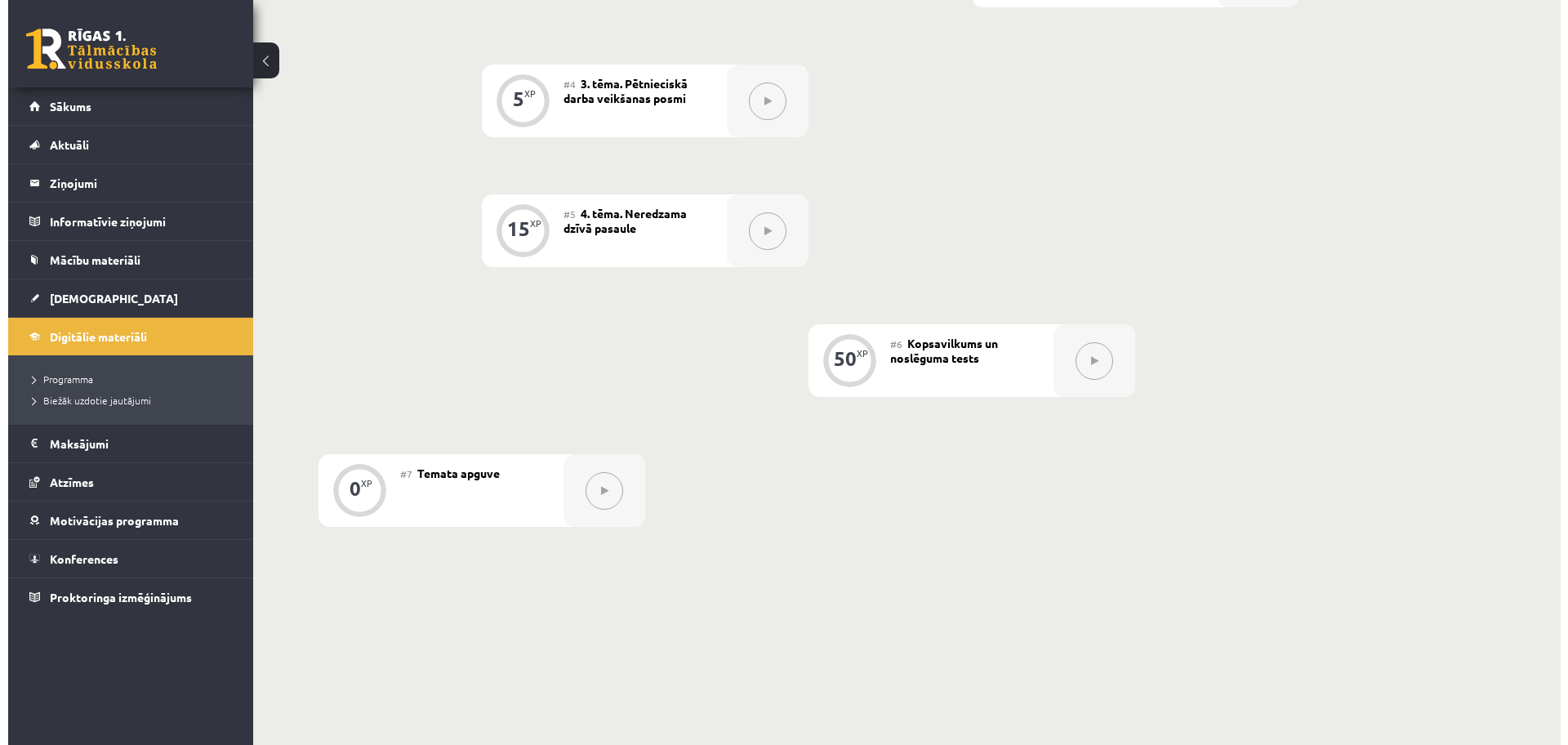
scroll to position [124, 0]
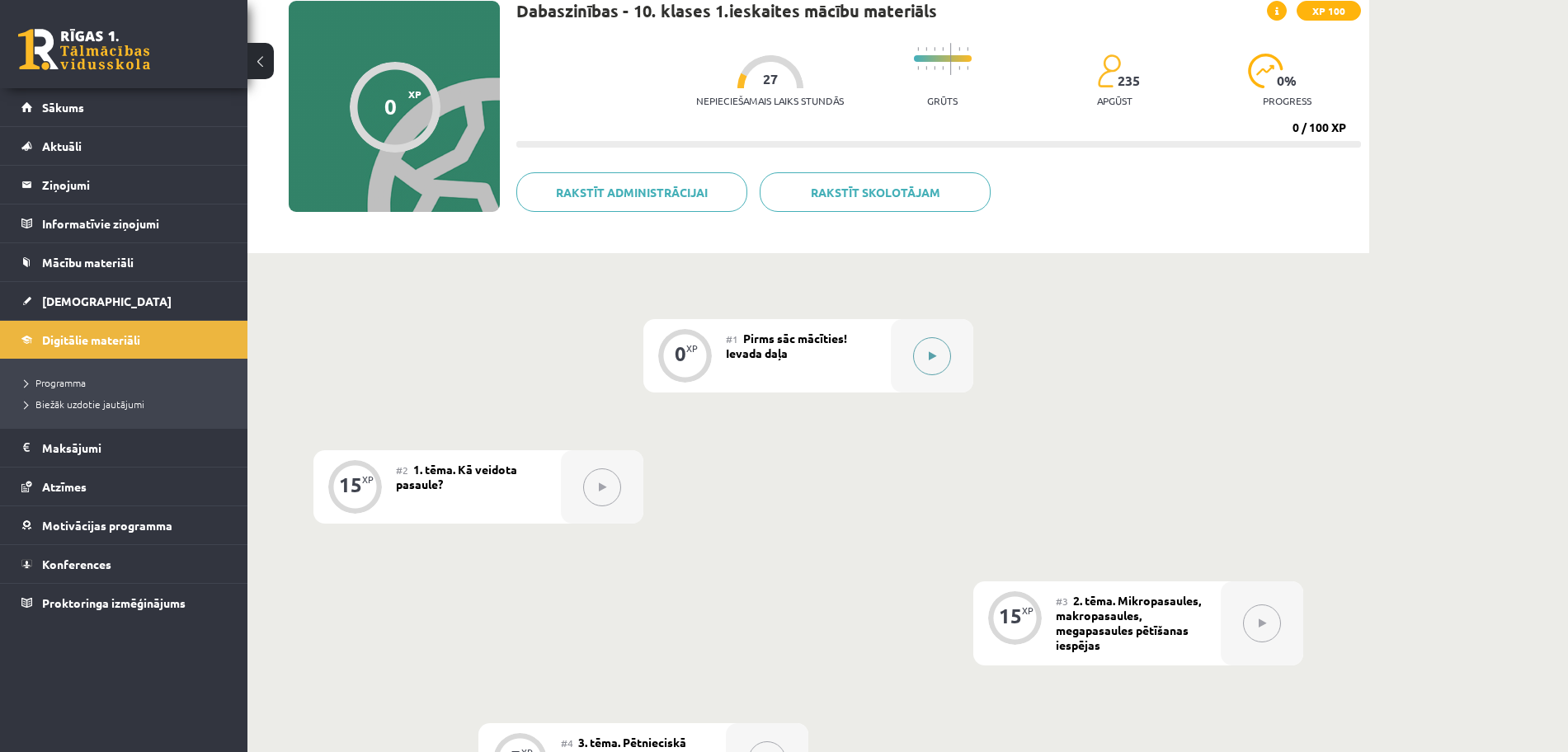
click at [947, 349] on button at bounding box center [932, 356] width 38 height 38
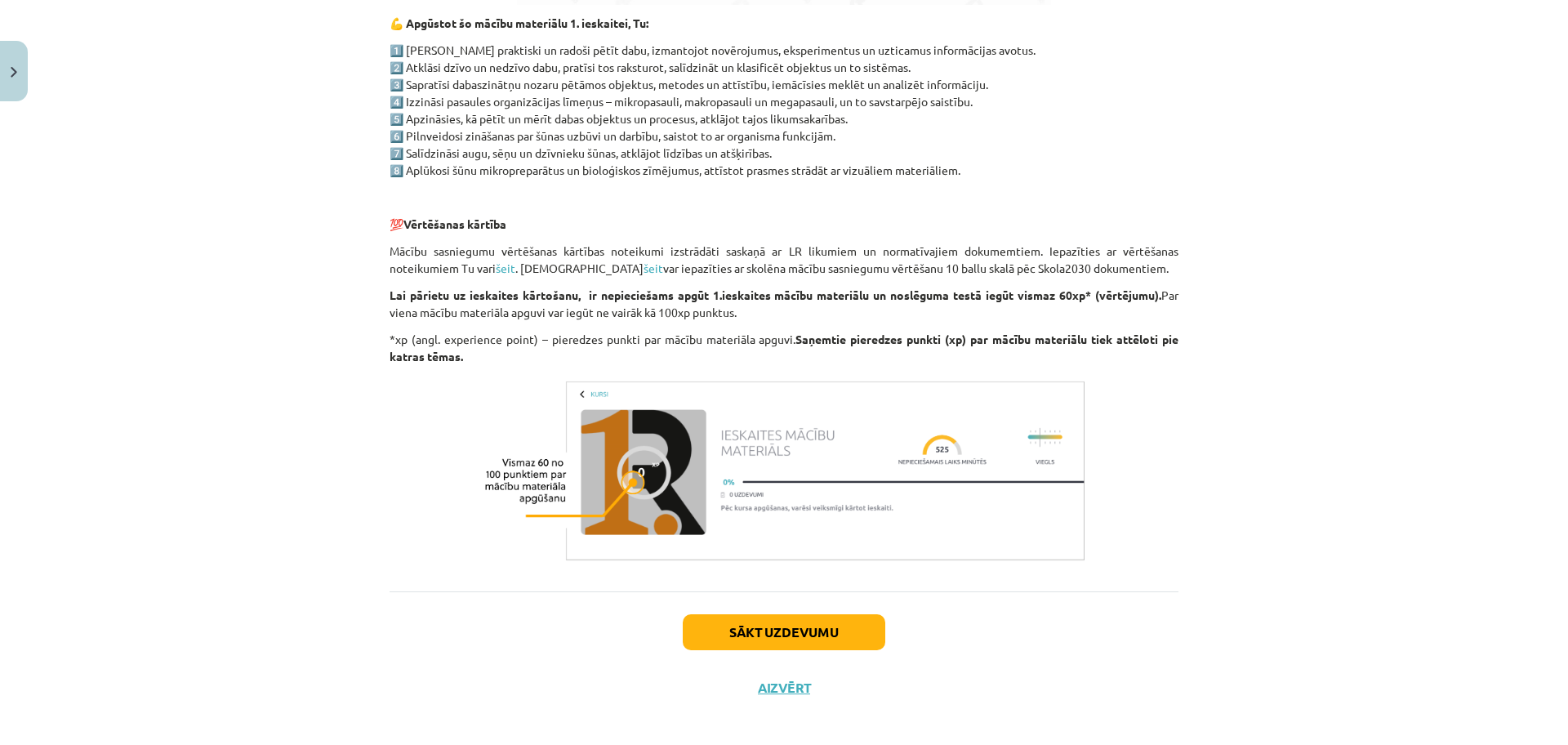
scroll to position [1142, 0]
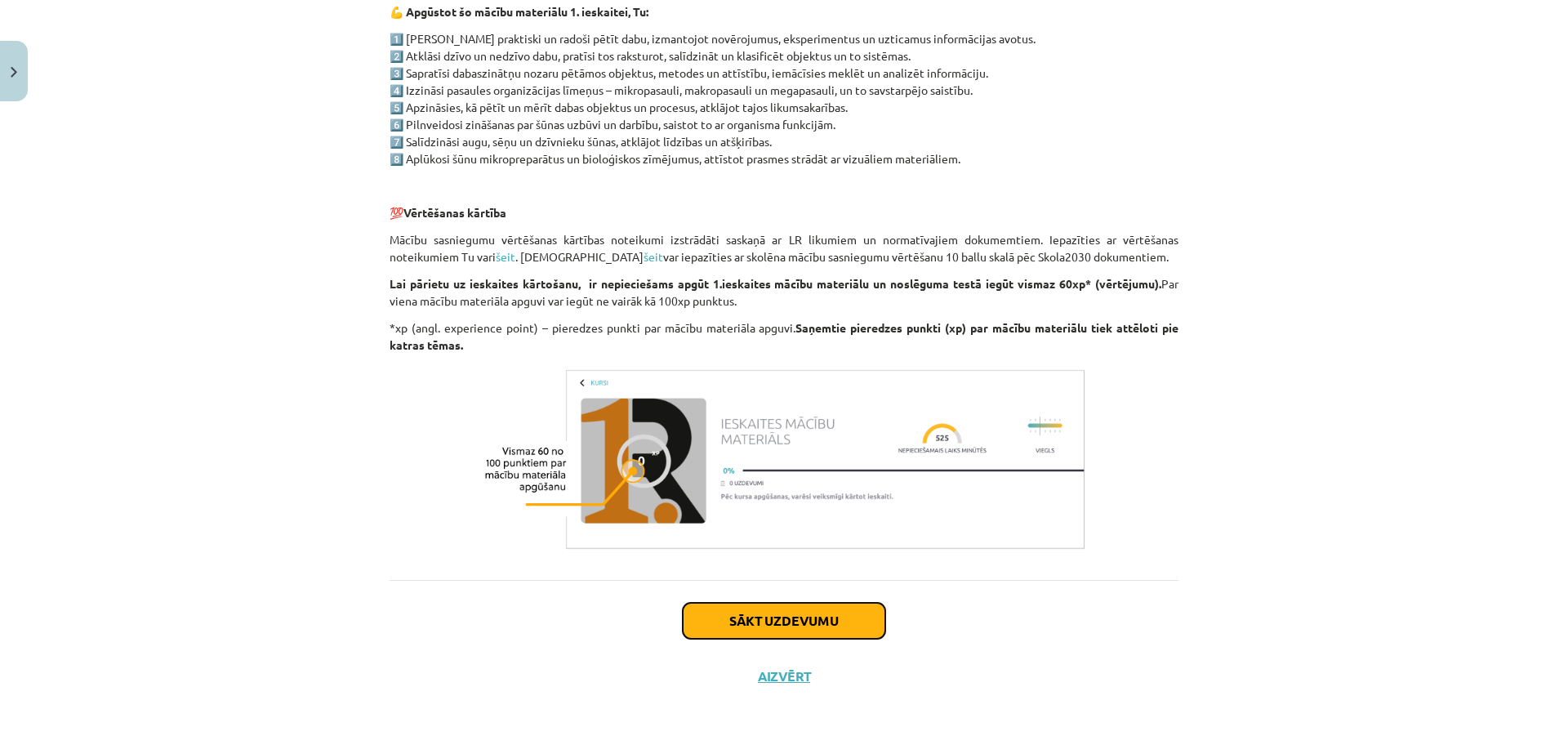
click at [806, 623] on button "Sākt uzdevumu" at bounding box center [784, 621] width 203 height 36
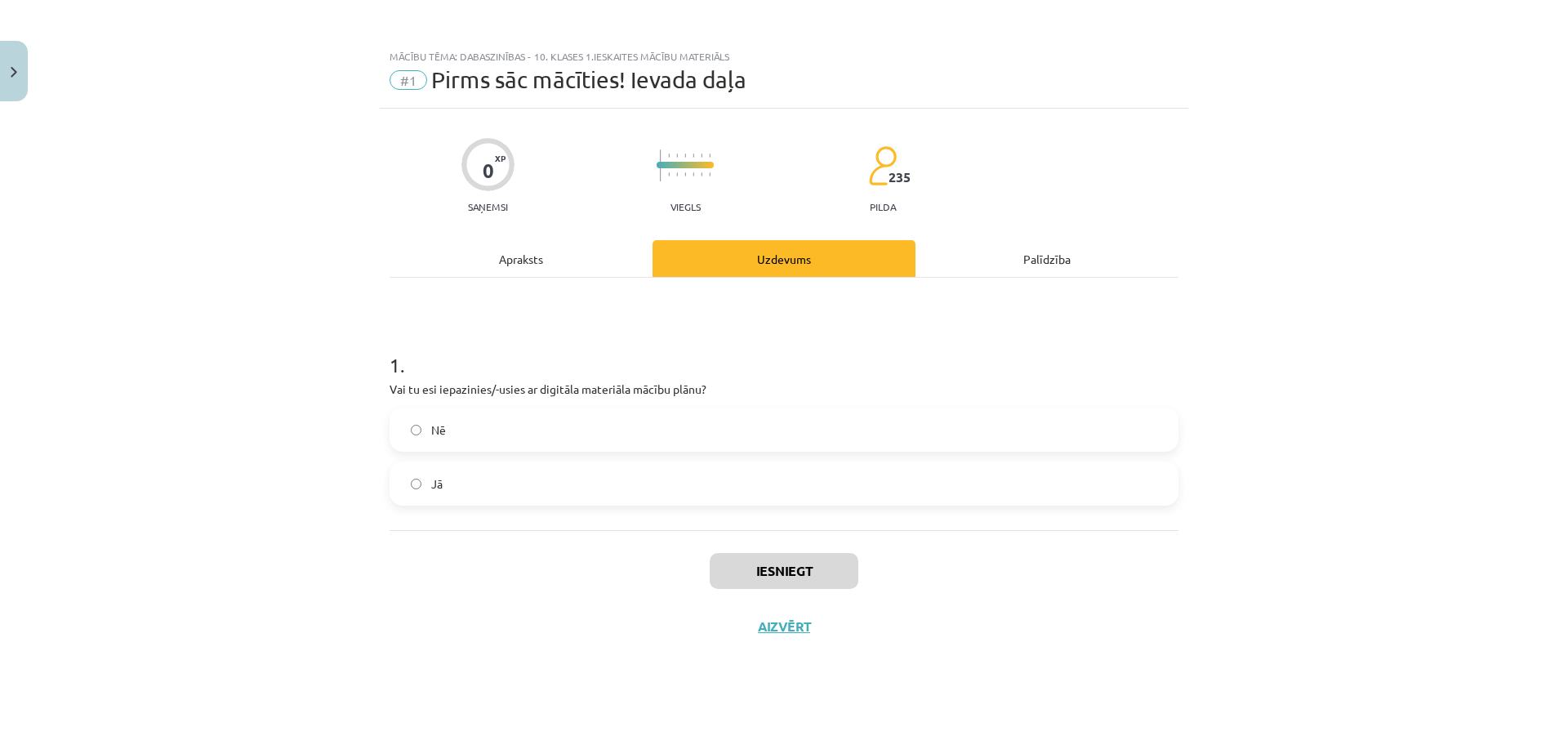
click at [725, 479] on label "Jā" at bounding box center [784, 484] width 785 height 41
click at [784, 563] on button "Iesniegt" at bounding box center [784, 571] width 148 height 36
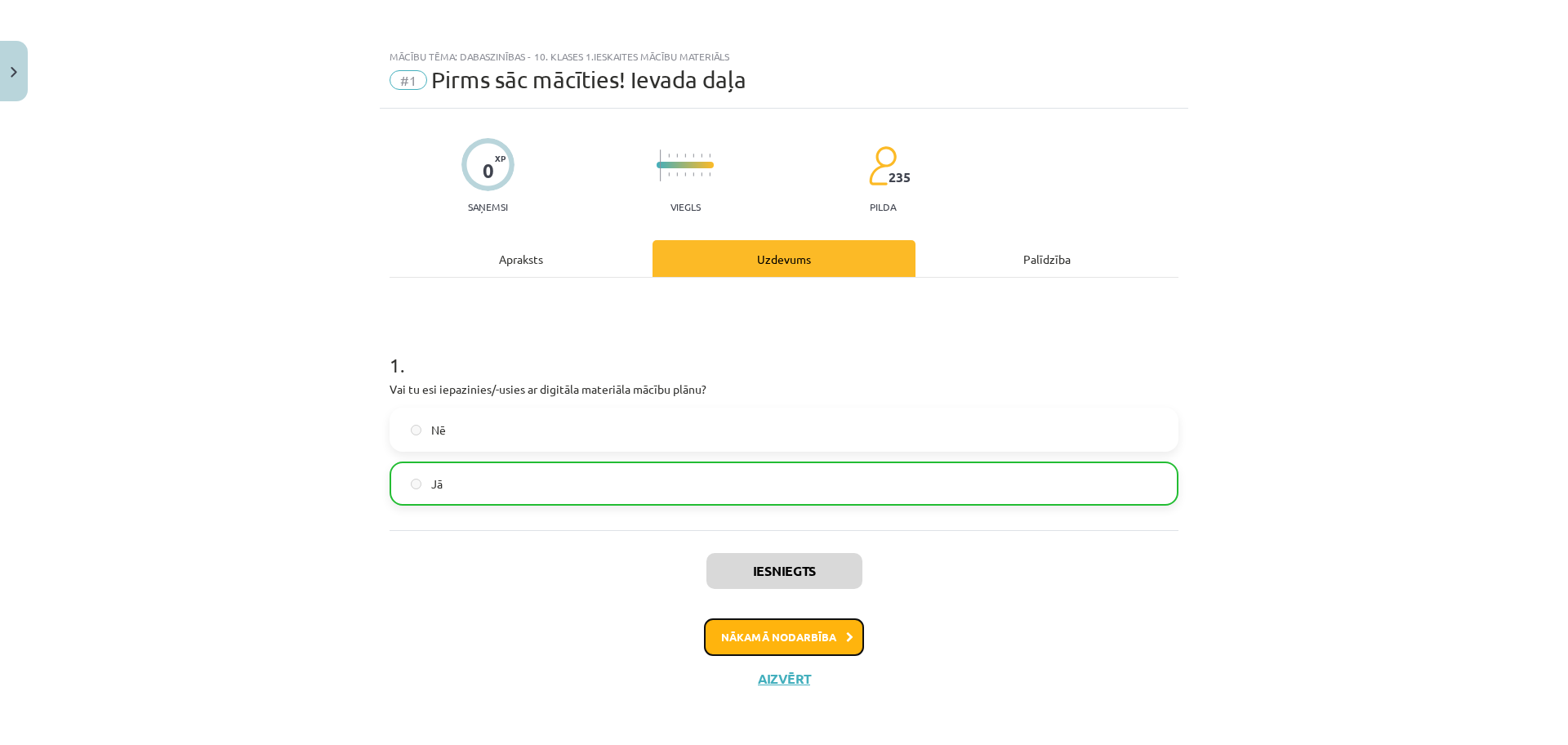
click at [809, 637] on button "Nākamā nodarbība" at bounding box center [784, 637] width 160 height 37
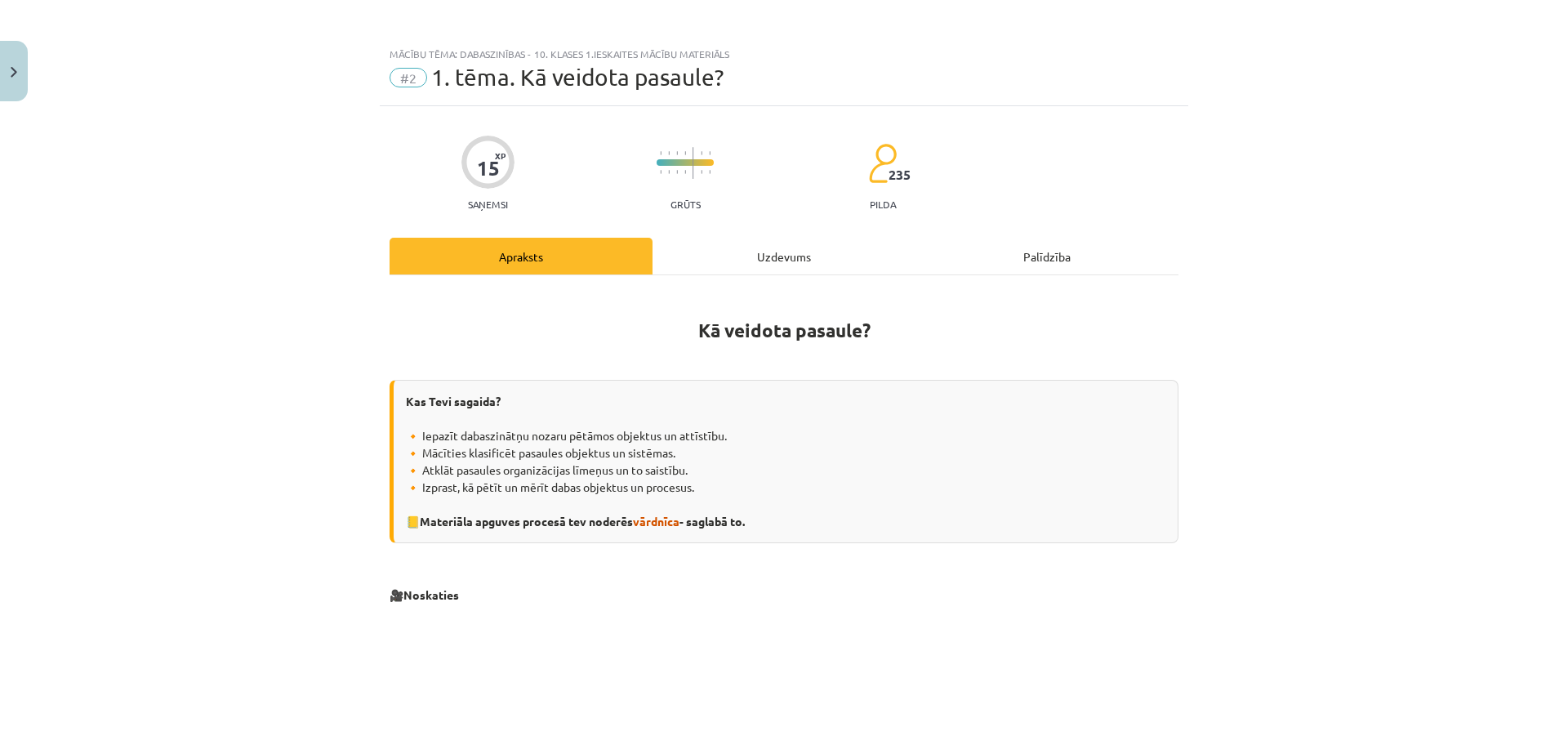
click at [1410, 657] on div "Mācību tēma: Dabaszinības - 10. klases 1.ieskaites mācību materiāls #2 1. tēma.…" at bounding box center [784, 372] width 1568 height 745
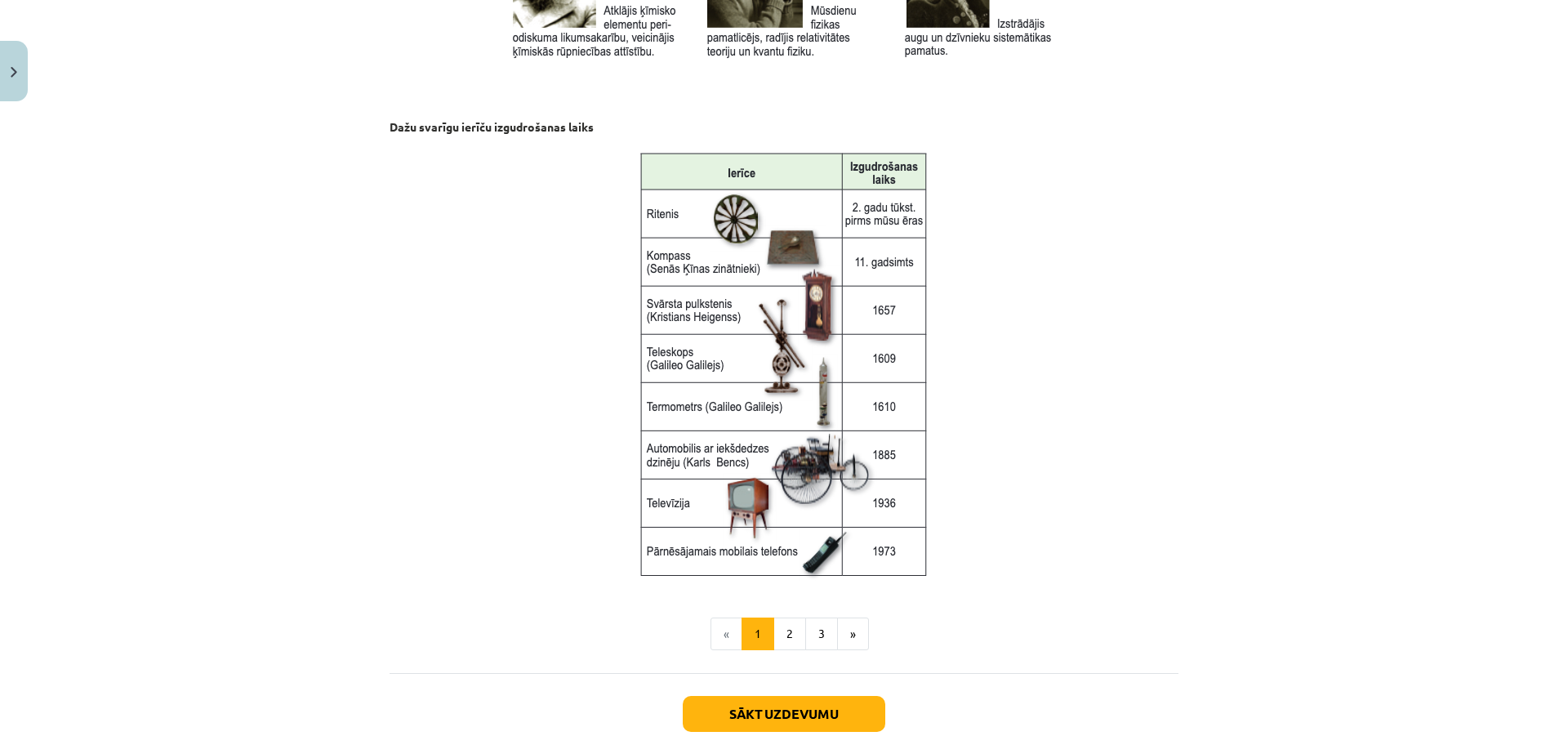
scroll to position [2004, 0]
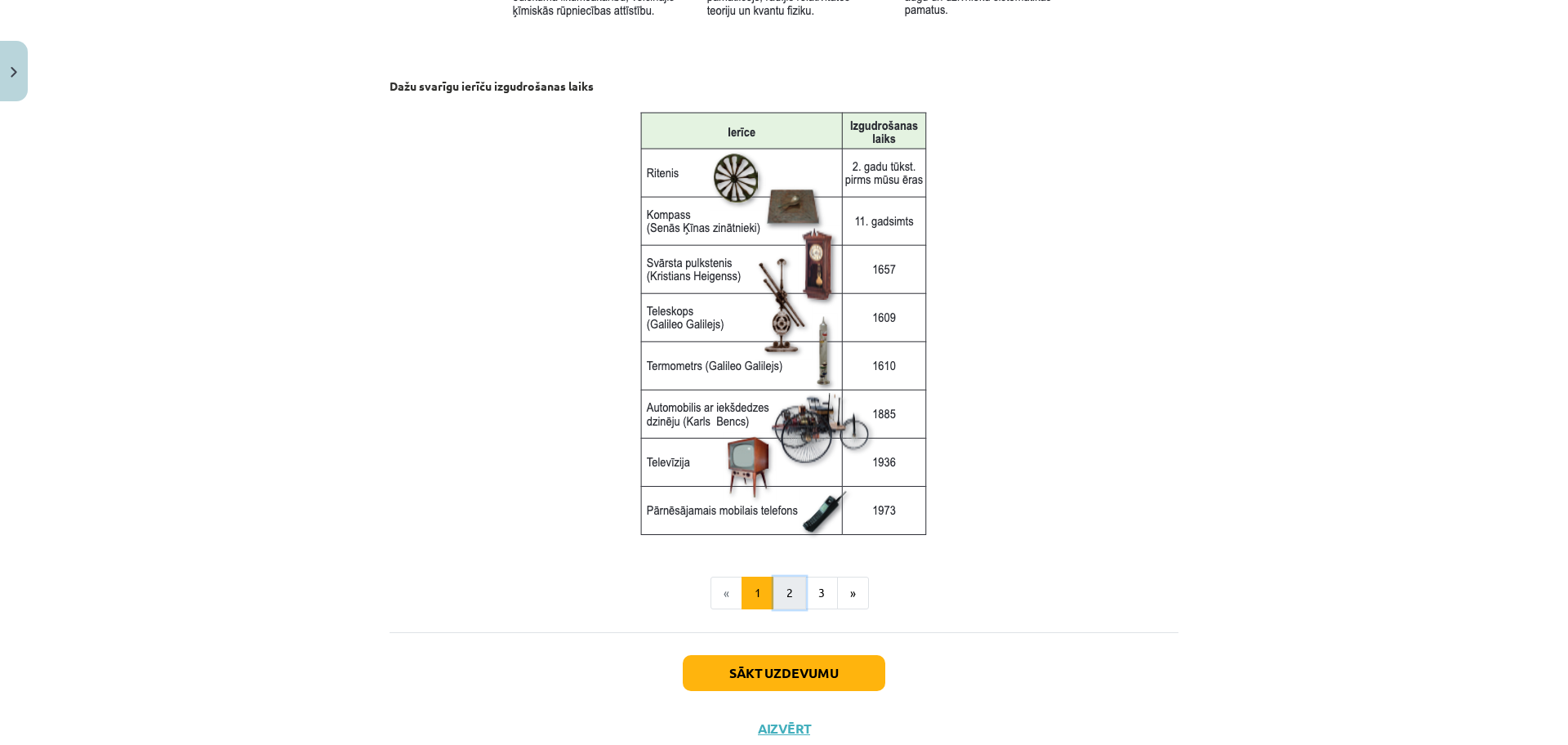
click at [781, 589] on button "2" at bounding box center [790, 593] width 33 height 33
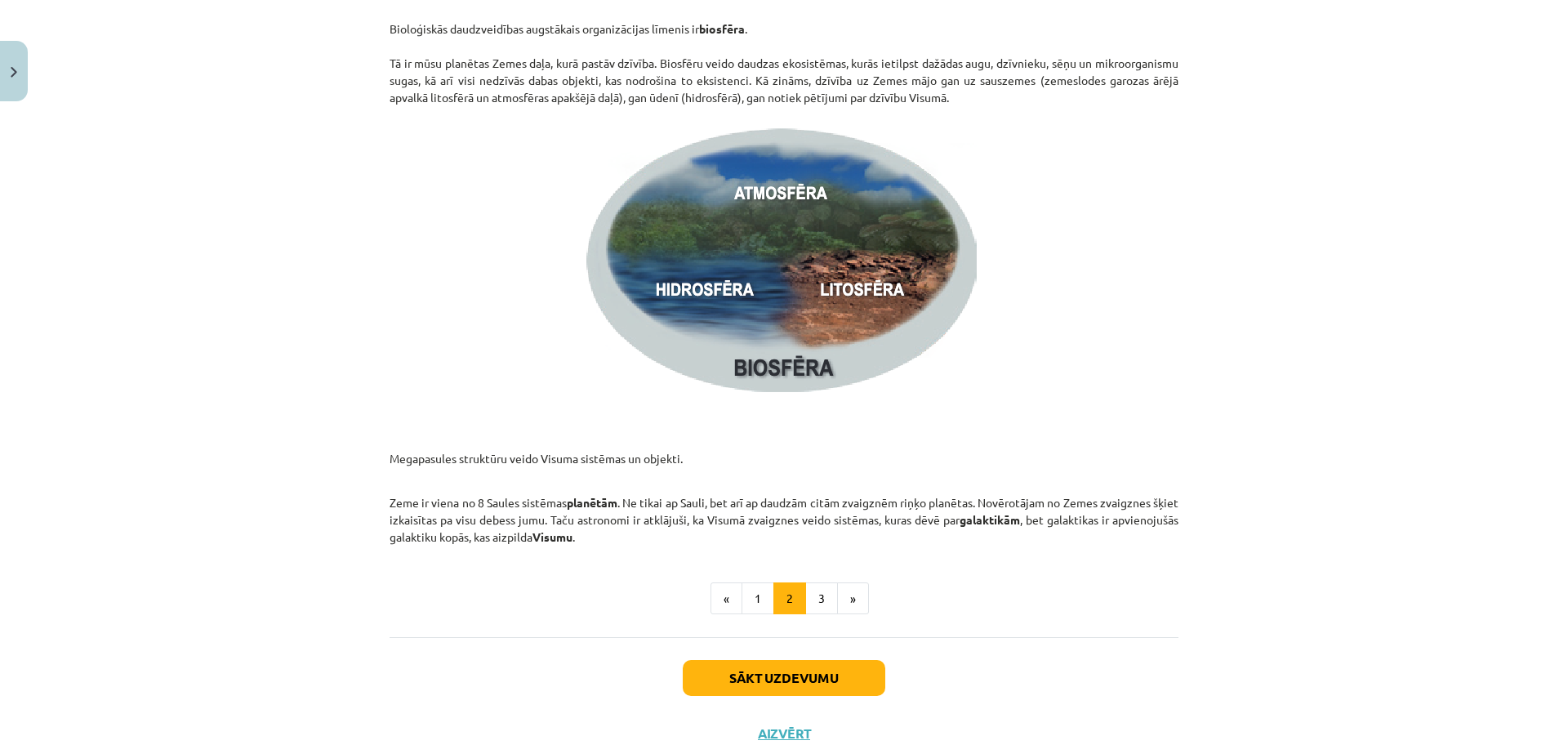
scroll to position [2294, 0]
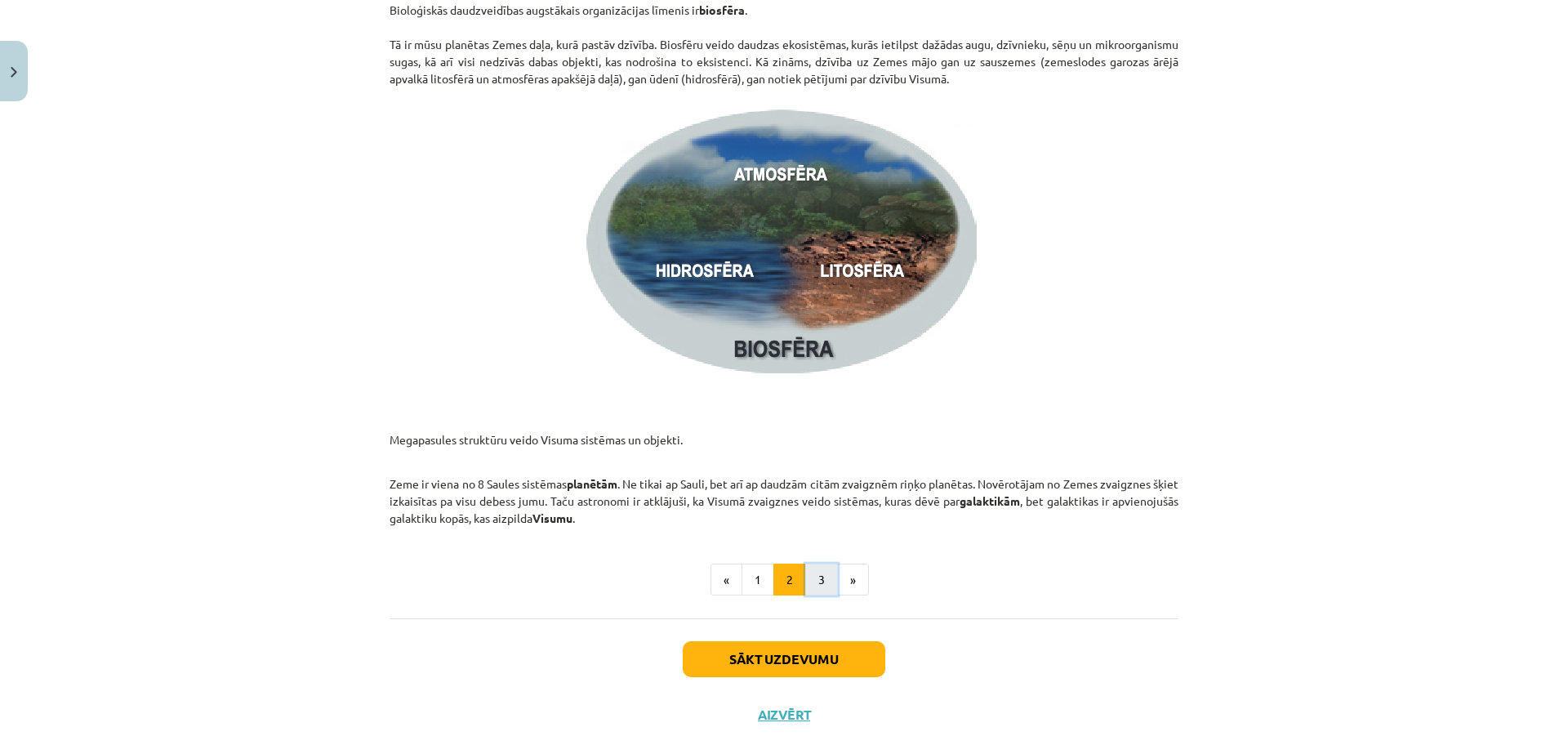
click at [805, 571] on button "3" at bounding box center [821, 580] width 33 height 33
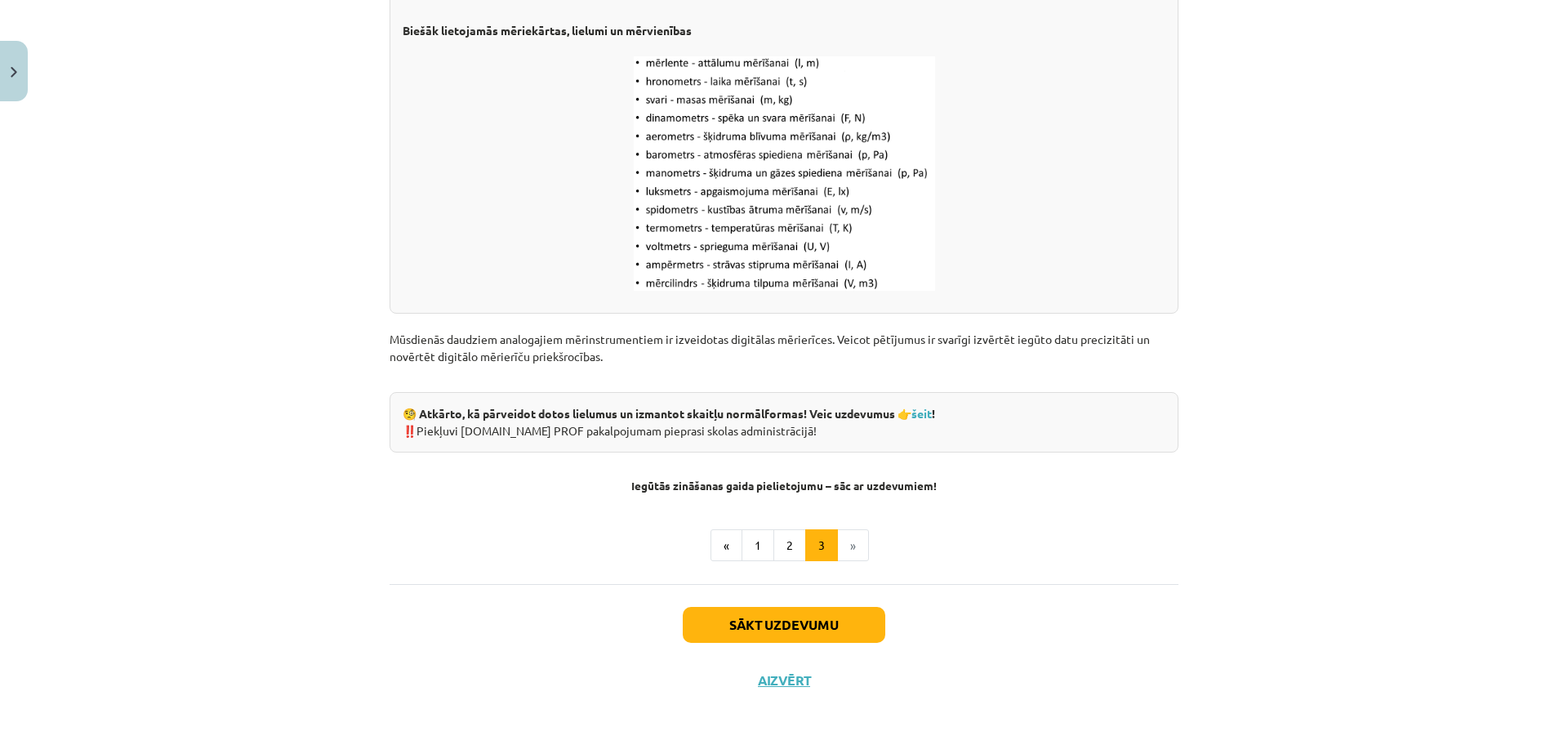
scroll to position [2008, 0]
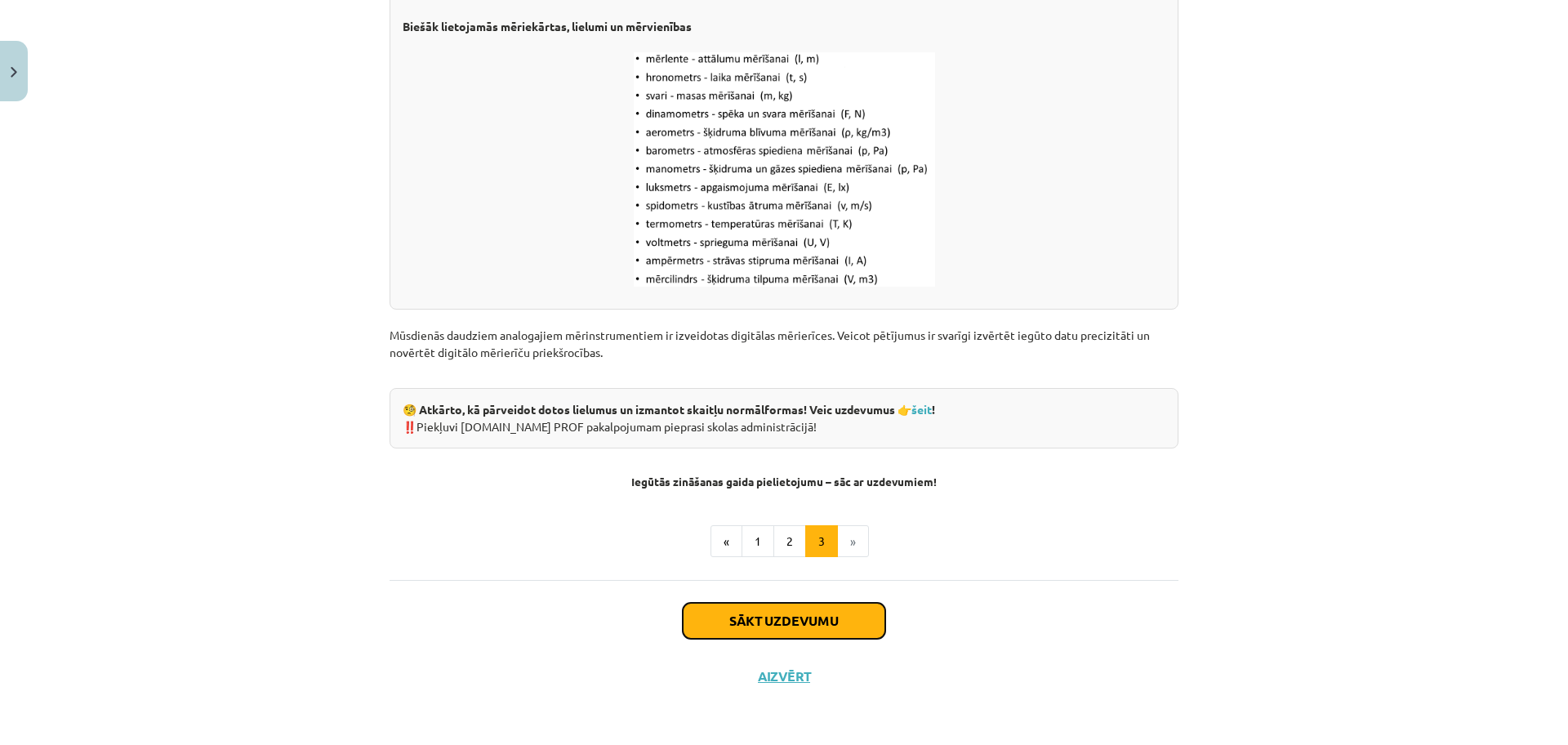
click at [812, 621] on button "Sākt uzdevumu" at bounding box center [784, 621] width 203 height 36
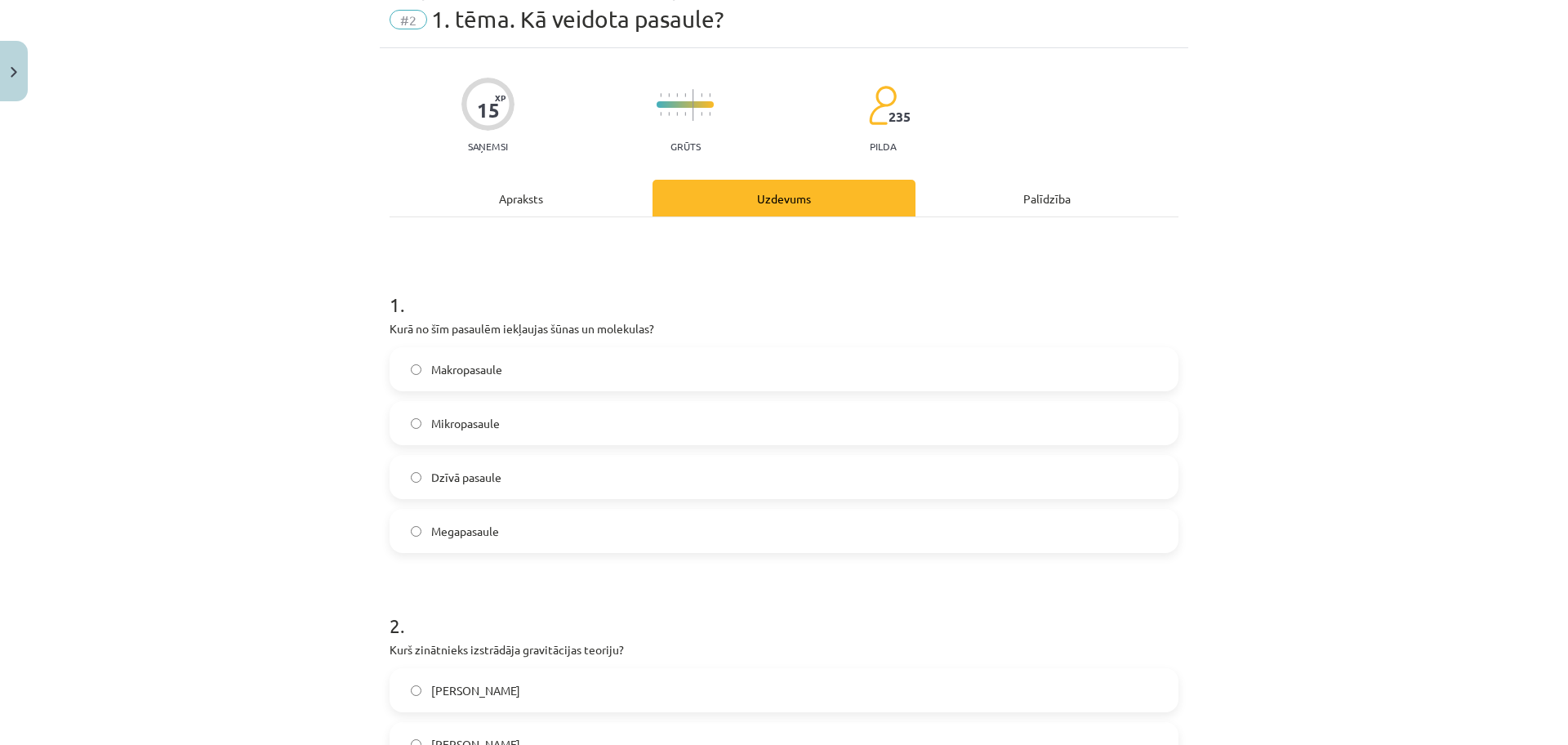
scroll to position [41, 0]
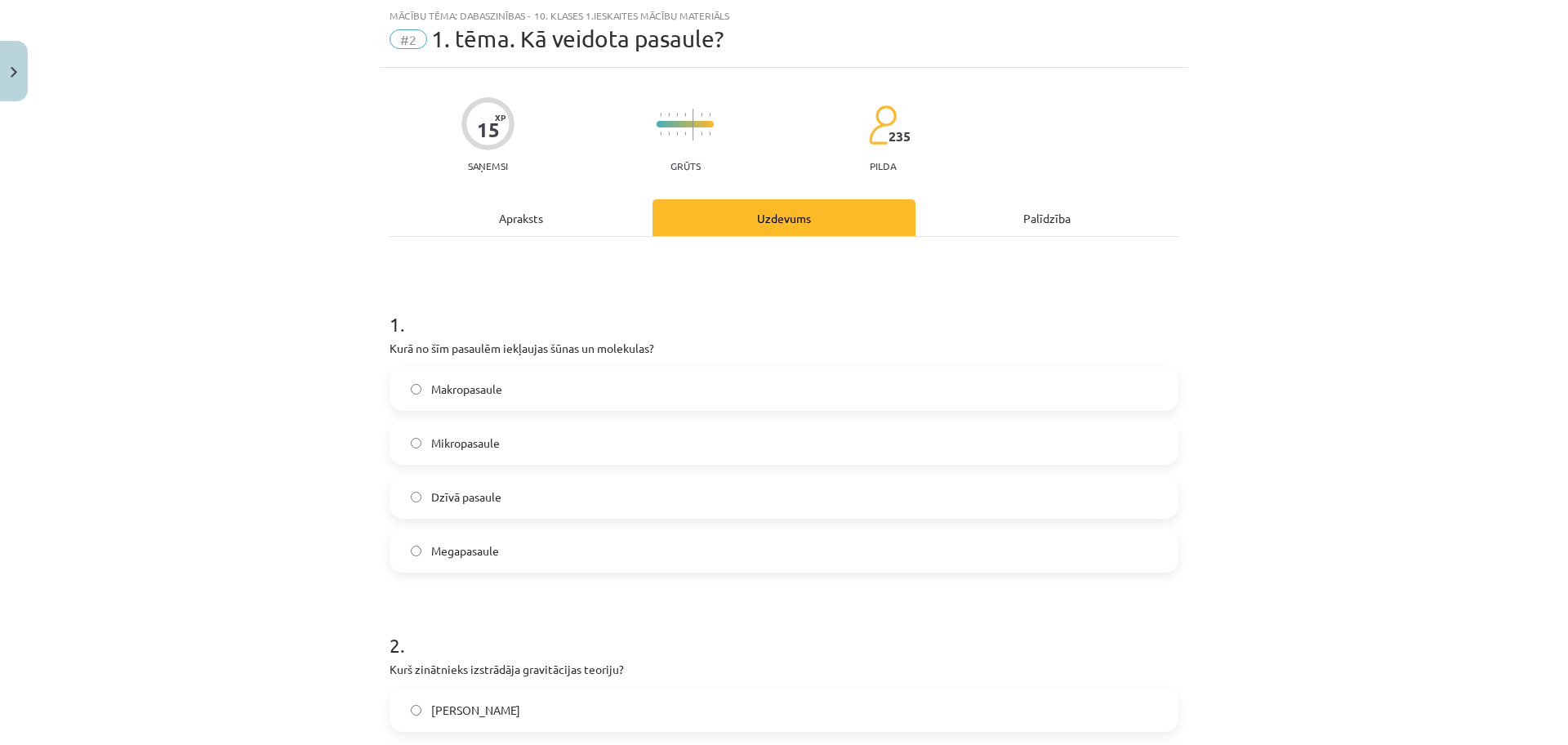
click at [533, 445] on label "Mikropasaule" at bounding box center [784, 443] width 785 height 41
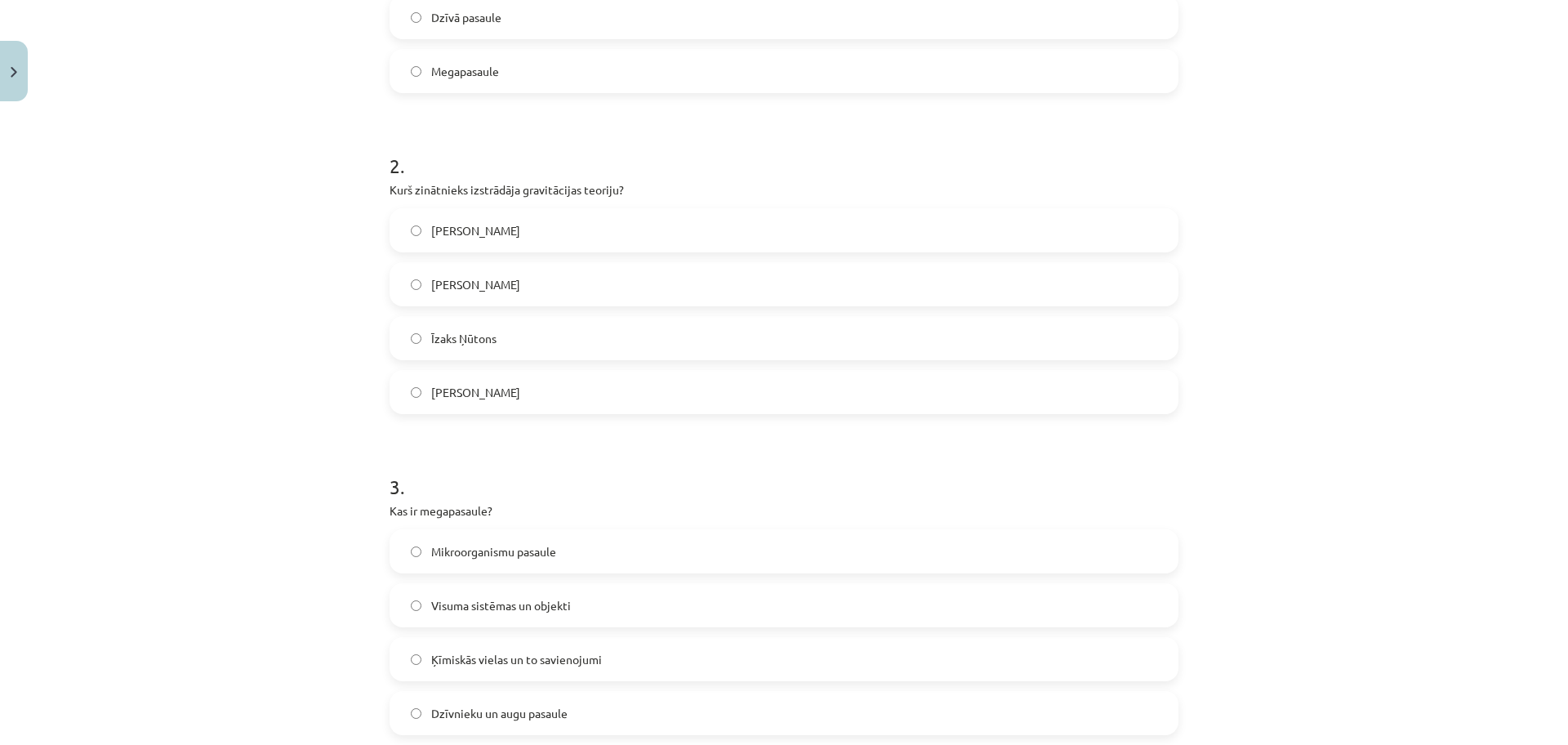
scroll to position [531, 0]
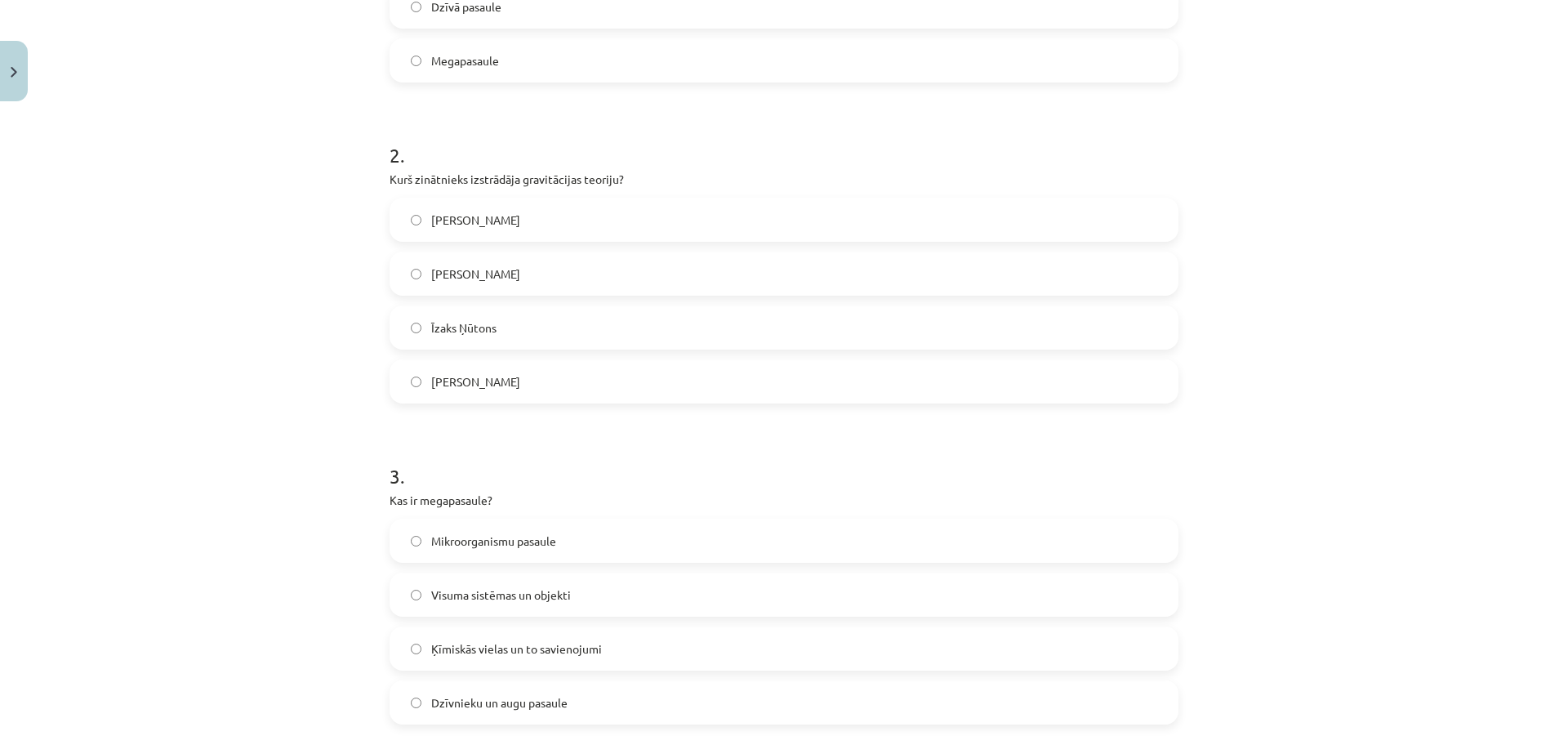
click at [611, 316] on label "Īzaks Ņūtons" at bounding box center [784, 328] width 785 height 41
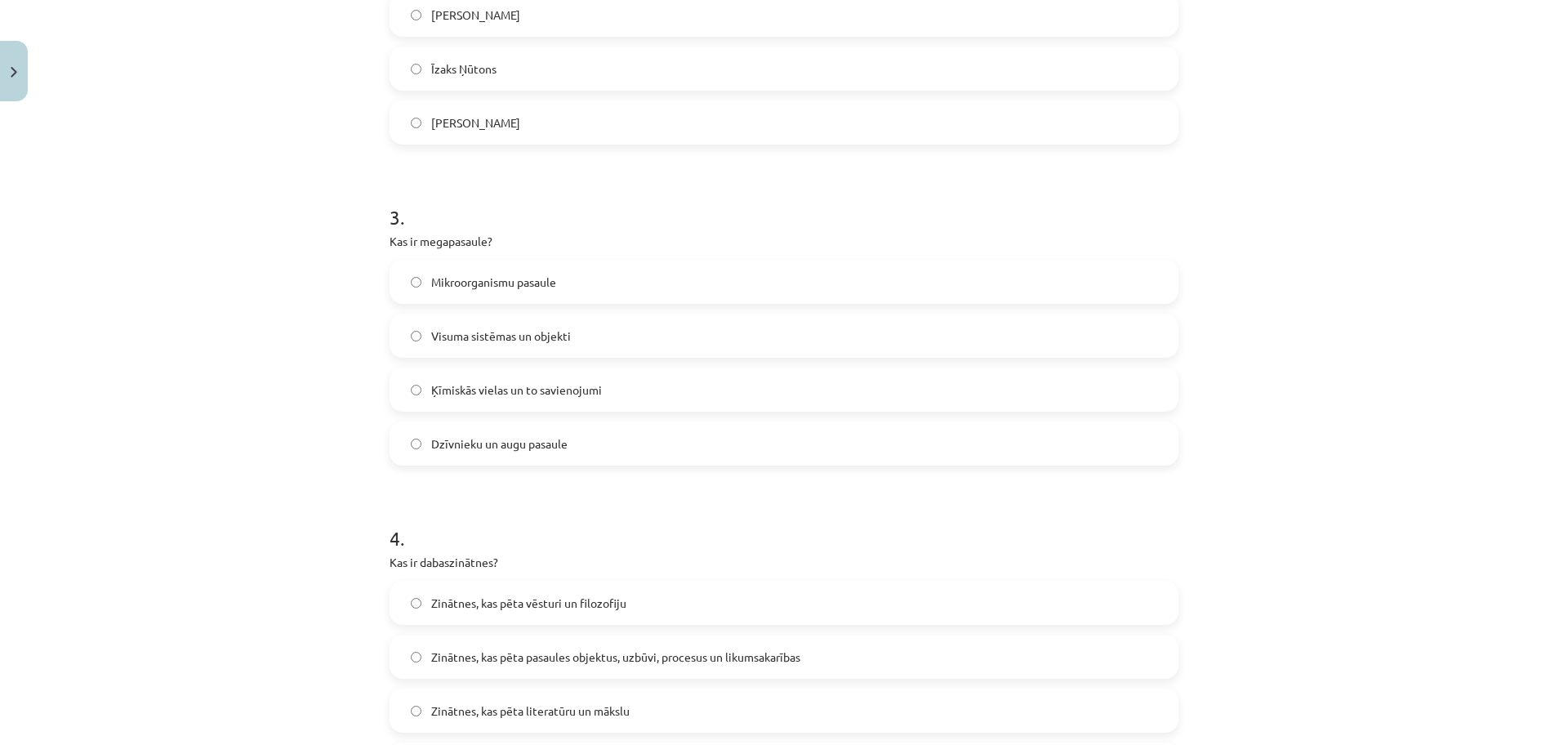
scroll to position [817, 0]
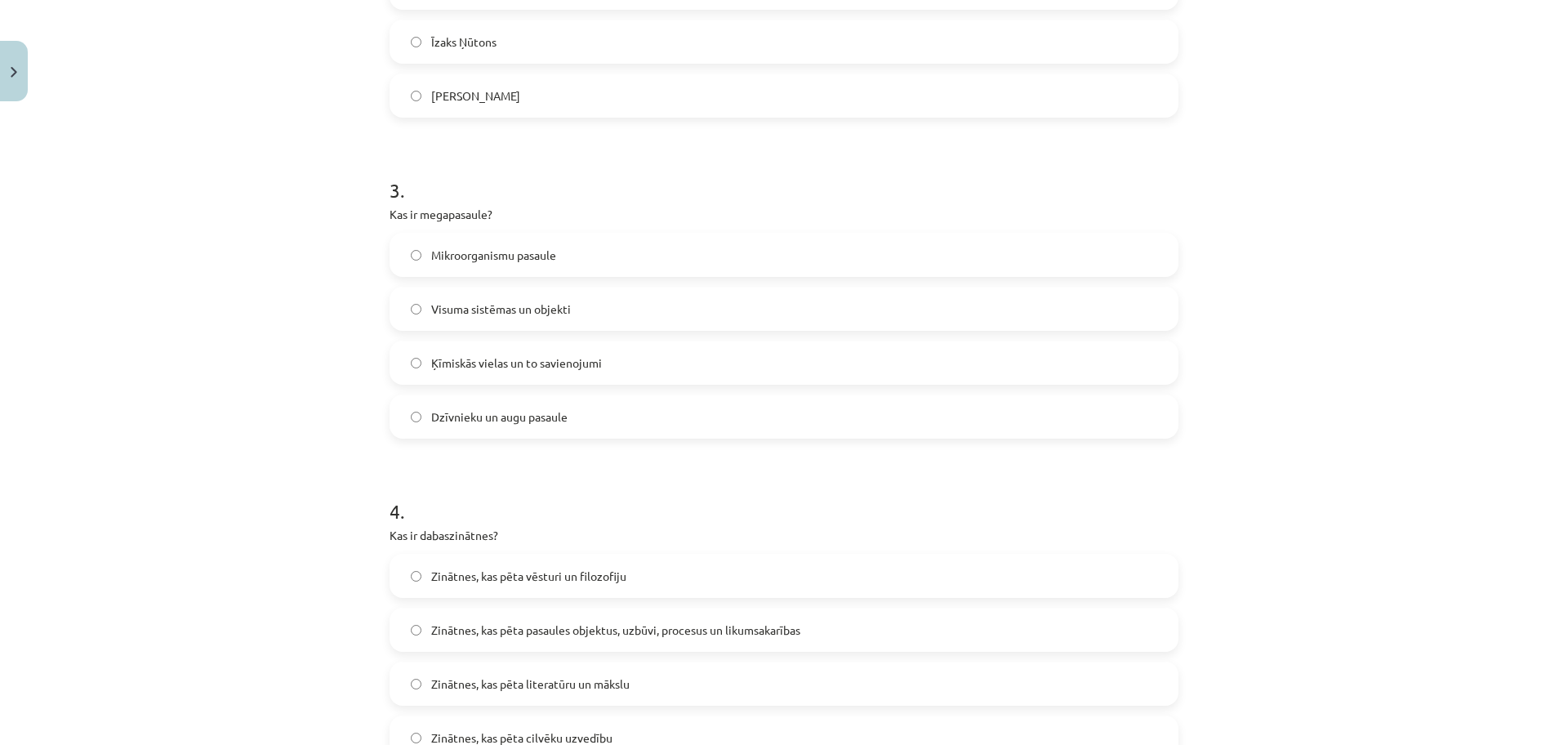
click at [527, 303] on span "Visuma sistēmas un objekti" at bounding box center [500, 309] width 140 height 17
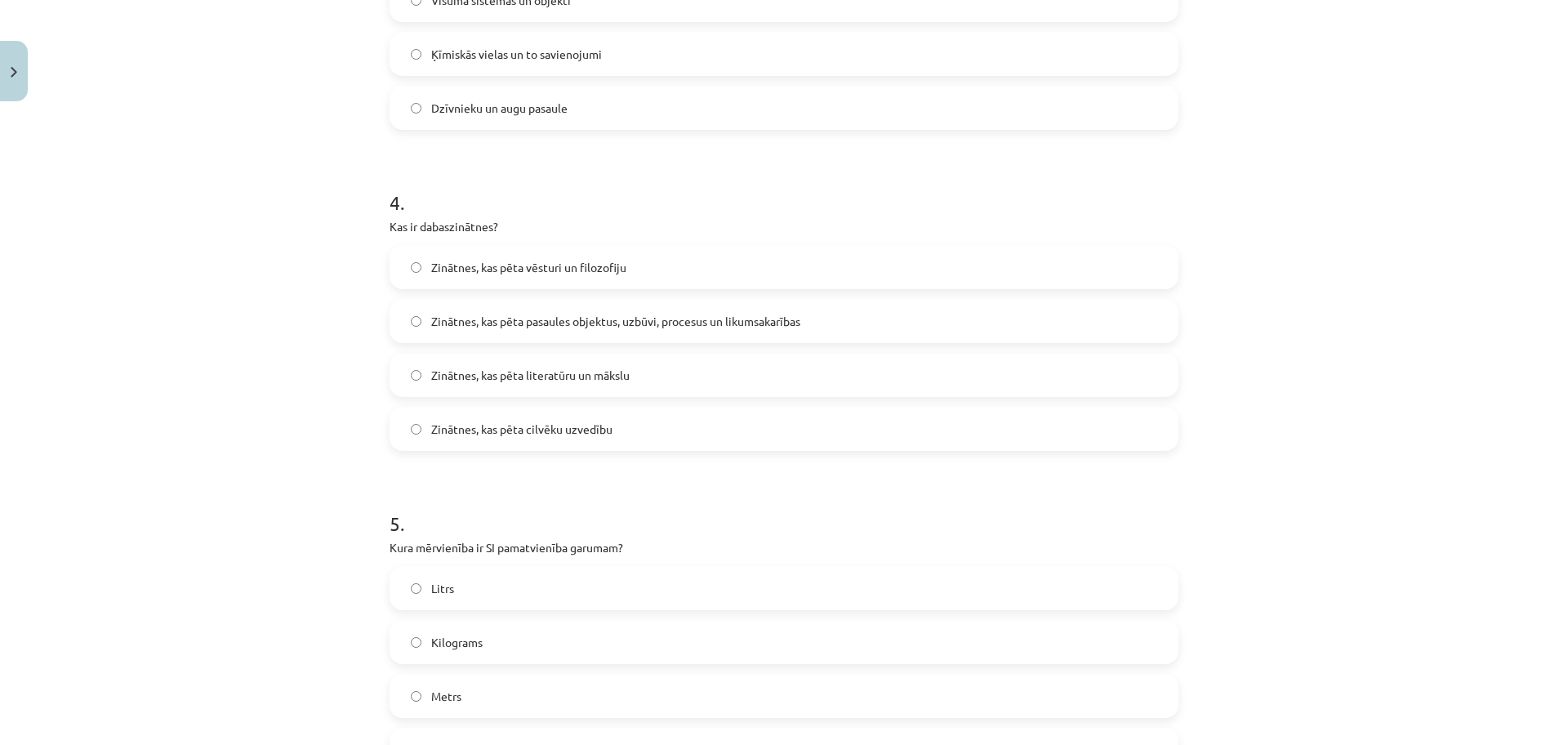
scroll to position [1144, 0]
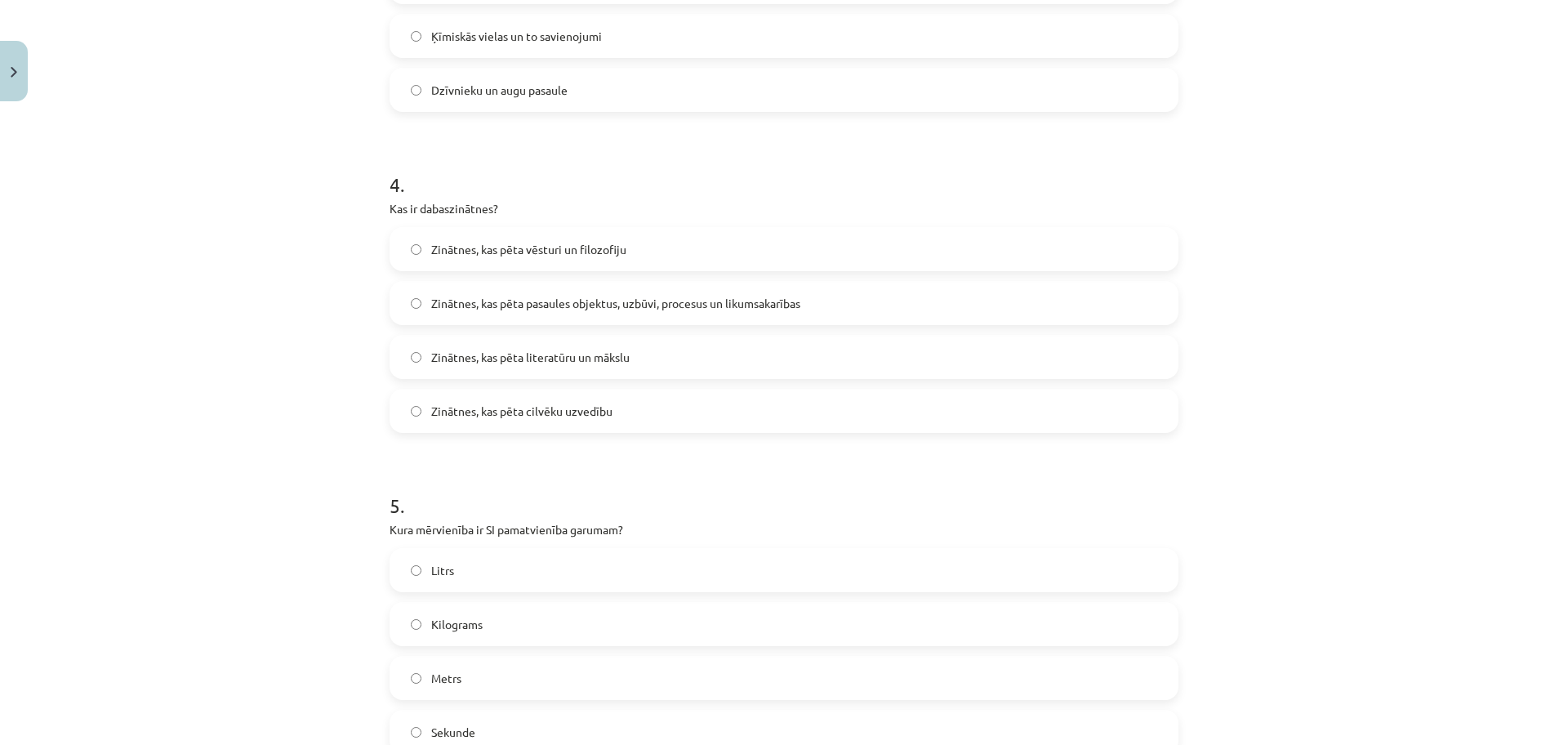
click at [686, 305] on span "Zinātnes, kas pēta pasaules objektus, uzbūvi, procesus un likumsakarības" at bounding box center [615, 304] width 369 height 17
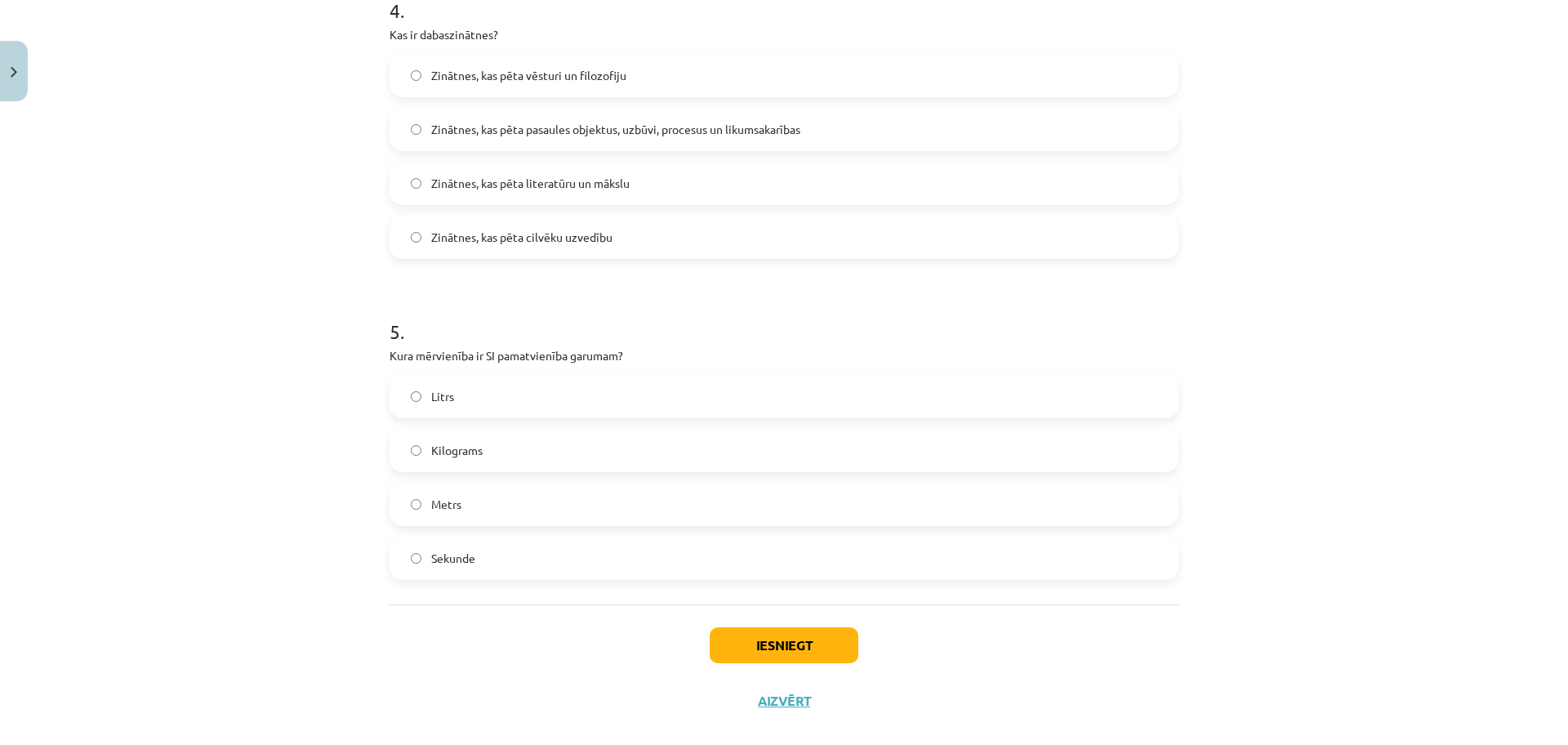
scroll to position [1342, 0]
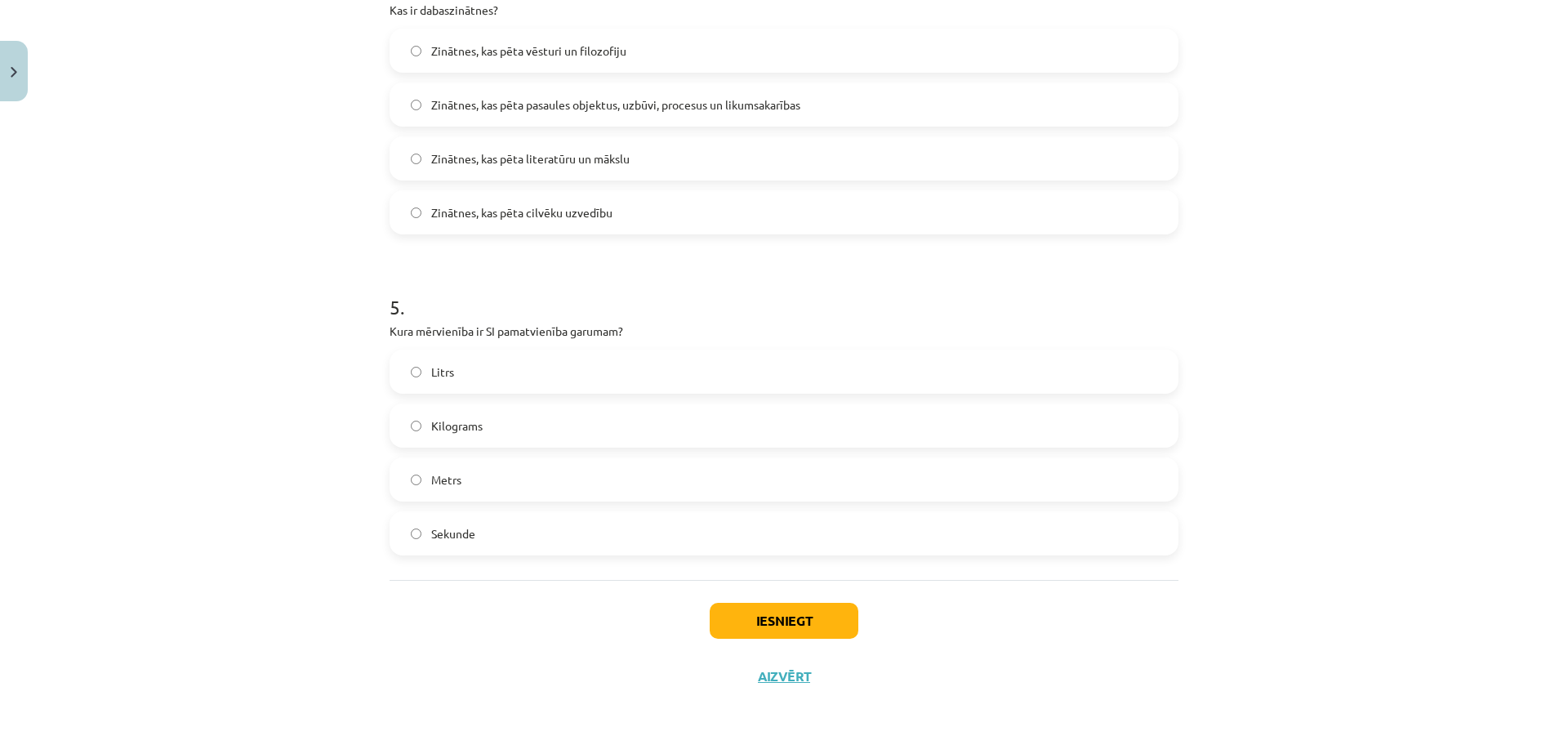
click at [499, 478] on label "Metrs" at bounding box center [784, 479] width 785 height 41
click at [797, 619] on button "Iesniegt" at bounding box center [784, 621] width 148 height 36
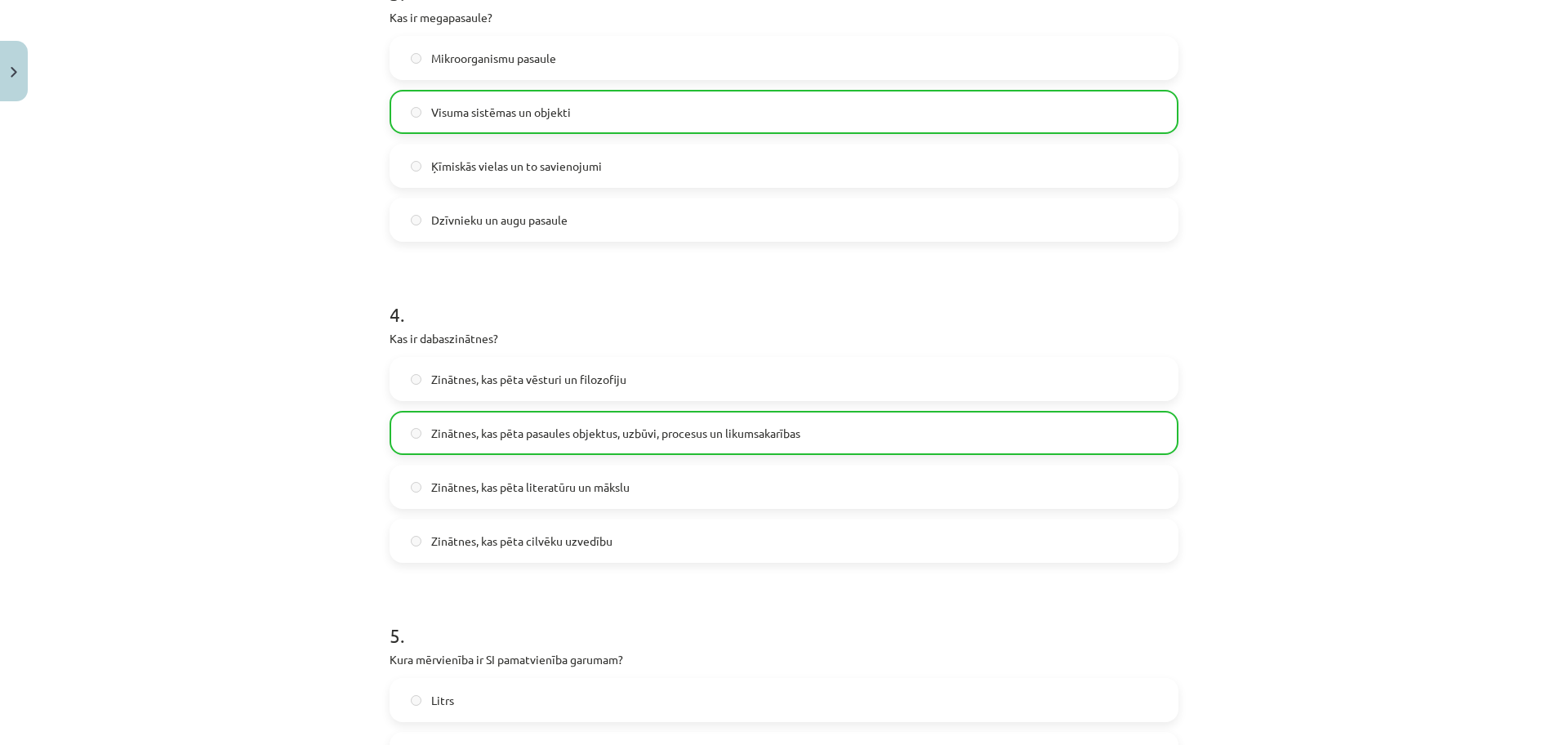
scroll to position [1395, 0]
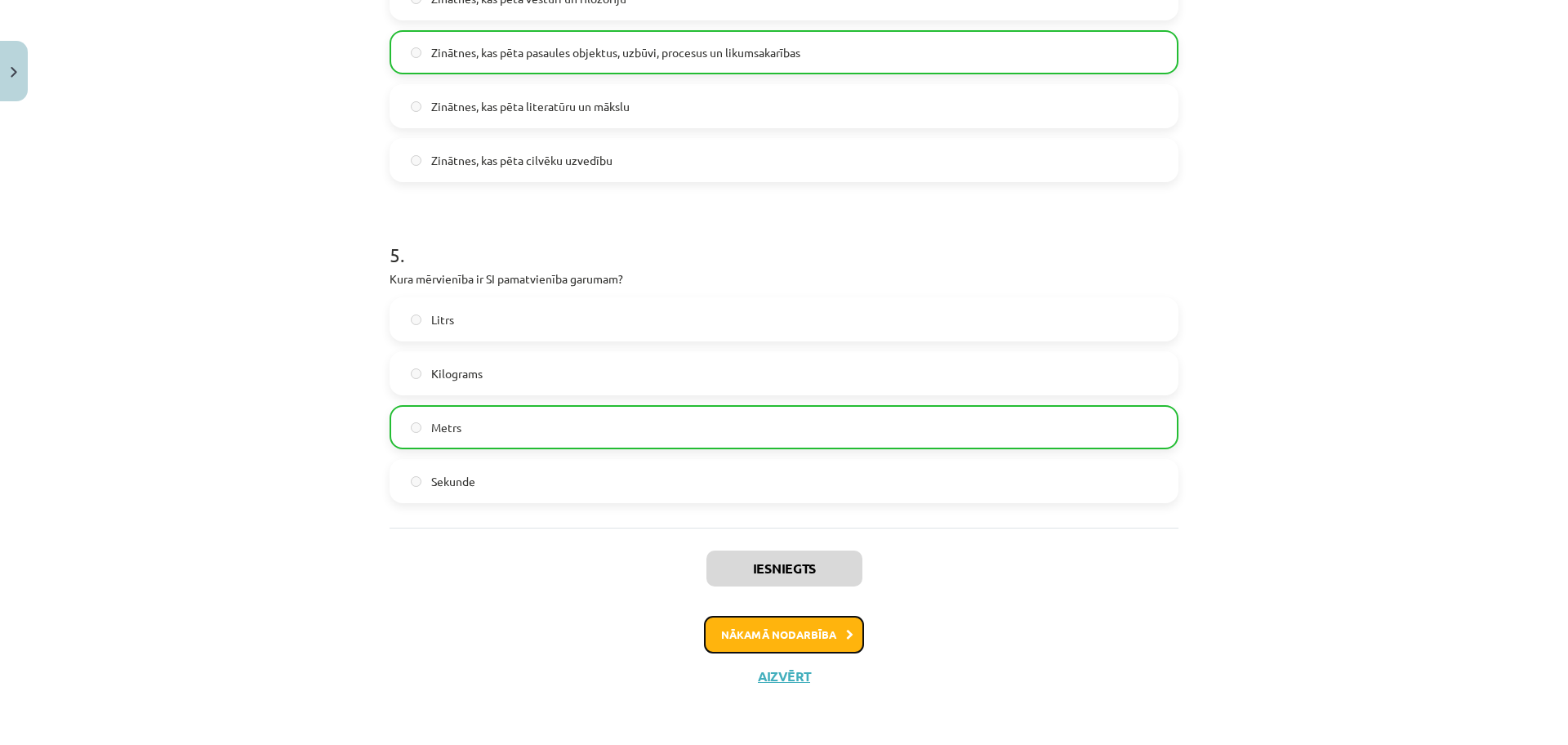
click at [780, 630] on button "Nākamā nodarbība" at bounding box center [784, 635] width 160 height 37
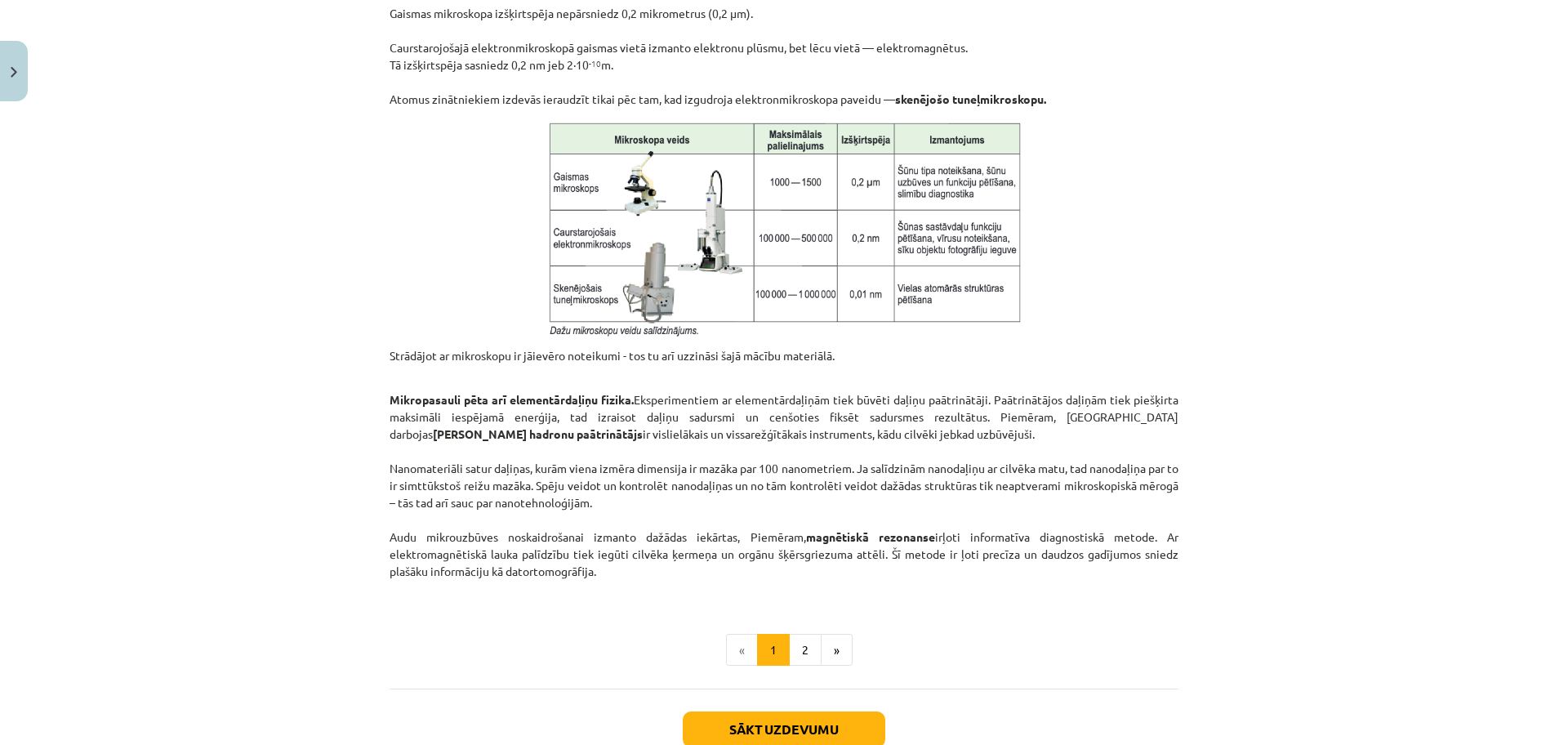
scroll to position [1144, 0]
click at [795, 647] on button "2" at bounding box center [805, 648] width 33 height 33
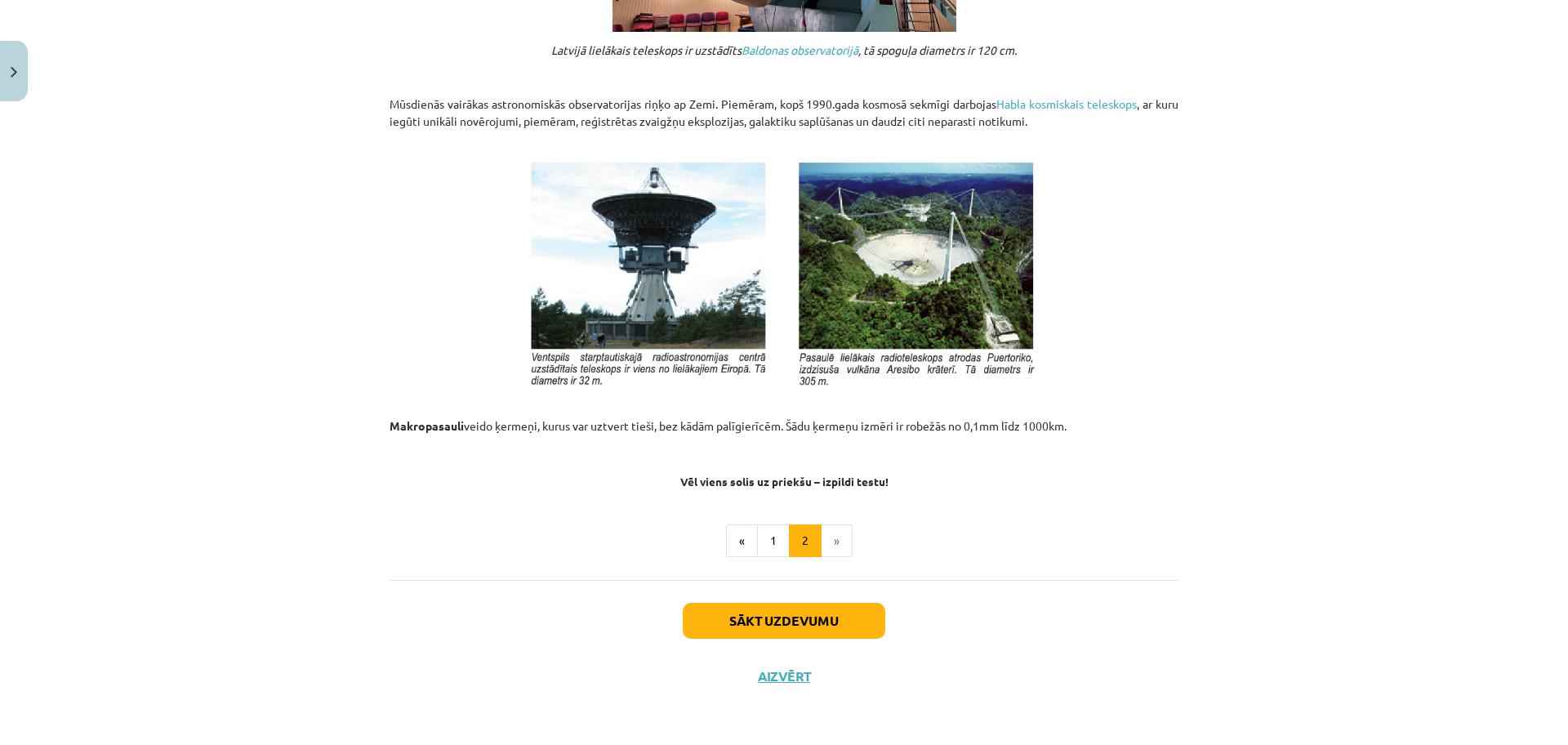
scroll to position [1659, 0]
click at [823, 614] on button "Sākt uzdevumu" at bounding box center [784, 621] width 203 height 36
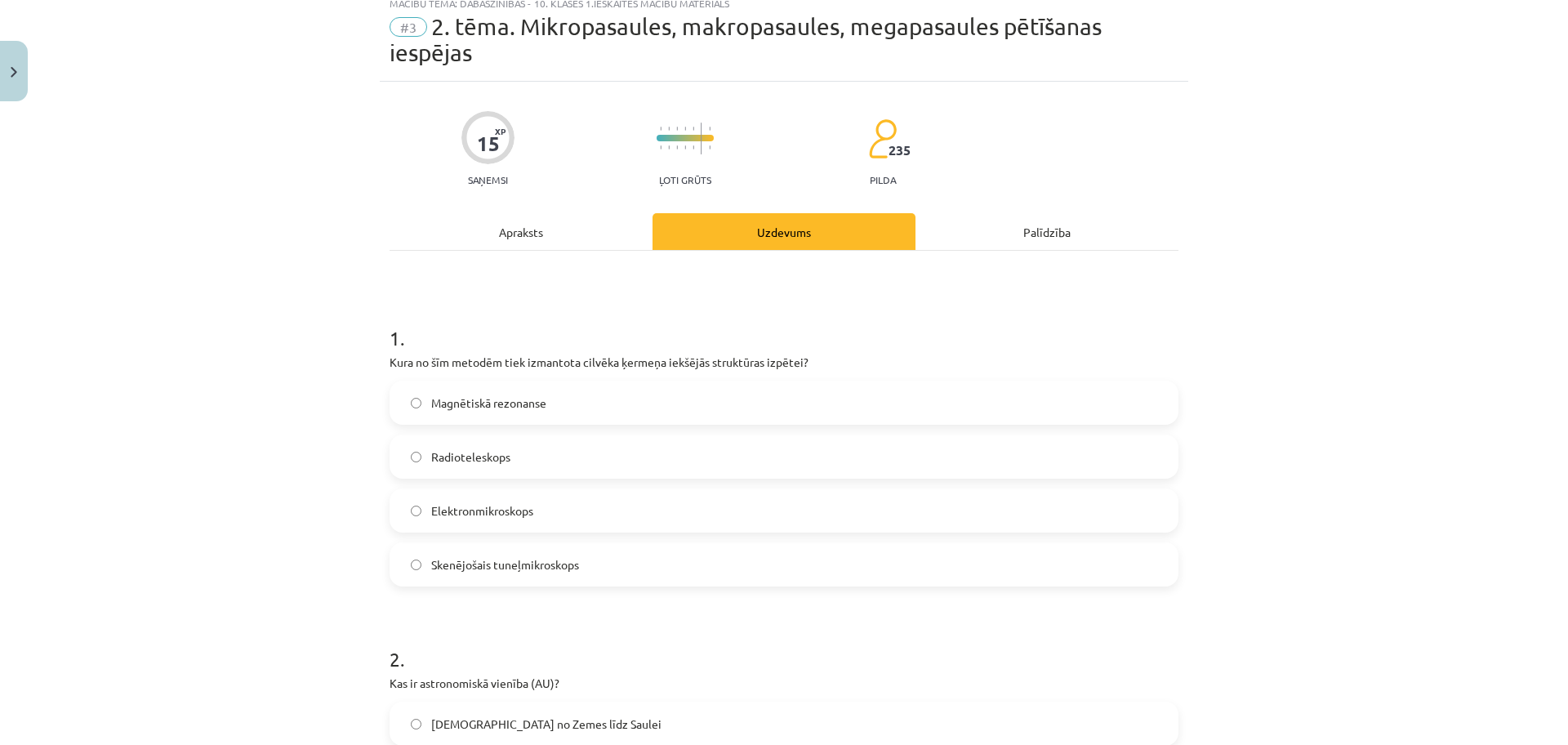
scroll to position [41, 0]
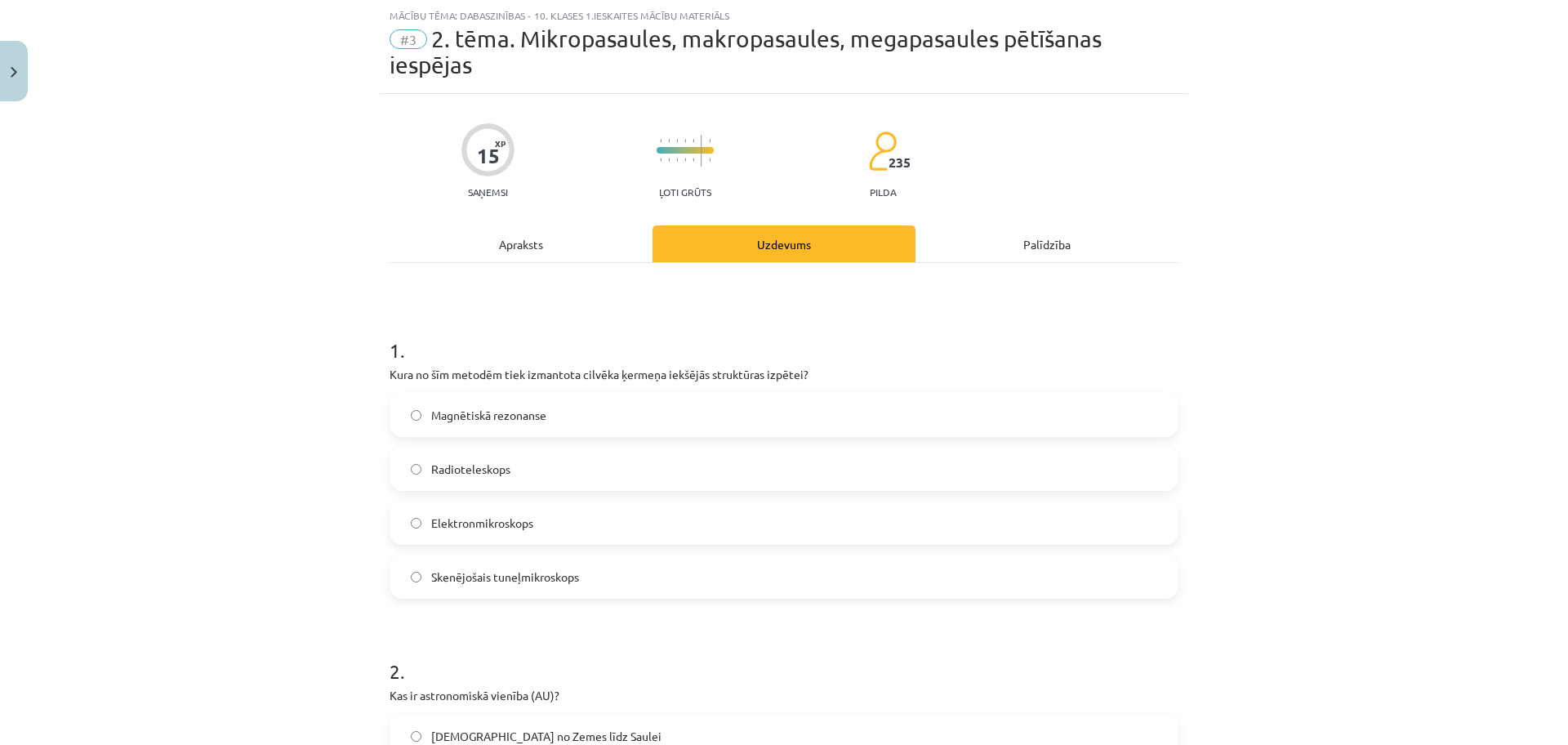
click at [605, 418] on label "Magnētiskā rezonanse" at bounding box center [784, 415] width 785 height 41
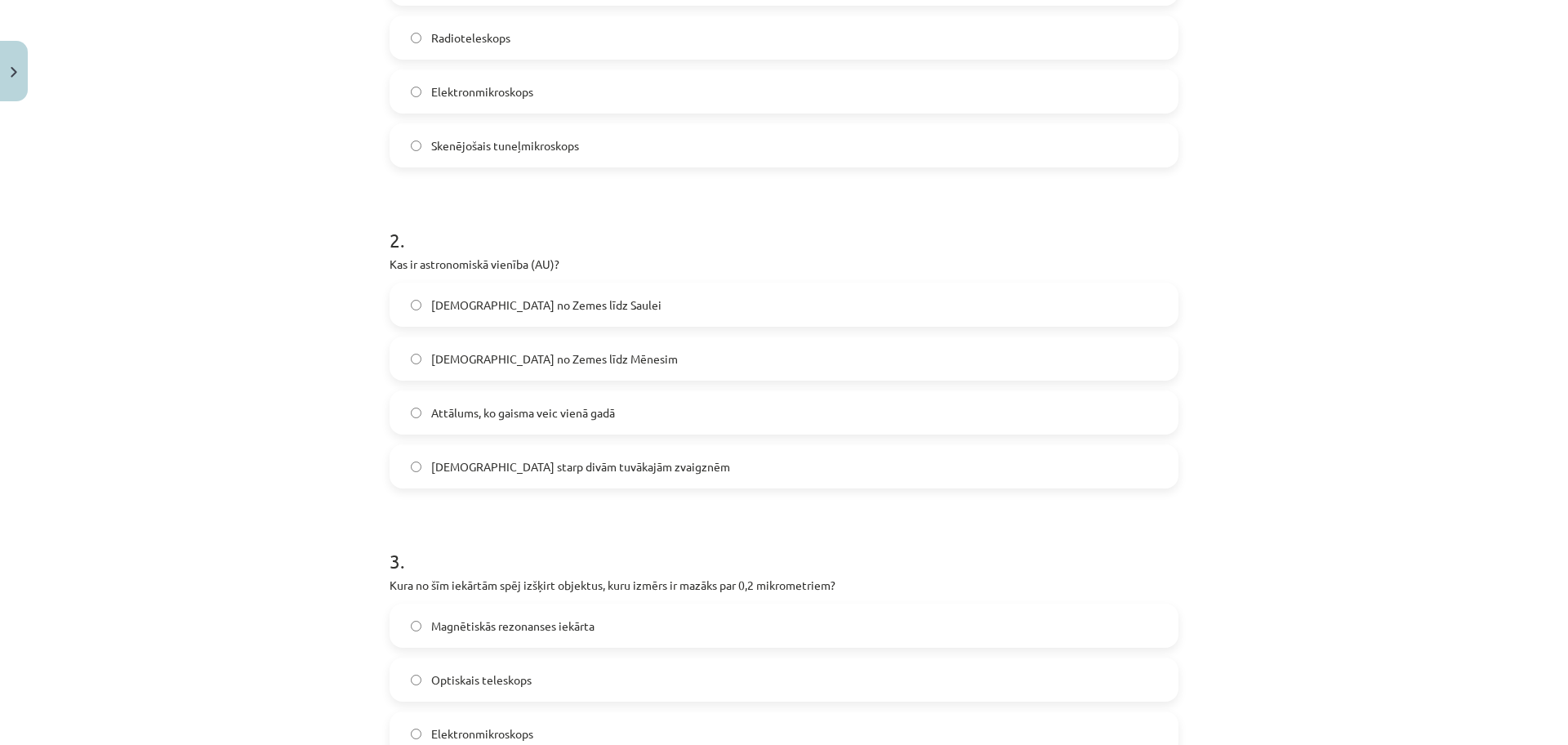
scroll to position [490, 0]
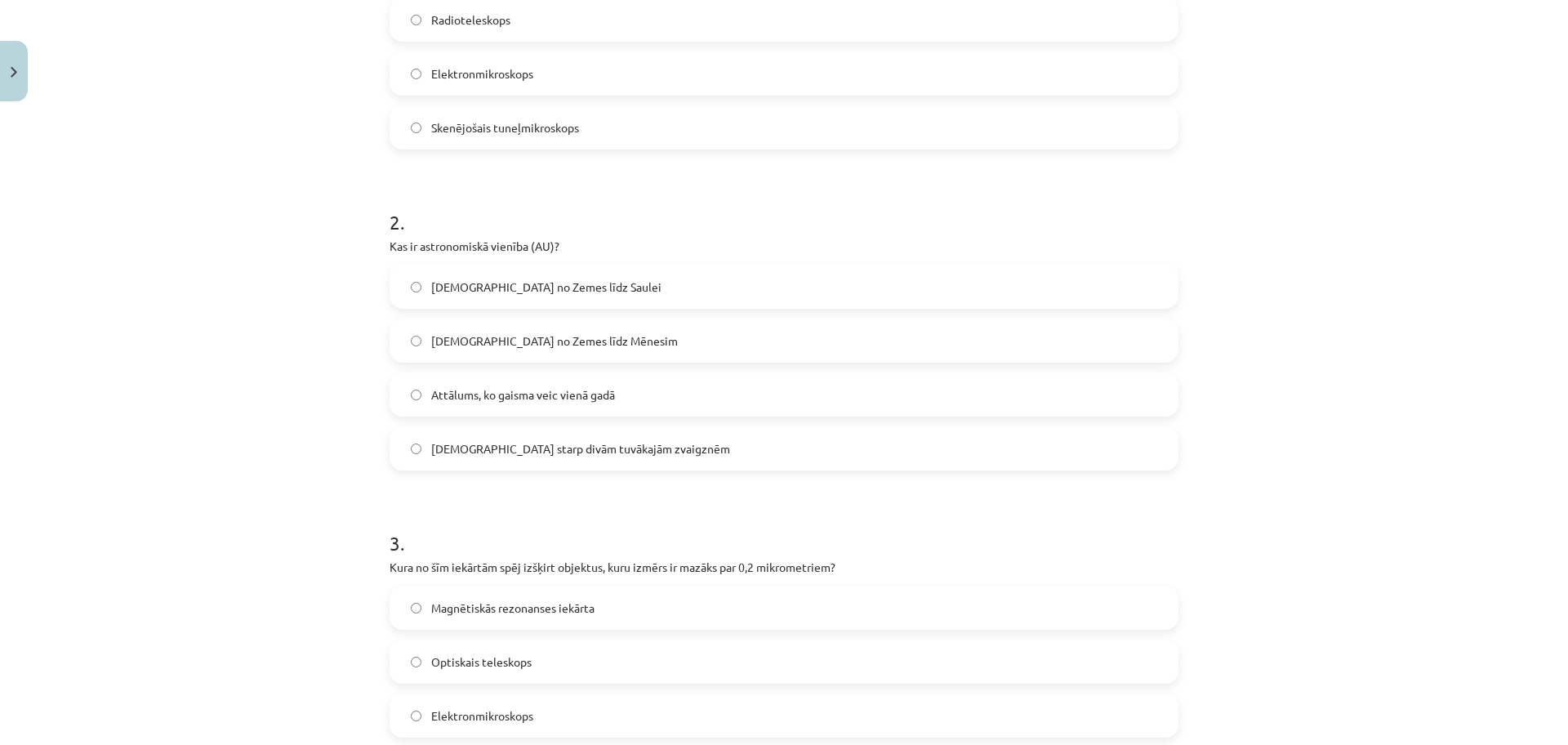
click at [543, 298] on label "Attālums no Zemes līdz Saulei" at bounding box center [784, 287] width 785 height 41
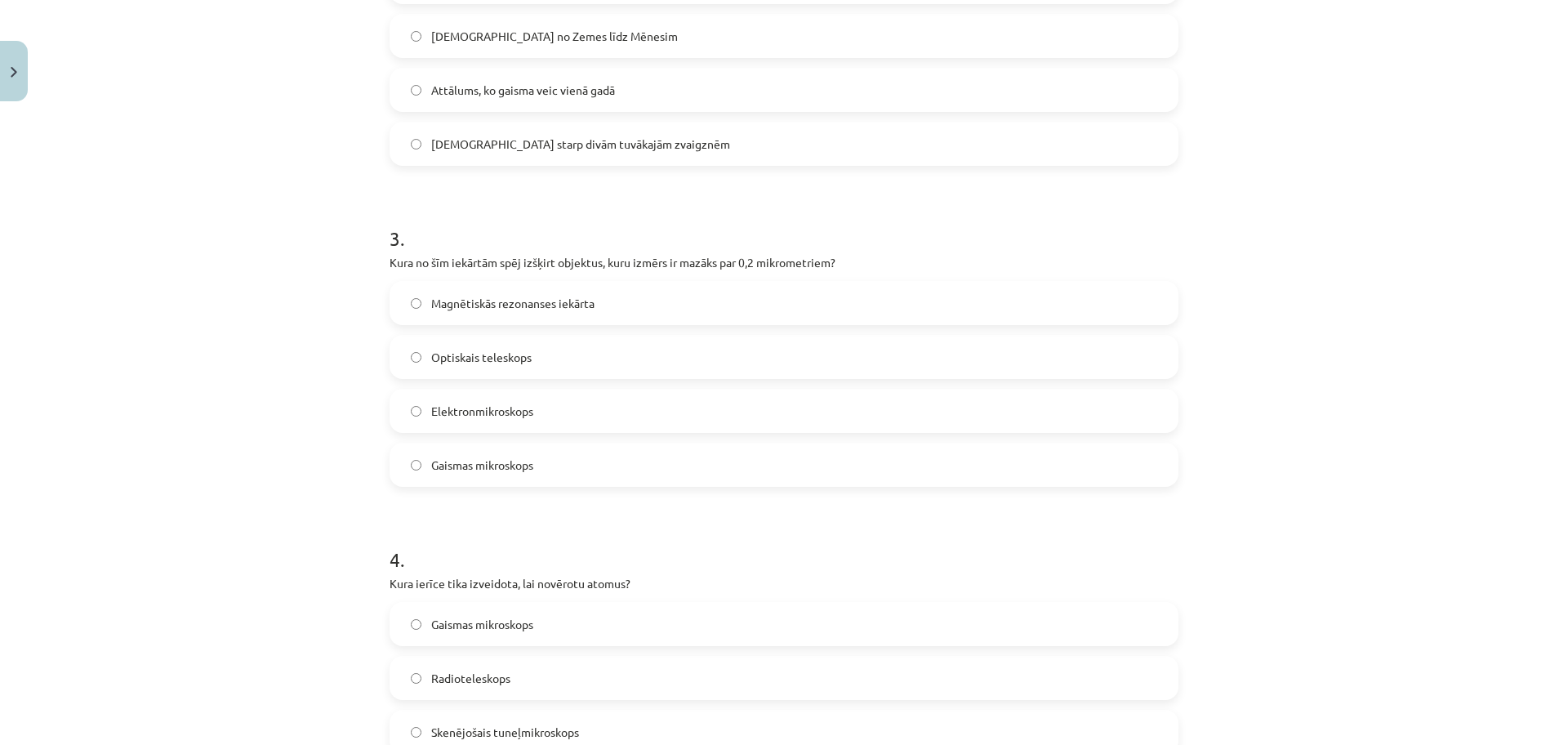
scroll to position [817, 0]
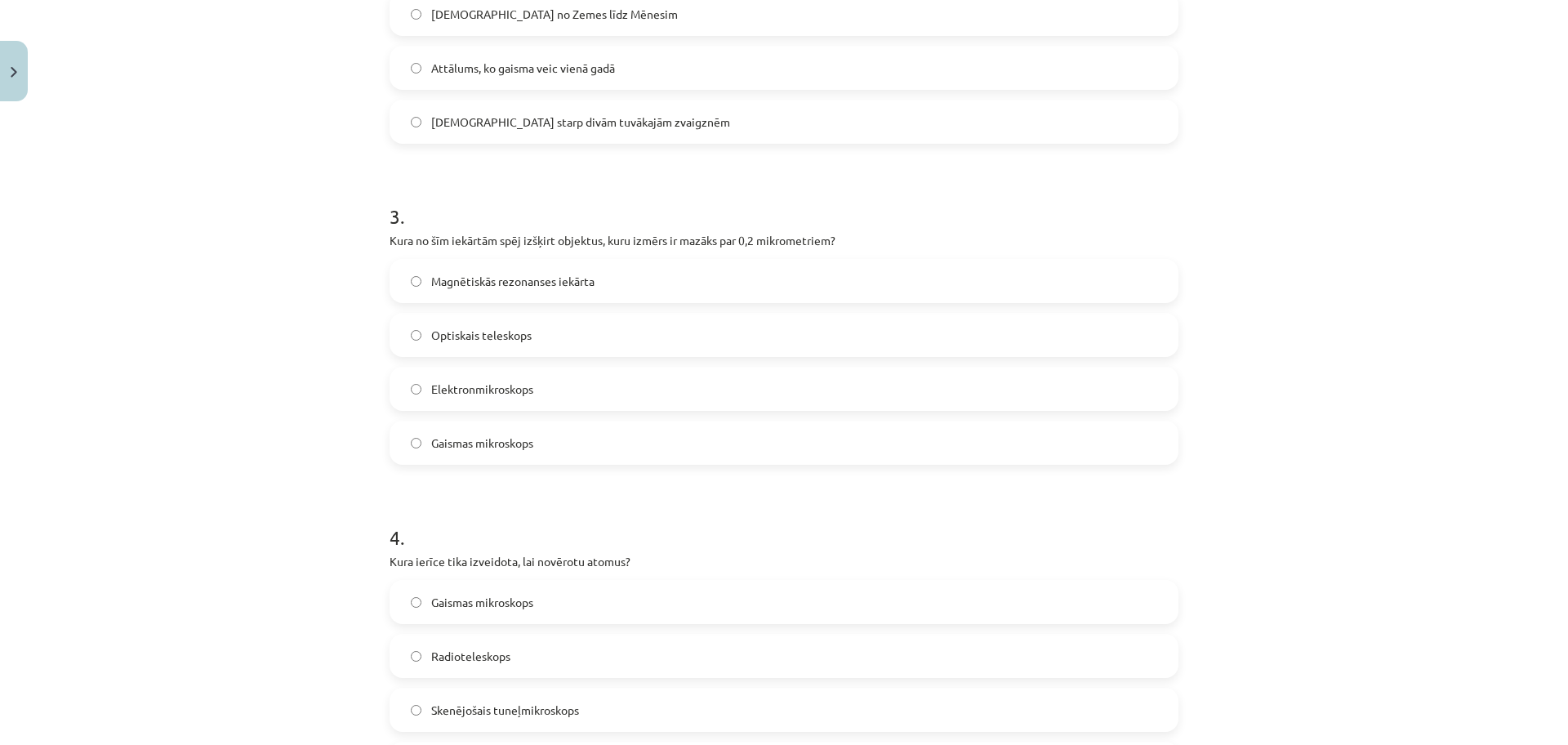
click at [572, 389] on label "Elektronmikroskops" at bounding box center [784, 389] width 785 height 41
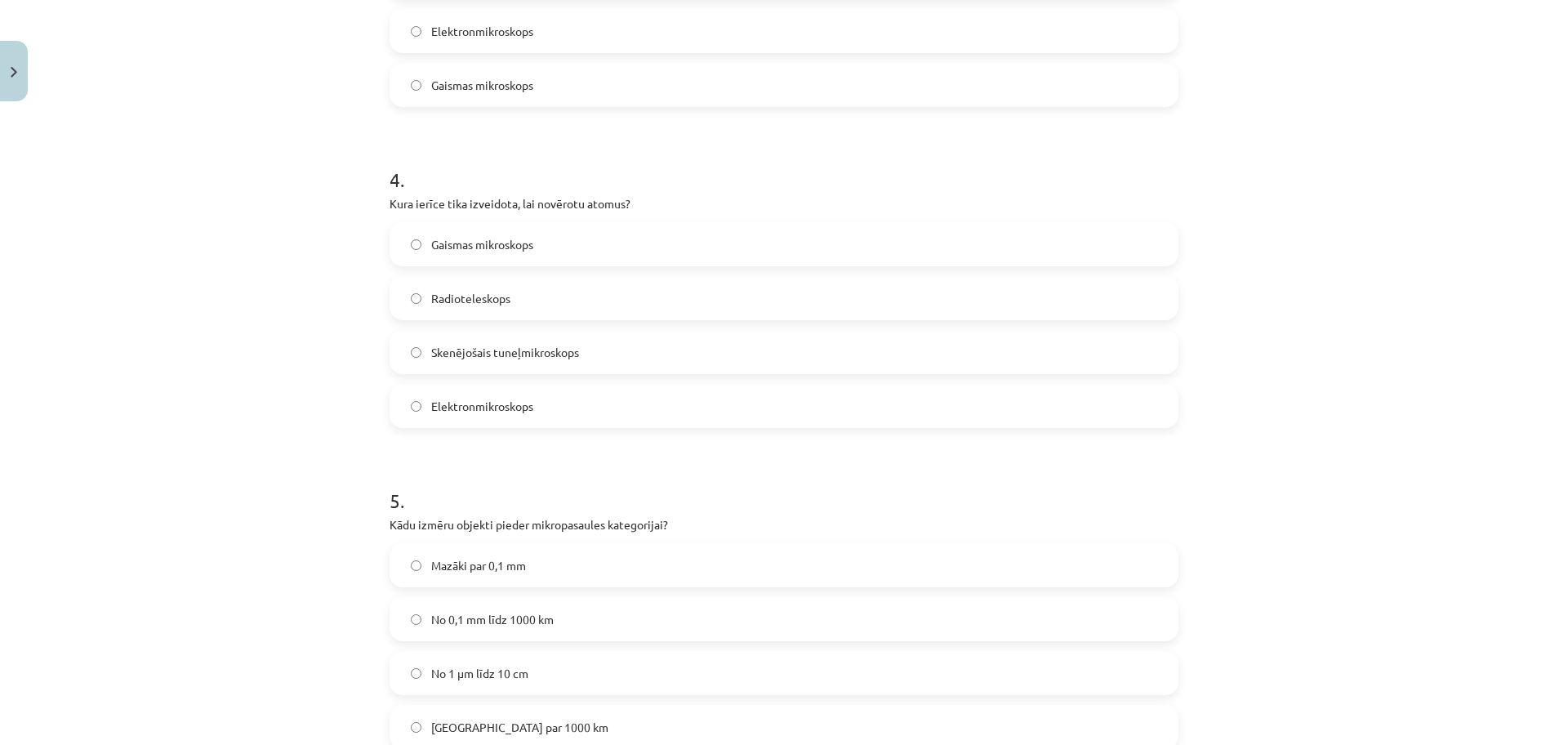
scroll to position [1185, 0]
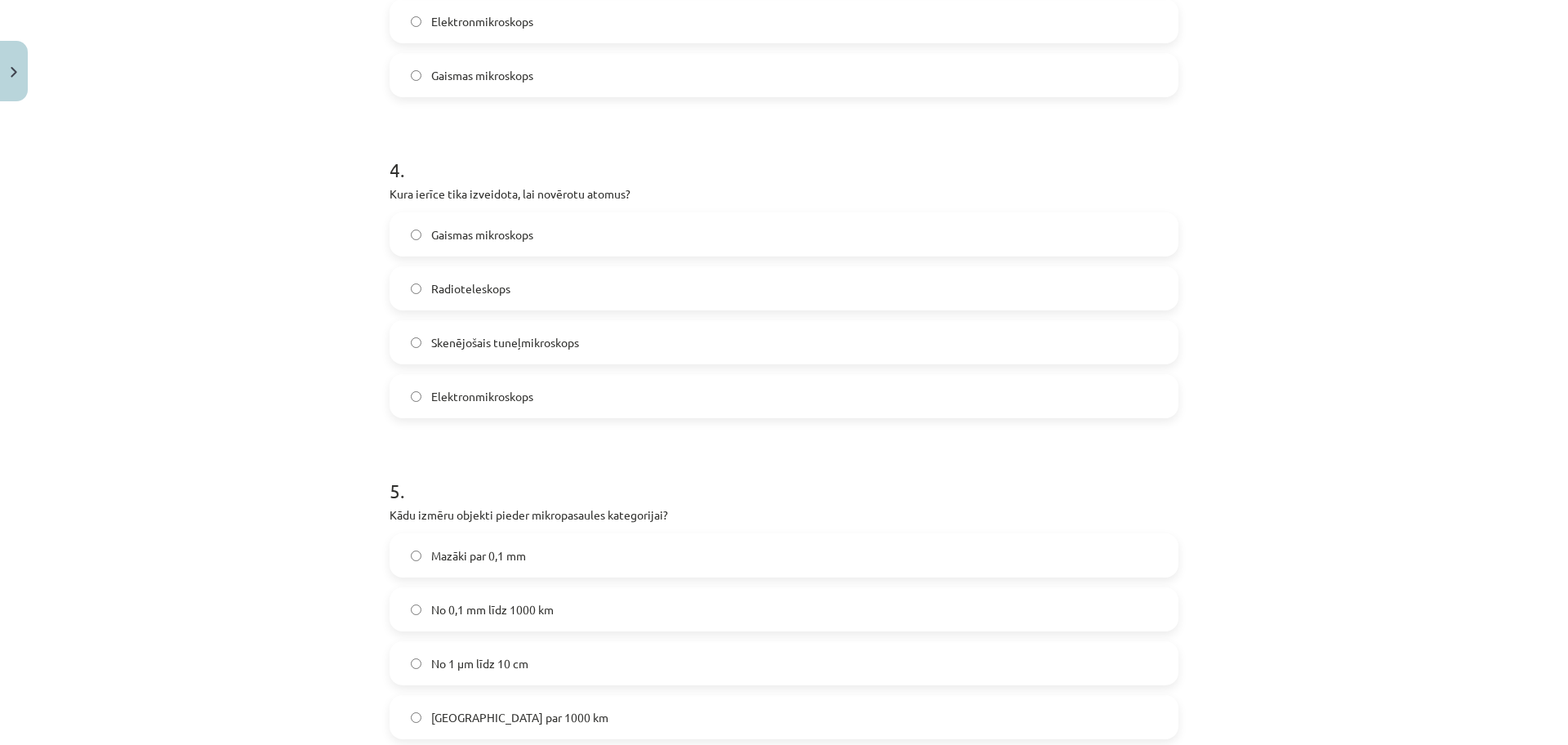
click at [566, 339] on span "Skenējošais tuneļmikroskops" at bounding box center [505, 343] width 148 height 17
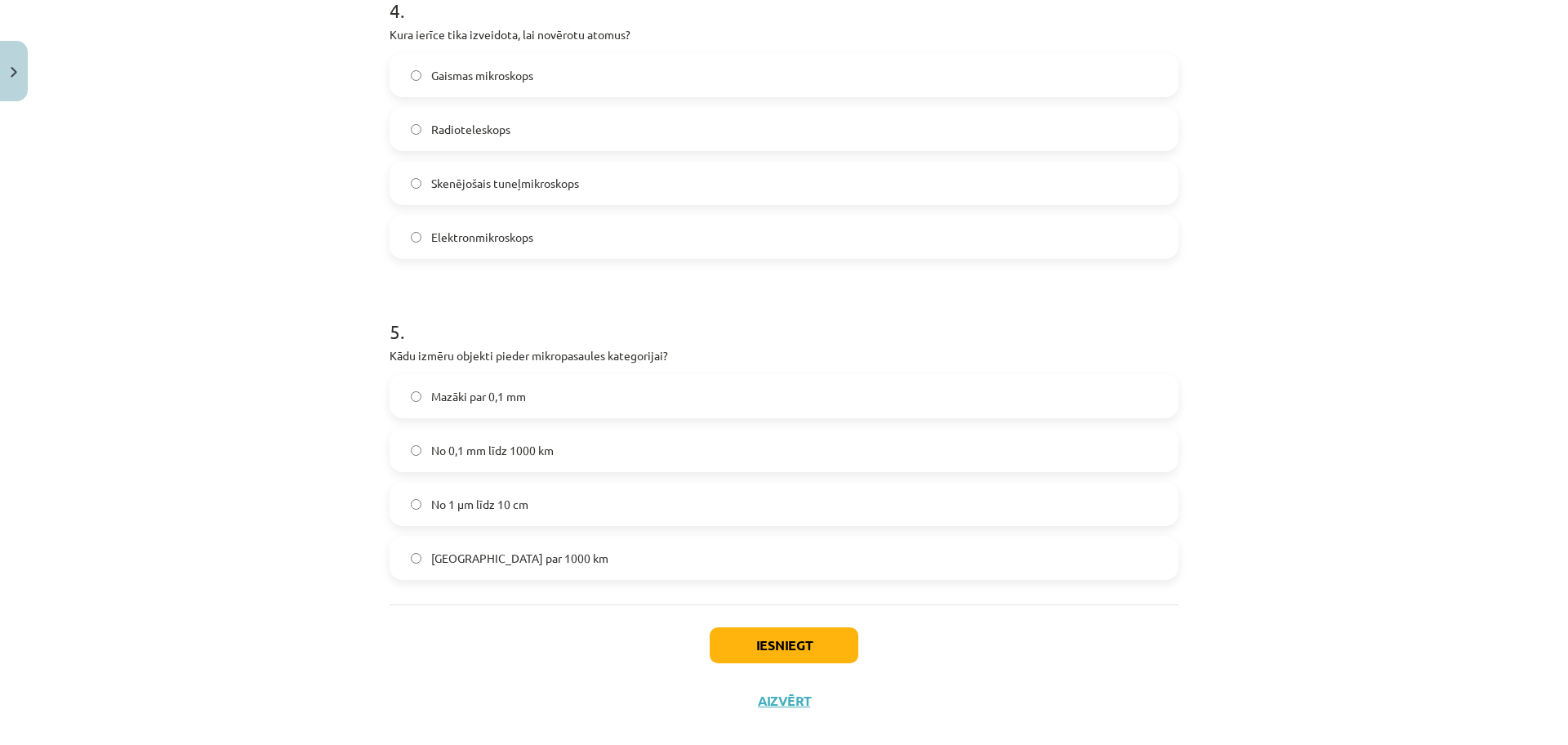
scroll to position [1369, 0]
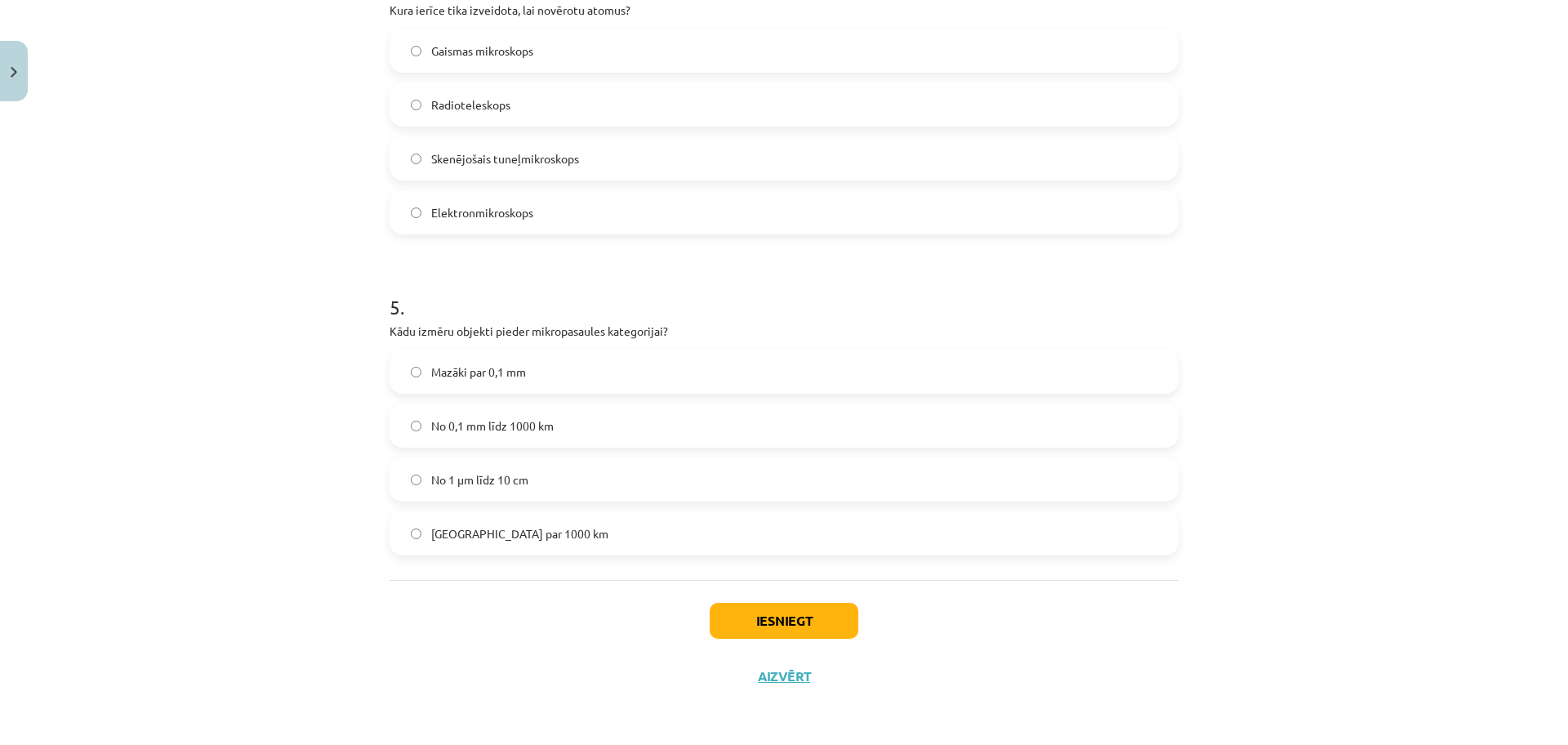
click at [597, 463] on label "No 1 μm līdz 10 cm" at bounding box center [784, 479] width 785 height 41
click at [751, 616] on button "Iesniegt" at bounding box center [784, 621] width 148 height 36
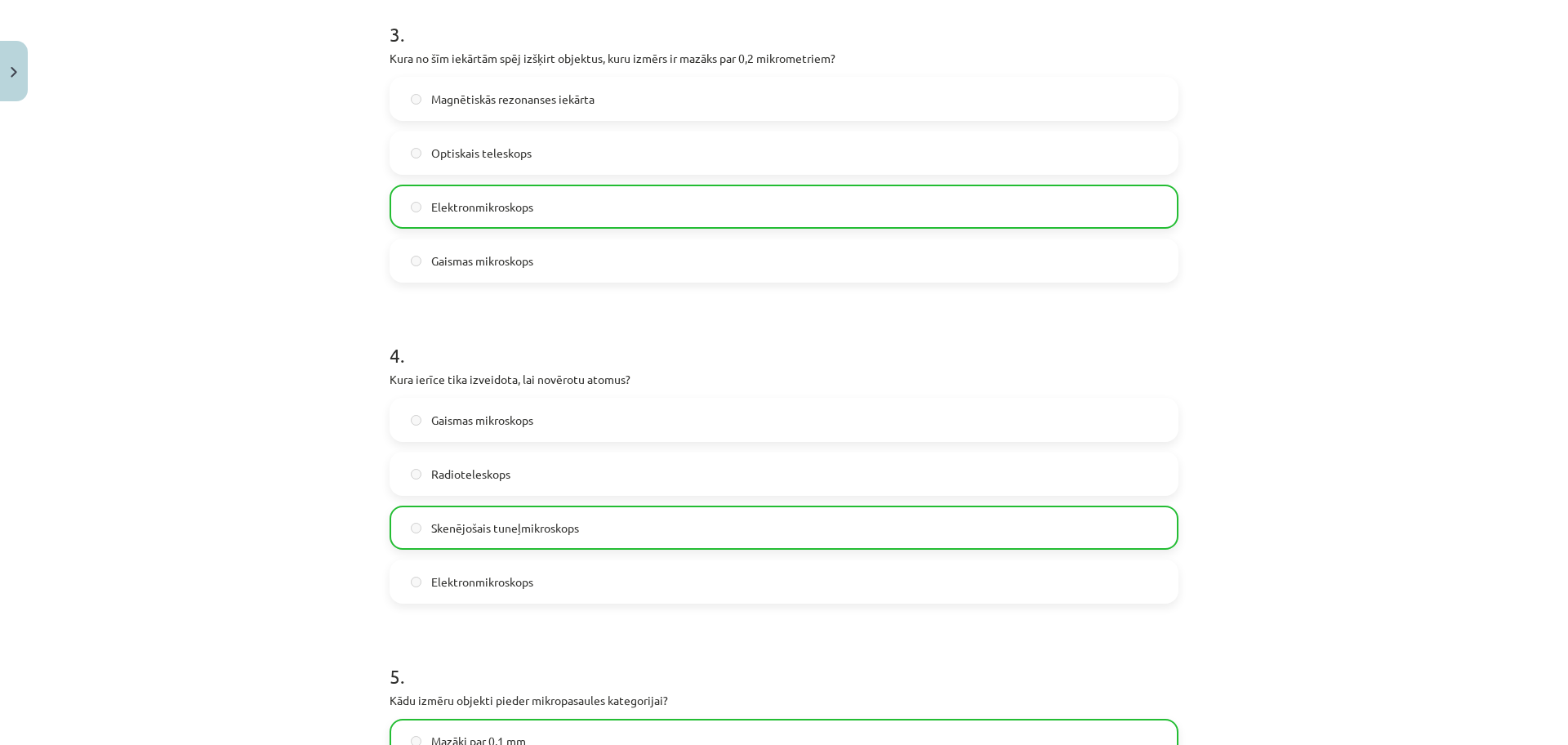
scroll to position [1420, 0]
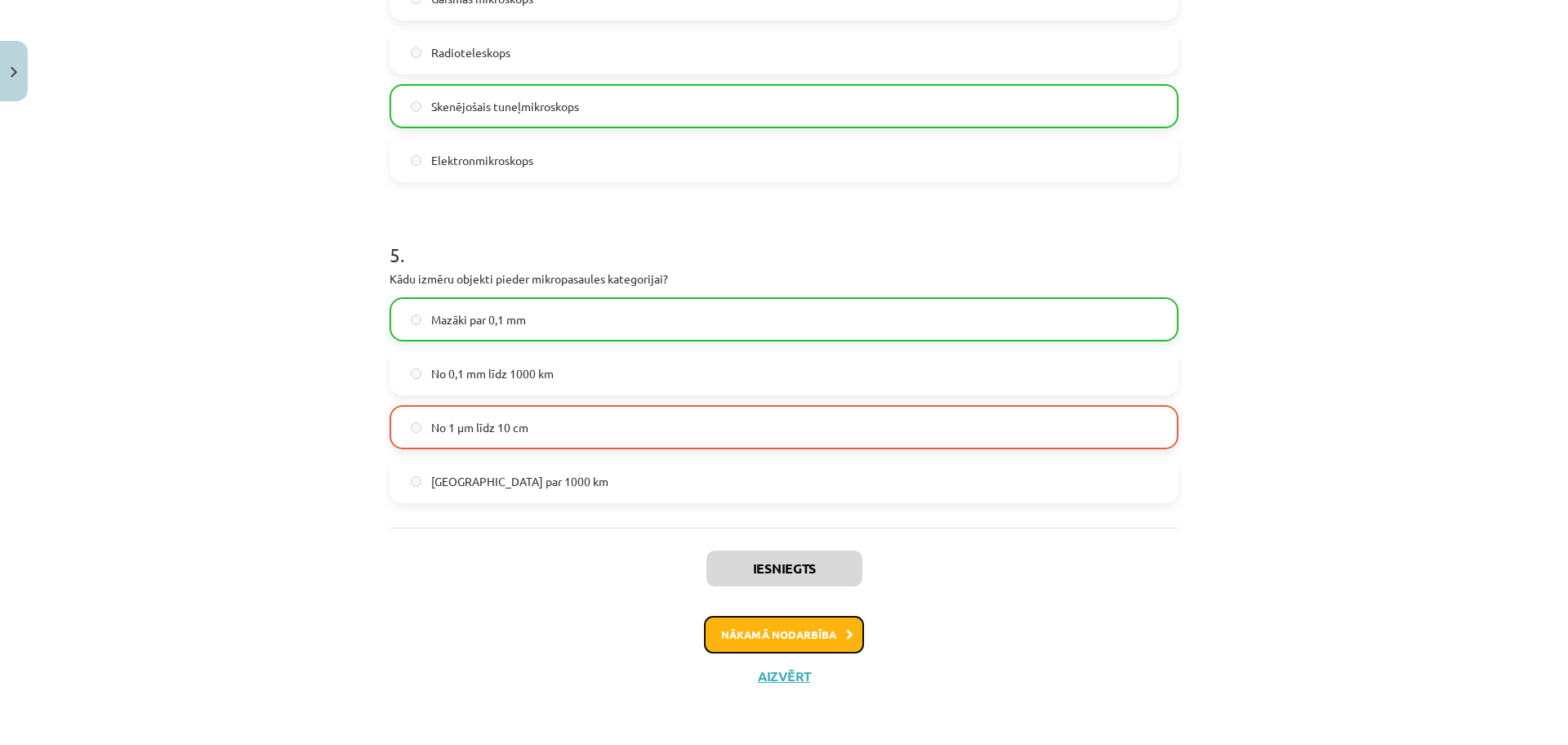
click at [819, 631] on button "Nākamā nodarbība" at bounding box center [784, 635] width 160 height 37
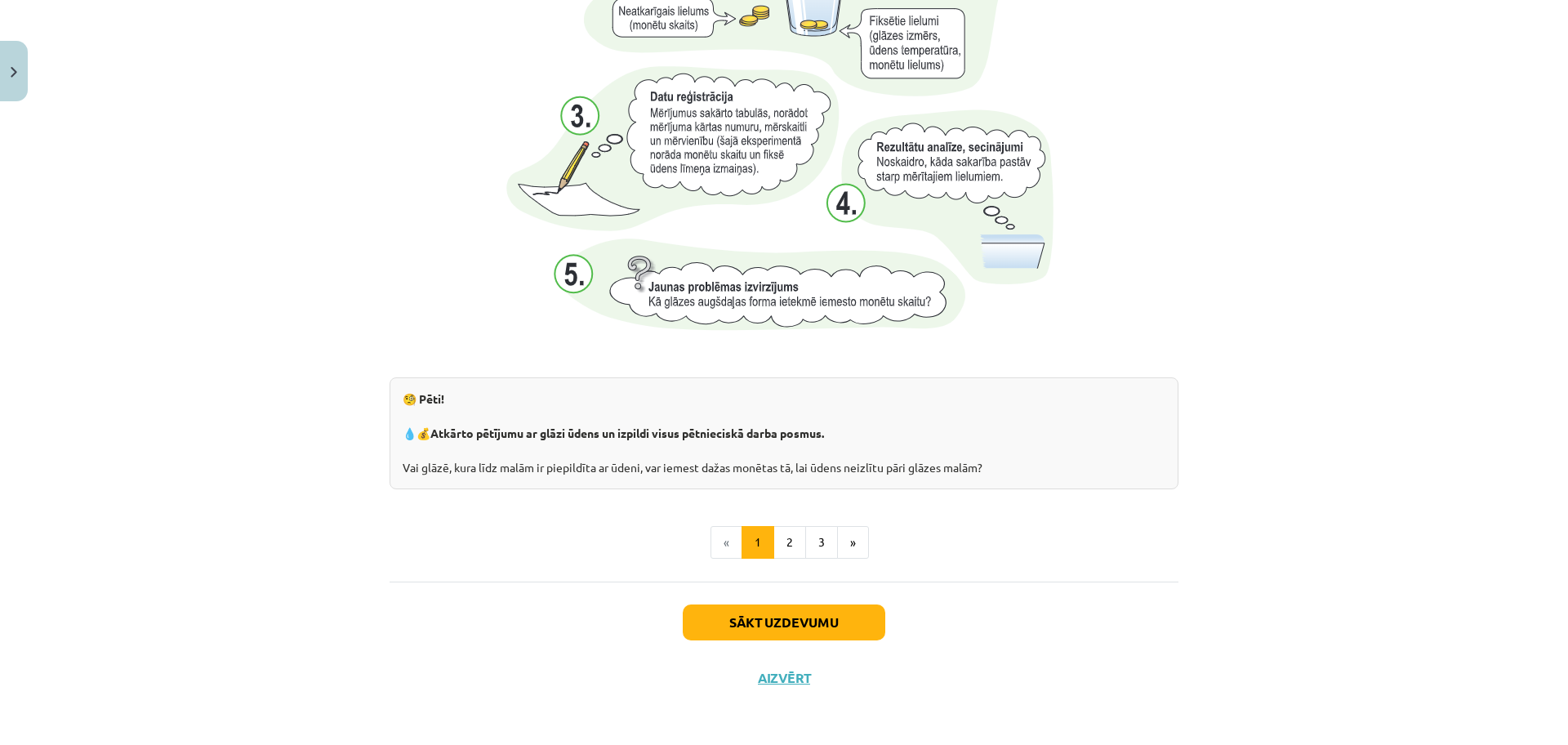
scroll to position [1602, 0]
click at [780, 541] on button "2" at bounding box center [790, 541] width 33 height 33
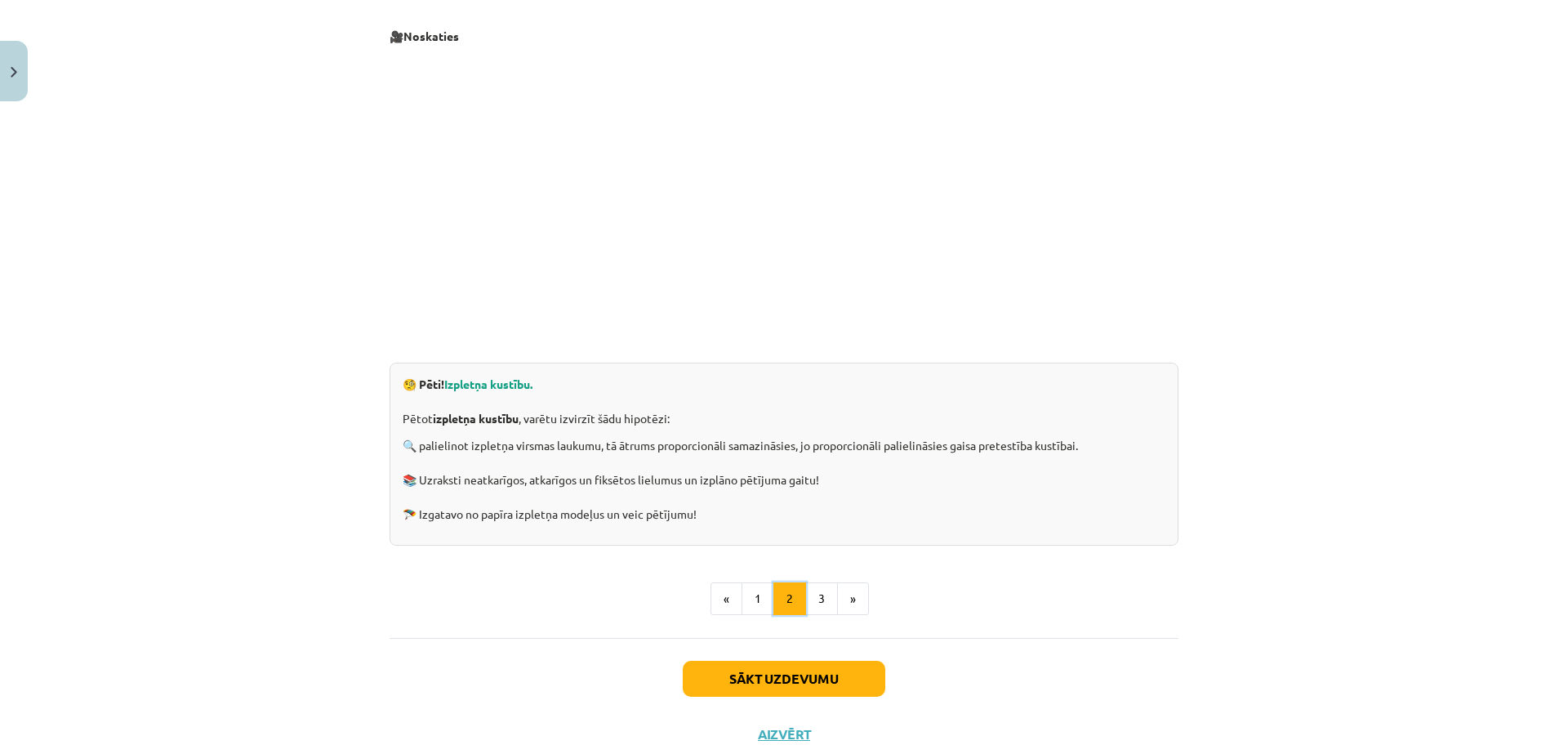
scroll to position [293, 0]
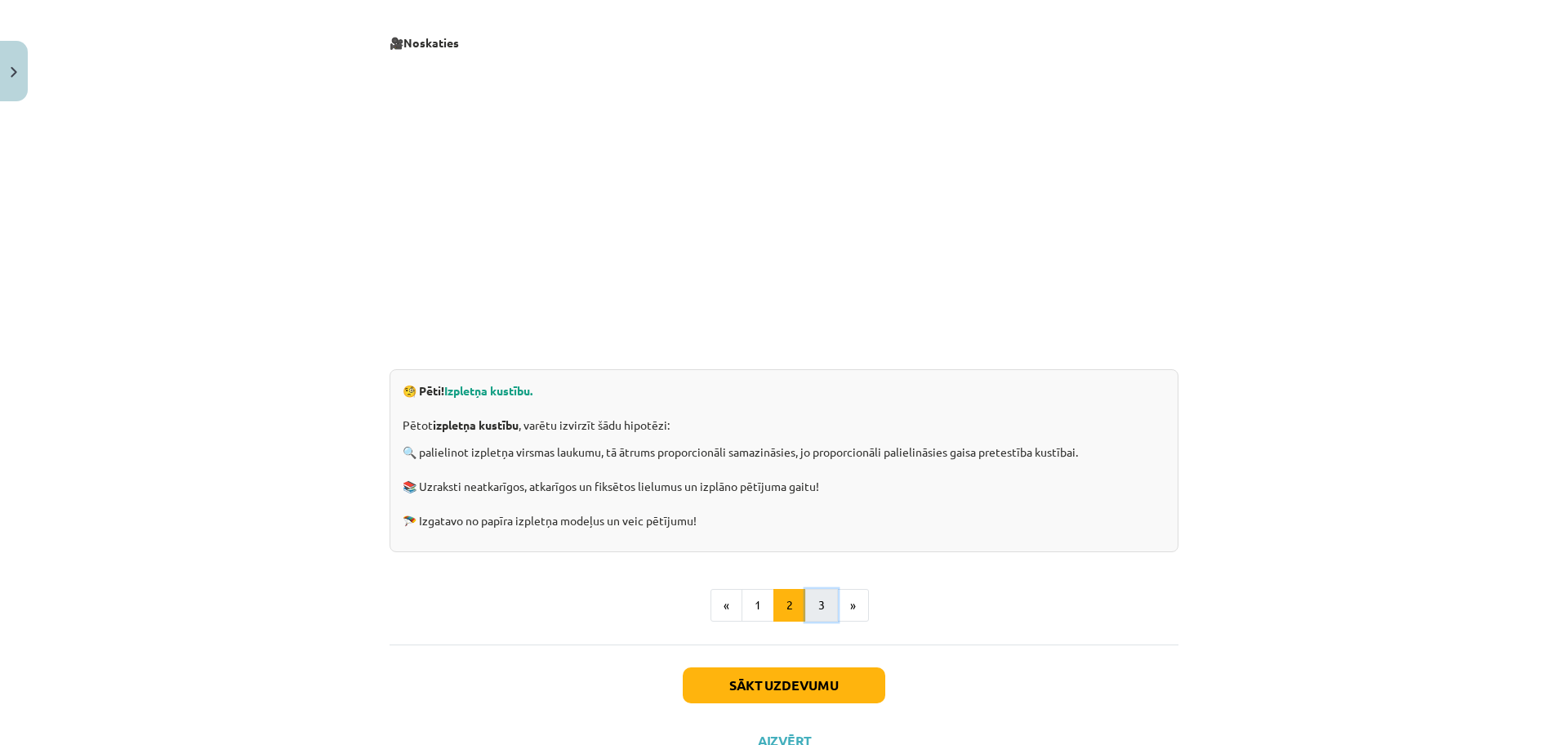
click at [810, 602] on button "3" at bounding box center [821, 605] width 33 height 33
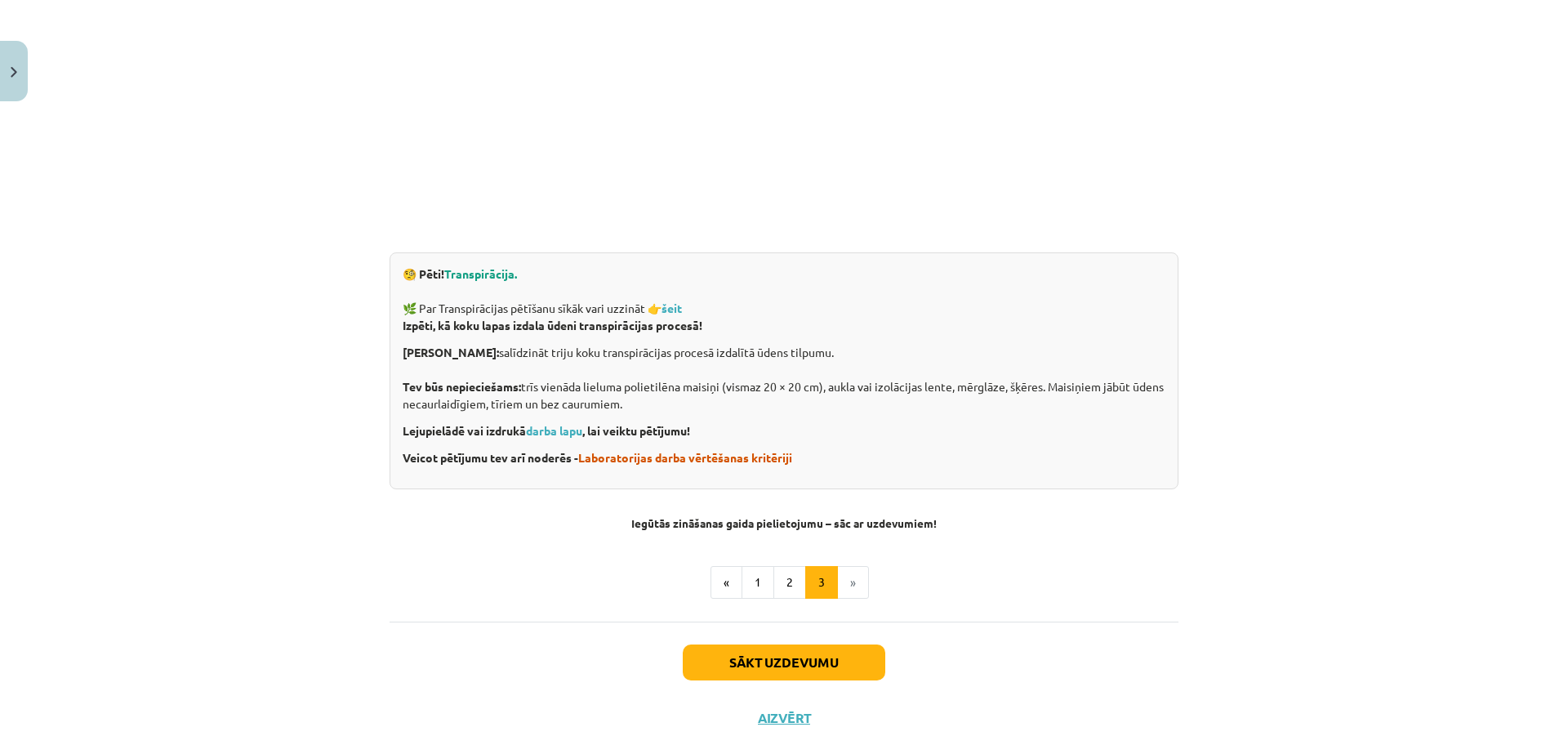
scroll to position [415, 0]
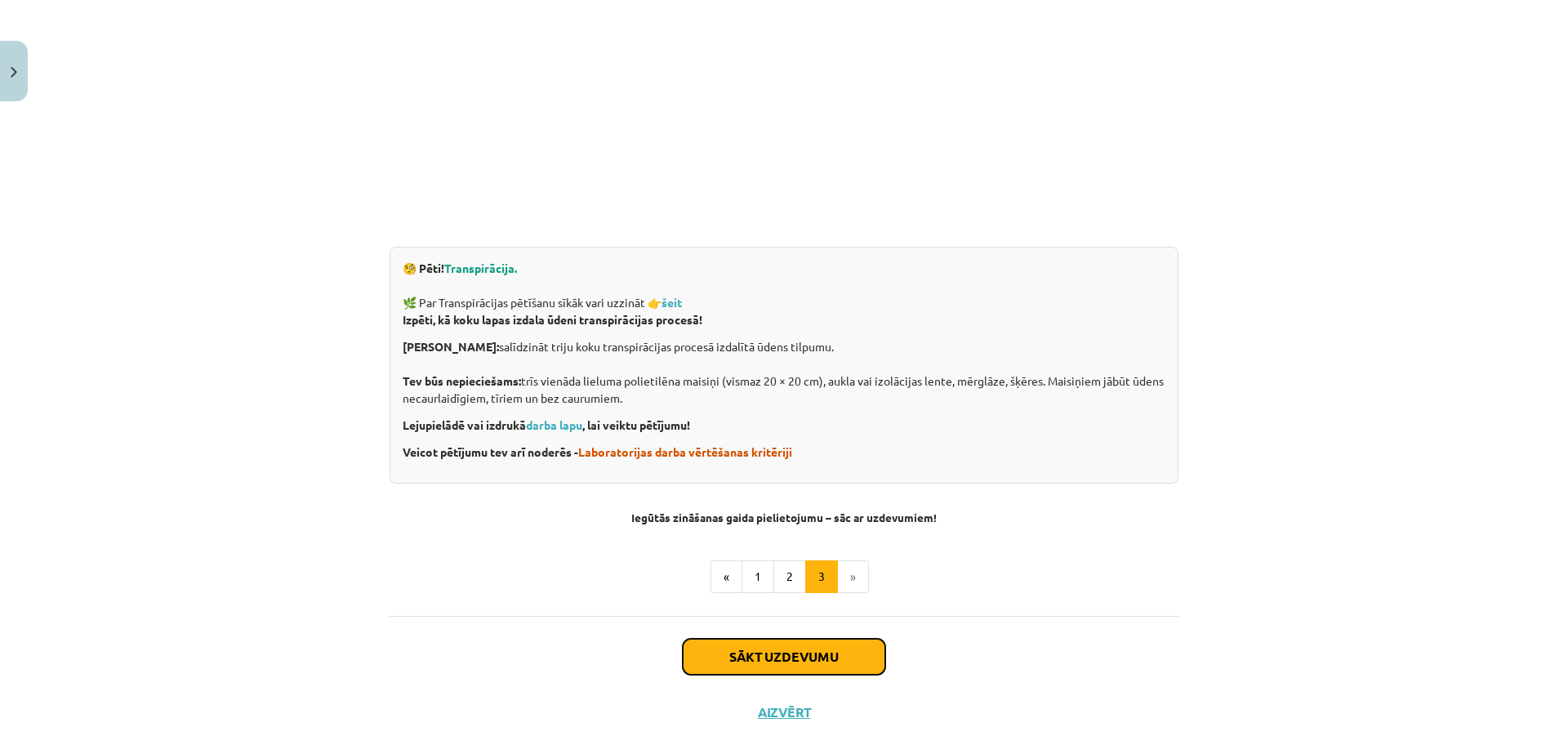
click at [811, 660] on button "Sākt uzdevumu" at bounding box center [784, 657] width 203 height 36
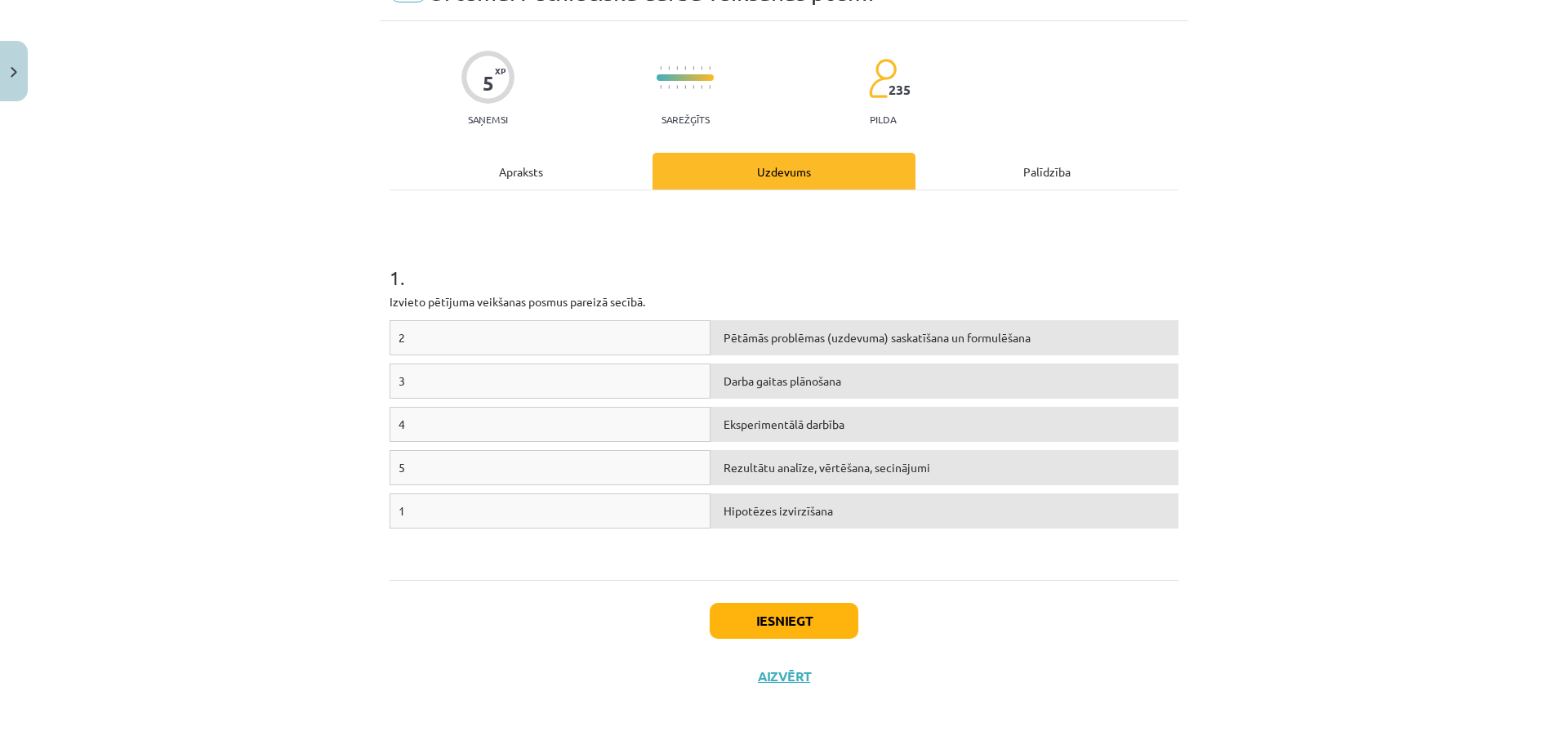
scroll to position [41, 0]
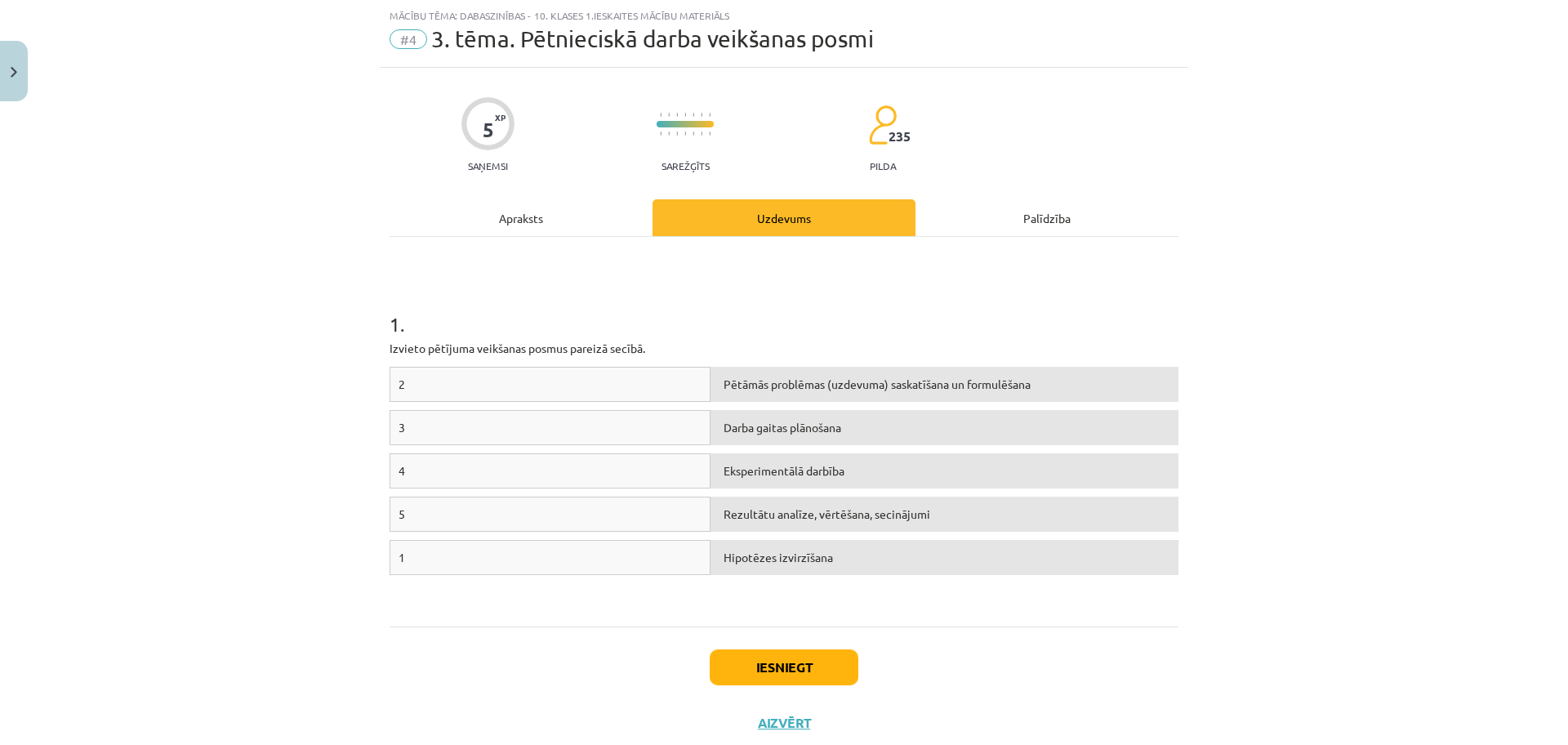
click at [723, 557] on div "Hipotēzes izvirzīšana" at bounding box center [945, 557] width 468 height 35
drag, startPoint x: 723, startPoint y: 557, endPoint x: 749, endPoint y: 385, distance: 174.0
click at [749, 385] on div "2 Pētāmās problēmas (uzdevuma) saskatīšana un formulēšana 3 Darba gaitas plānoš…" at bounding box center [784, 489] width 789 height 245
click at [764, 558] on div "Hipotēzes izvirzīšana" at bounding box center [945, 557] width 468 height 35
click at [774, 662] on button "Iesniegt" at bounding box center [784, 667] width 148 height 36
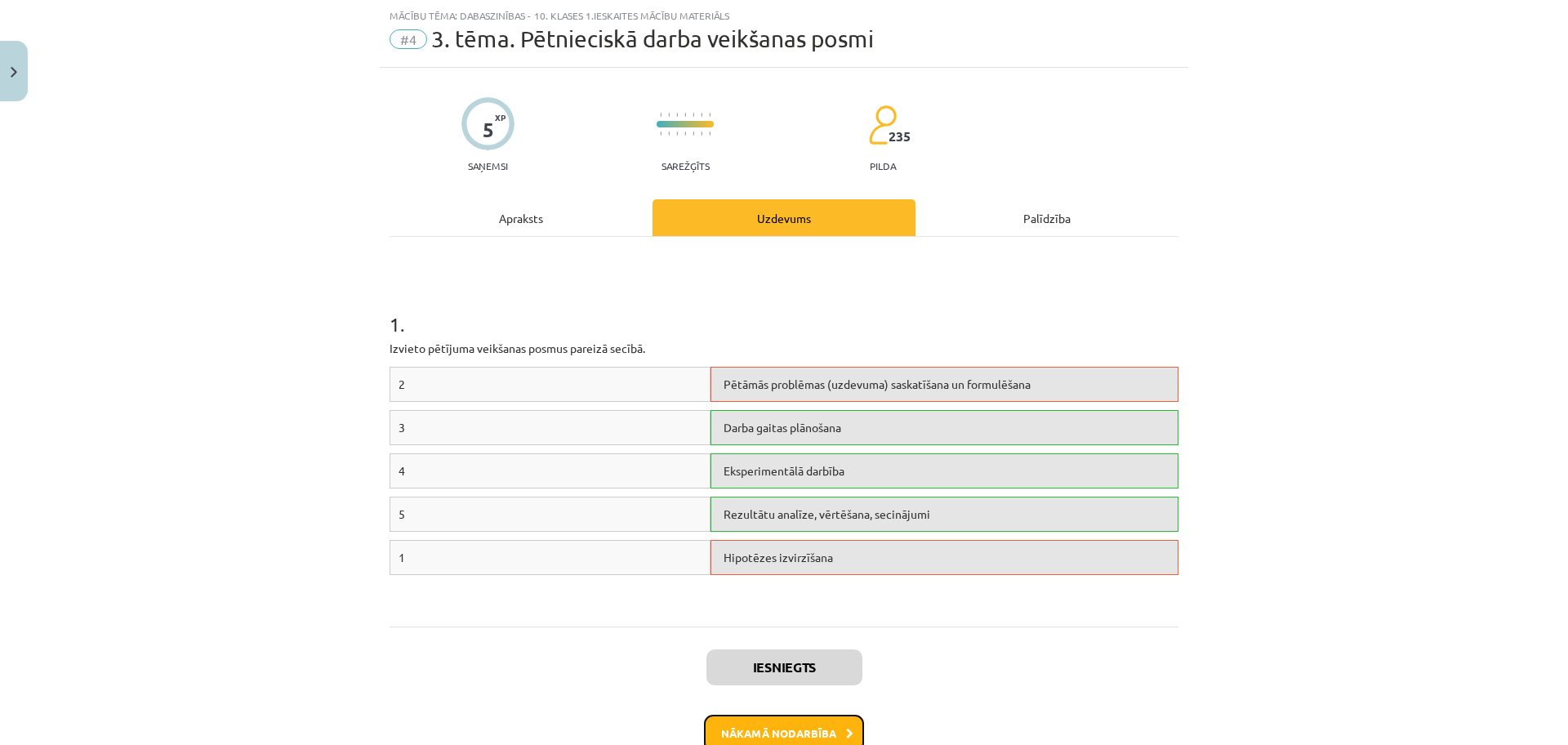
click at [790, 737] on button "Nākamā nodarbība" at bounding box center [784, 733] width 160 height 37
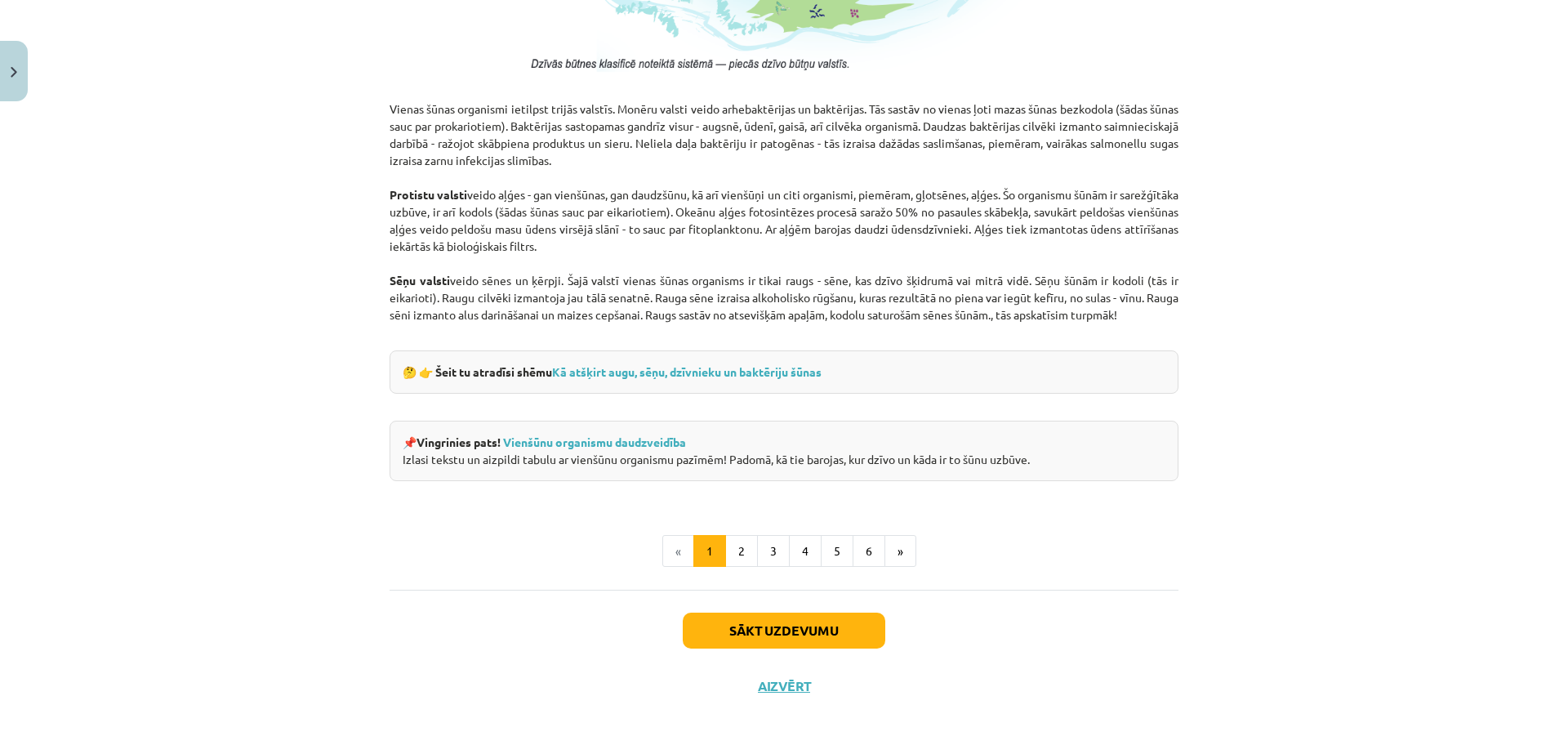
scroll to position [1389, 0]
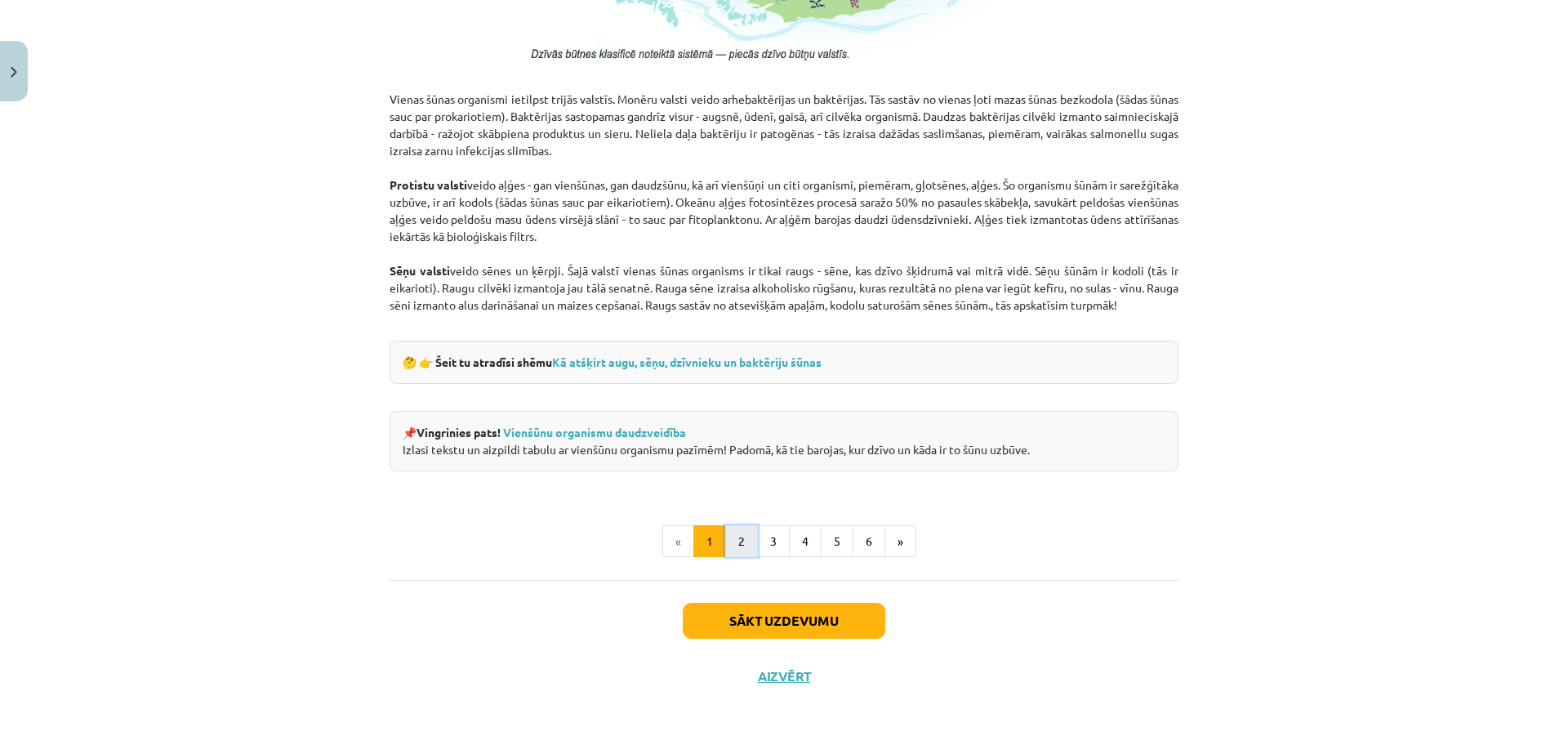
click at [736, 539] on button "2" at bounding box center [741, 541] width 33 height 33
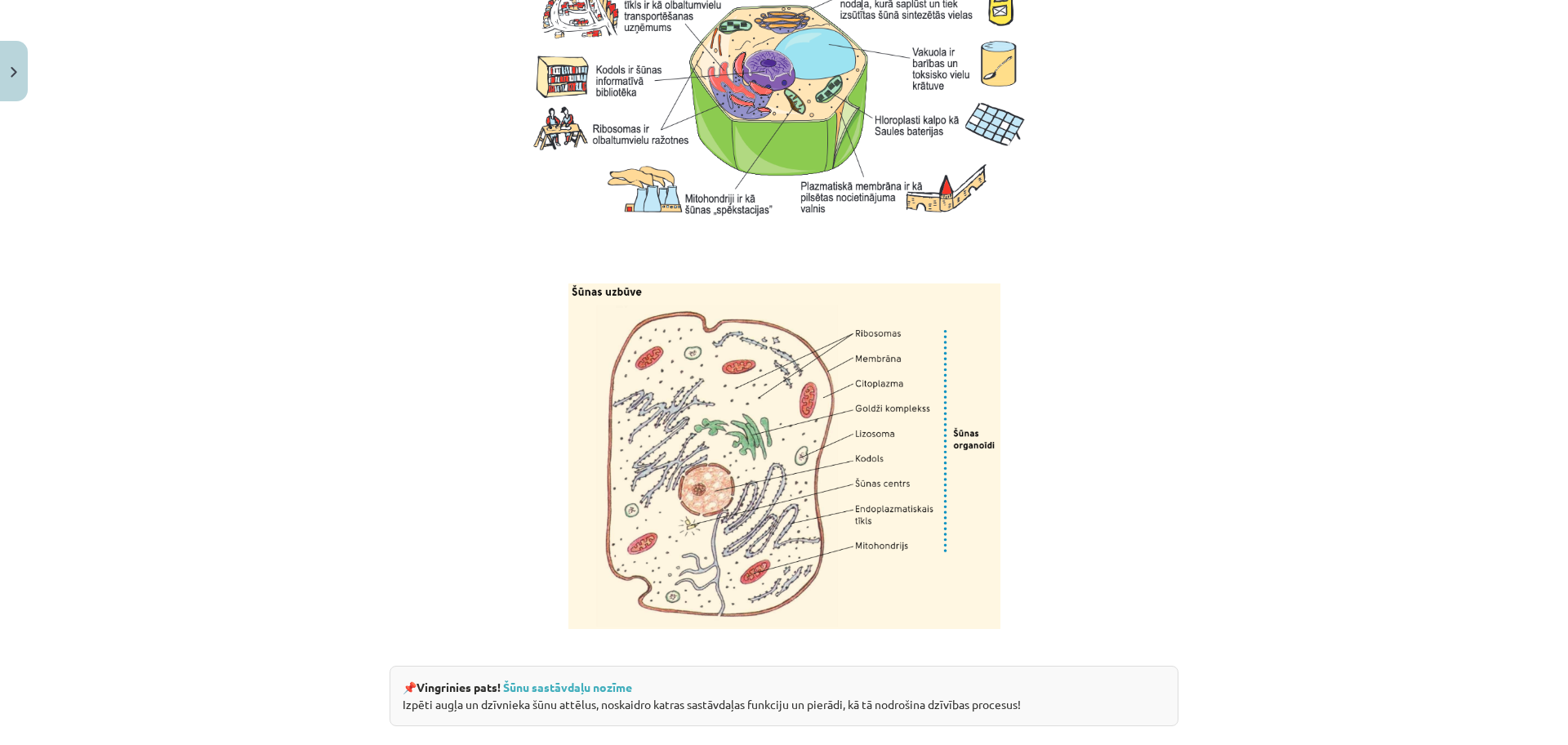
scroll to position [1903, 0]
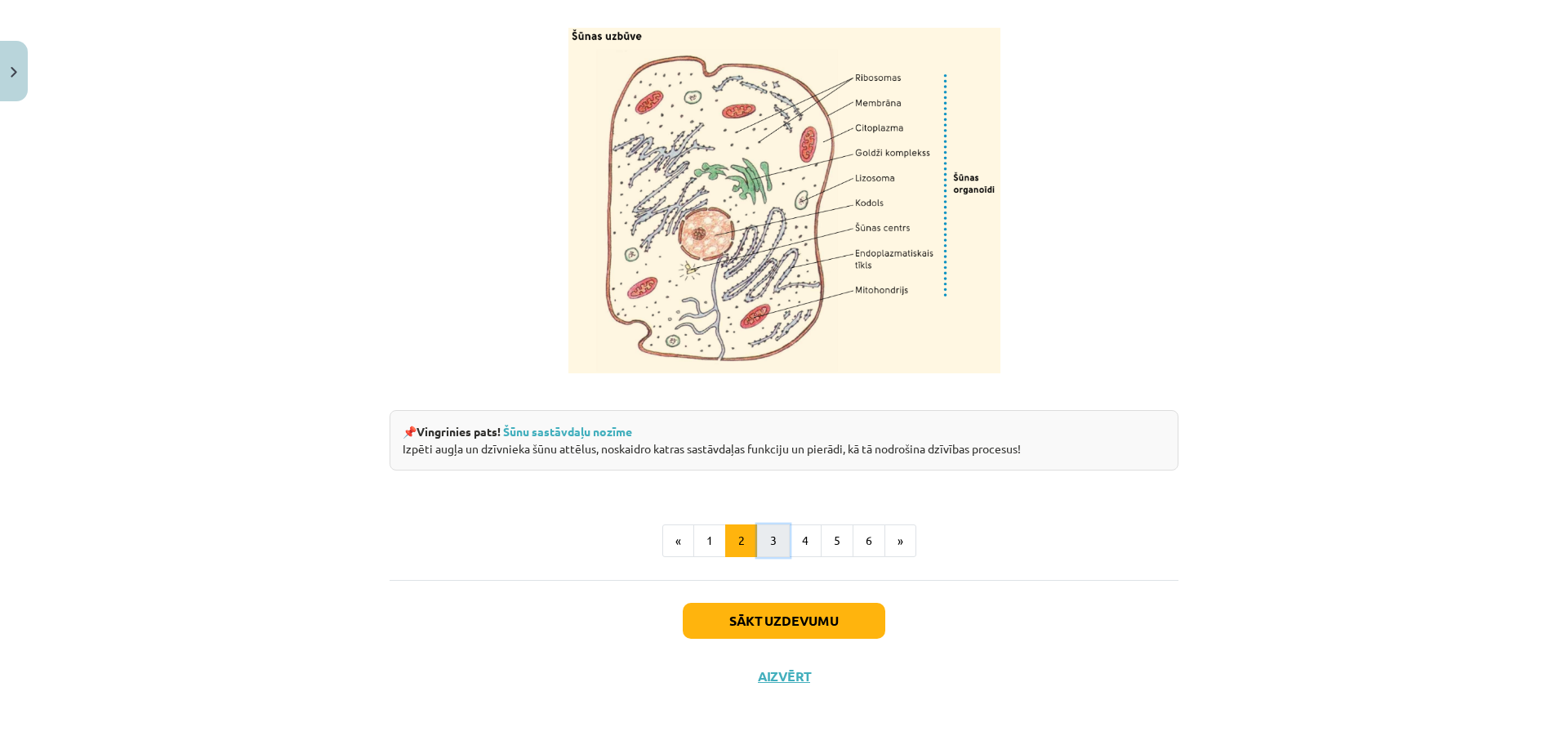
click at [762, 535] on button "3" at bounding box center [773, 541] width 33 height 33
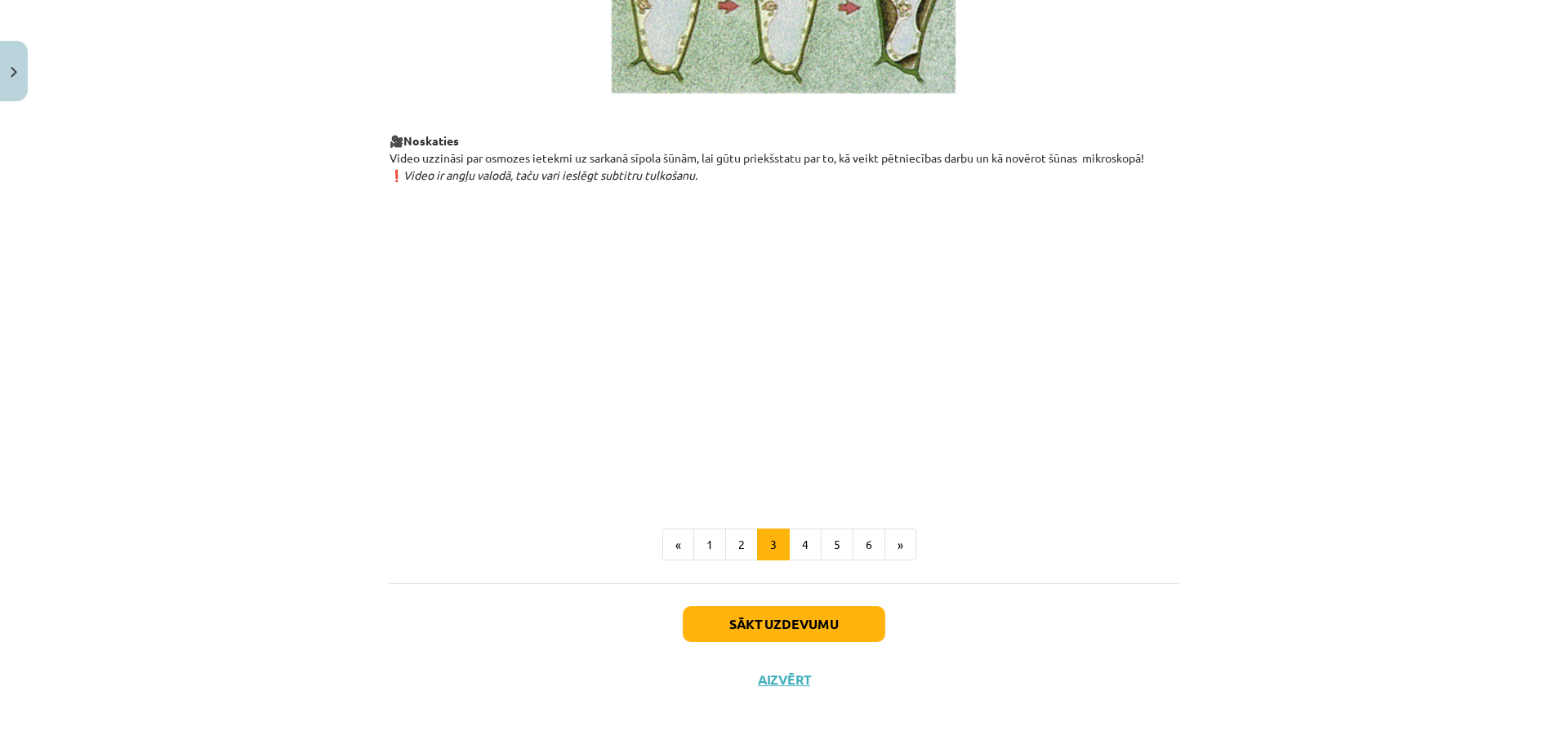
scroll to position [1767, 0]
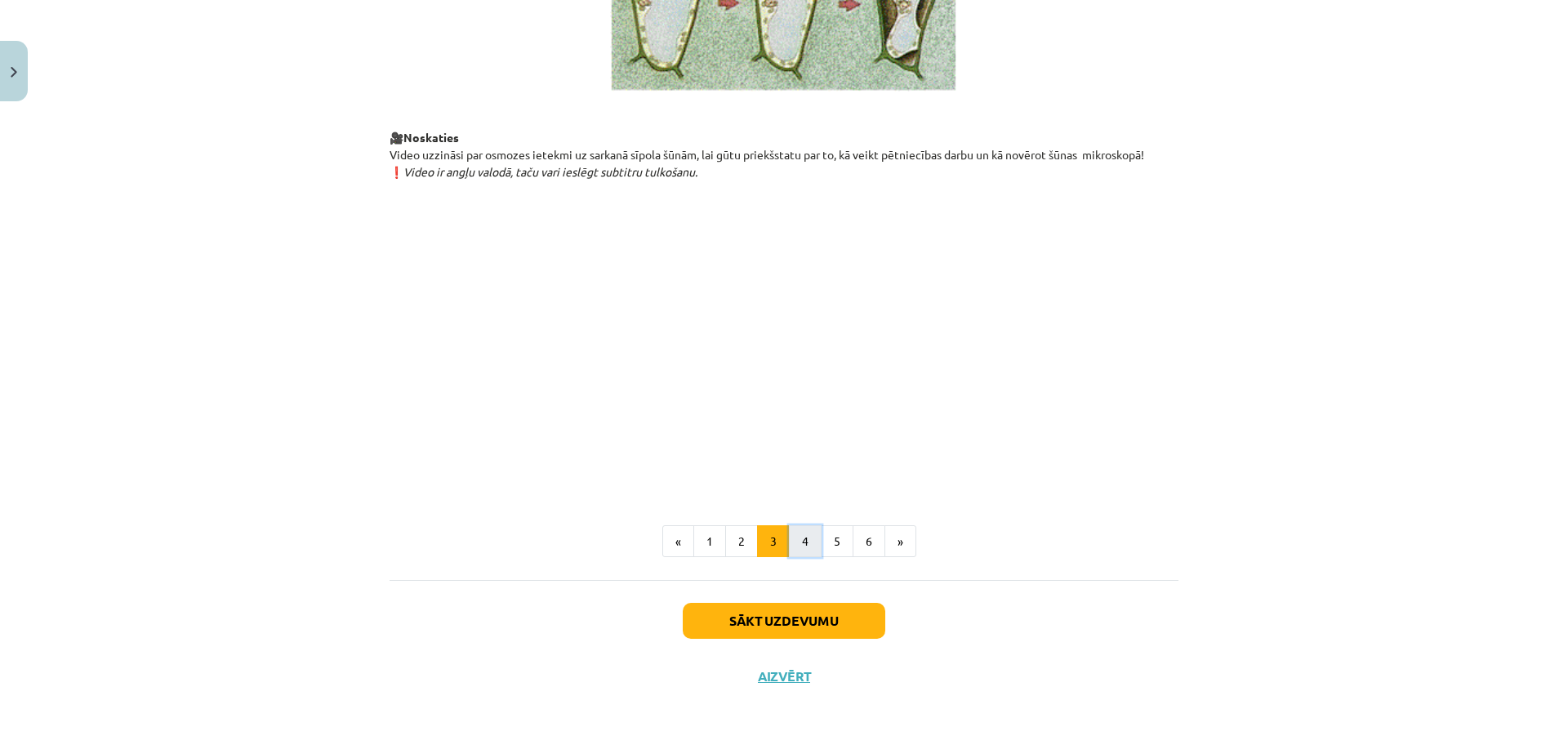
click at [790, 541] on button "4" at bounding box center [805, 541] width 33 height 33
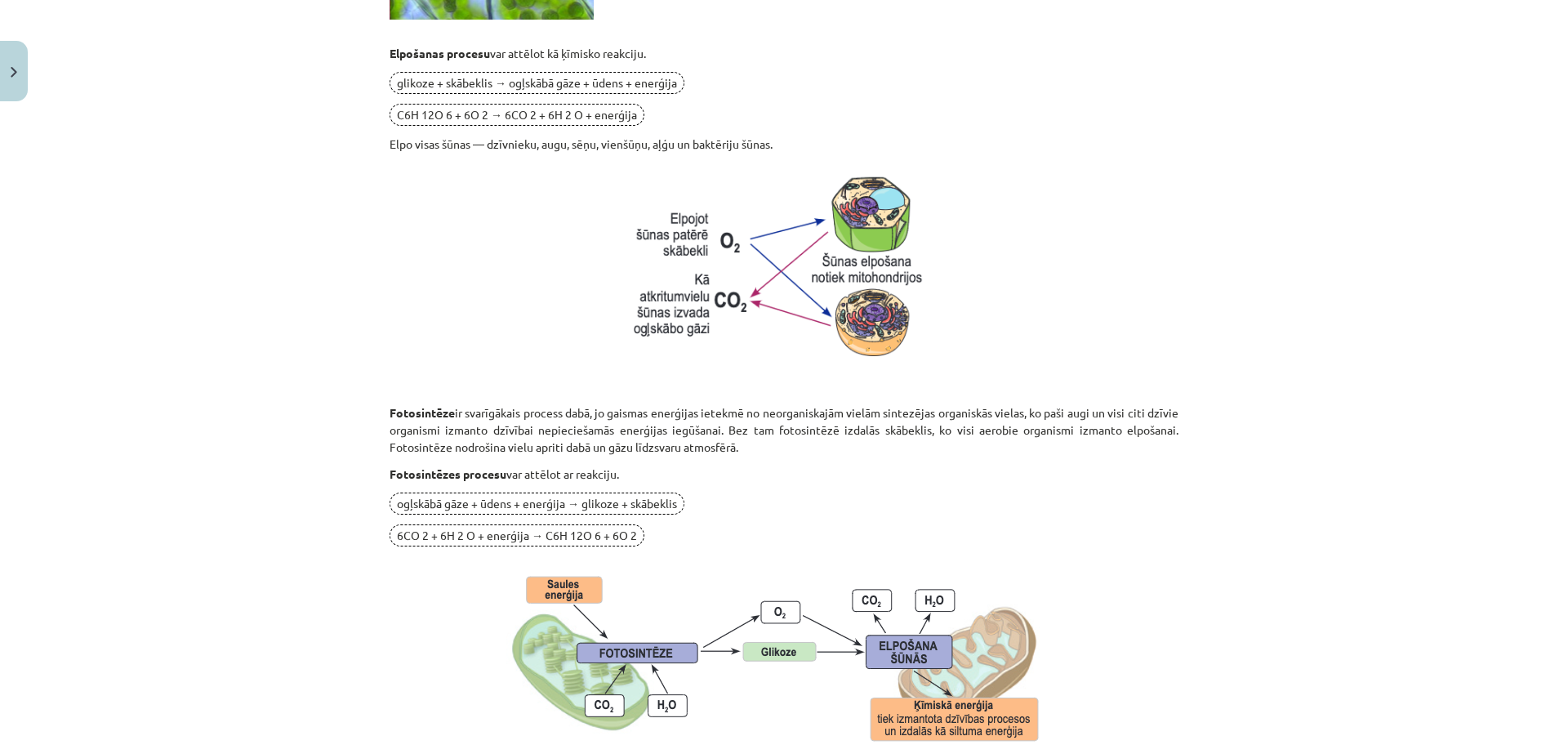
scroll to position [1551, 0]
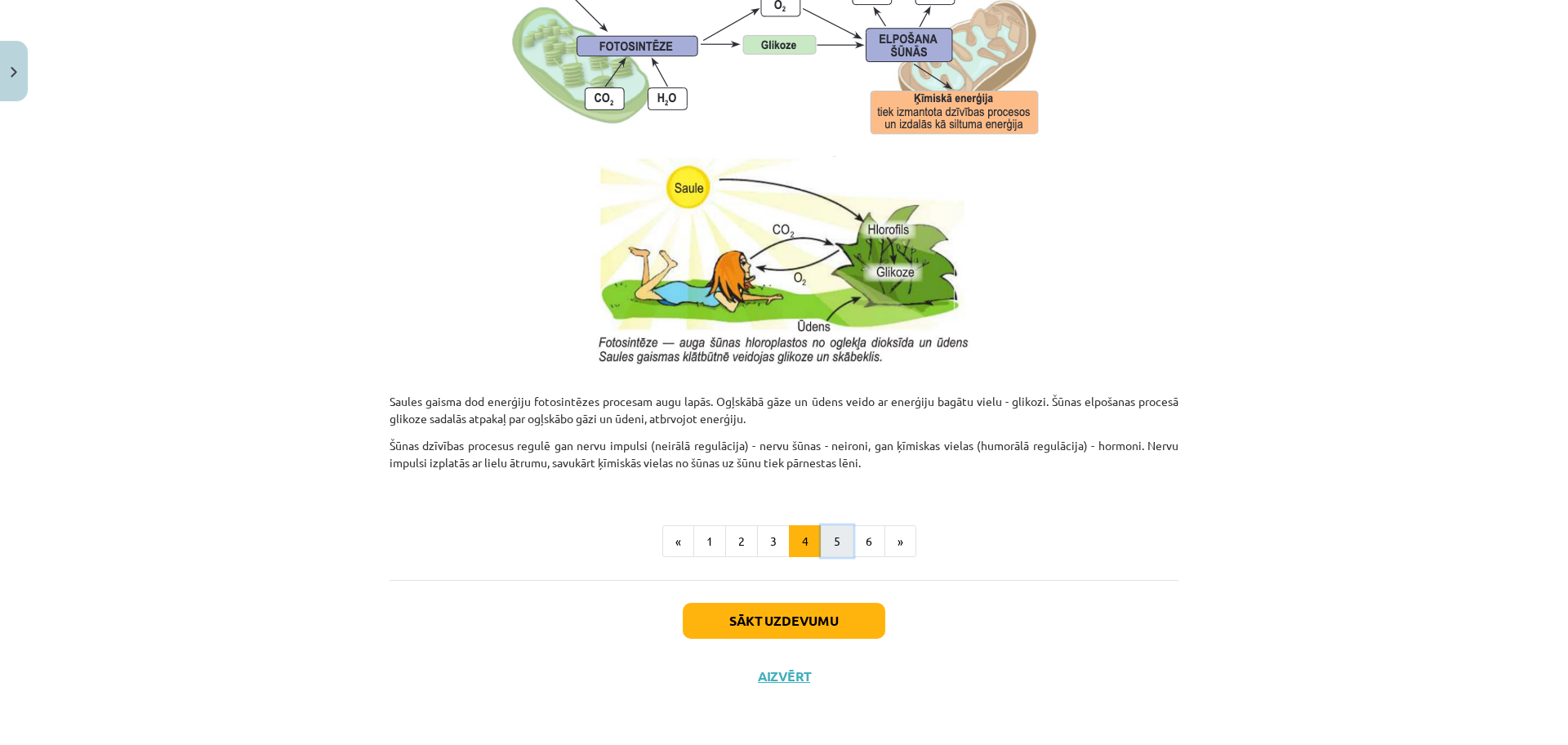
click at [825, 534] on button "5" at bounding box center [837, 541] width 33 height 33
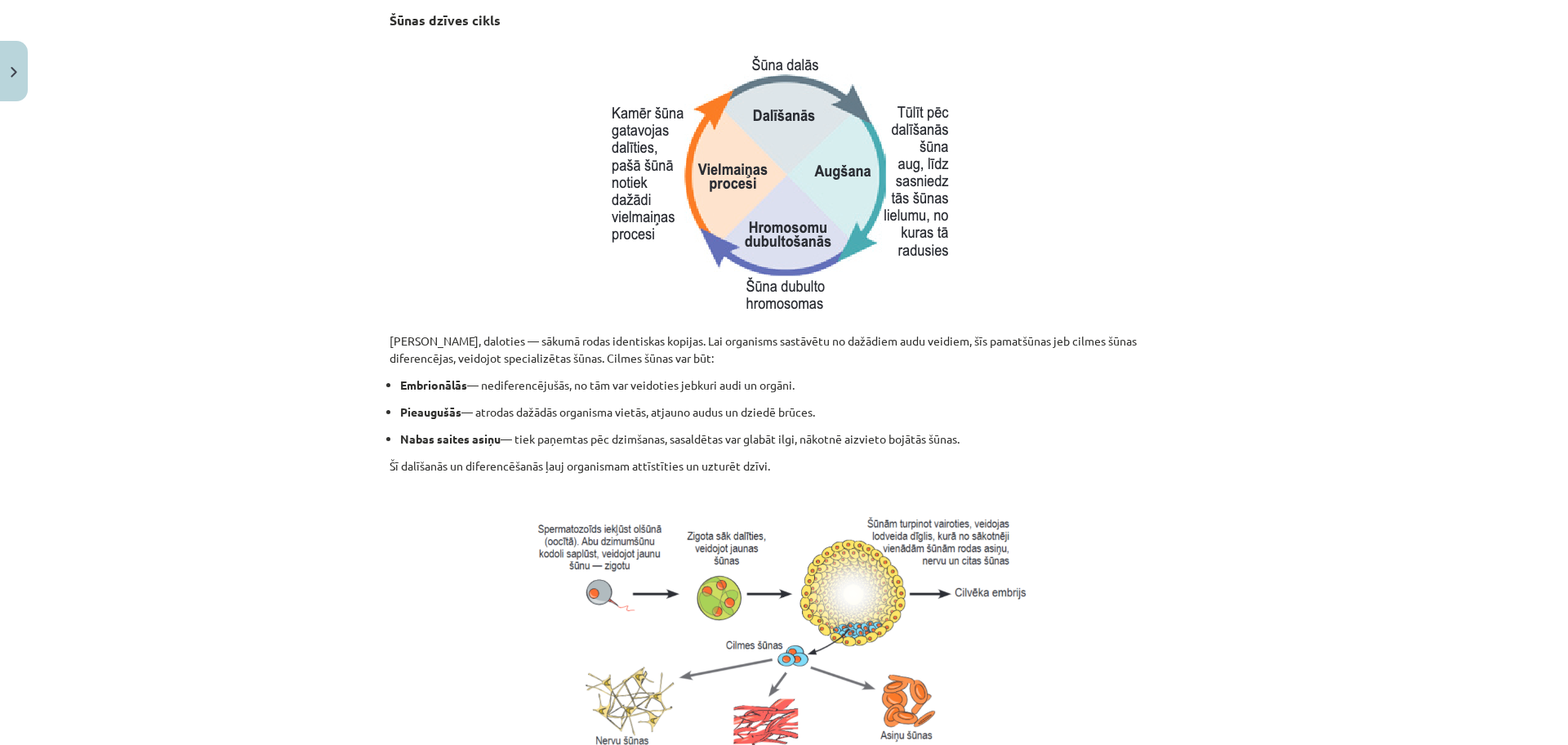
scroll to position [608, 0]
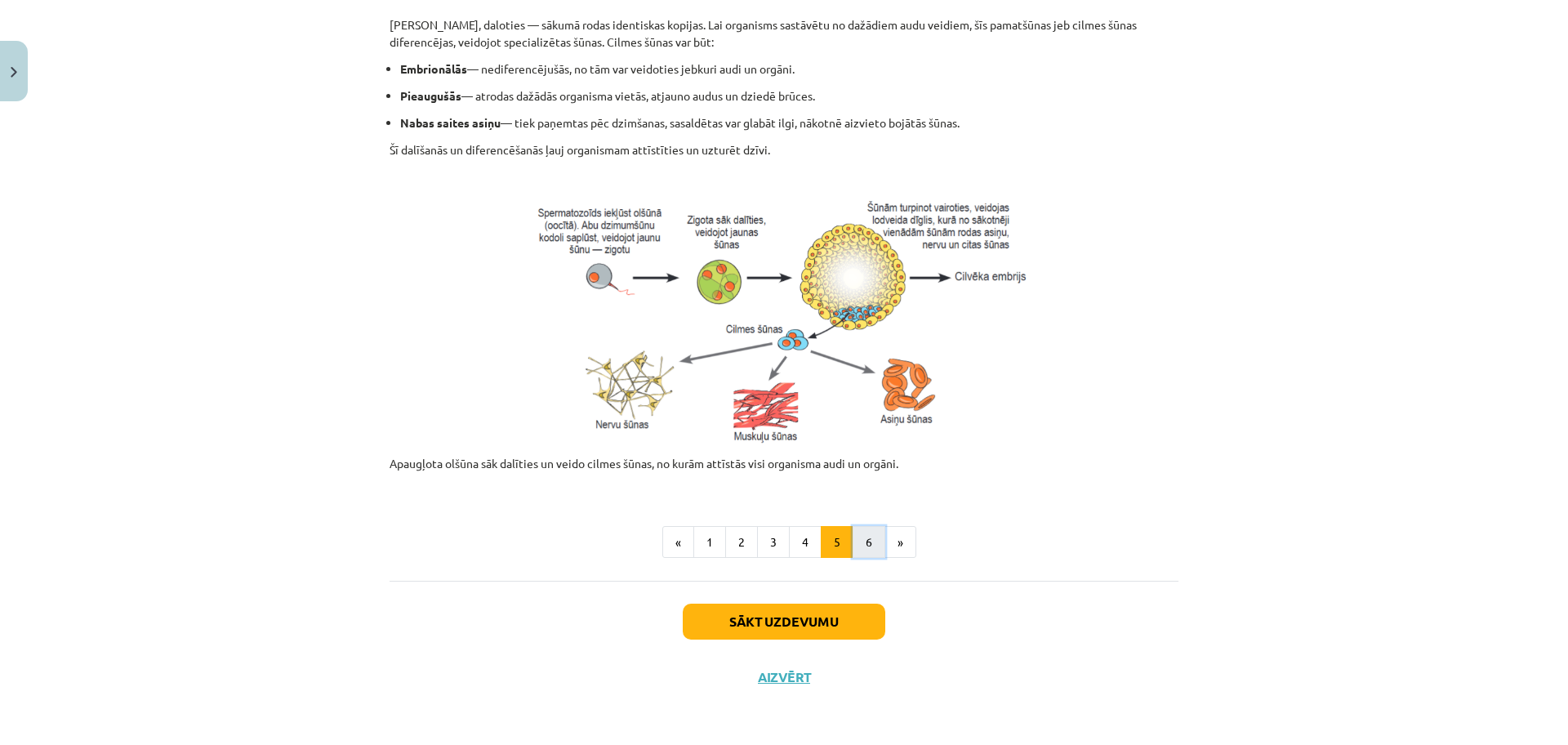
click at [854, 543] on button "6" at bounding box center [868, 542] width 33 height 33
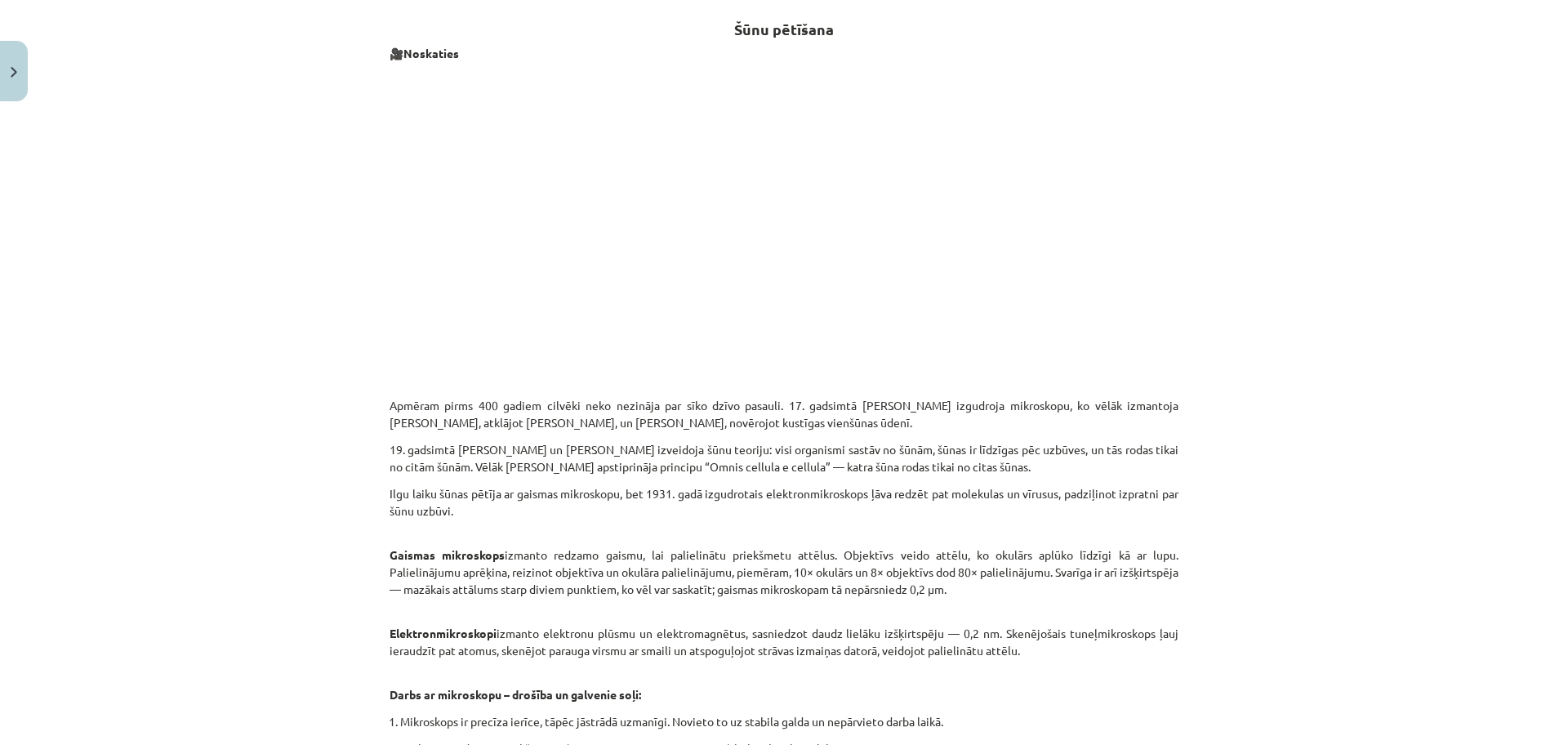
scroll to position [821, 0]
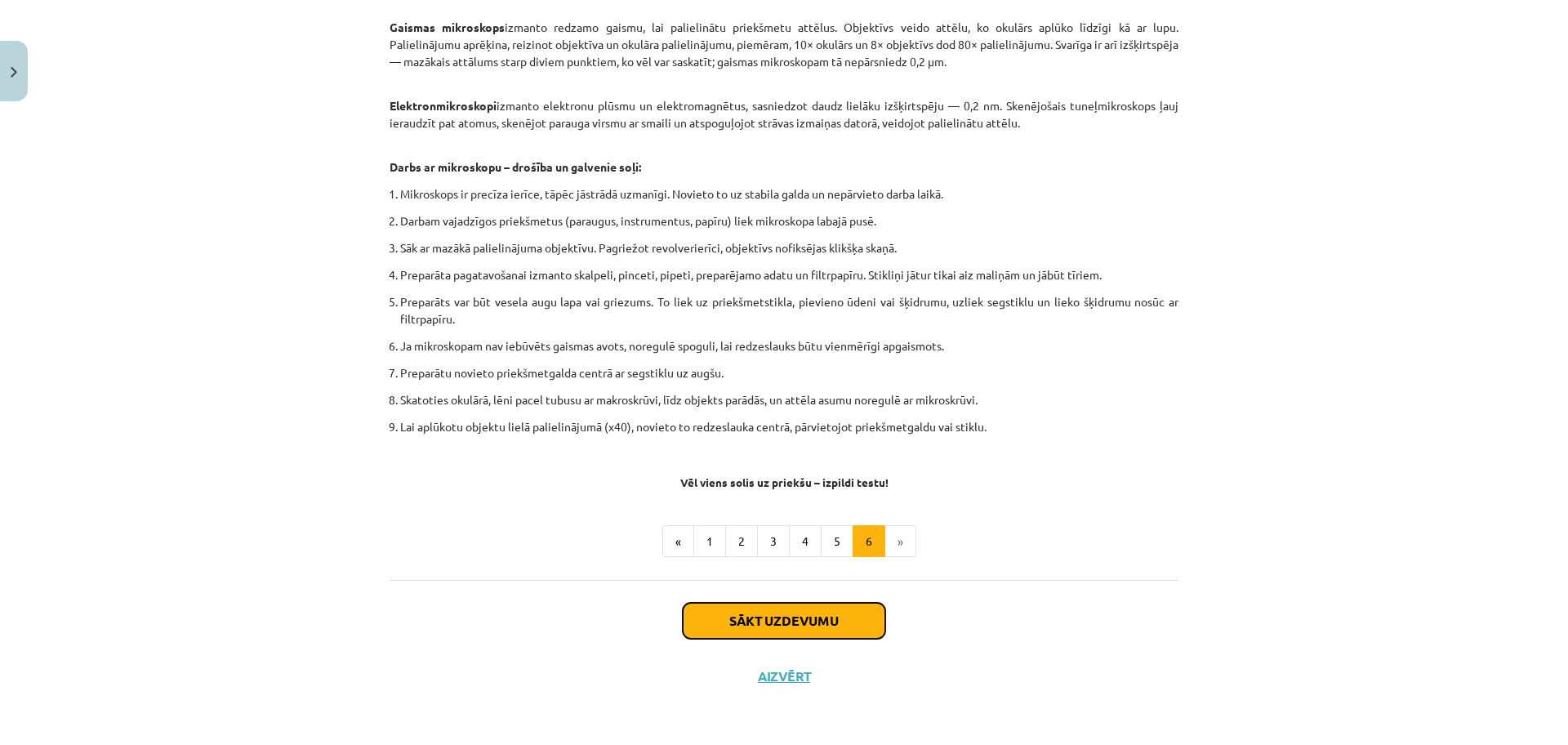
click at [793, 614] on button "Sākt uzdevumu" at bounding box center [784, 621] width 203 height 36
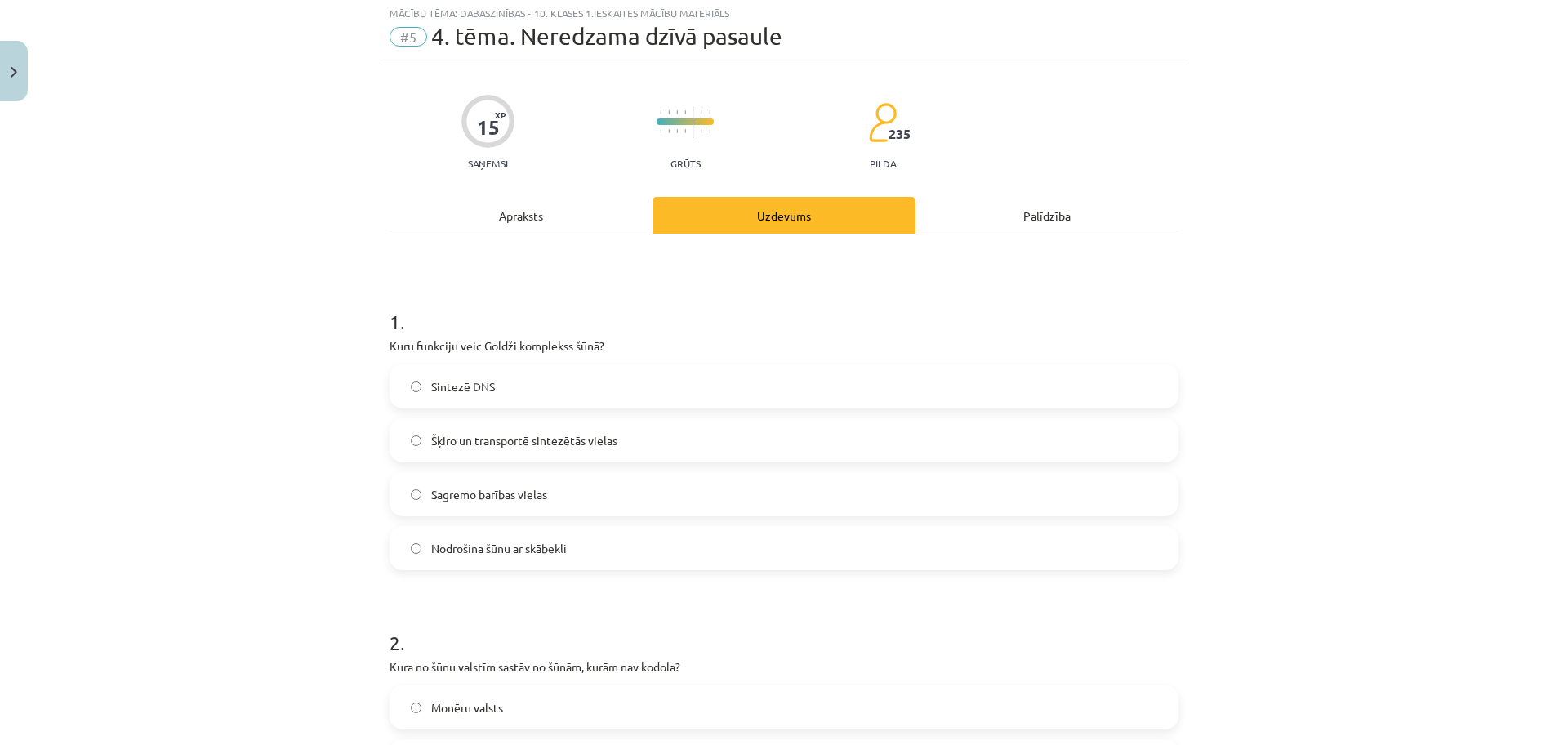
scroll to position [41, 0]
click at [723, 451] on label "Šķiro un transportē sintezētās vielas" at bounding box center [784, 443] width 785 height 41
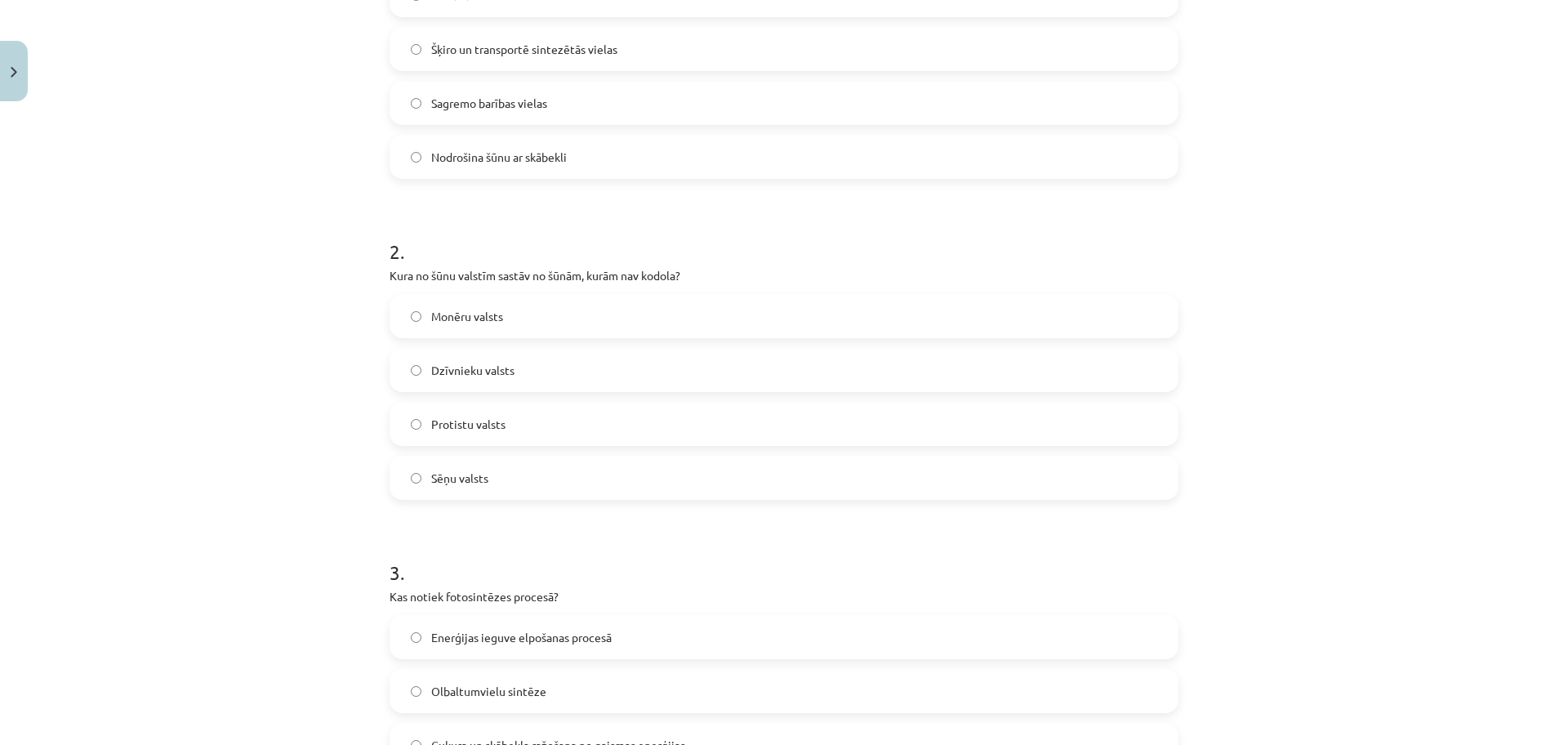
scroll to position [450, 0]
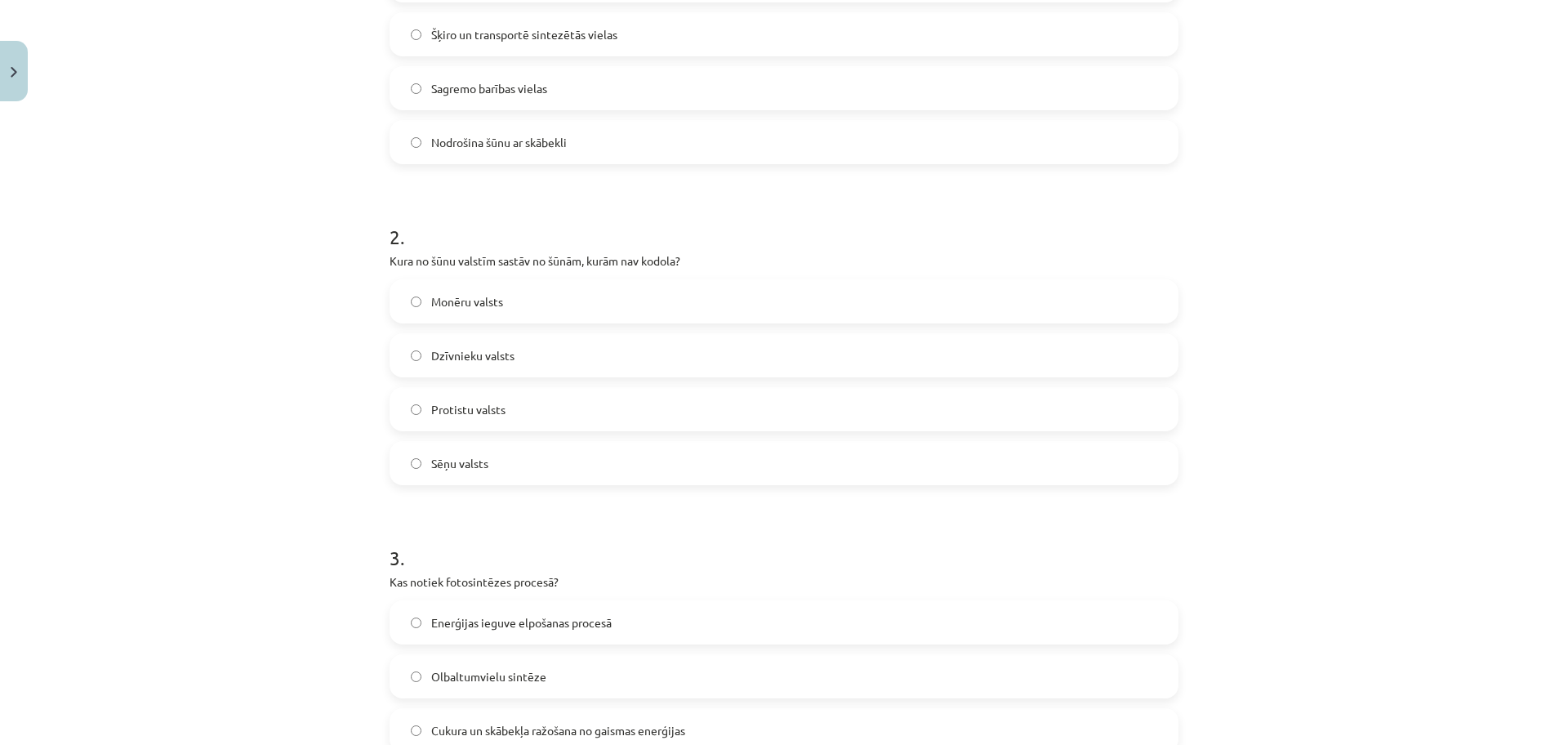
click at [532, 414] on label "Protistu valsts" at bounding box center [784, 409] width 785 height 41
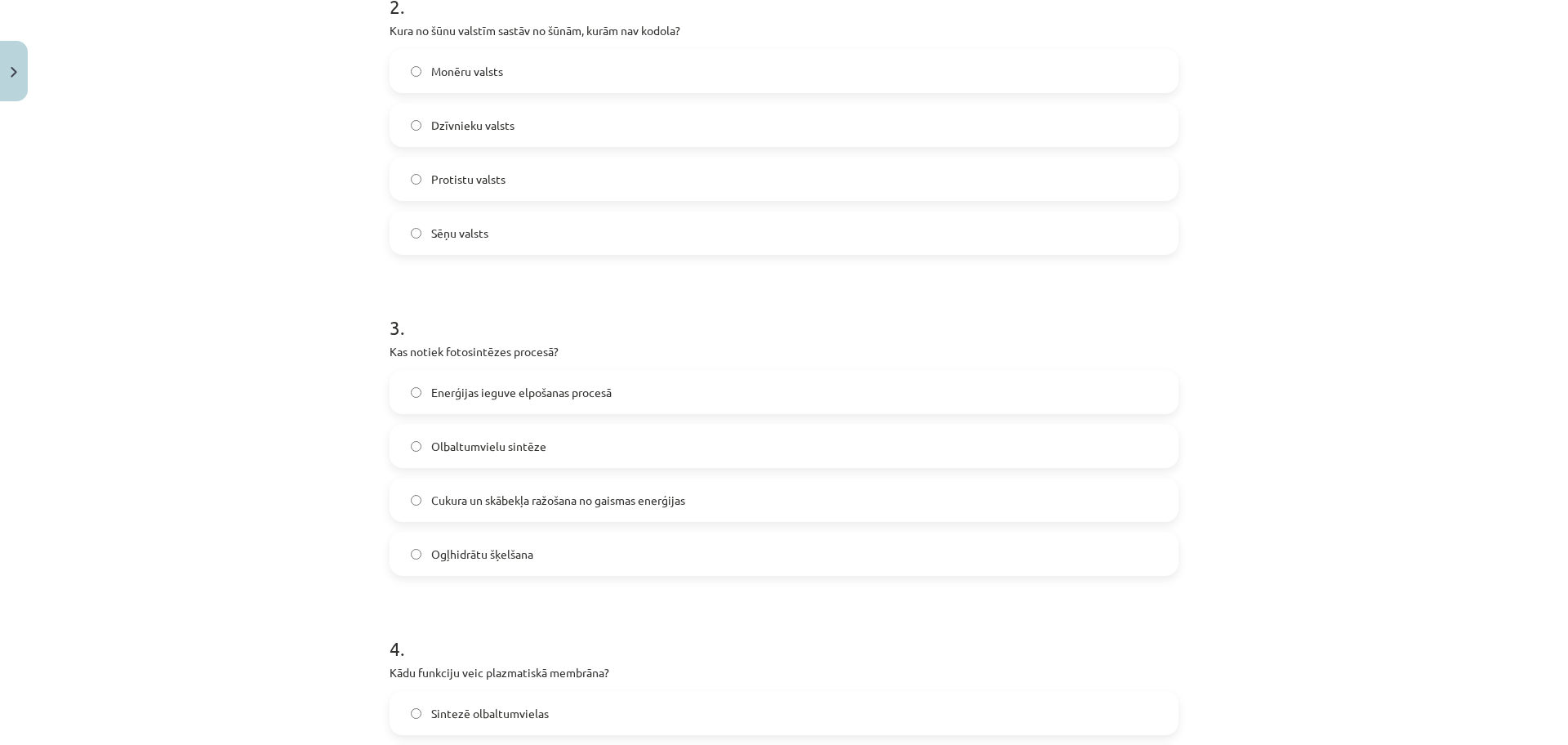
scroll to position [694, 0]
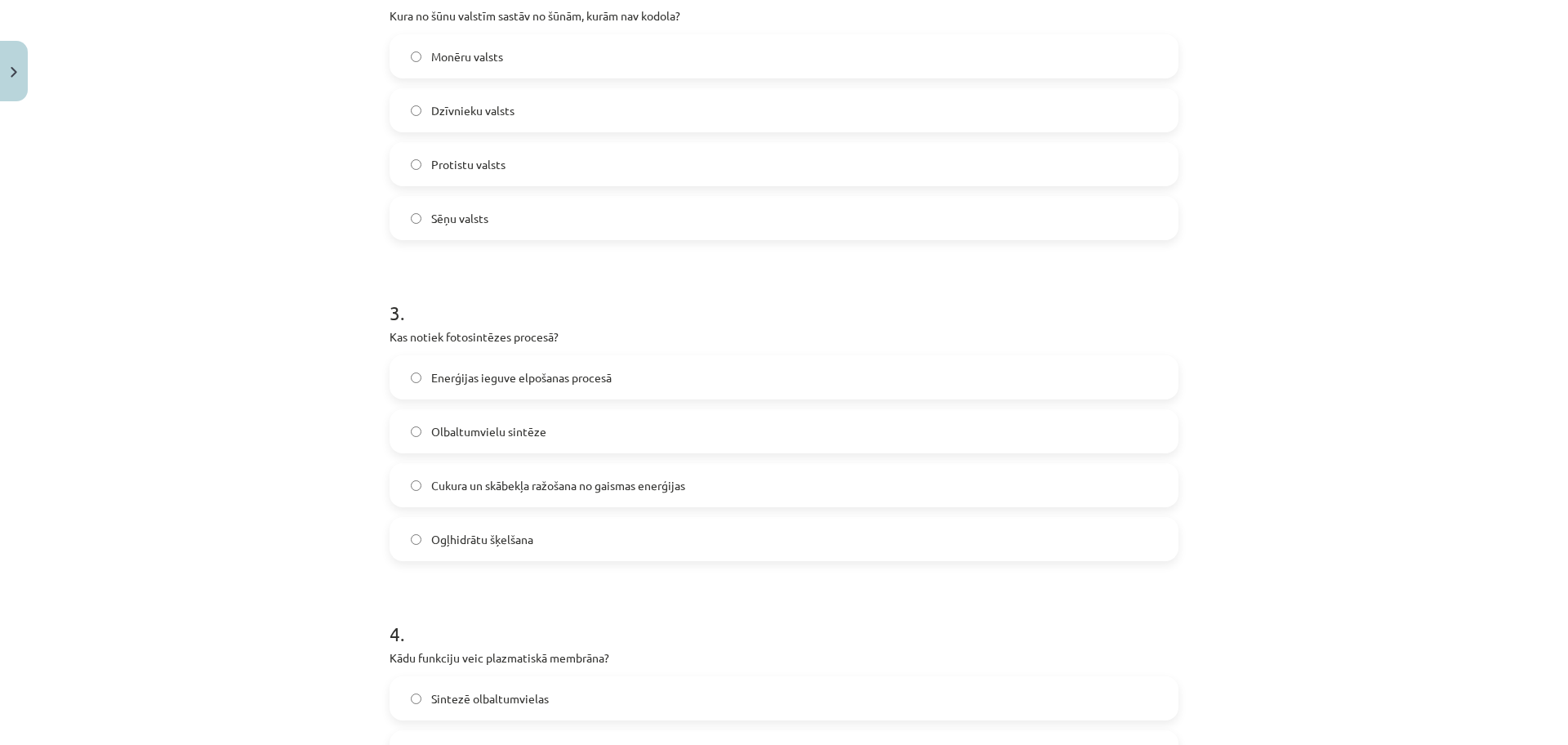
click at [594, 490] on span "Cukura un skābekļa ražošana no gaismas enerģijas" at bounding box center [557, 485] width 254 height 17
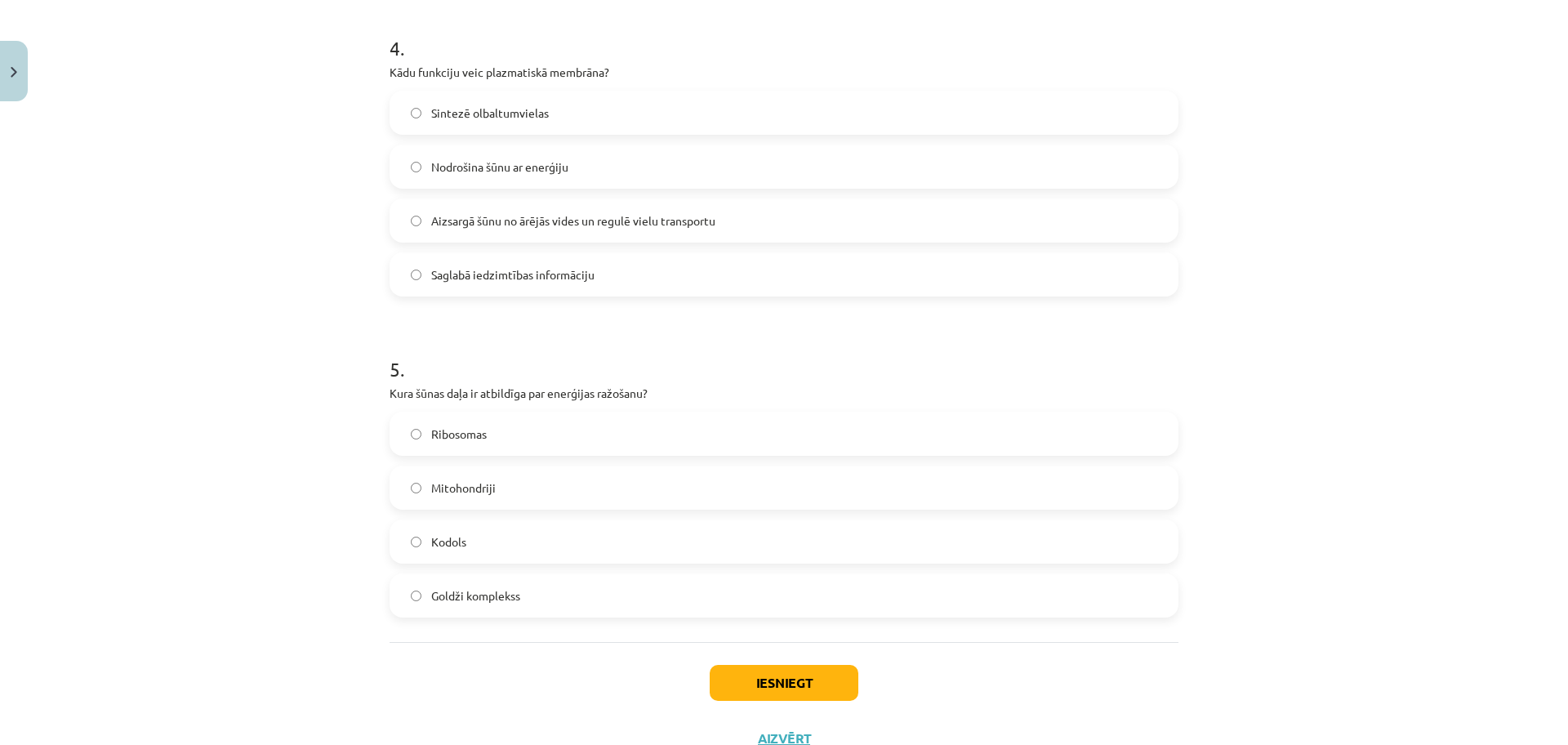
scroll to position [1308, 0]
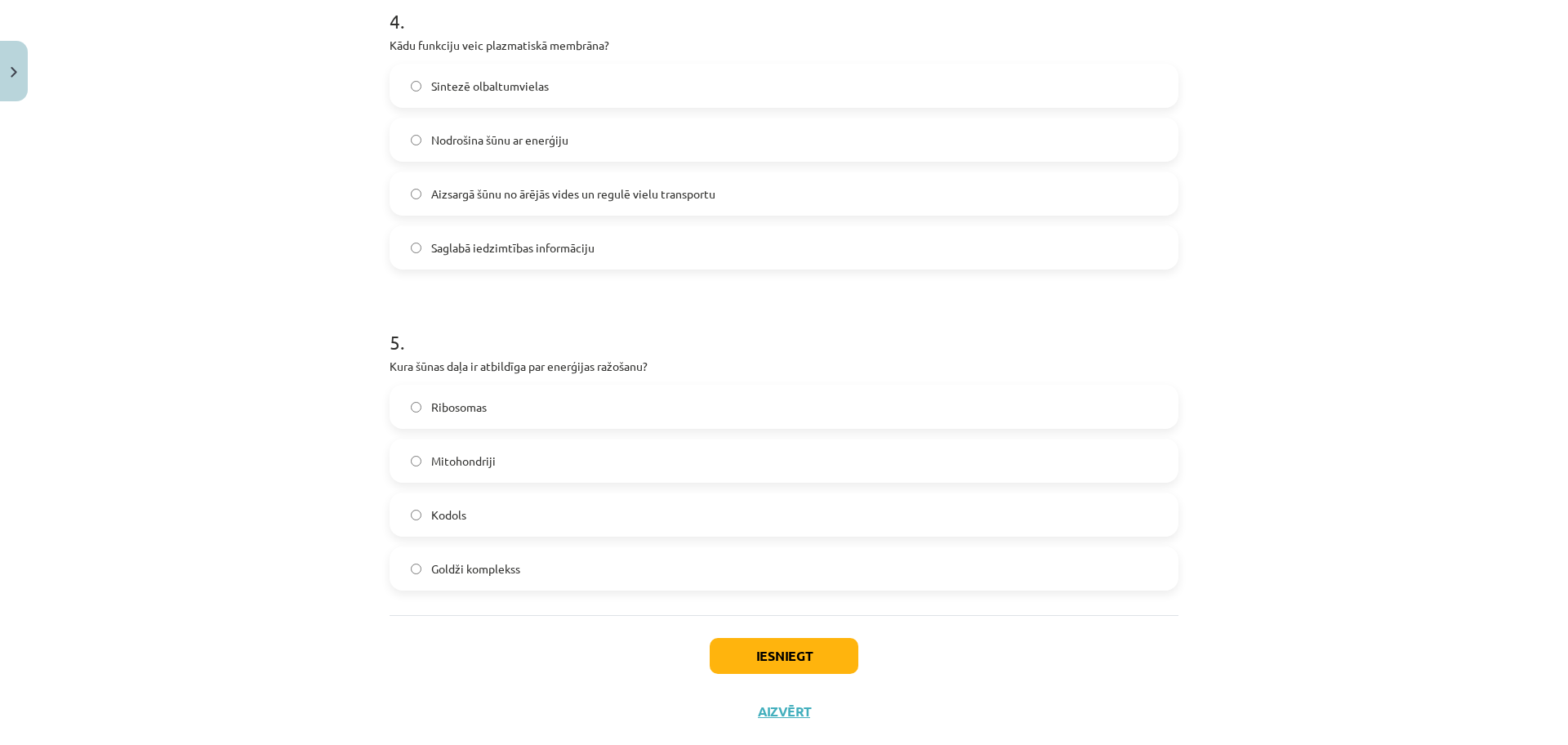
click at [838, 183] on label "Aizsargā šūnu no ārējās vides un regulē vielu transportu" at bounding box center [784, 193] width 785 height 41
click at [611, 461] on label "Mitohondriji" at bounding box center [784, 461] width 785 height 41
click at [784, 647] on button "Iesniegt" at bounding box center [784, 656] width 148 height 36
click at [793, 652] on button "Iesniegt" at bounding box center [784, 656] width 148 height 36
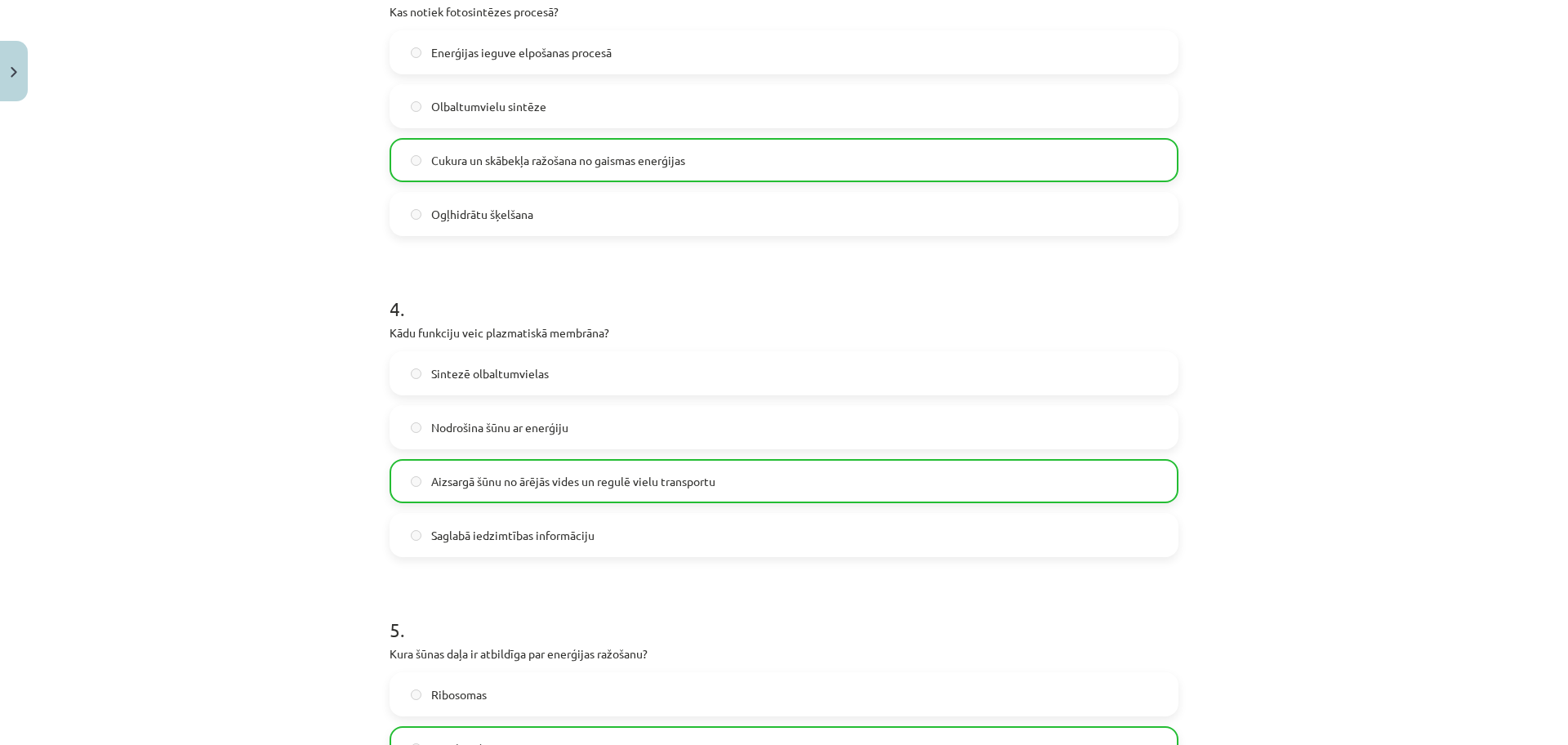
scroll to position [1395, 0]
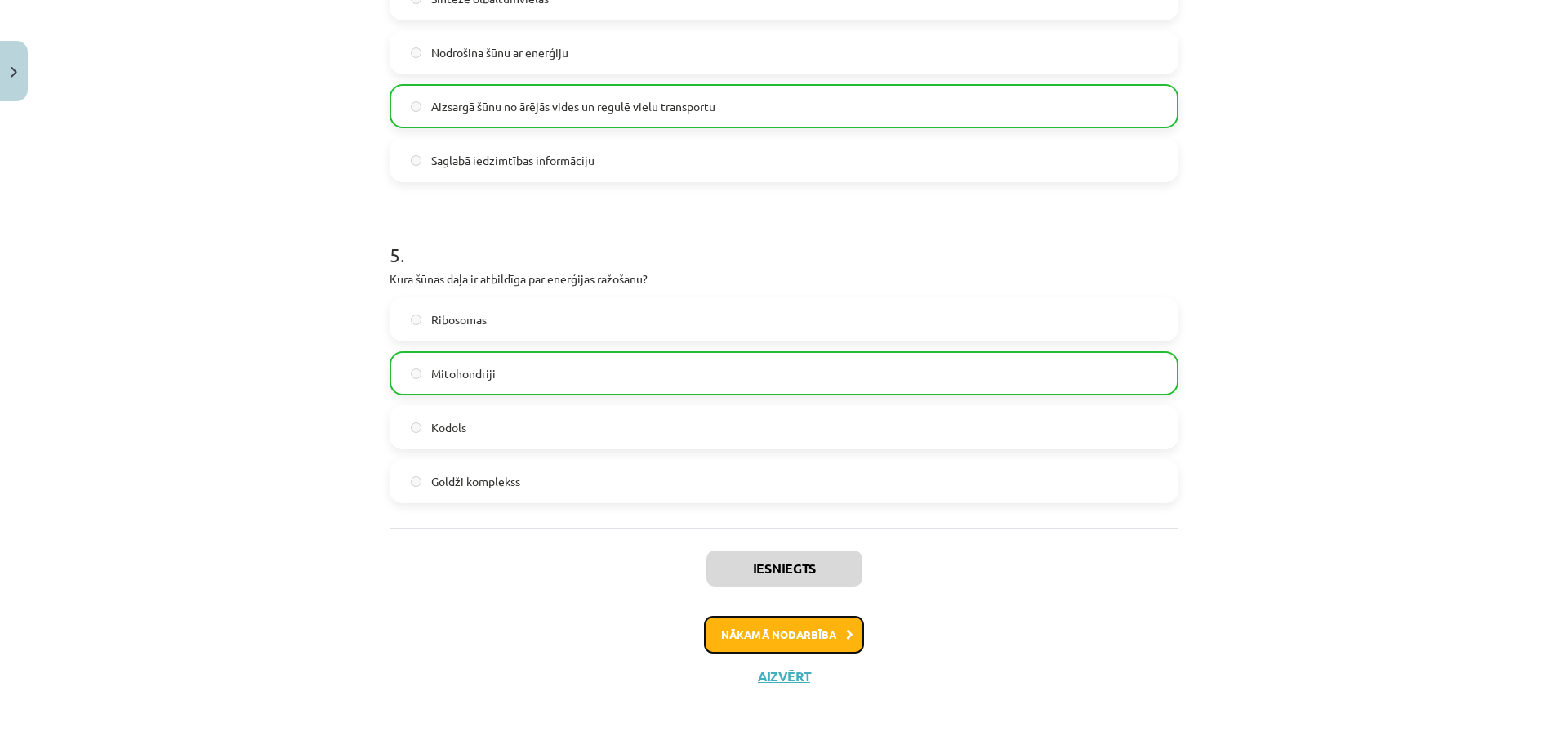
click at [817, 627] on button "Nākamā nodarbība" at bounding box center [784, 635] width 160 height 37
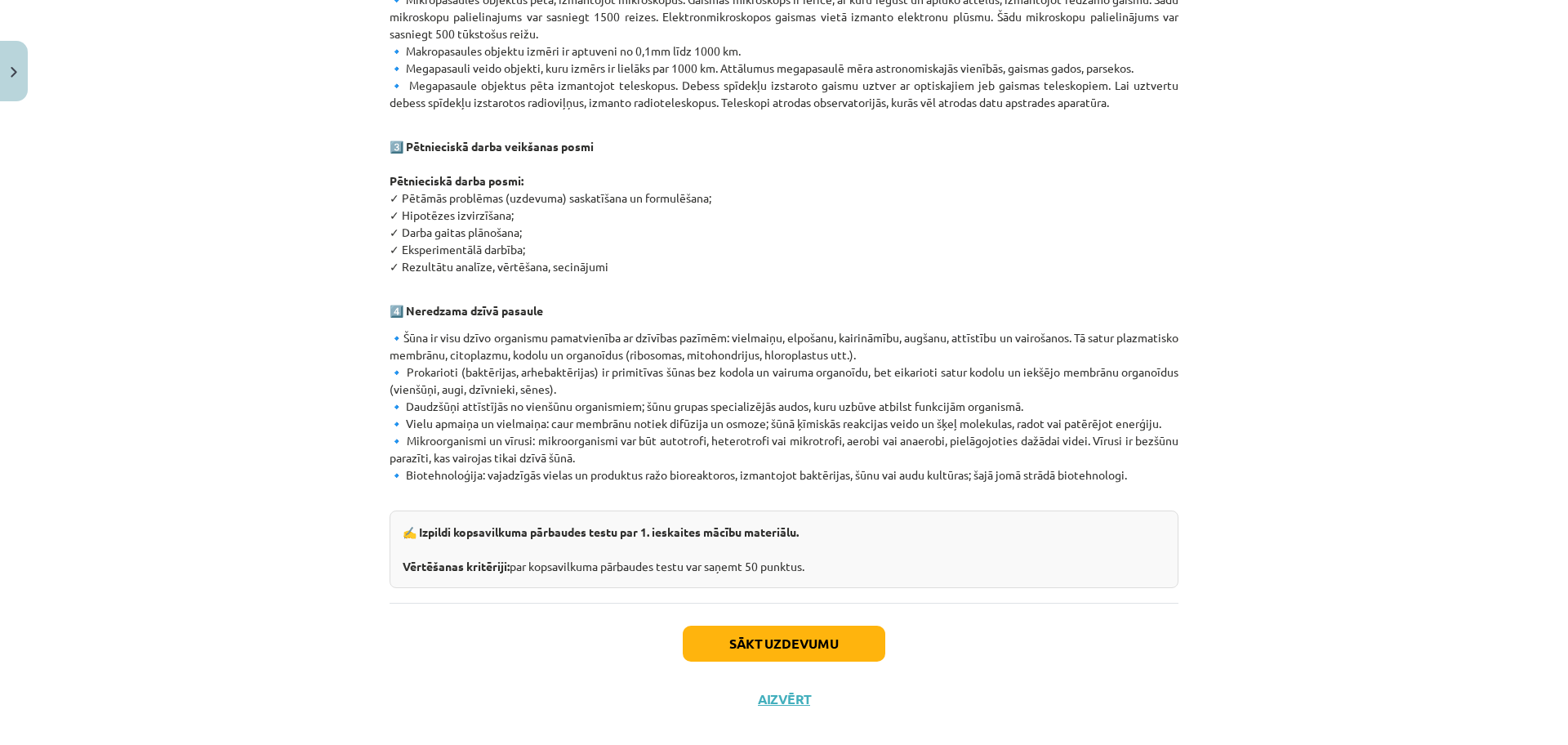
scroll to position [826, 0]
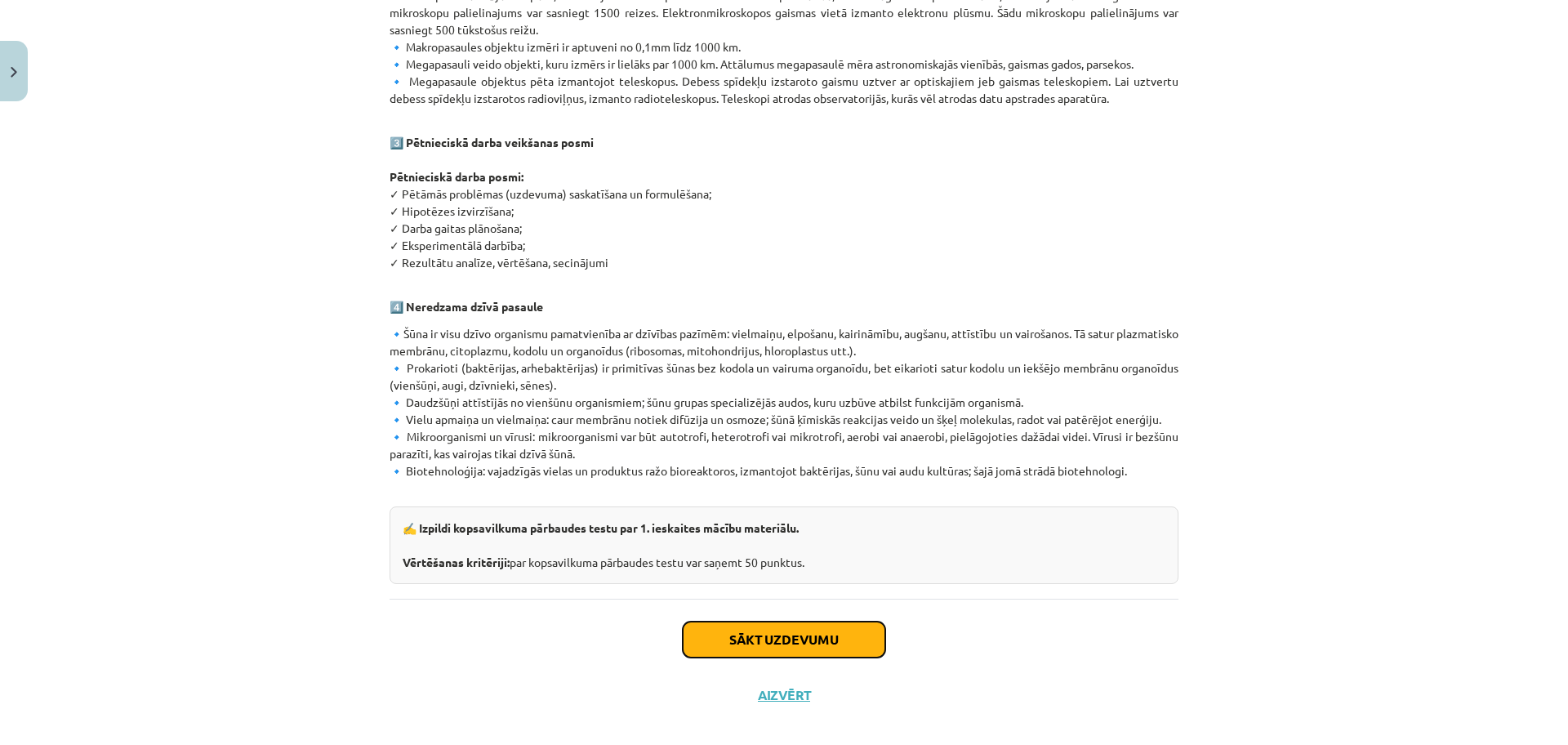
click at [834, 624] on button "Sākt uzdevumu" at bounding box center [784, 640] width 203 height 36
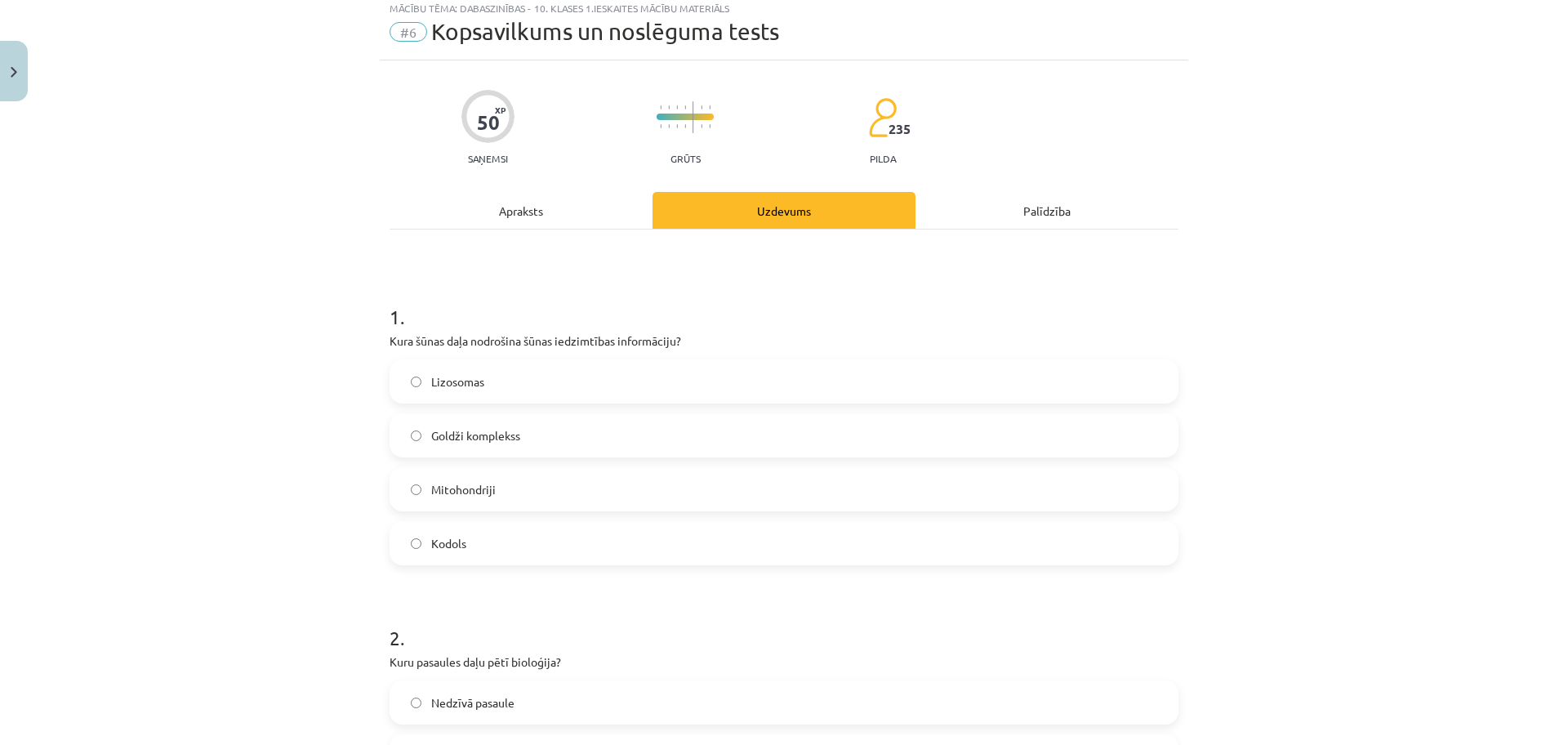
scroll to position [41, 0]
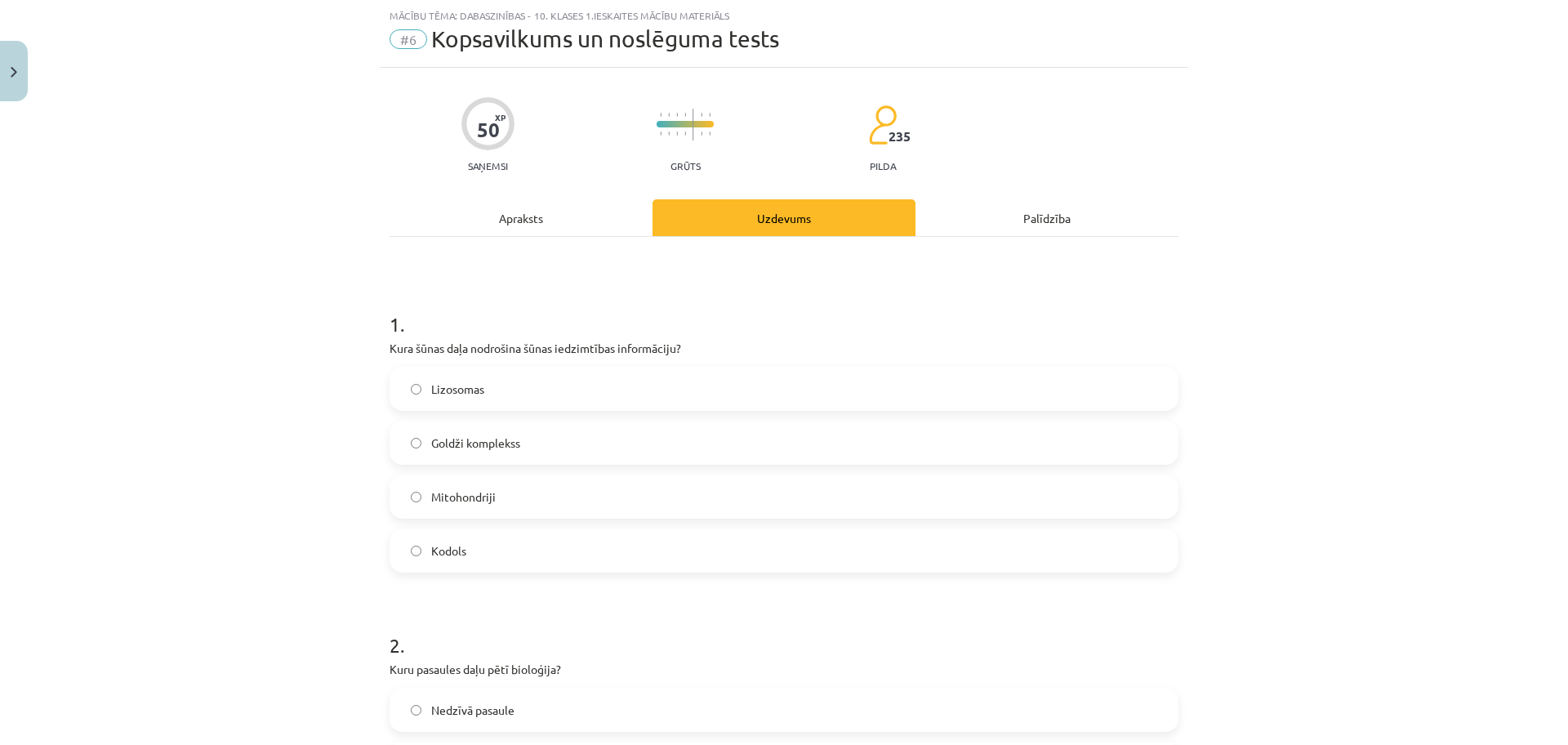
click at [706, 554] on label "Kodols" at bounding box center [784, 551] width 785 height 41
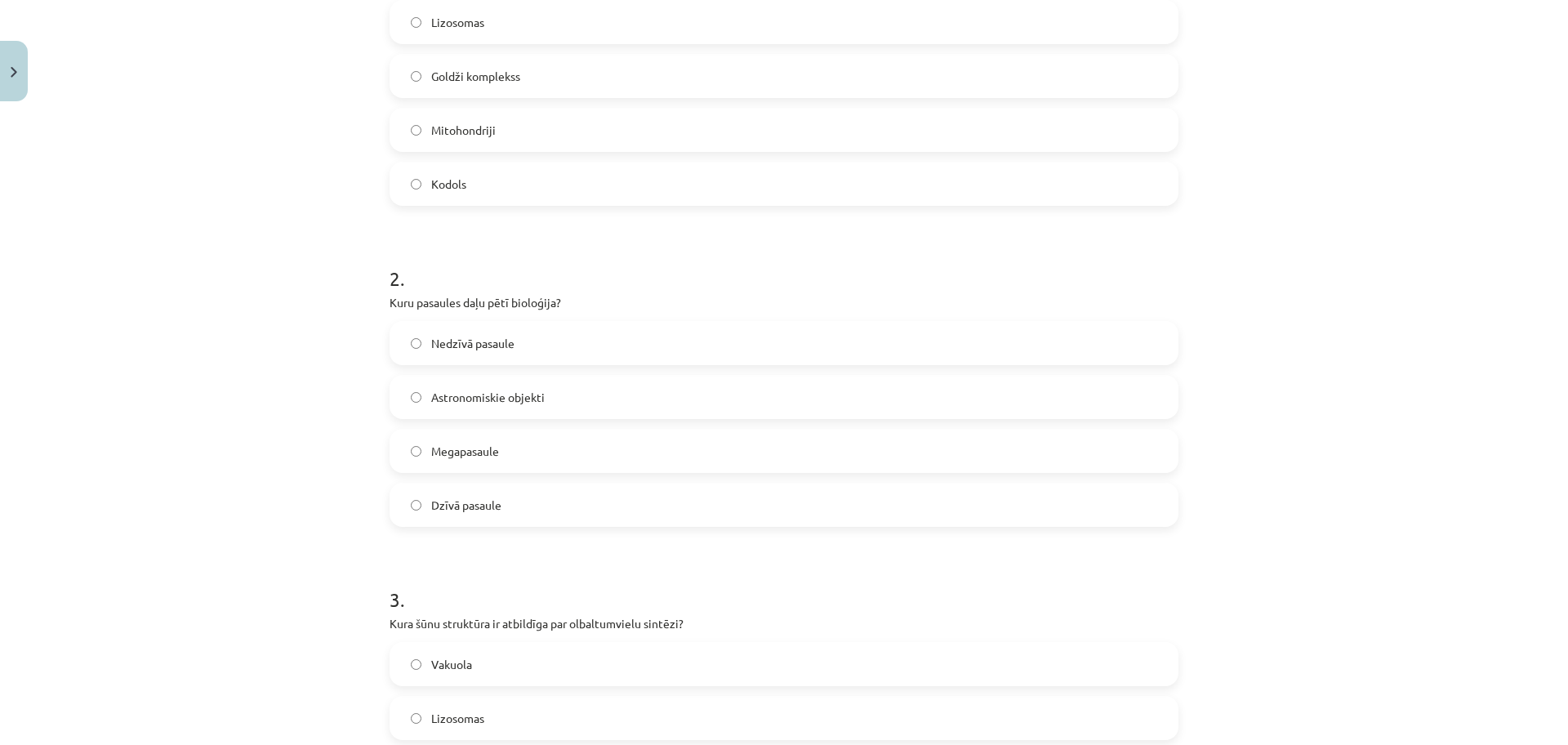
scroll to position [450, 0]
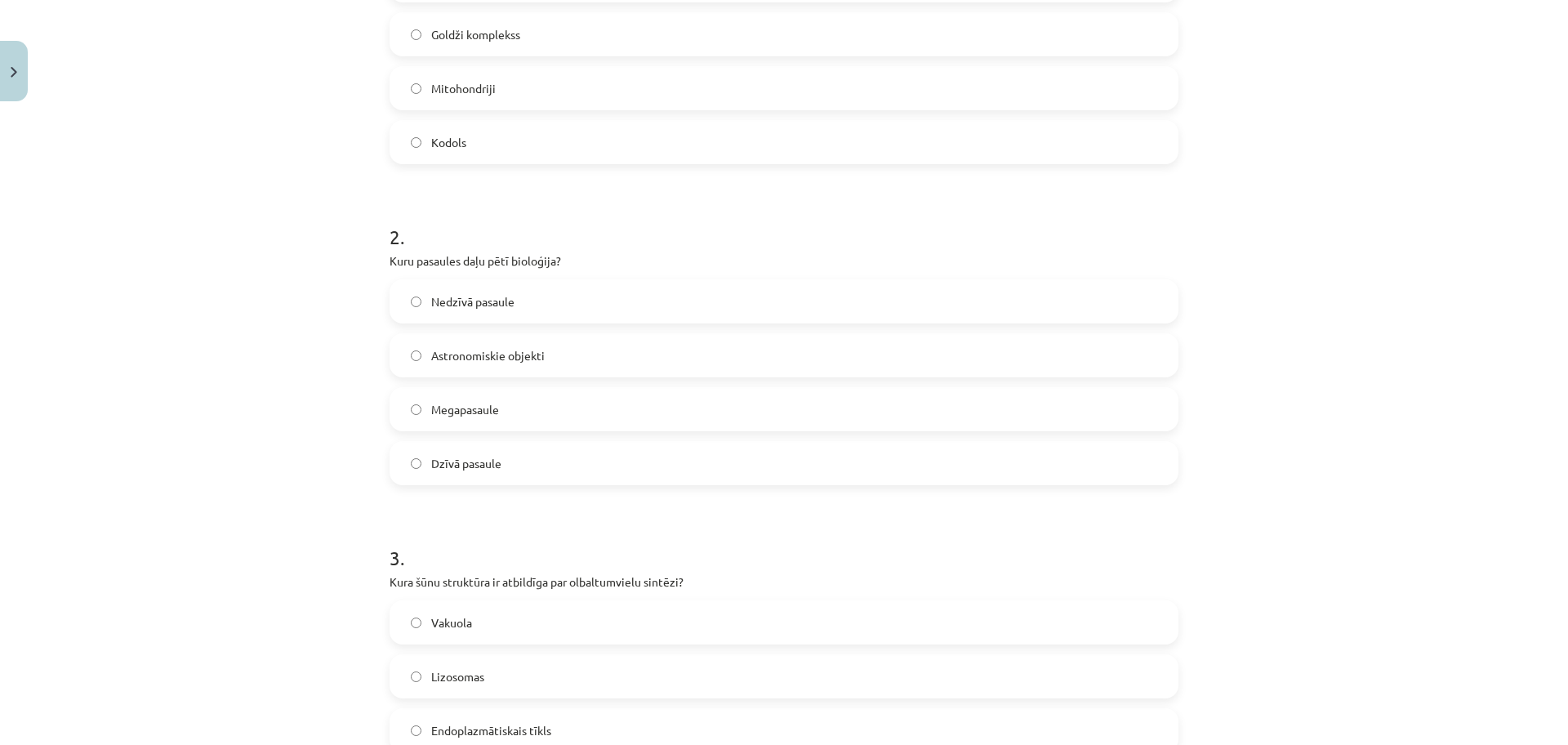
click at [505, 469] on label "Dzīvā pasaule" at bounding box center [784, 463] width 785 height 41
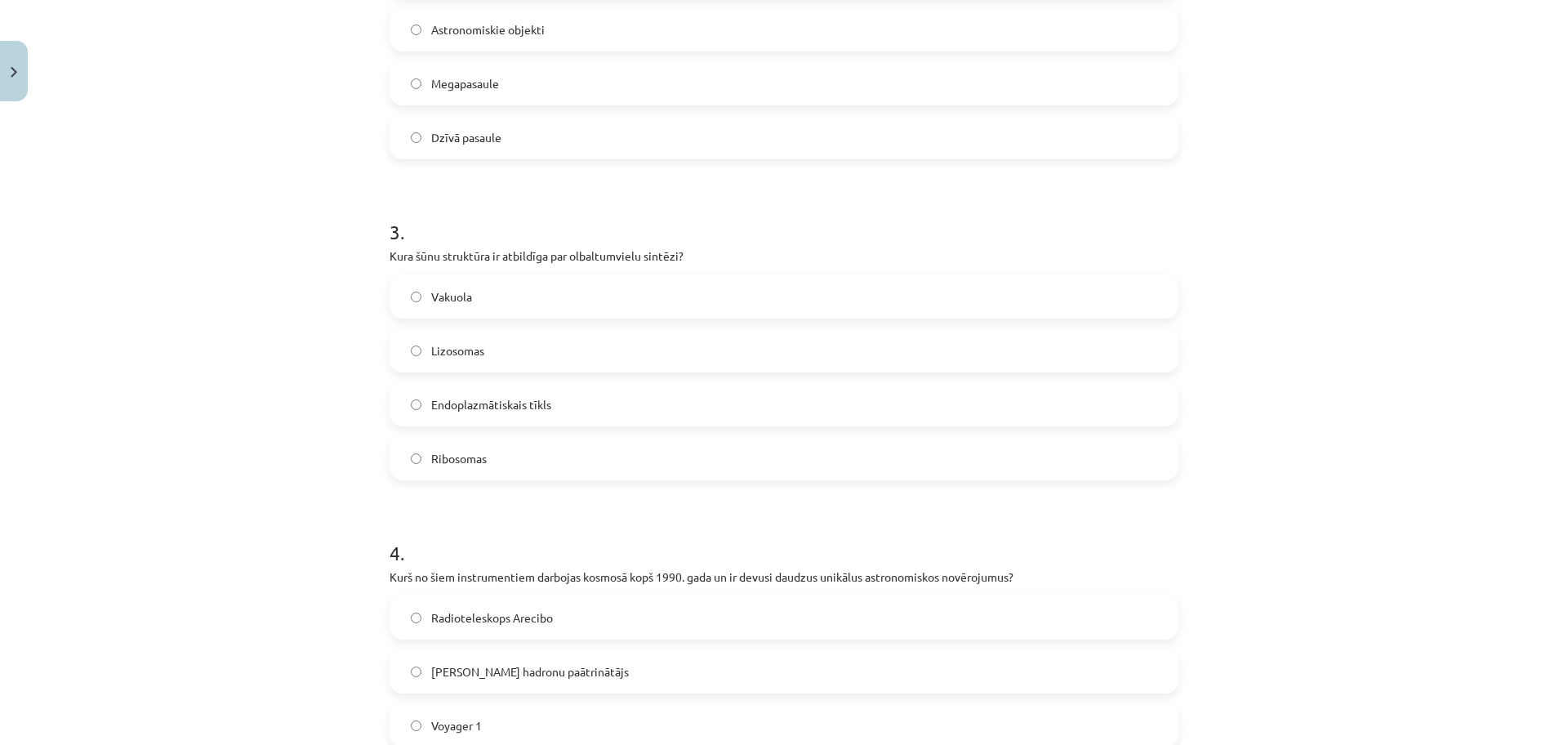
scroll to position [776, 0]
click at [505, 459] on label "Ribosomas" at bounding box center [784, 457] width 785 height 41
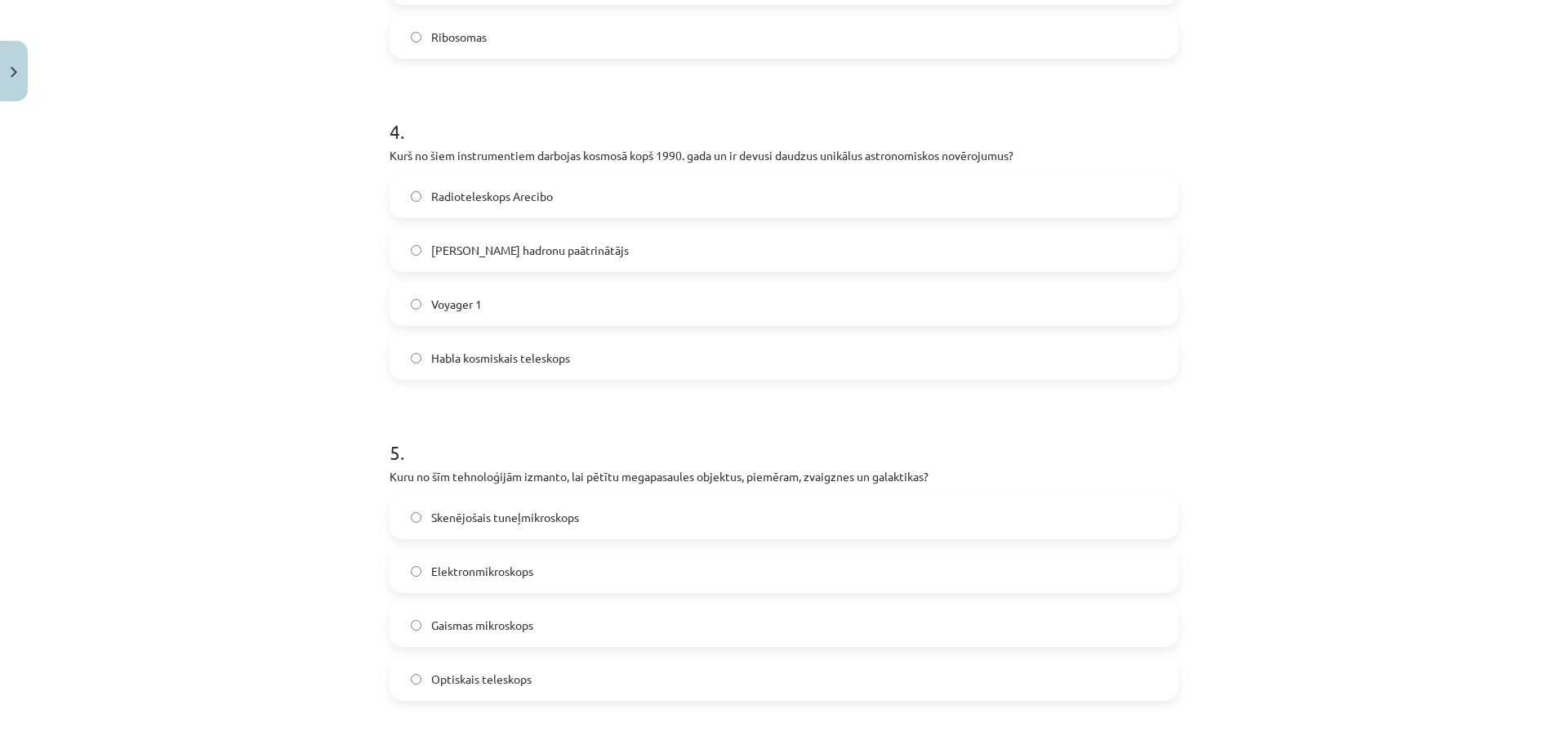
scroll to position [1225, 0]
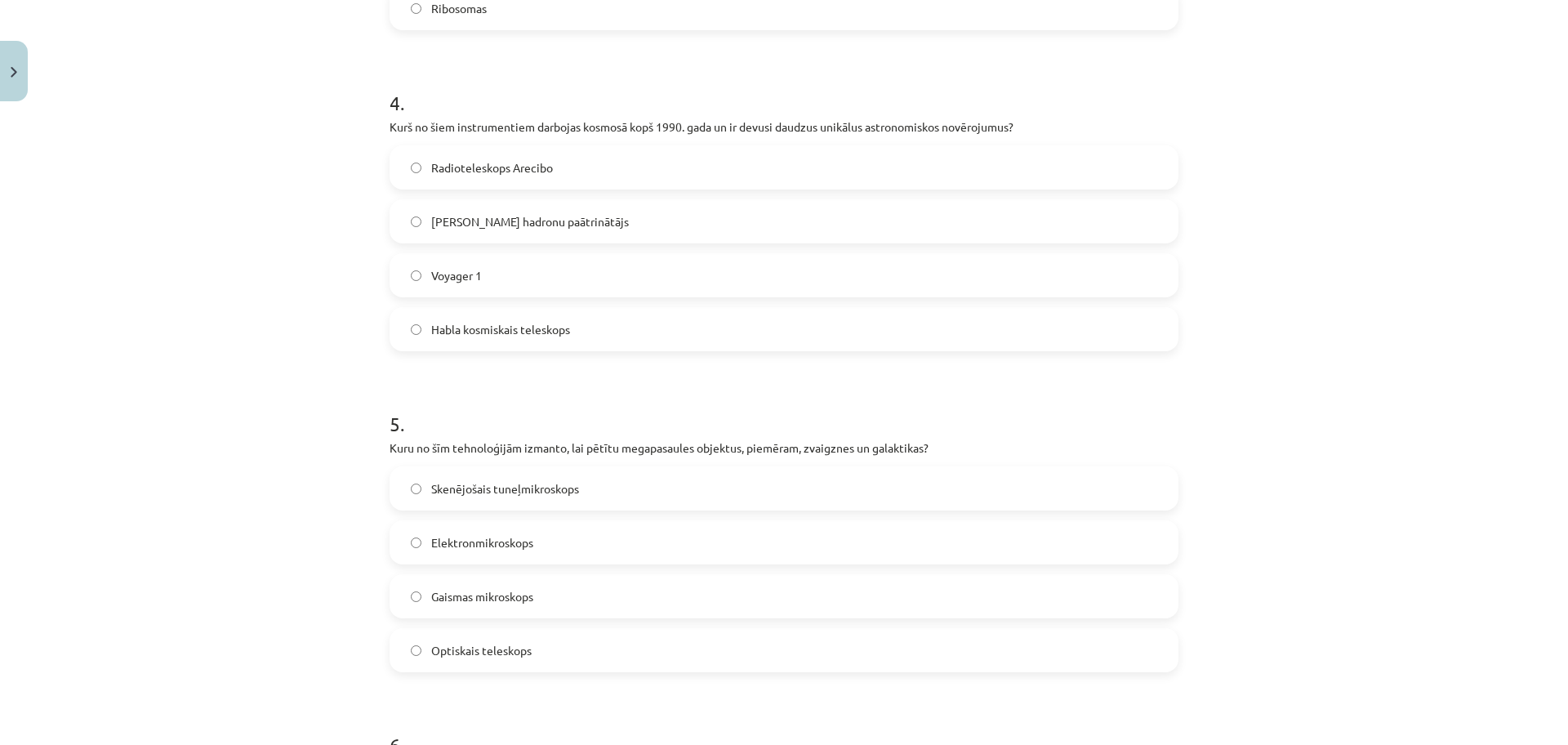
click at [675, 280] on label "Voyager 1" at bounding box center [784, 275] width 785 height 41
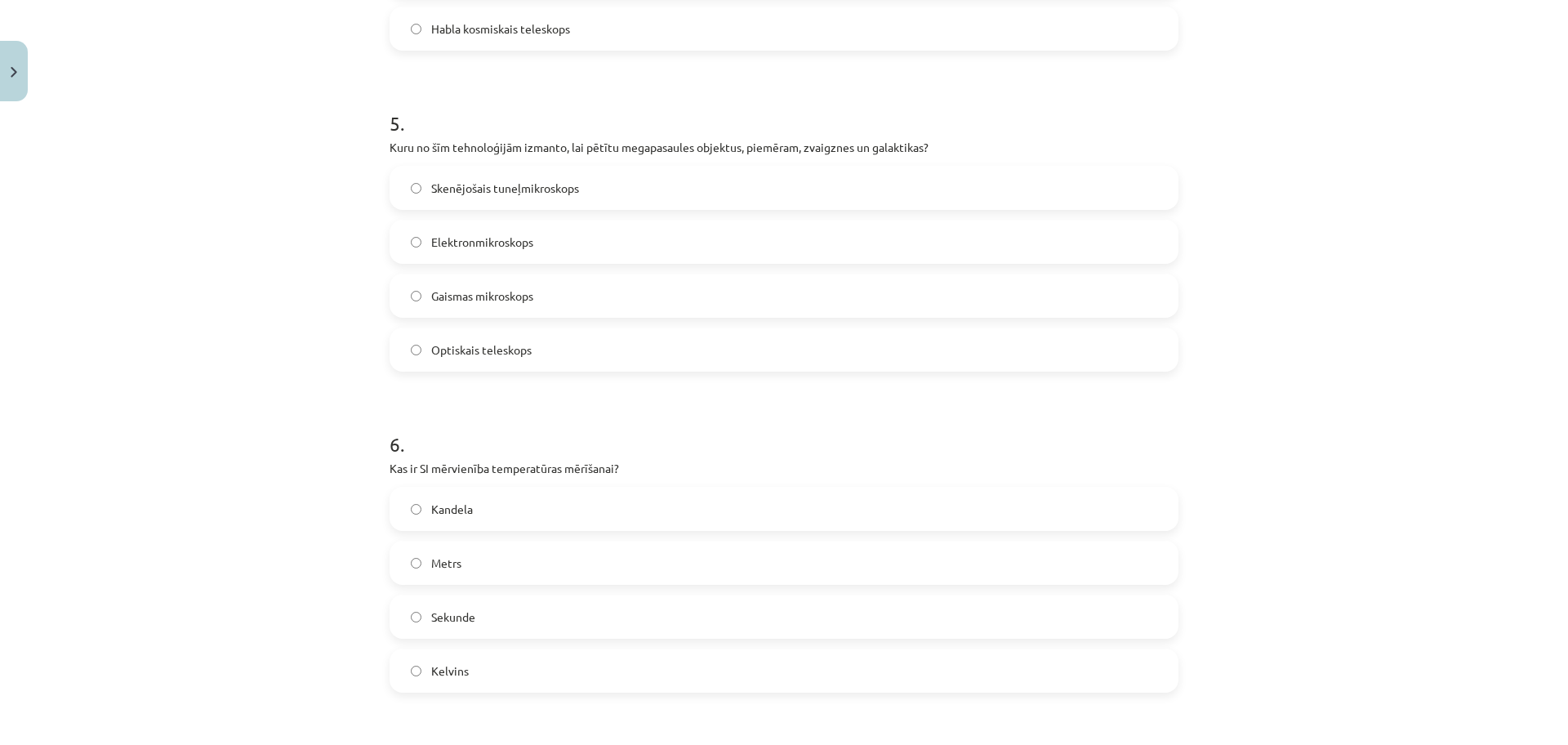
scroll to position [1552, 0]
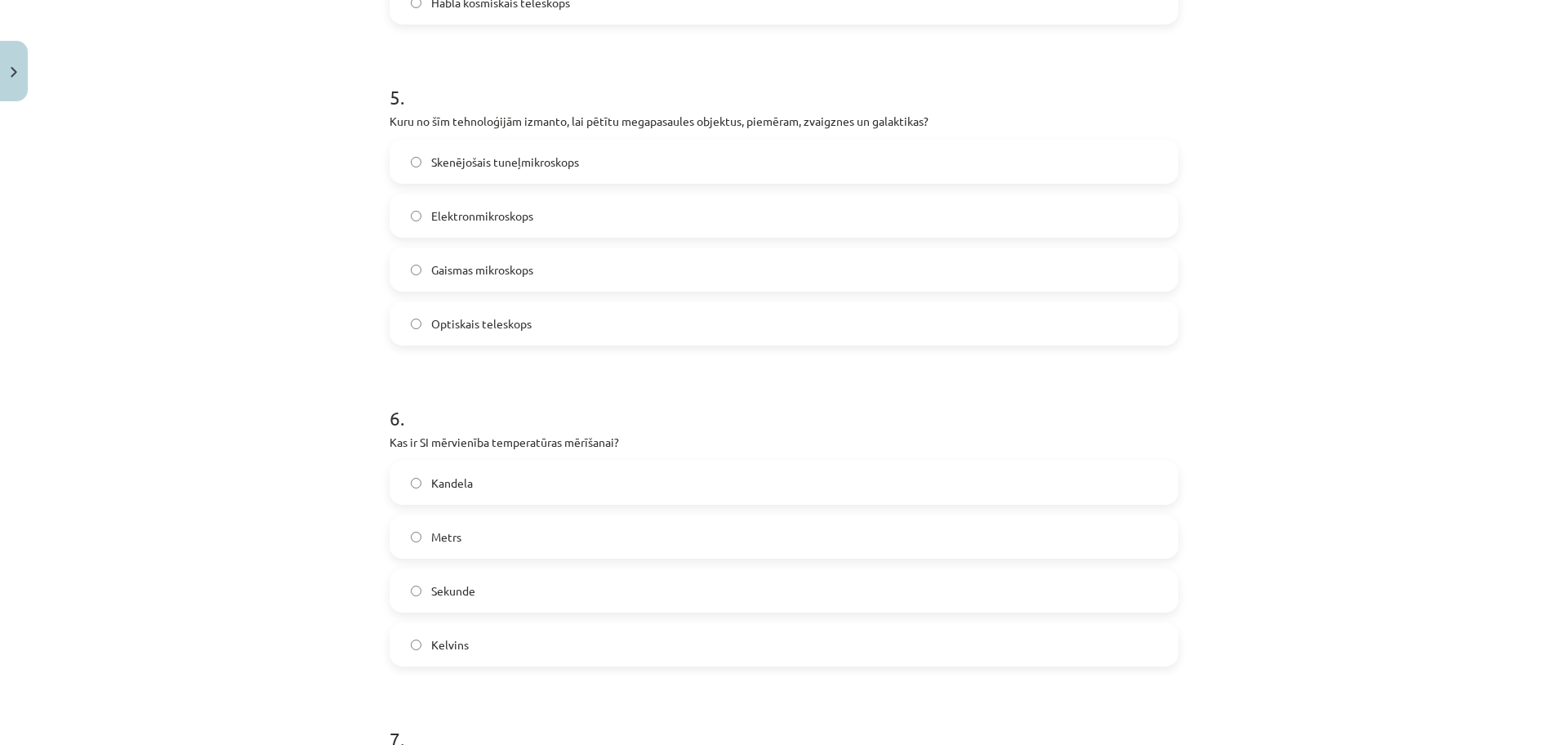
click at [670, 157] on label "Skenējošais tuneļmikroskops" at bounding box center [784, 162] width 785 height 41
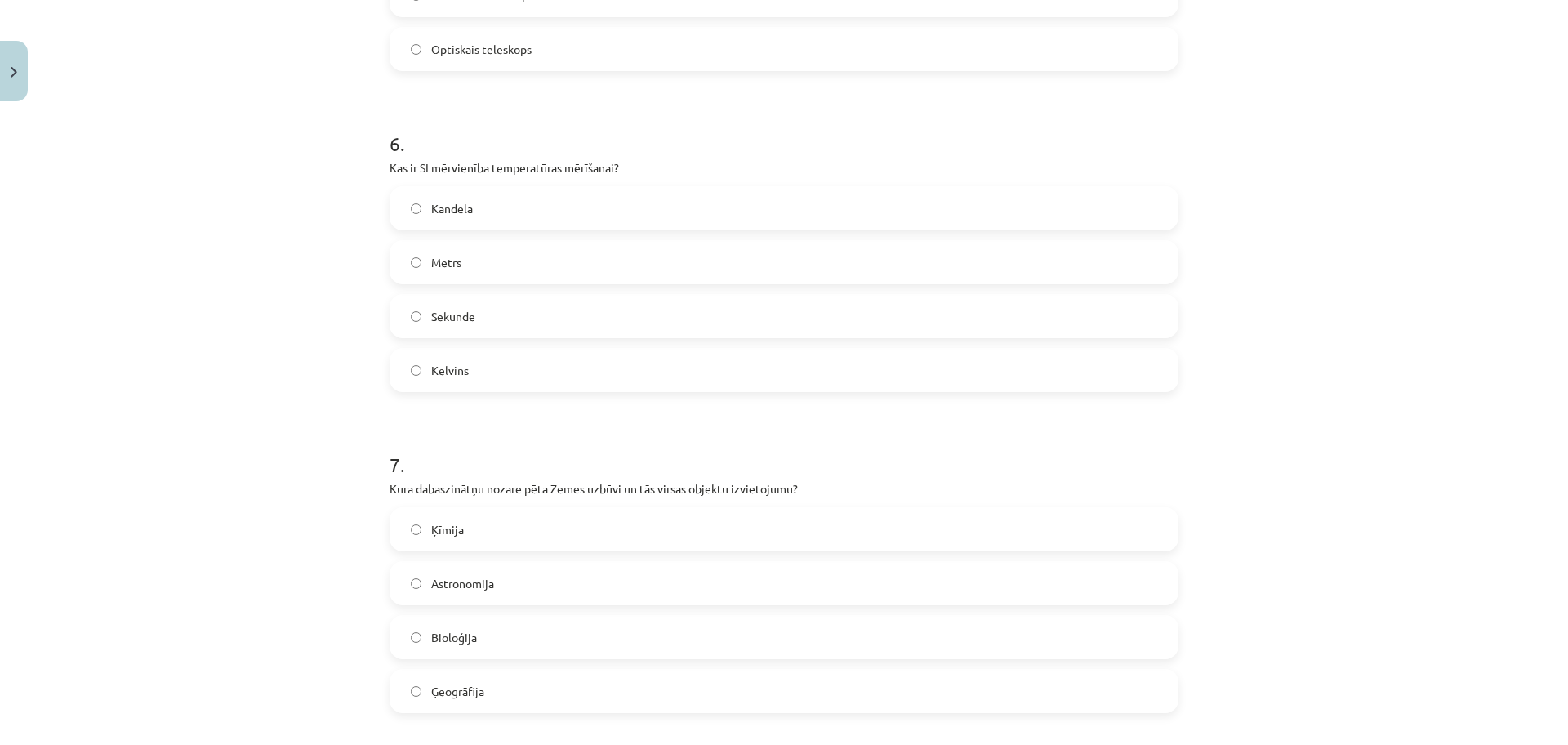
scroll to position [1838, 0]
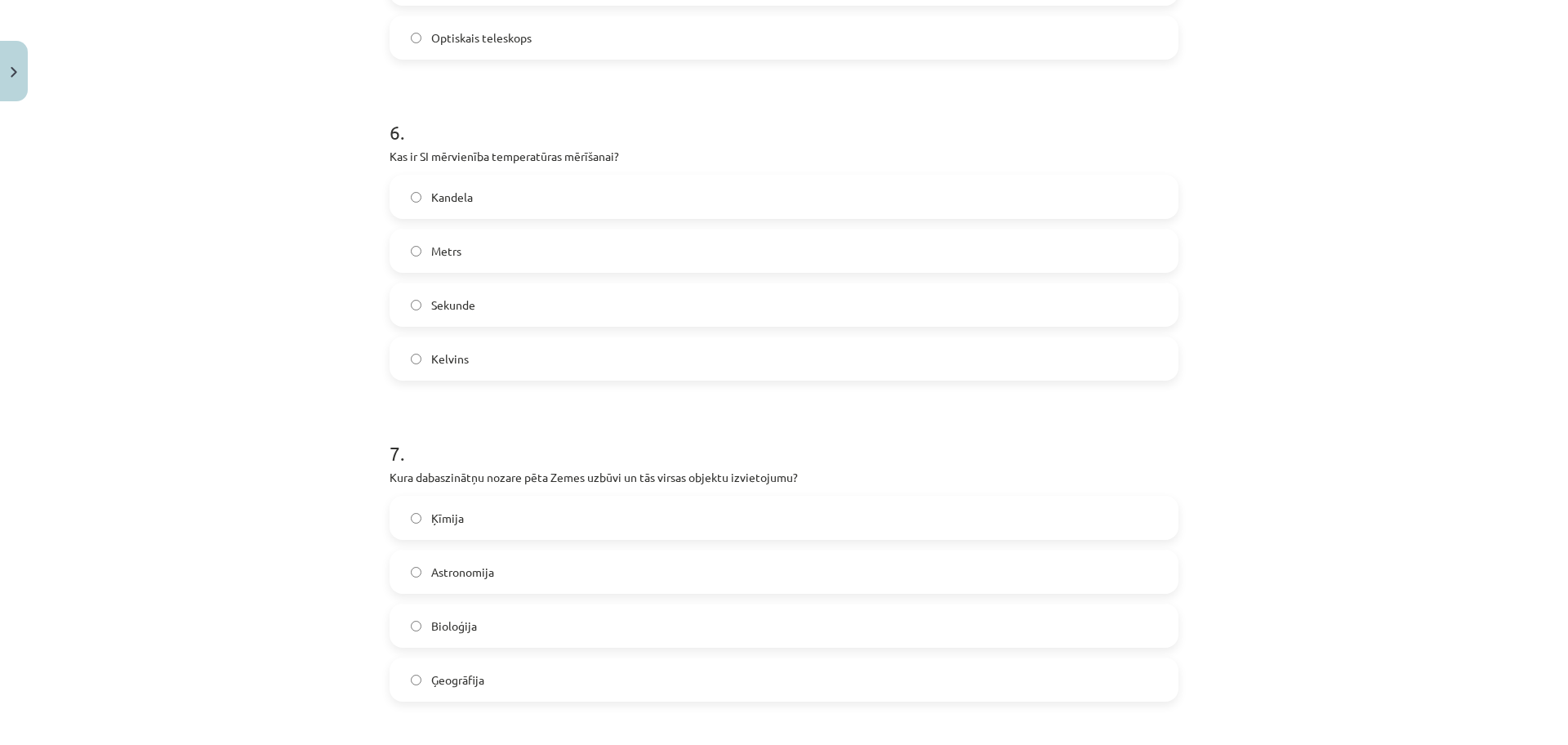
click at [566, 353] on label "Kelvins" at bounding box center [784, 359] width 785 height 41
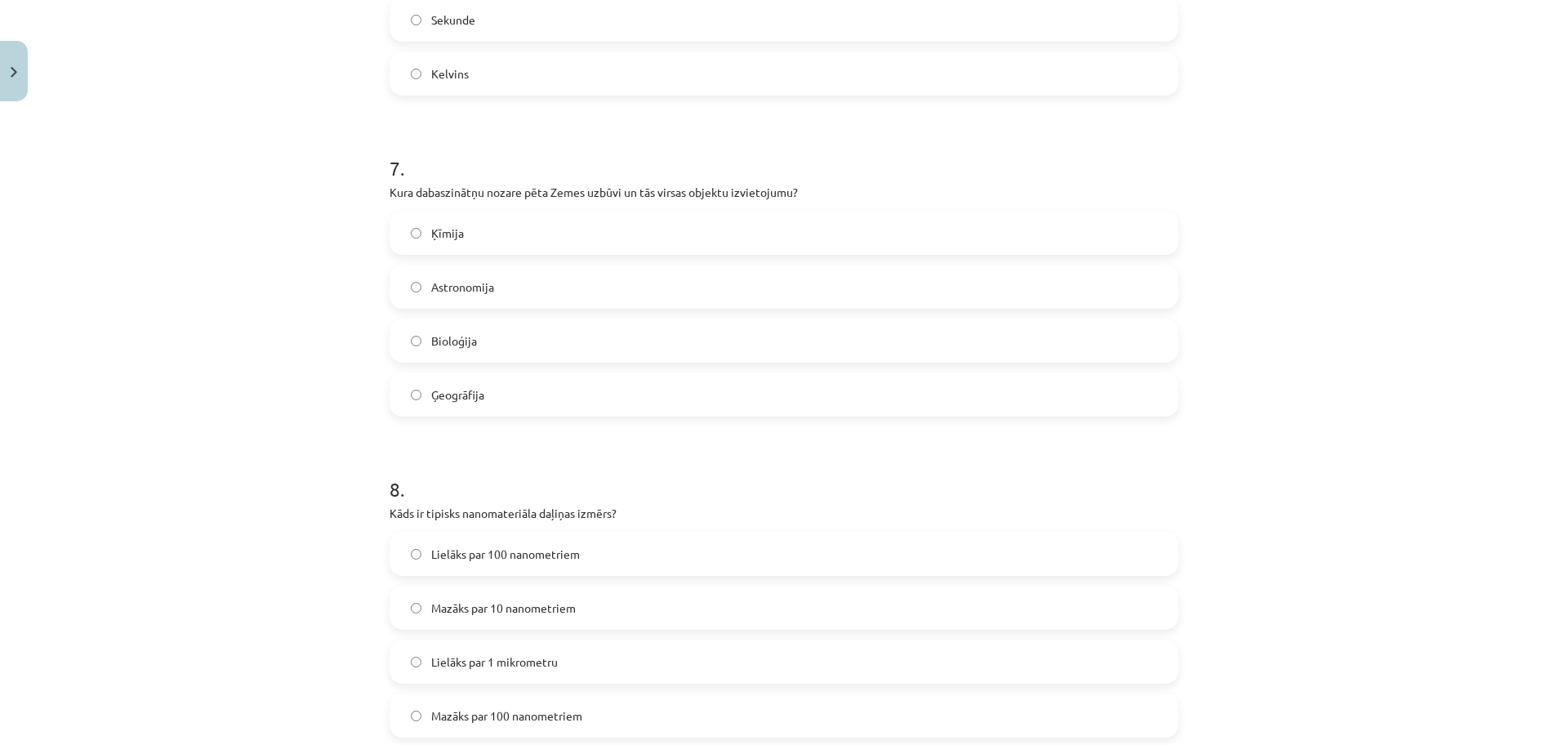
scroll to position [2124, 0]
click at [851, 395] on label "Ģeogrāfija" at bounding box center [784, 394] width 785 height 41
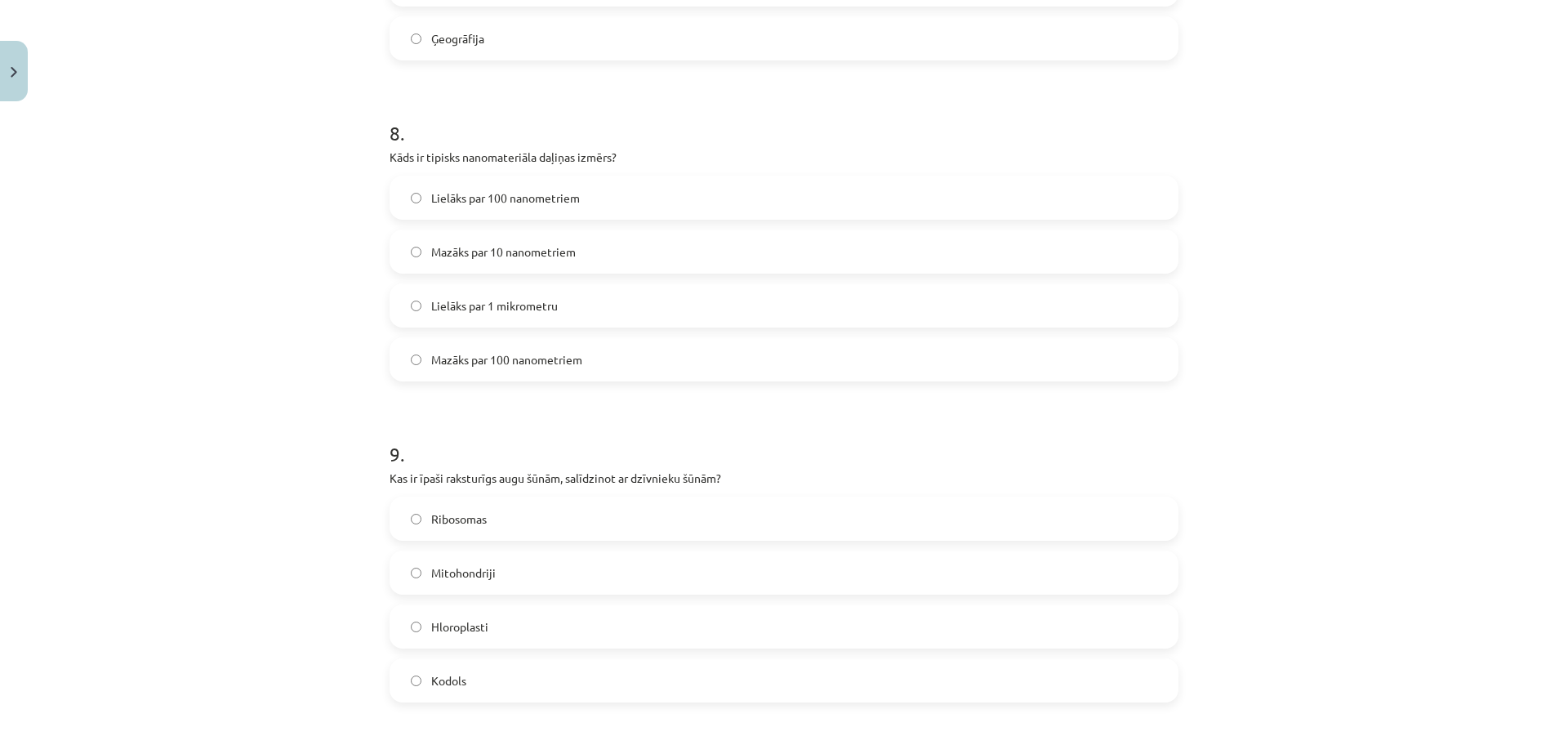
scroll to position [2492, 0]
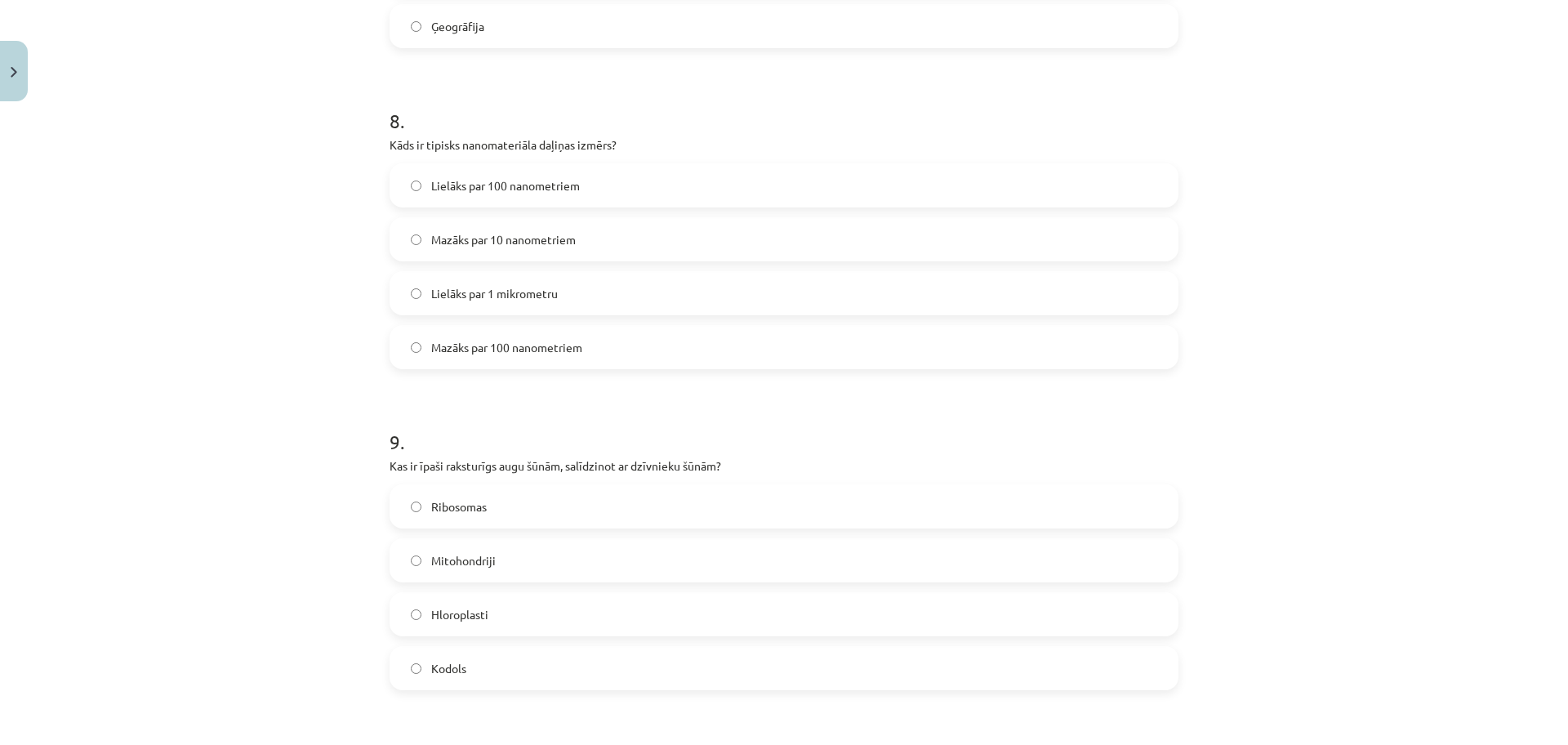
click at [561, 341] on span "Mazāks par 100 nanometriem" at bounding box center [506, 348] width 151 height 17
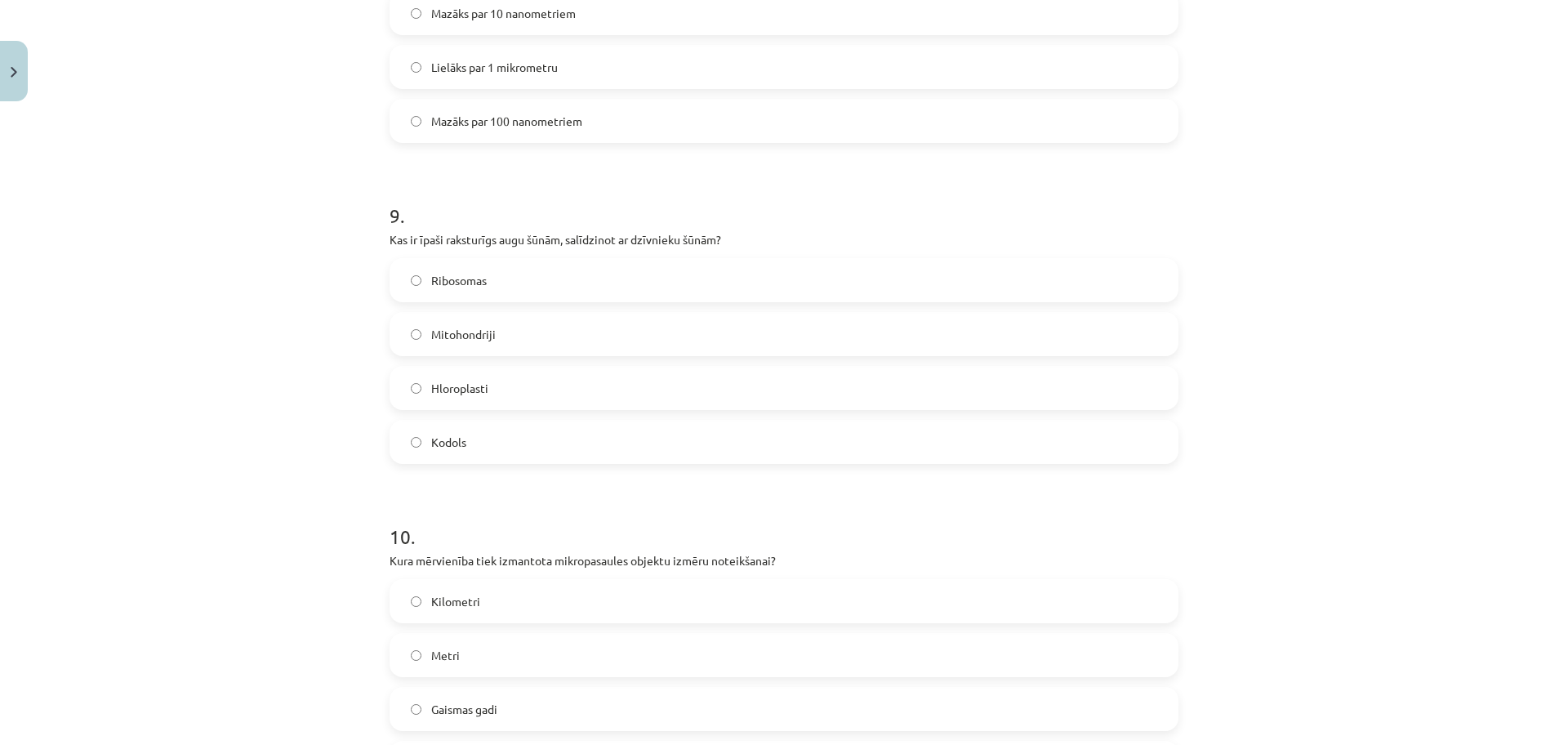
scroll to position [2737, 0]
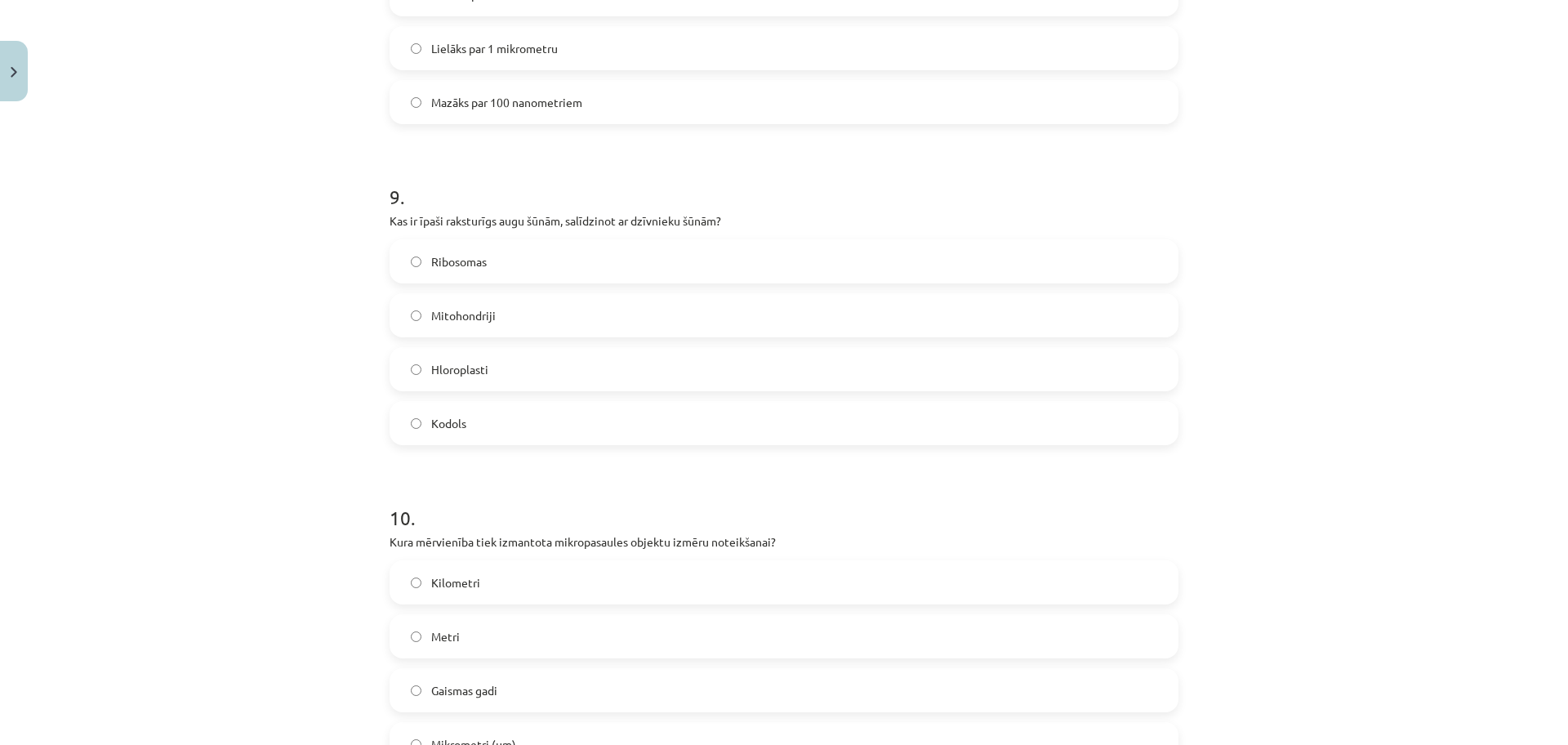
click at [695, 372] on label "Hloroplasti" at bounding box center [784, 369] width 785 height 41
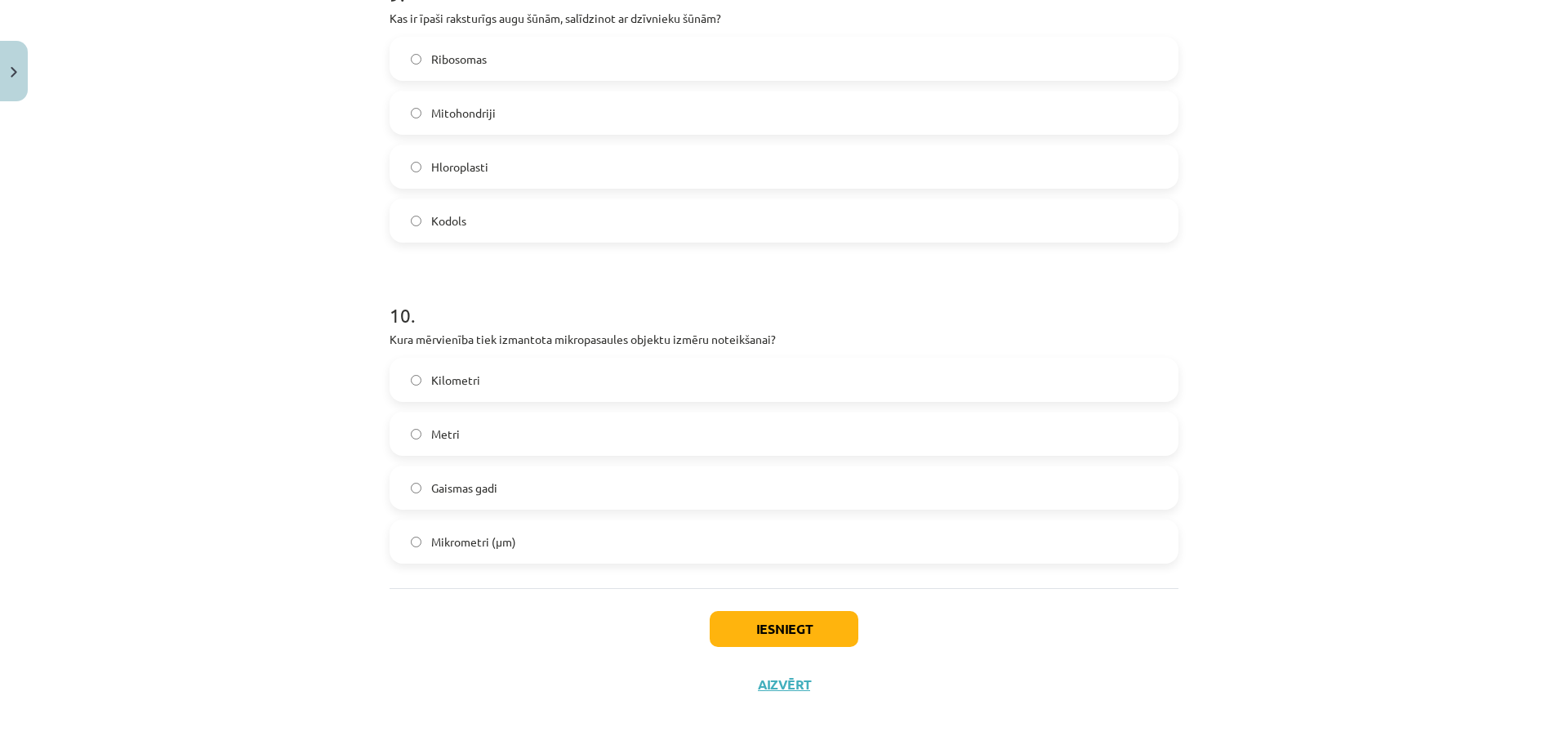
scroll to position [2948, 0]
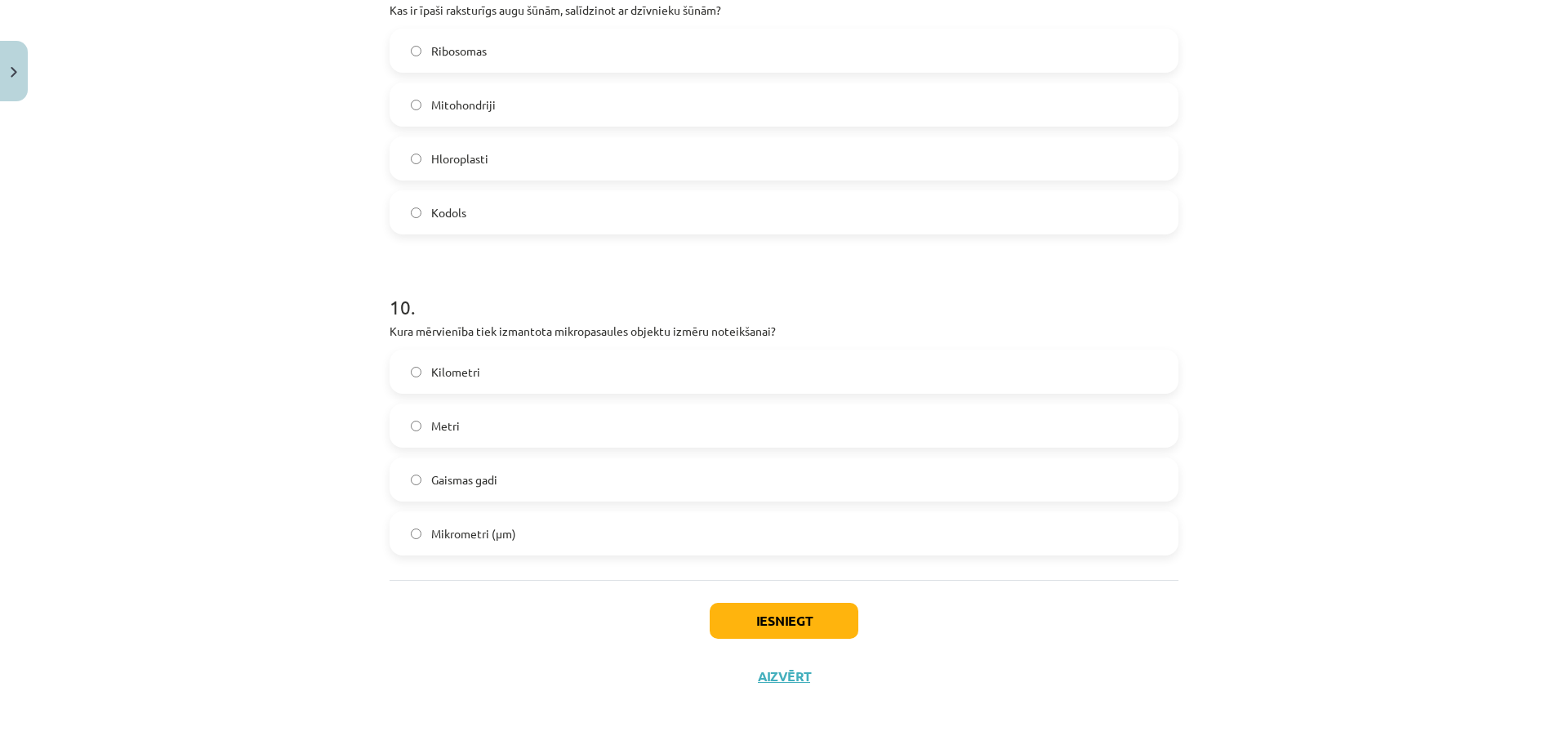
click at [479, 535] on span "Mikrometri (μm)" at bounding box center [473, 534] width 85 height 17
click at [824, 620] on button "Iesniegt" at bounding box center [784, 621] width 148 height 36
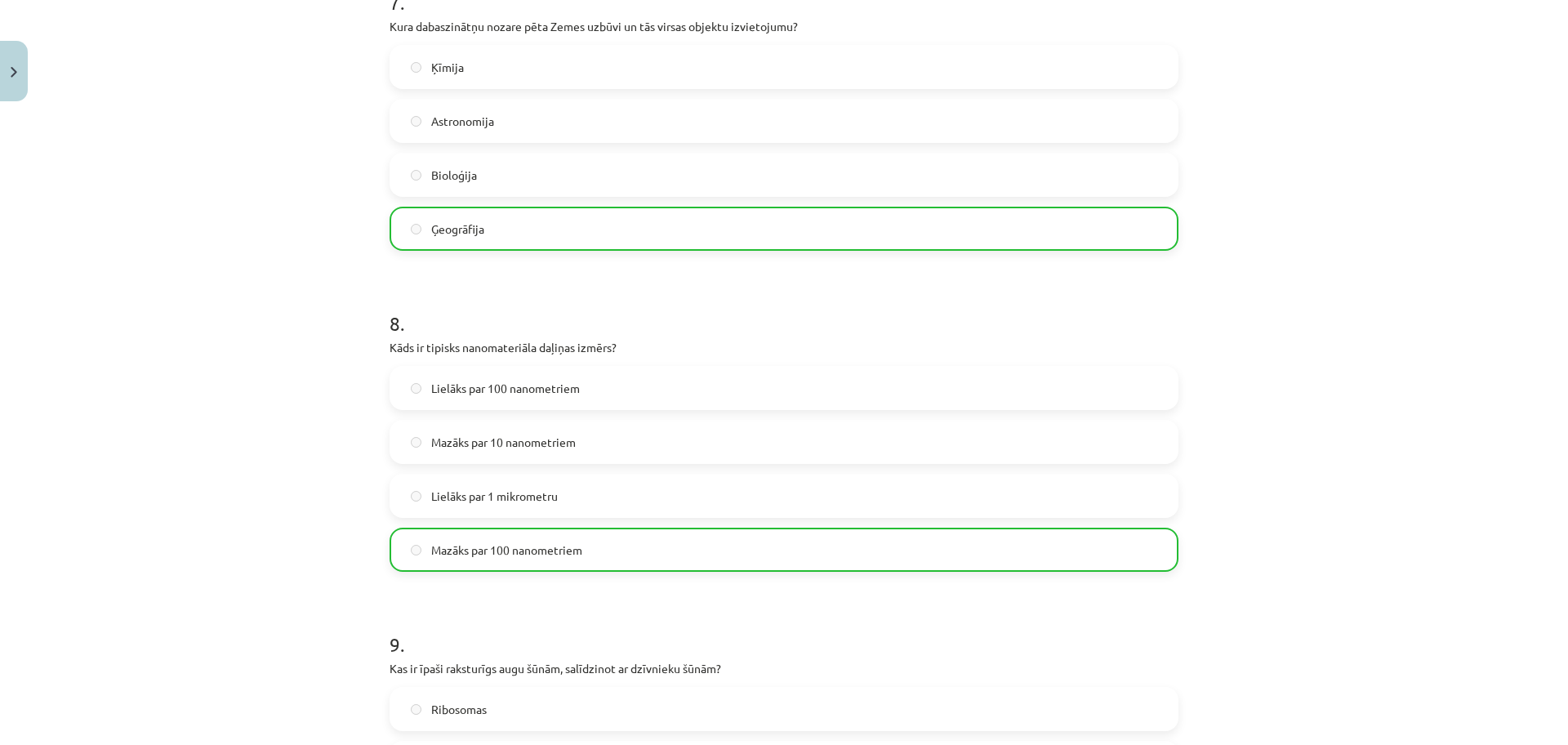
scroll to position [2941, 0]
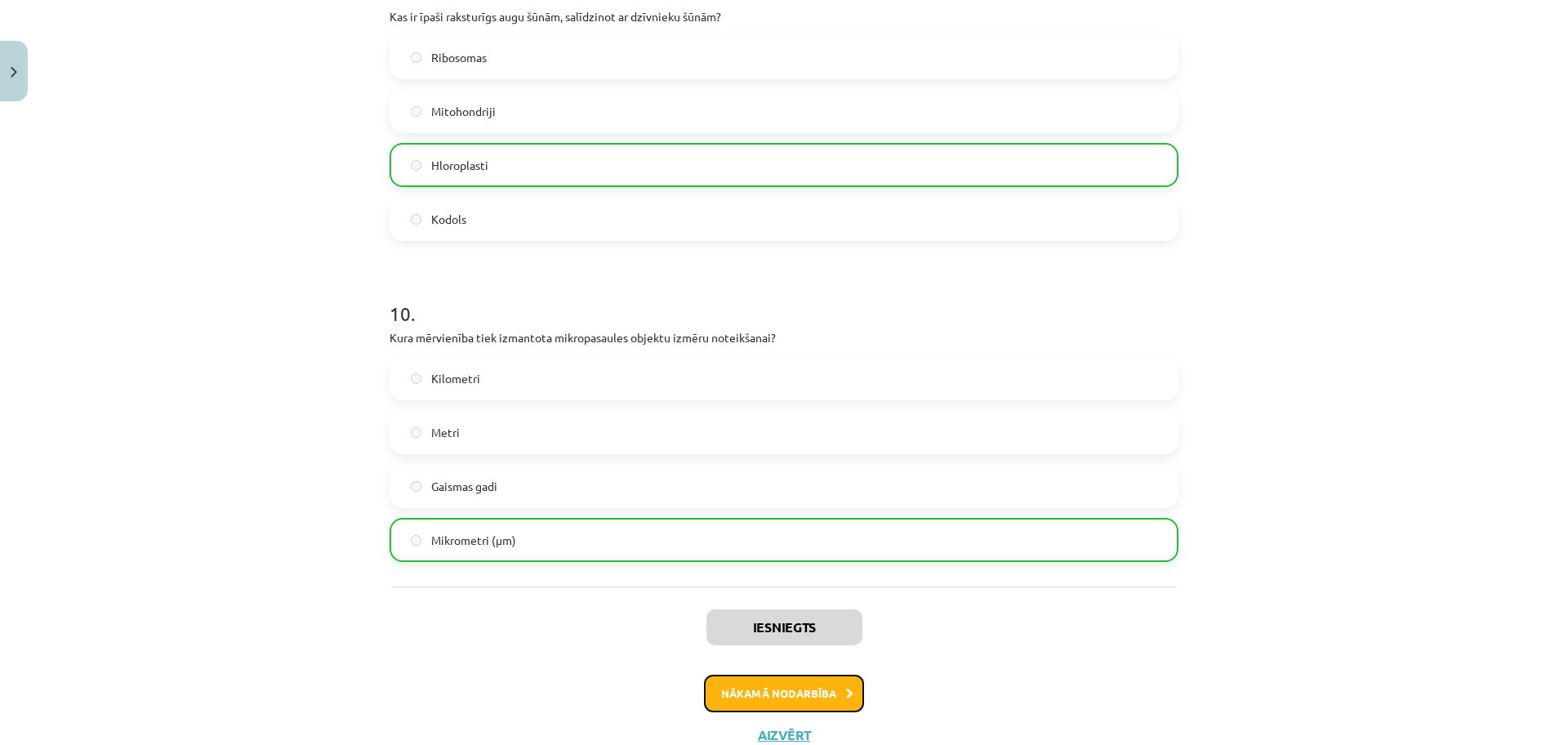
click at [821, 693] on button "Nākamā nodarbība" at bounding box center [784, 693] width 160 height 37
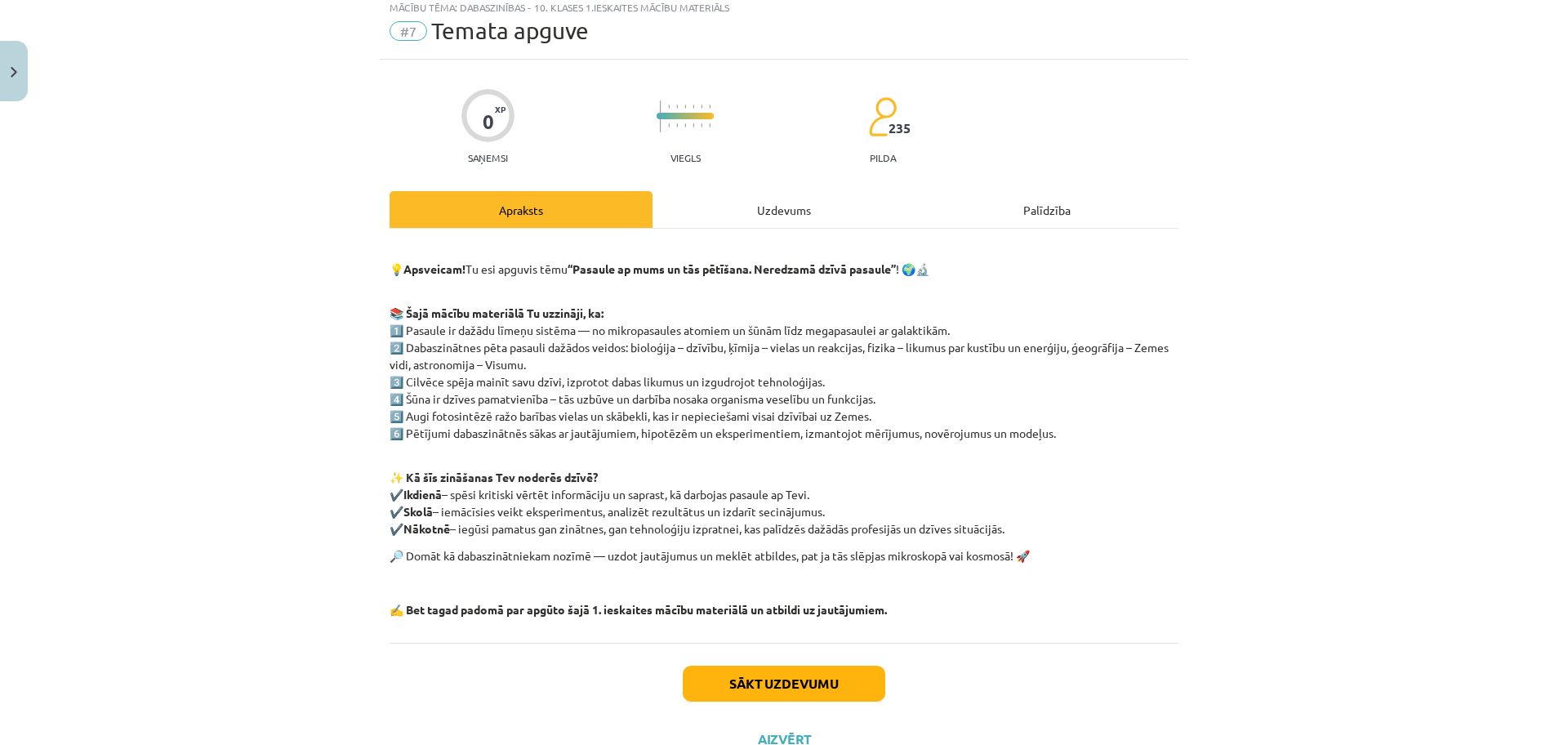
scroll to position [41, 0]
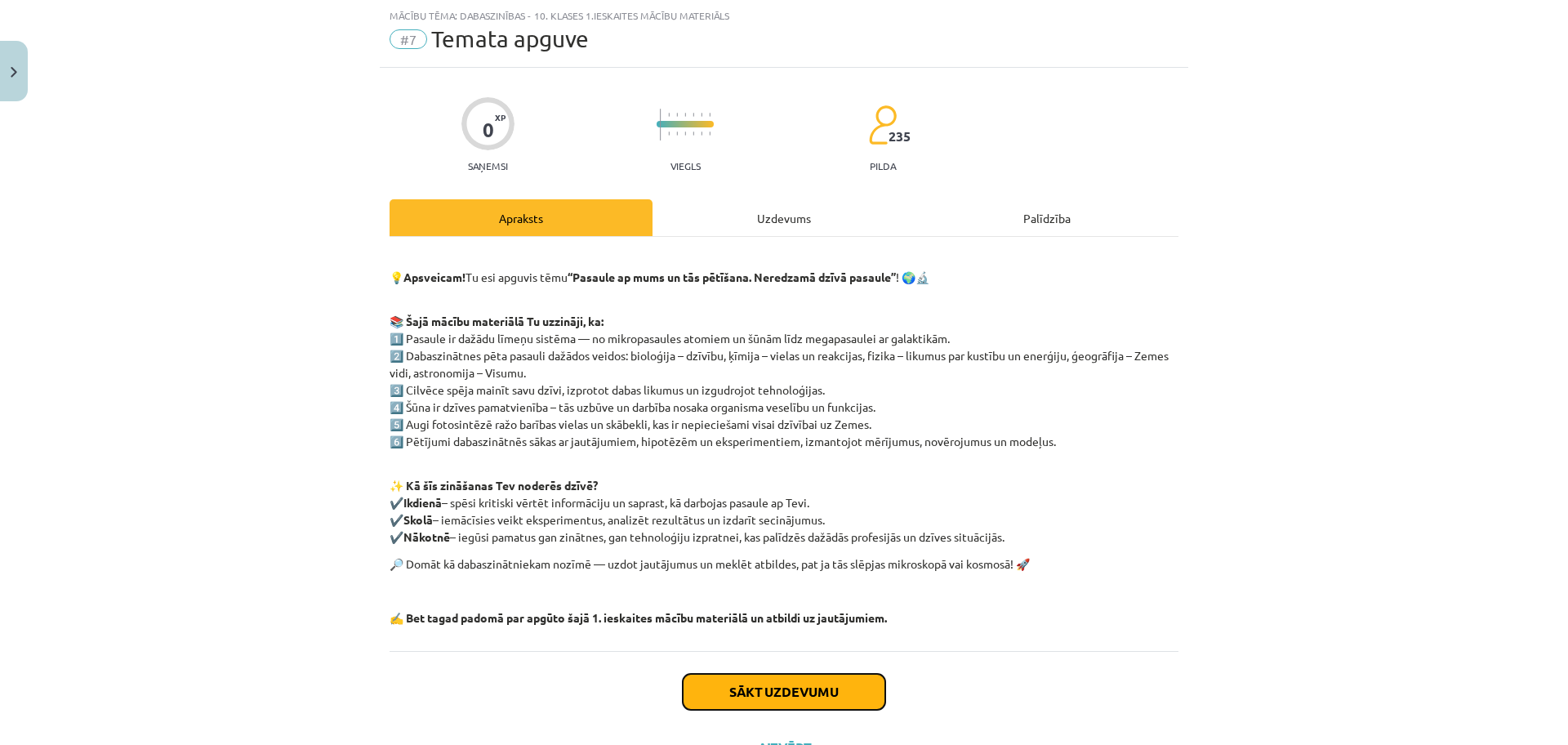
click at [840, 686] on button "Sākt uzdevumu" at bounding box center [784, 692] width 203 height 36
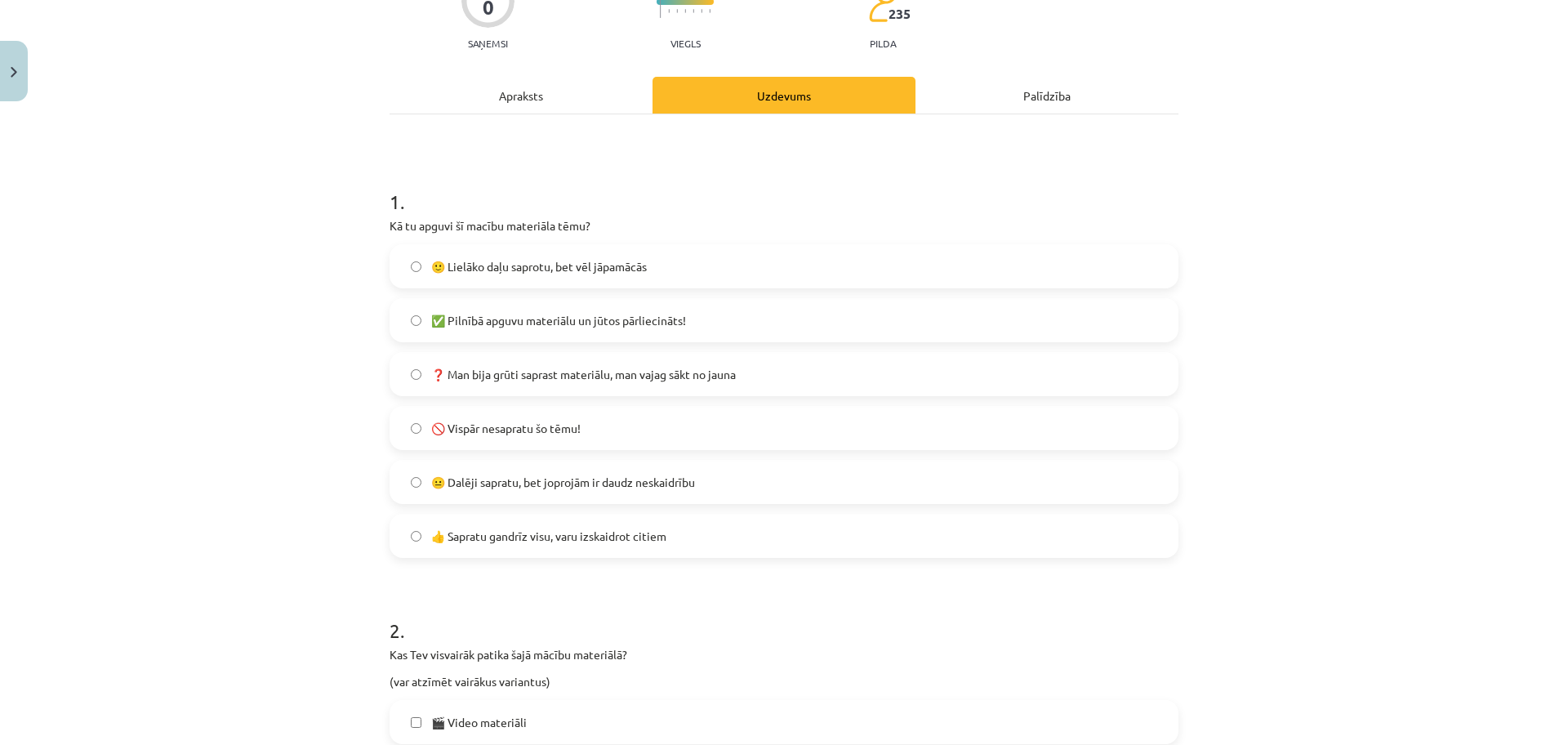
scroll to position [204, 0]
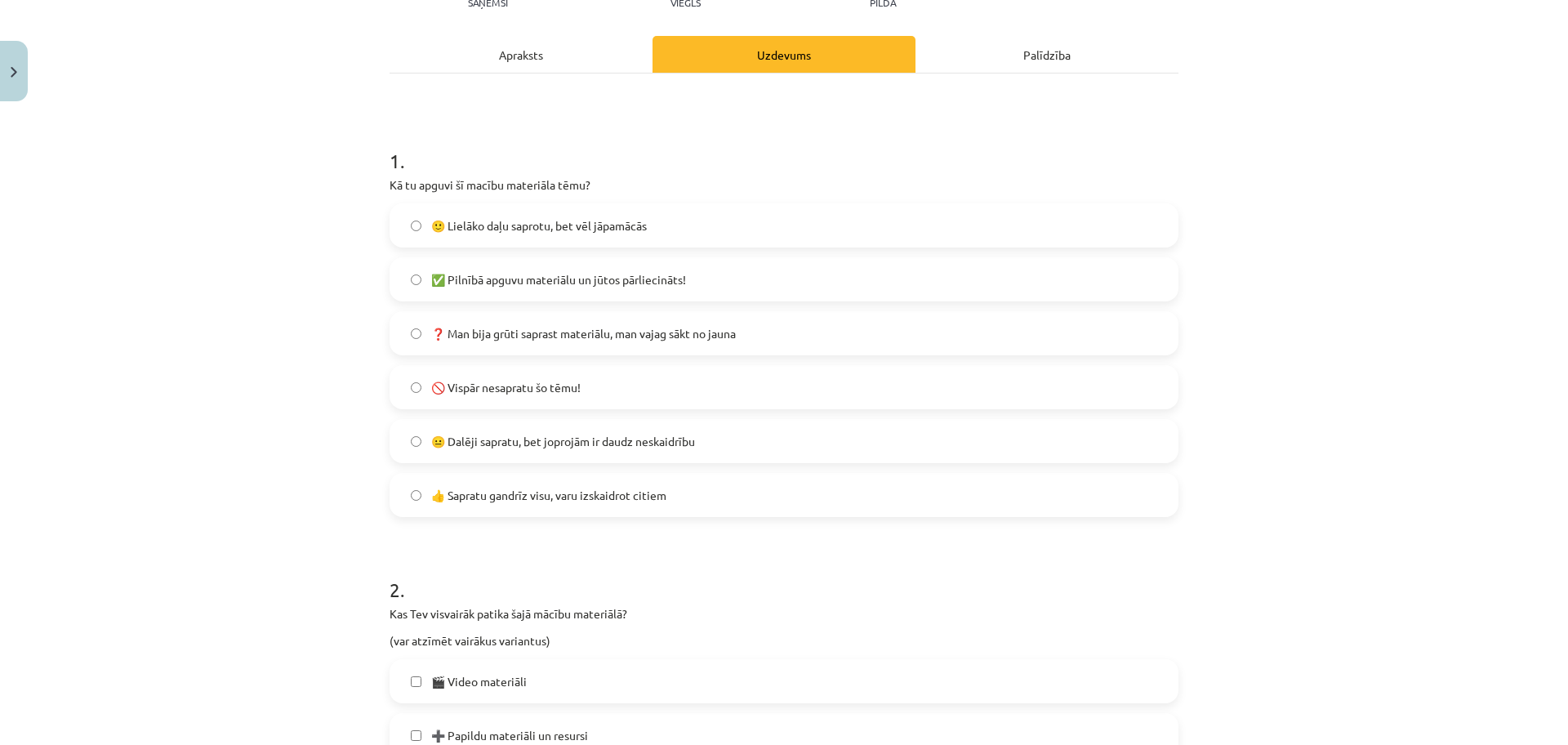
click at [646, 227] on label "🙂 Lielāko daļu saprotu, bet vēl jāpamācās" at bounding box center [784, 226] width 785 height 41
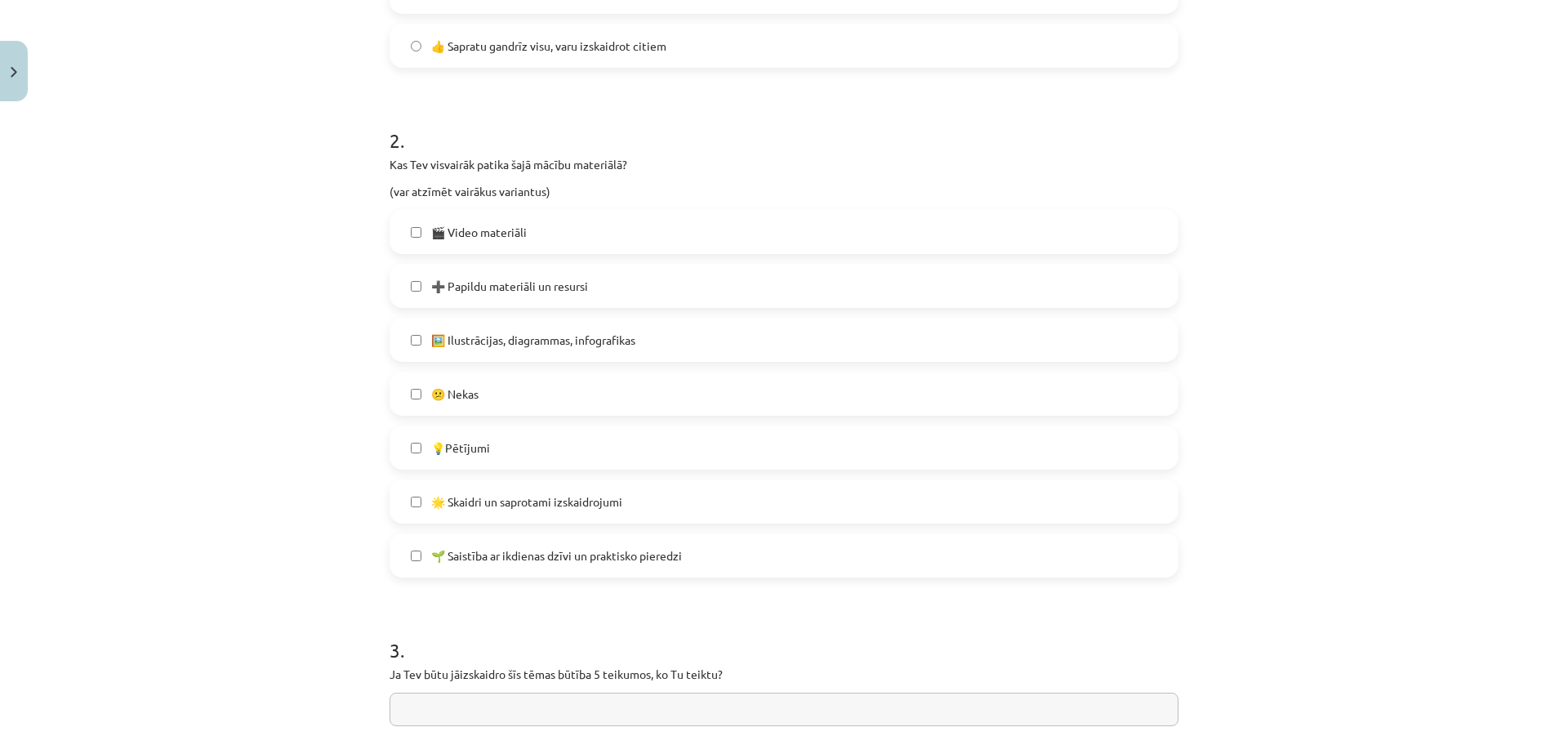
scroll to position [694, 0]
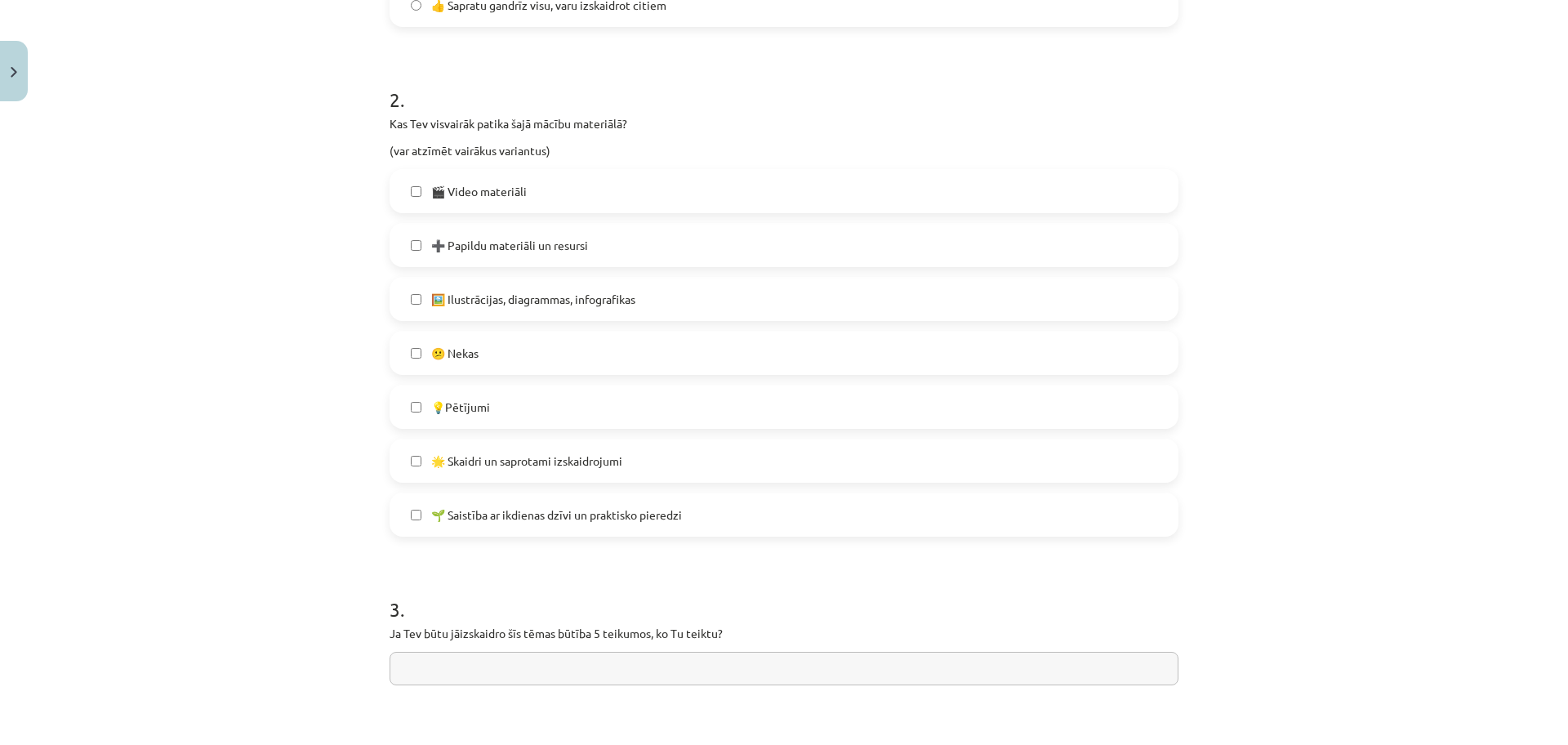
click at [609, 467] on span "🌟 Skaidri un saprotami izskaidrojumi" at bounding box center [526, 461] width 191 height 17
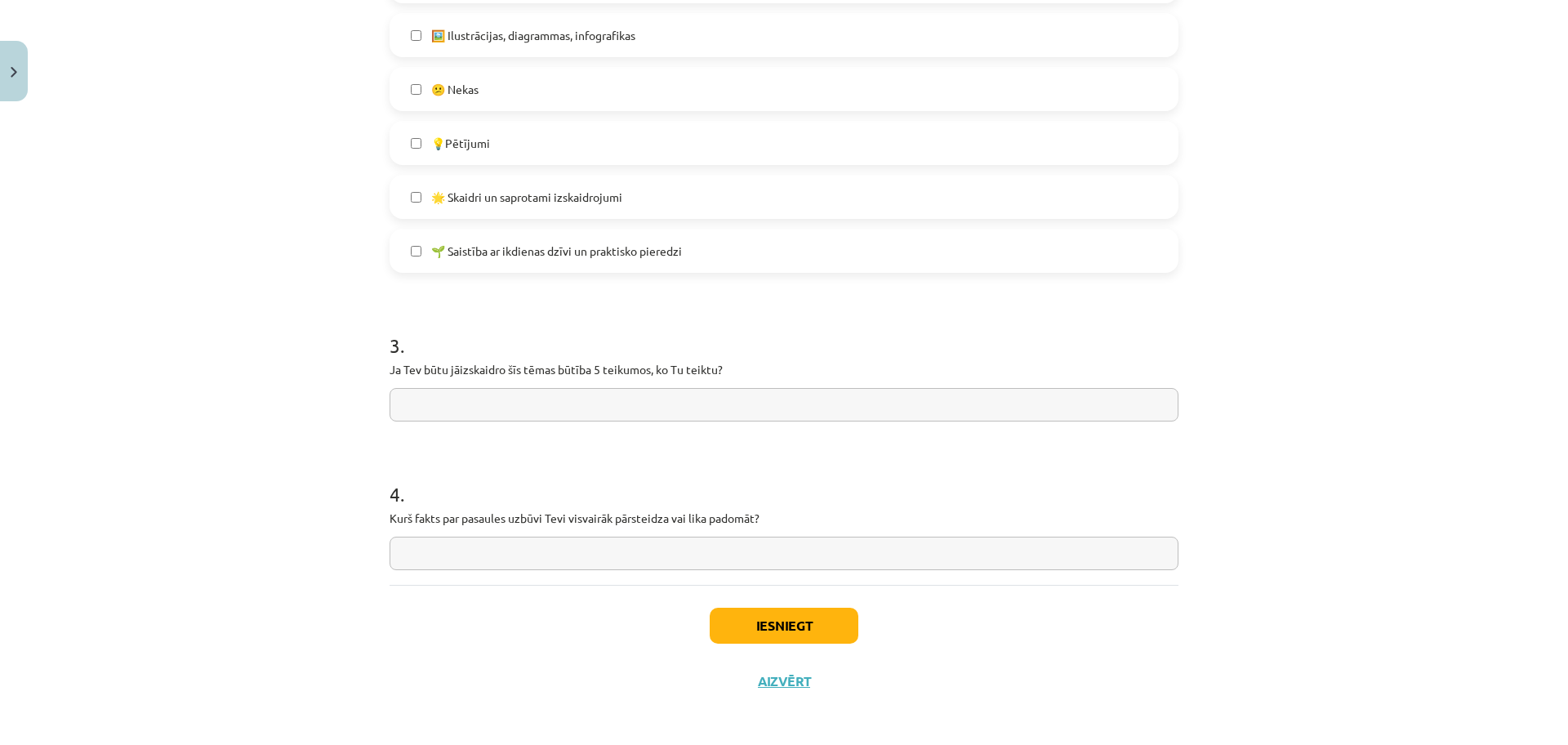
scroll to position [963, 0]
click at [551, 403] on input "text" at bounding box center [784, 400] width 789 height 33
click at [554, 544] on input "text" at bounding box center [784, 548] width 789 height 33
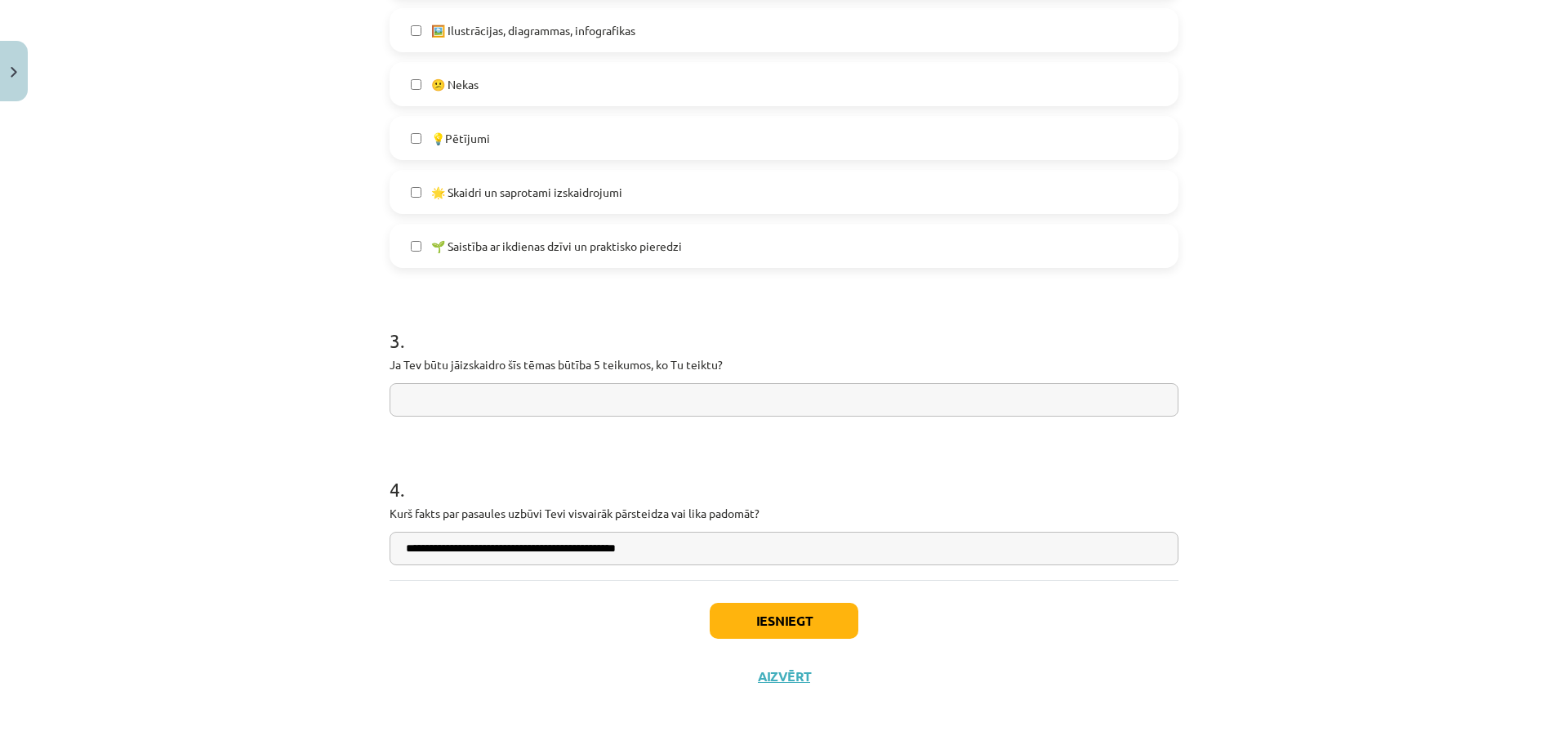
type input "**********"
click at [628, 402] on input "text" at bounding box center [784, 400] width 789 height 33
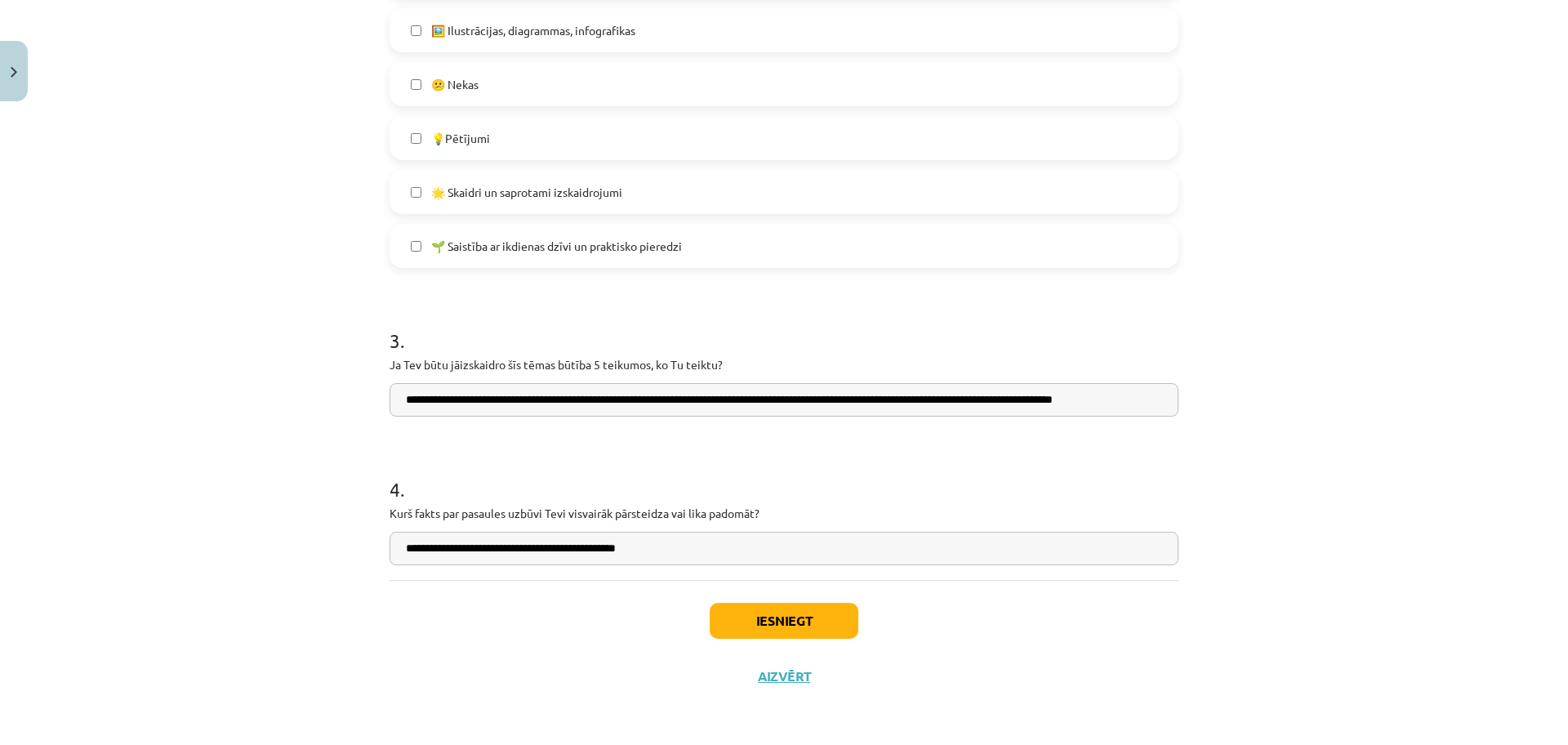
scroll to position [0, 1]
type input "**********"
click at [782, 624] on button "Iesniegt" at bounding box center [784, 621] width 148 height 36
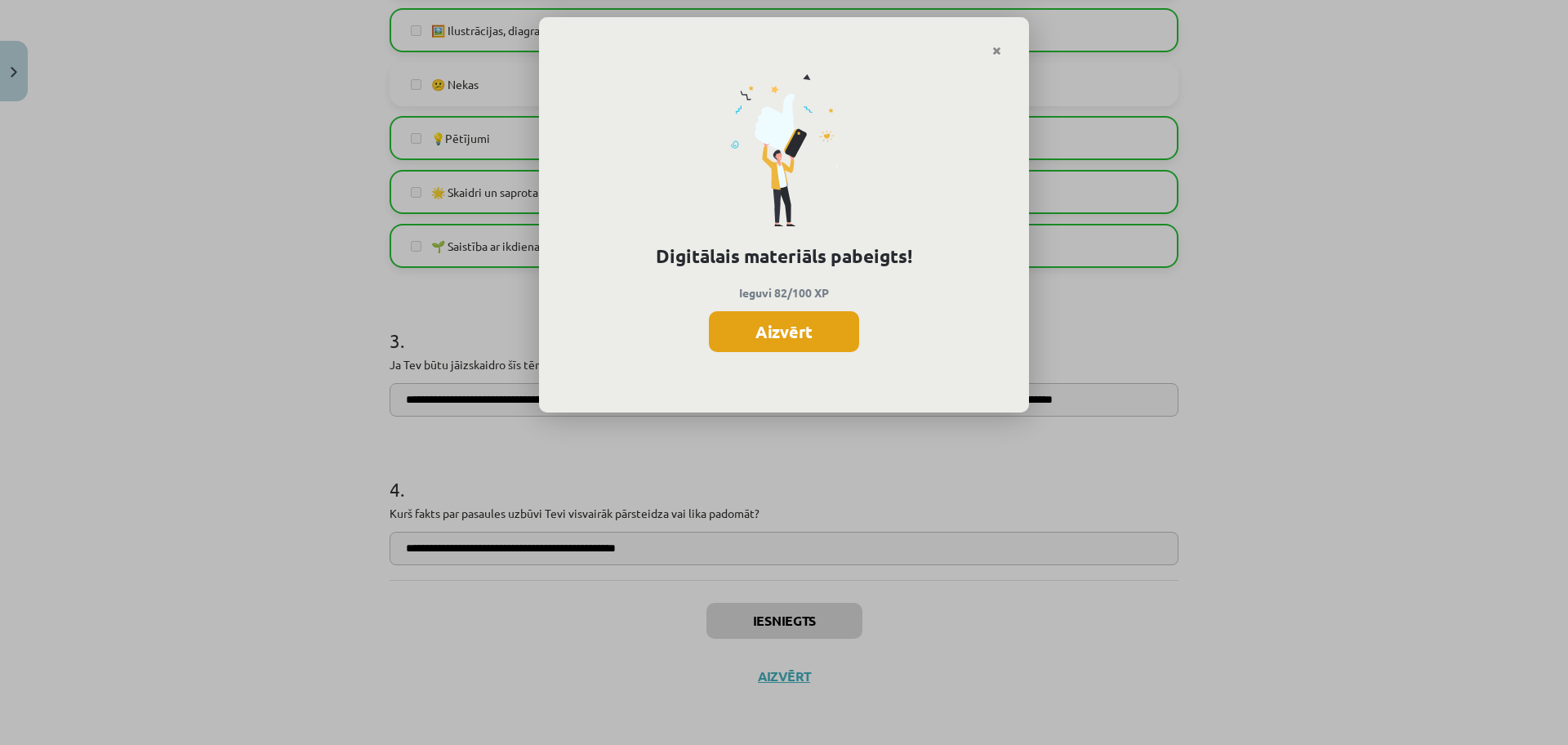
click at [795, 323] on button "Aizvērt" at bounding box center [784, 332] width 150 height 41
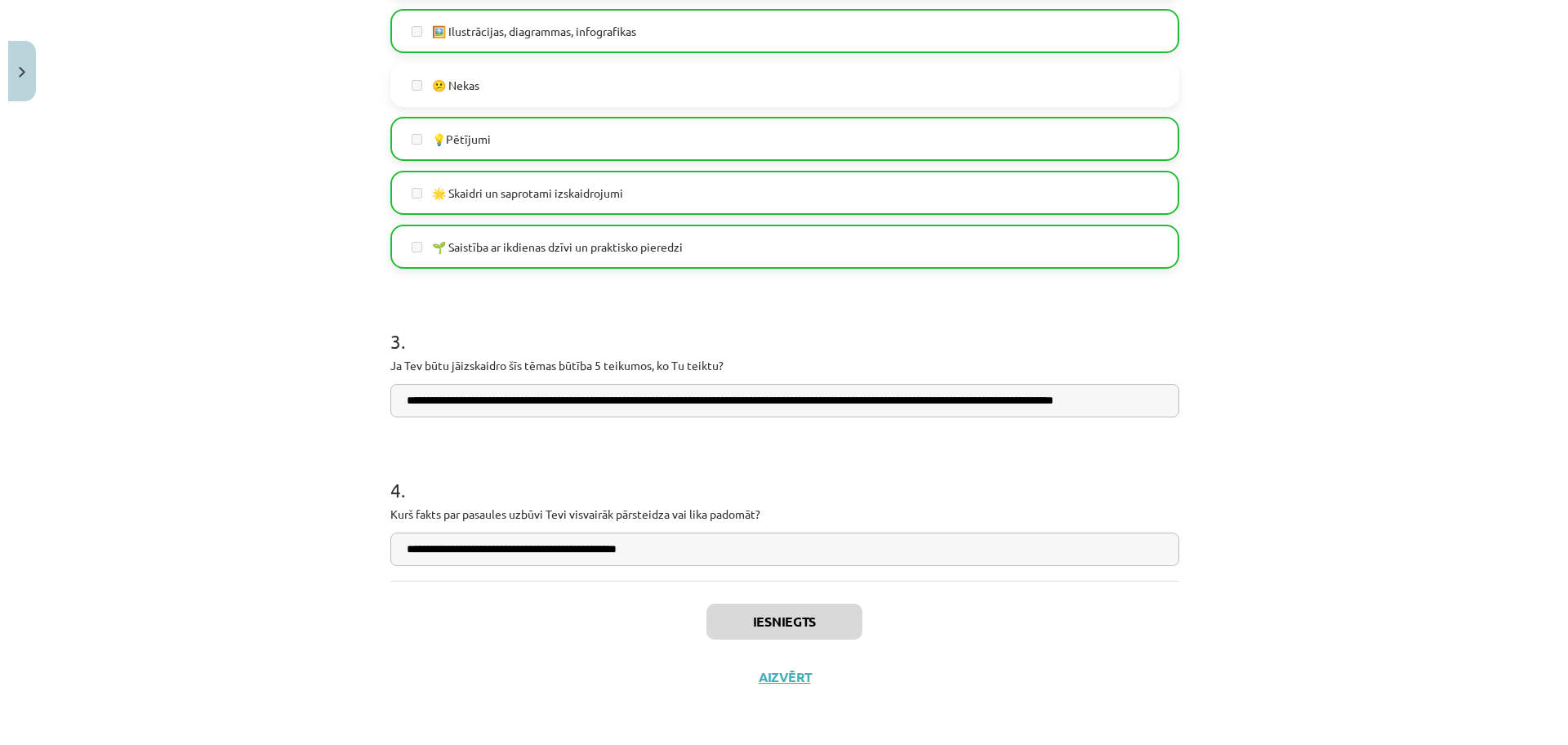
scroll to position [963, 0]
click at [777, 675] on button "Aizvērt" at bounding box center [776, 676] width 62 height 16
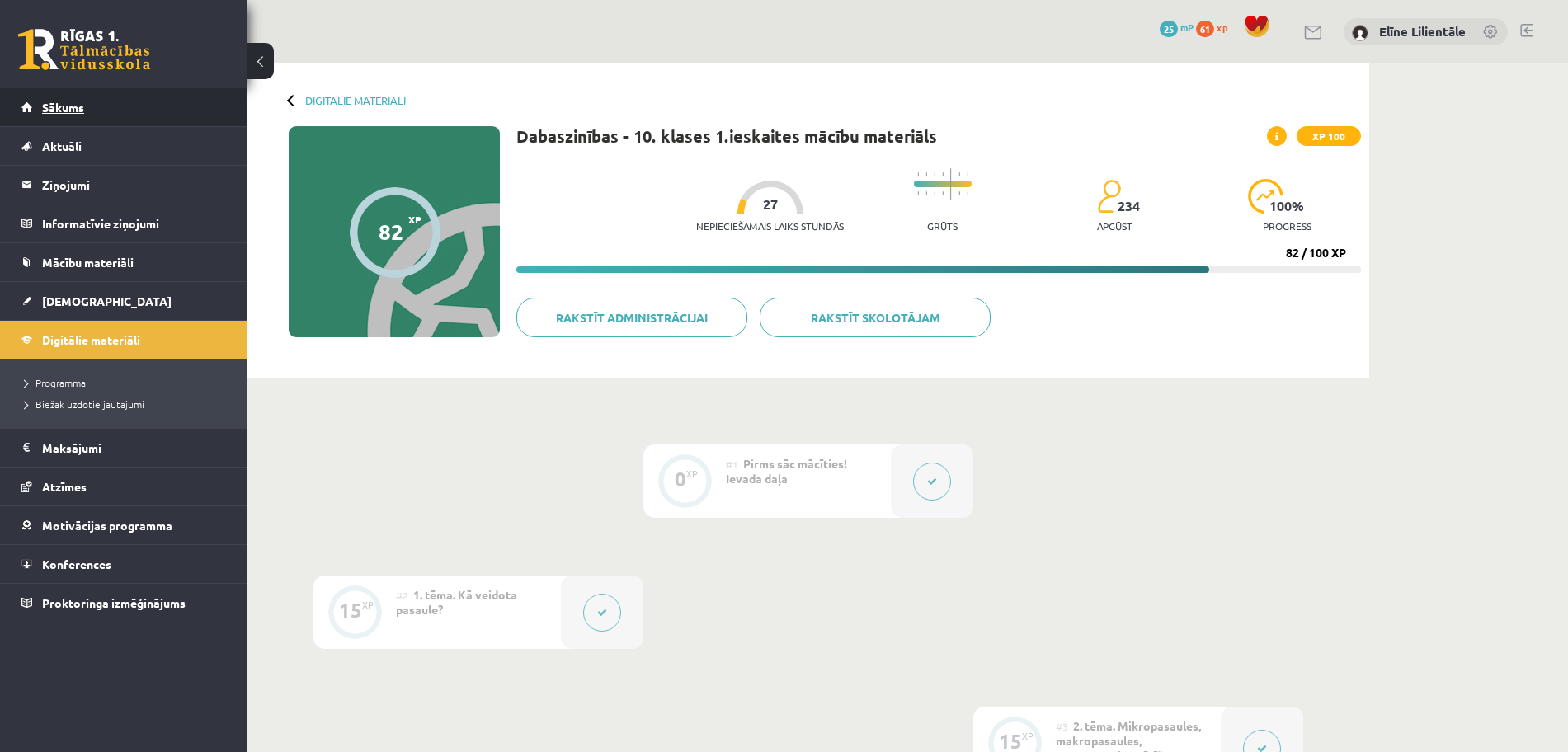
click at [65, 100] on span "Sākums" at bounding box center [63, 107] width 42 height 15
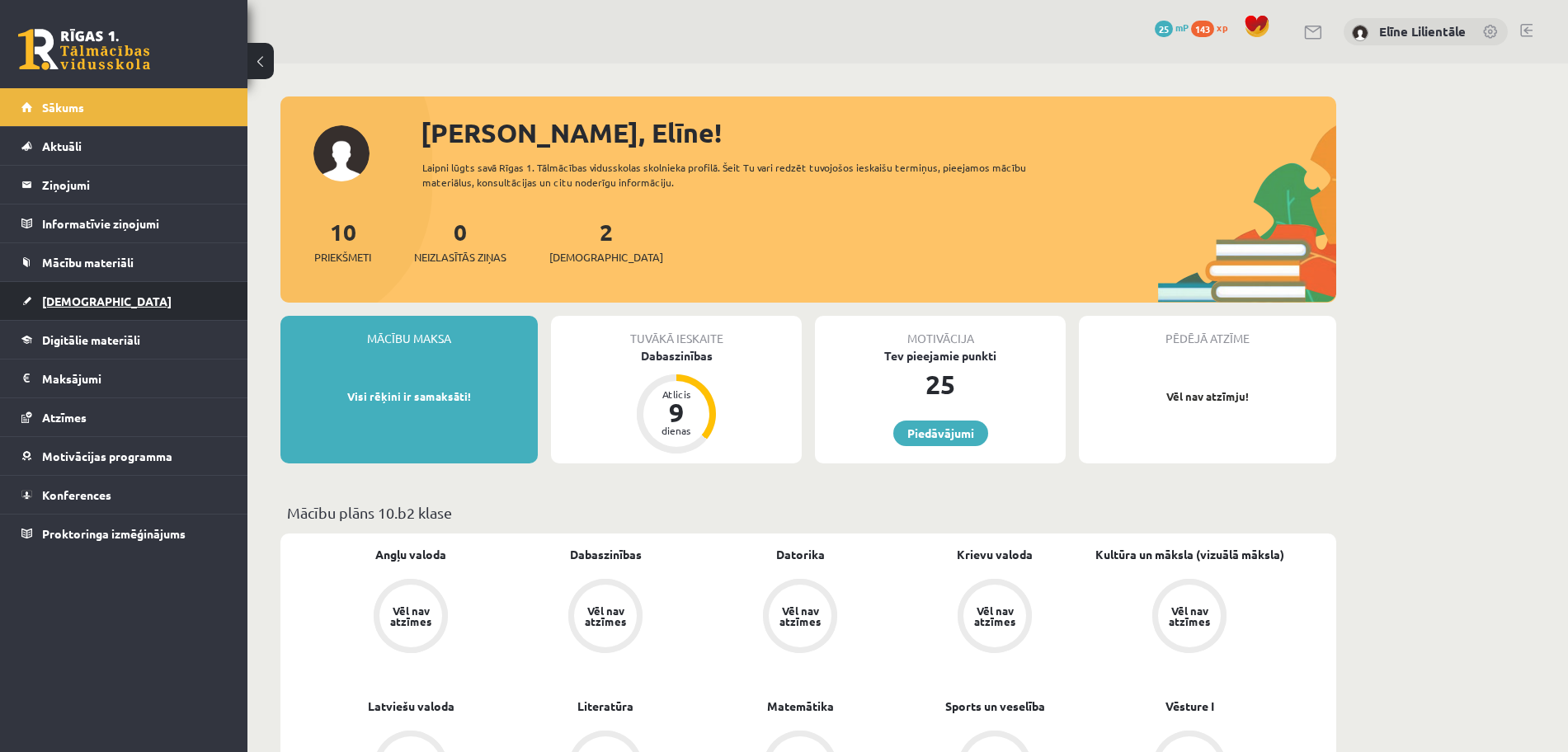
click at [76, 300] on span "[DEMOGRAPHIC_DATA]" at bounding box center [106, 301] width 129 height 15
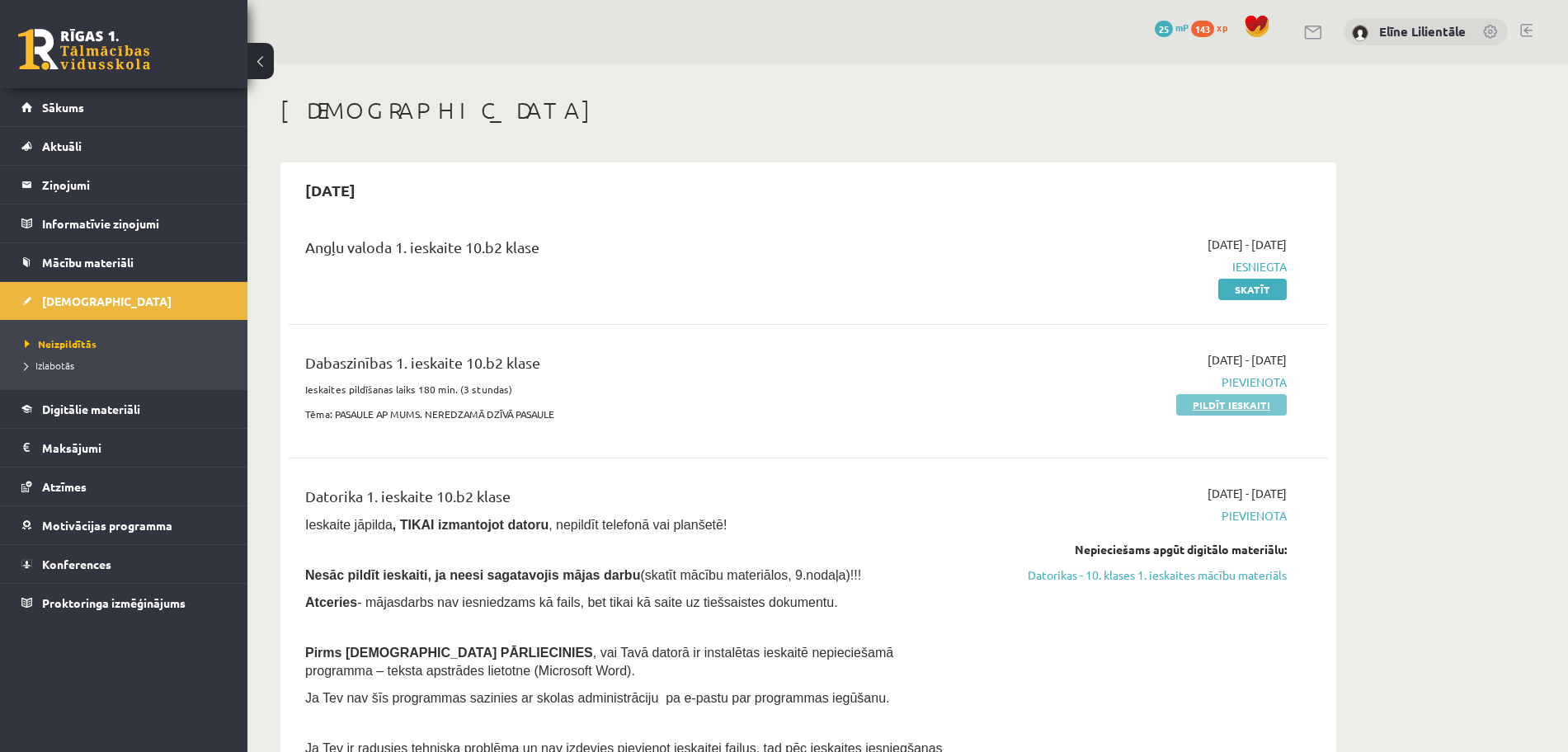
click at [1206, 403] on link "Pildīt ieskaiti" at bounding box center [1231, 404] width 111 height 21
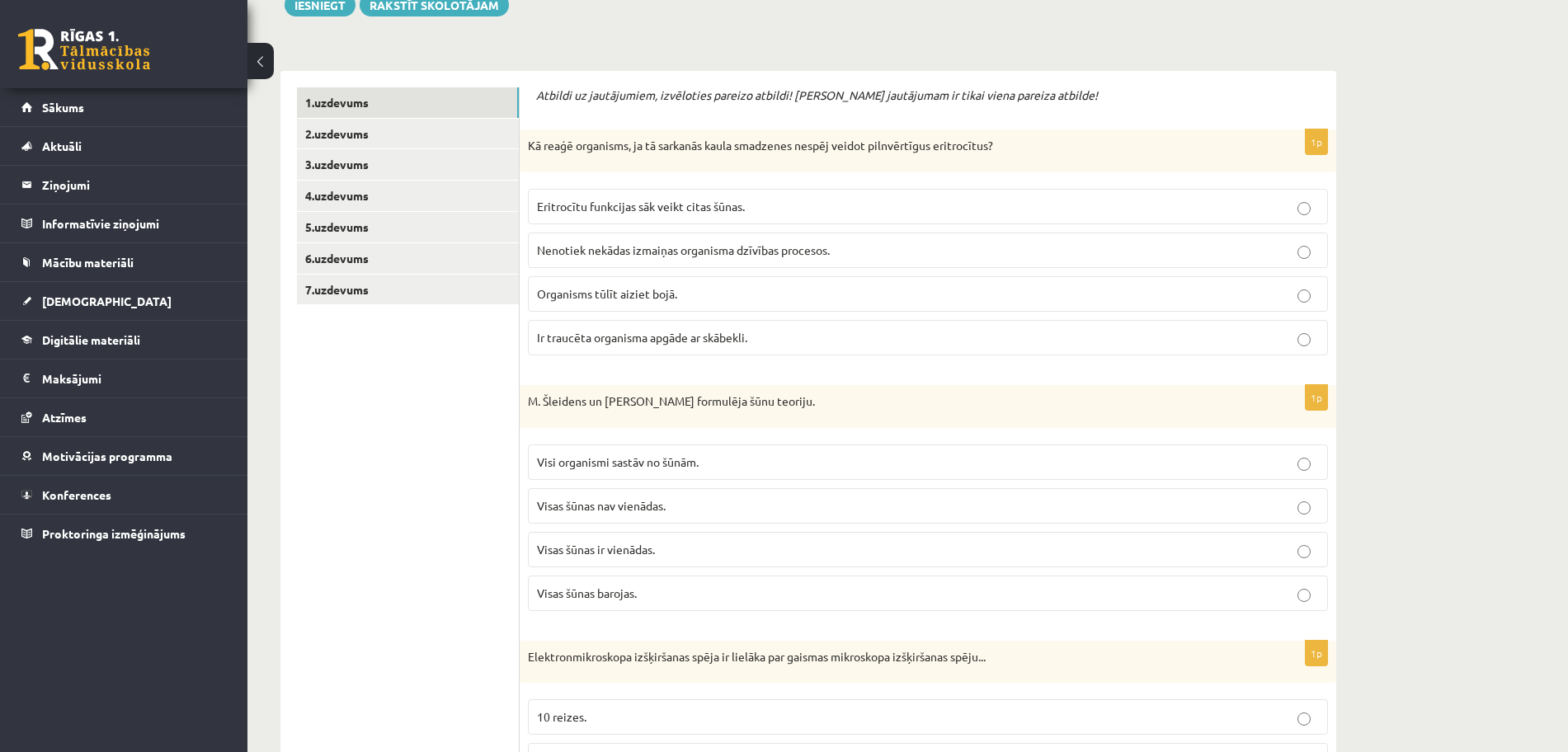
scroll to position [289, 0]
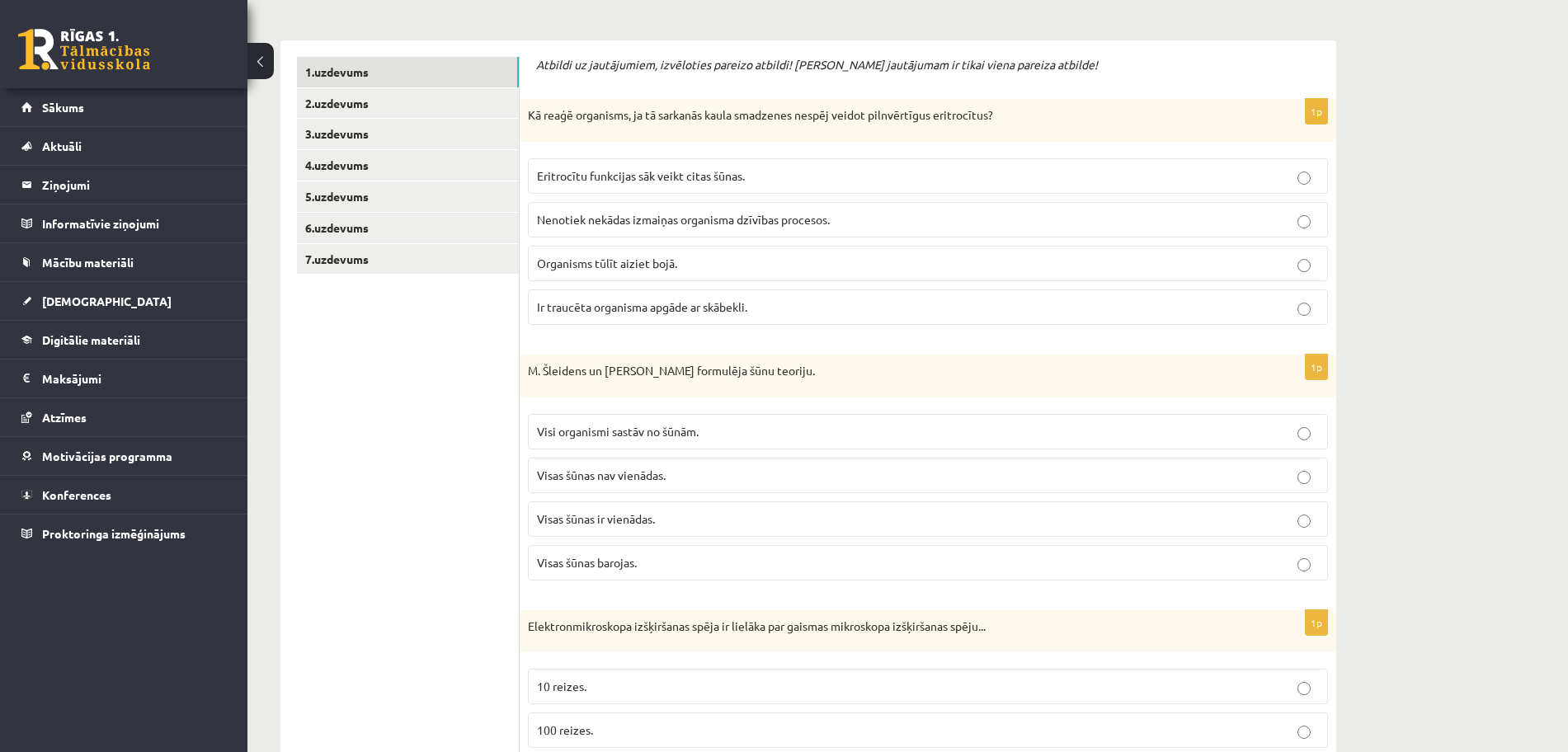
click at [1014, 319] on label "Ir traucēta organisma apgāde ar skābekli." at bounding box center [928, 307] width 800 height 35
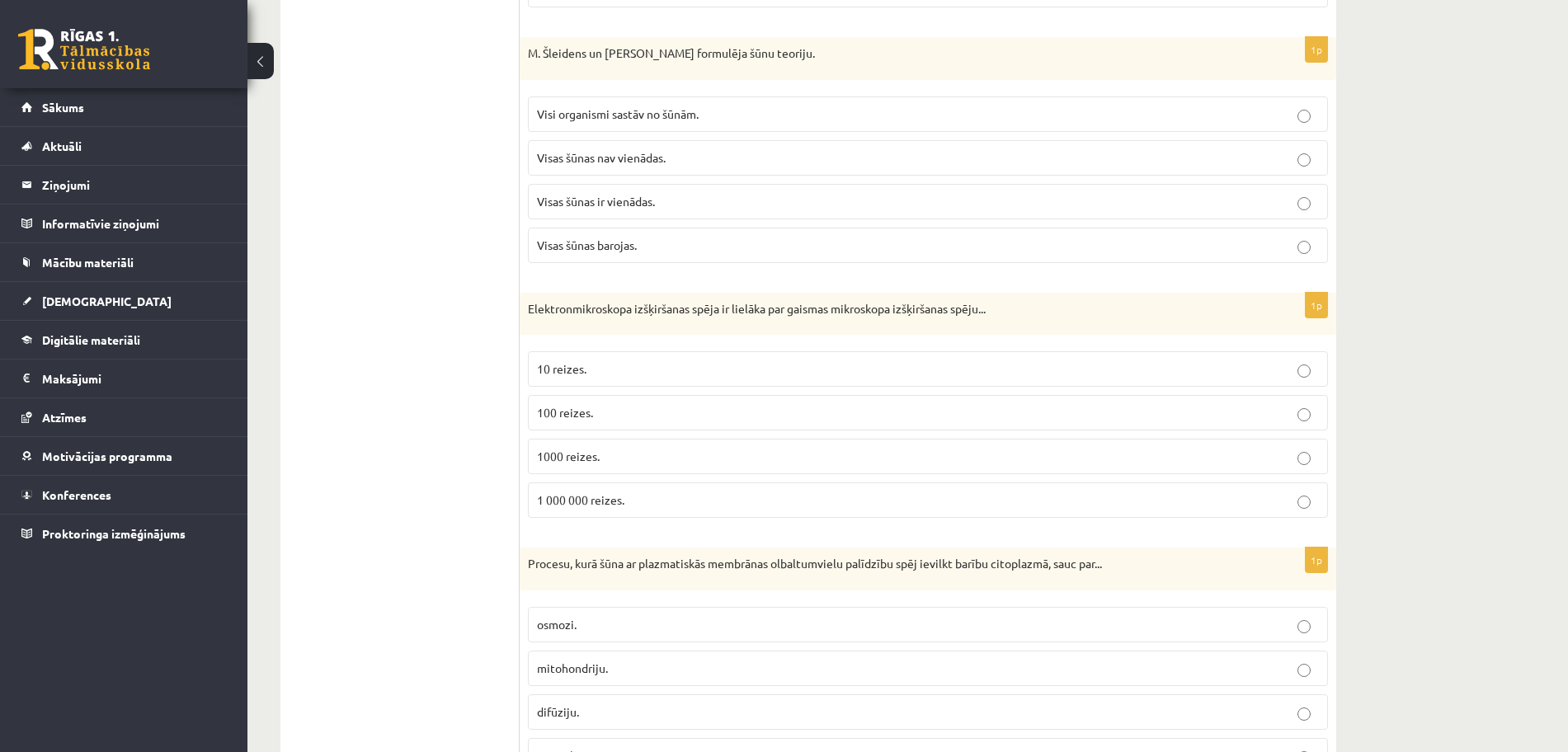
scroll to position [618, 0]
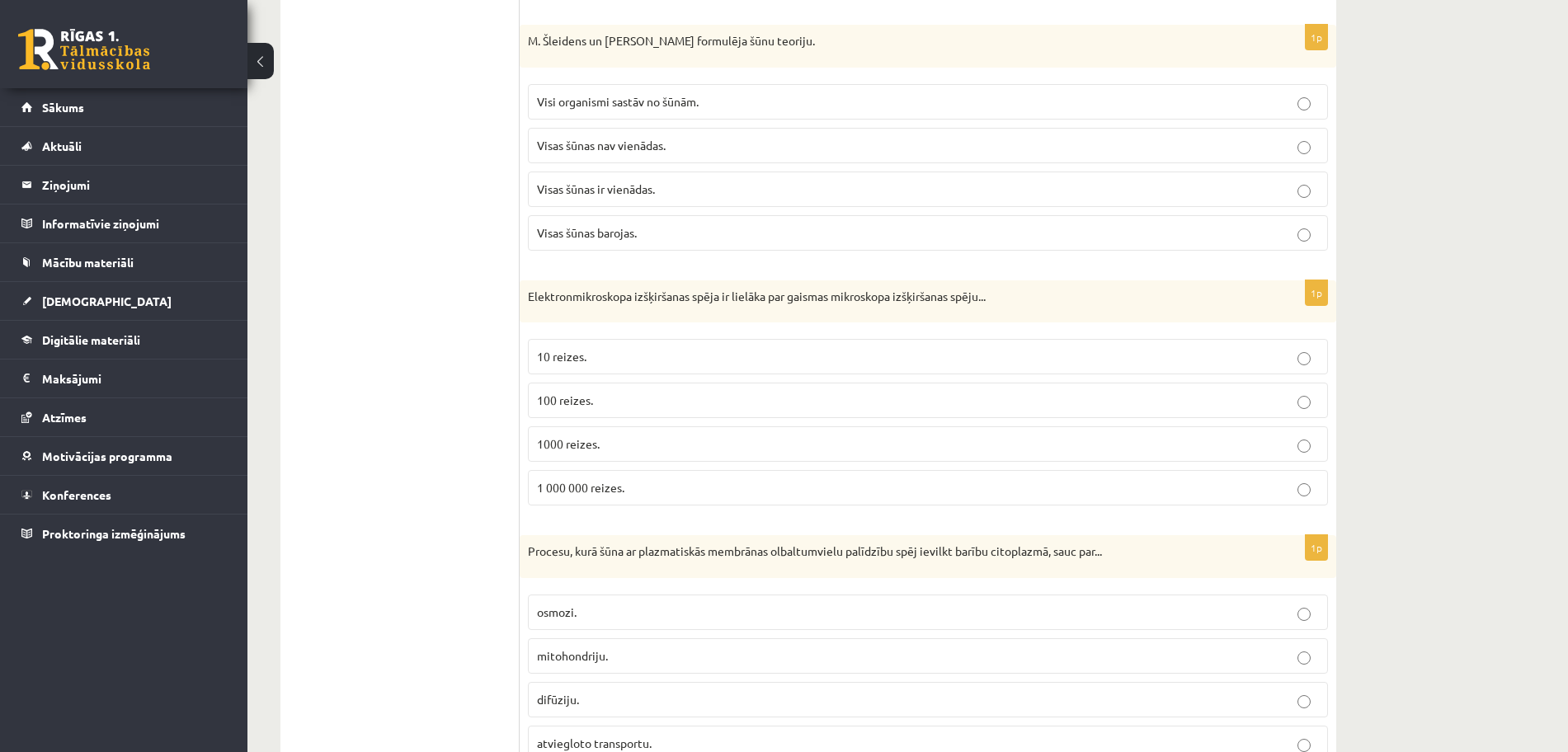
click at [1057, 100] on p "Visi organismi sastāv no šūnām." at bounding box center [928, 102] width 782 height 17
click at [761, 403] on p "100 reizes." at bounding box center [928, 400] width 782 height 17
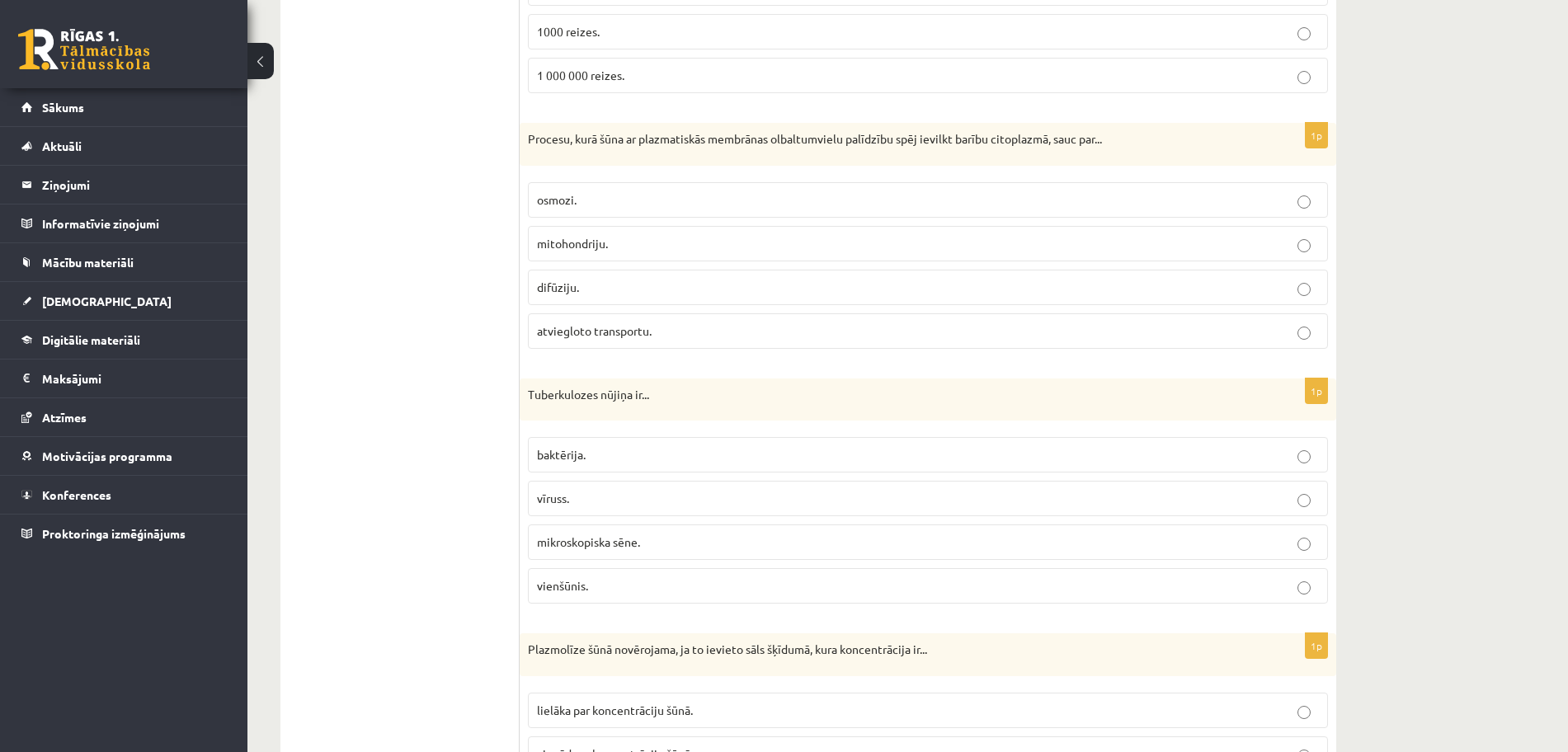
scroll to position [1072, 0]
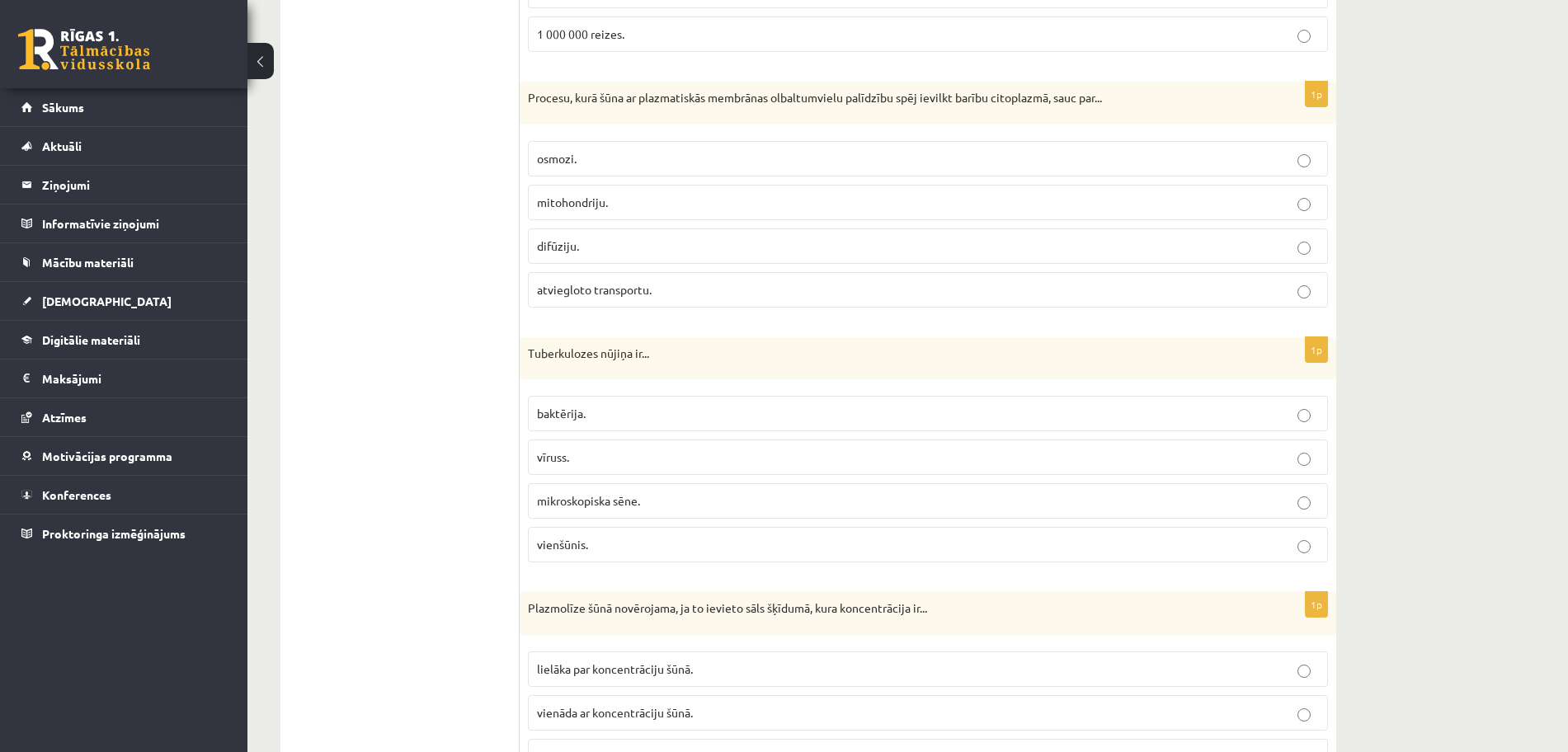
click at [649, 195] on p "mitohondriju." at bounding box center [928, 202] width 782 height 17
click at [766, 403] on label "baktērija." at bounding box center [928, 413] width 800 height 35
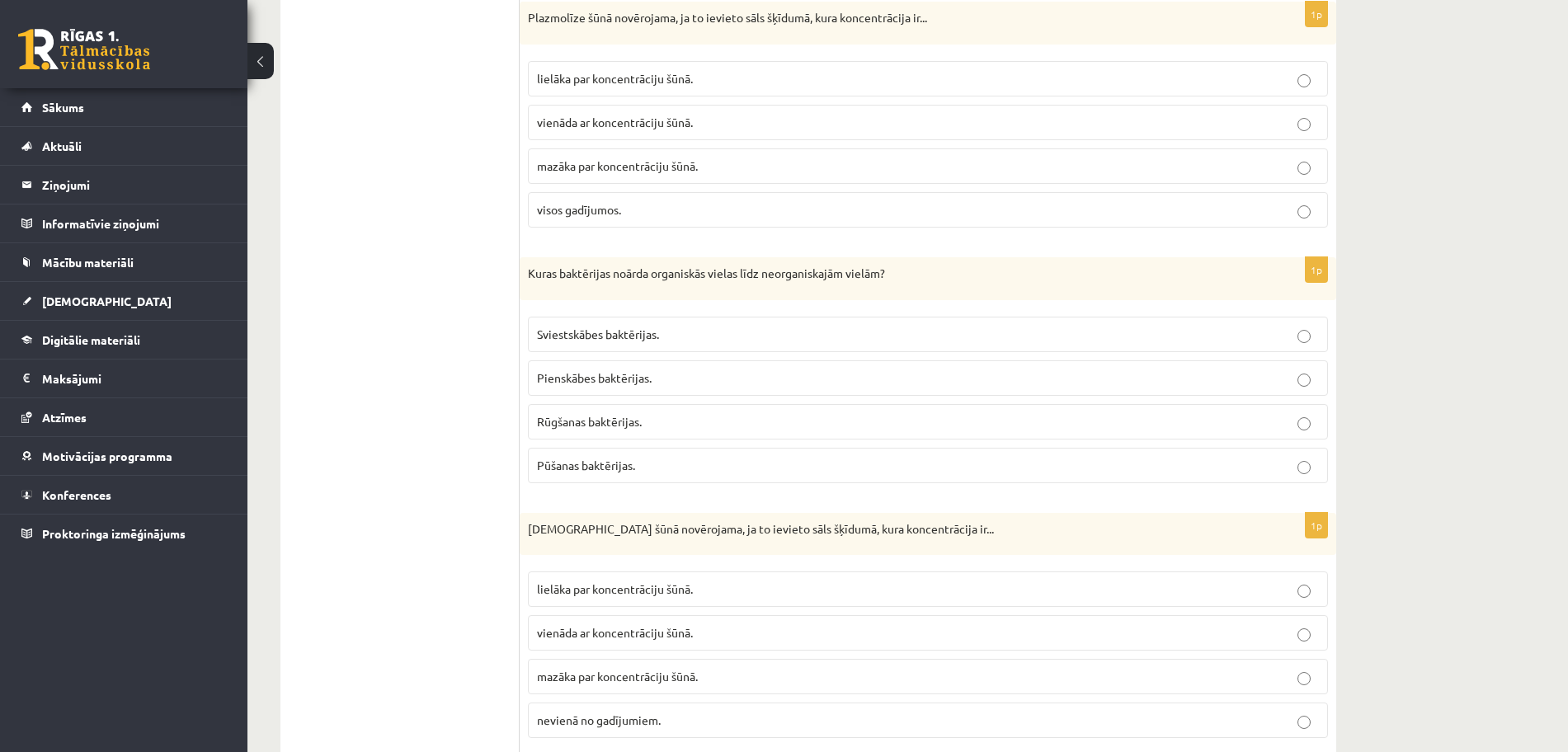
scroll to position [1650, 0]
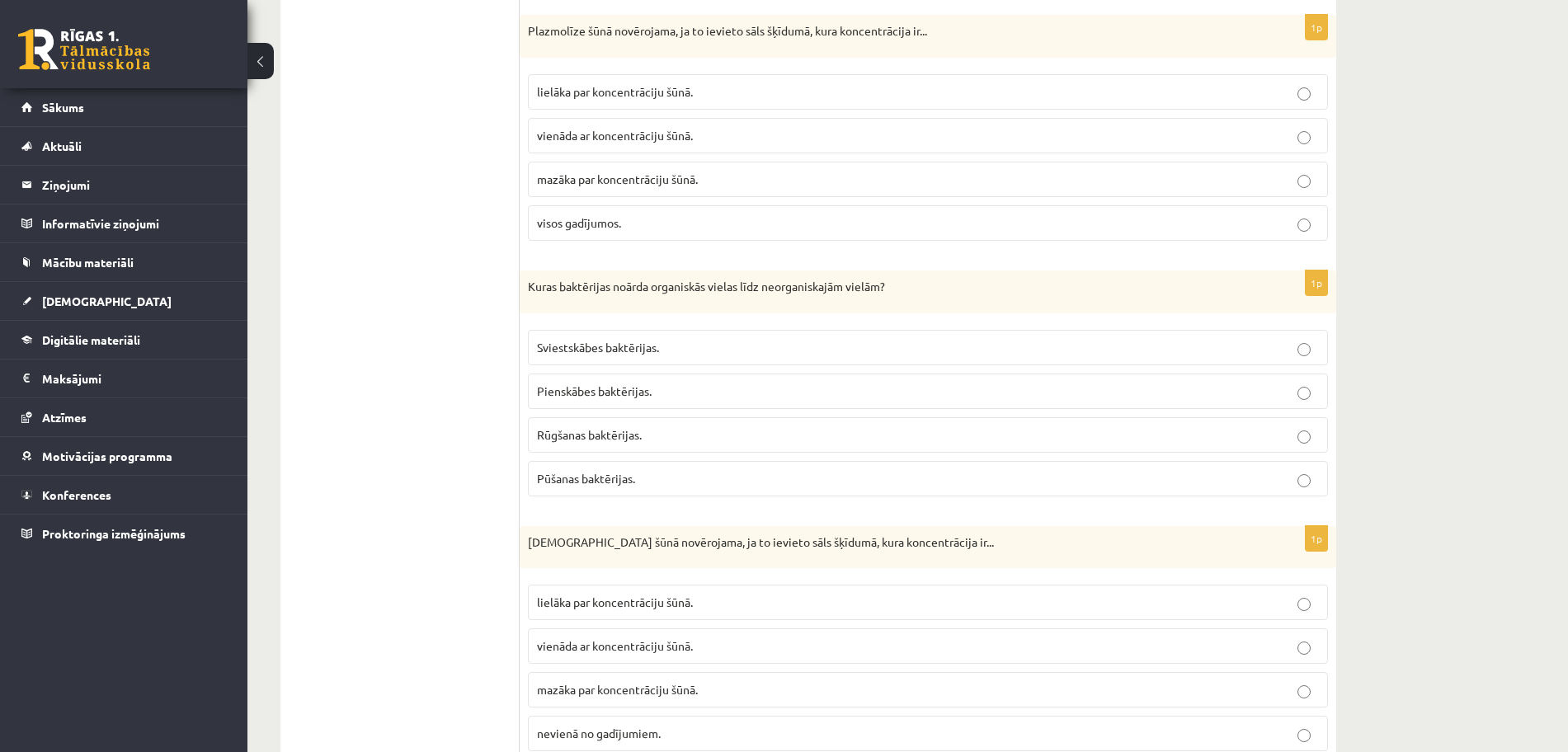
click at [748, 89] on p "lielāka par koncentrāciju šūnā." at bounding box center [928, 92] width 782 height 17
click at [649, 485] on p "Pūšanas baktērijas." at bounding box center [928, 479] width 782 height 17
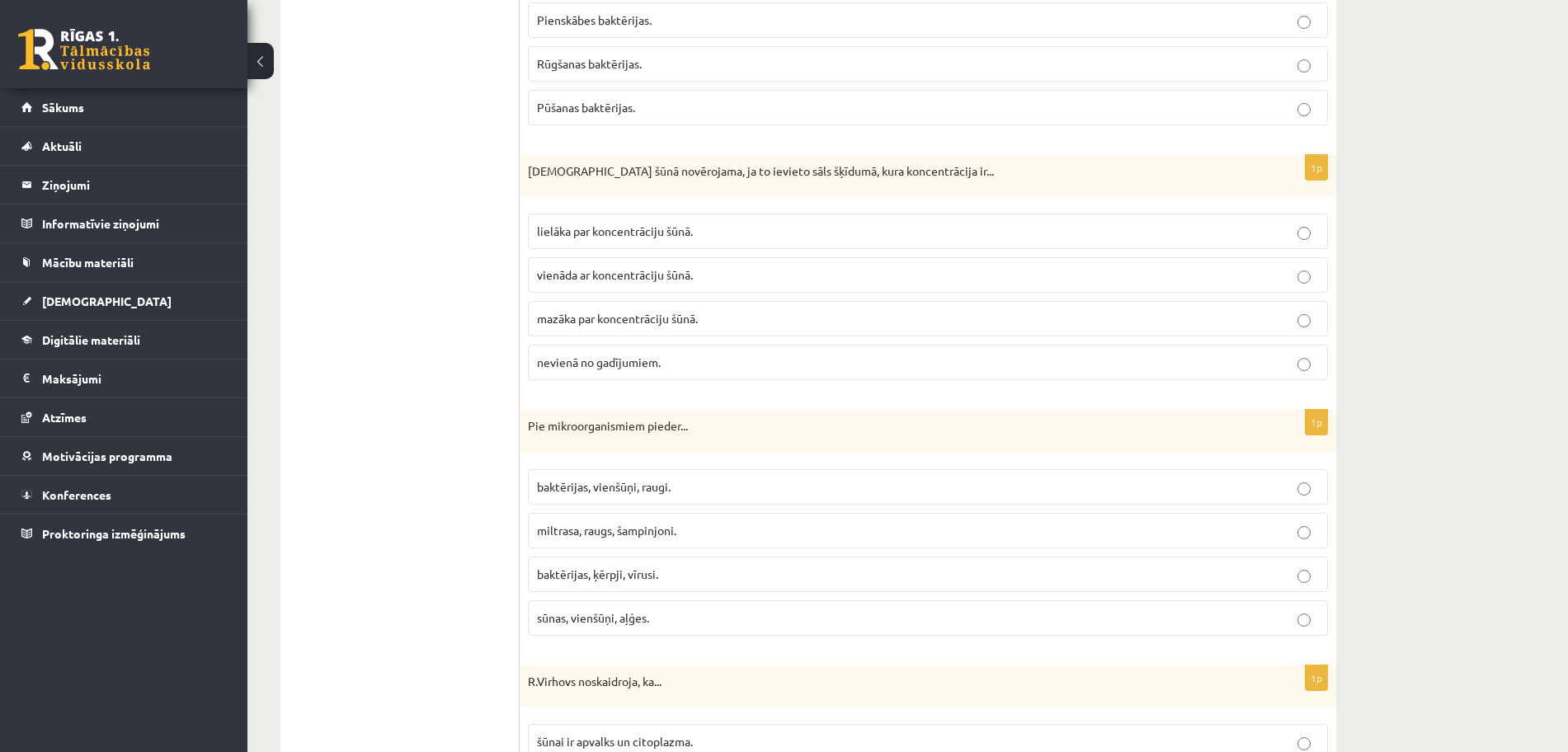
scroll to position [2062, 0]
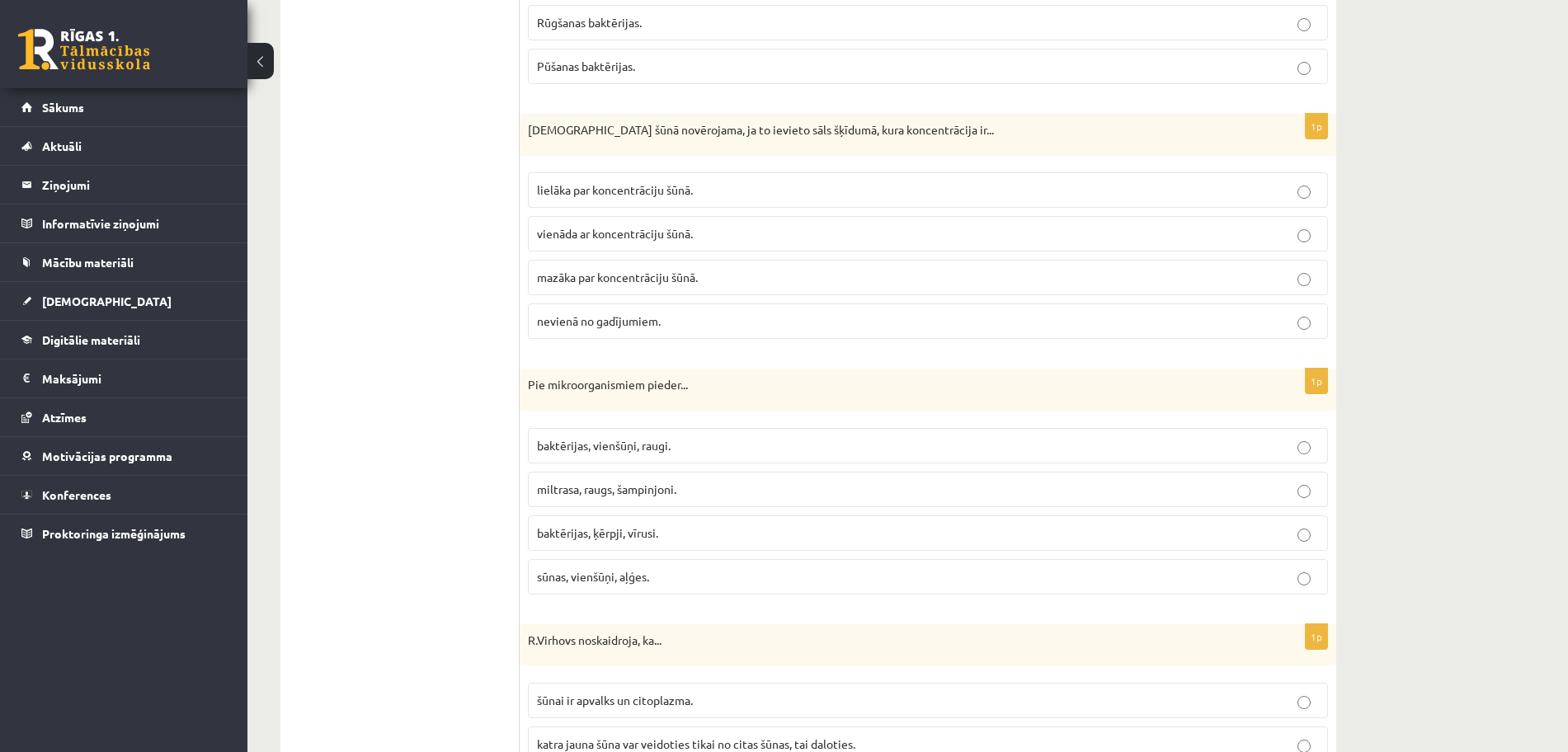
click at [961, 282] on p "mazāka par koncentrāciju šūnā." at bounding box center [928, 278] width 782 height 17
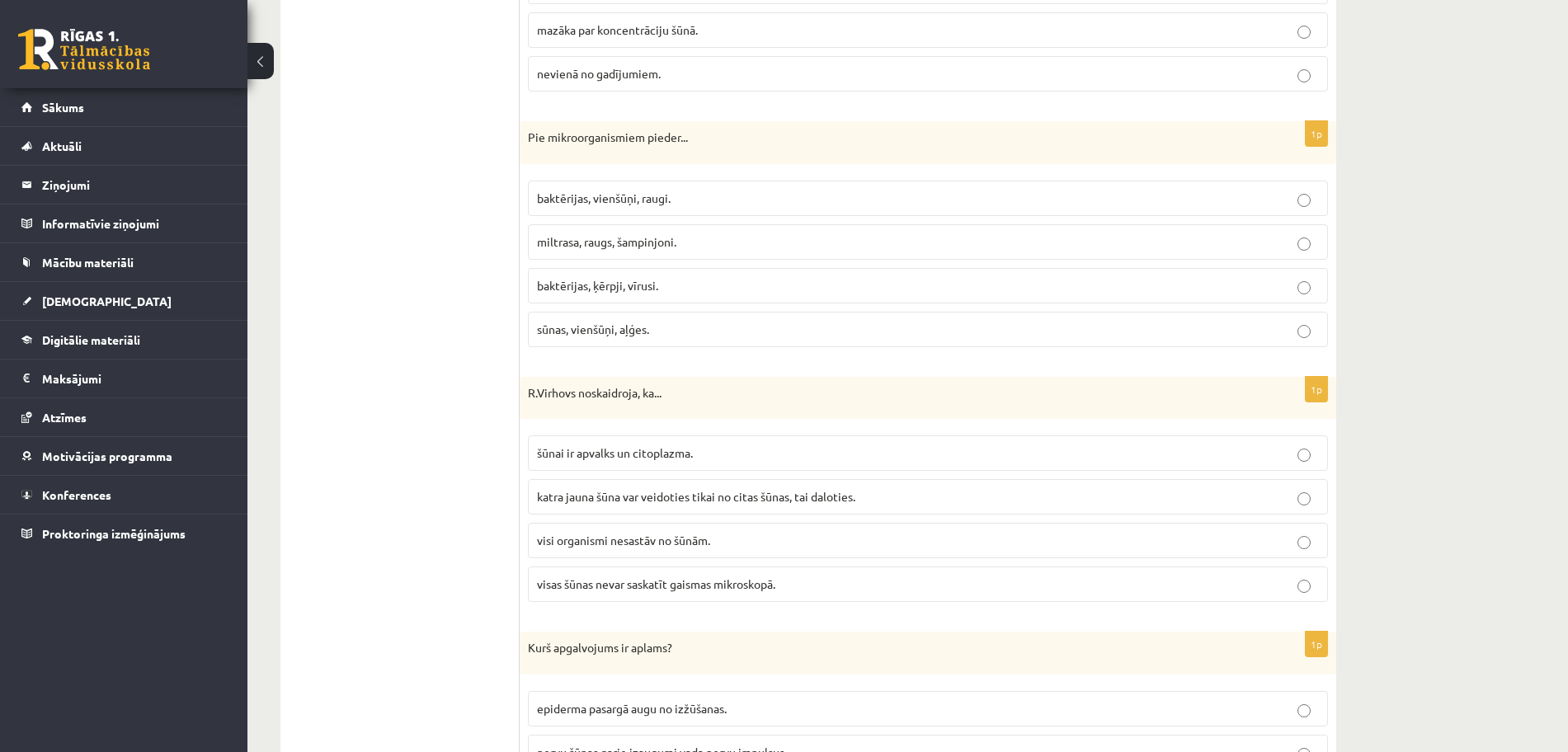
scroll to position [2350, 0]
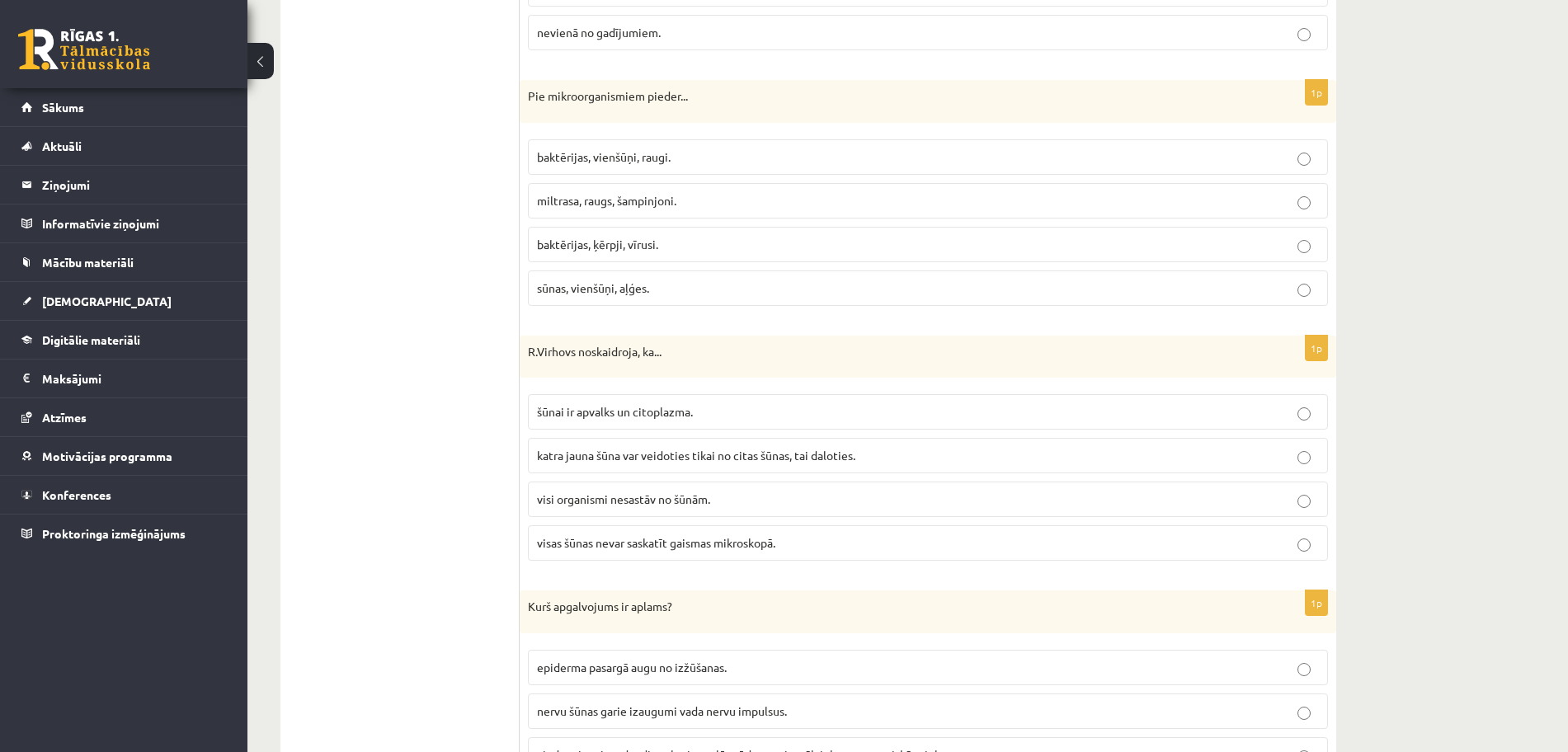
click at [688, 154] on p "baktērijas, vienšūņi, raugi." at bounding box center [928, 157] width 782 height 17
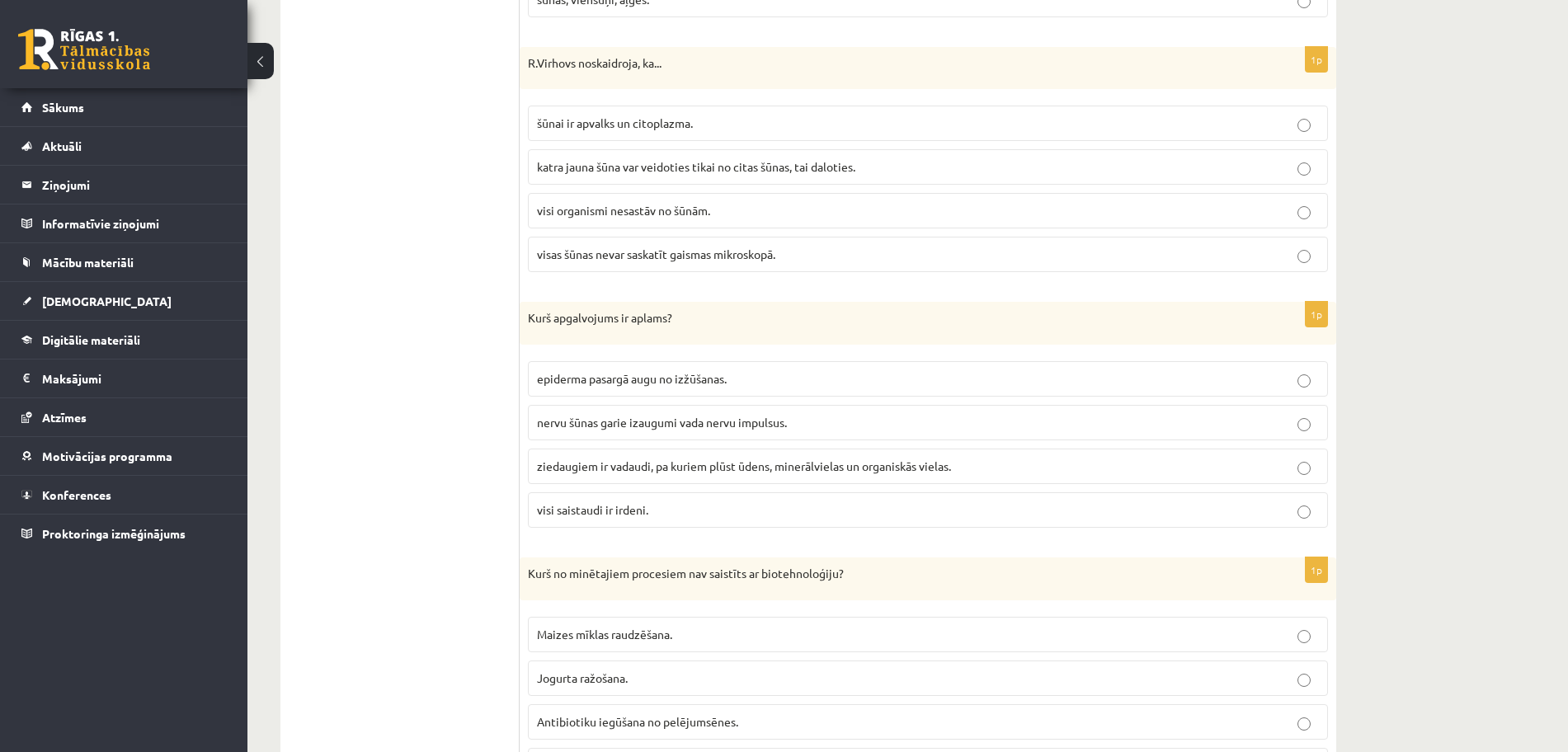
scroll to position [2680, 0]
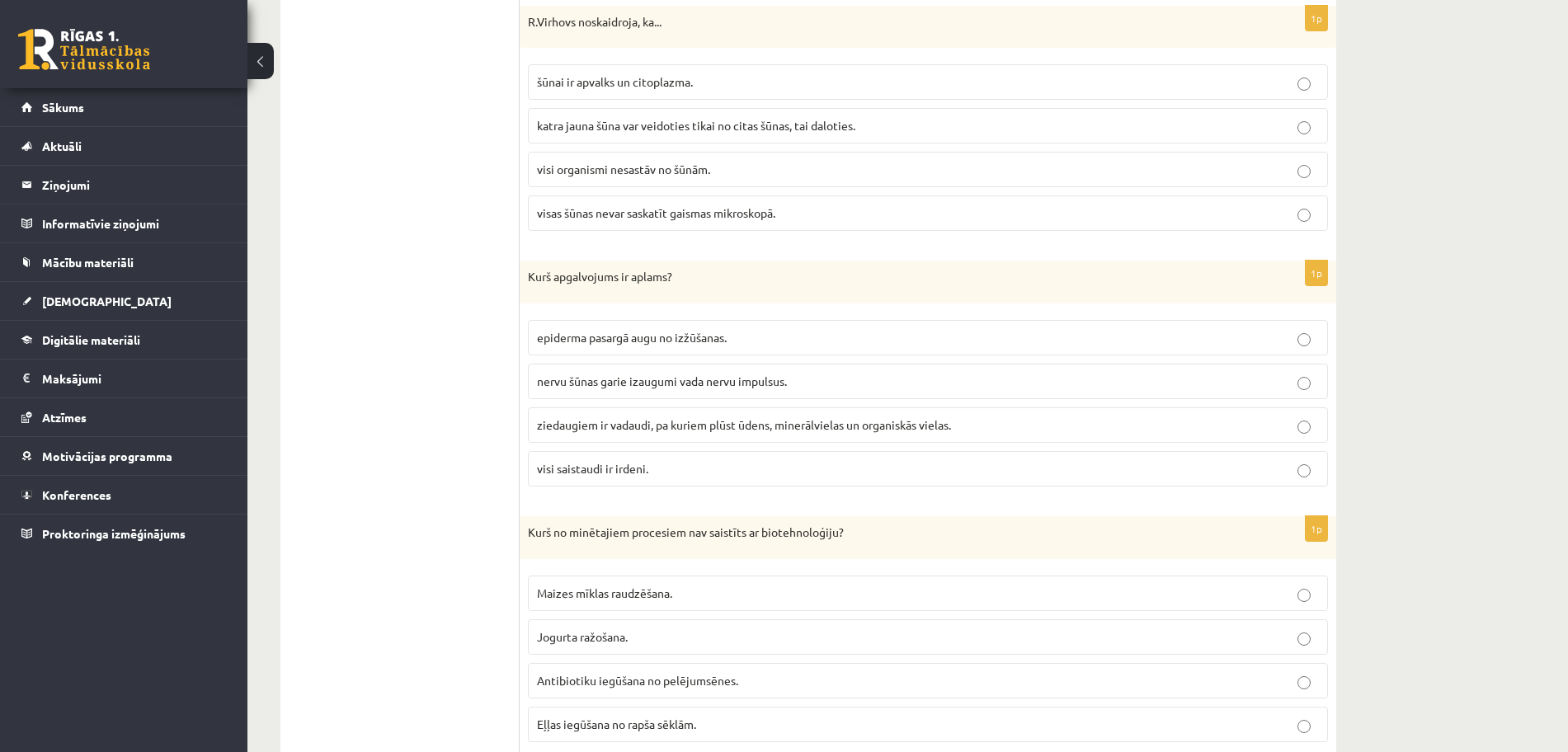
click at [655, 128] on span "katra jauna šūna var veidoties tikai no citas šūnas, tai daloties." at bounding box center [697, 125] width 319 height 15
click at [663, 470] on p "visi saistaudi ir irdeni." at bounding box center [928, 469] width 782 height 17
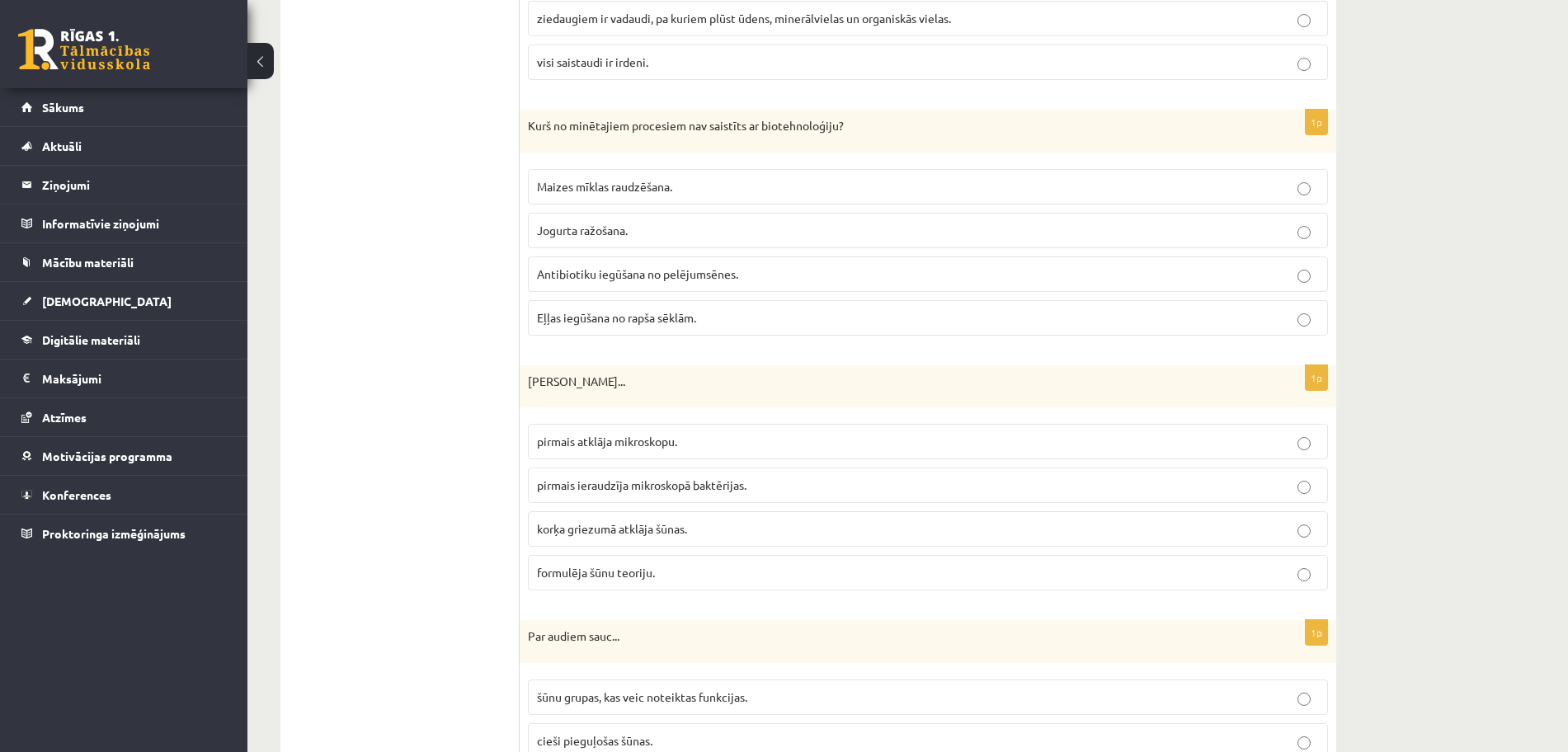
scroll to position [3093, 0]
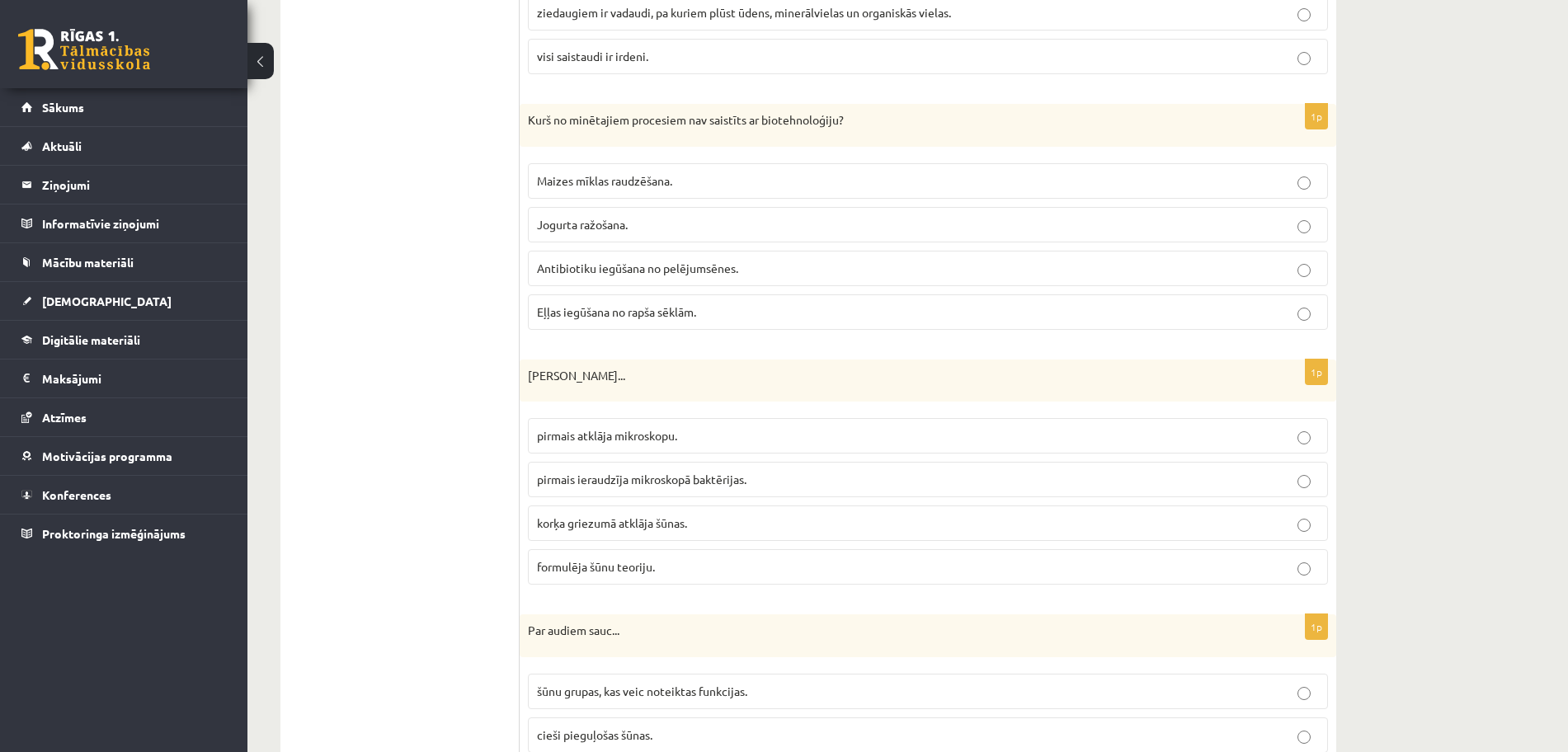
click at [814, 230] on p "Jogurta ražošana." at bounding box center [928, 224] width 782 height 17
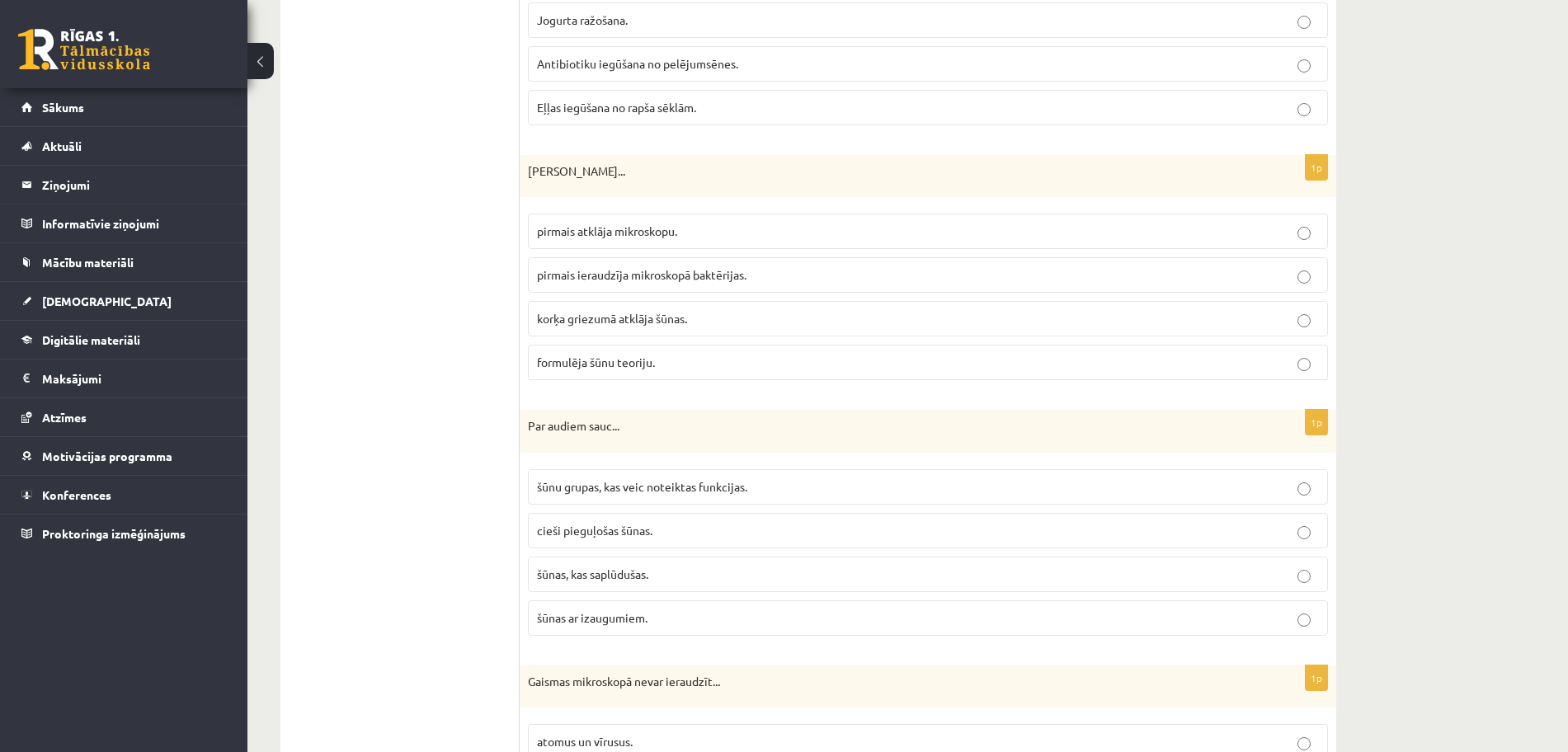
scroll to position [3340, 0]
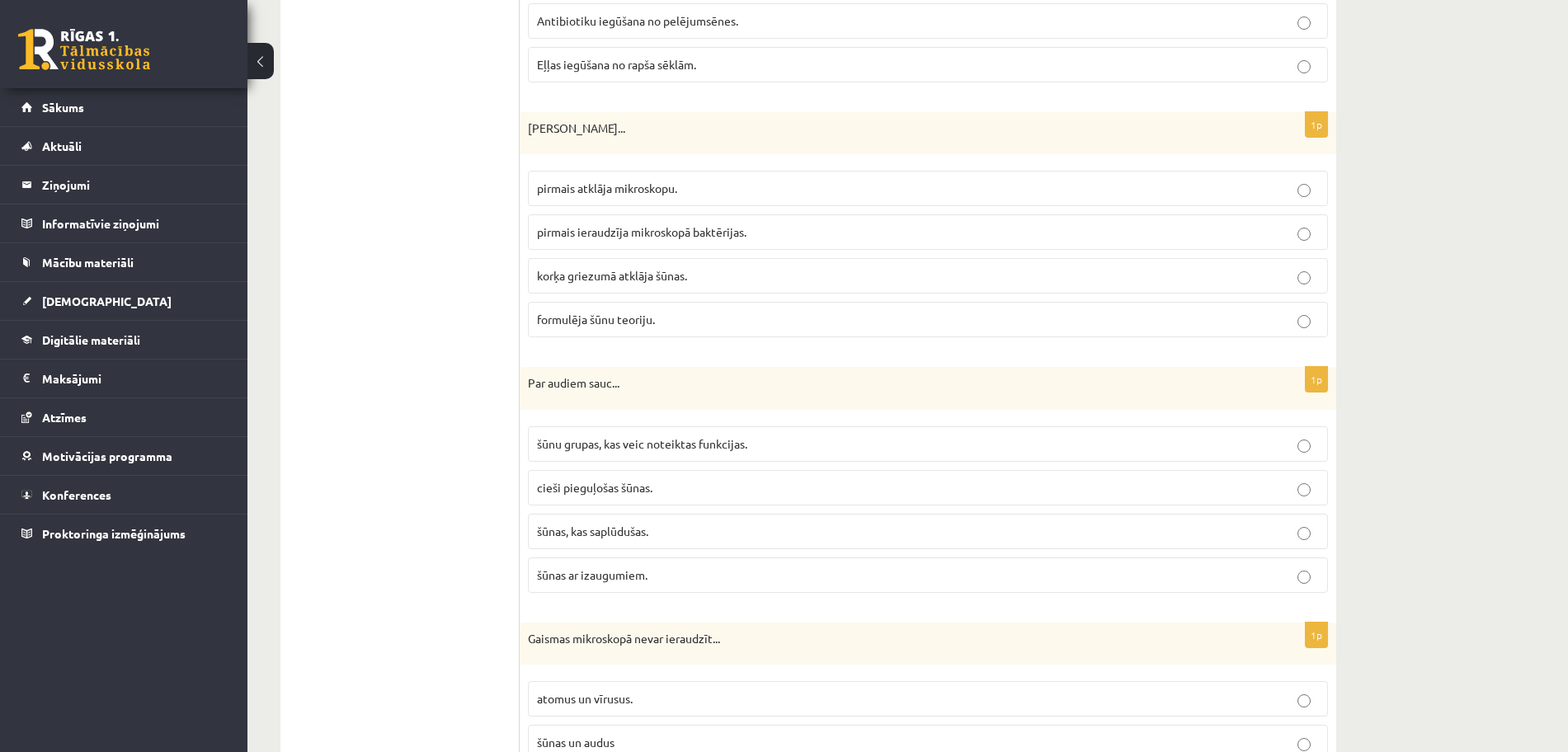
click at [766, 237] on p "pirmais ieraudzīja mikroskopā baktērijas." at bounding box center [928, 232] width 782 height 17
click at [715, 444] on span "šūnu grupas, kas veic noteiktas funkcijas." at bounding box center [643, 443] width 211 height 15
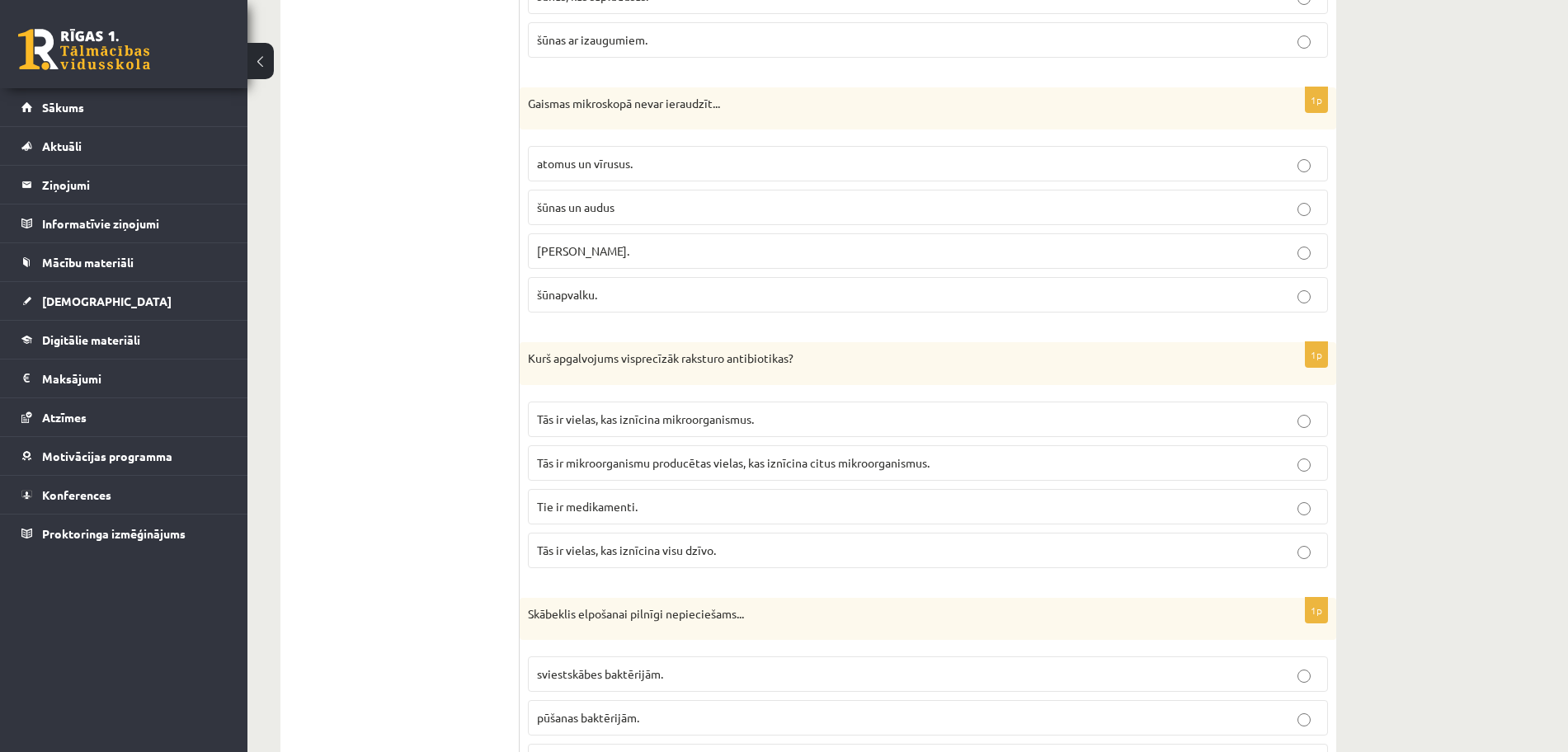
scroll to position [3918, 0]
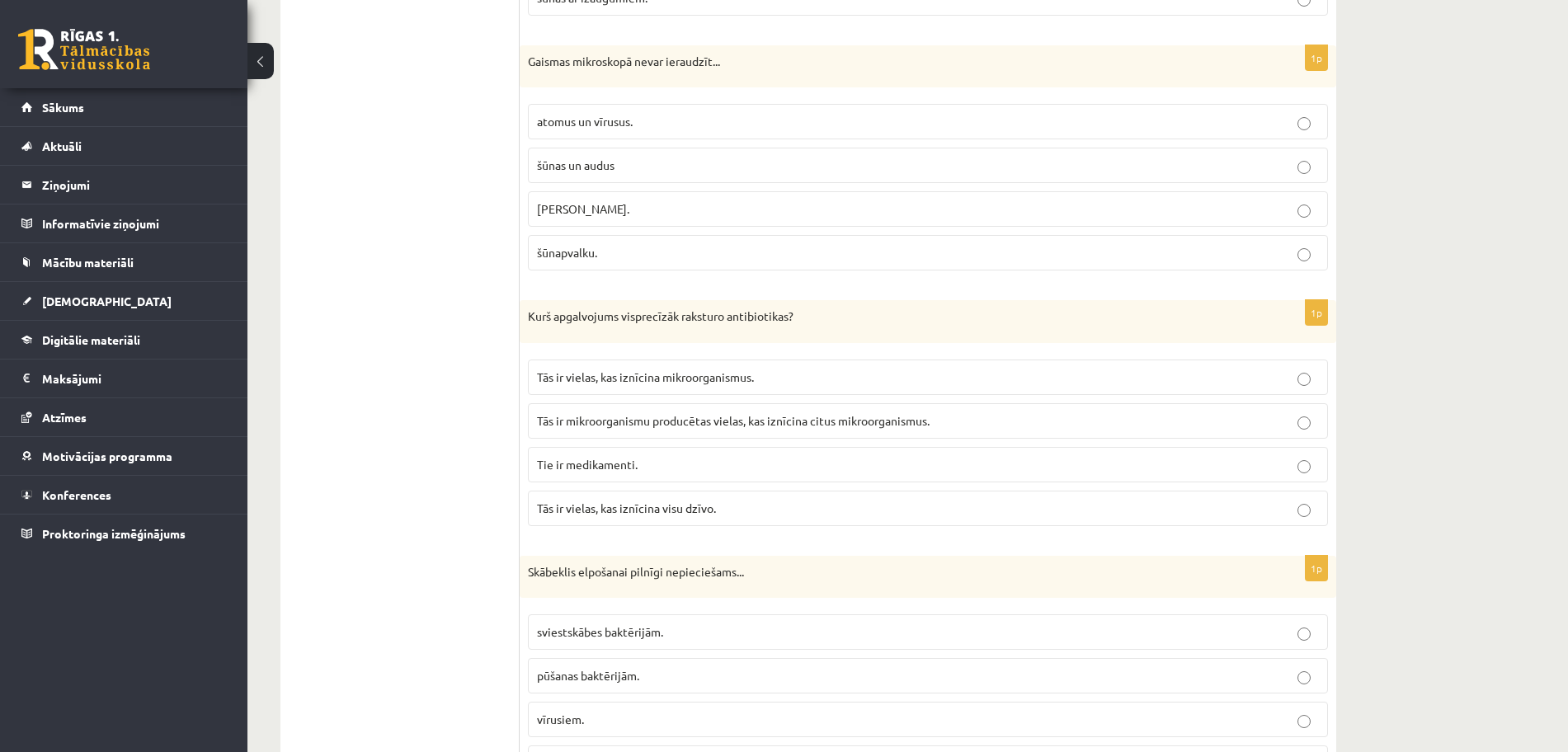
click at [660, 116] on p "atomus un vīrusus." at bounding box center [928, 122] width 782 height 17
click at [775, 413] on p "Tās ir mikroorganismu producētas vielas, kas iznīcina citus mikroorganismus." at bounding box center [928, 421] width 782 height 17
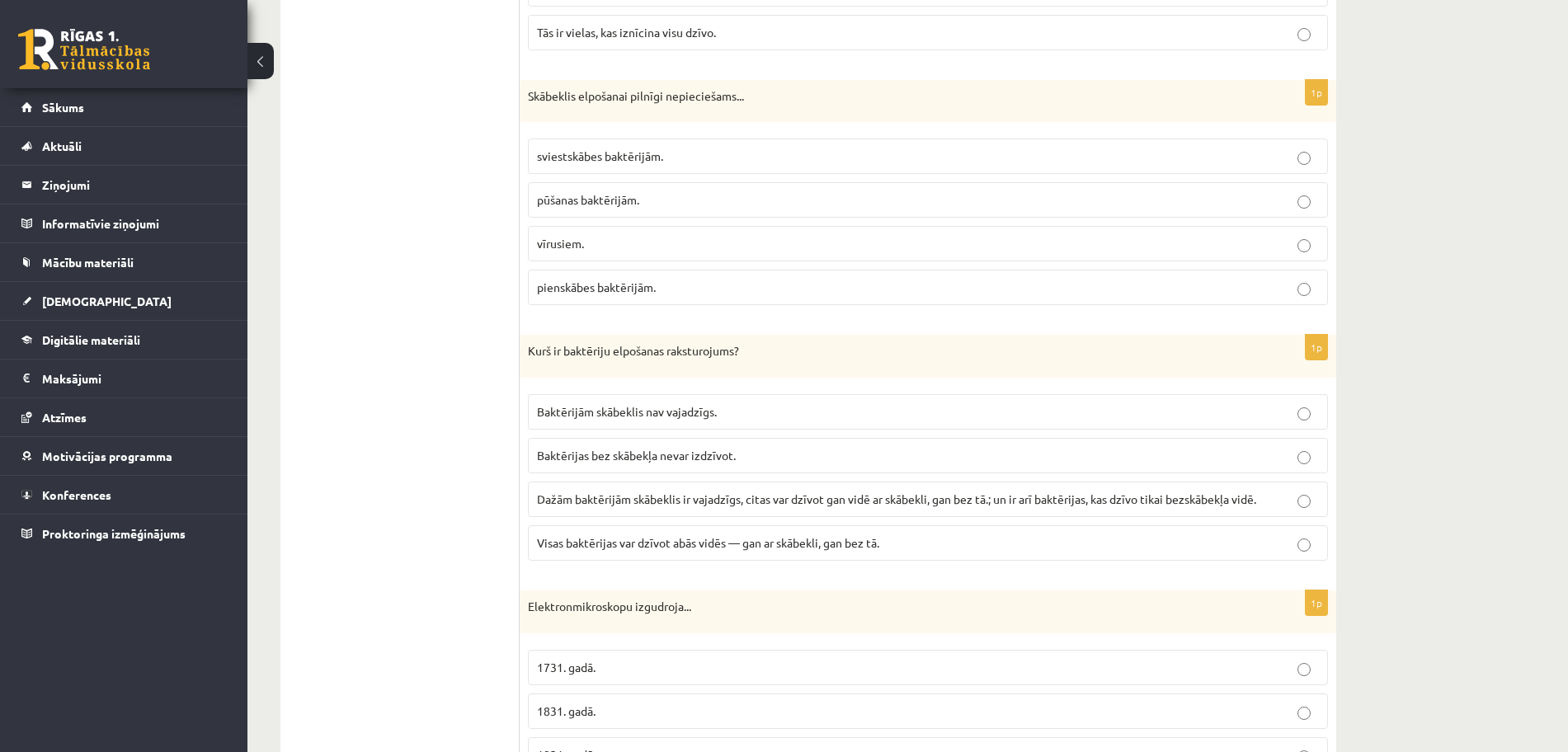
scroll to position [4412, 0]
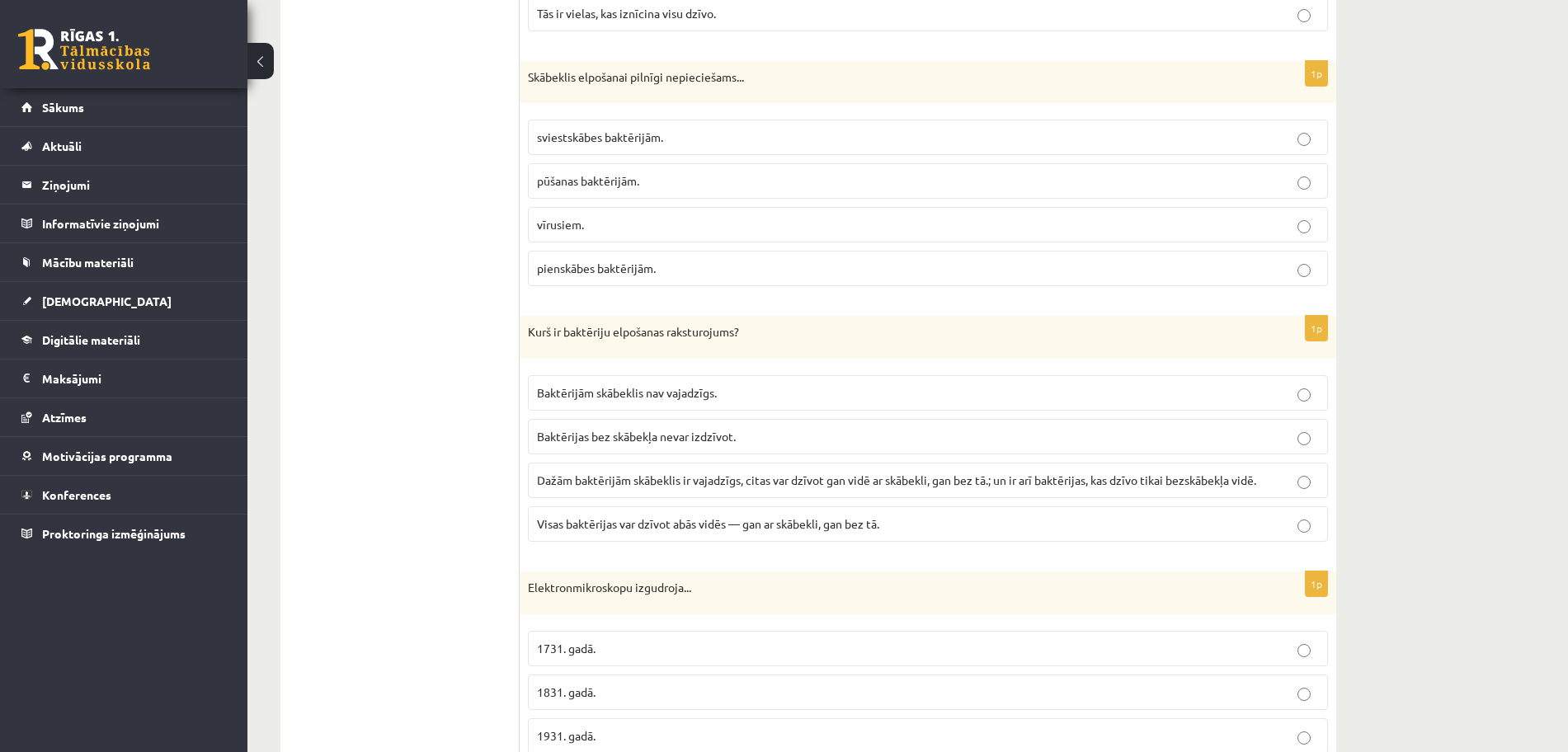
click at [654, 219] on p "vīrusiem." at bounding box center [928, 224] width 782 height 17
click at [686, 522] on span "Visas baktērijas var dzīvot abās vidēs — gan ar skābekli, gan bez tā." at bounding box center [709, 523] width 343 height 15
click at [1161, 328] on p "Kurš ir baktēriju elpošanas raksturojums?" at bounding box center [887, 331] width 718 height 16
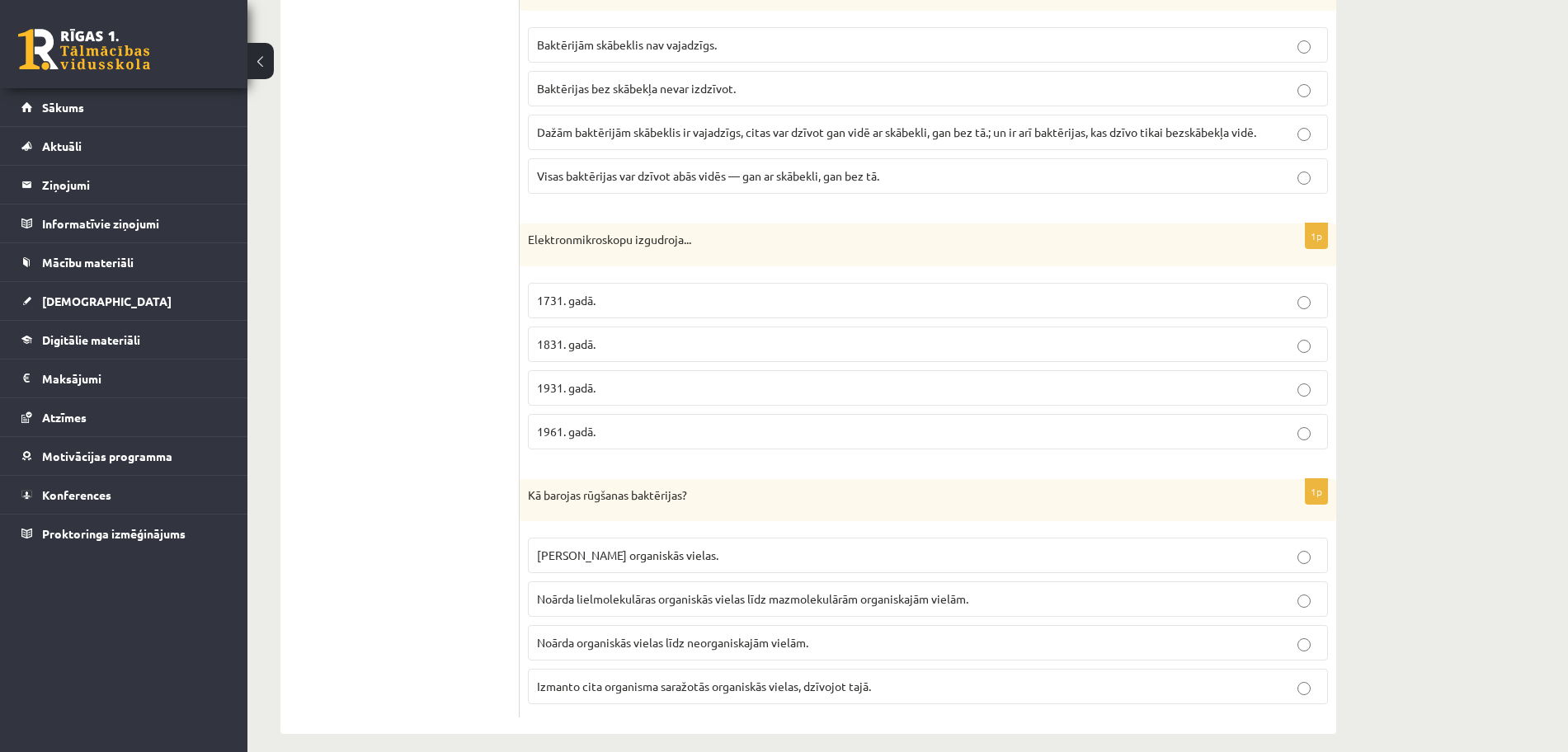
scroll to position [4776, 0]
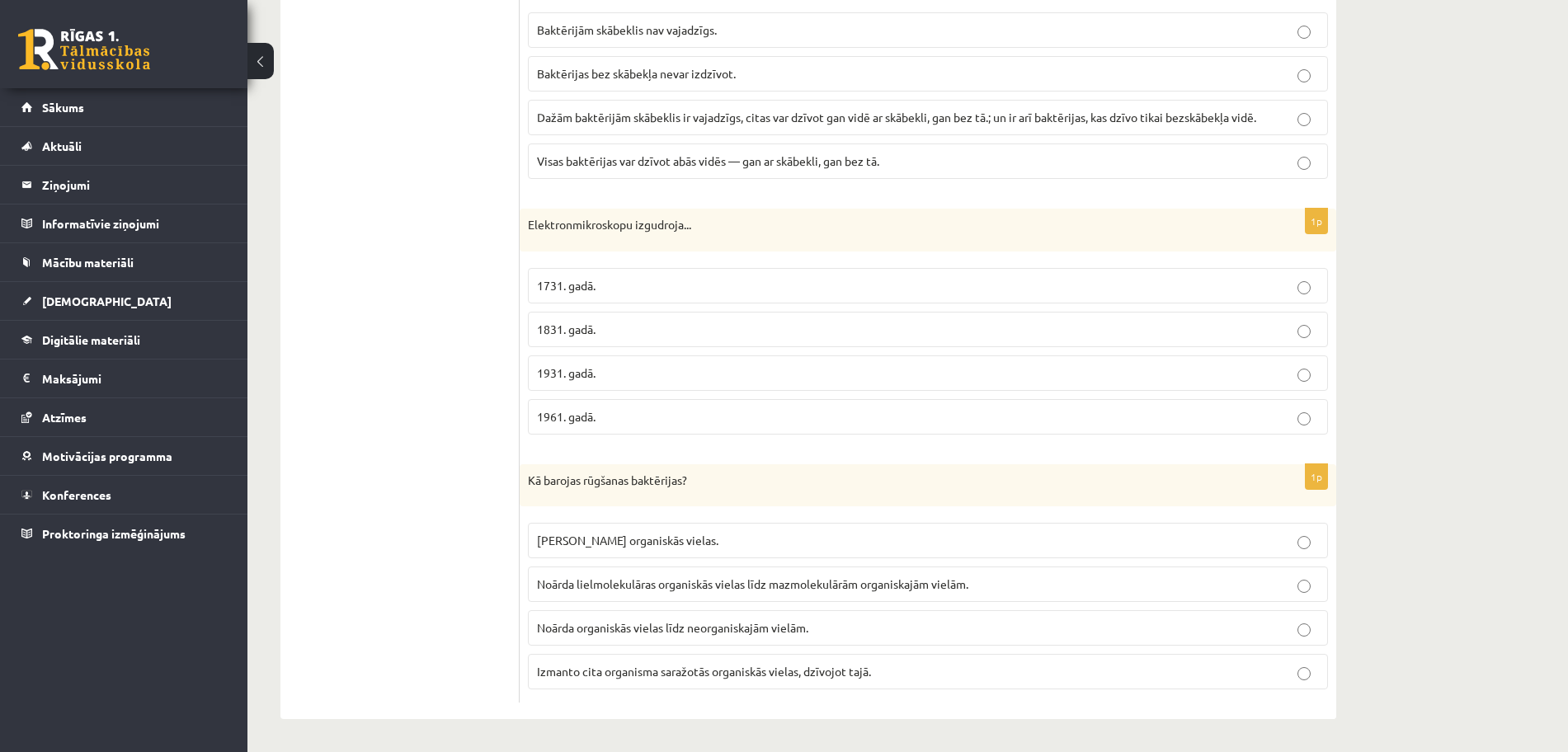
click at [647, 381] on p "1931. gadā." at bounding box center [928, 373] width 782 height 17
click at [760, 583] on span "Noārda lielmolekulāras organiskās vielas līdz mazmolekulārām organiskajām vielā…" at bounding box center [753, 583] width 432 height 15
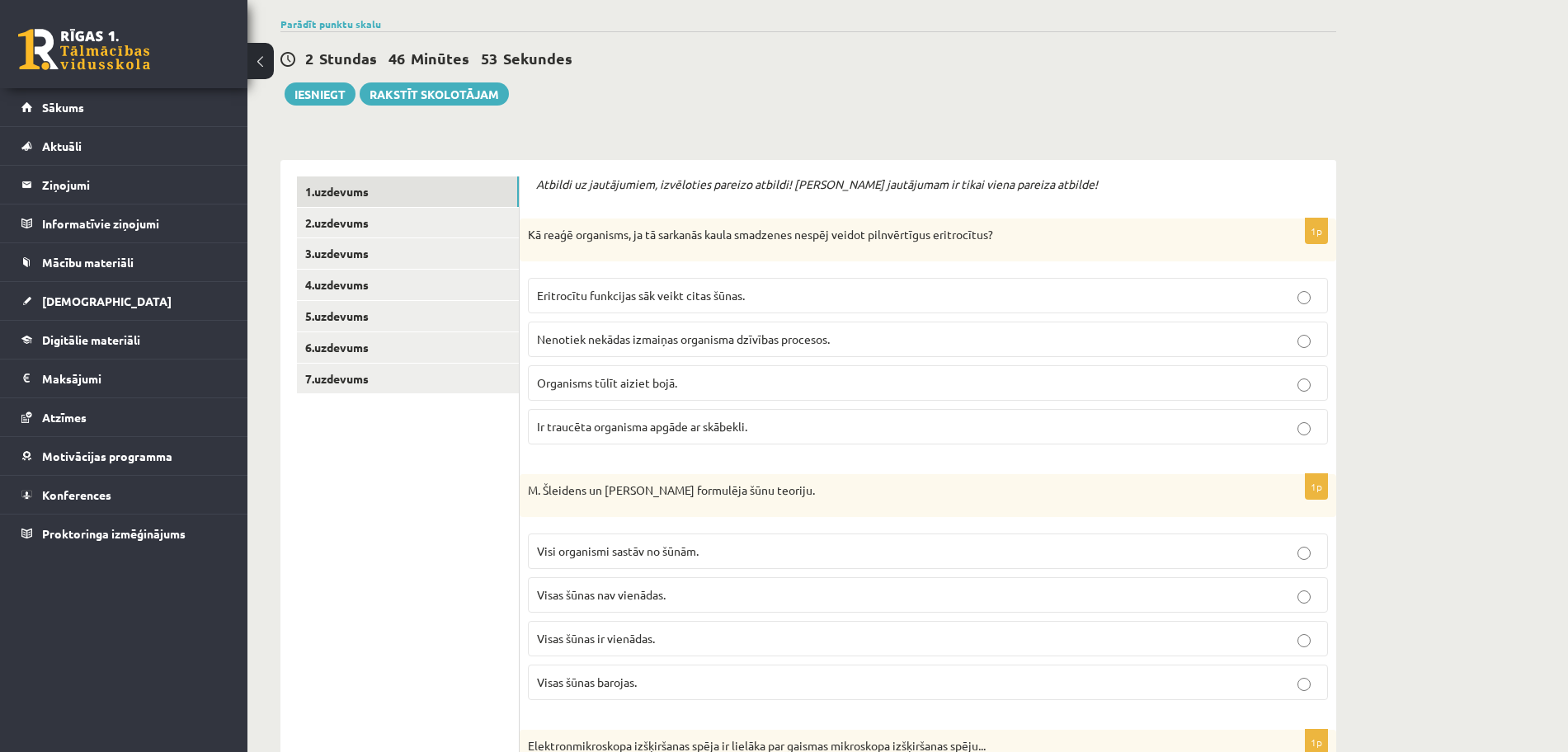
scroll to position [0, 0]
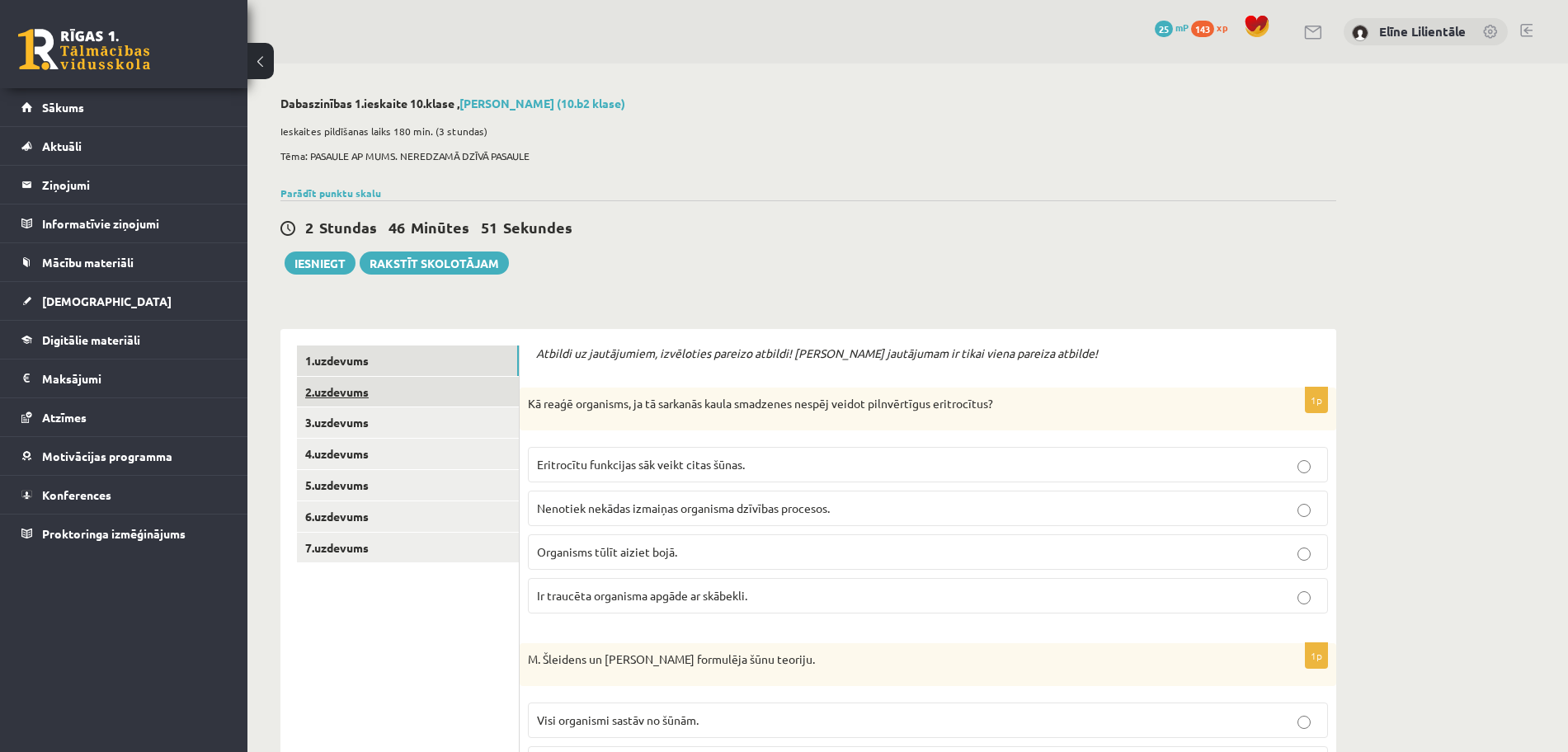
click at [396, 391] on link "2.uzdevums" at bounding box center [408, 392] width 222 height 31
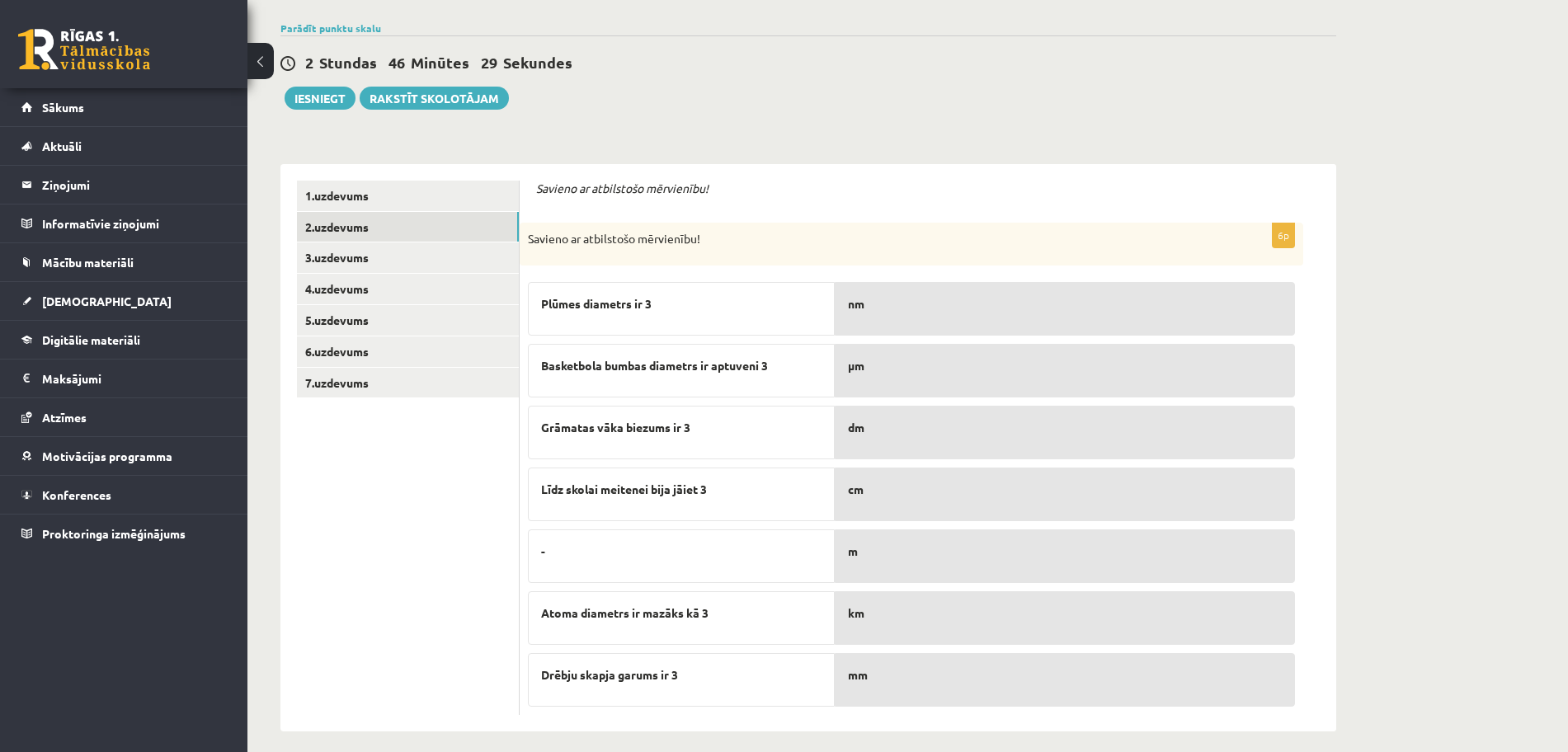
scroll to position [178, 0]
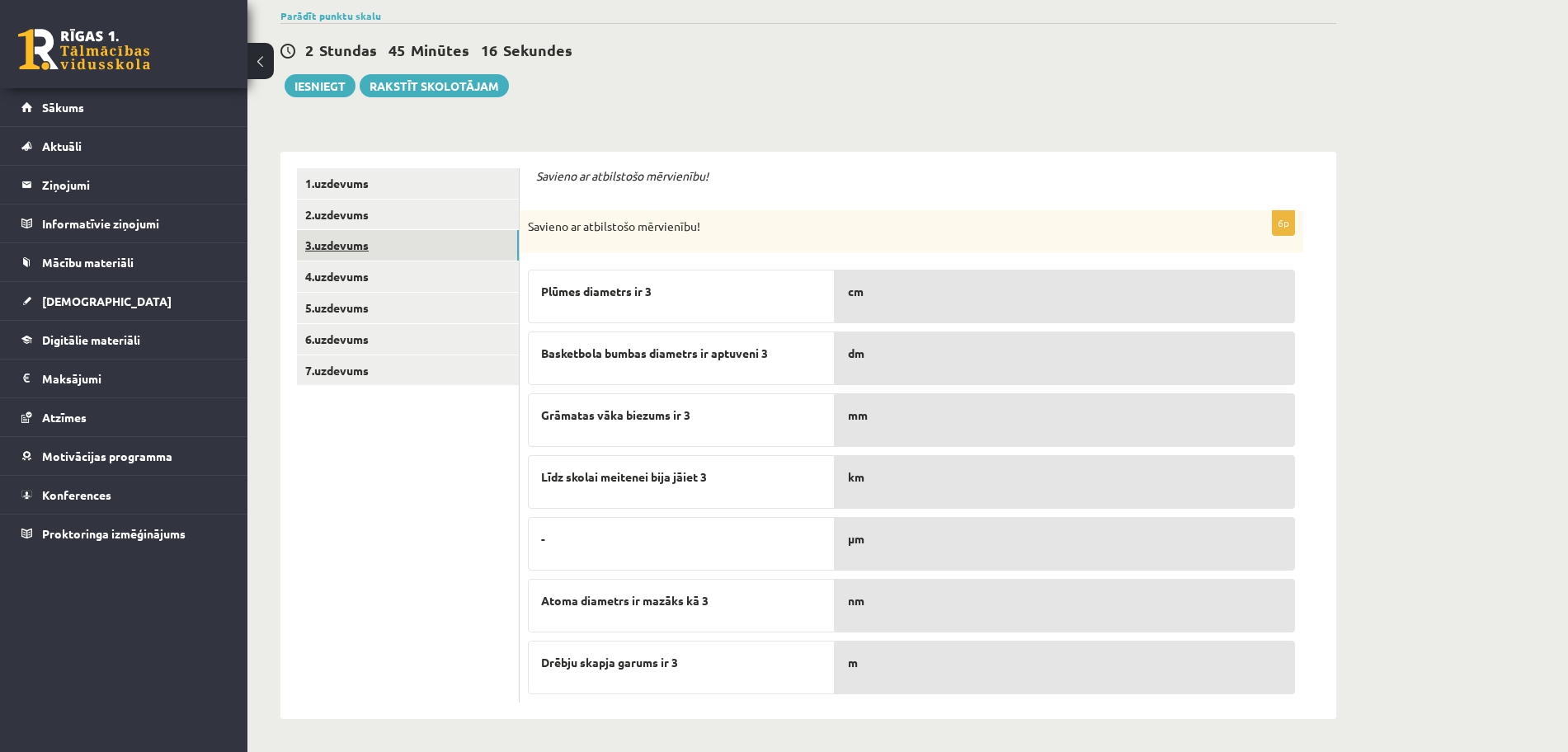
click at [378, 250] on link "3.uzdevums" at bounding box center [408, 246] width 222 height 31
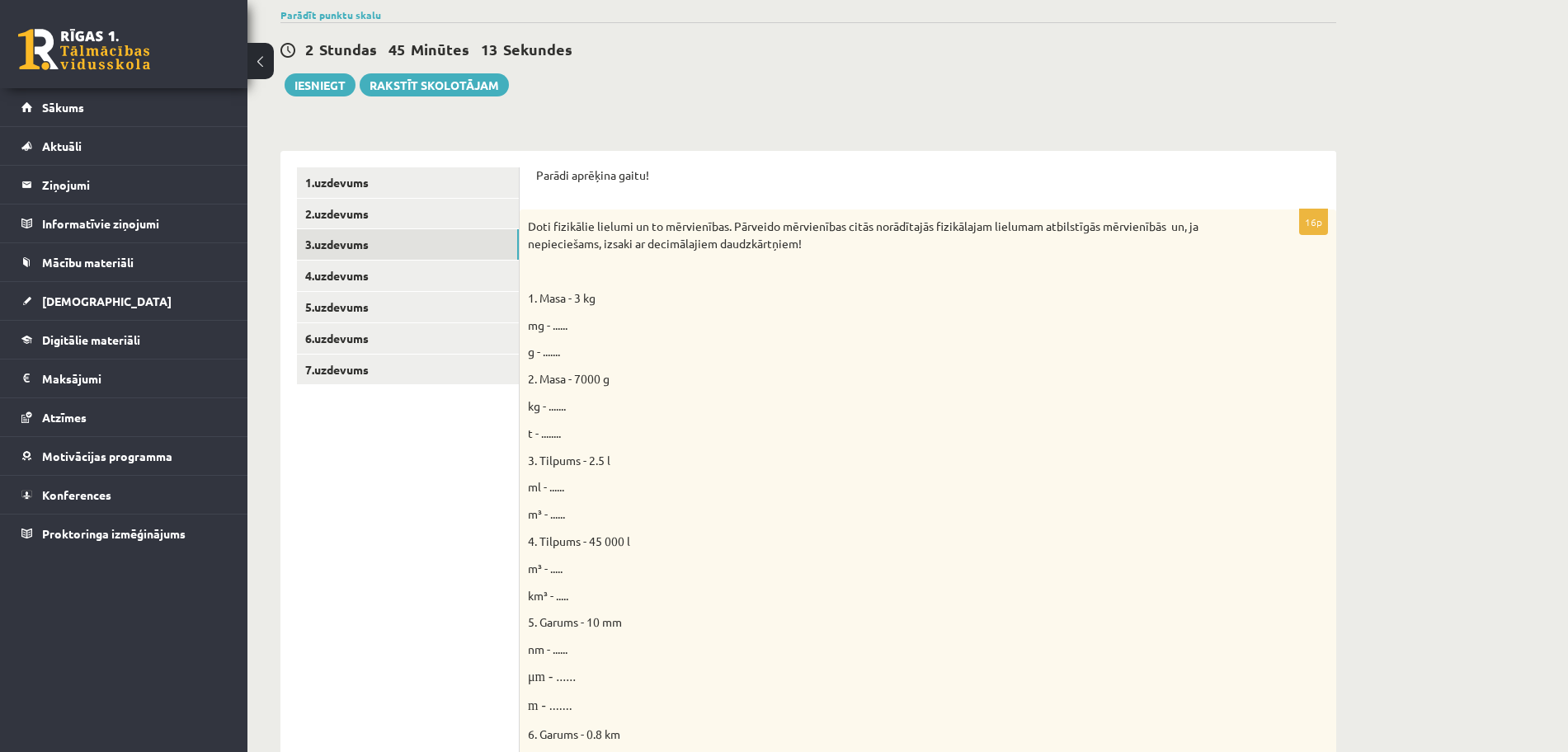
scroll to position [0, 0]
click at [388, 202] on link "2.uzdevums" at bounding box center [408, 214] width 222 height 31
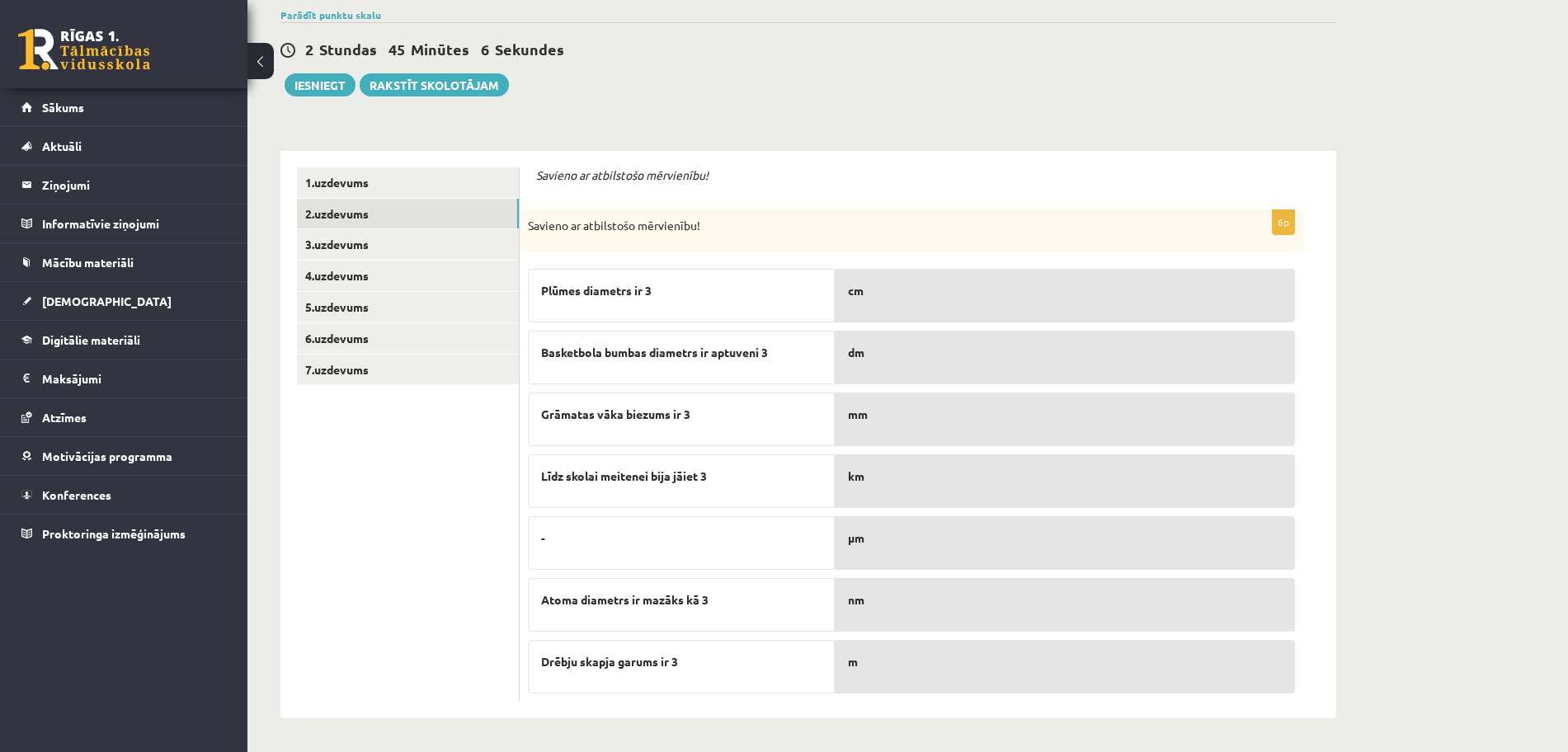
scroll to position [179, 0]
click at [427, 252] on link "3.uzdevums" at bounding box center [408, 245] width 222 height 31
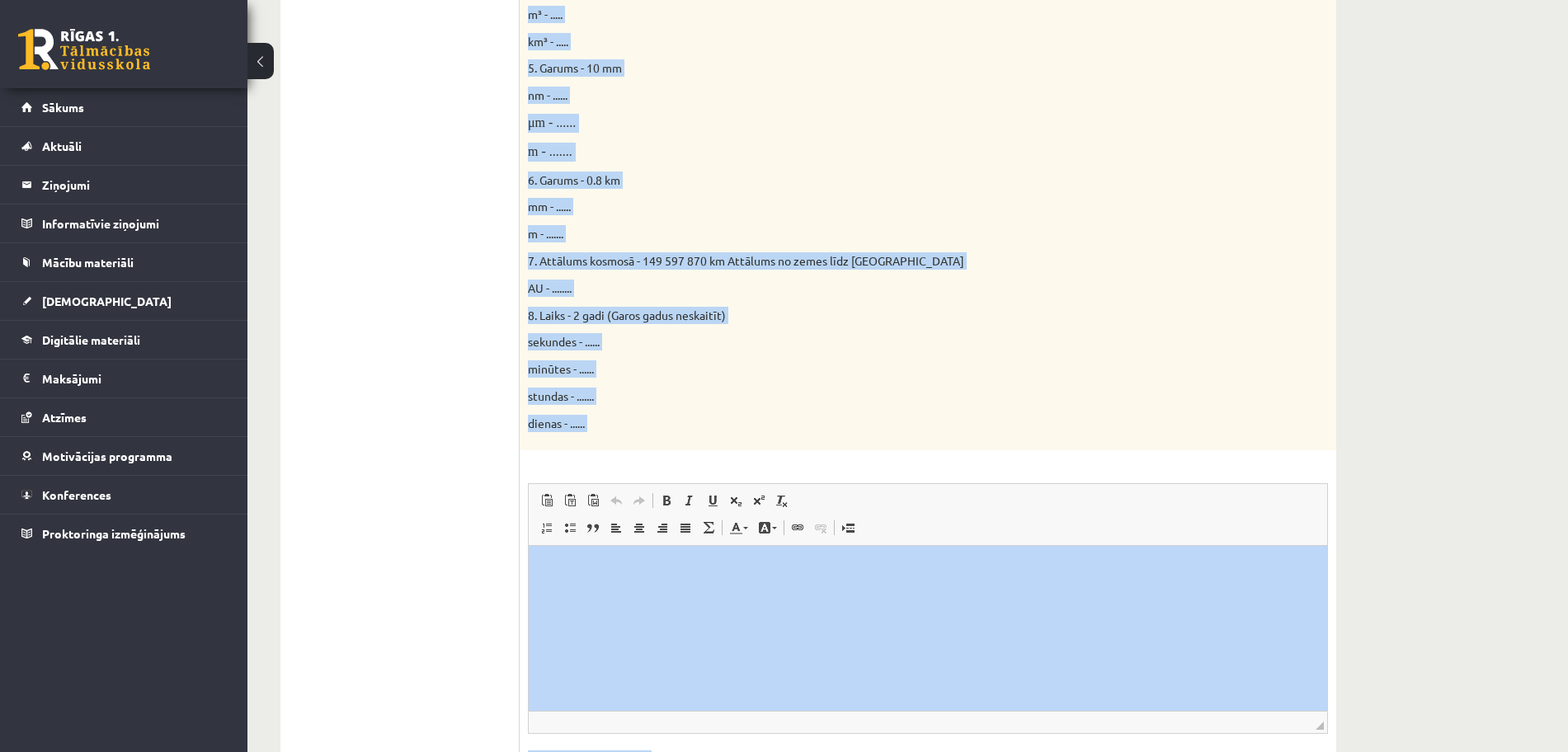
scroll to position [776, 0]
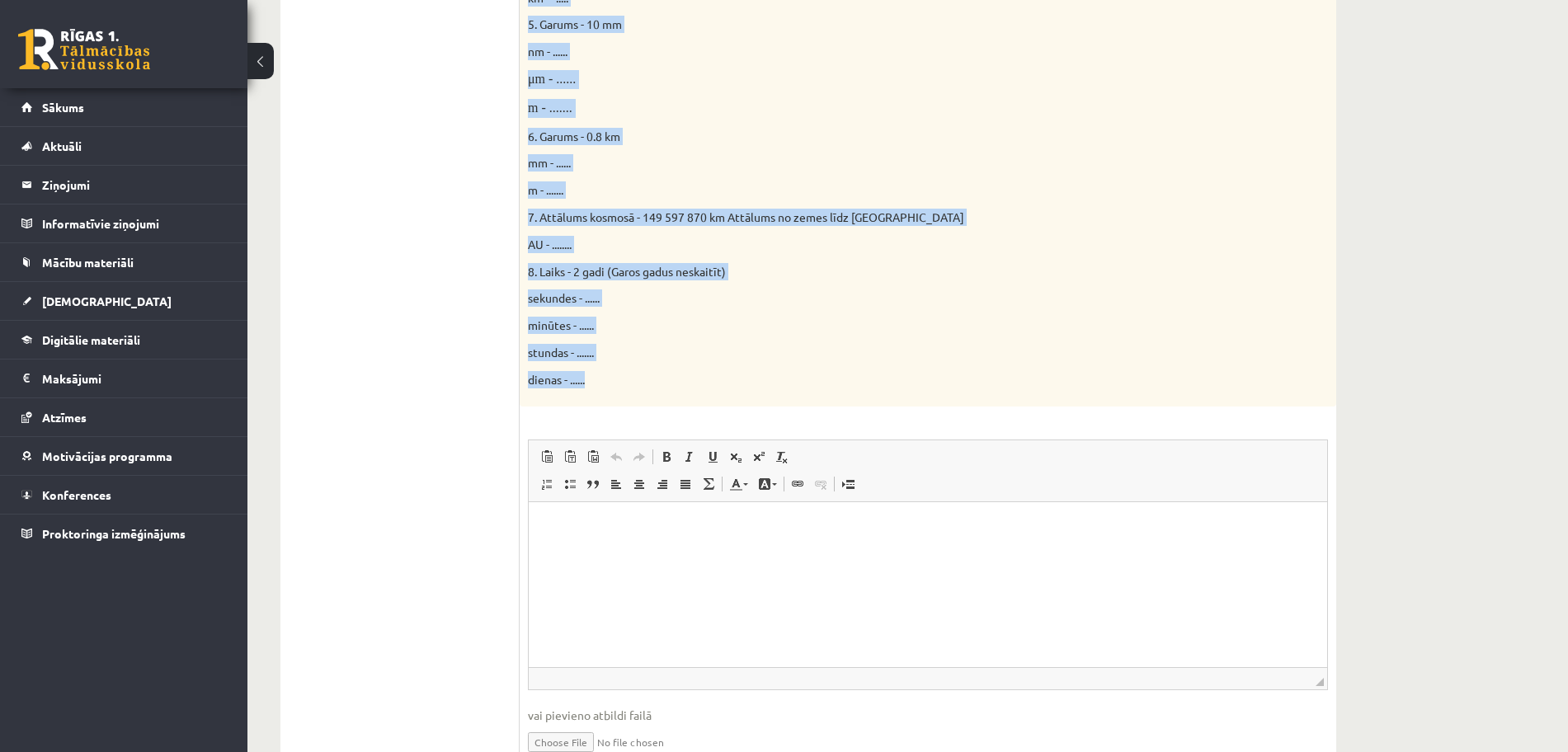
drag, startPoint x: 525, startPoint y: 278, endPoint x: 728, endPoint y: 382, distance: 228.1
click at [728, 382] on div "Doti fizikālie lielumi un to mērvienības. Pārveido mērvienības citās norādītajā…" at bounding box center [928, 8] width 817 height 794
copy div "1. Masa - 3 kg mg - ...... g - ....... 2. Masa - 7000 g kg - ....... t - ......…"
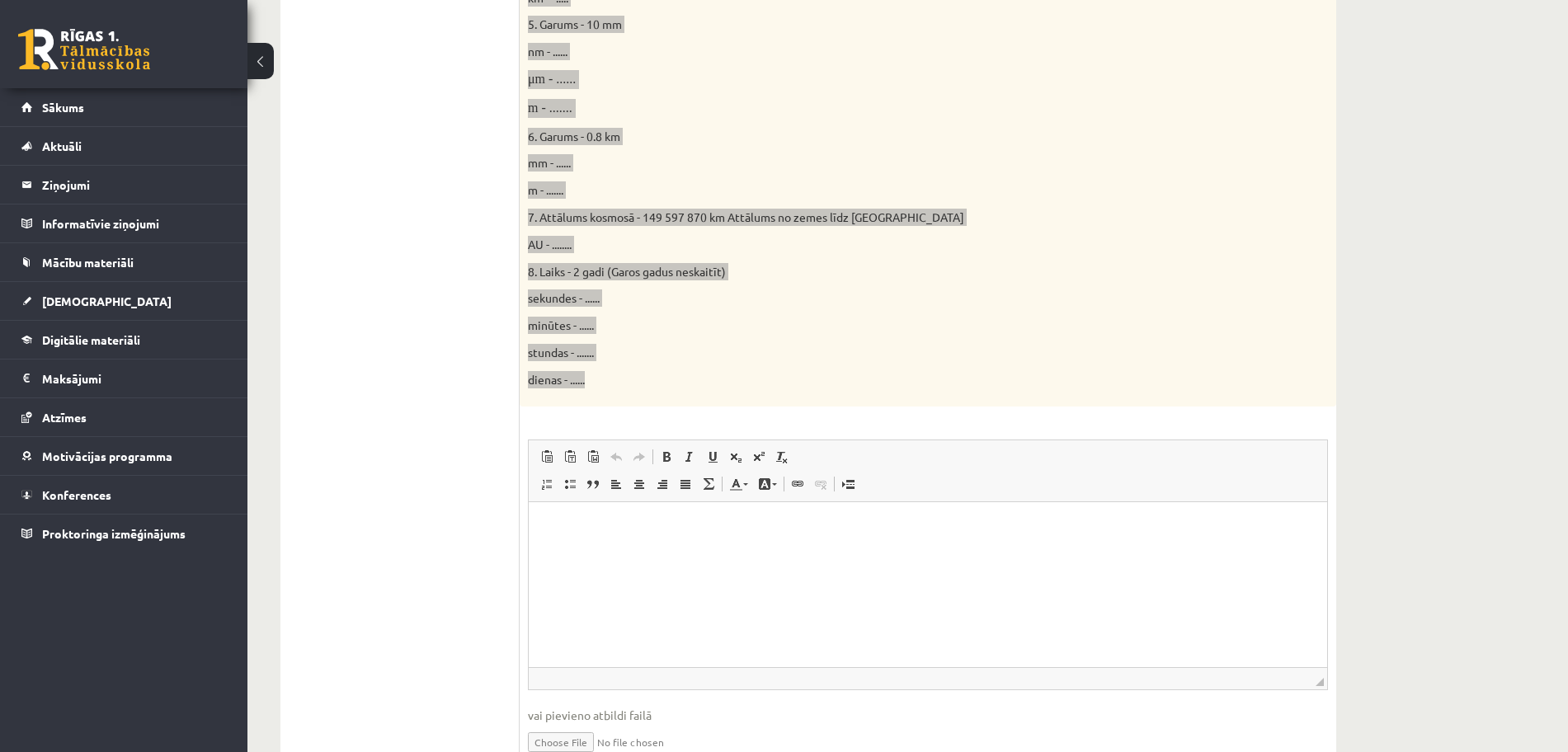
click at [609, 552] on html at bounding box center [928, 526] width 799 height 51
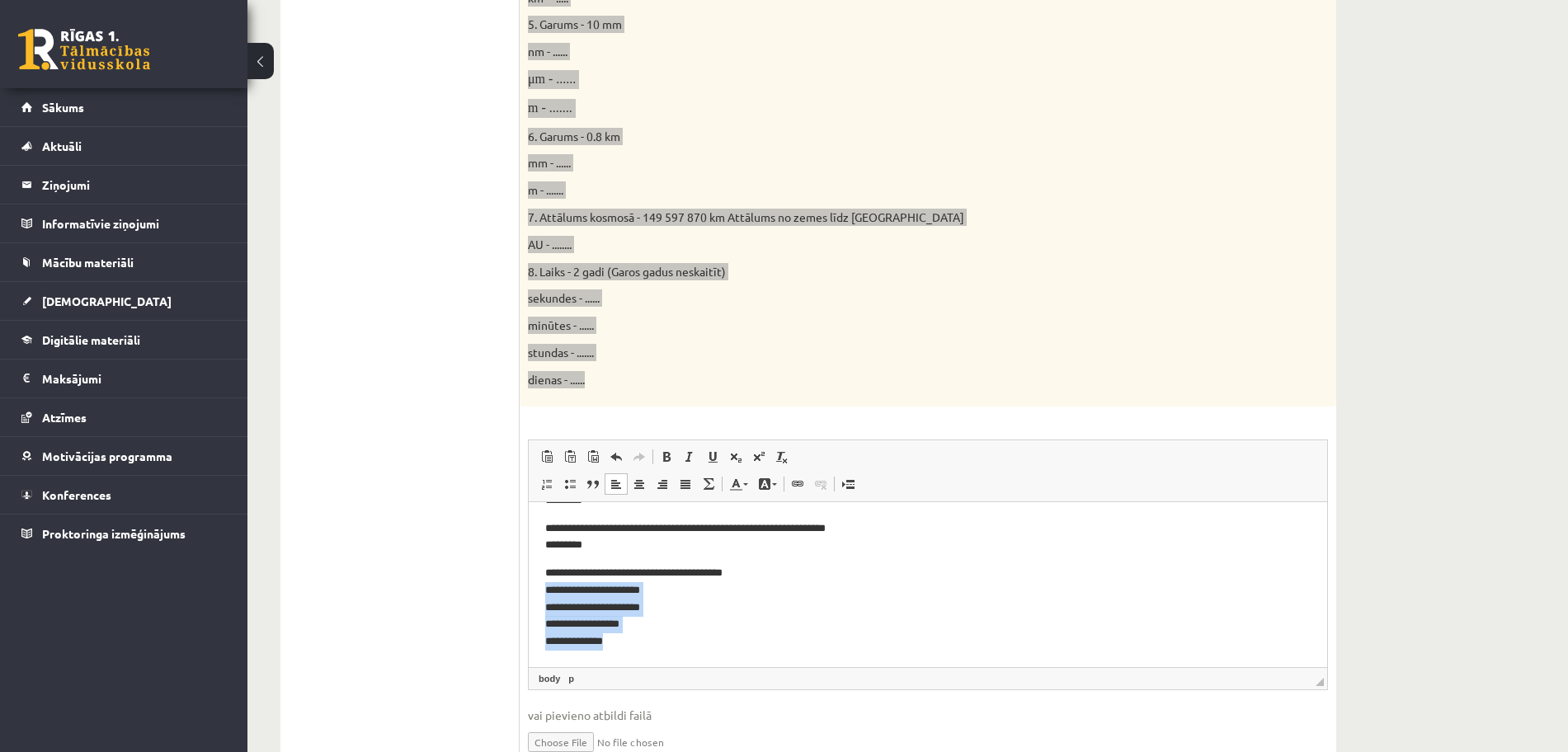
scroll to position [856, 0]
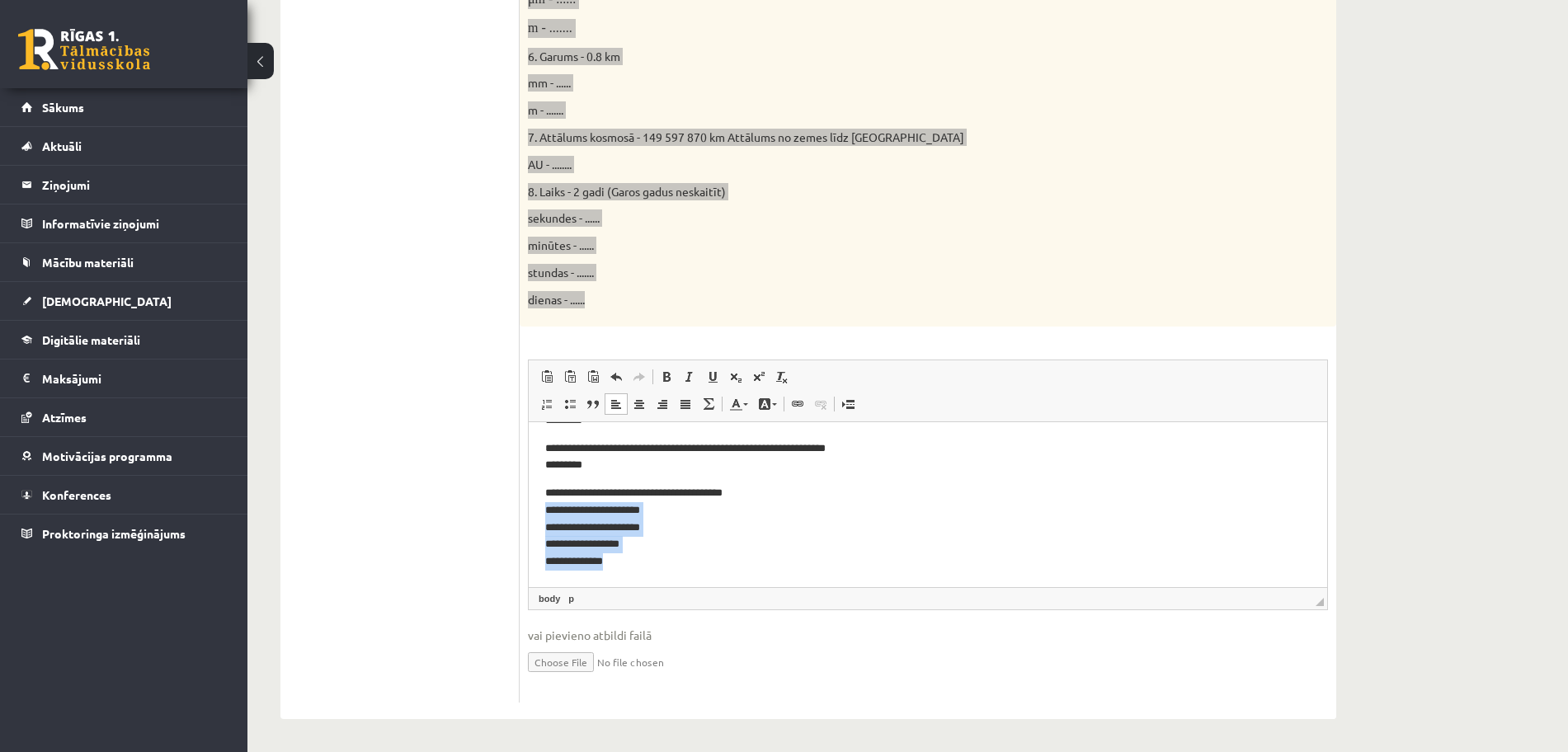
drag, startPoint x: 721, startPoint y: 522, endPoint x: 737, endPoint y: 655, distance: 134.0
click at [737, 587] on html "**********" at bounding box center [928, 310] width 799 height 553
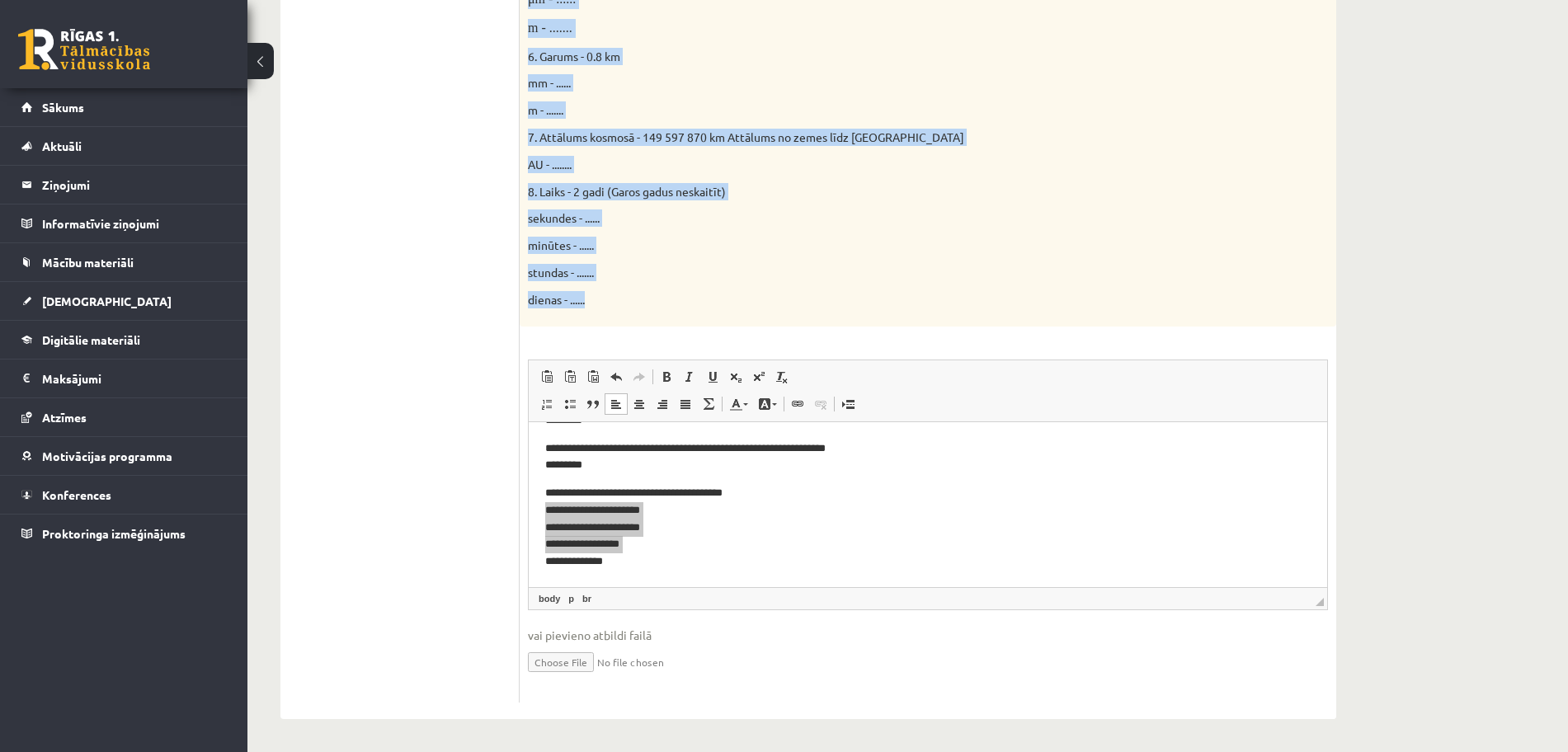
click at [773, 657] on input "file" at bounding box center [928, 660] width 800 height 33
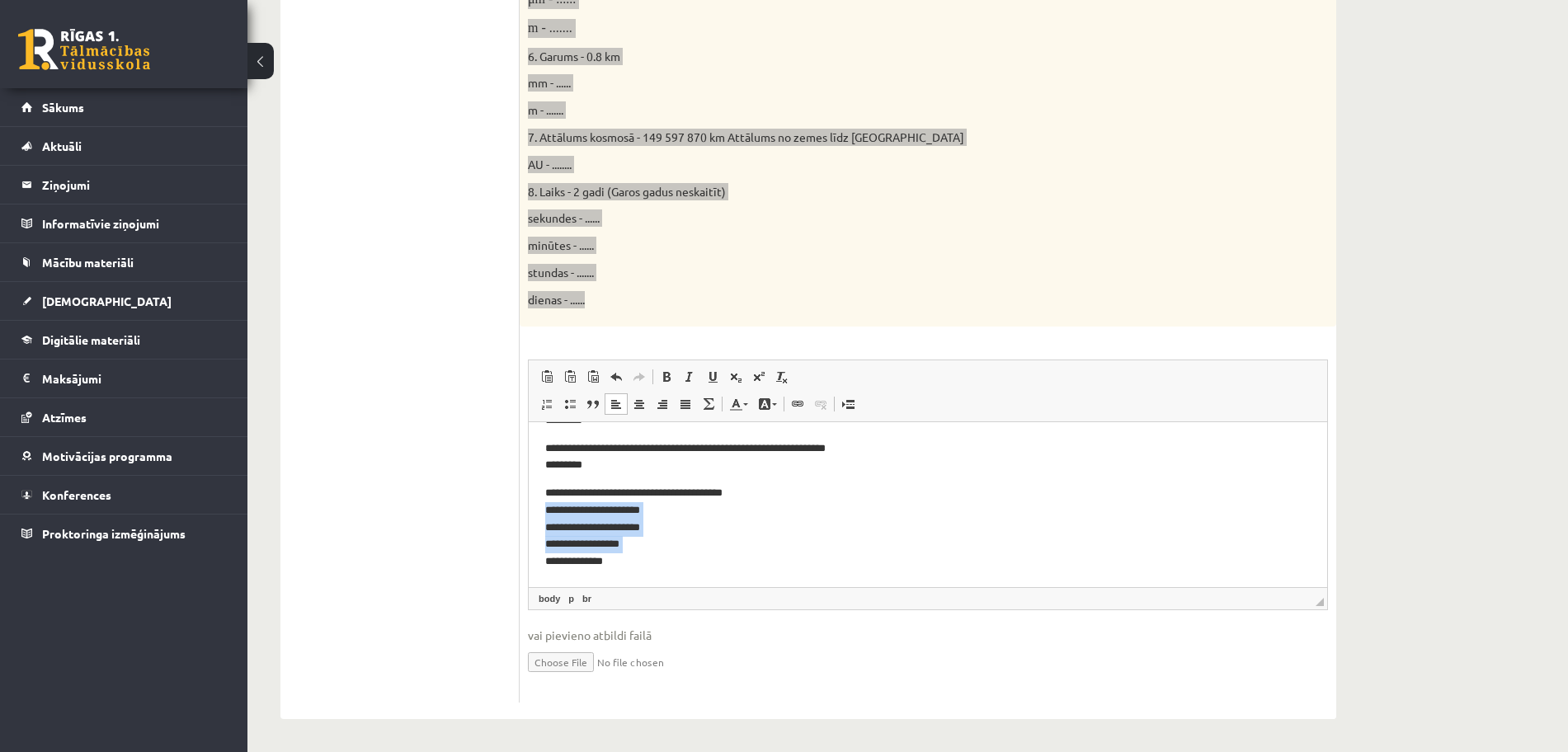
click at [836, 551] on p "**********" at bounding box center [919, 527] width 750 height 86
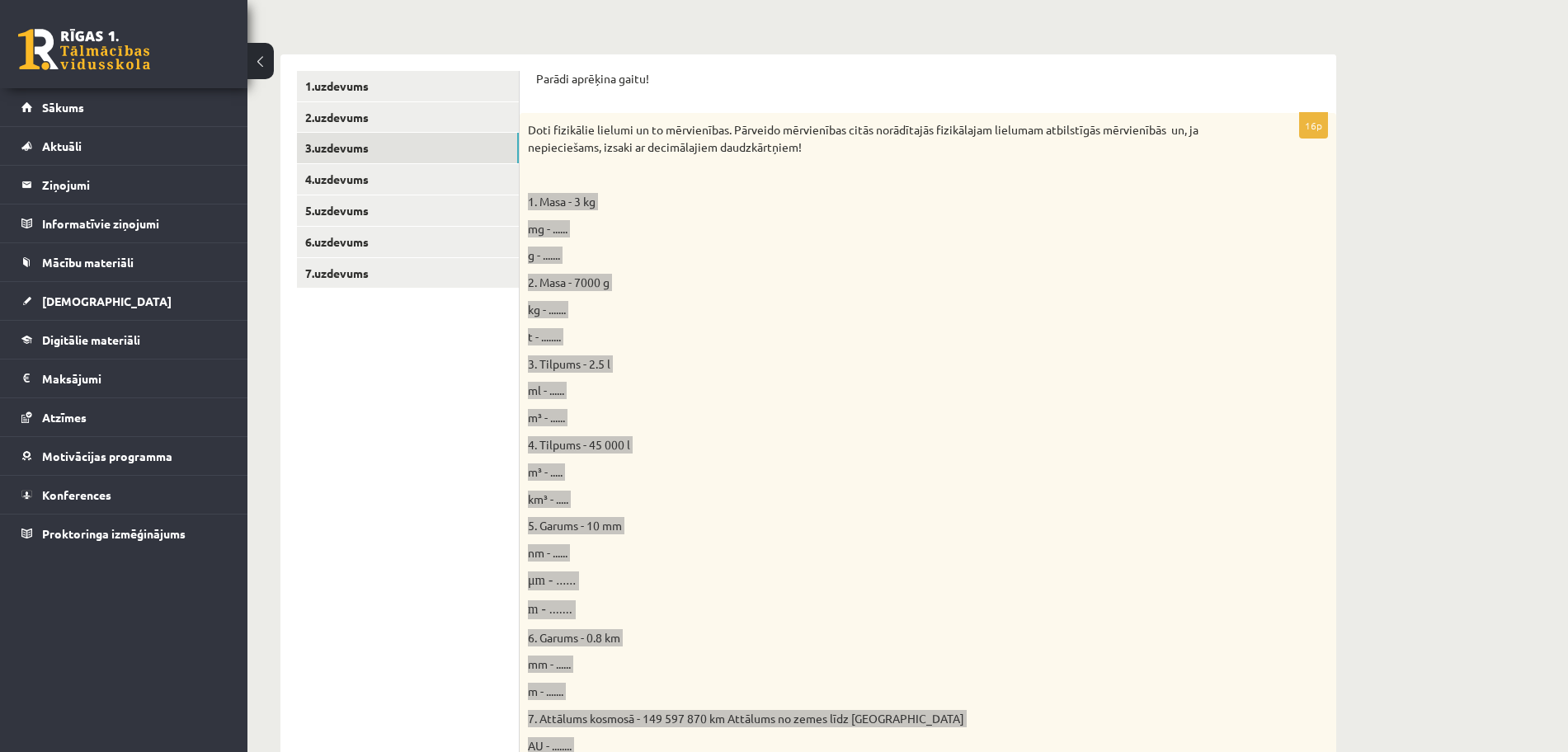
scroll to position [274, 0]
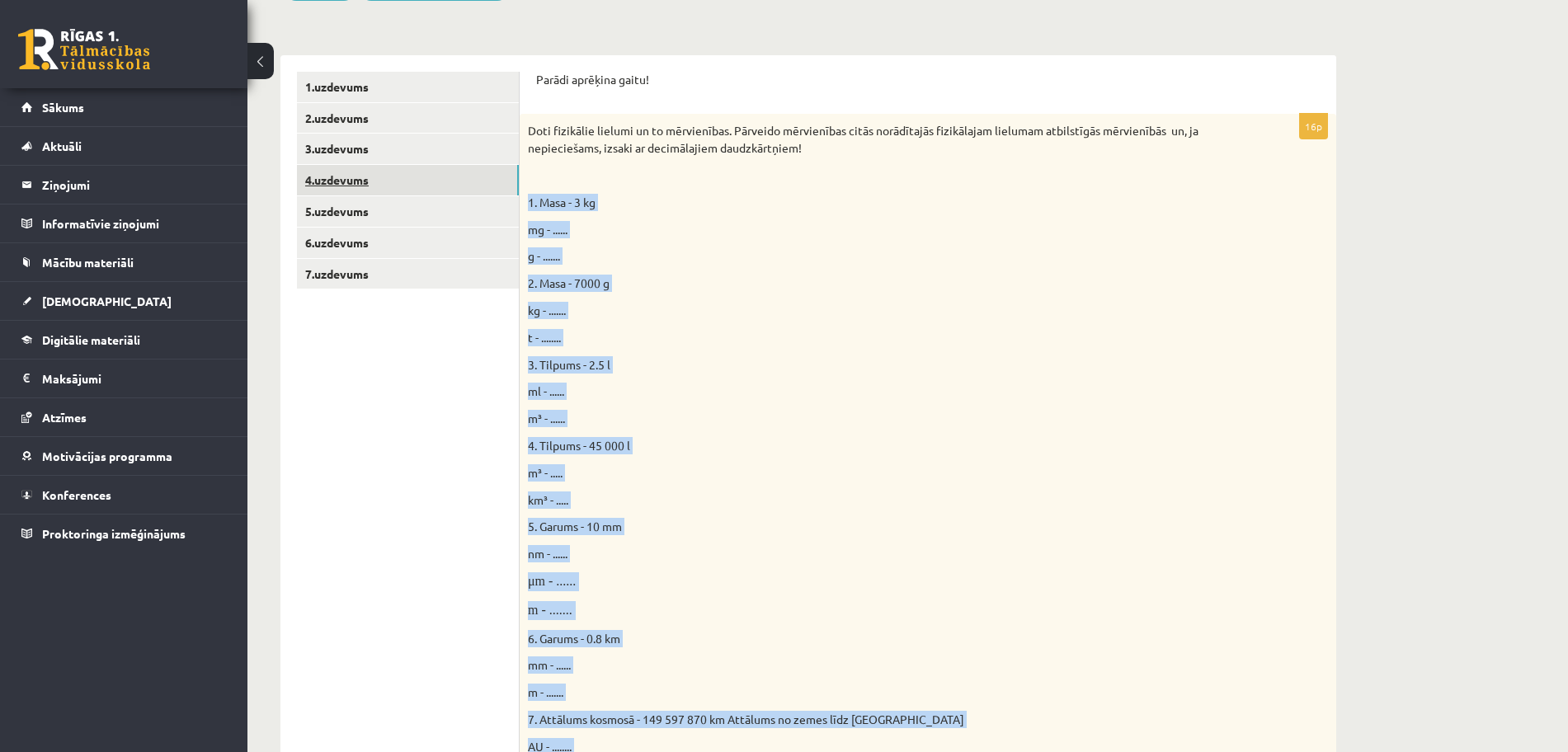
click at [501, 179] on link "4.uzdevums" at bounding box center [408, 181] width 222 height 31
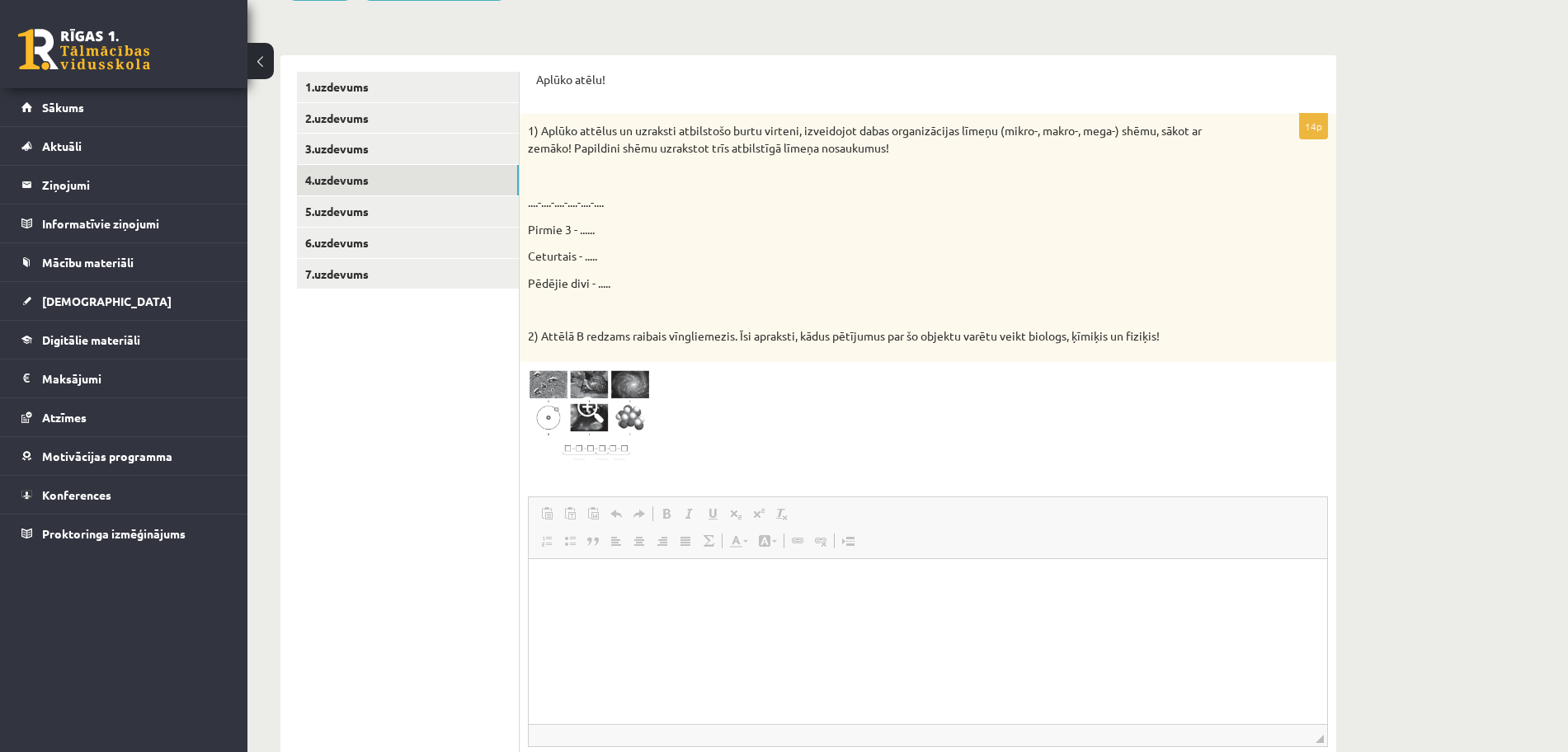
scroll to position [0, 0]
click at [583, 411] on span at bounding box center [590, 409] width 27 height 27
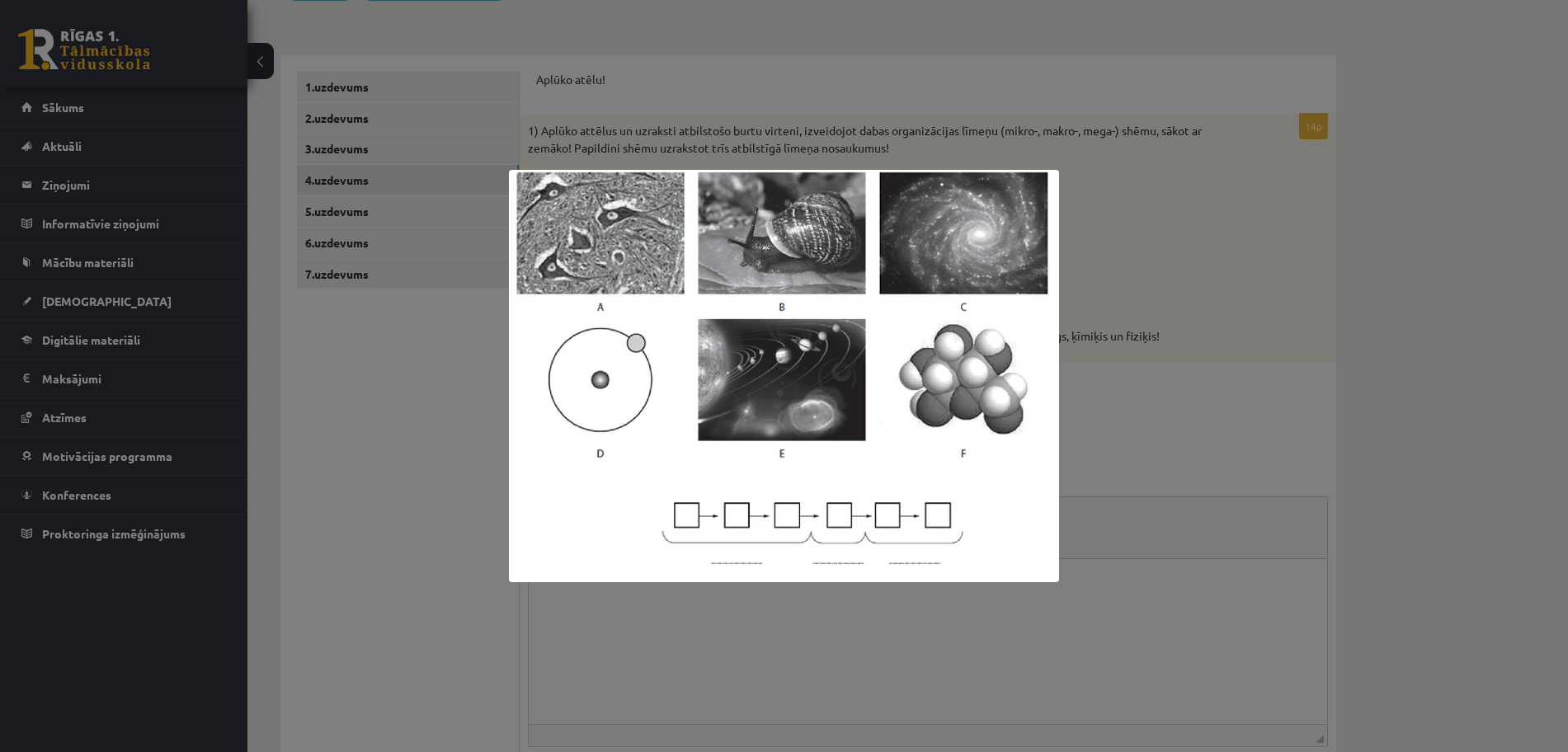
click at [1009, 612] on div at bounding box center [784, 376] width 1568 height 752
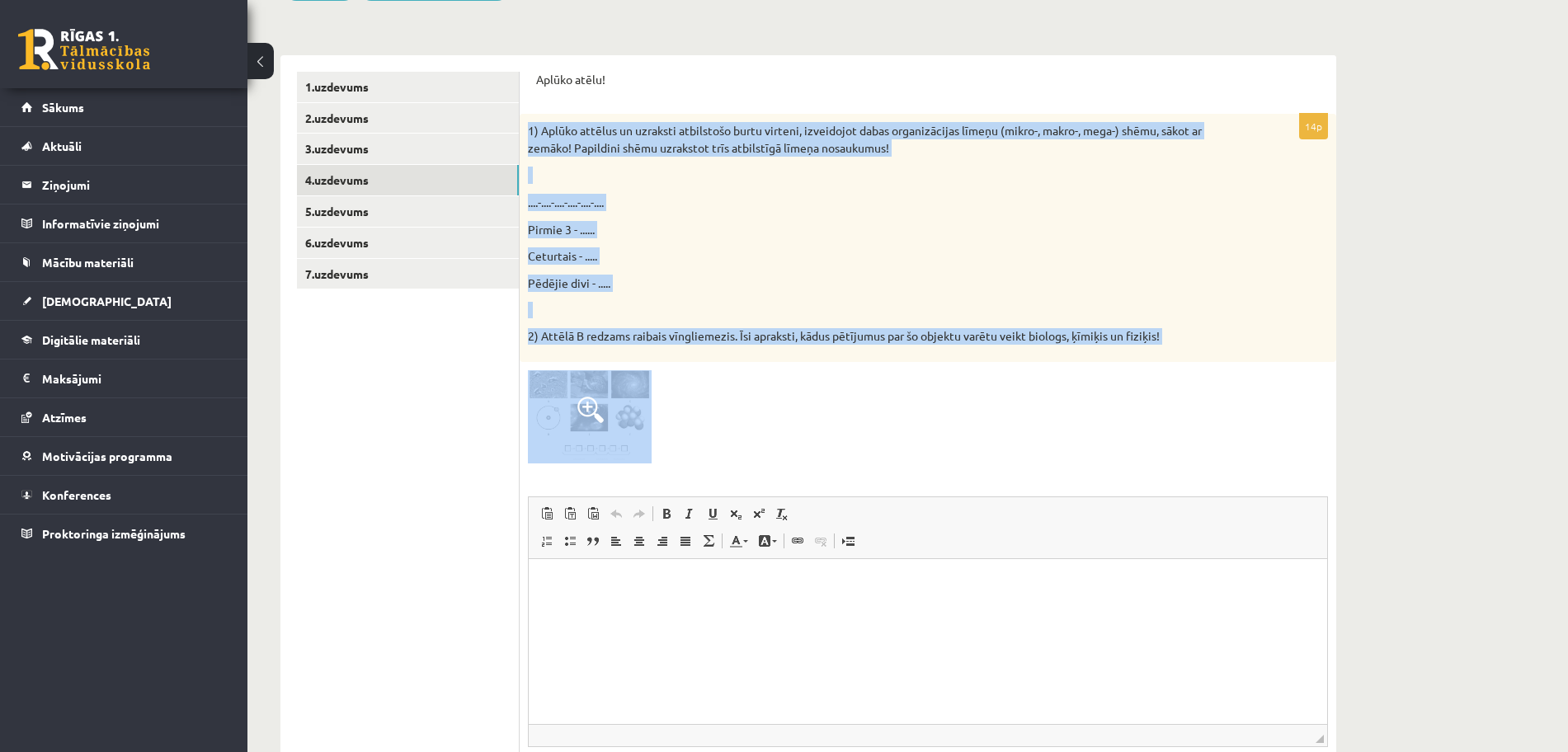
drag, startPoint x: 527, startPoint y: 122, endPoint x: 676, endPoint y: 410, distance: 324.3
click at [676, 410] on div "14p 1) Aplūko attēlus un uzraksti atbilstošo burtu virteni, izveidojot dabas or…" at bounding box center [928, 476] width 817 height 725
copy div "1) Aplūko attēlus un uzraksti atbilstošo burtu virteni, izveidojot dabas organi…"
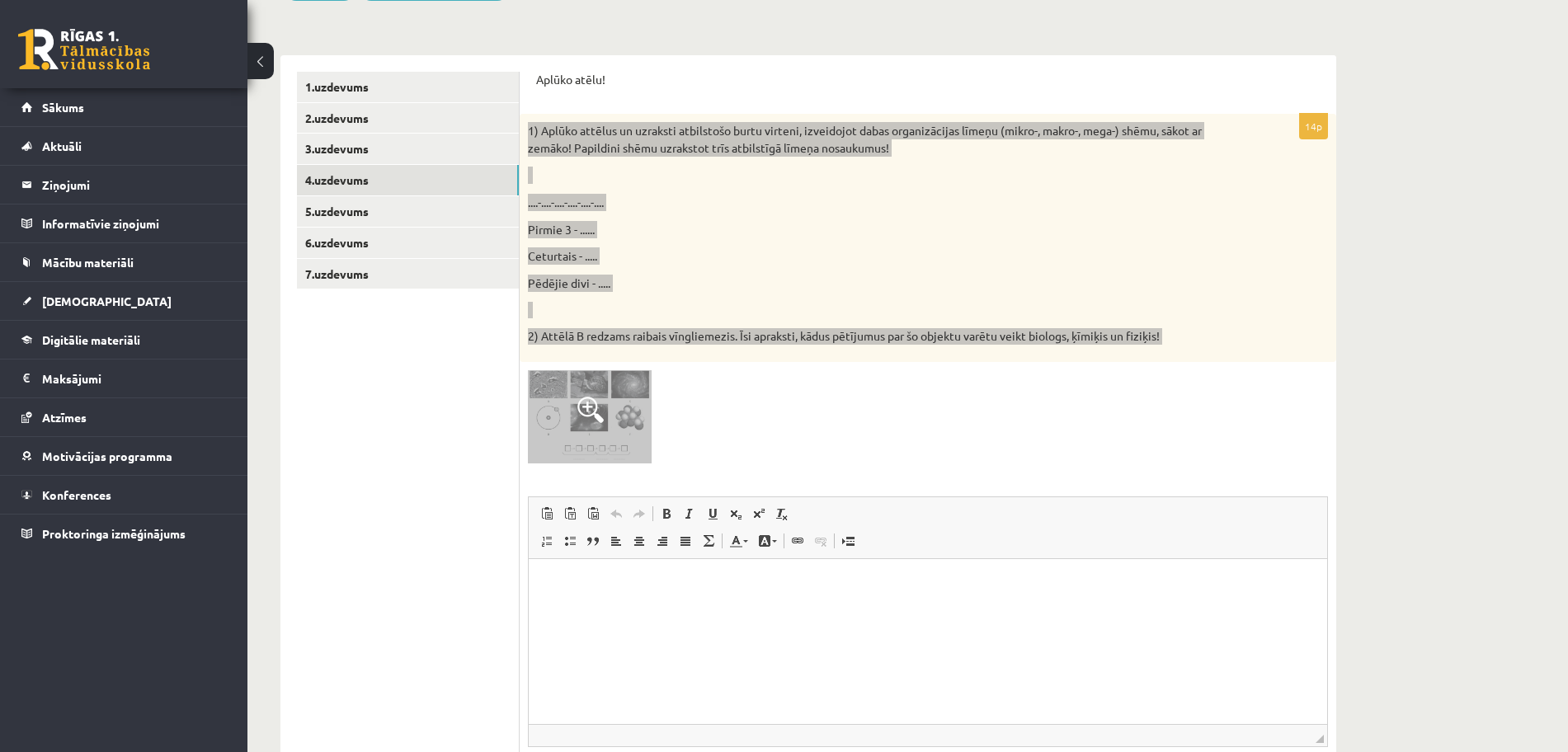
click at [727, 609] on html at bounding box center [928, 583] width 799 height 51
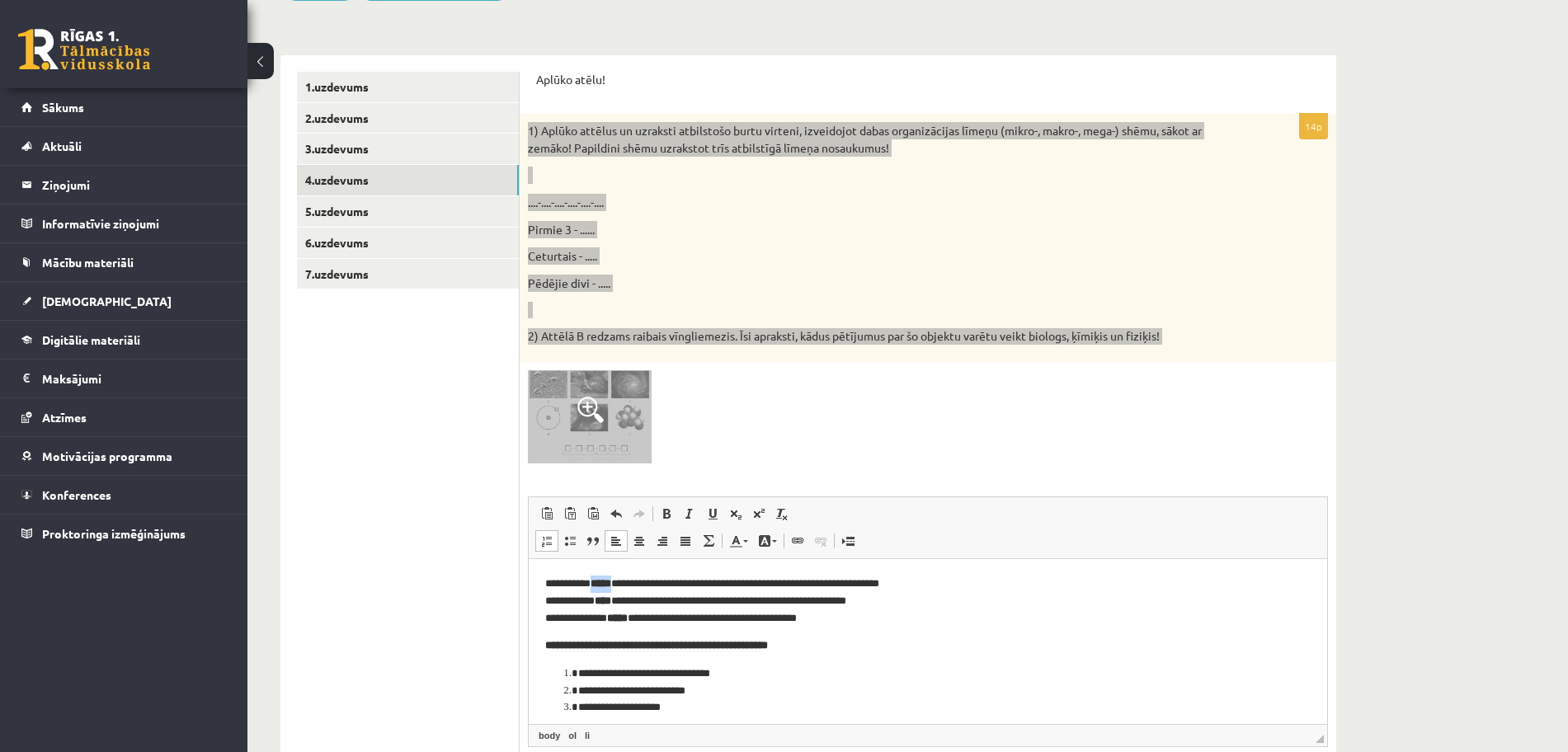
drag, startPoint x: 620, startPoint y: 584, endPoint x: 595, endPoint y: 584, distance: 25.0
click at [595, 584] on strong "*****" at bounding box center [601, 582] width 21 height 11
click at [669, 514] on span at bounding box center [666, 513] width 13 height 13
drag, startPoint x: 625, startPoint y: 602, endPoint x: 601, endPoint y: 602, distance: 24.0
click at [851, 675] on li "**********" at bounding box center [920, 673] width 684 height 17
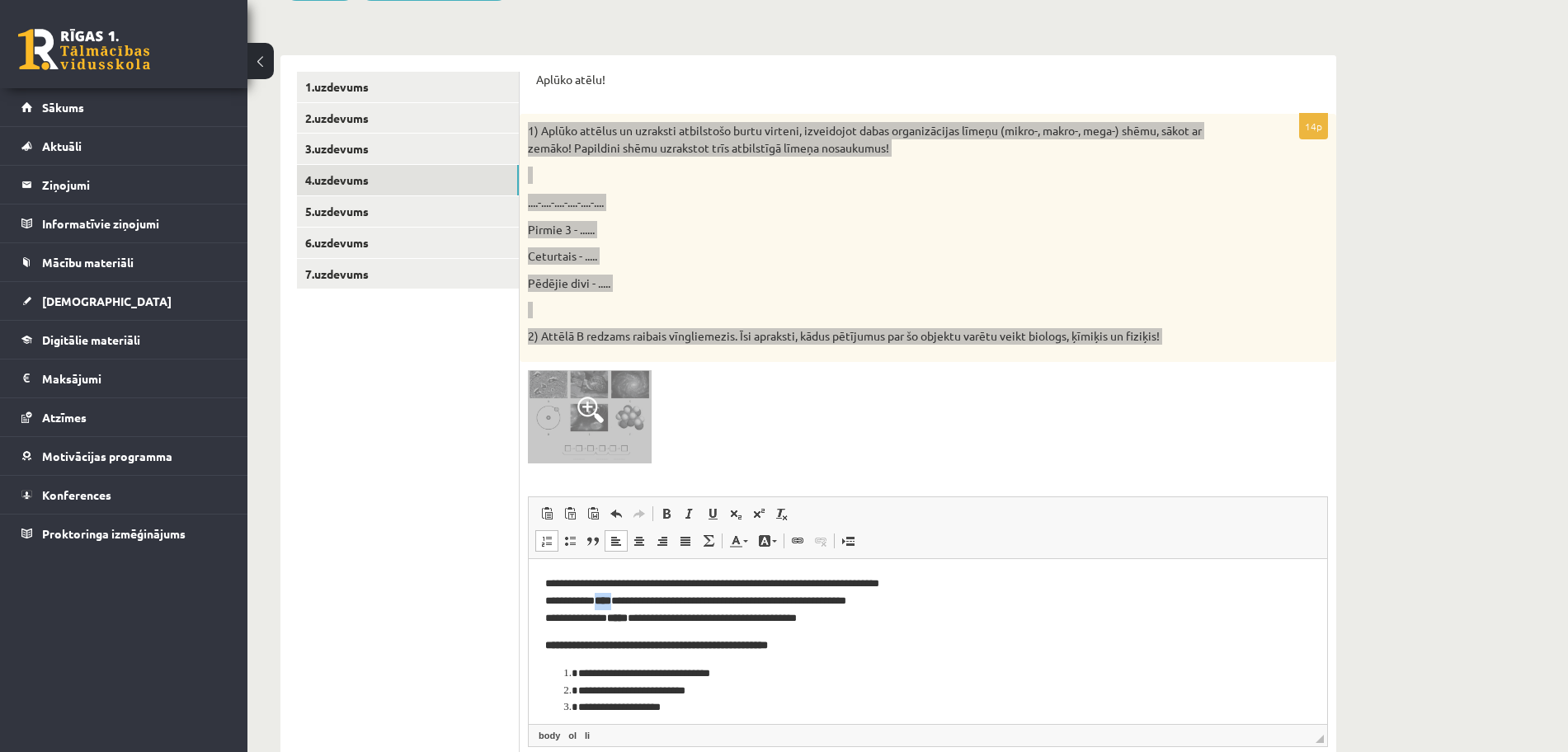
drag, startPoint x: 623, startPoint y: 600, endPoint x: 601, endPoint y: 599, distance: 22.0
click at [601, 599] on strong "****" at bounding box center [602, 600] width 16 height 11
click at [673, 514] on span at bounding box center [666, 513] width 13 height 13
drag, startPoint x: 640, startPoint y: 615, endPoint x: 610, endPoint y: 615, distance: 30.0
click at [610, 615] on strong "*****" at bounding box center [618, 617] width 21 height 11
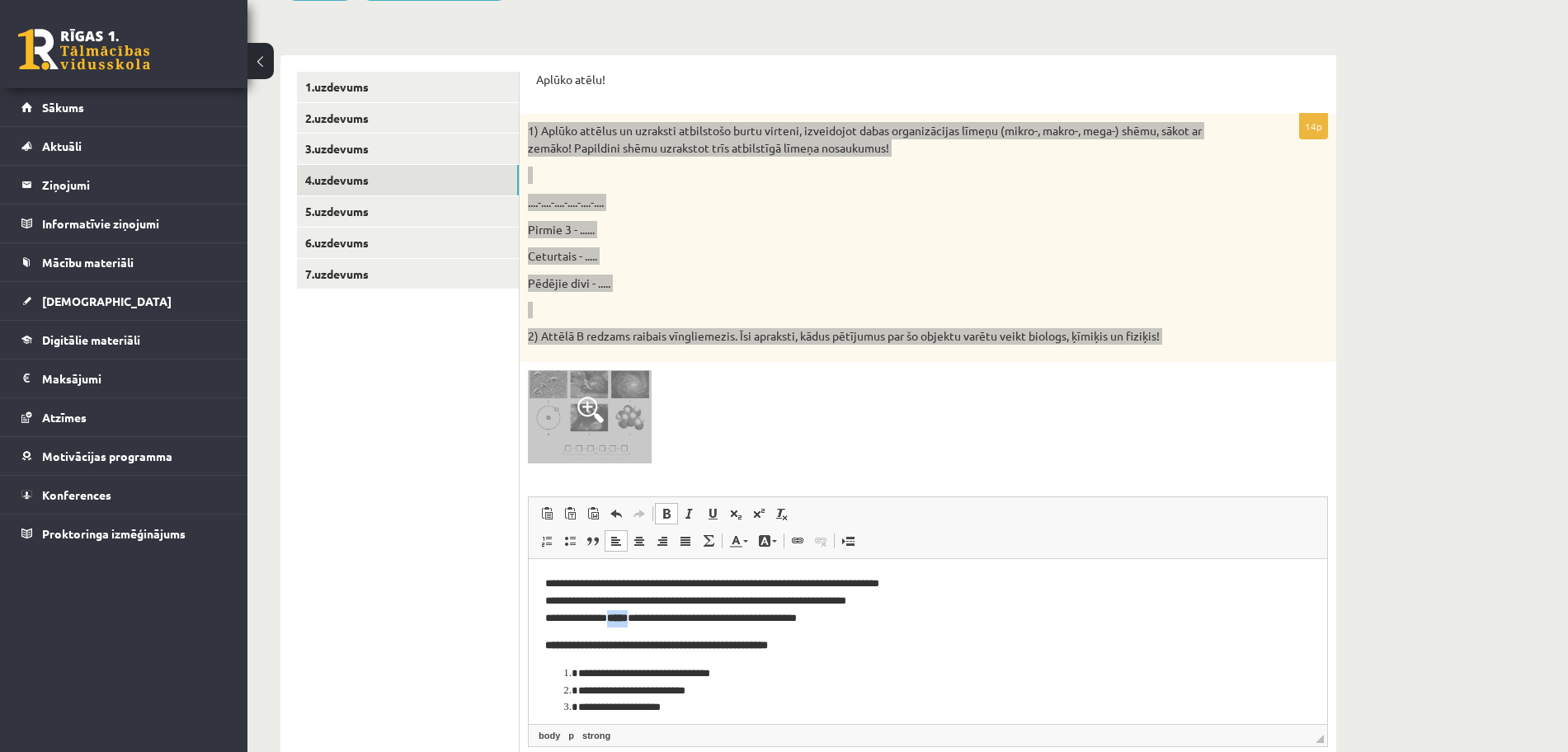
click at [666, 516] on span at bounding box center [666, 513] width 13 height 13
click at [793, 679] on li "**********" at bounding box center [920, 673] width 684 height 17
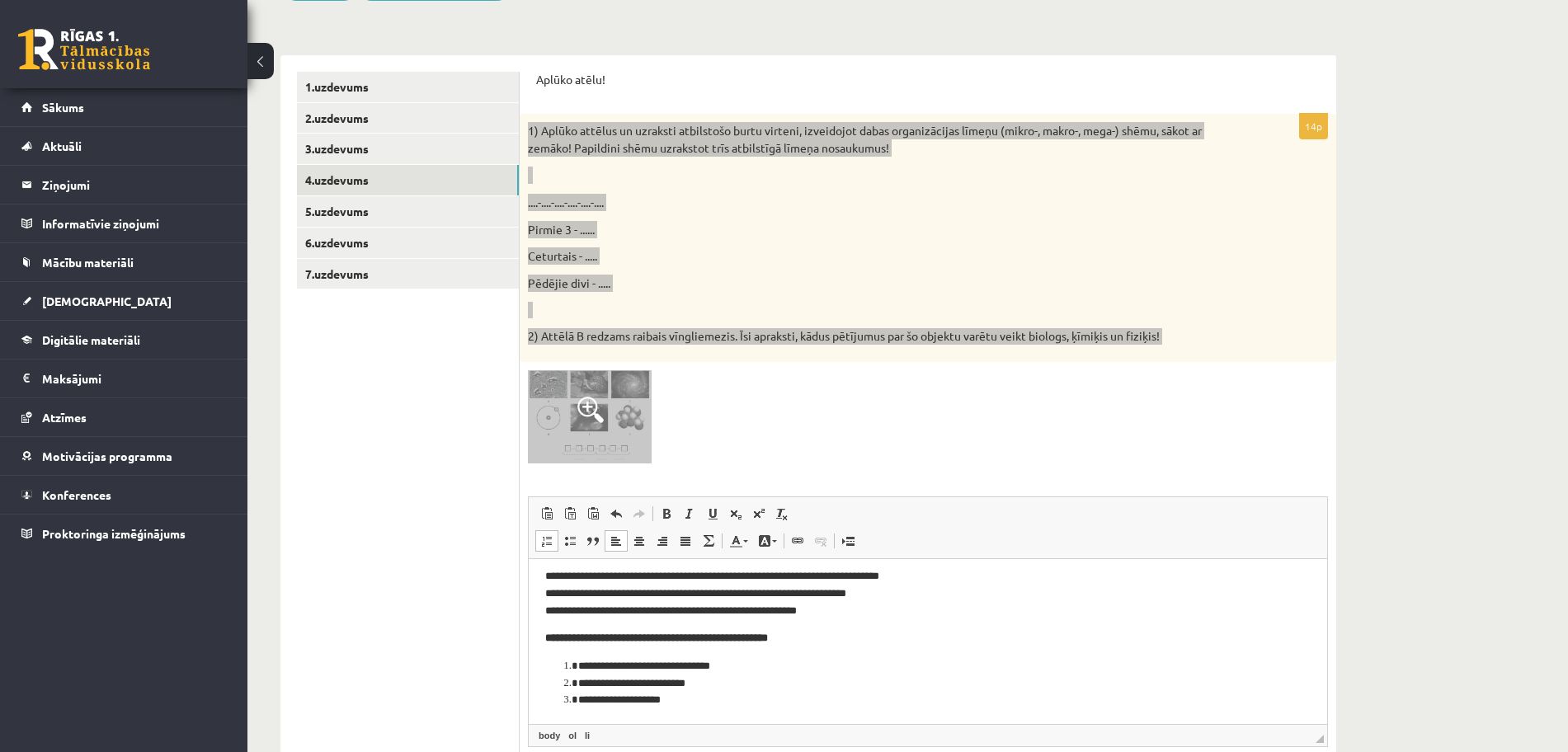
scroll to position [10, 0]
drag, startPoint x: 836, startPoint y: 634, endPoint x: 693, endPoint y: 703, distance: 158.8
click at [693, 703] on body "**********" at bounding box center [928, 636] width 766 height 141
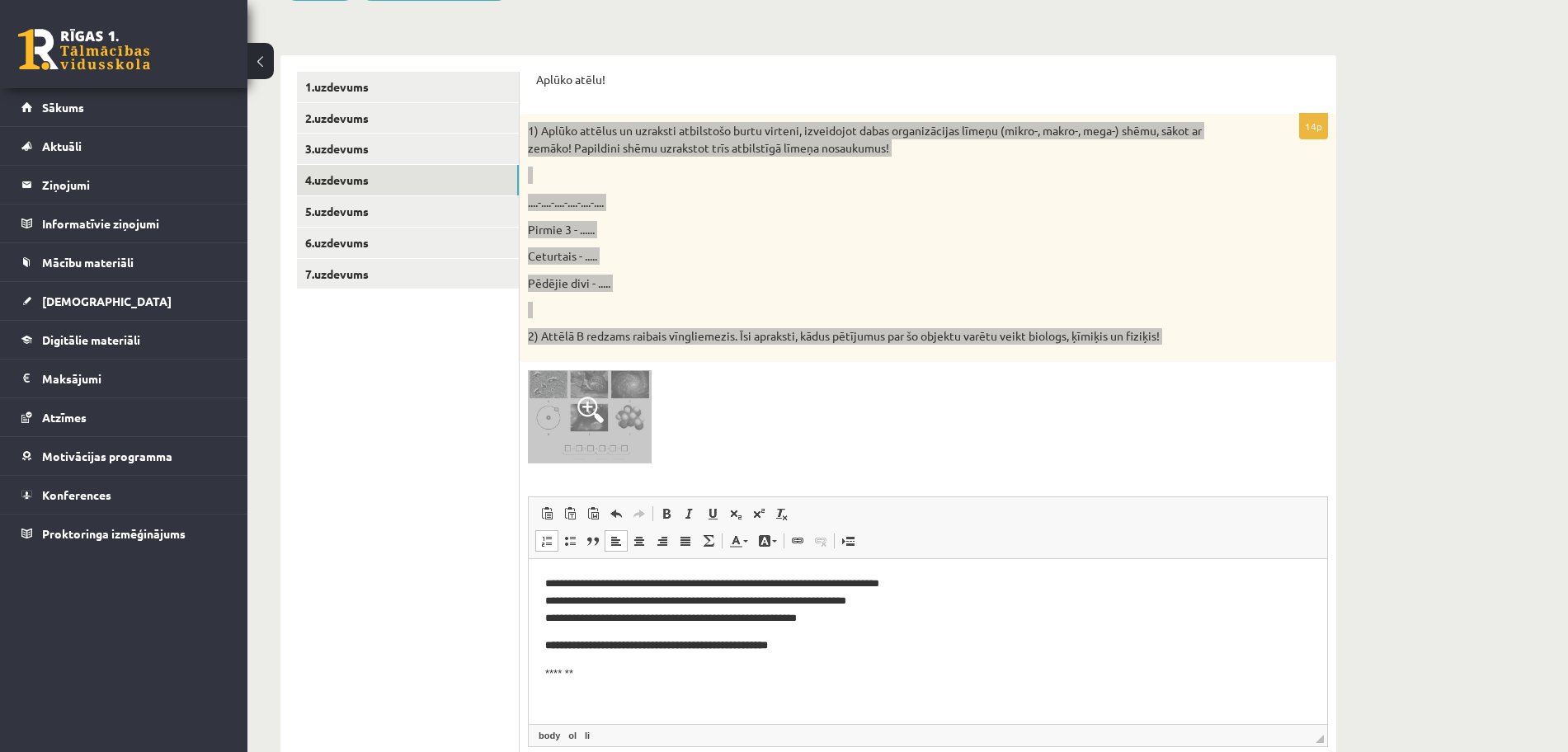
scroll to position [0, 0]
click at [624, 671] on html "**********" at bounding box center [928, 614] width 799 height 112
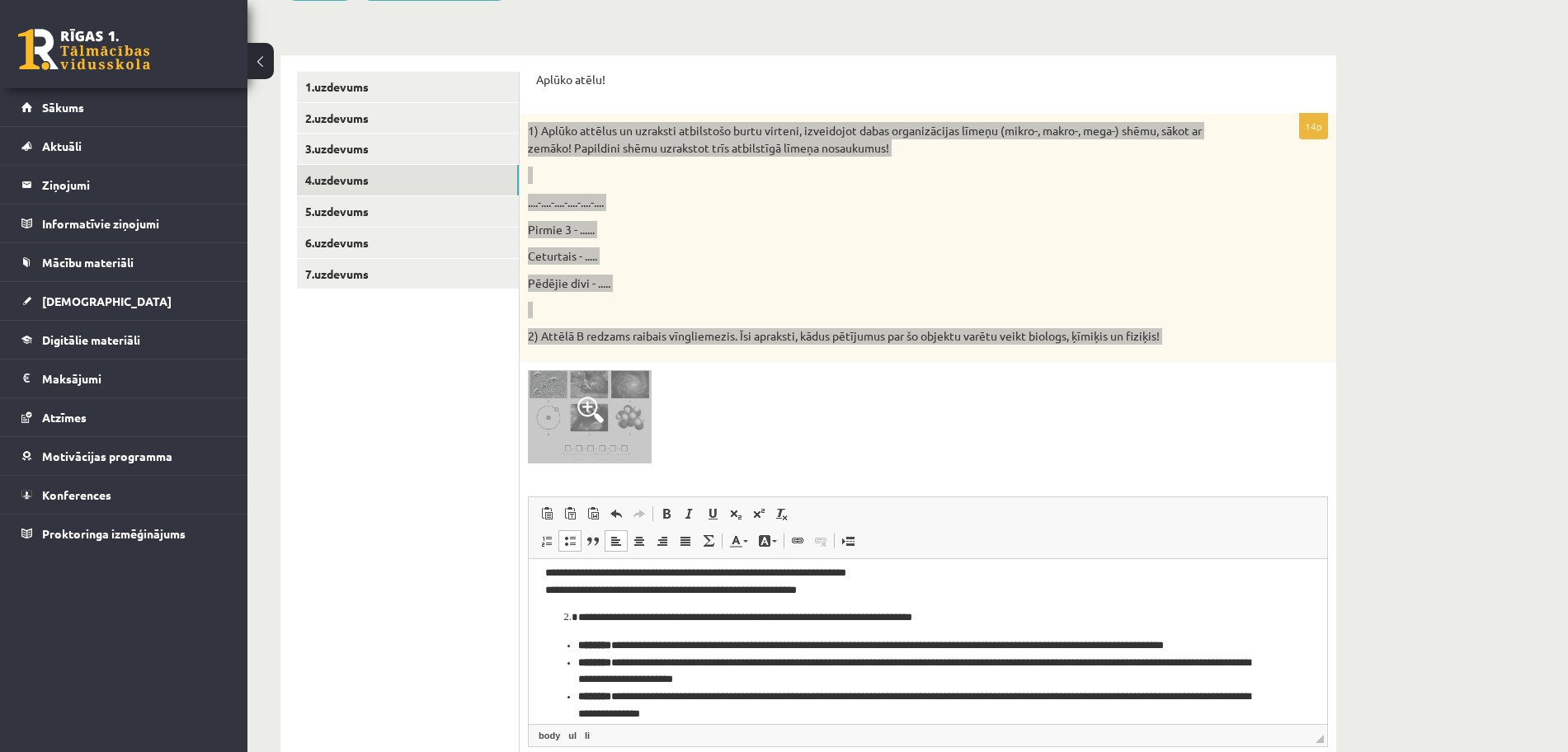
scroll to position [44, 0]
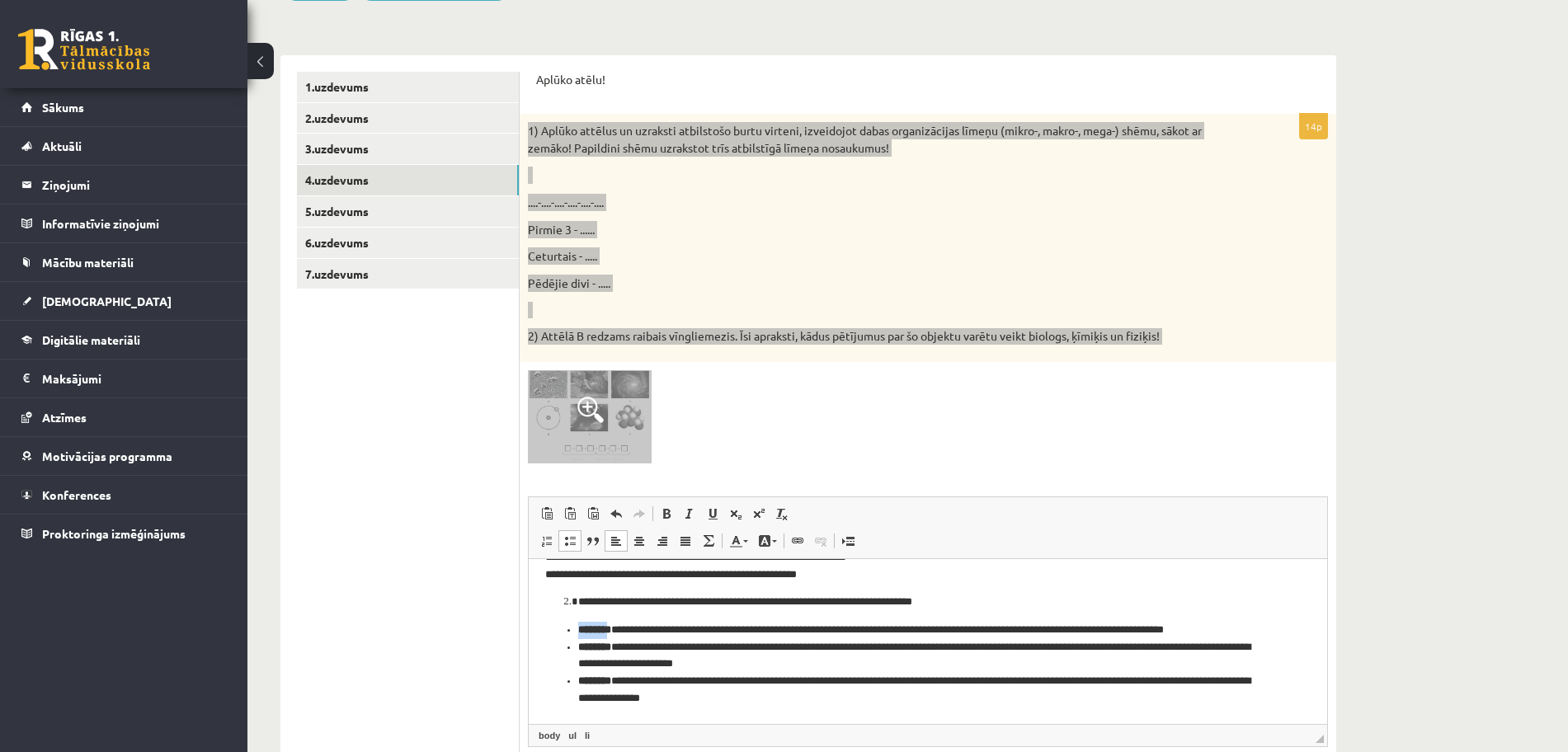
drag, startPoint x: 602, startPoint y: 630, endPoint x: 578, endPoint y: 629, distance: 24.0
click at [578, 629] on strong "********" at bounding box center [595, 629] width 33 height 11
click at [667, 510] on span at bounding box center [666, 513] width 13 height 13
drag, startPoint x: 614, startPoint y: 644, endPoint x: 578, endPoint y: 643, distance: 36.0
click at [578, 643] on ul "**********" at bounding box center [919, 664] width 750 height 86
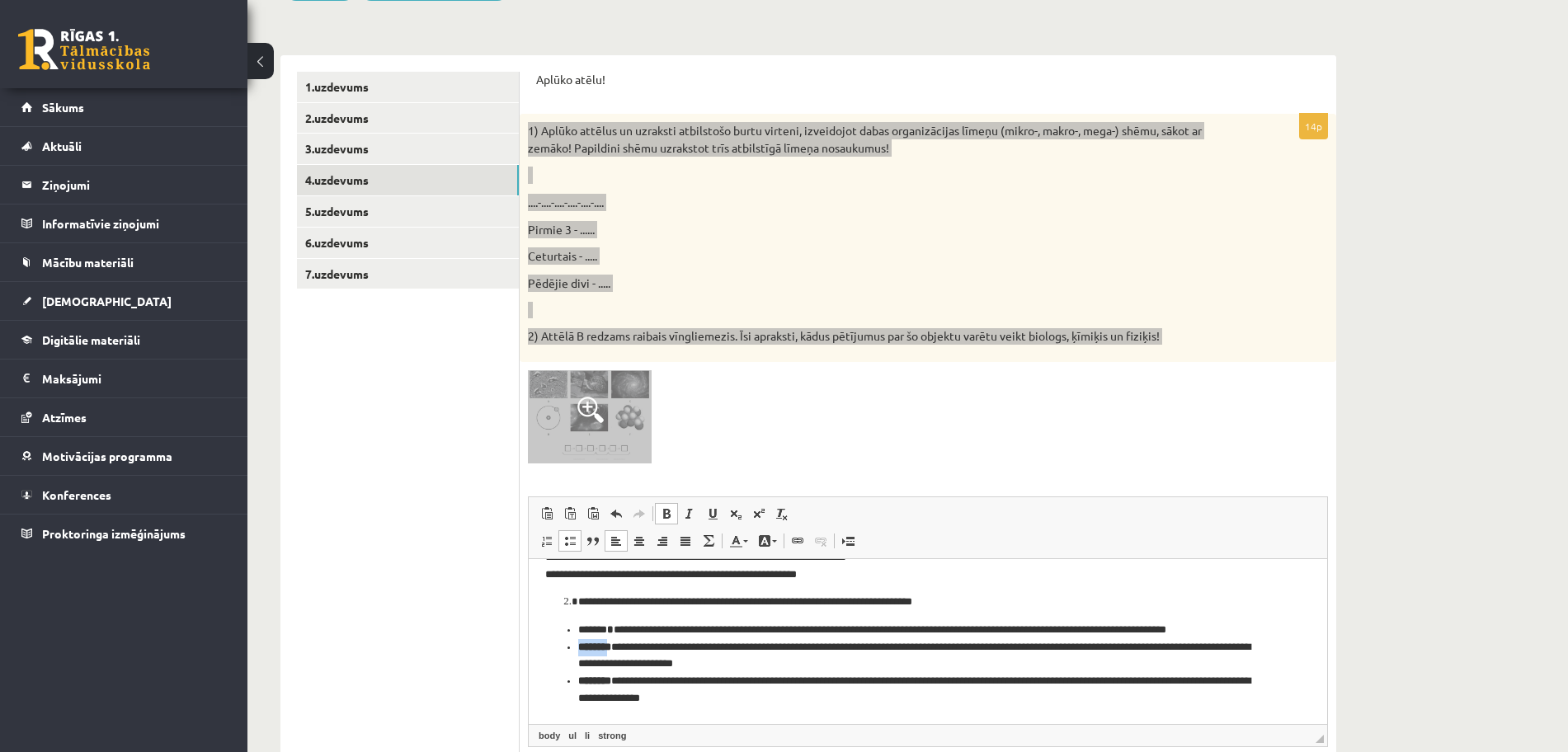
click at [661, 510] on span at bounding box center [666, 513] width 13 height 13
drag, startPoint x: 610, startPoint y: 677, endPoint x: 567, endPoint y: 677, distance: 43.0
click at [578, 677] on li "**********" at bounding box center [920, 689] width 684 height 34
click at [672, 514] on span at bounding box center [666, 513] width 13 height 13
click at [768, 613] on body "**********" at bounding box center [919, 618] width 750 height 176
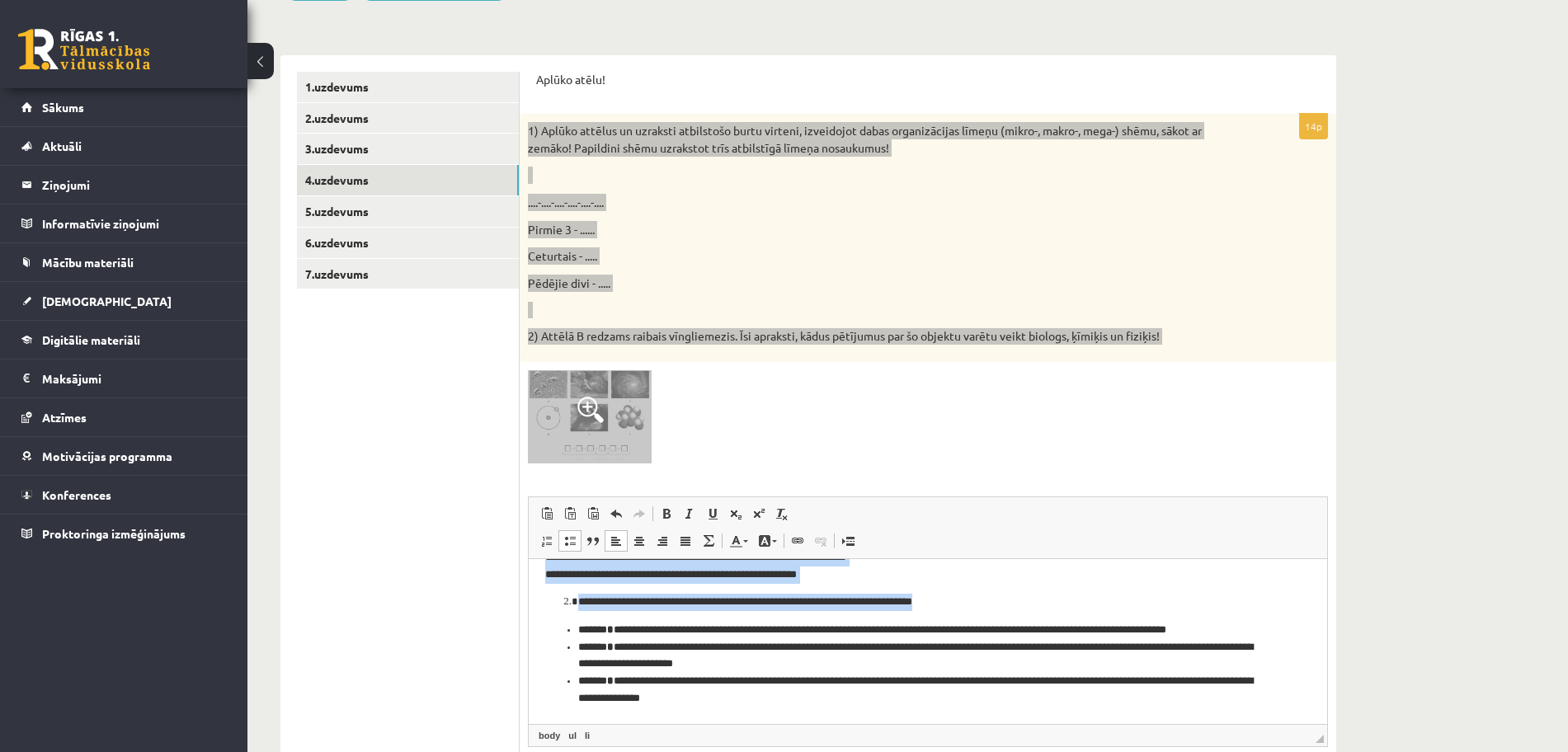
scroll to position [0, 0]
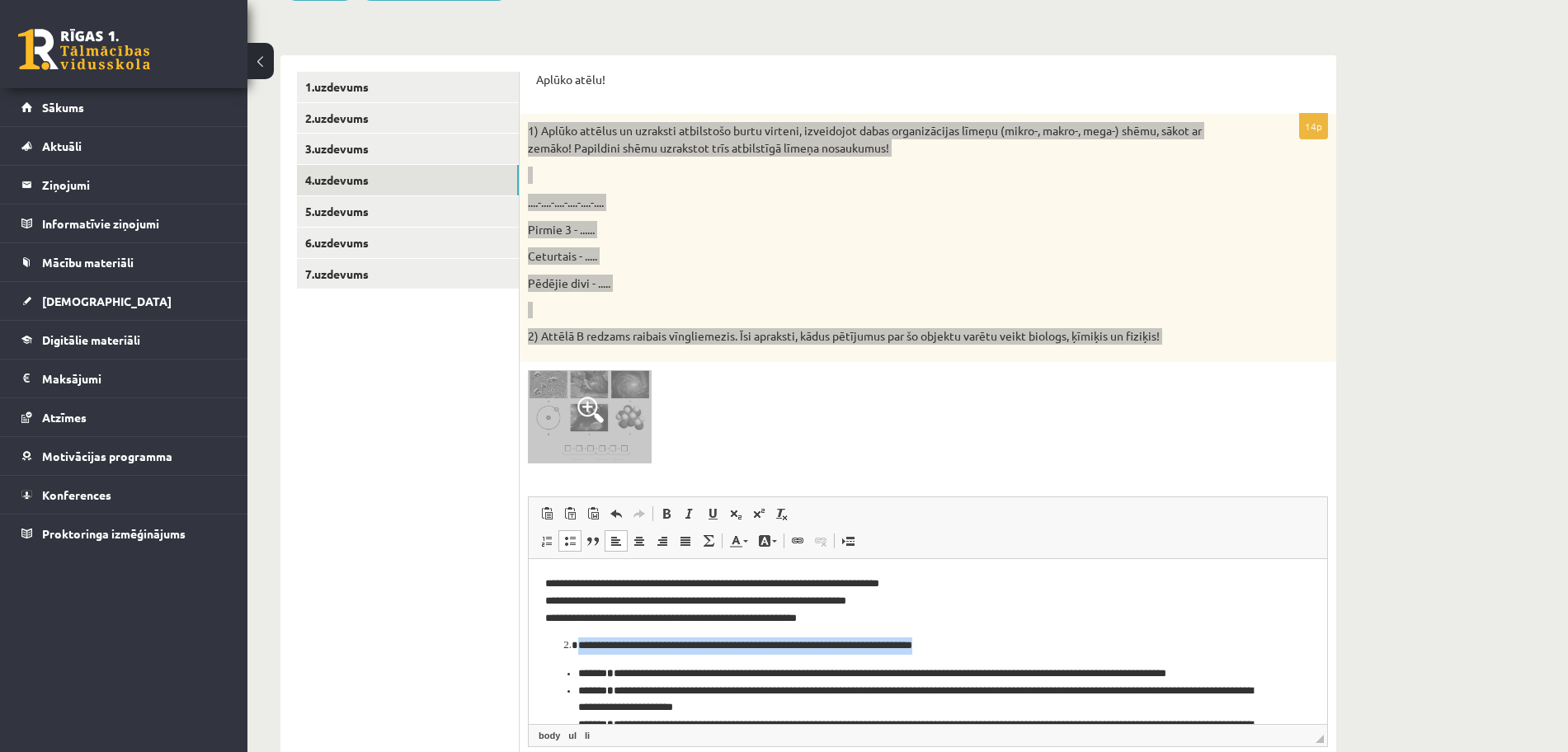
drag, startPoint x: 969, startPoint y: 594, endPoint x: 578, endPoint y: 641, distance: 393.8
click at [578, 641] on li "**********" at bounding box center [920, 645] width 684 height 17
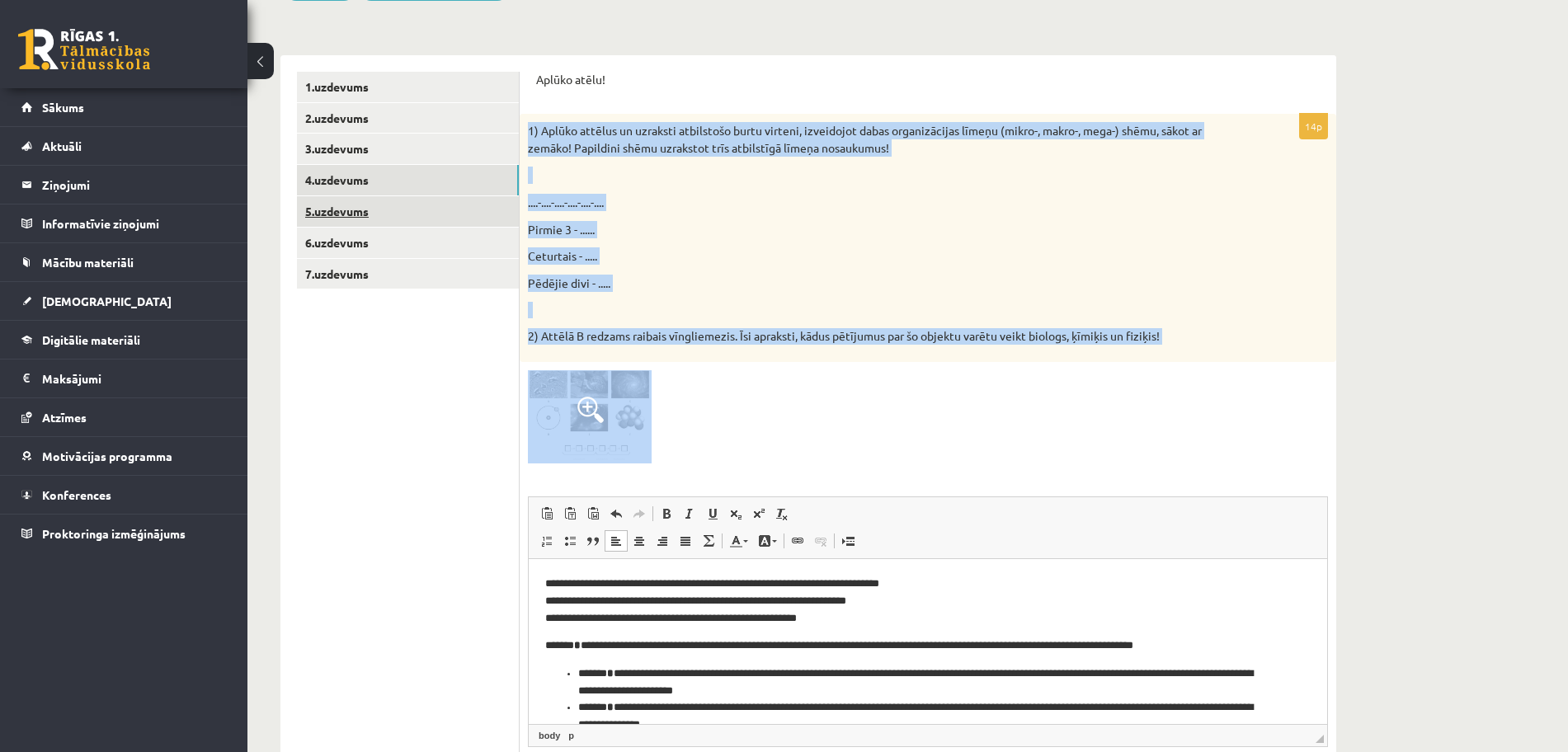
click at [492, 213] on link "5.uzdevums" at bounding box center [408, 212] width 222 height 31
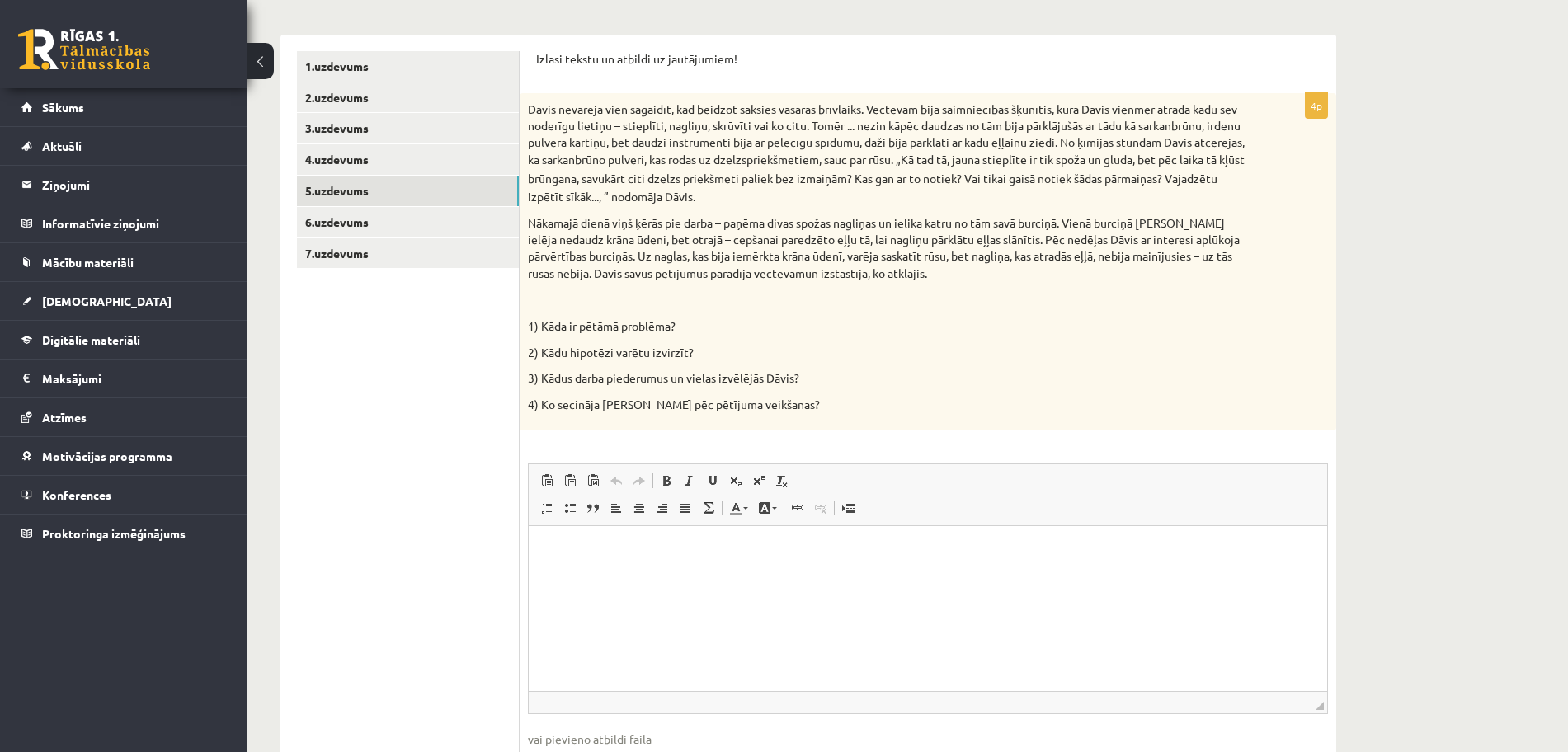
scroll to position [310, 0]
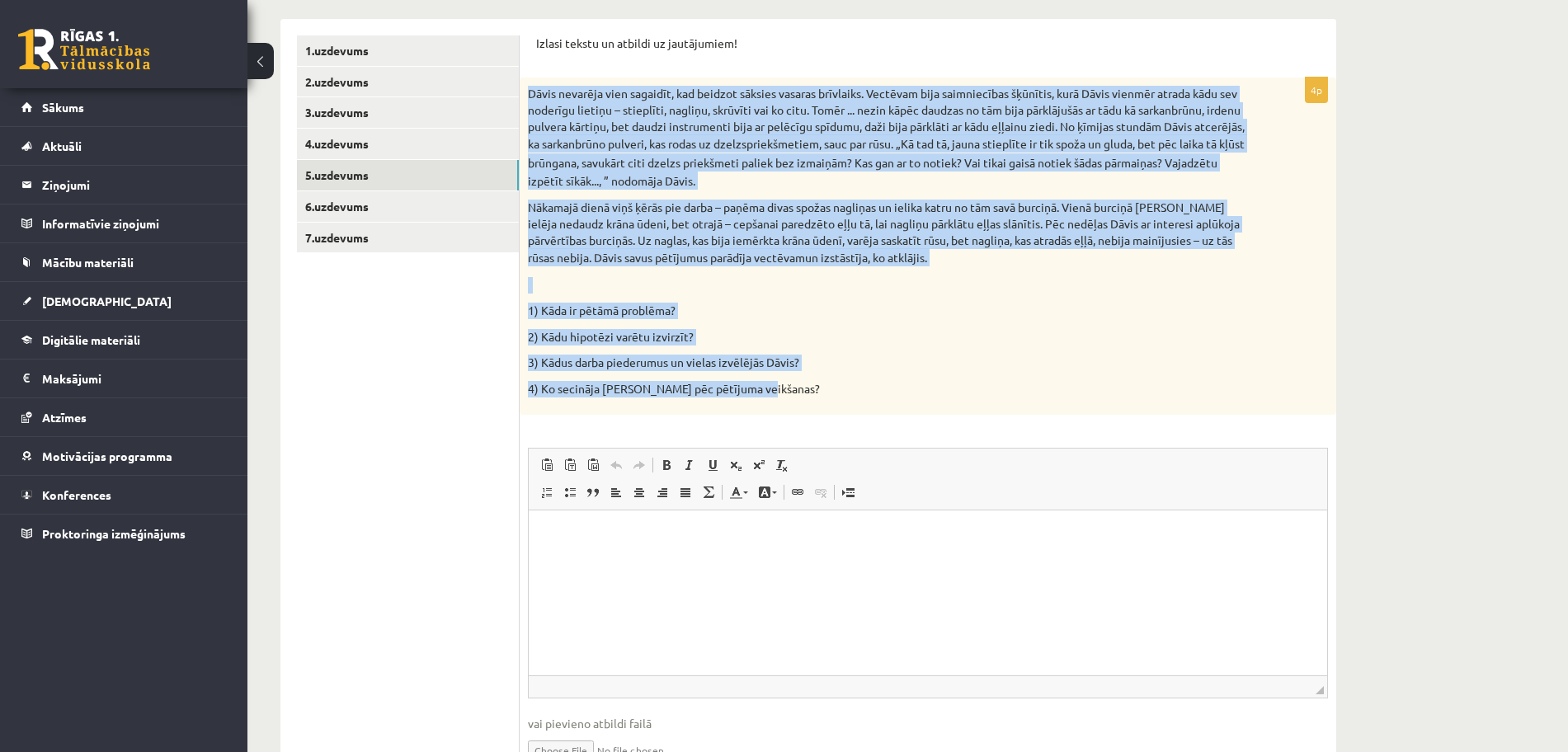
drag, startPoint x: 526, startPoint y: 89, endPoint x: 807, endPoint y: 405, distance: 422.9
click at [807, 405] on div "Dāvis nevarēja vien sagaidīt, kad beidzot sāksies vasaras brīvlaiks. Vectēvam b…" at bounding box center [928, 247] width 817 height 337
copy div "Lorem ipsumdol sita consecte, adi elitsed doeiusm tempori utlaboree. Dolorema a…"
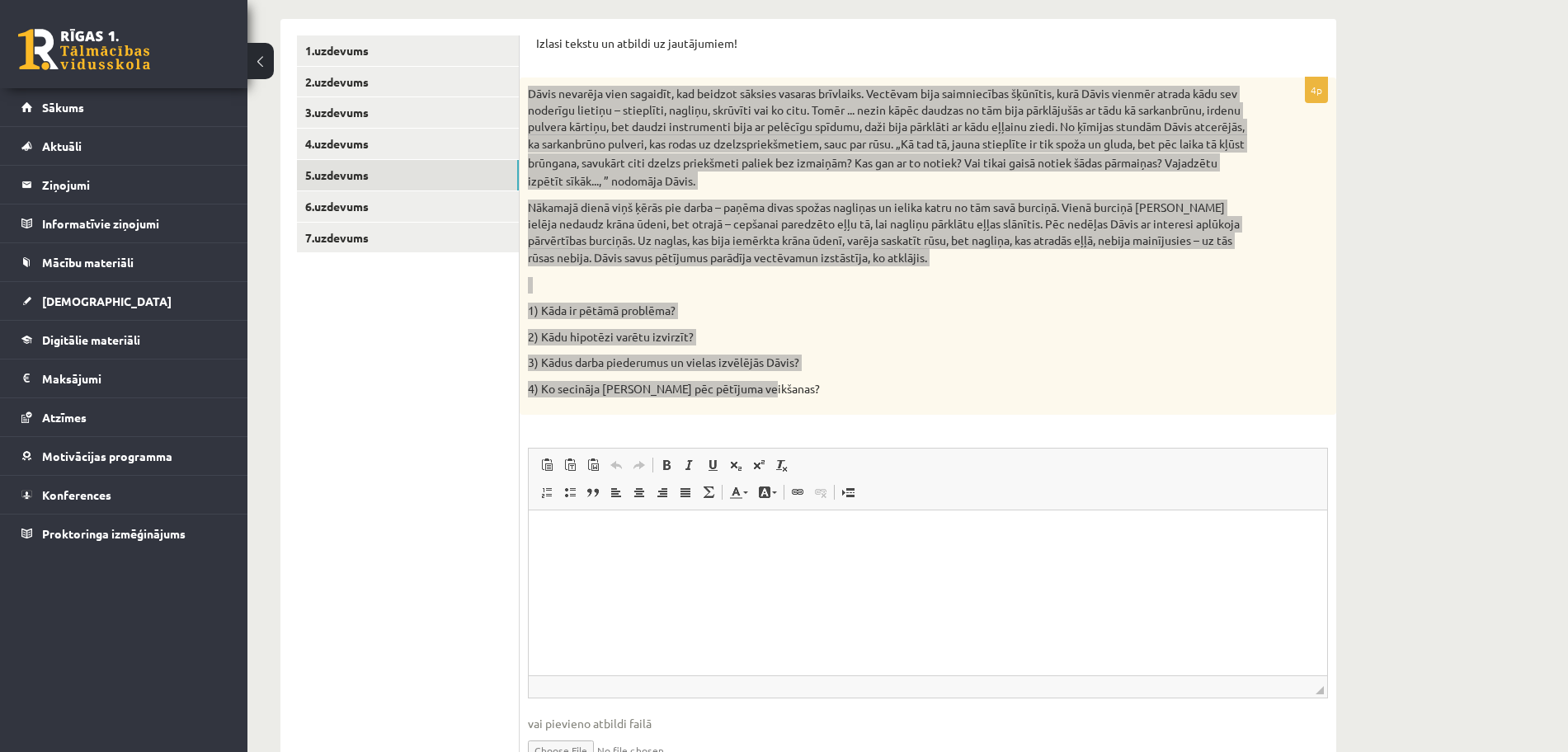
click at [635, 561] on html at bounding box center [928, 535] width 799 height 51
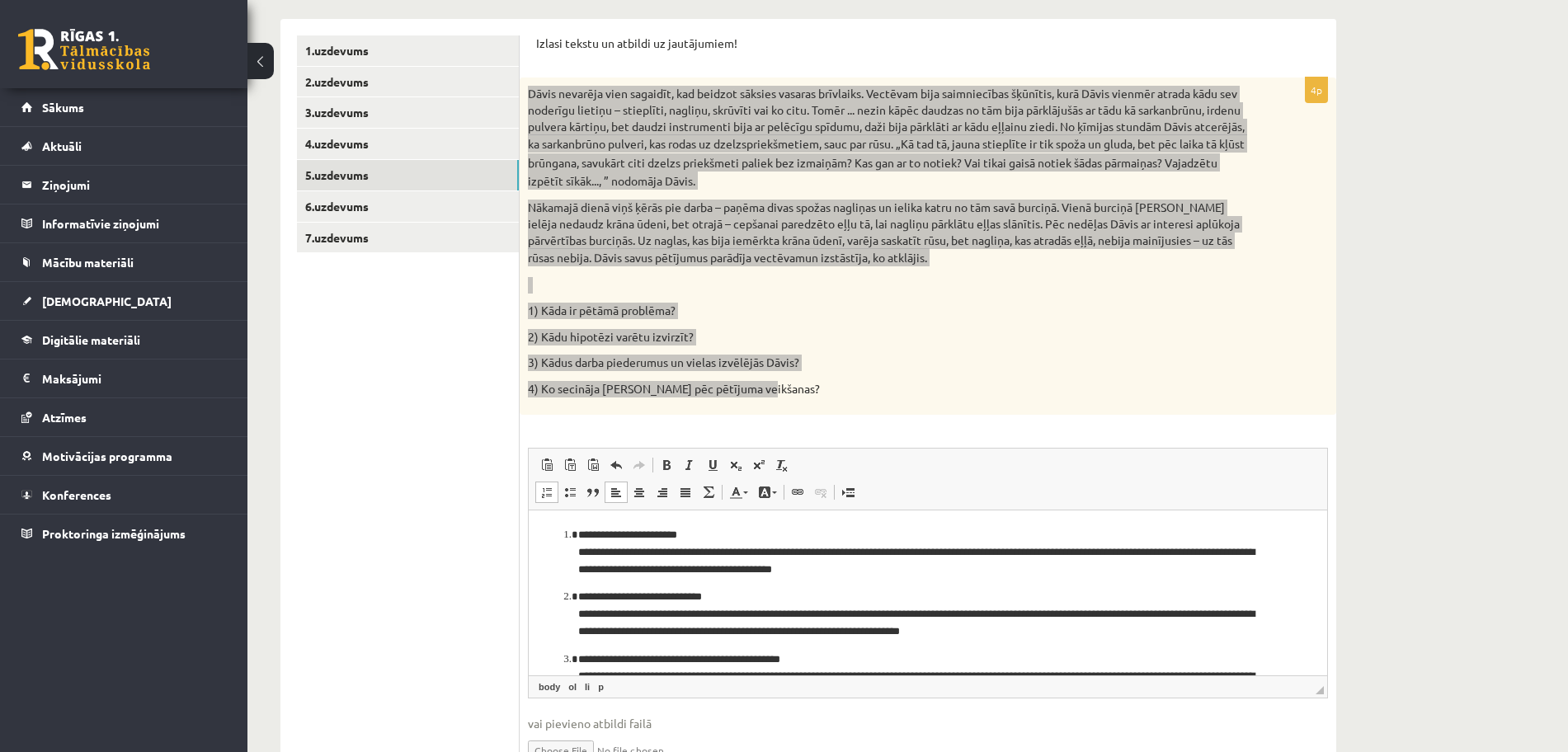
scroll to position [106, 0]
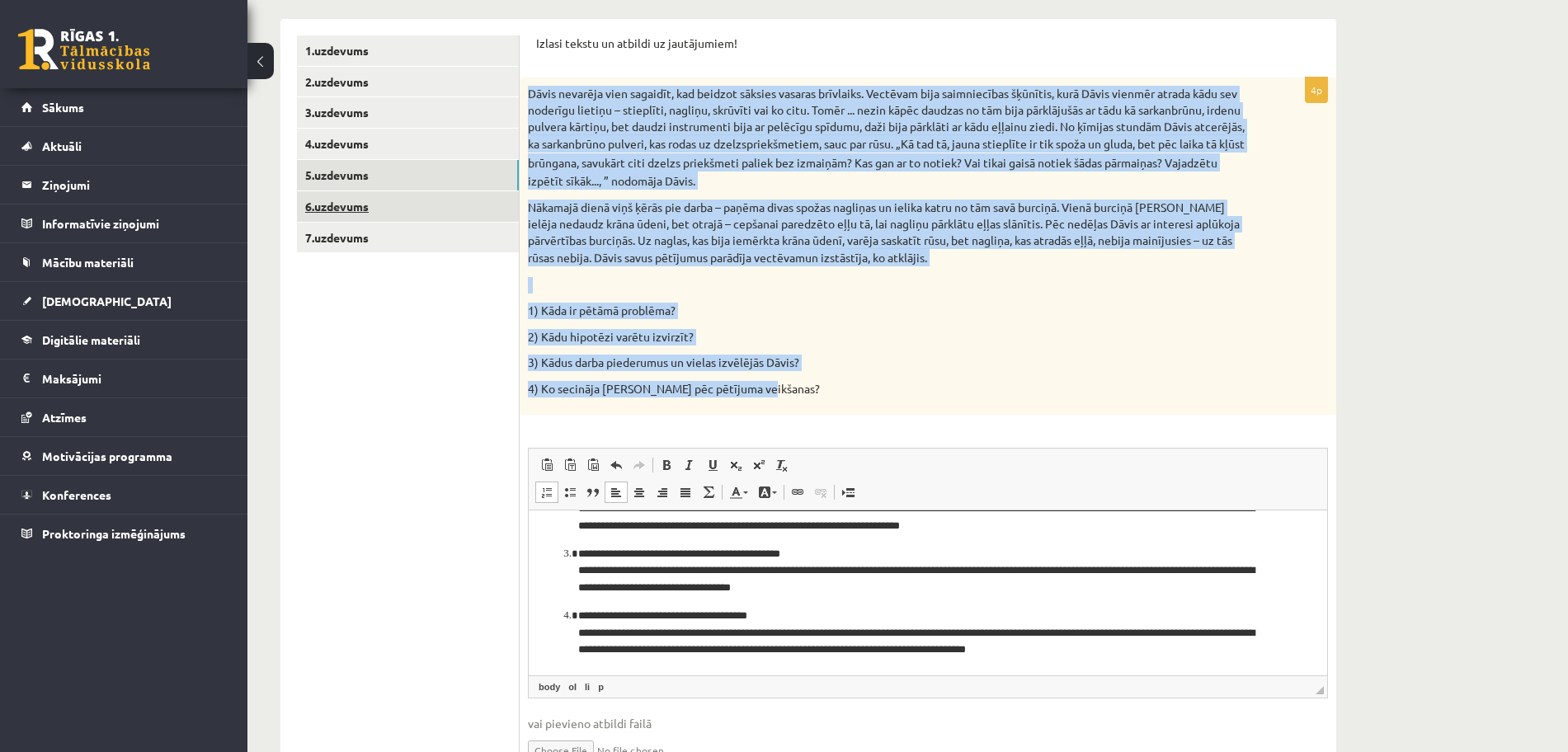
click at [418, 210] on link "6.uzdevums" at bounding box center [408, 206] width 222 height 31
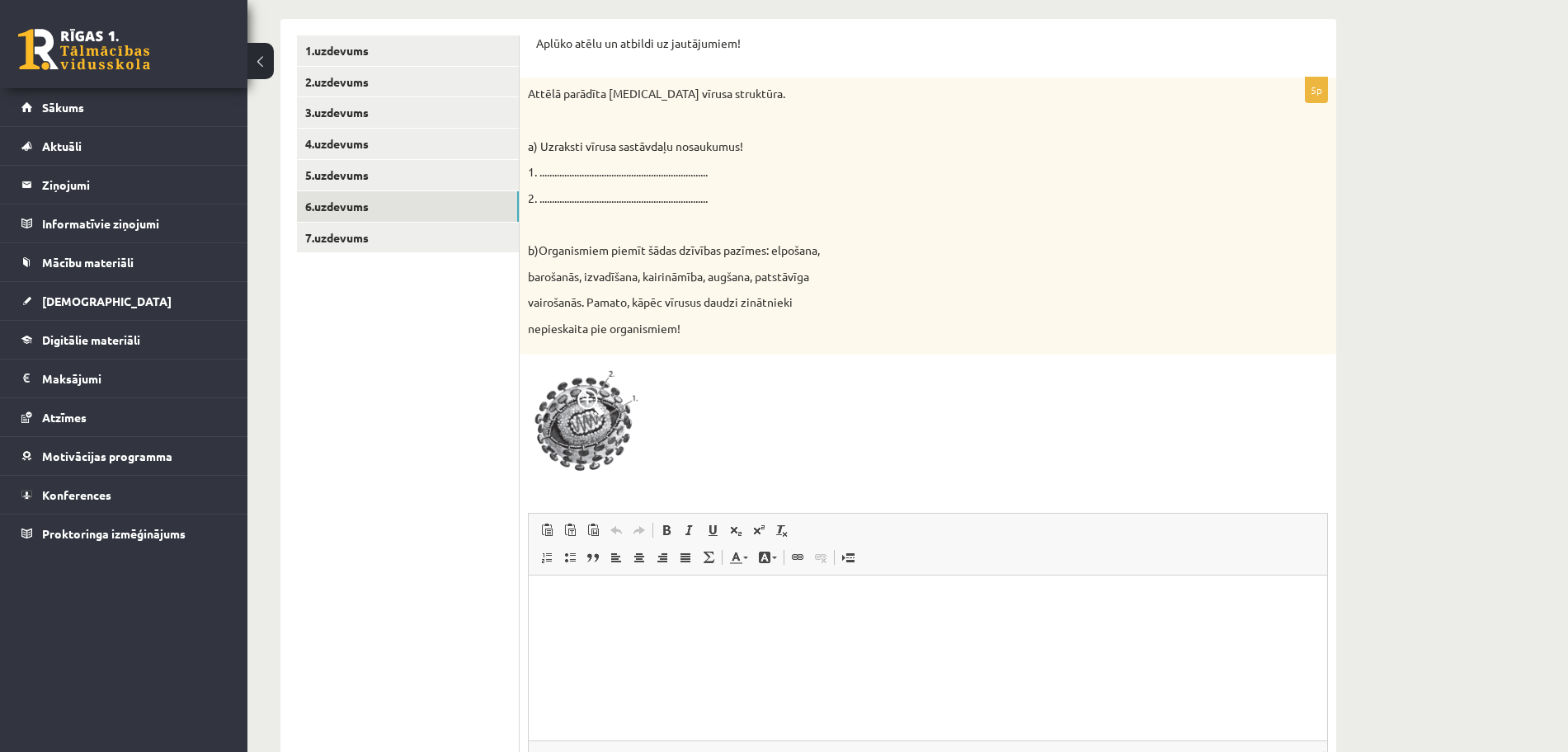
scroll to position [0, 0]
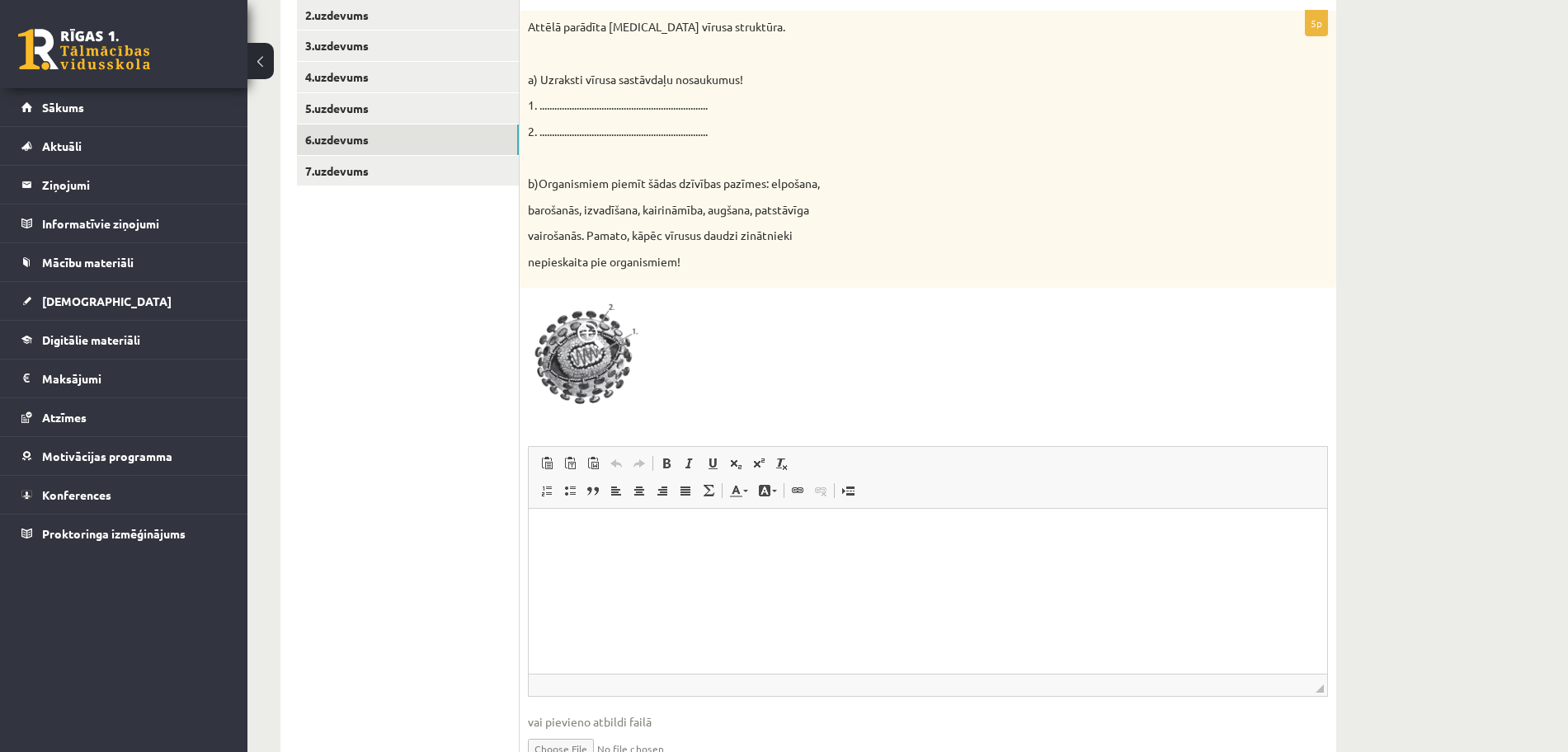
click at [704, 164] on p at bounding box center [887, 157] width 718 height 16
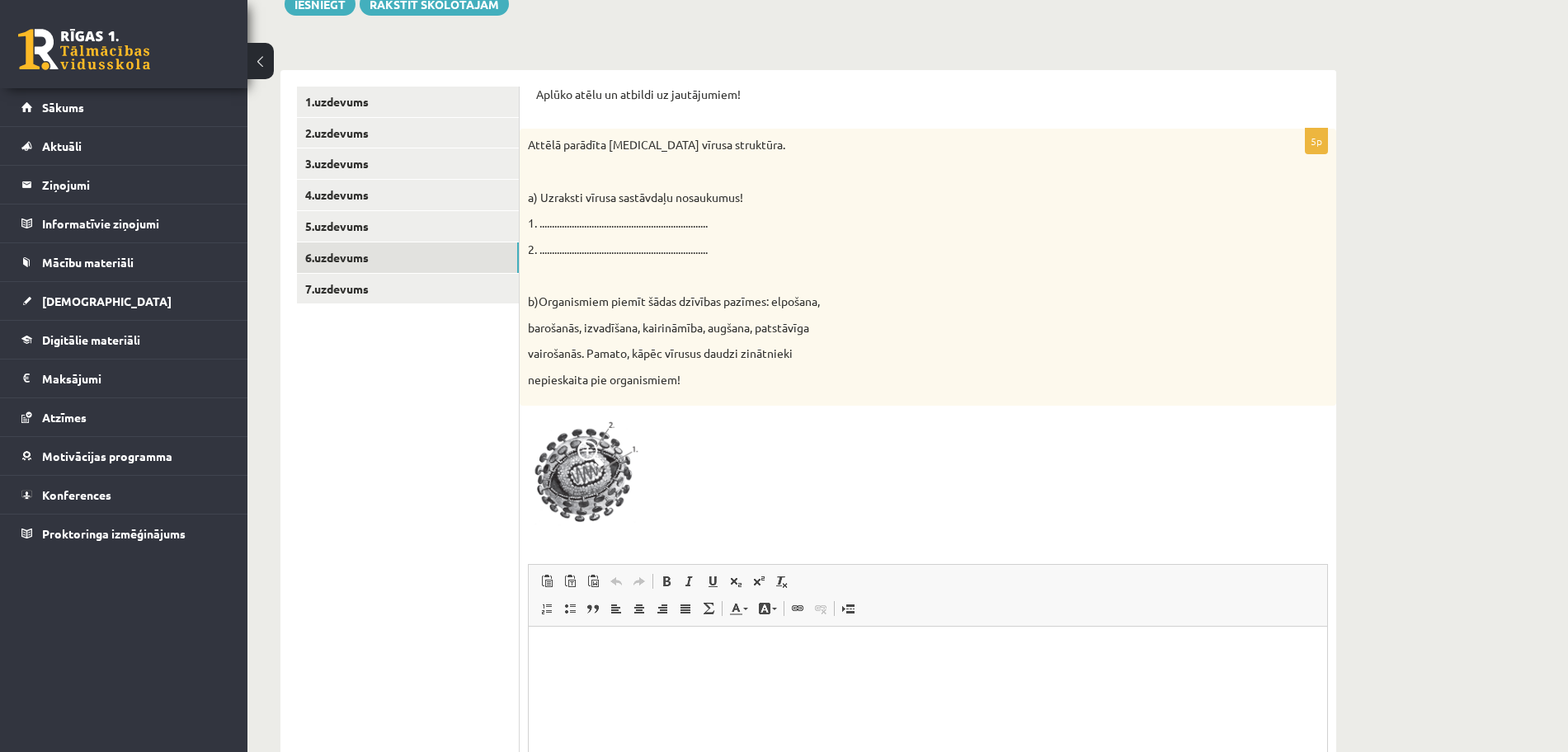
scroll to position [256, 0]
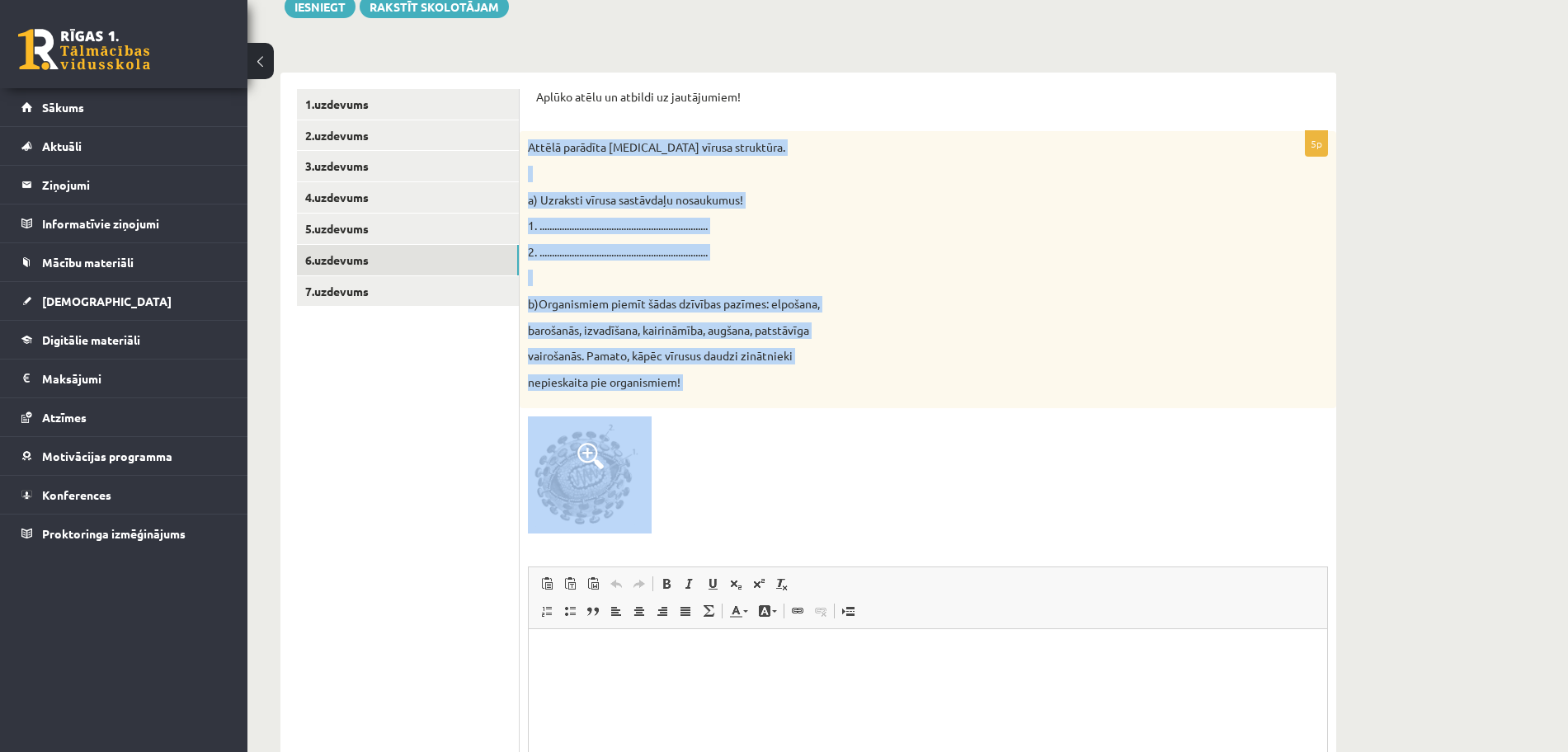
drag, startPoint x: 524, startPoint y: 138, endPoint x: 729, endPoint y: 547, distance: 457.5
click at [729, 547] on div "5p Attēlā parādīta [MEDICAL_DATA] vīrusa struktūra. a) Uzraksti vīrusa sastāvda…" at bounding box center [928, 520] width 817 height 779
copy div "Loremi dolorsit AME consec adipiscin. e) Seddoeiu tempor incididunt utlaboreet!…"
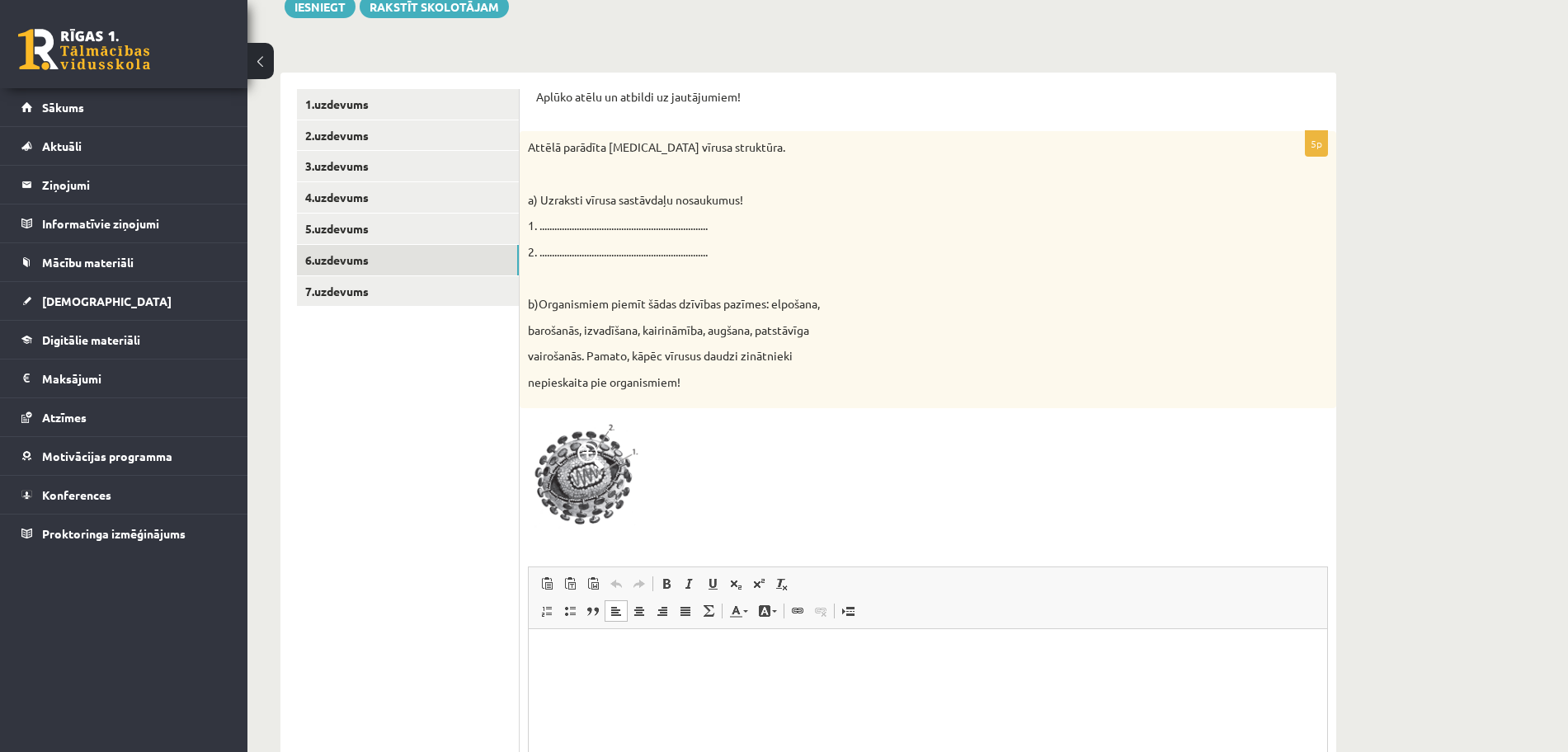
click at [622, 674] on html at bounding box center [928, 654] width 799 height 51
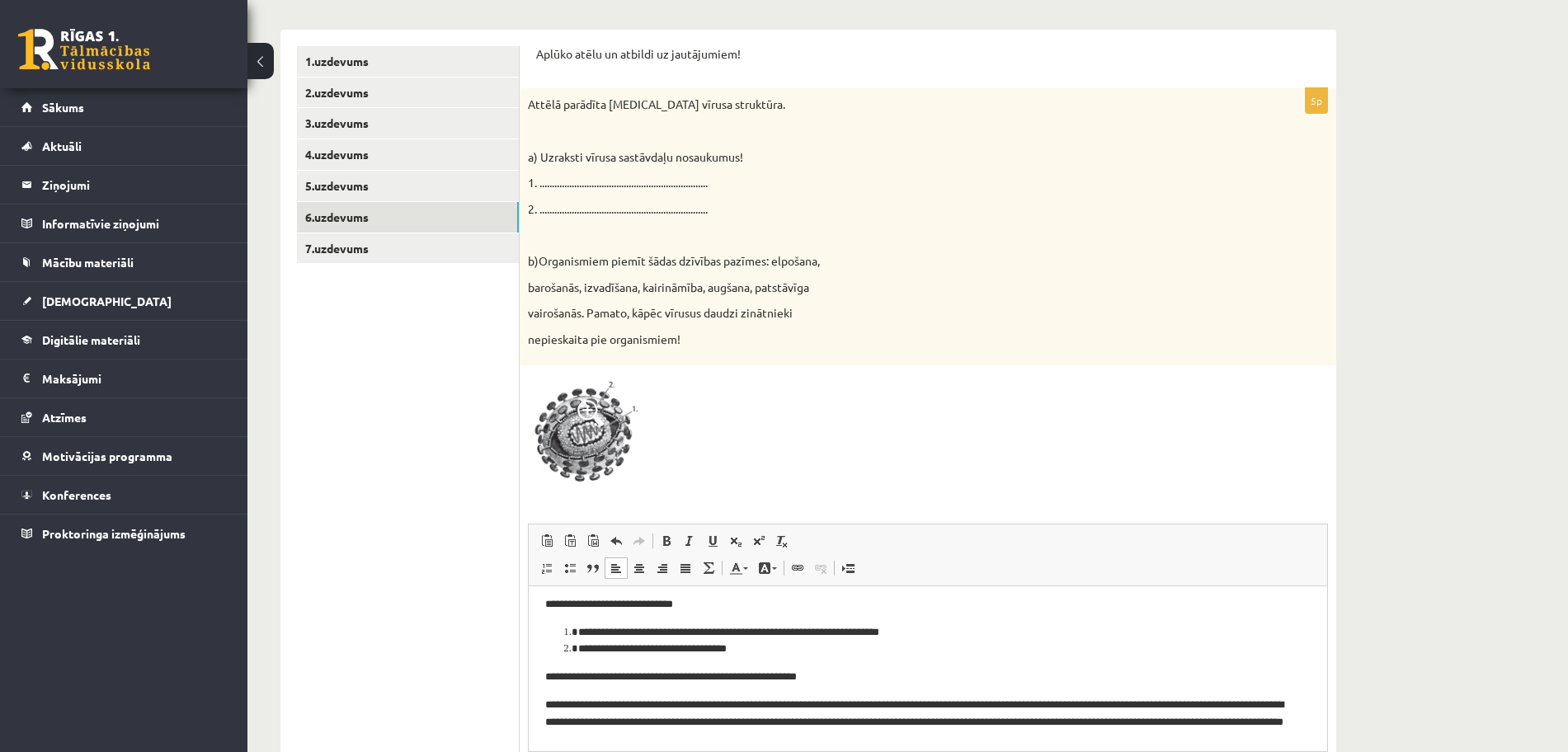
scroll to position [0, 0]
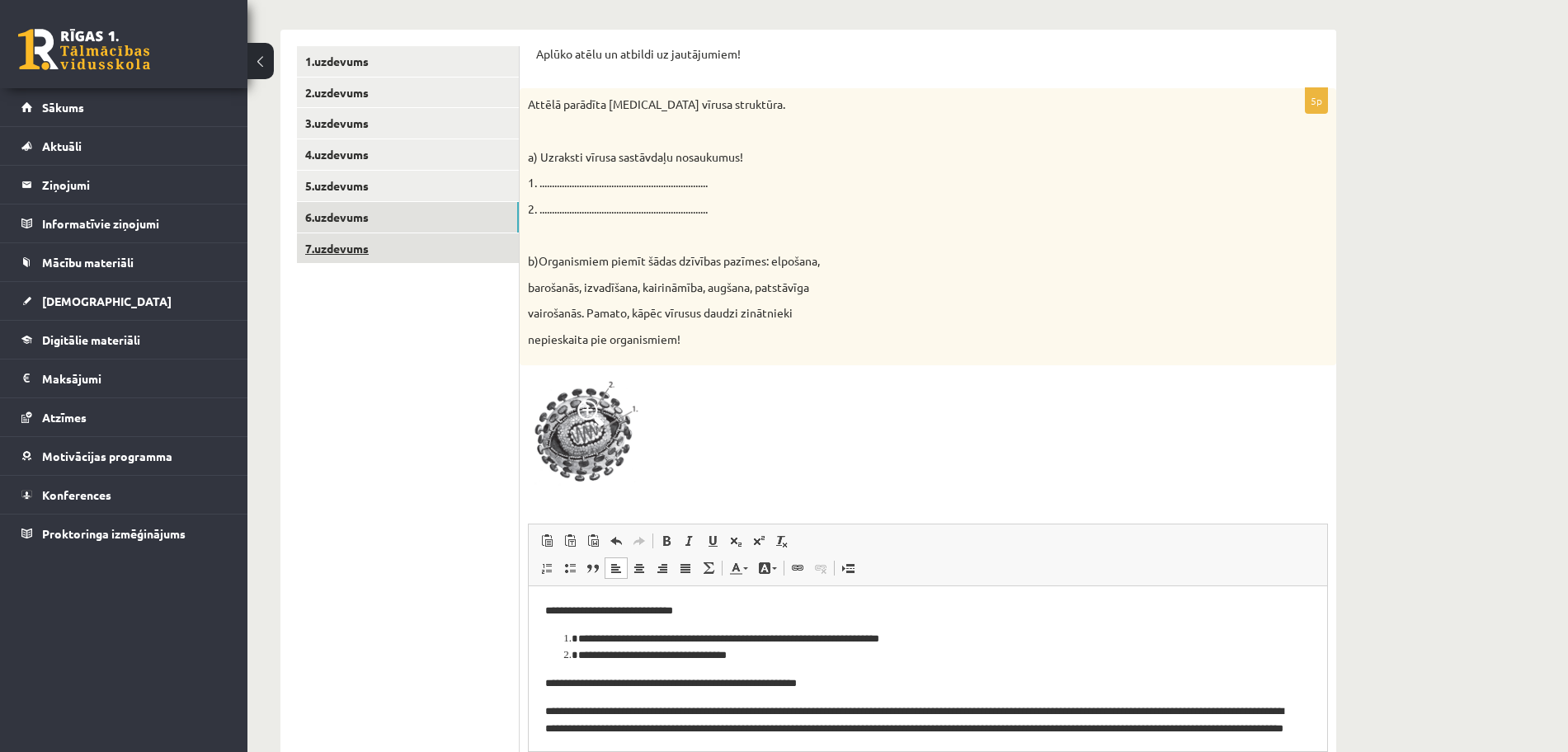
click at [446, 254] on link "7.uzdevums" at bounding box center [408, 248] width 222 height 31
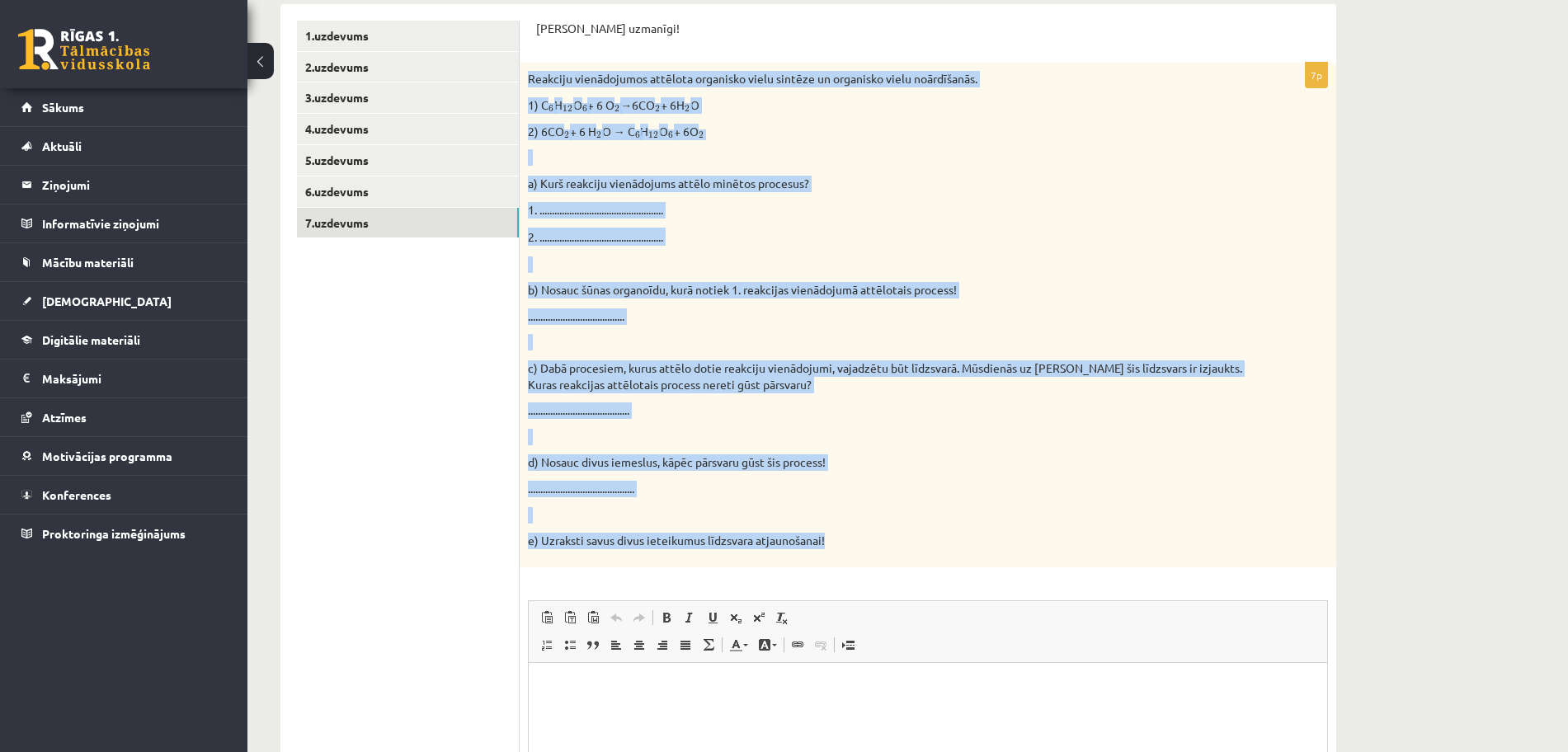
drag, startPoint x: 524, startPoint y: 74, endPoint x: 950, endPoint y: 545, distance: 635.1
click at [950, 545] on div "Reakciju vienādojumos attēlota organisko vielu sintēze un organisko vielu noārd…" at bounding box center [928, 314] width 817 height 504
copy div "Reakciju vienādojumos attēlota organisko vielu sintēze un organisko vielu noārd…"
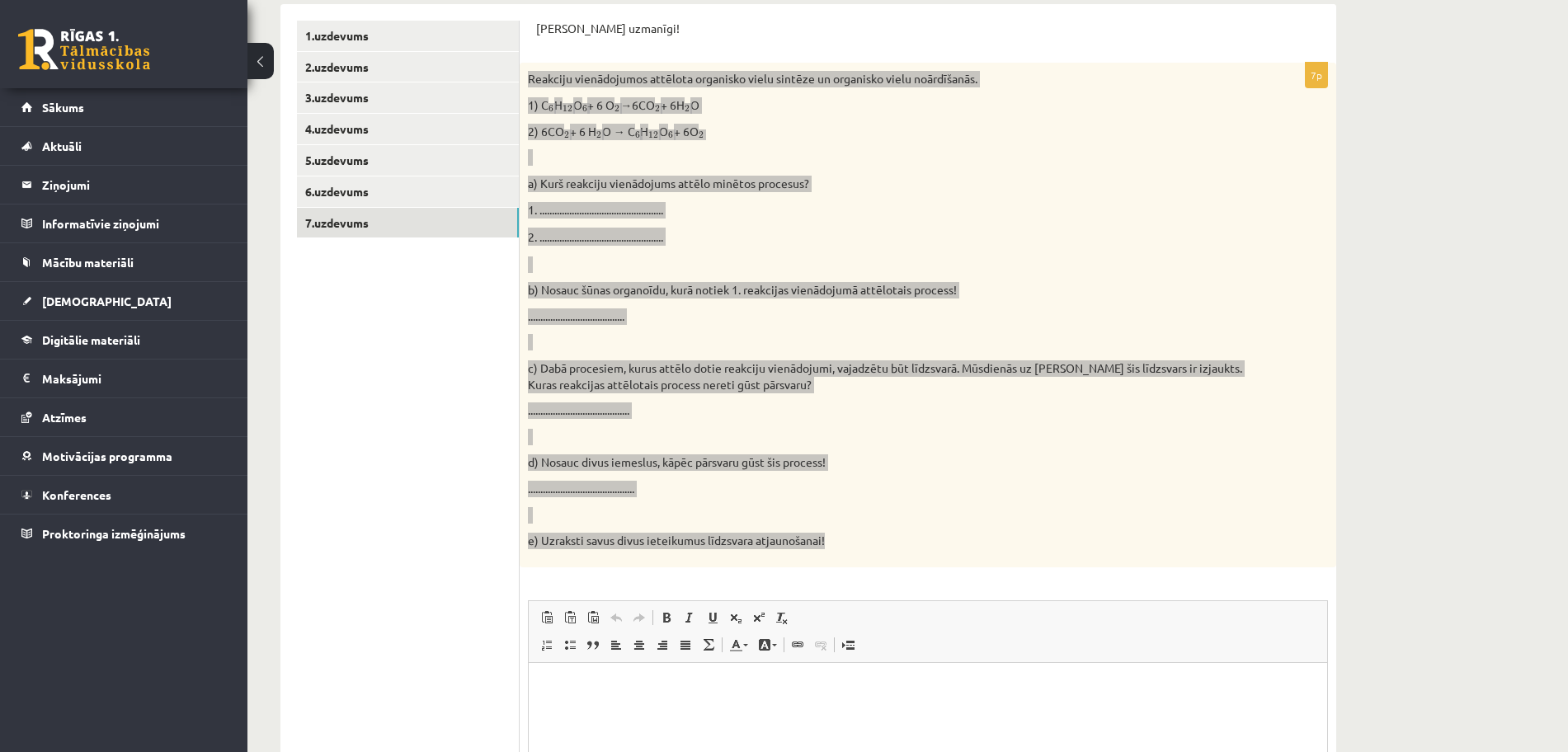
click at [761, 703] on html at bounding box center [928, 687] width 799 height 51
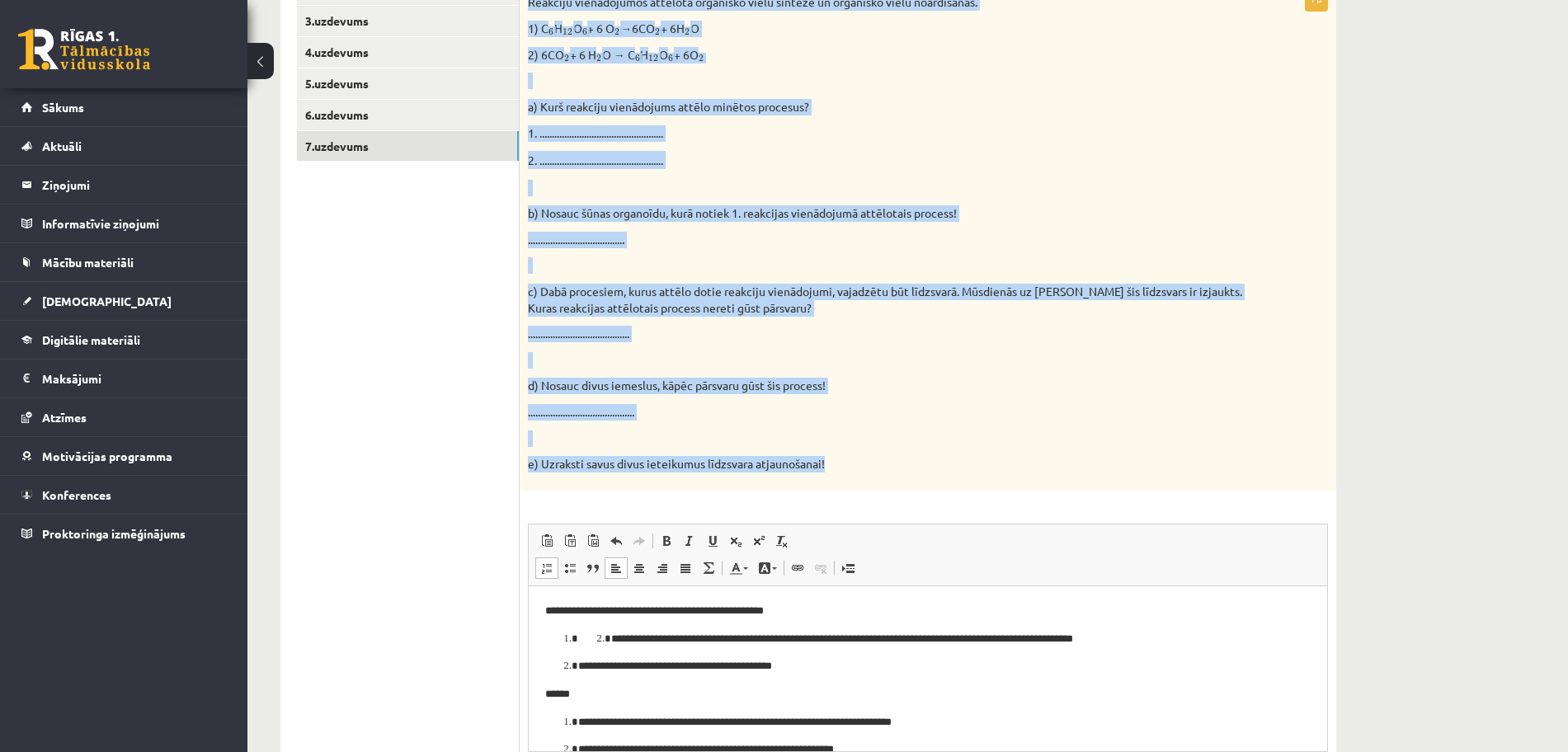
click at [922, 382] on p "d) Nosauc divus iemeslus, kāpēc pārsvaru gūst šis process!" at bounding box center [887, 385] width 718 height 16
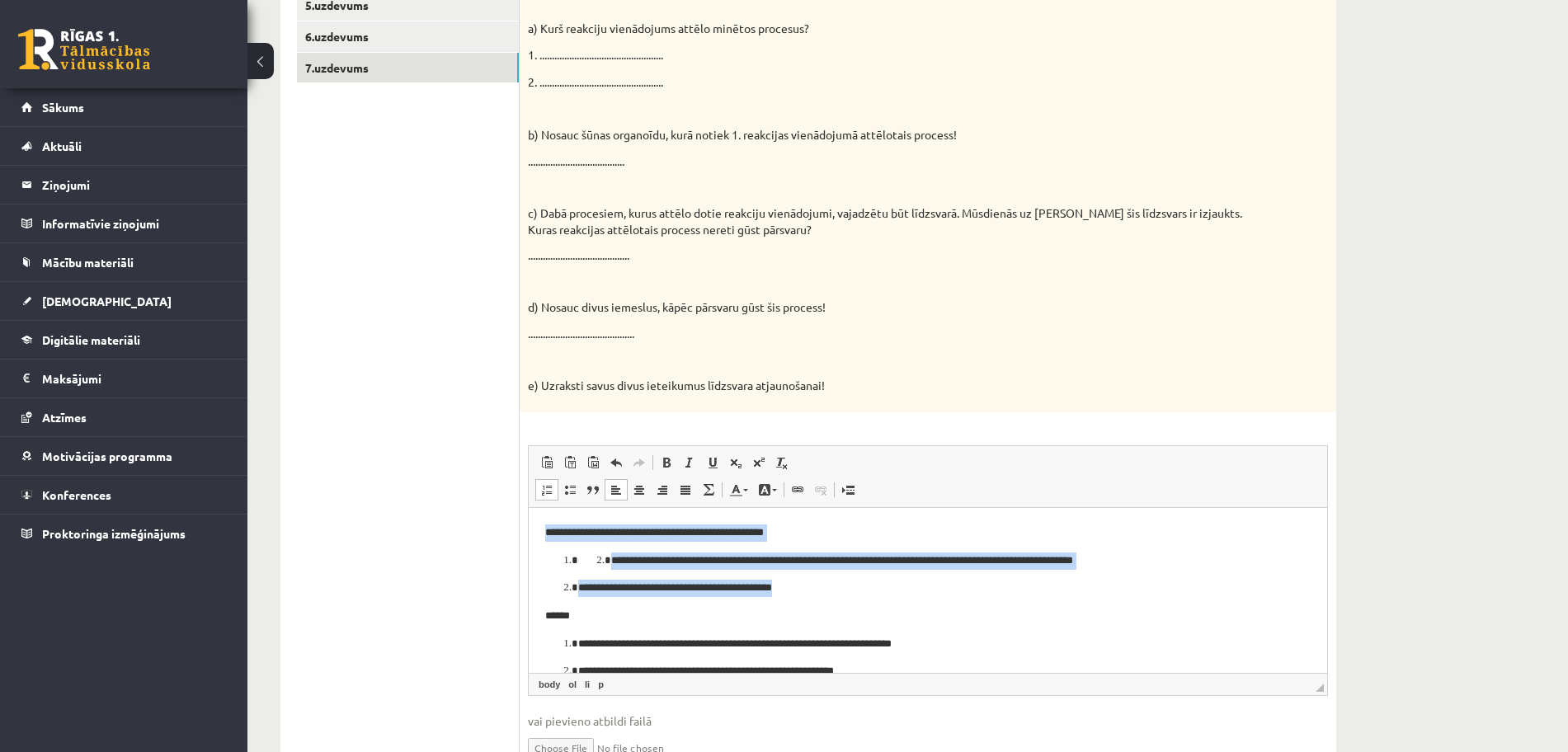
drag, startPoint x: 756, startPoint y: 586, endPoint x: 541, endPoint y: 522, distance: 224.3
click at [541, 522] on html "**********" at bounding box center [928, 766] width 799 height 518
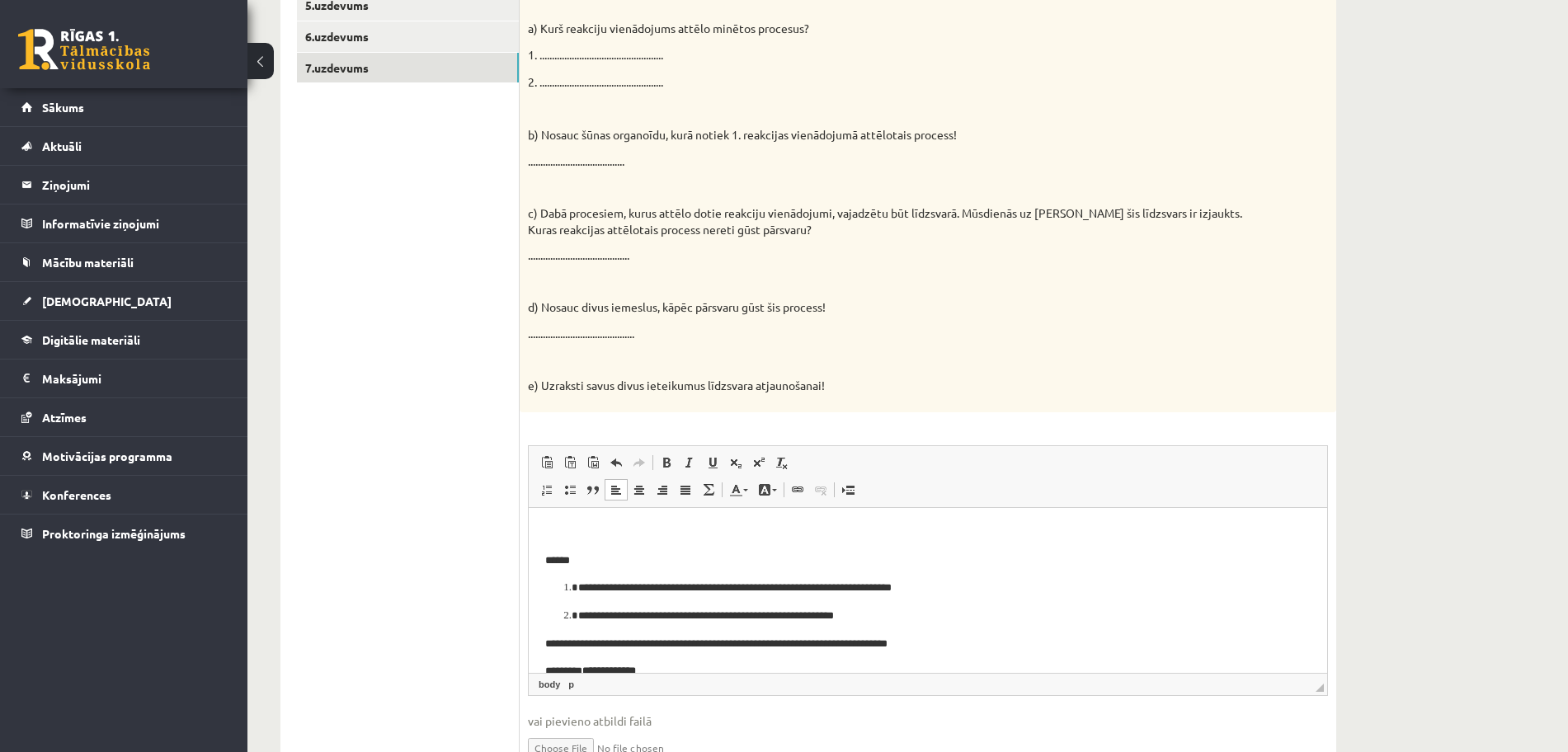
click at [599, 558] on p "******" at bounding box center [919, 560] width 750 height 17
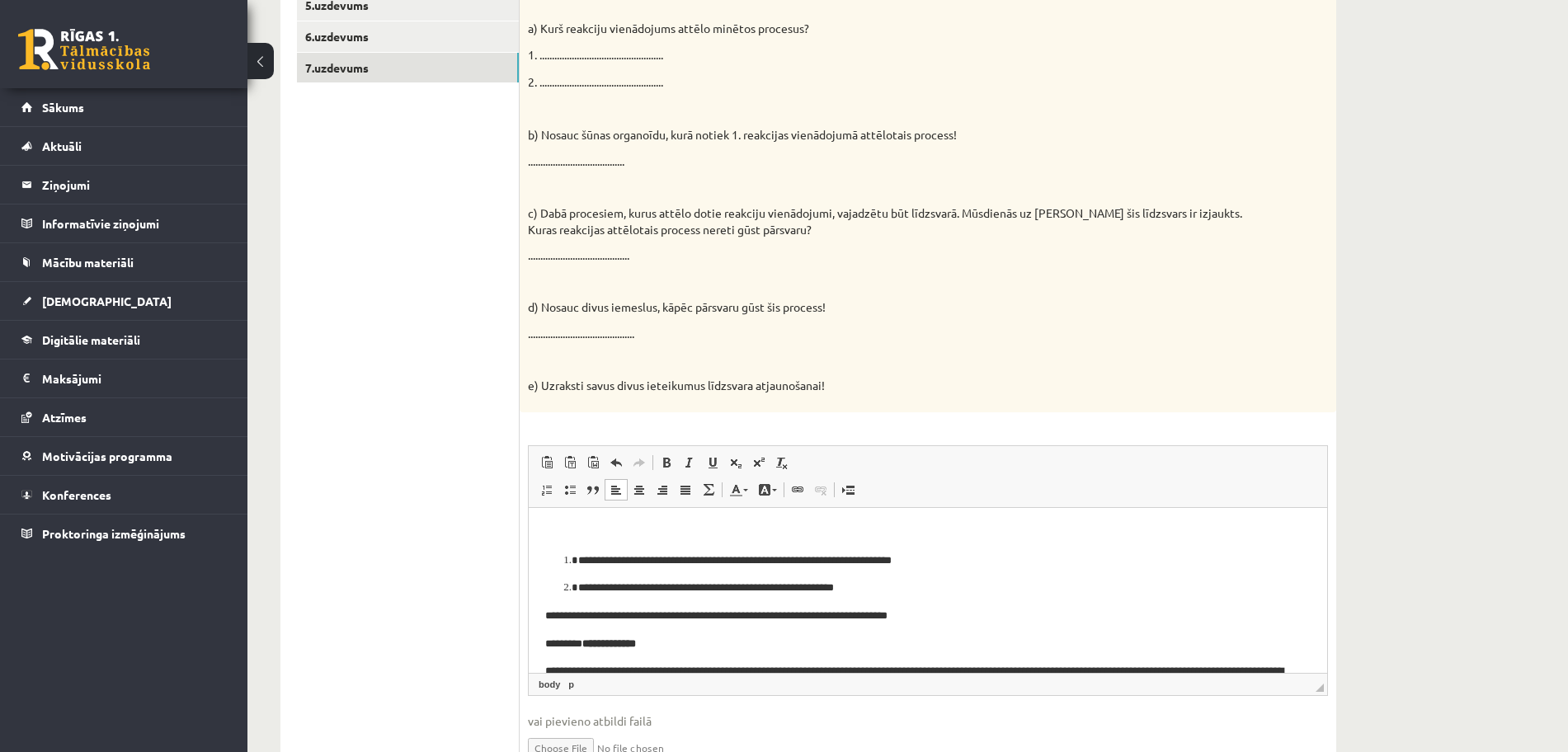
click at [557, 563] on ol "**********" at bounding box center [928, 574] width 766 height 45
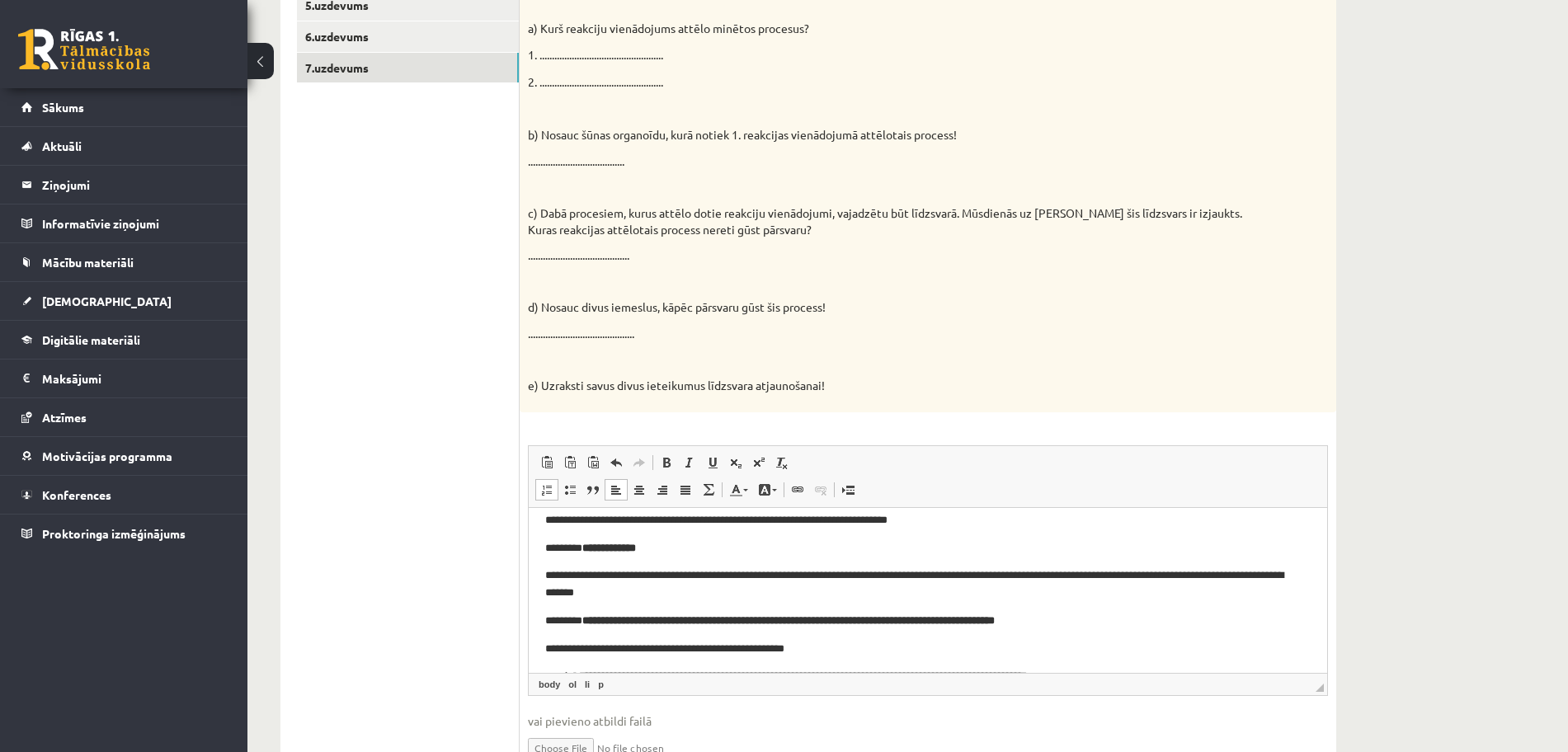
scroll to position [112, 0]
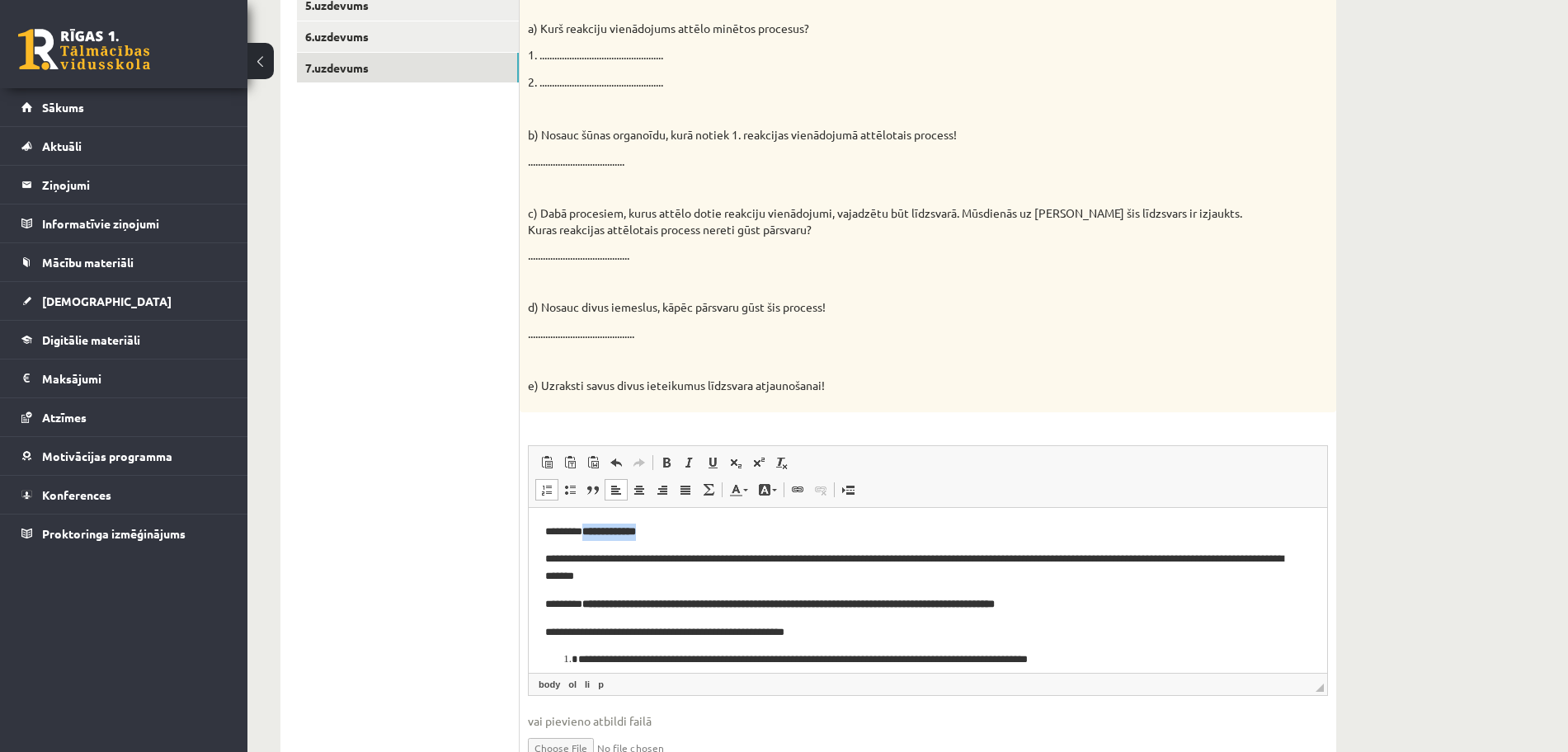
drag, startPoint x: 656, startPoint y: 532, endPoint x: 585, endPoint y: 529, distance: 71.1
click at [585, 529] on p "**********" at bounding box center [919, 531] width 750 height 17
click at [666, 461] on span at bounding box center [666, 462] width 13 height 13
drag, startPoint x: 1097, startPoint y: 602, endPoint x: 582, endPoint y: 597, distance: 515.0
click at [582, 597] on p "**********" at bounding box center [919, 604] width 750 height 17
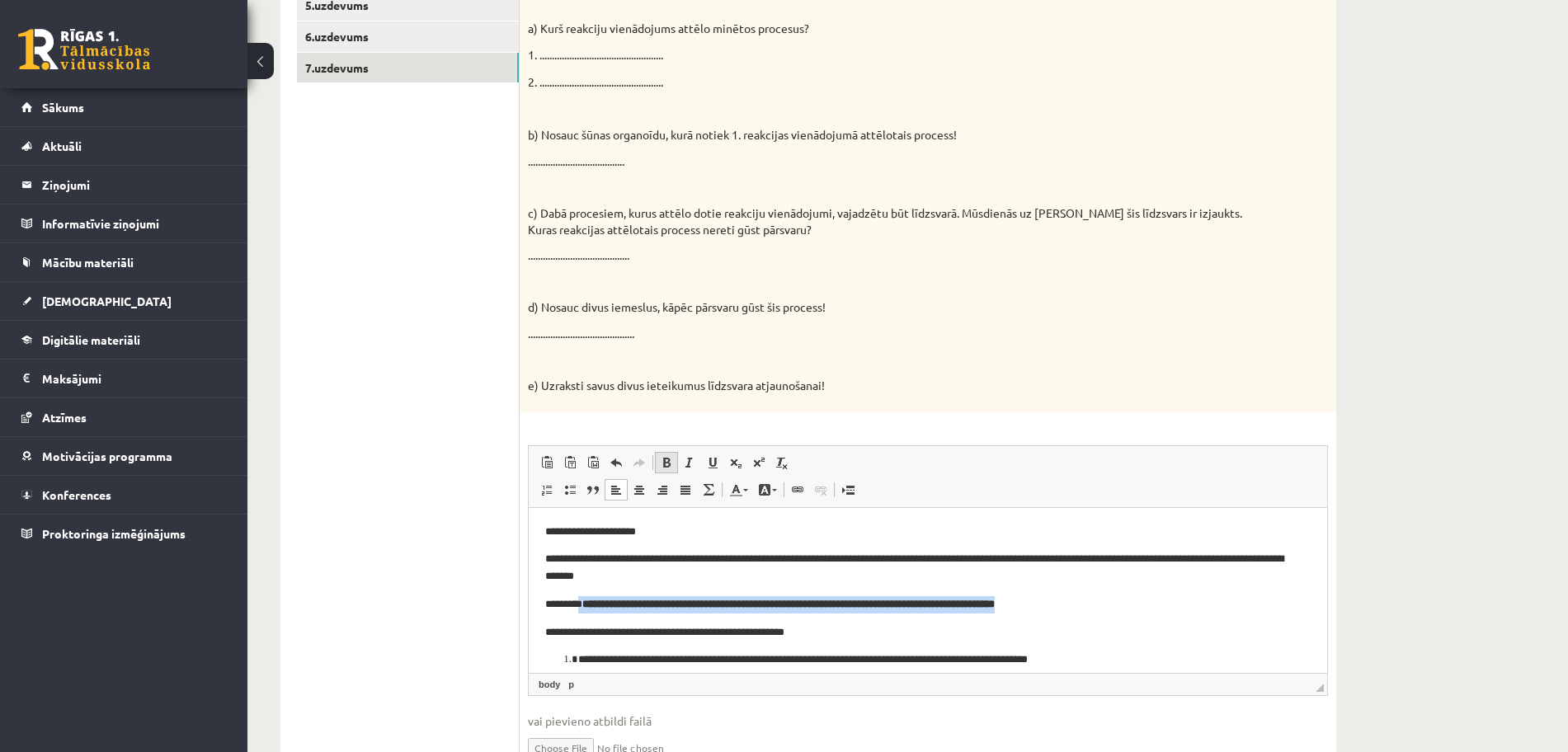
click at [668, 459] on span at bounding box center [666, 462] width 13 height 13
click at [1057, 654] on p "**********" at bounding box center [920, 659] width 684 height 17
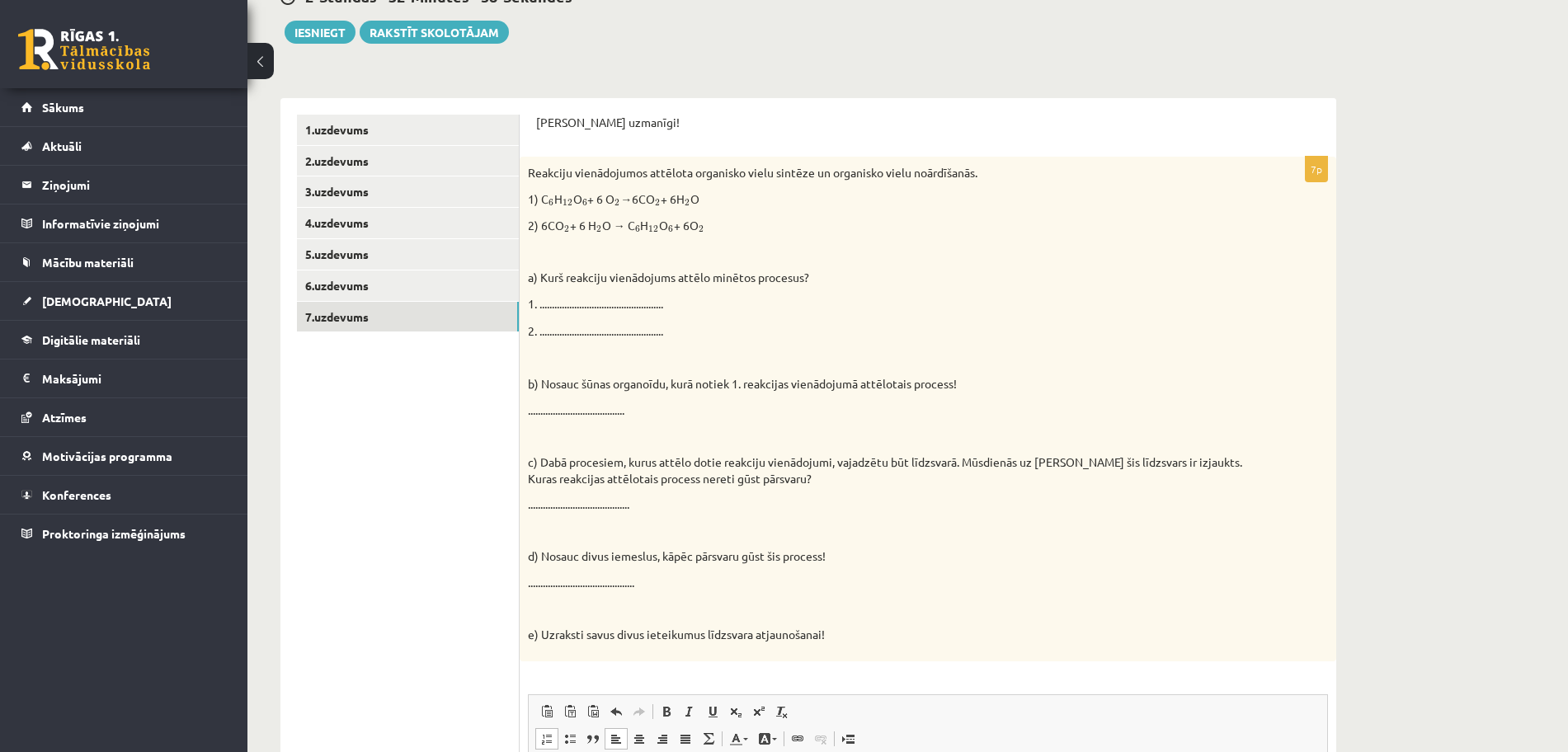
scroll to position [0, 0]
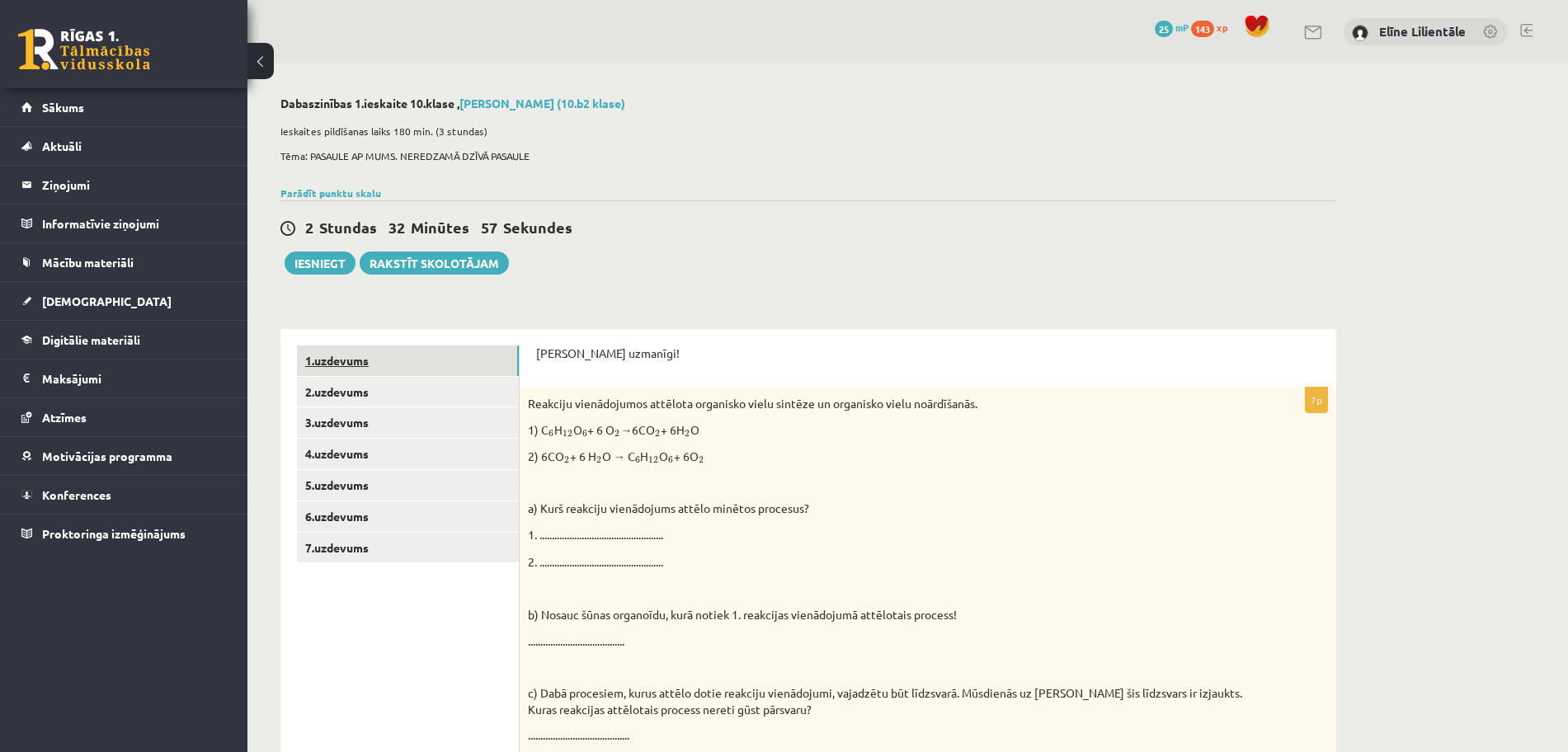
click at [413, 366] on link "1.uzdevums" at bounding box center [408, 361] width 222 height 31
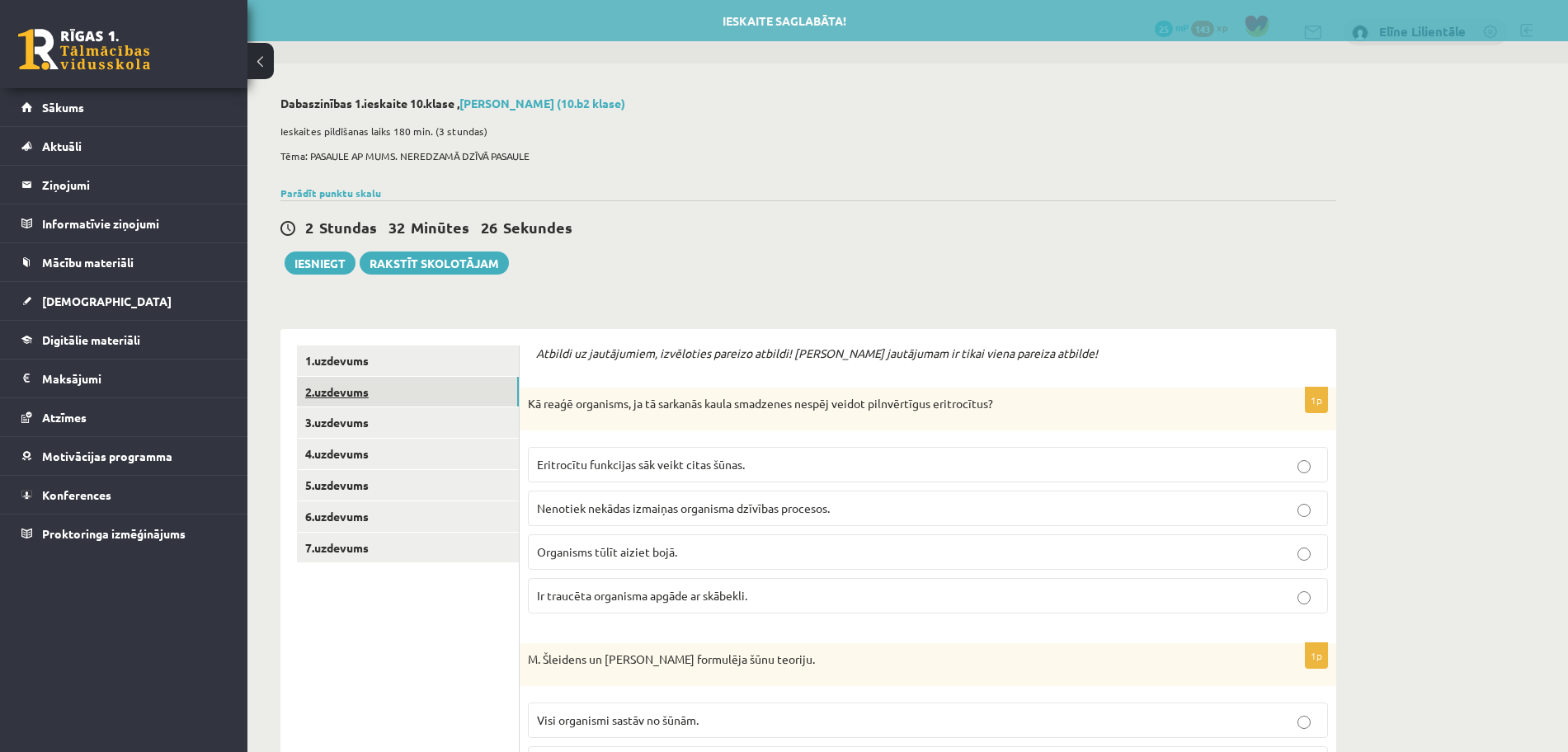
click at [493, 392] on link "2.uzdevums" at bounding box center [408, 392] width 222 height 31
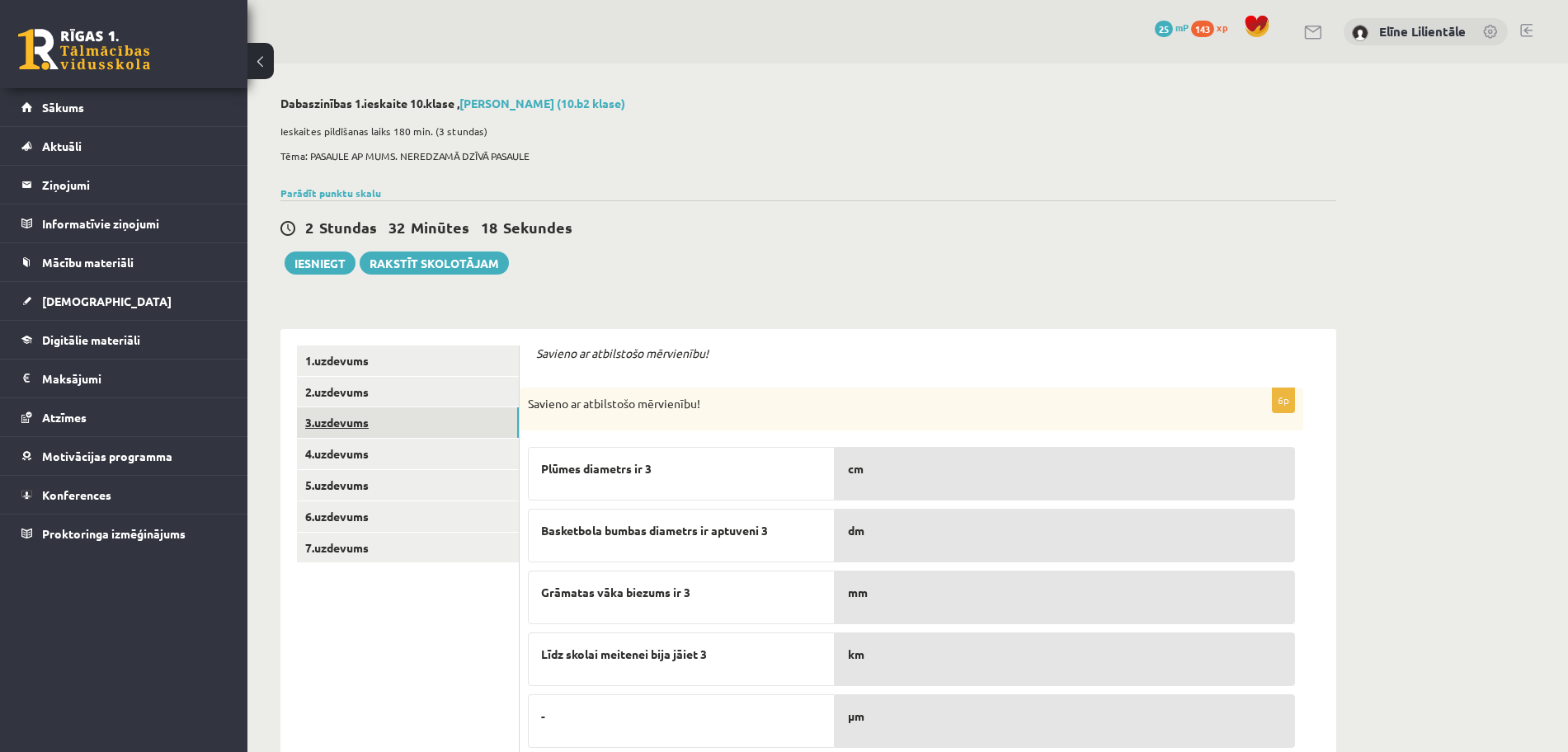
click at [455, 427] on link "3.uzdevums" at bounding box center [408, 423] width 222 height 31
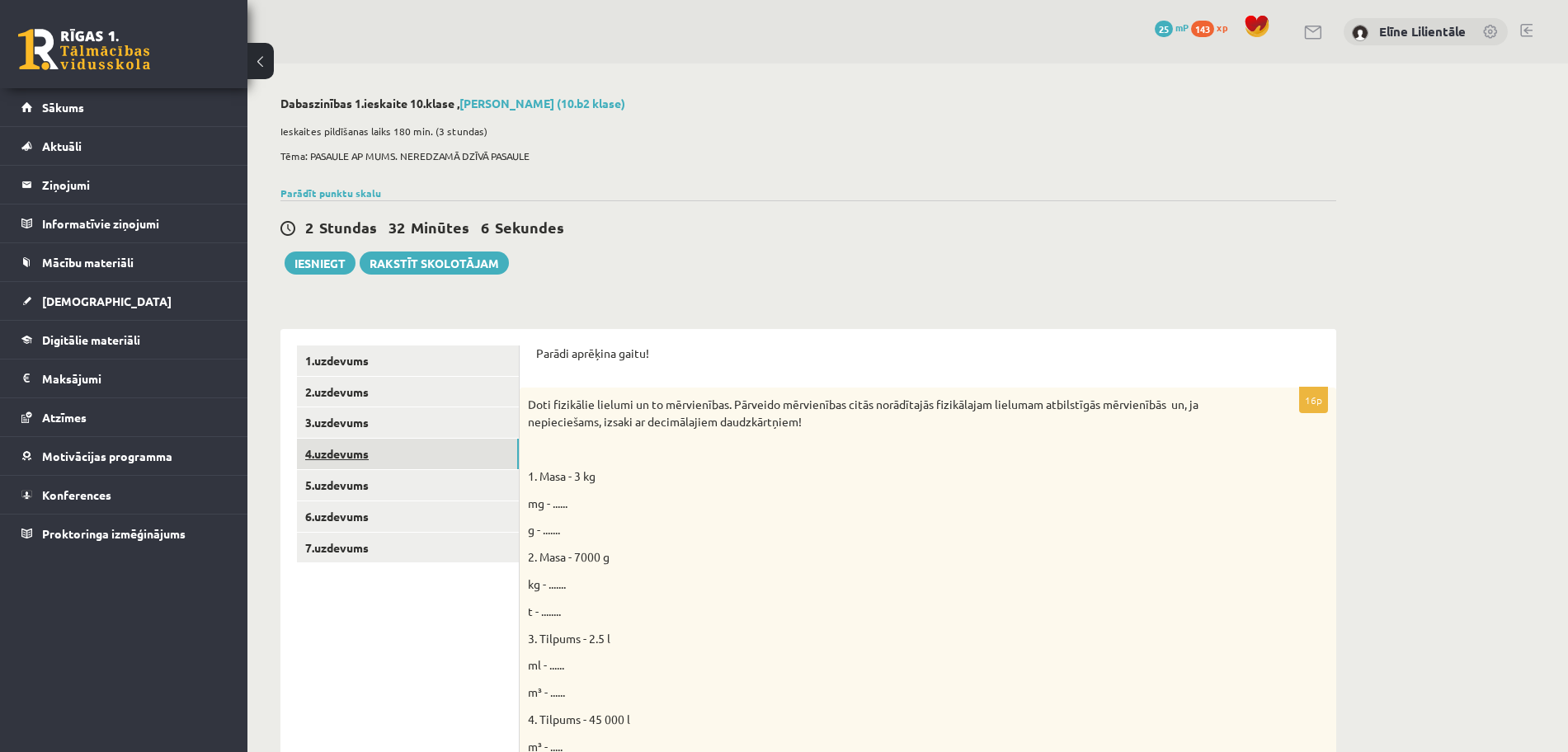
click at [449, 453] on link "4.uzdevums" at bounding box center [408, 454] width 222 height 31
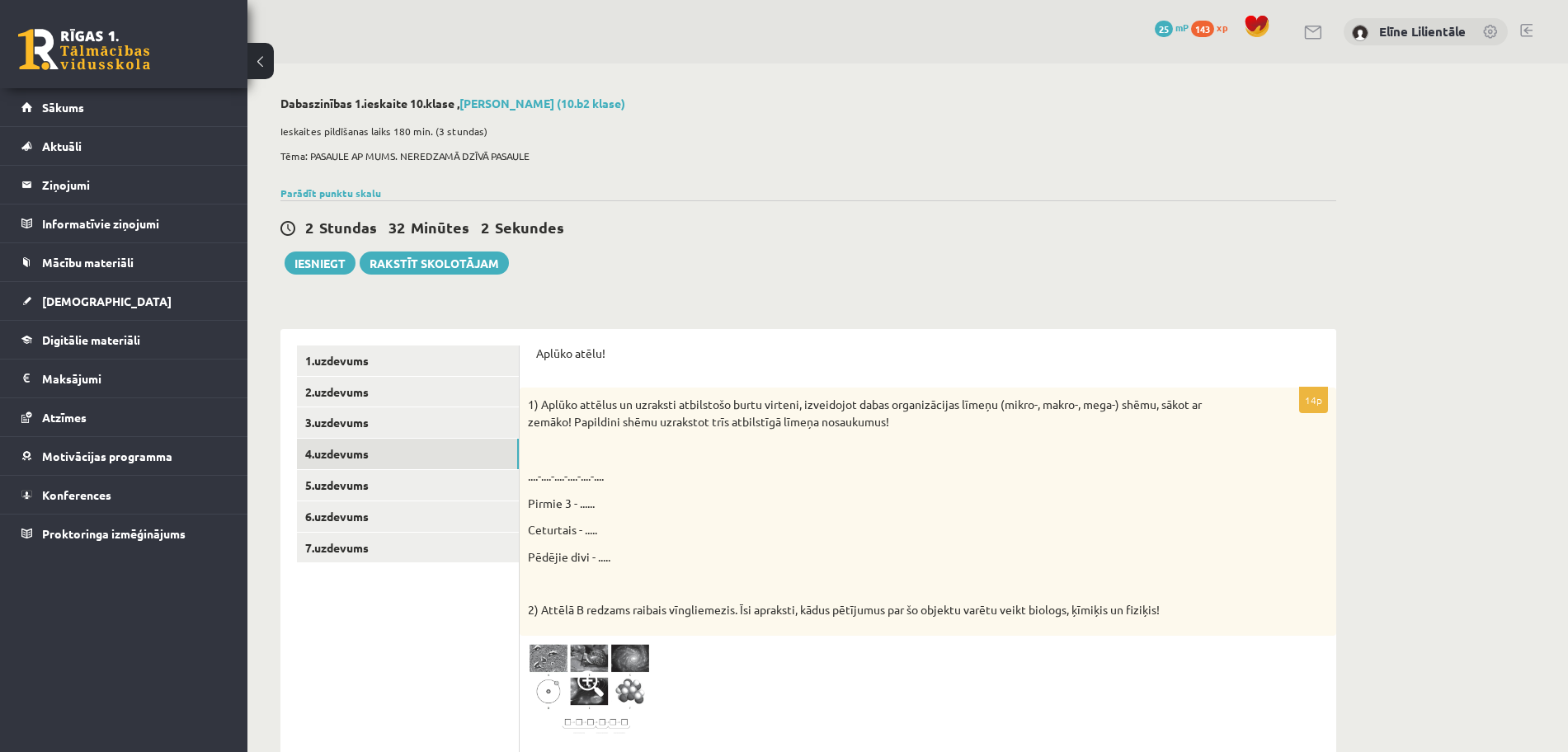
scroll to position [412, 0]
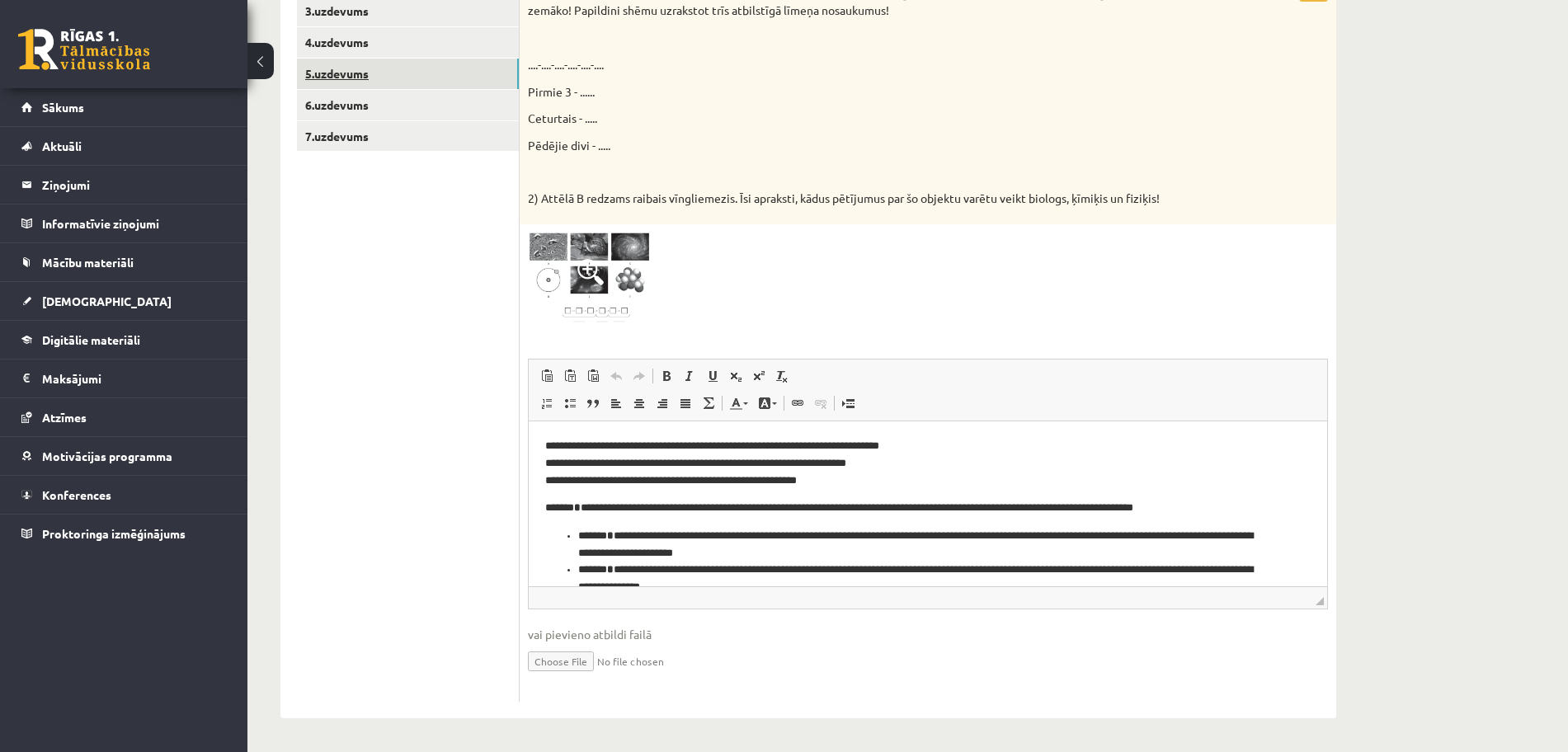
click at [345, 77] on link "5.uzdevums" at bounding box center [408, 74] width 222 height 31
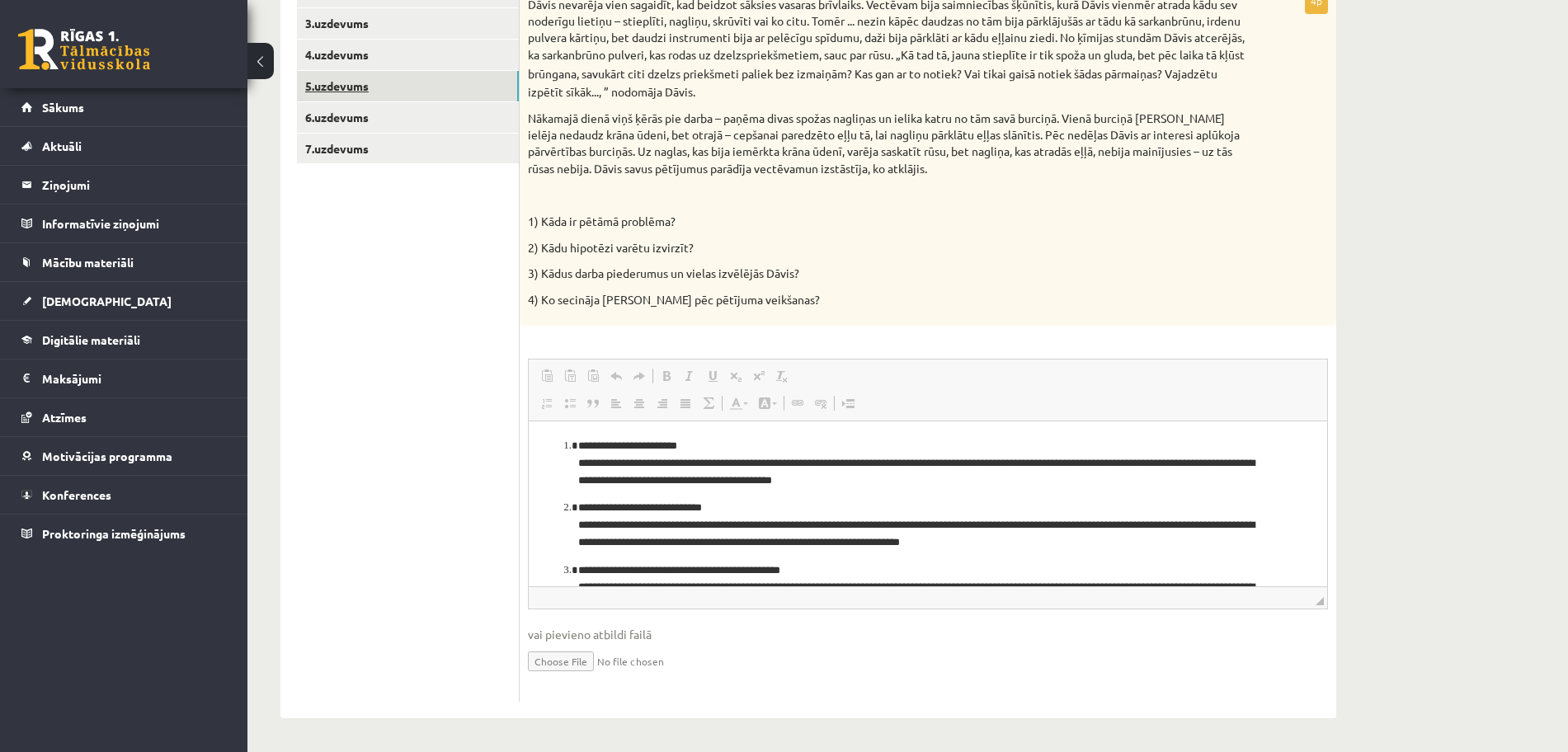
scroll to position [0, 0]
click at [361, 111] on link "6.uzdevums" at bounding box center [408, 117] width 222 height 31
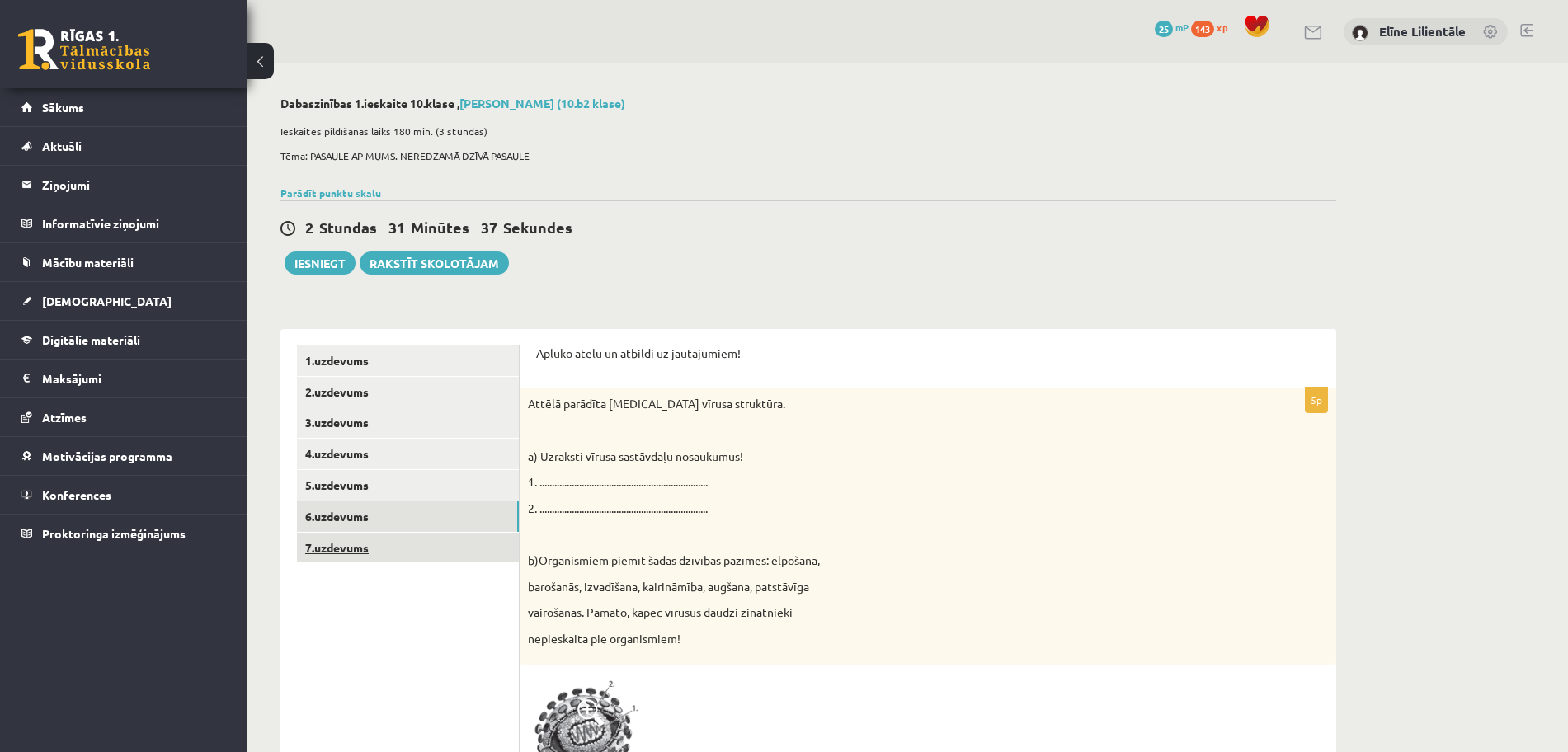
click at [427, 551] on link "7.uzdevums" at bounding box center [408, 548] width 222 height 31
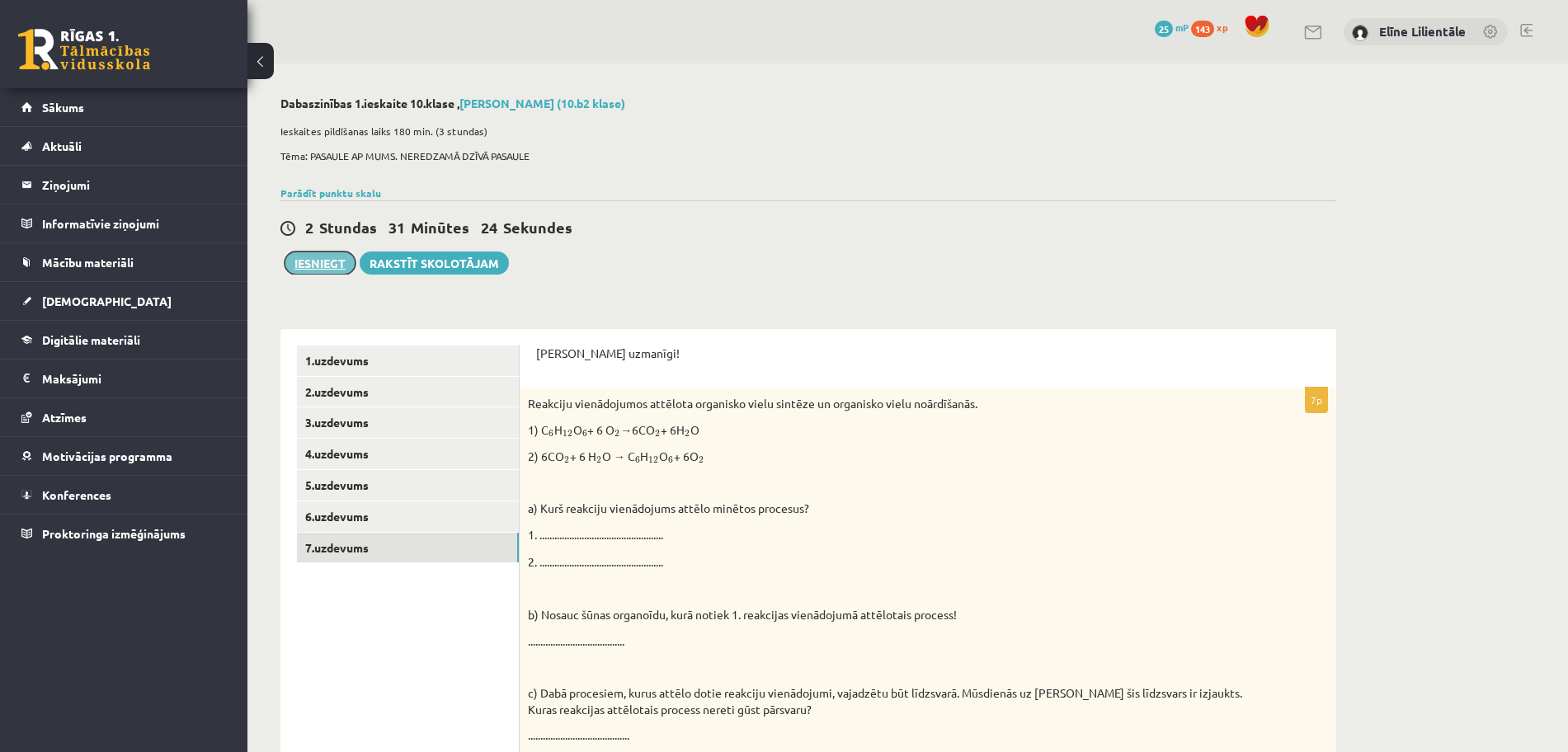
click at [315, 270] on button "Iesniegt" at bounding box center [320, 263] width 71 height 23
